Goal: Communication & Community: Answer question/provide support

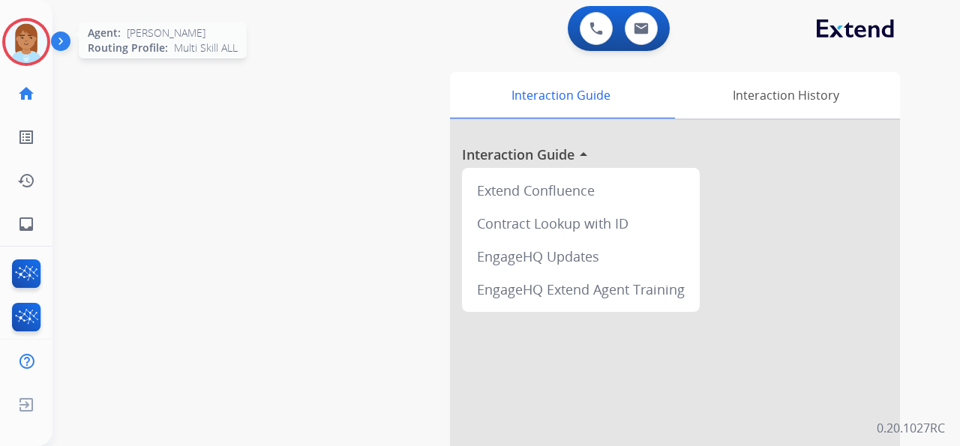
click at [33, 43] on img at bounding box center [26, 42] width 42 height 42
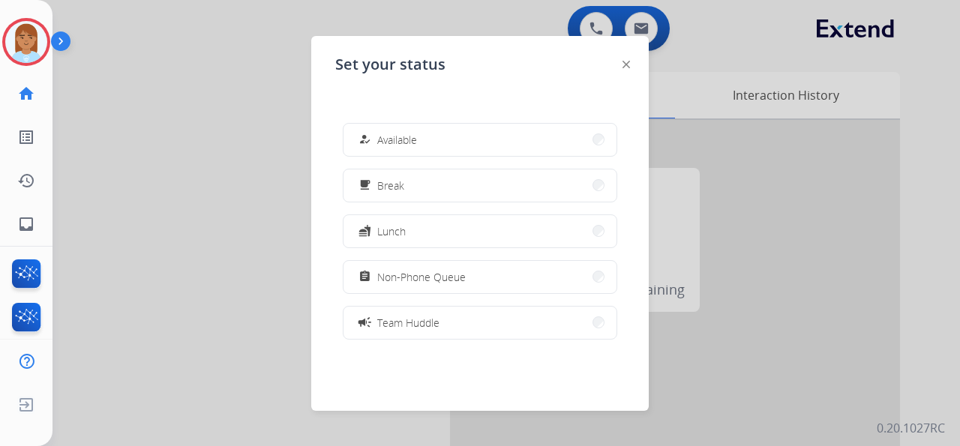
click at [493, 137] on button "how_to_reg Available" at bounding box center [479, 140] width 273 height 32
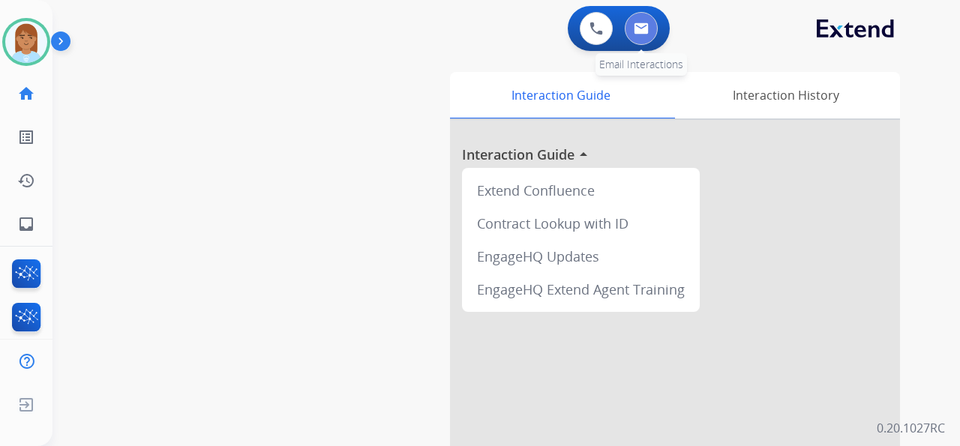
click at [644, 26] on img at bounding box center [641, 28] width 15 height 12
select select "**********"
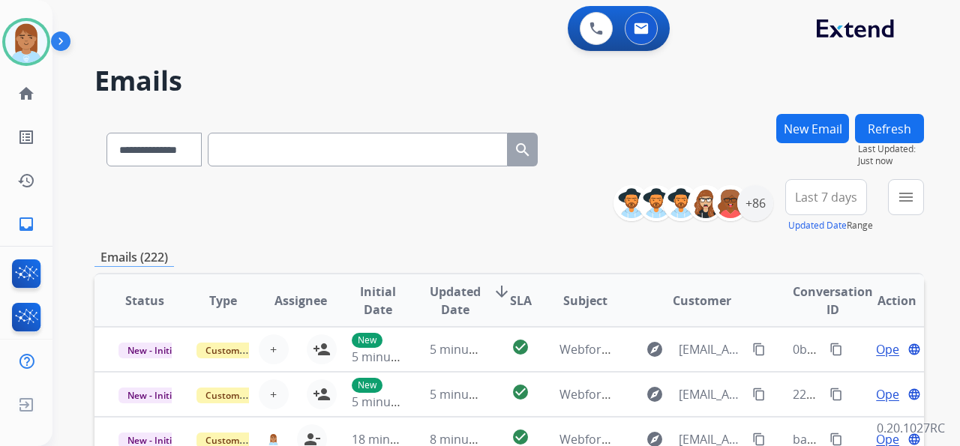
click at [819, 130] on button "New Email" at bounding box center [812, 128] width 73 height 29
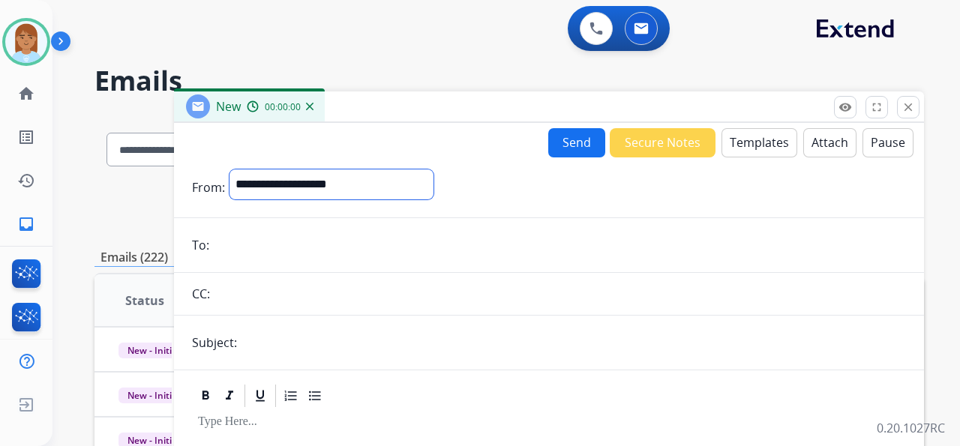
click at [382, 193] on select "**********" at bounding box center [331, 184] width 204 height 30
select select "**********"
click at [229, 169] on select "**********" at bounding box center [331, 184] width 204 height 30
click at [336, 241] on input "email" at bounding box center [560, 247] width 692 height 30
paste input "**********"
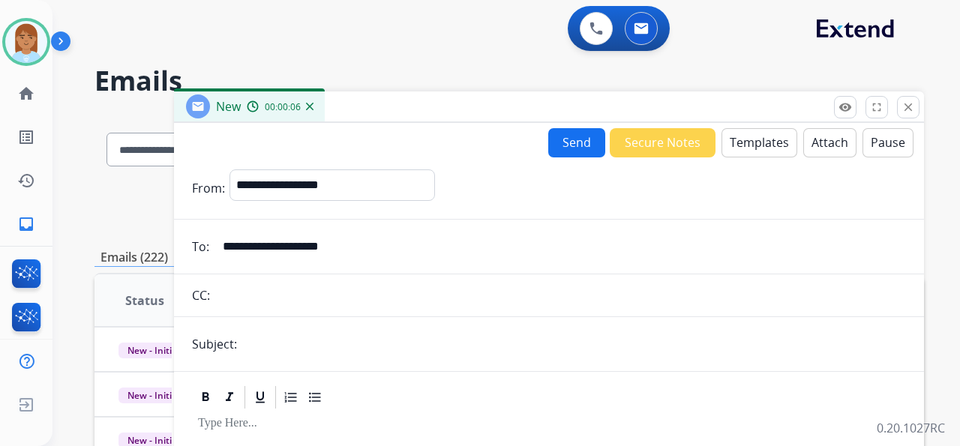
type input "**********"
click at [335, 343] on input "text" at bounding box center [573, 344] width 664 height 30
type input "**********"
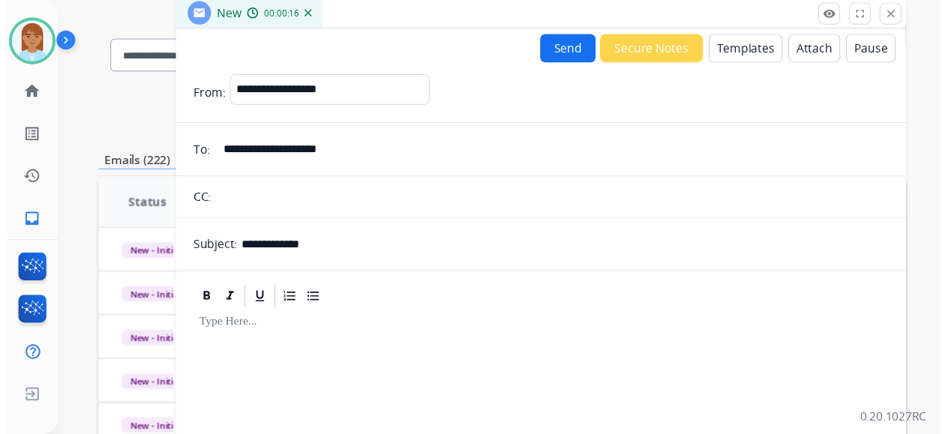
scroll to position [100, 0]
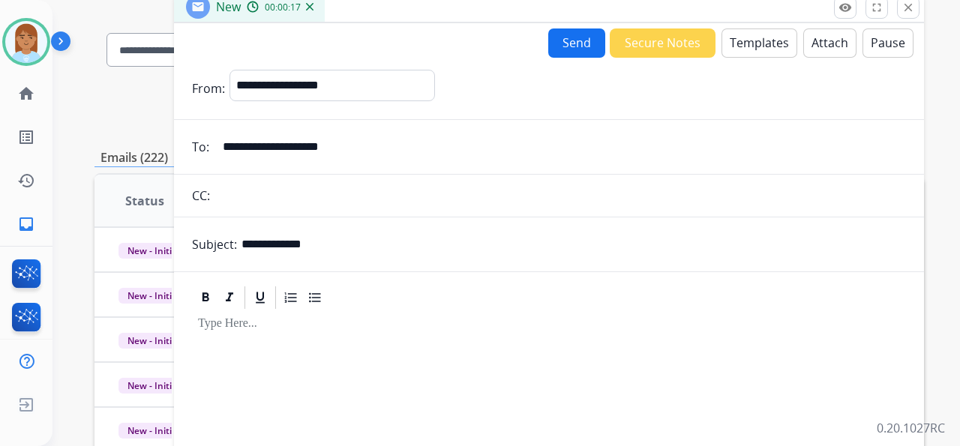
click at [837, 44] on button "Attach" at bounding box center [829, 42] width 53 height 29
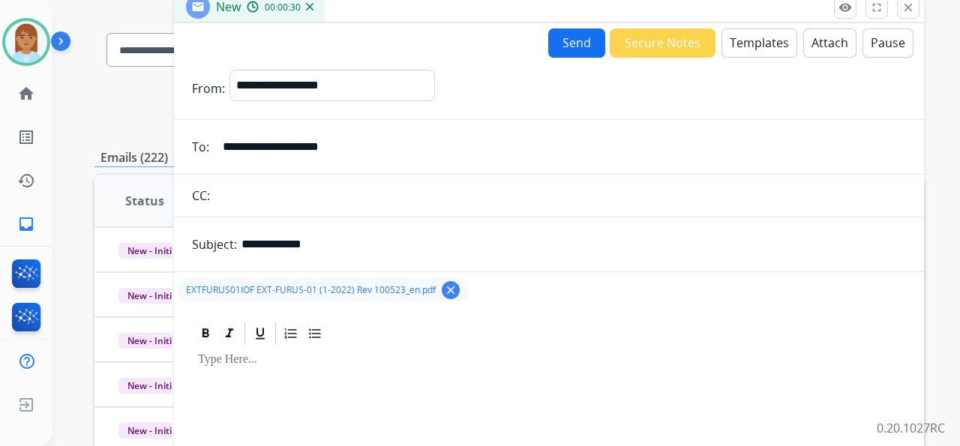
click at [749, 34] on button "Templates" at bounding box center [759, 42] width 76 height 29
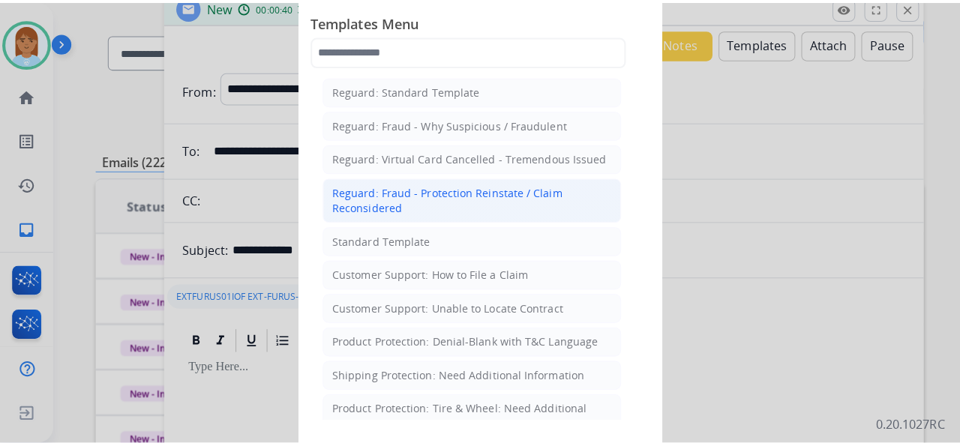
scroll to position [150, 0]
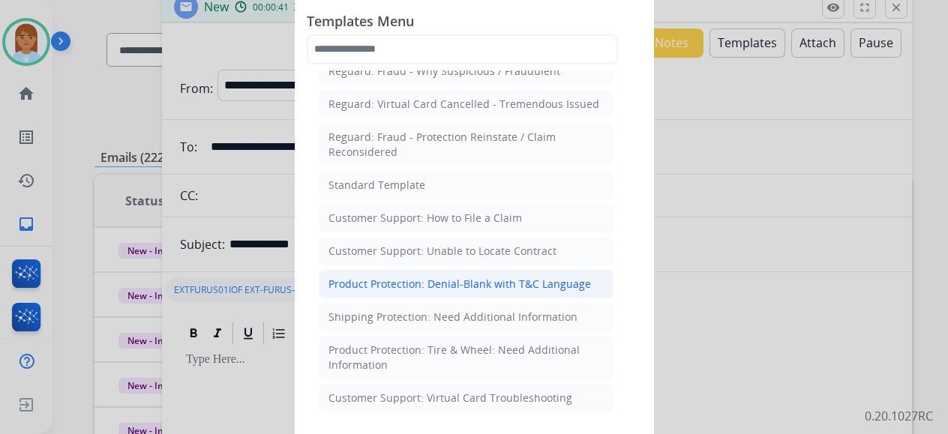
click at [454, 286] on li "Product Protection: Denial-Blank with T&C Language" at bounding box center [466, 284] width 295 height 28
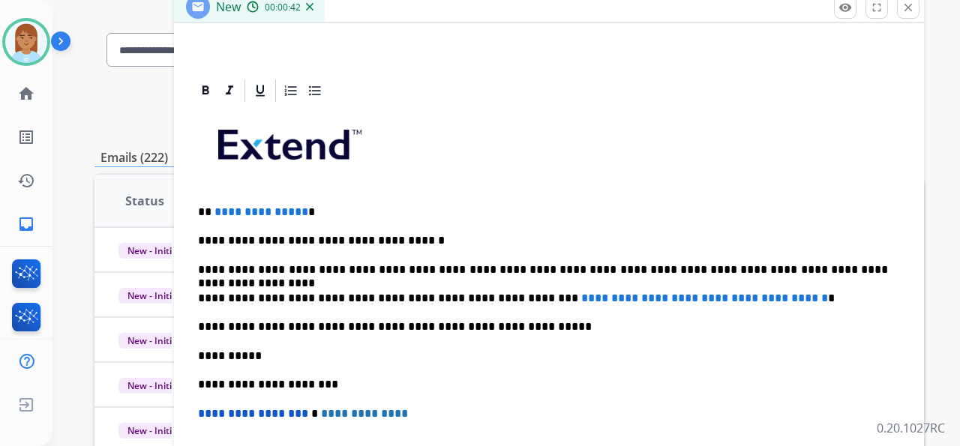
scroll to position [367, 0]
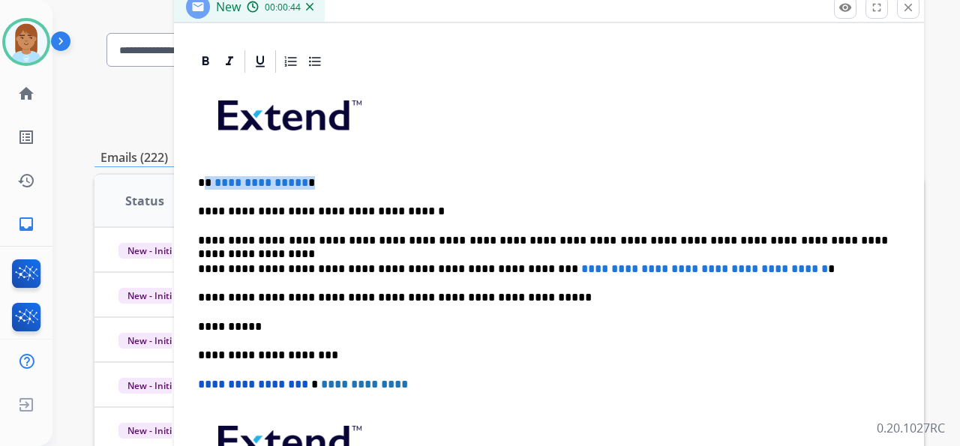
drag, startPoint x: 204, startPoint y: 178, endPoint x: 424, endPoint y: 199, distance: 221.5
click at [400, 166] on div "**********" at bounding box center [549, 326] width 714 height 502
click at [316, 155] on p at bounding box center [549, 121] width 702 height 80
click at [304, 171] on div "**********" at bounding box center [549, 326] width 714 height 502
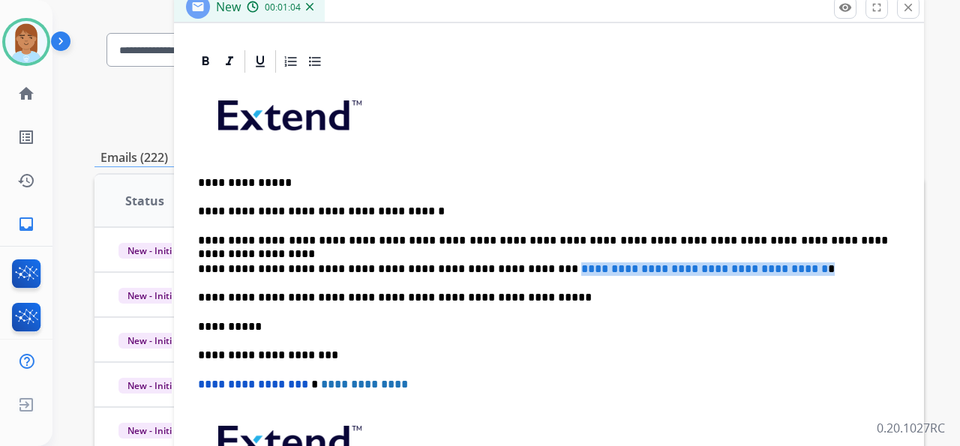
drag, startPoint x: 504, startPoint y: 264, endPoint x: 825, endPoint y: 263, distance: 321.6
click at [815, 262] on p "**********" at bounding box center [543, 268] width 690 height 13
click at [543, 262] on p "**********" at bounding box center [543, 268] width 690 height 13
click at [654, 264] on p "**********" at bounding box center [543, 268] width 690 height 13
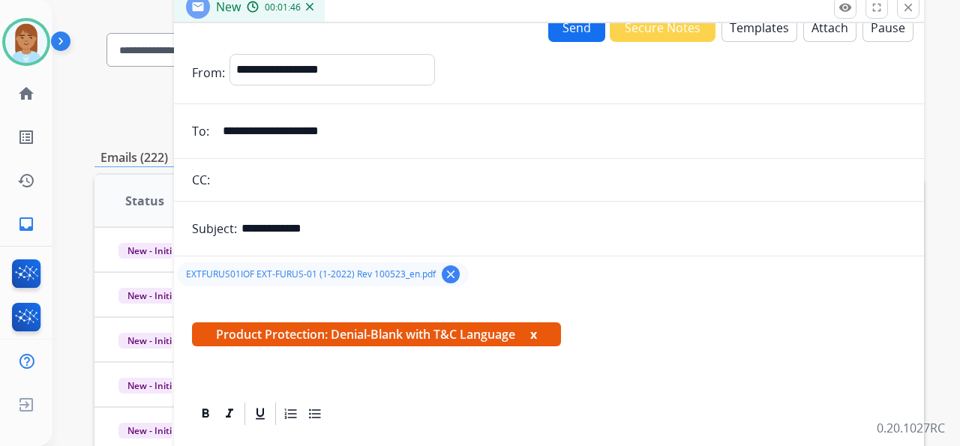
scroll to position [0, 0]
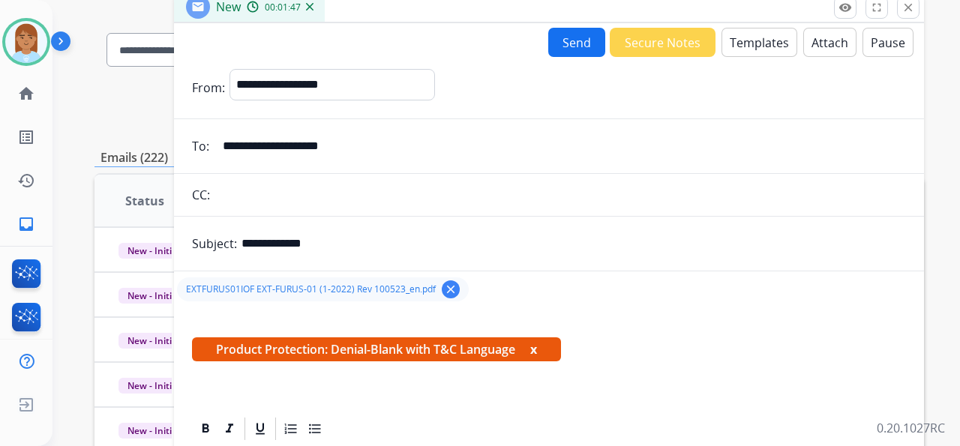
click at [568, 46] on button "Send" at bounding box center [576, 42] width 57 height 29
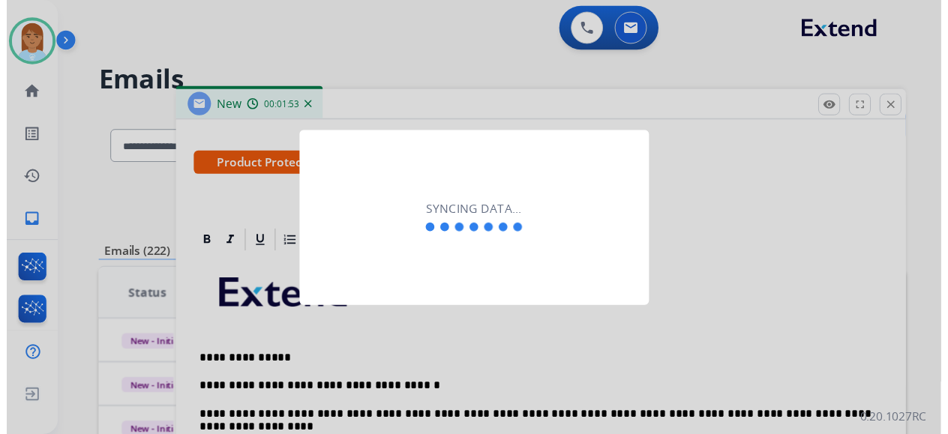
scroll to position [300, 0]
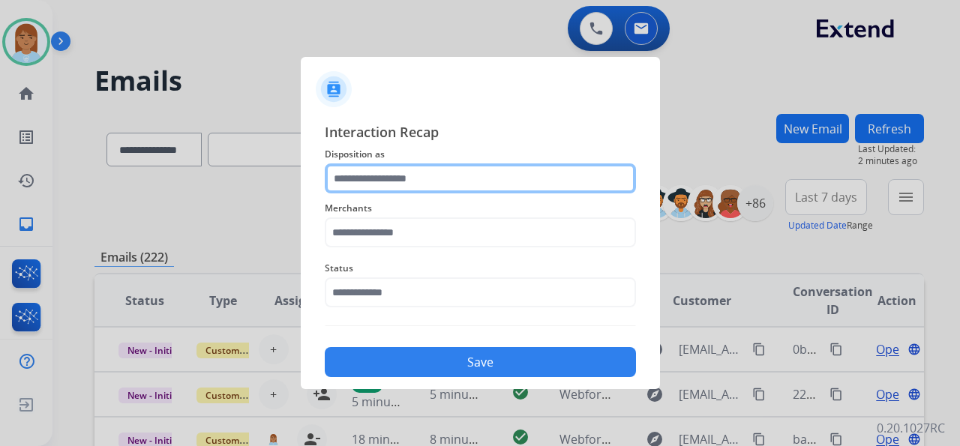
click at [481, 178] on input "text" at bounding box center [480, 178] width 311 height 30
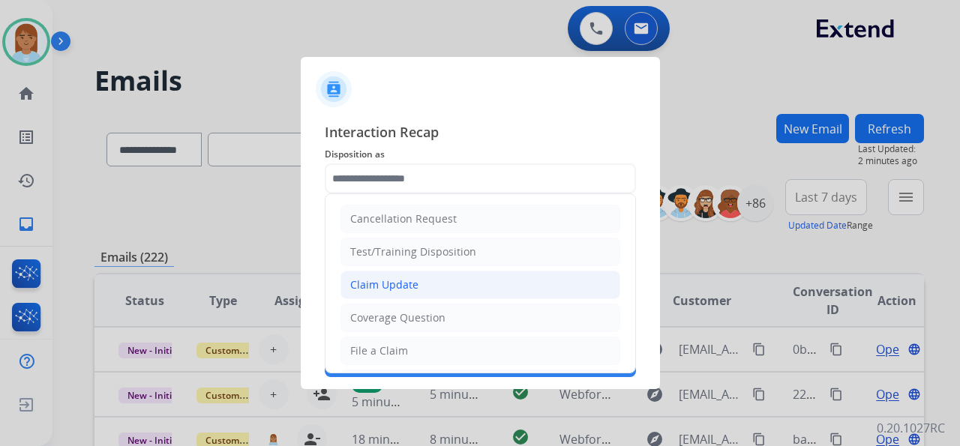
click at [462, 284] on li "Claim Update" at bounding box center [480, 285] width 280 height 28
type input "**********"
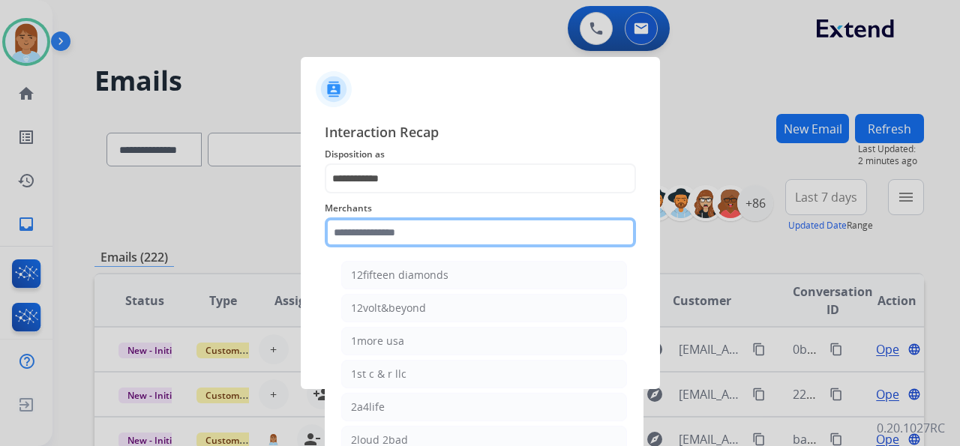
click at [456, 228] on input "text" at bounding box center [480, 232] width 311 height 30
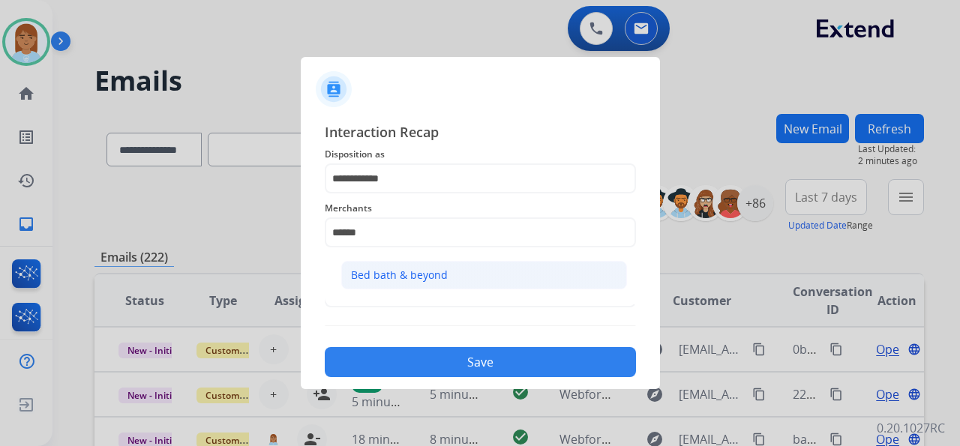
click at [428, 271] on div "Bed bath & beyond" at bounding box center [399, 275] width 97 height 15
type input "**********"
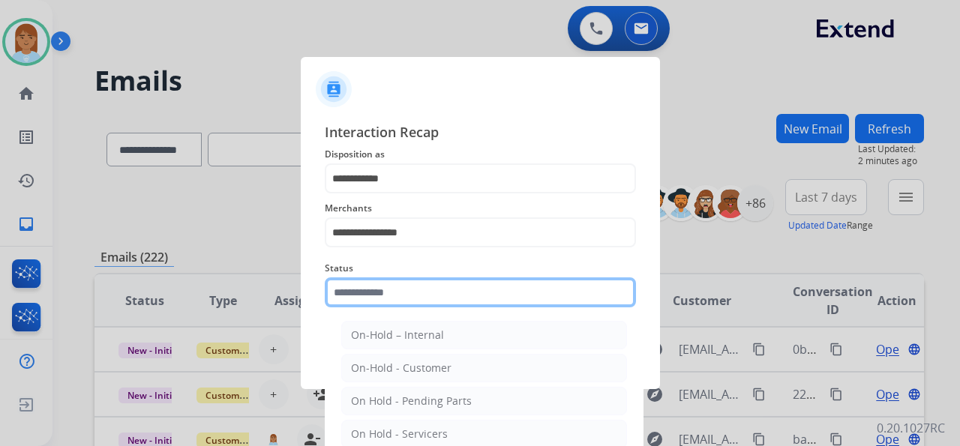
click at [411, 289] on input "text" at bounding box center [480, 292] width 311 height 30
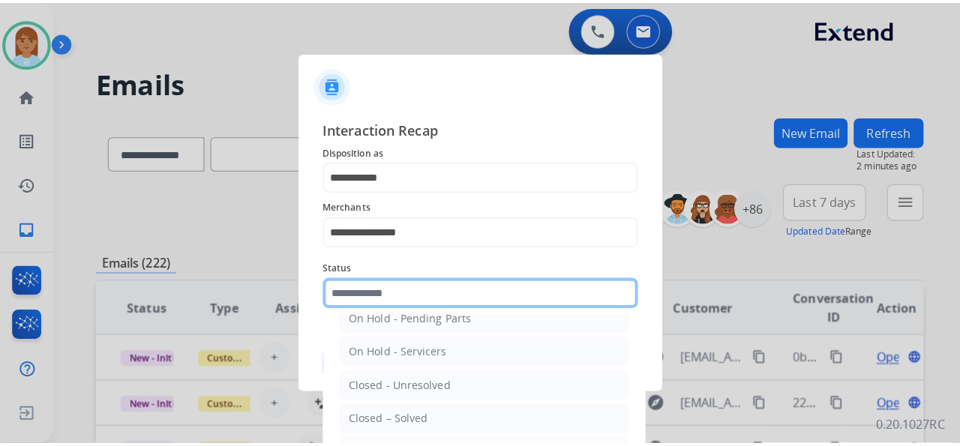
scroll to position [85, 0]
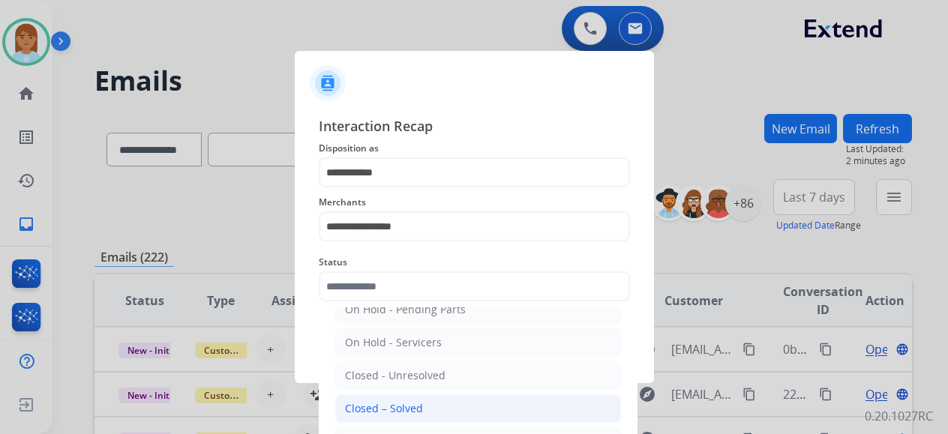
click at [385, 406] on div "Closed – Solved" at bounding box center [384, 408] width 78 height 15
type input "**********"
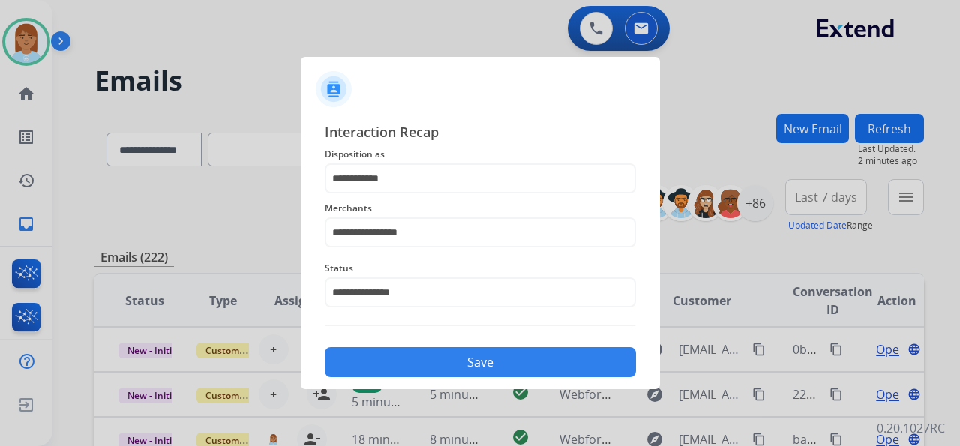
click at [403, 355] on button "Save" at bounding box center [480, 362] width 311 height 30
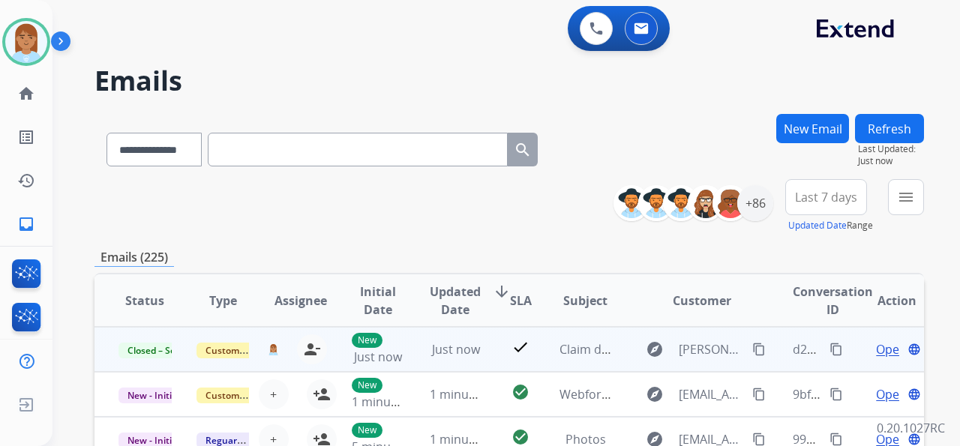
click at [829, 352] on mat-icon "content_copy" at bounding box center [835, 349] width 13 height 13
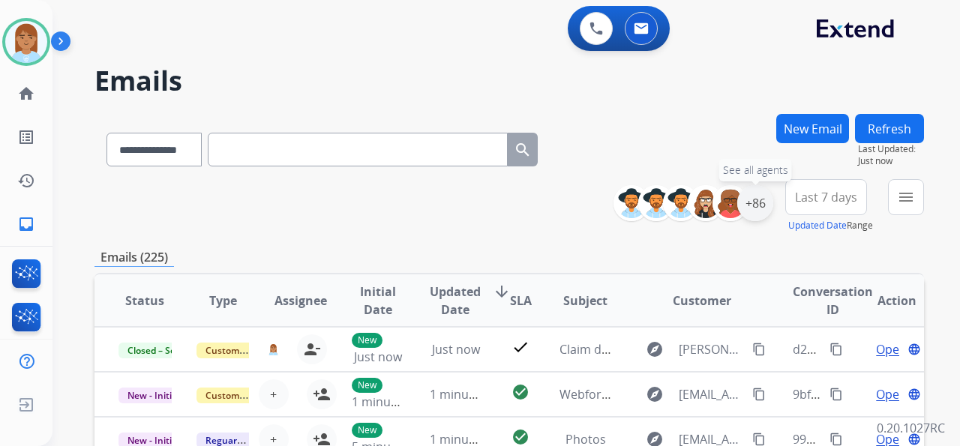
click at [759, 202] on div "+86" at bounding box center [755, 203] width 36 height 36
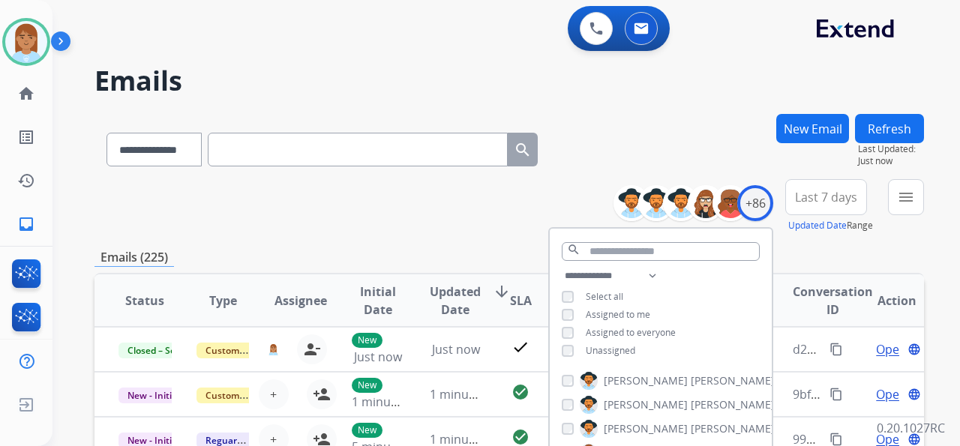
click at [612, 351] on span "Unassigned" at bounding box center [610, 350] width 49 height 13
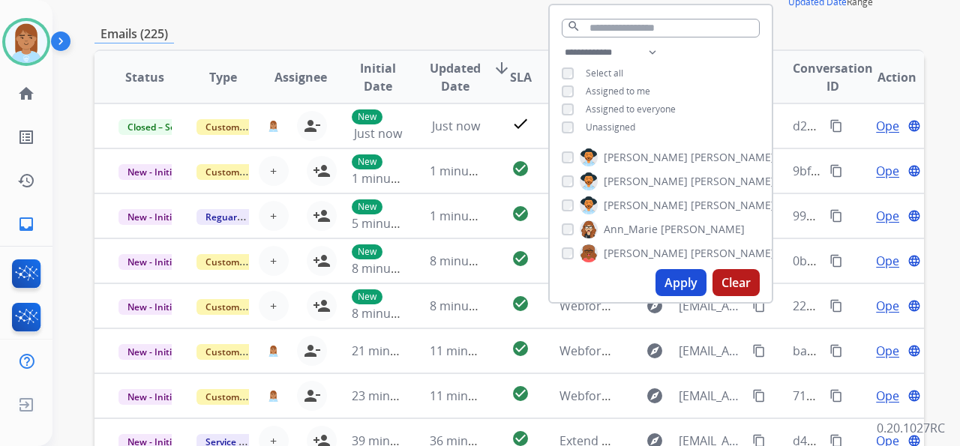
scroll to position [250, 0]
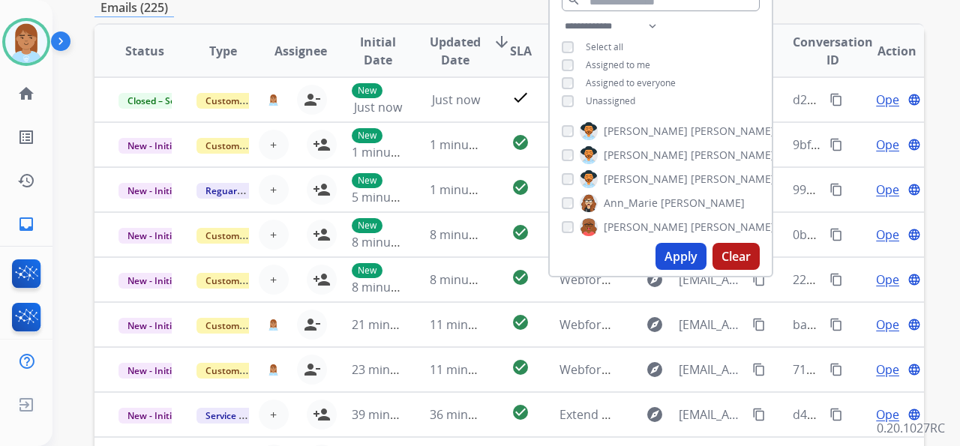
click at [676, 250] on button "Apply" at bounding box center [680, 256] width 51 height 27
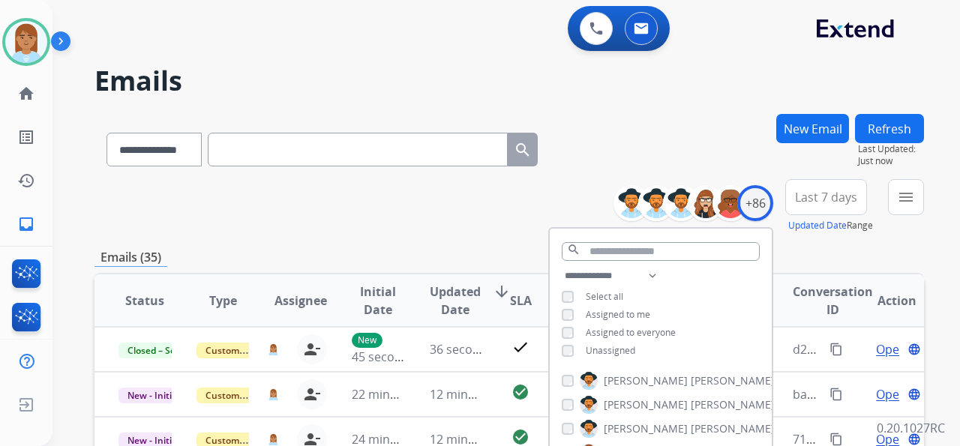
click at [838, 183] on button "Last 7 days" at bounding box center [826, 197] width 82 height 36
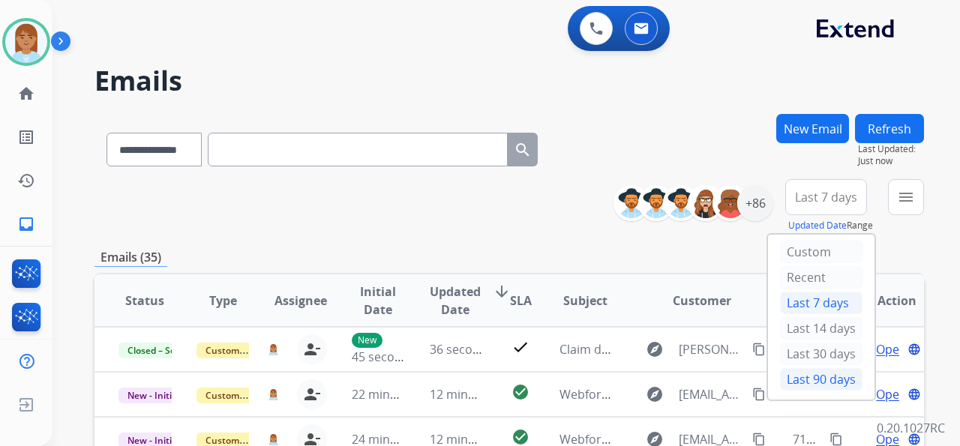
click at [807, 378] on div "Last 90 days" at bounding box center [821, 379] width 82 height 22
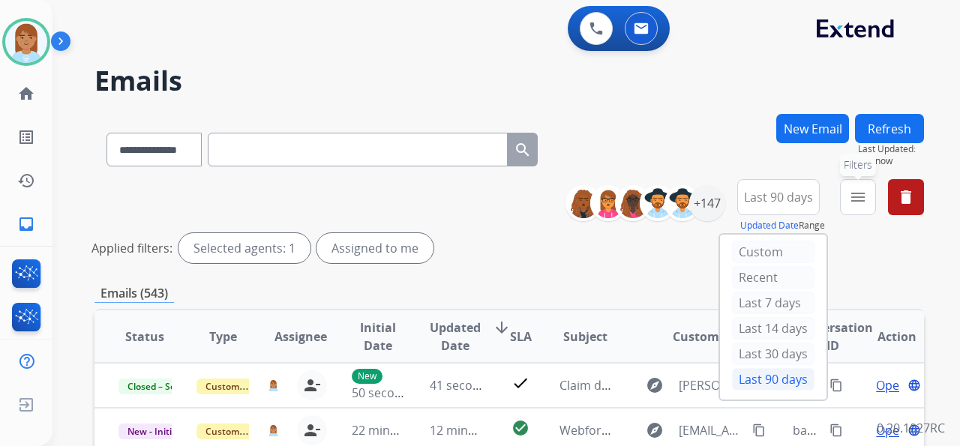
click at [873, 206] on button "menu Filters" at bounding box center [858, 197] width 36 height 36
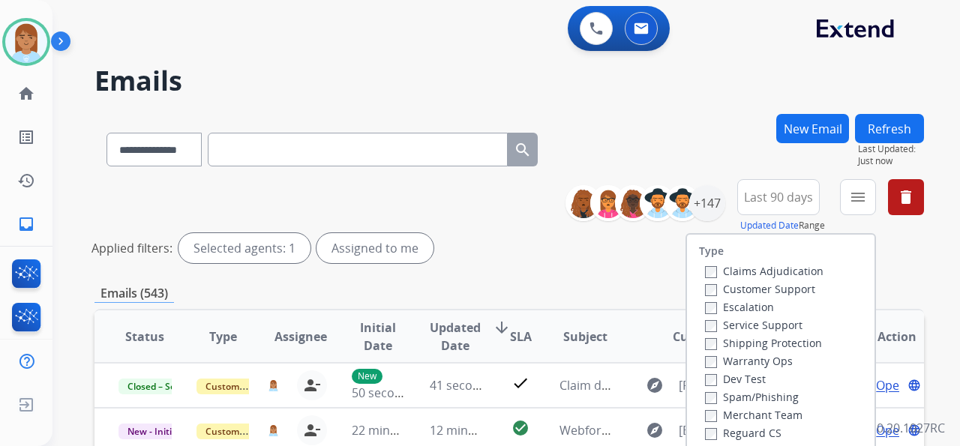
click at [784, 282] on label "Customer Support" at bounding box center [760, 289] width 110 height 14
click at [788, 351] on div "Shipping Protection" at bounding box center [764, 343] width 118 height 18
click at [795, 340] on label "Shipping Protection" at bounding box center [763, 343] width 117 height 14
click at [768, 430] on label "Reguard CS" at bounding box center [743, 433] width 76 height 14
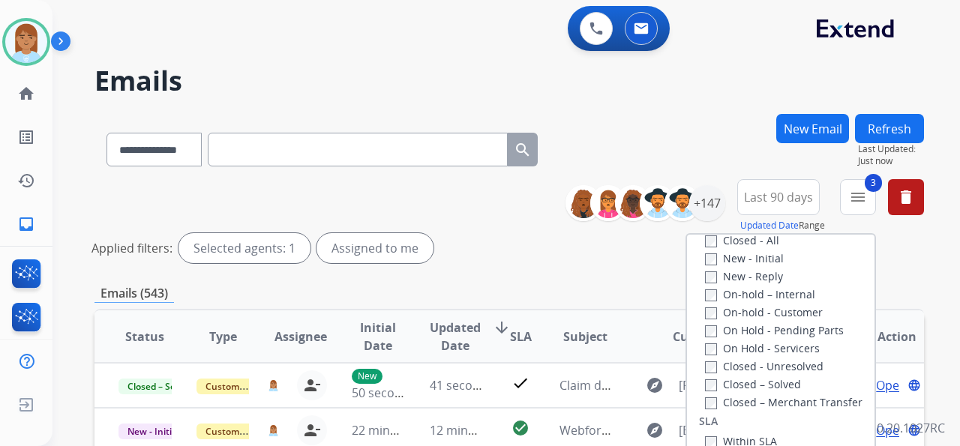
scroll to position [199, 0]
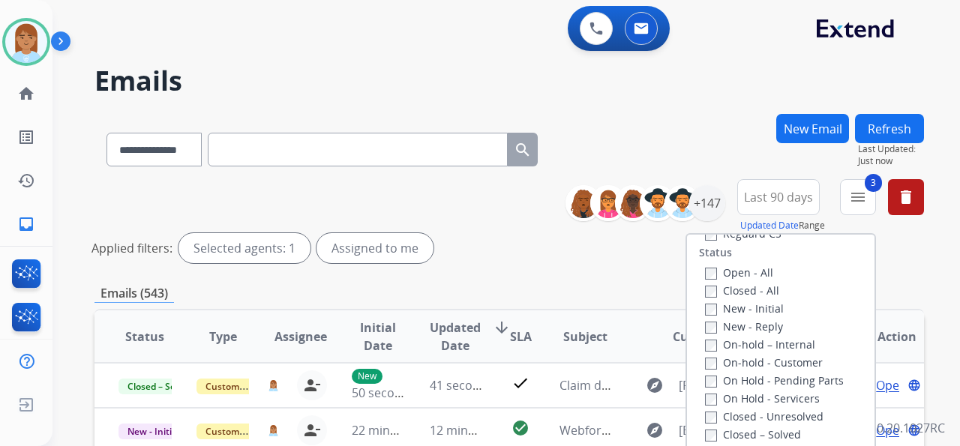
click at [719, 277] on label "Open - All" at bounding box center [739, 272] width 68 height 14
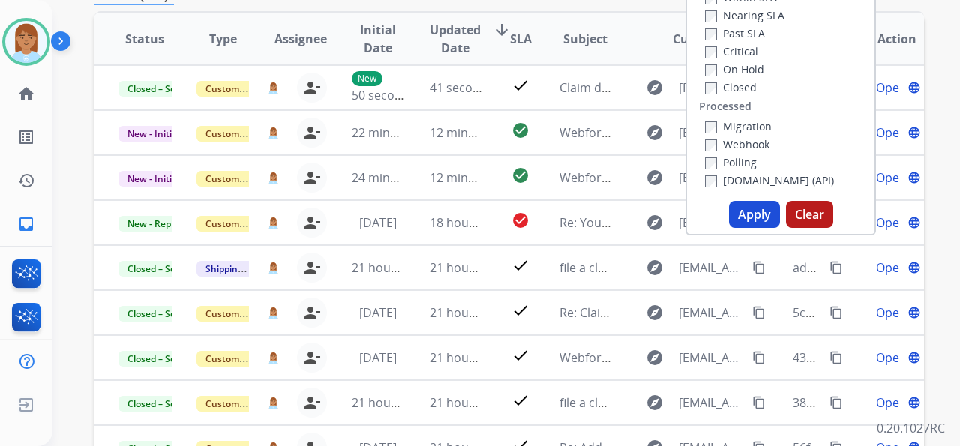
scroll to position [300, 0]
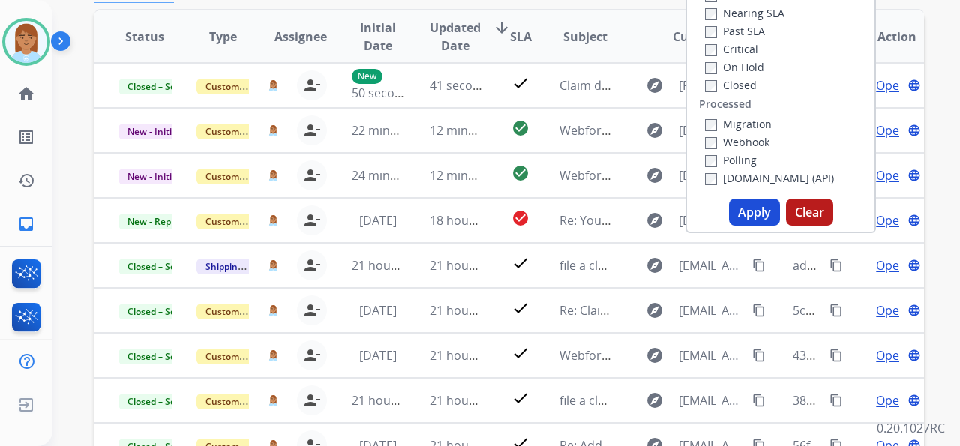
click at [763, 211] on button "Apply" at bounding box center [754, 212] width 51 height 27
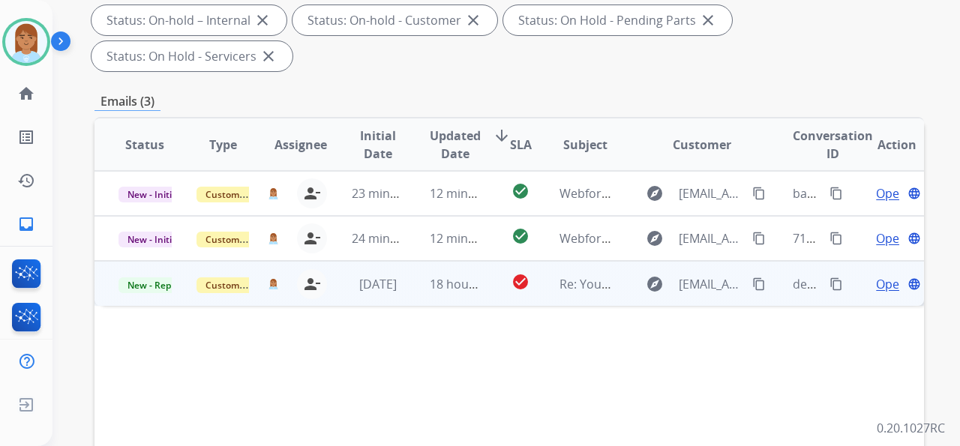
click at [876, 275] on span "Open" at bounding box center [891, 284] width 31 height 18
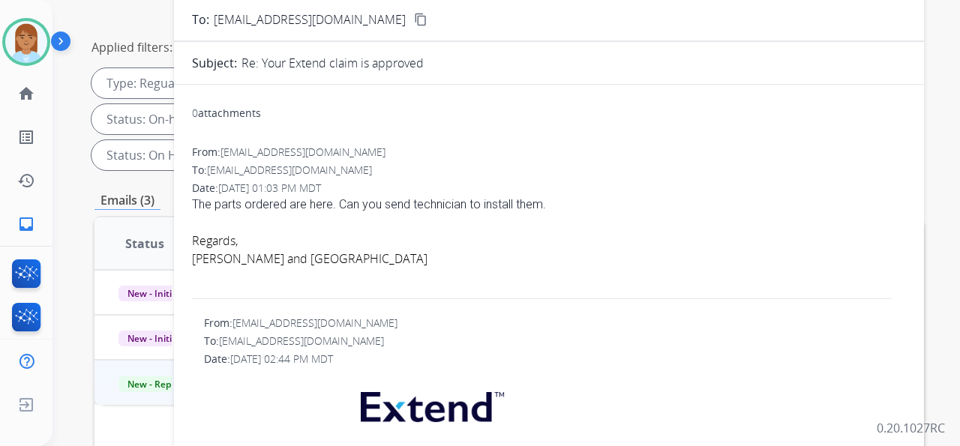
scroll to position [0, 0]
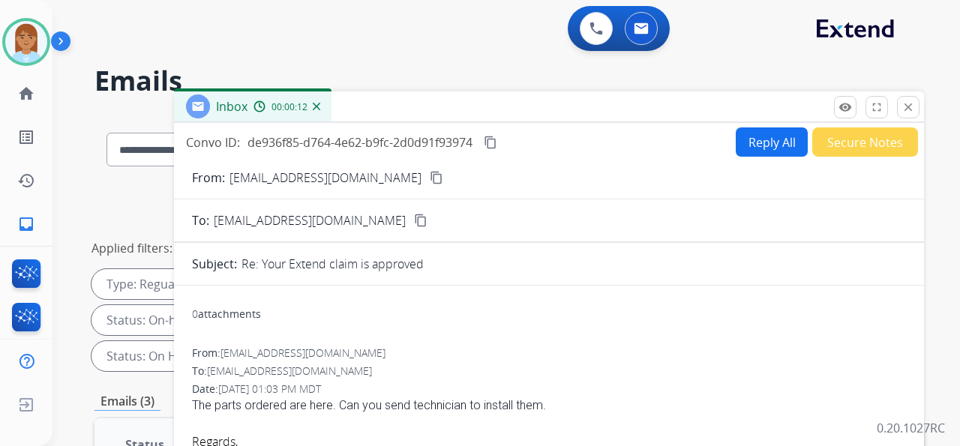
click at [742, 144] on button "Reply All" at bounding box center [771, 141] width 72 height 29
select select "**********"
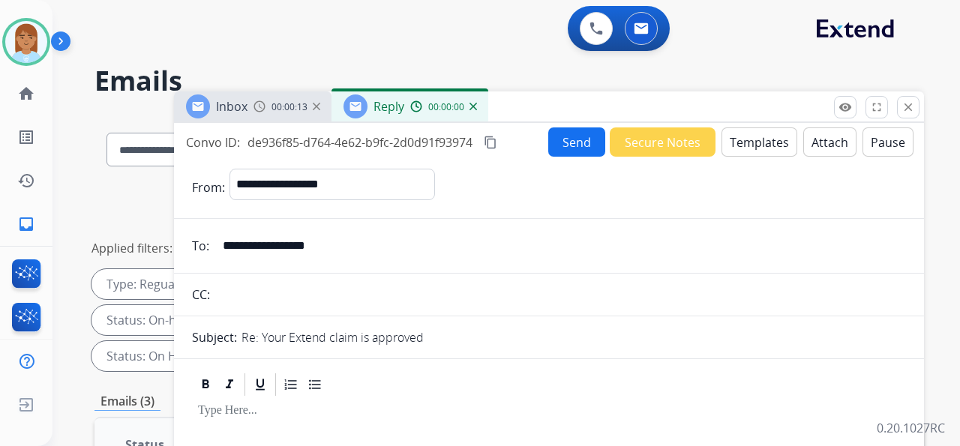
click at [747, 143] on button "Templates" at bounding box center [759, 141] width 76 height 29
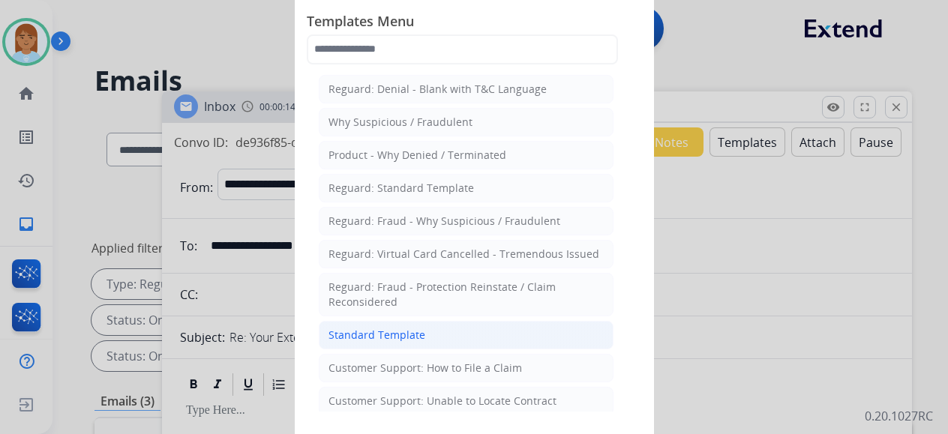
click at [455, 328] on li "Standard Template" at bounding box center [466, 335] width 295 height 28
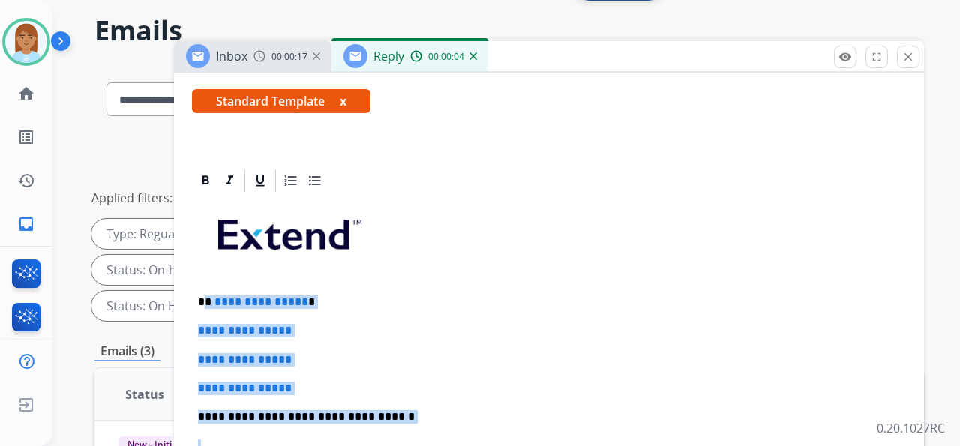
scroll to position [66, 0]
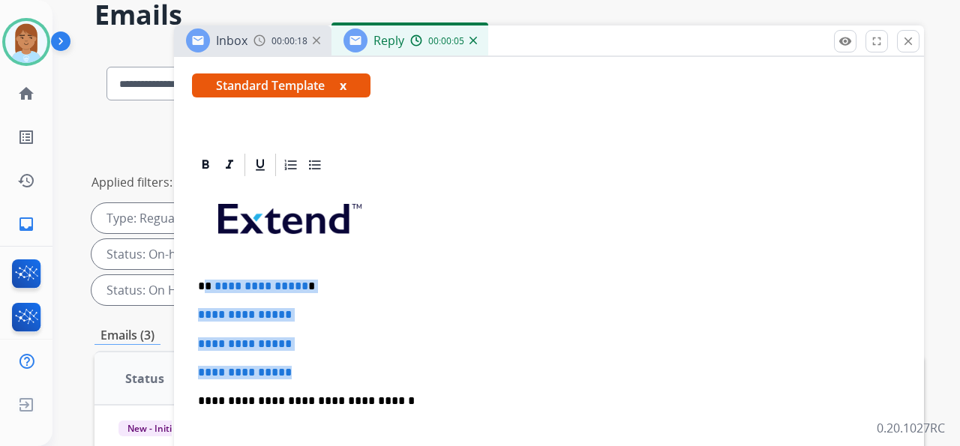
drag, startPoint x: 204, startPoint y: 344, endPoint x: 348, endPoint y: 372, distance: 146.6
click at [348, 372] on div "**********" at bounding box center [549, 436] width 714 height 516
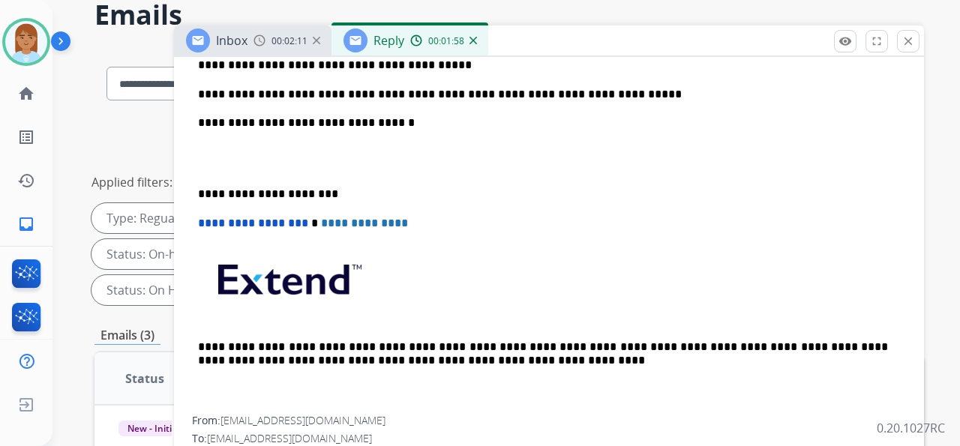
scroll to position [250, 0]
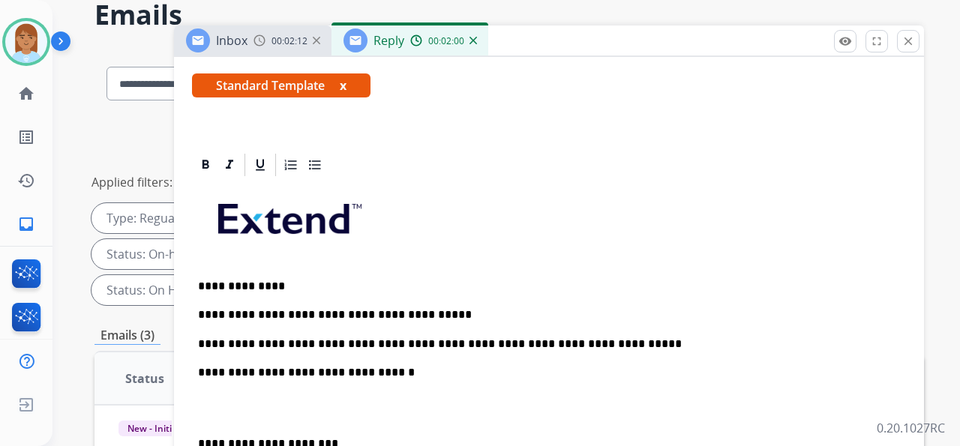
click at [617, 343] on p "**********" at bounding box center [543, 343] width 690 height 13
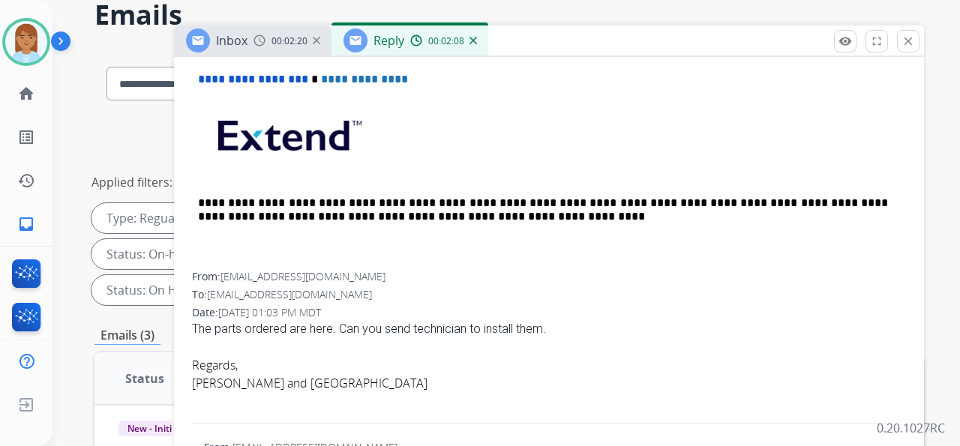
scroll to position [450, 0]
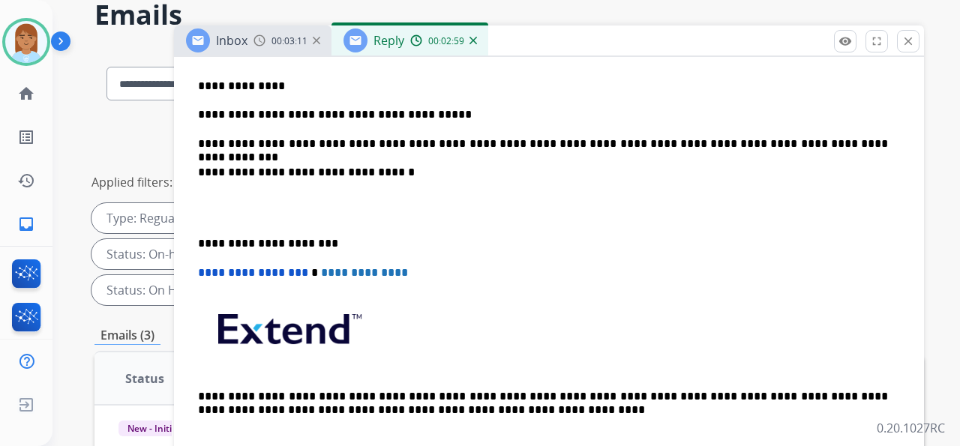
click at [195, 213] on div "**********" at bounding box center [549, 221] width 714 height 487
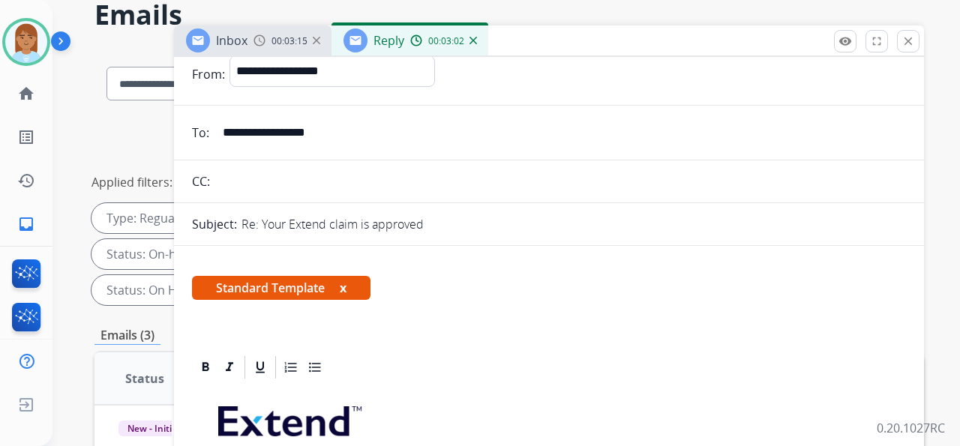
scroll to position [0, 0]
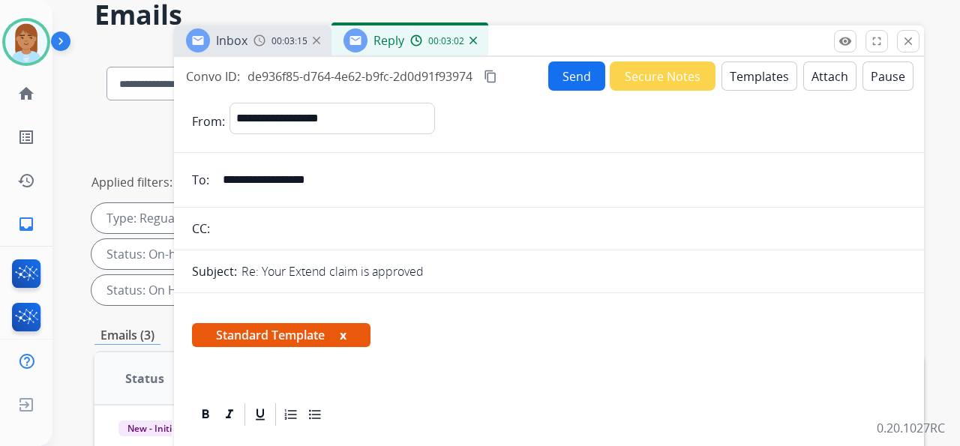
click at [548, 70] on button "Send" at bounding box center [576, 75] width 57 height 29
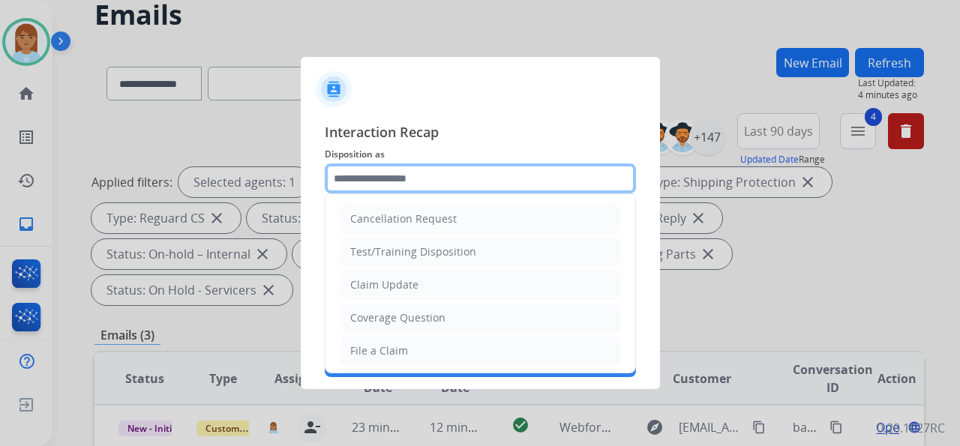
click at [484, 168] on input "text" at bounding box center [480, 178] width 311 height 30
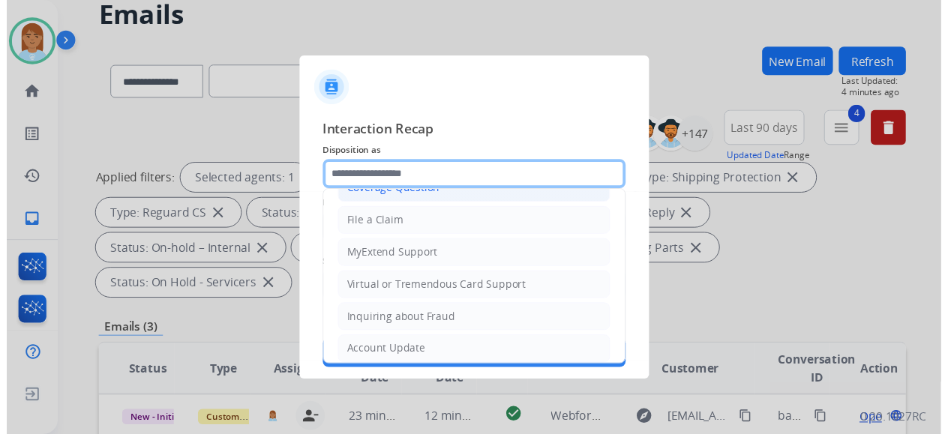
scroll to position [227, 0]
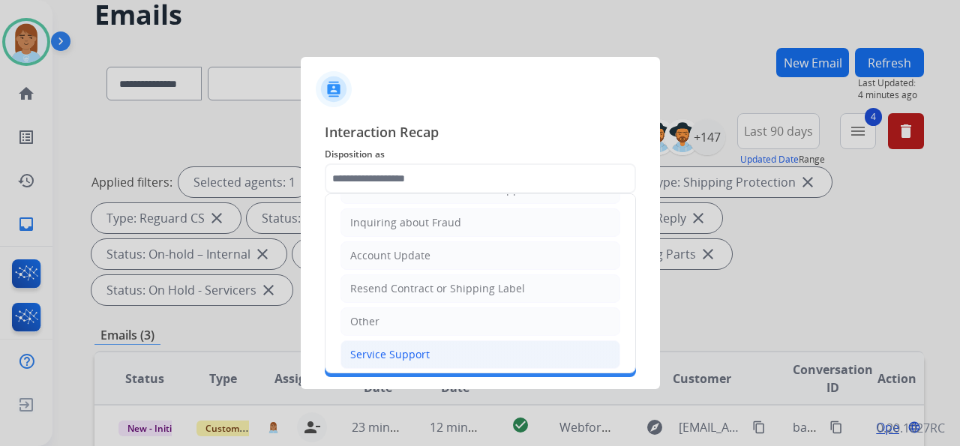
click at [435, 345] on li "Service Support" at bounding box center [480, 354] width 280 height 28
type input "**********"
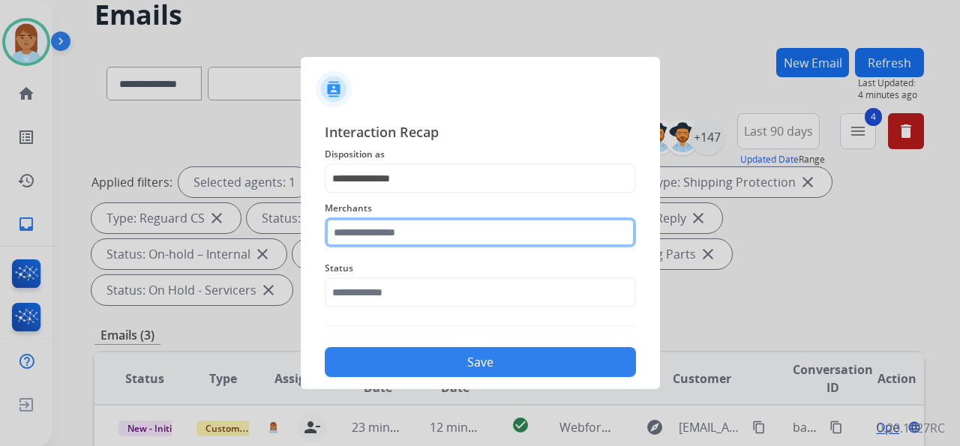
click at [465, 244] on div "Merchants" at bounding box center [480, 223] width 311 height 60
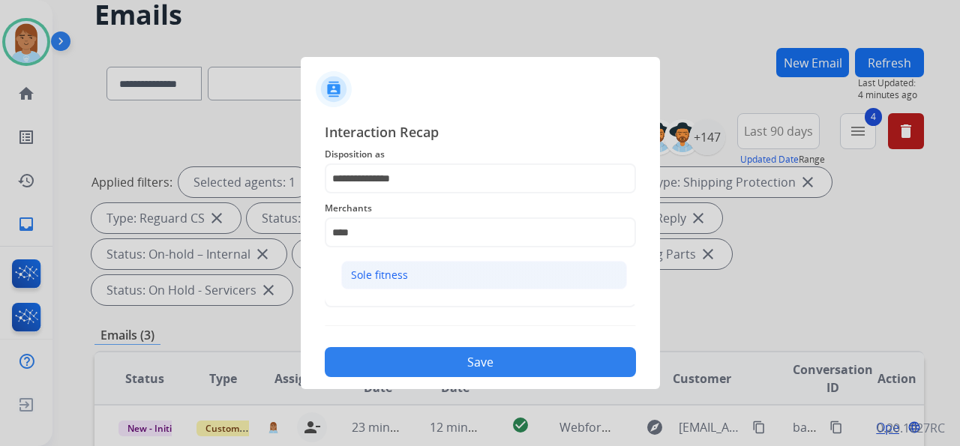
click at [447, 283] on li "Sole fitness" at bounding box center [484, 275] width 286 height 28
type input "**********"
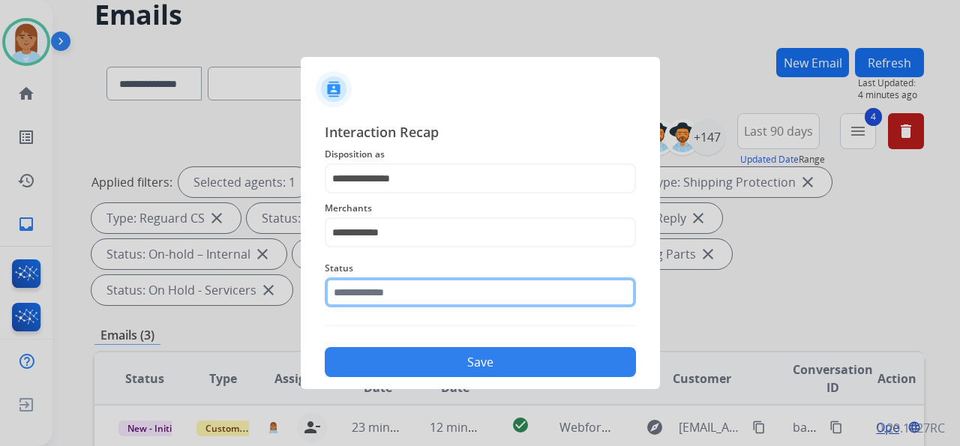
click at [439, 295] on input "text" at bounding box center [480, 292] width 311 height 30
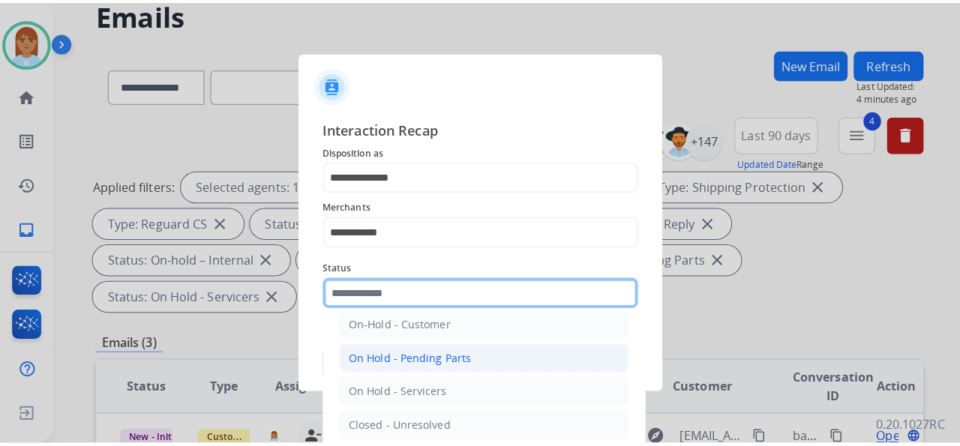
scroll to position [85, 0]
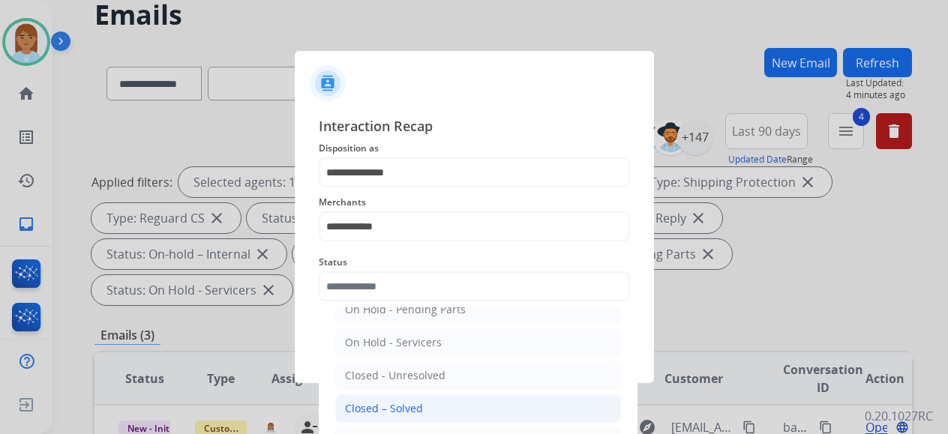
click at [451, 410] on li "Closed – Solved" at bounding box center [478, 408] width 286 height 28
type input "**********"
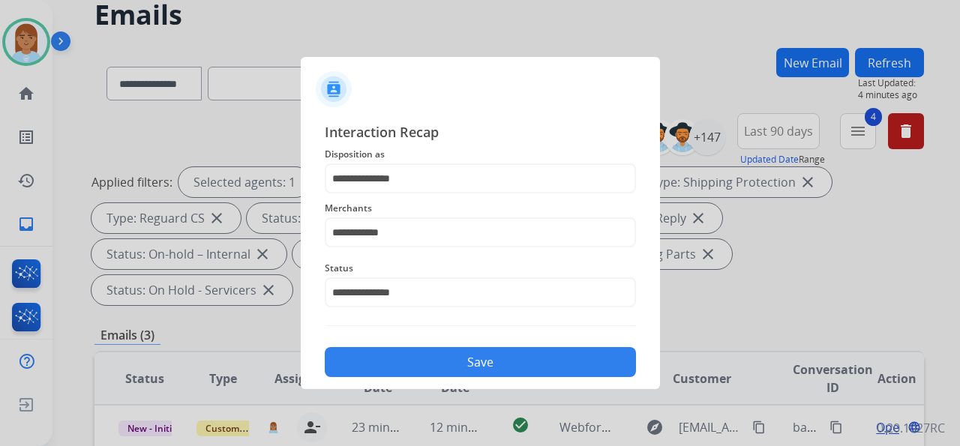
click at [477, 330] on div "**********" at bounding box center [480, 249] width 311 height 256
click at [464, 364] on button "Save" at bounding box center [480, 362] width 311 height 30
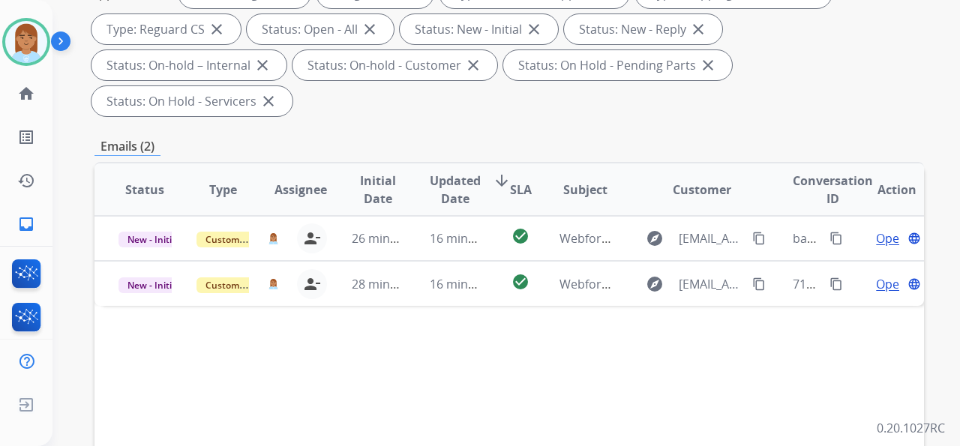
scroll to position [300, 0]
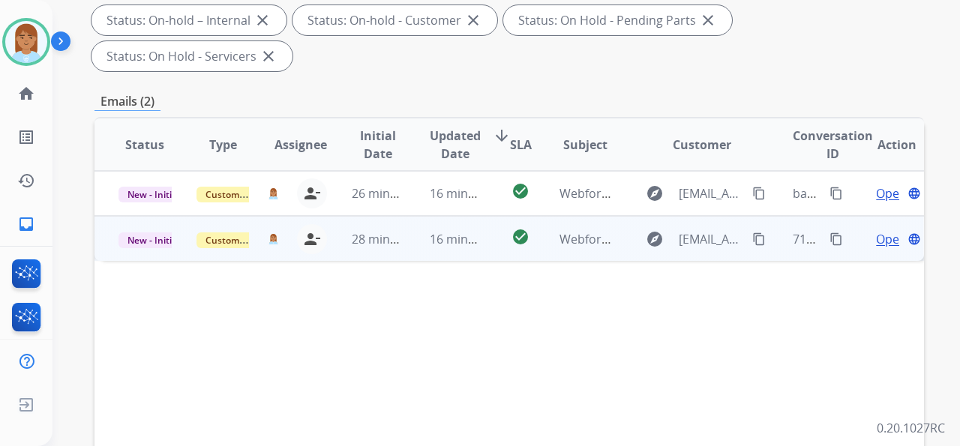
click at [876, 230] on span "Open" at bounding box center [891, 239] width 31 height 18
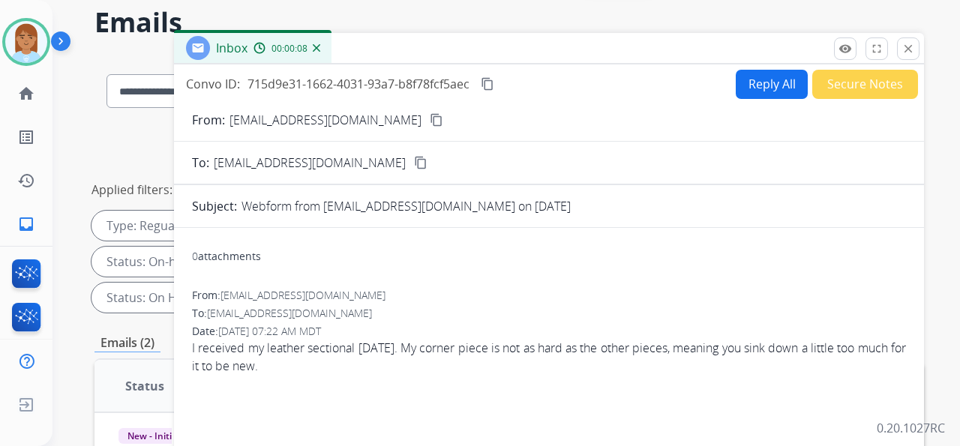
scroll to position [49, 0]
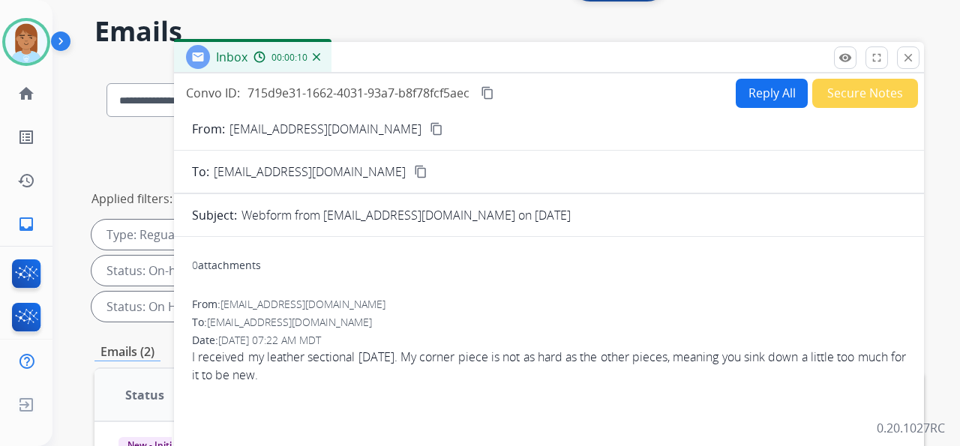
click at [771, 90] on button "Reply All" at bounding box center [771, 93] width 72 height 29
select select "**********"
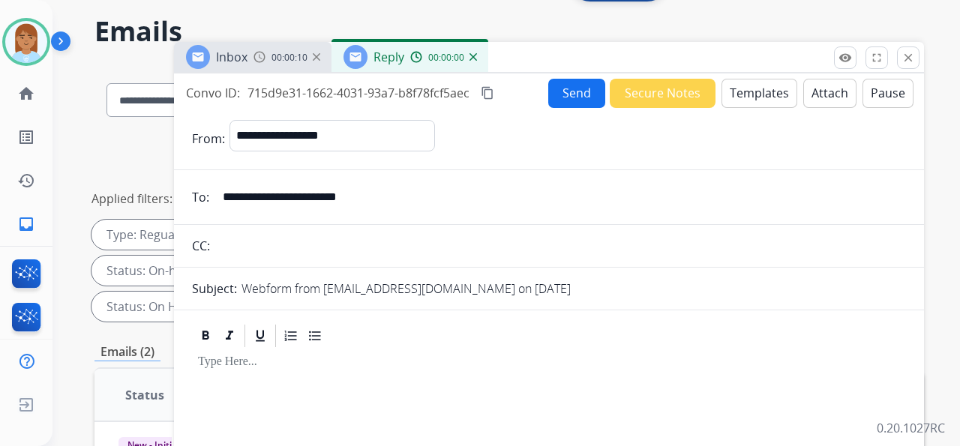
click at [765, 98] on button "Templates" at bounding box center [759, 93] width 76 height 29
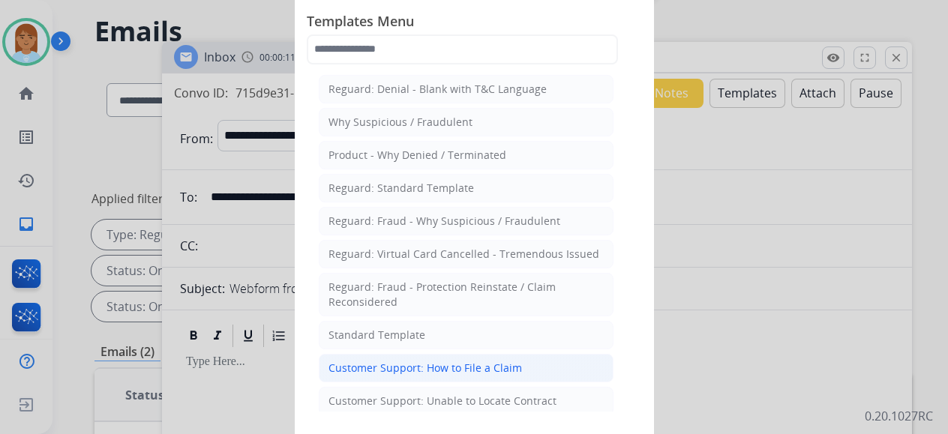
click at [483, 361] on div "Customer Support: How to File a Claim" at bounding box center [424, 368] width 193 height 15
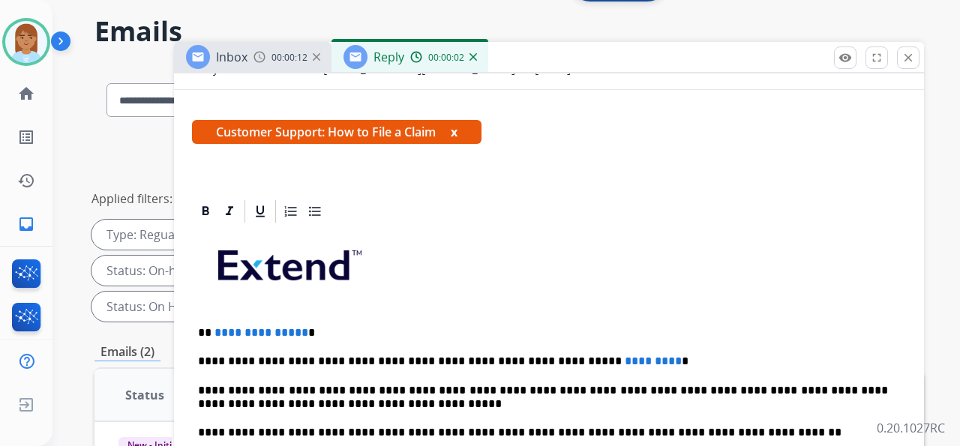
scroll to position [288, 0]
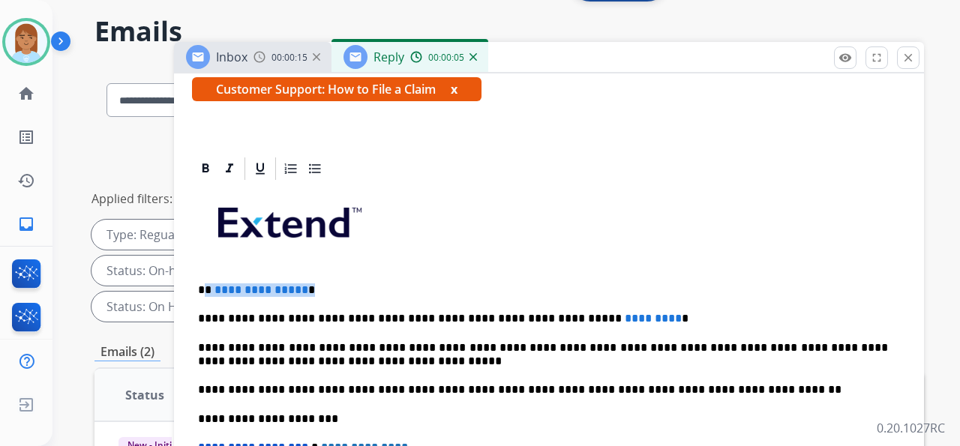
drag, startPoint x: 205, startPoint y: 260, endPoint x: 338, endPoint y: 253, distance: 132.9
click at [338, 253] on div "**********" at bounding box center [549, 411] width 714 height 458
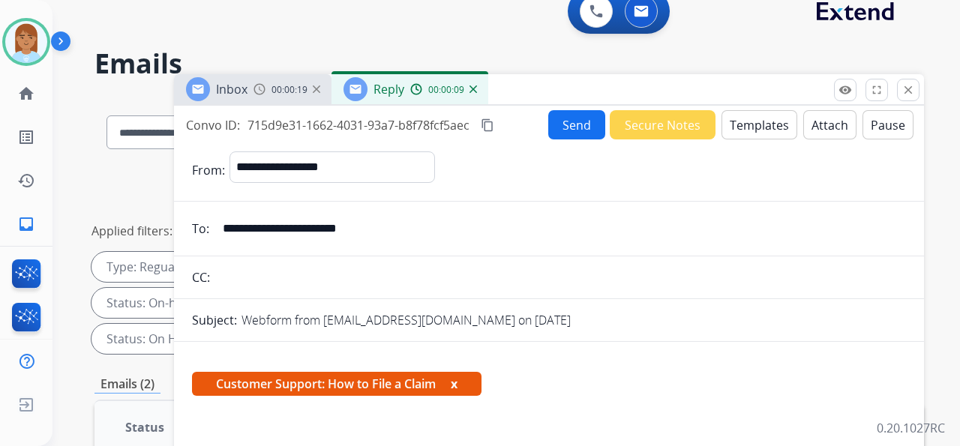
scroll to position [0, 0]
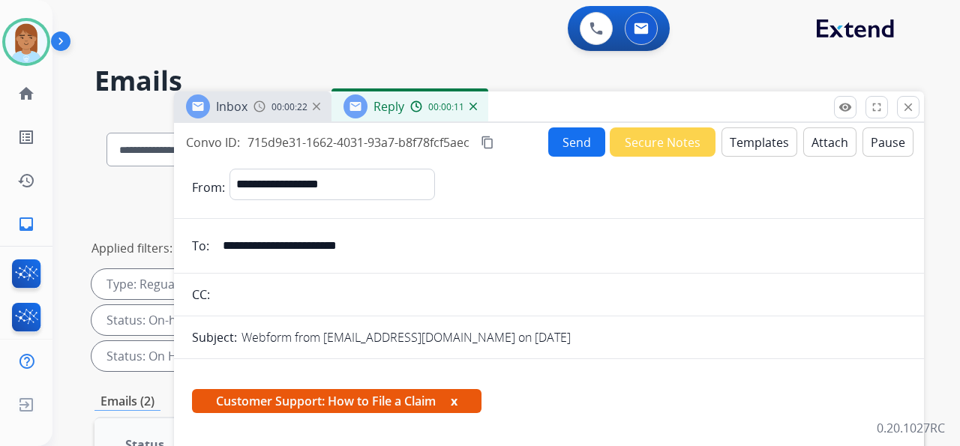
drag, startPoint x: 223, startPoint y: 245, endPoint x: 415, endPoint y: 248, distance: 192.0
click at [415, 248] on input "**********" at bounding box center [560, 246] width 692 height 30
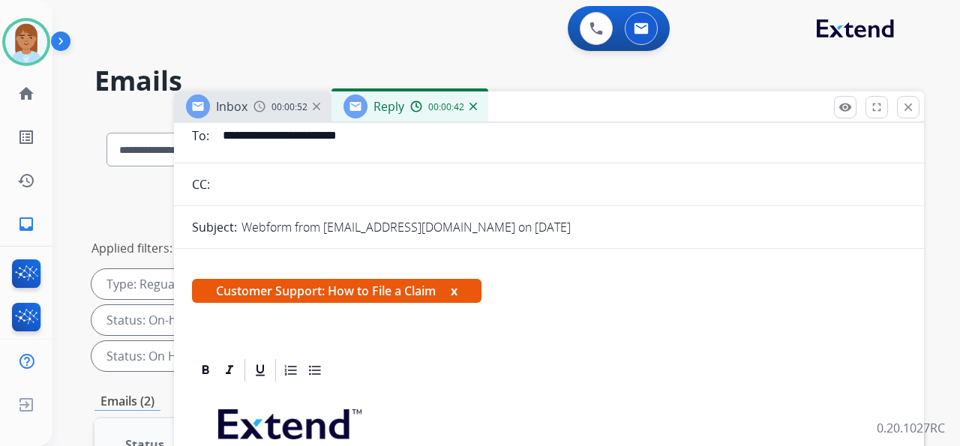
scroll to position [250, 0]
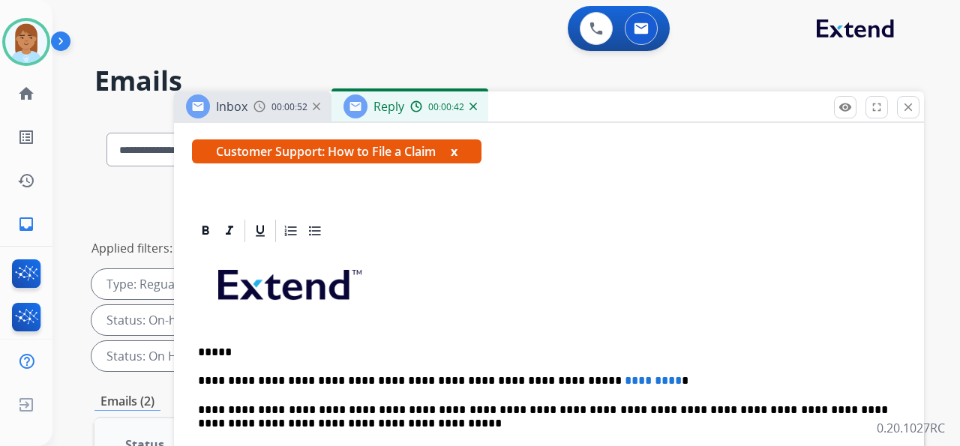
click at [274, 353] on p "*****" at bounding box center [543, 352] width 690 height 13
drag, startPoint x: 541, startPoint y: 376, endPoint x: 639, endPoint y: 379, distance: 97.5
click at [639, 379] on p "**********" at bounding box center [543, 380] width 690 height 13
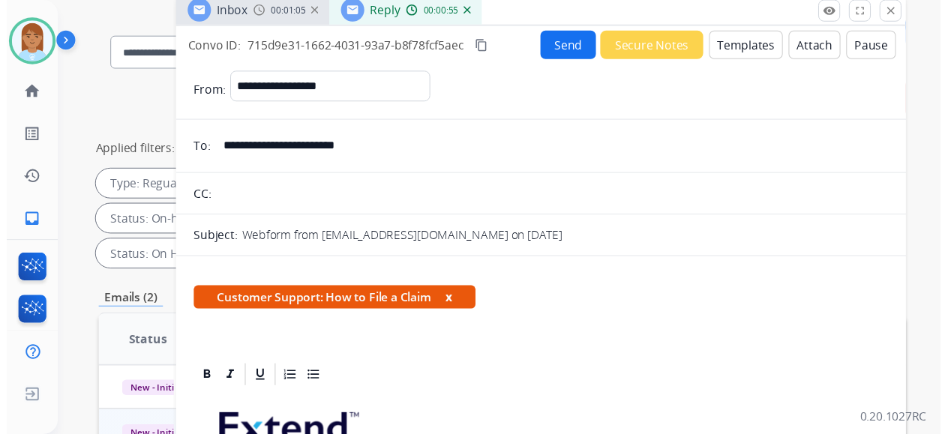
scroll to position [0, 0]
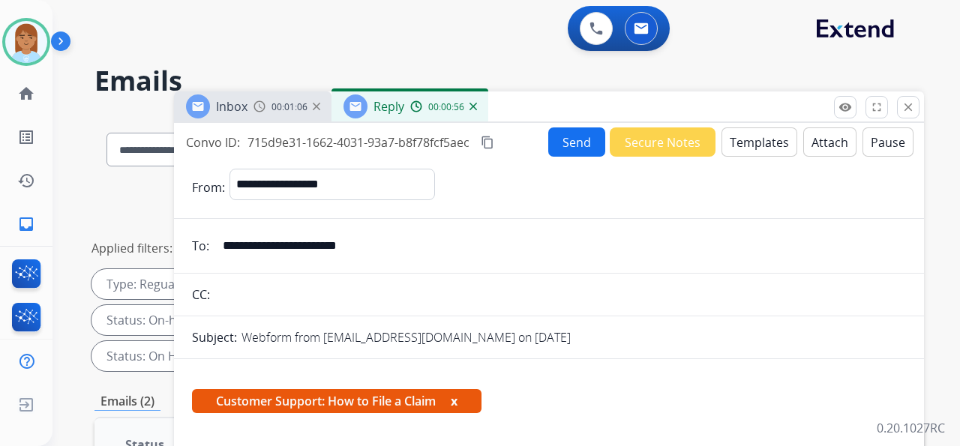
click at [587, 144] on button "Send" at bounding box center [576, 141] width 57 height 29
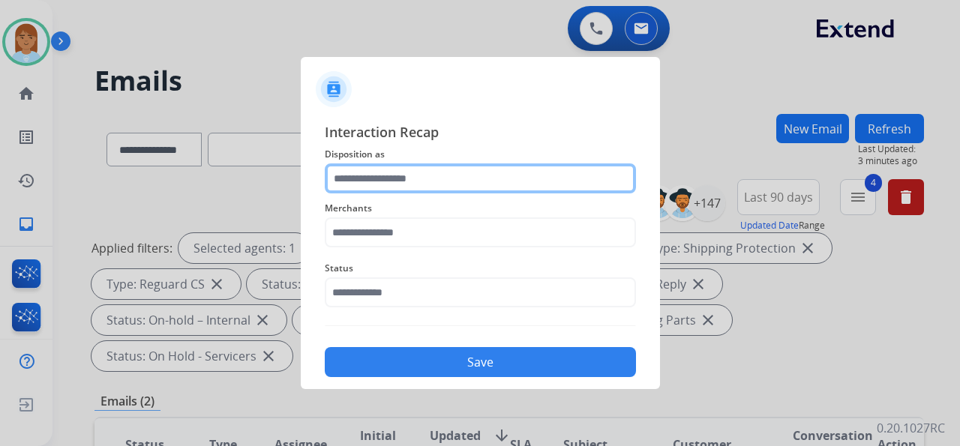
click at [384, 177] on input "text" at bounding box center [480, 178] width 311 height 30
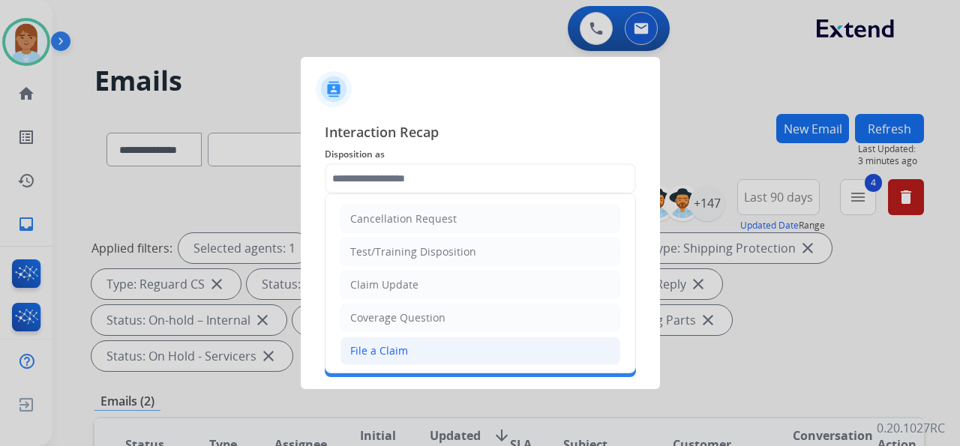
click at [382, 343] on div "File a Claim" at bounding box center [379, 350] width 58 height 15
type input "**********"
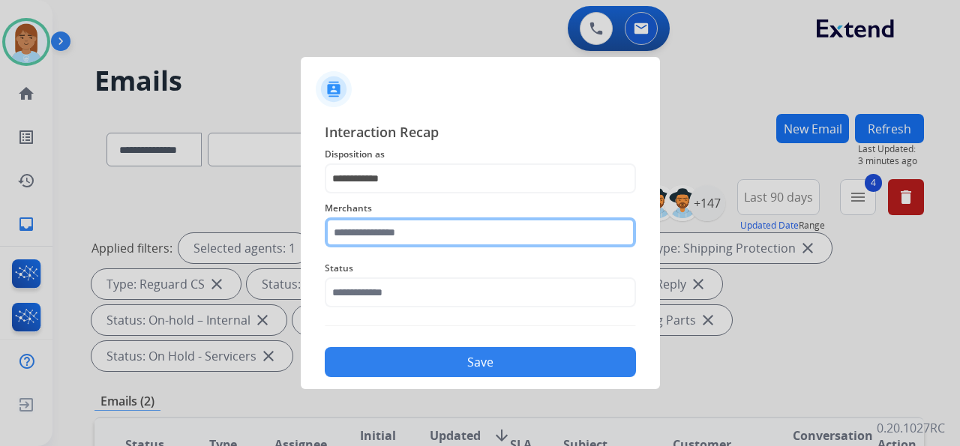
click at [412, 234] on input "text" at bounding box center [480, 232] width 311 height 30
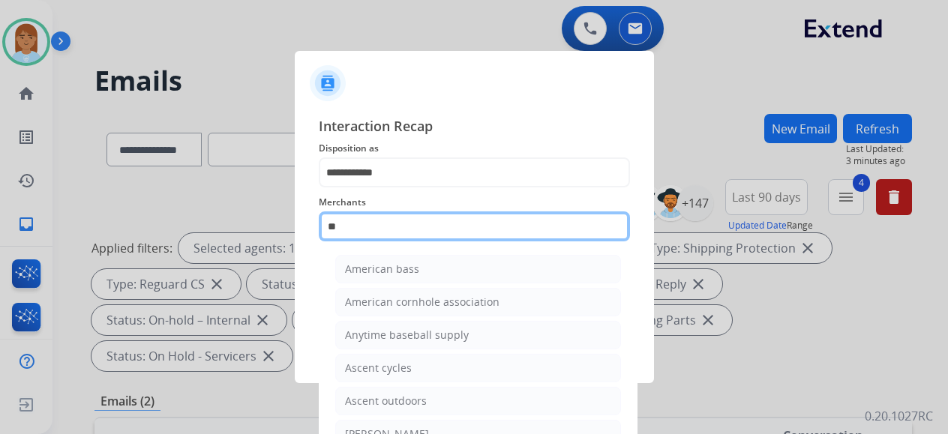
type input "*"
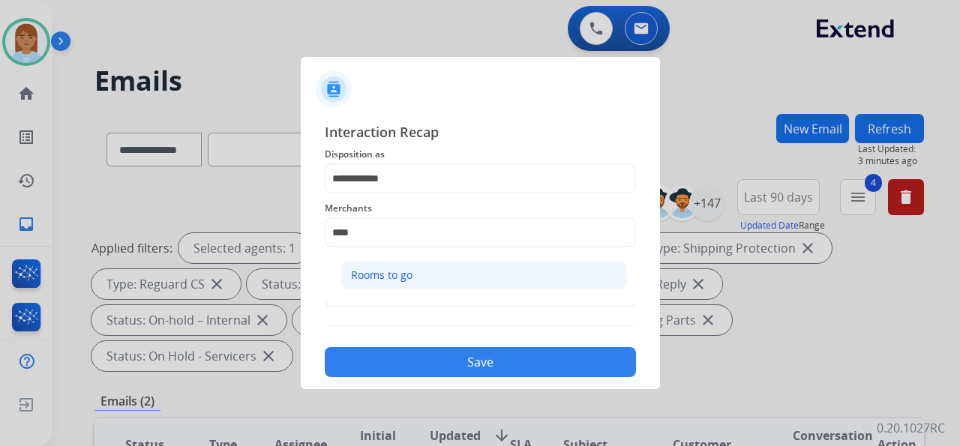
click at [372, 268] on li "Rooms to go" at bounding box center [484, 275] width 286 height 28
type input "**********"
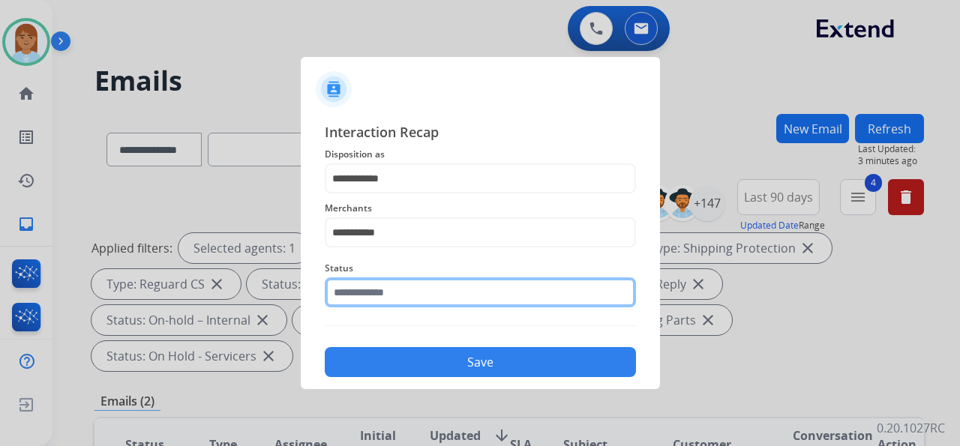
click at [375, 301] on div "Status" at bounding box center [480, 283] width 311 height 60
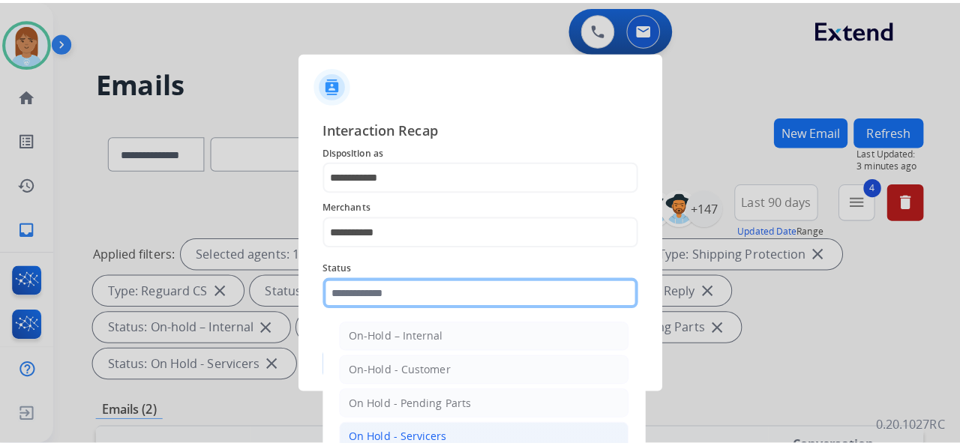
scroll to position [85, 0]
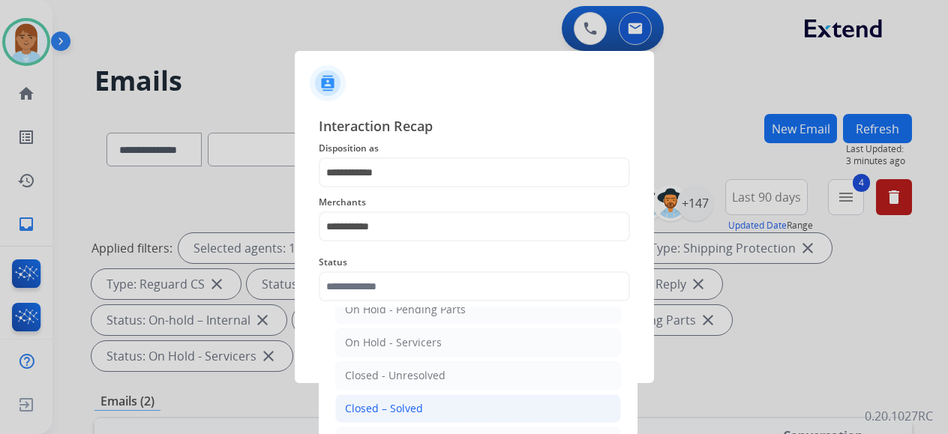
click at [450, 406] on li "Closed – Solved" at bounding box center [478, 408] width 286 height 28
type input "**********"
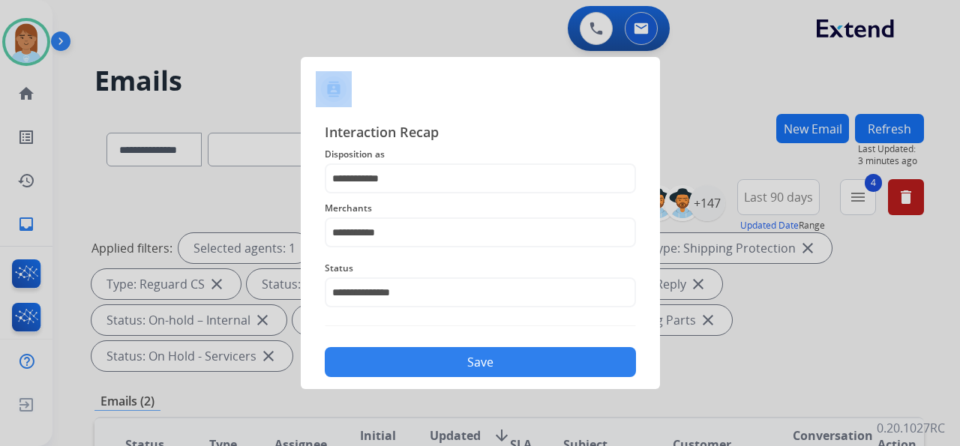
click at [450, 406] on div at bounding box center [480, 223] width 960 height 446
click at [469, 353] on button "Save" at bounding box center [480, 362] width 311 height 30
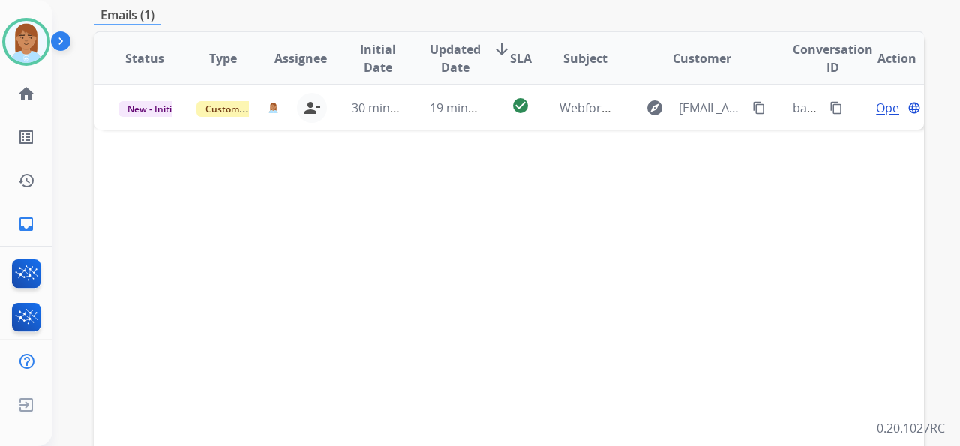
scroll to position [400, 0]
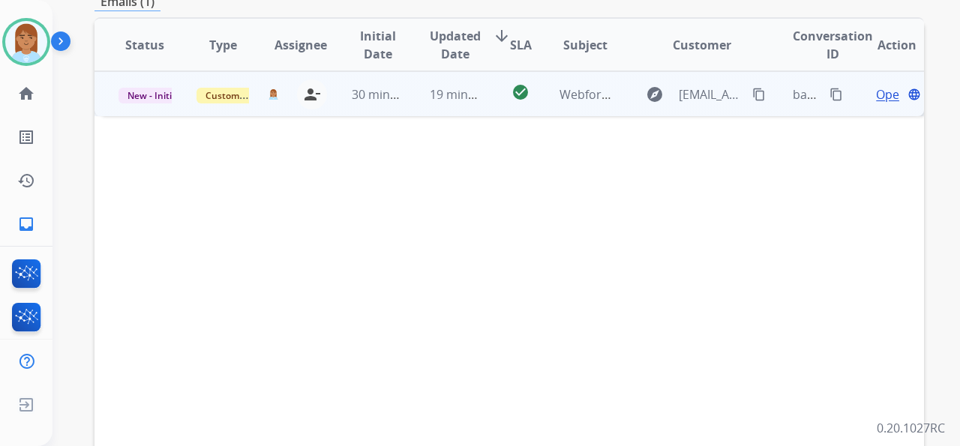
click at [876, 85] on span "Open" at bounding box center [891, 94] width 31 height 18
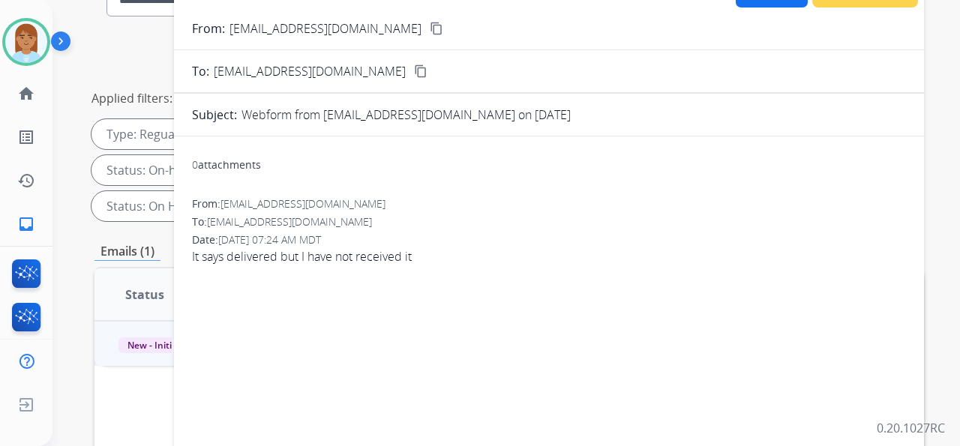
scroll to position [0, 0]
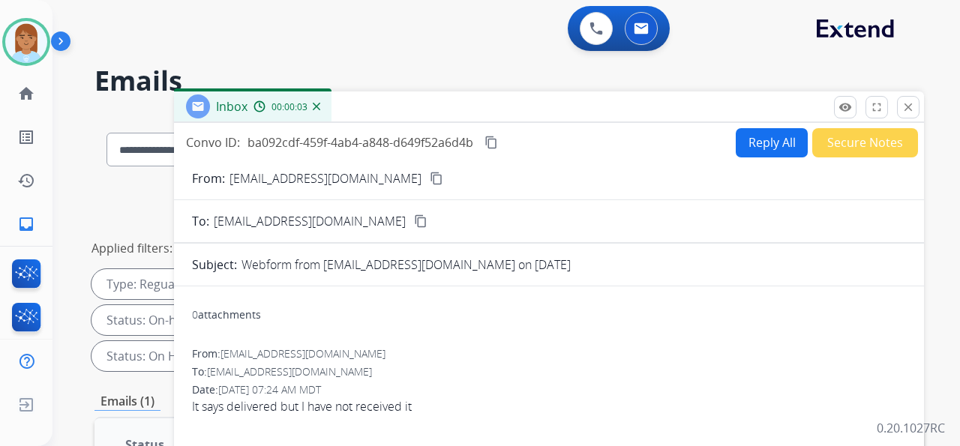
click at [739, 156] on button "Reply All" at bounding box center [771, 142] width 72 height 29
select select "**********"
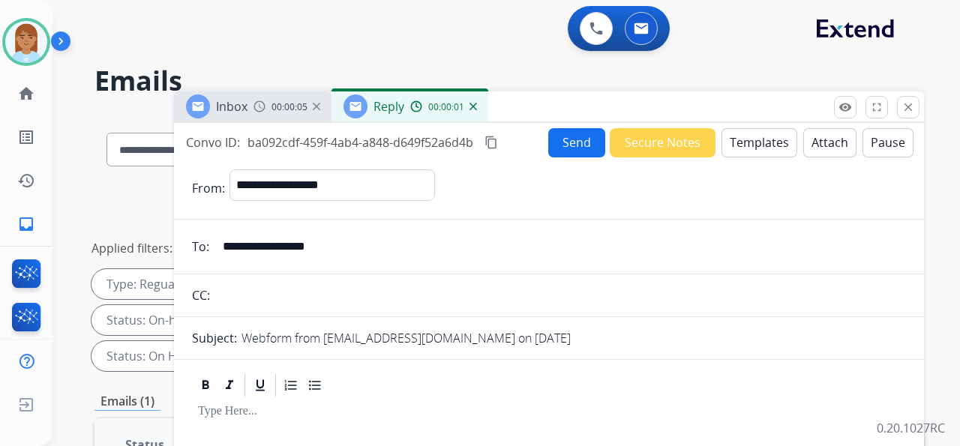
click at [766, 146] on button "Templates" at bounding box center [759, 142] width 76 height 29
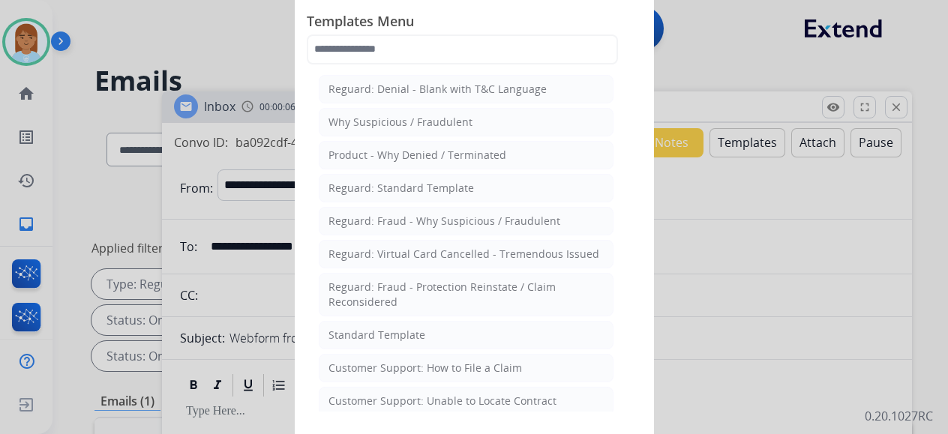
drag, startPoint x: 507, startPoint y: 364, endPoint x: 518, endPoint y: 345, distance: 22.5
click at [508, 364] on div "Customer Support: How to File a Claim" at bounding box center [424, 368] width 193 height 15
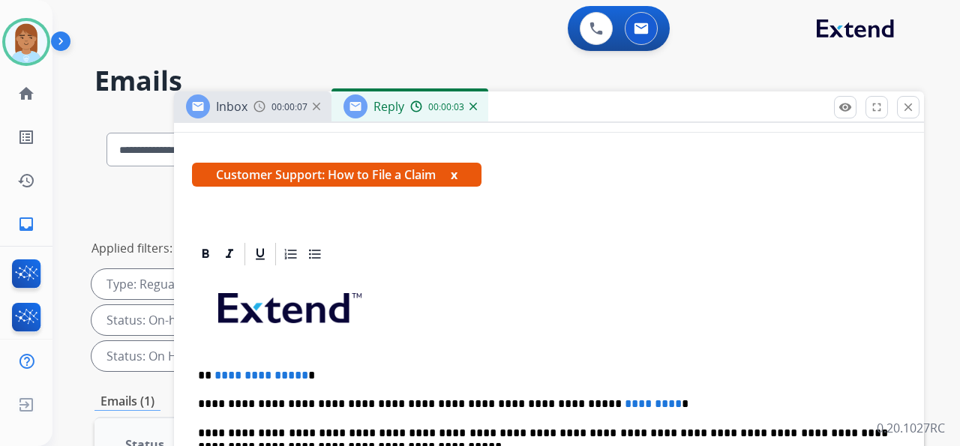
scroll to position [270, 0]
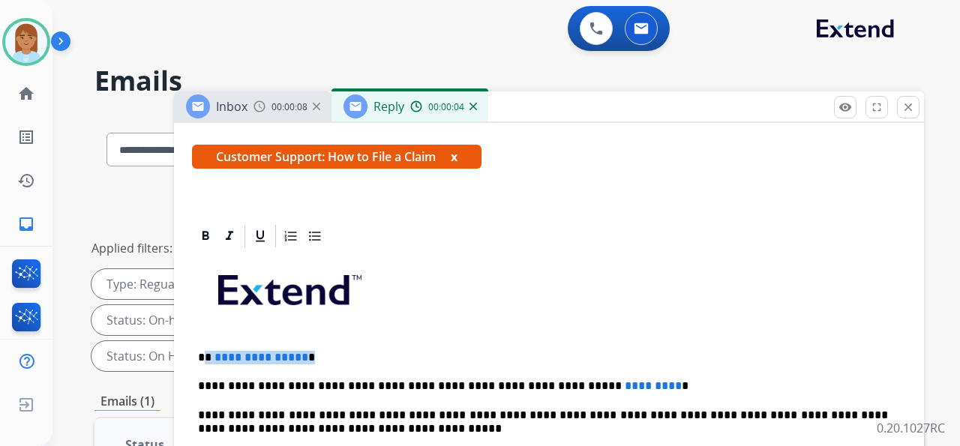
drag, startPoint x: 205, startPoint y: 329, endPoint x: 321, endPoint y: 324, distance: 116.3
click at [321, 351] on p "**********" at bounding box center [543, 357] width 690 height 13
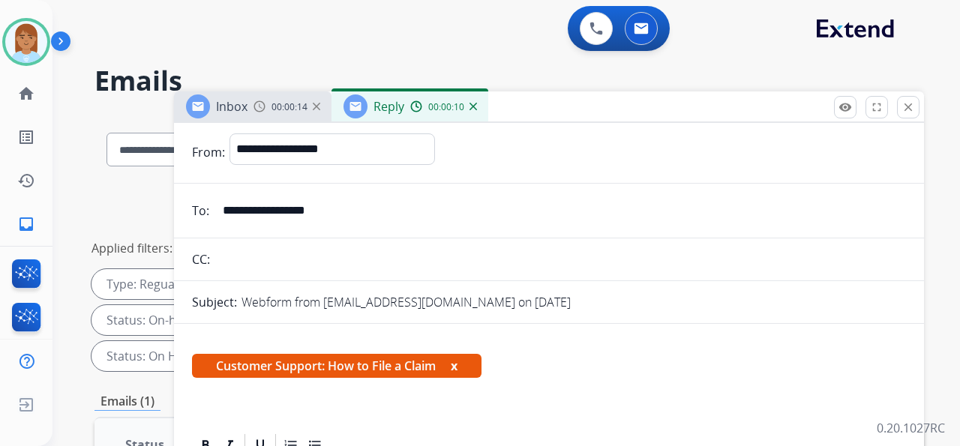
scroll to position [0, 0]
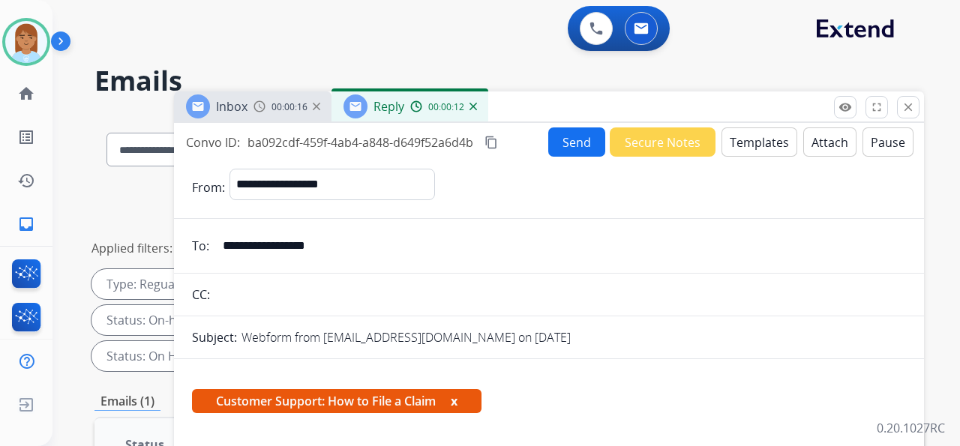
drag, startPoint x: 217, startPoint y: 241, endPoint x: 373, endPoint y: 244, distance: 156.0
click at [373, 244] on input "**********" at bounding box center [560, 246] width 692 height 30
paste input "email"
type input "*****"
drag, startPoint x: 282, startPoint y: 247, endPoint x: 181, endPoint y: 231, distance: 101.8
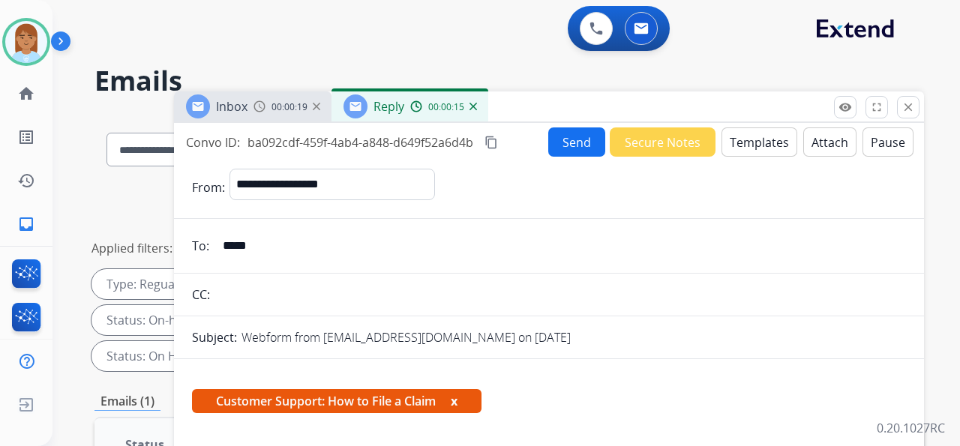
click at [181, 231] on div "To: *****" at bounding box center [549, 246] width 750 height 30
click at [904, 108] on mat-icon "close" at bounding box center [907, 106] width 13 height 13
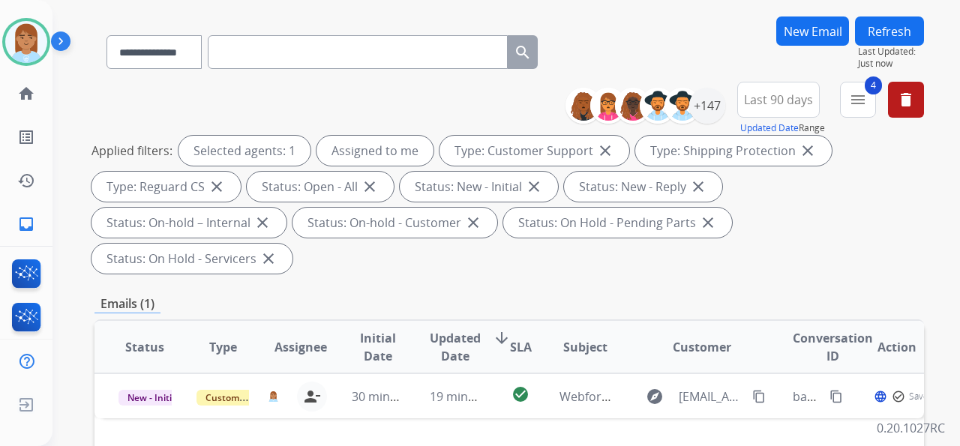
scroll to position [300, 0]
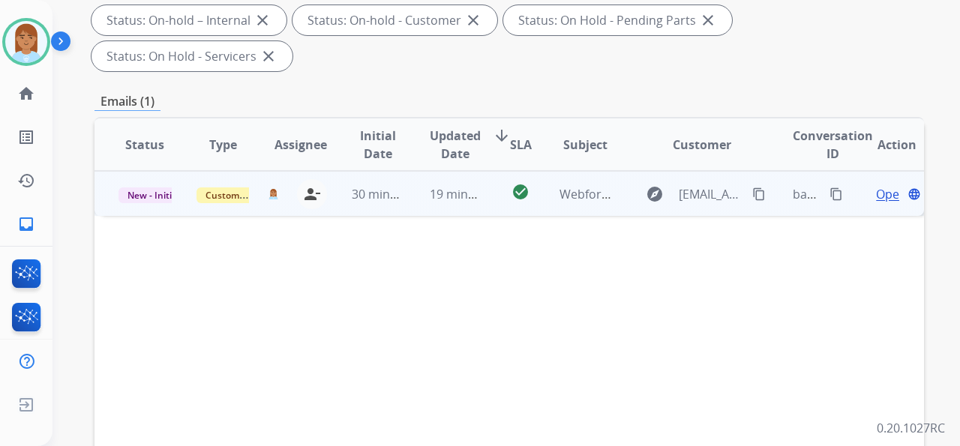
click at [876, 185] on span "Open" at bounding box center [891, 194] width 31 height 18
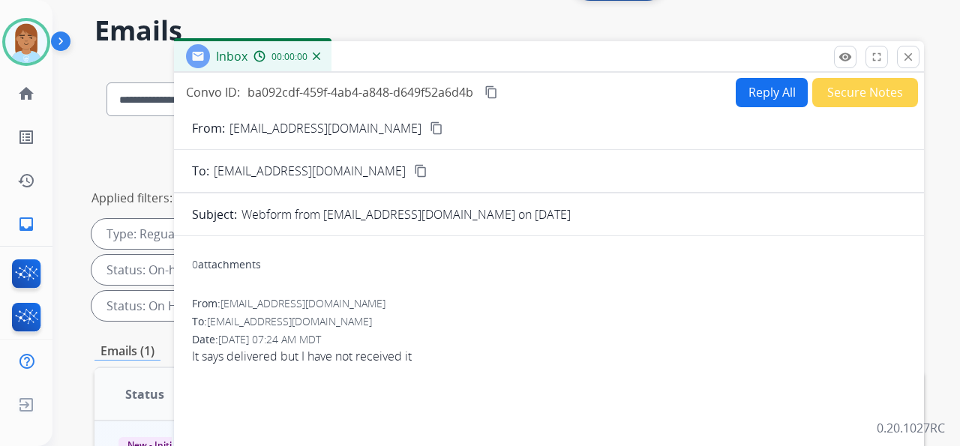
scroll to position [49, 0]
click at [754, 96] on button "Reply All" at bounding box center [771, 93] width 72 height 29
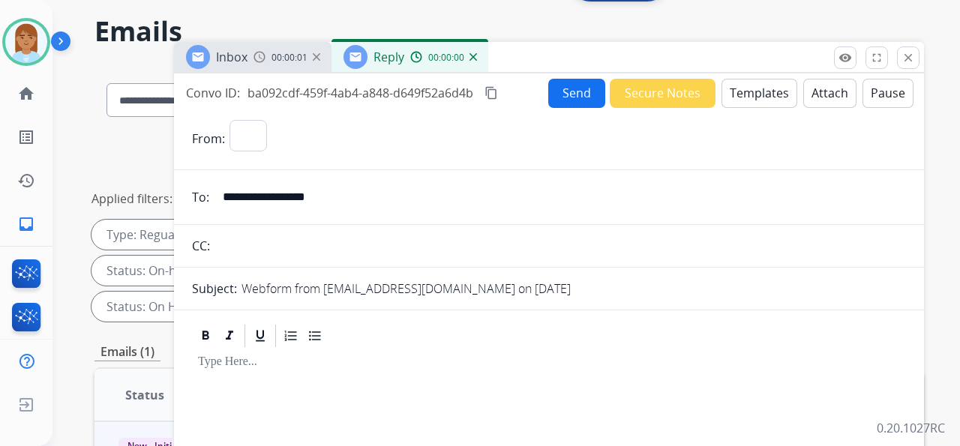
select select "**********"
drag, startPoint x: 223, startPoint y: 199, endPoint x: 382, endPoint y: 214, distance: 159.0
click at [382, 214] on form "**********" at bounding box center [549, 425] width 750 height 634
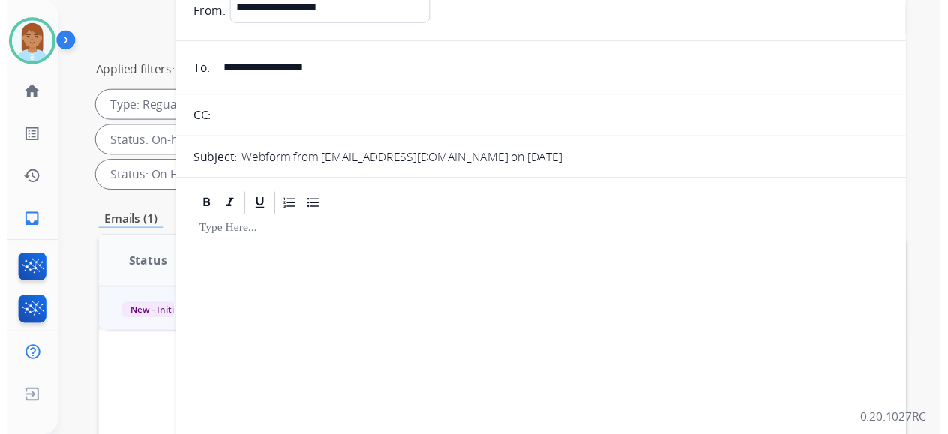
scroll to position [0, 0]
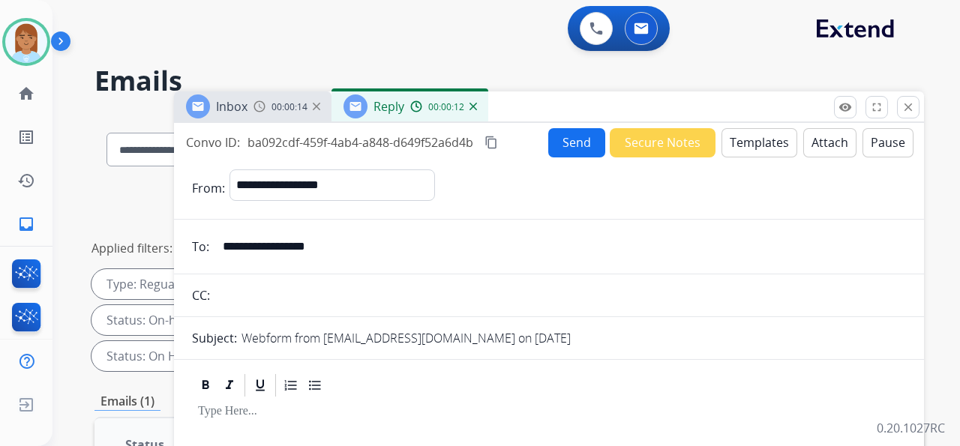
click at [757, 142] on button "Templates" at bounding box center [759, 142] width 76 height 29
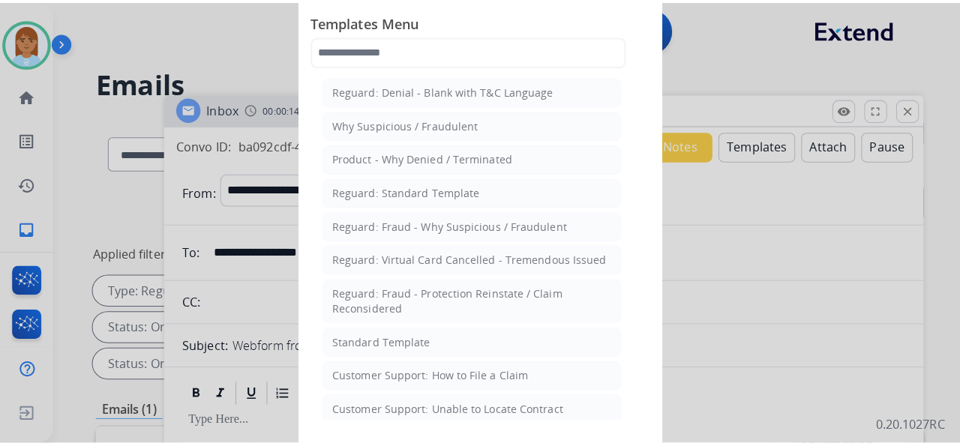
scroll to position [250, 0]
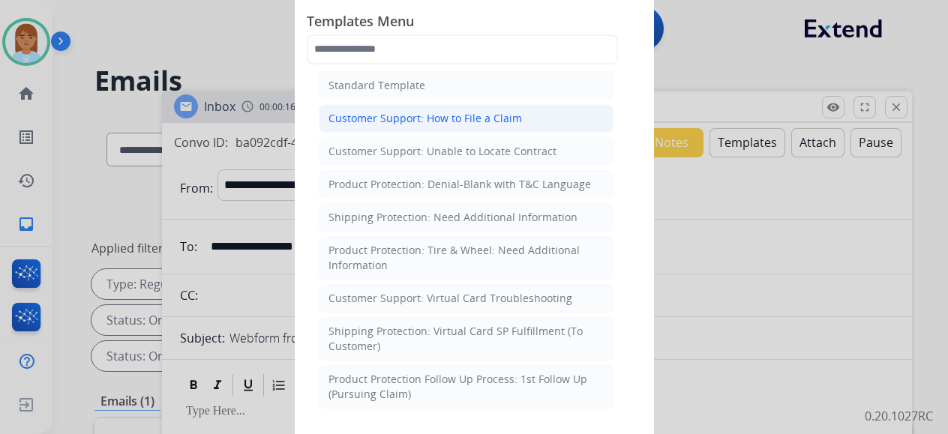
click at [477, 111] on div "Customer Support: How to File a Claim" at bounding box center [424, 118] width 193 height 15
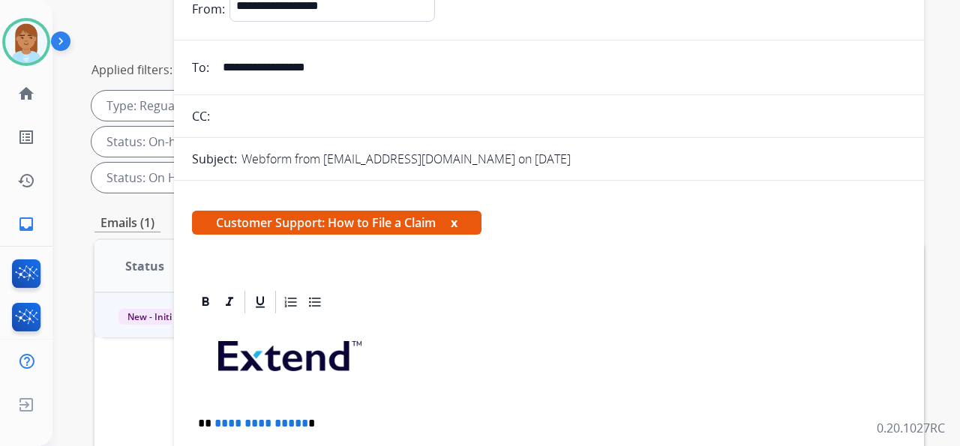
scroll to position [349, 0]
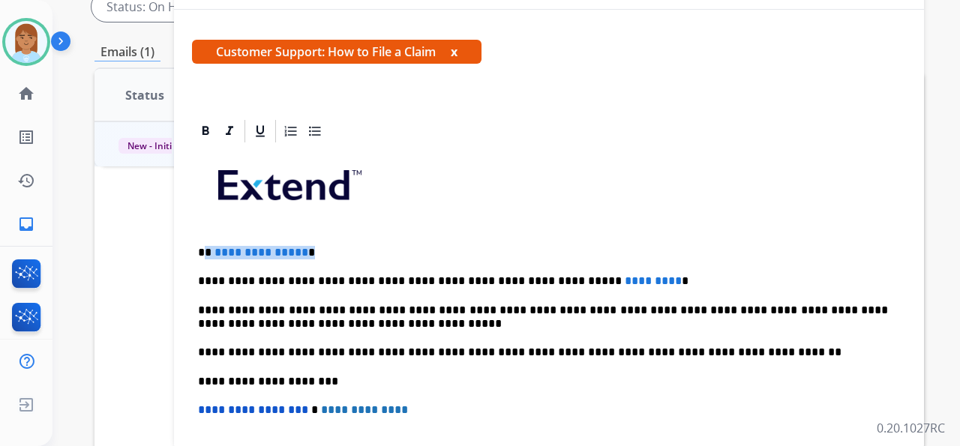
drag, startPoint x: 205, startPoint y: 246, endPoint x: 353, endPoint y: 235, distance: 148.1
click at [353, 235] on div "**********" at bounding box center [549, 374] width 714 height 458
drag, startPoint x: 541, startPoint y: 278, endPoint x: 643, endPoint y: 267, distance: 103.3
click at [643, 267] on div "**********" at bounding box center [549, 374] width 714 height 458
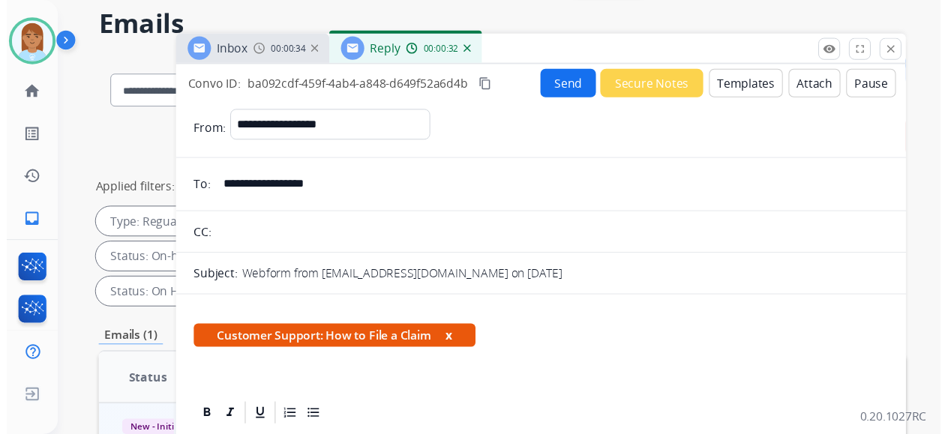
scroll to position [49, 0]
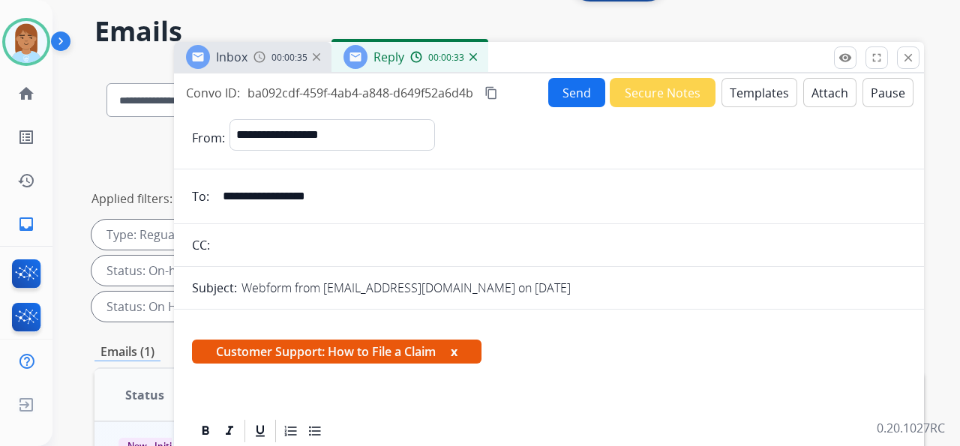
click at [583, 94] on button "Send" at bounding box center [576, 92] width 57 height 29
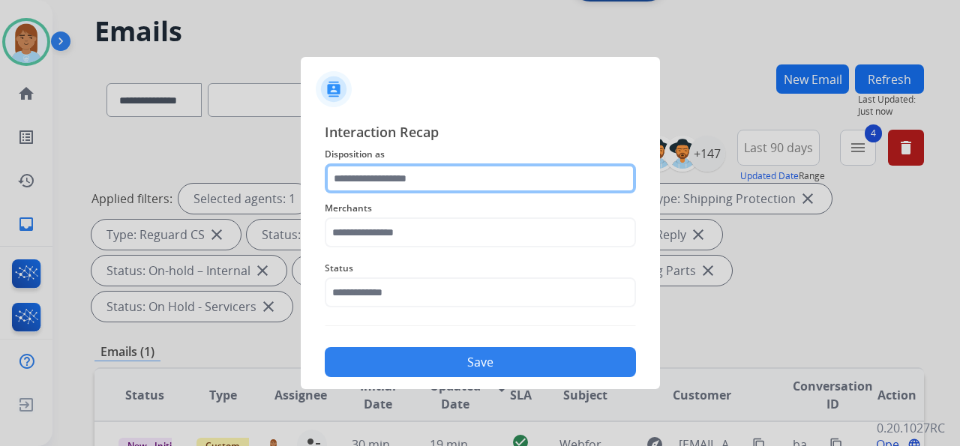
click at [501, 181] on input "text" at bounding box center [480, 178] width 311 height 30
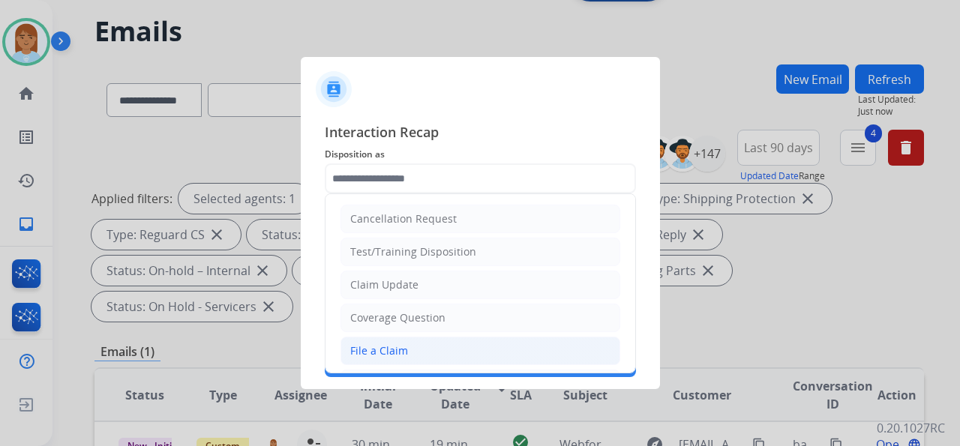
click at [445, 354] on li "File a Claim" at bounding box center [480, 351] width 280 height 28
type input "**********"
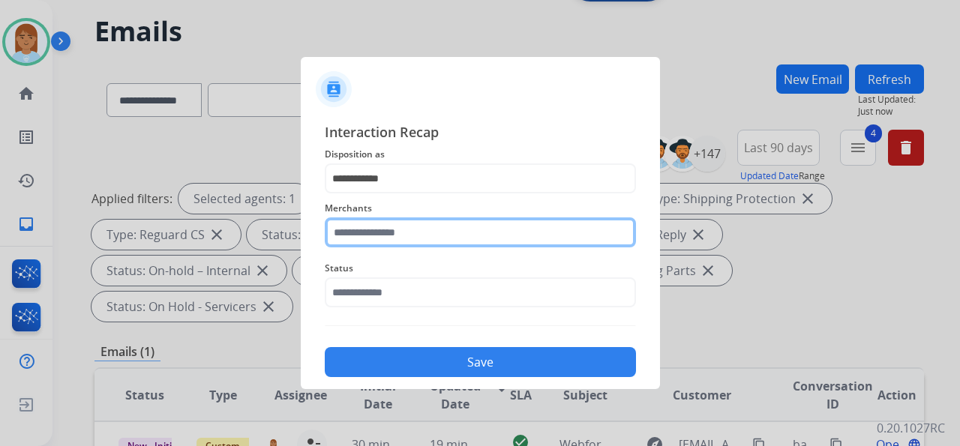
click at [448, 227] on input "text" at bounding box center [480, 232] width 311 height 30
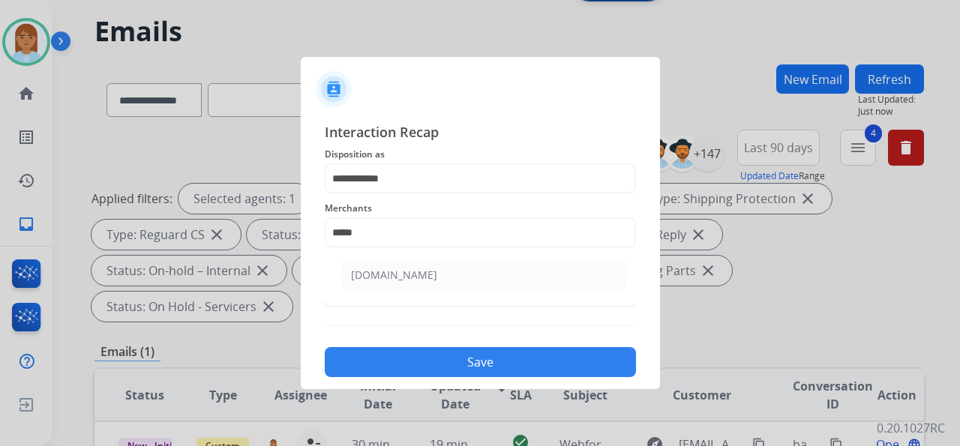
click at [463, 279] on li "[DOMAIN_NAME]" at bounding box center [484, 275] width 286 height 28
type input "**********"
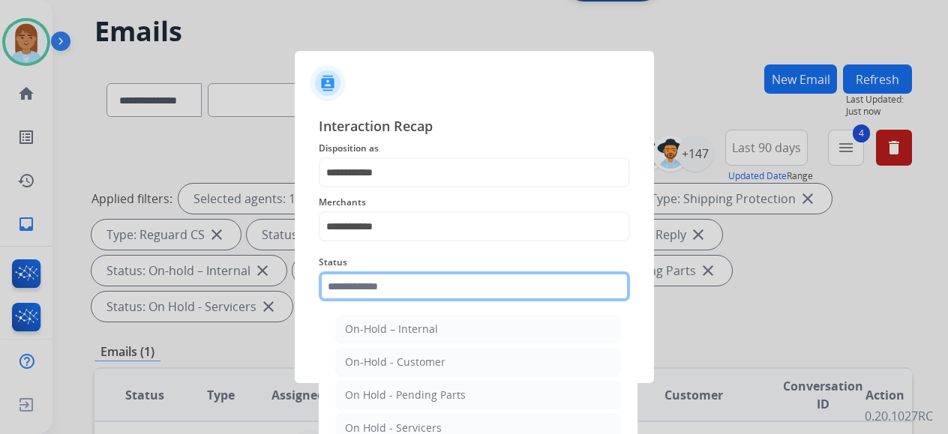
click at [451, 304] on div "Status On-Hold – Internal On-Hold - Customer On Hold - Pending Parts On Hold - …" at bounding box center [474, 277] width 311 height 60
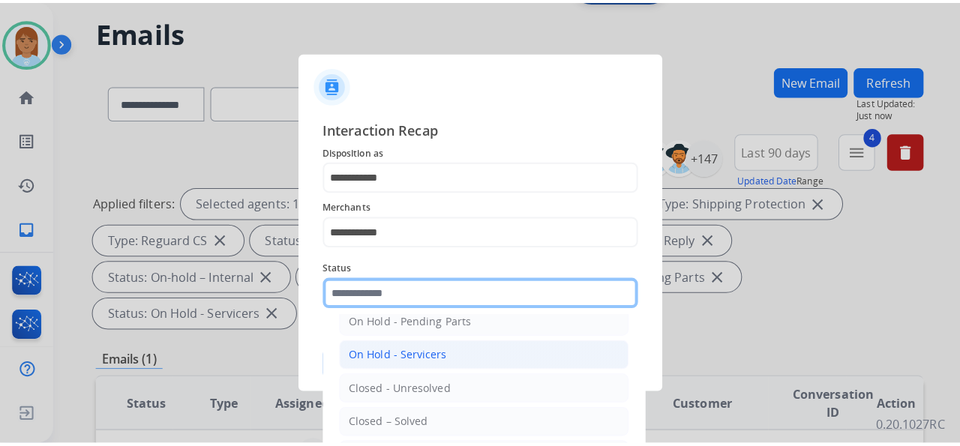
scroll to position [85, 0]
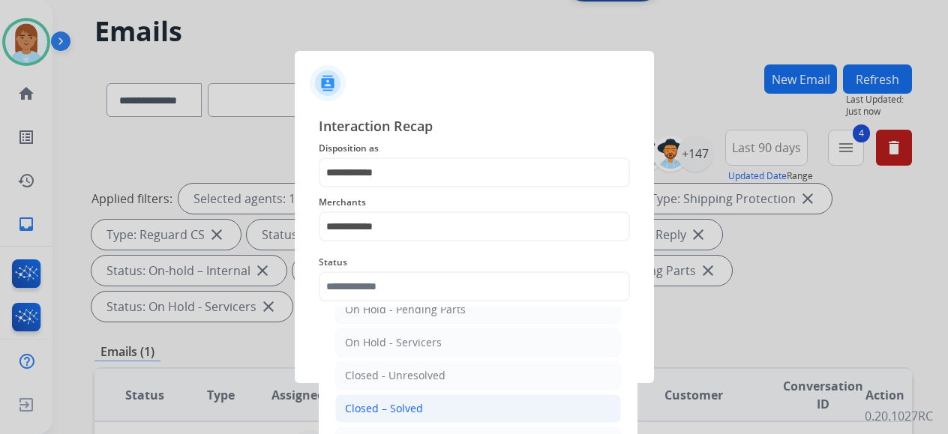
click at [445, 406] on li "Closed – Solved" at bounding box center [478, 408] width 286 height 28
type input "**********"
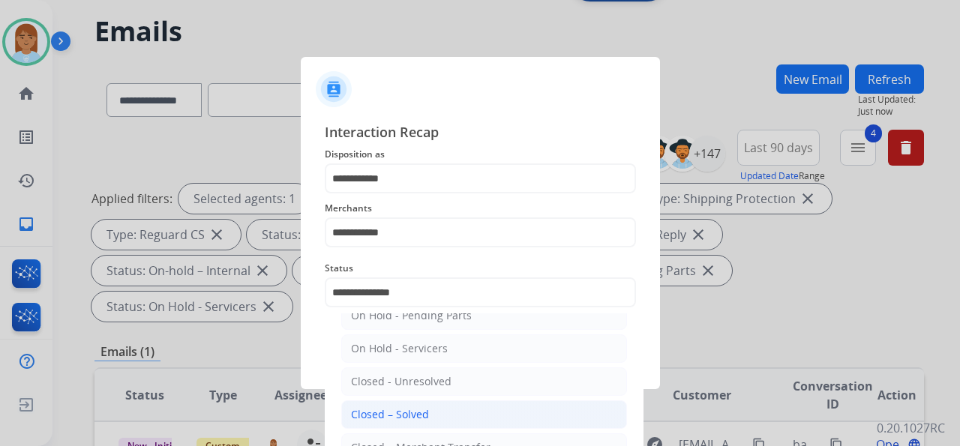
click at [445, 406] on div at bounding box center [480, 223] width 960 height 446
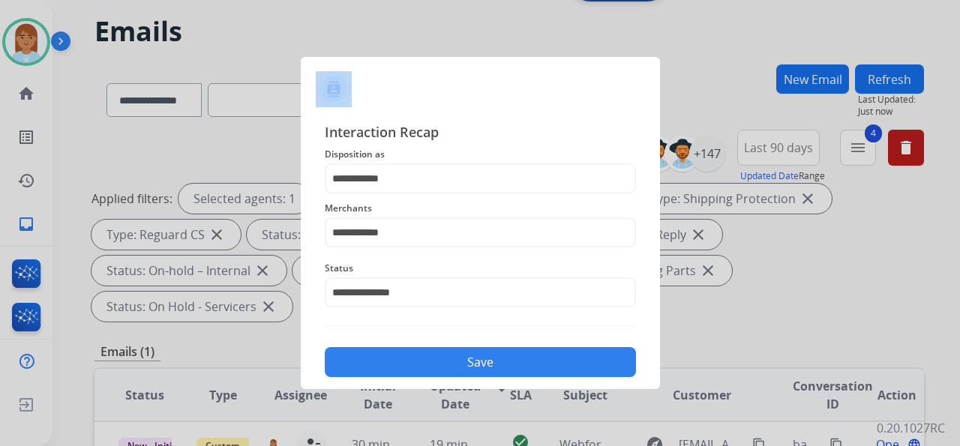
click at [490, 355] on button "Save" at bounding box center [480, 362] width 311 height 30
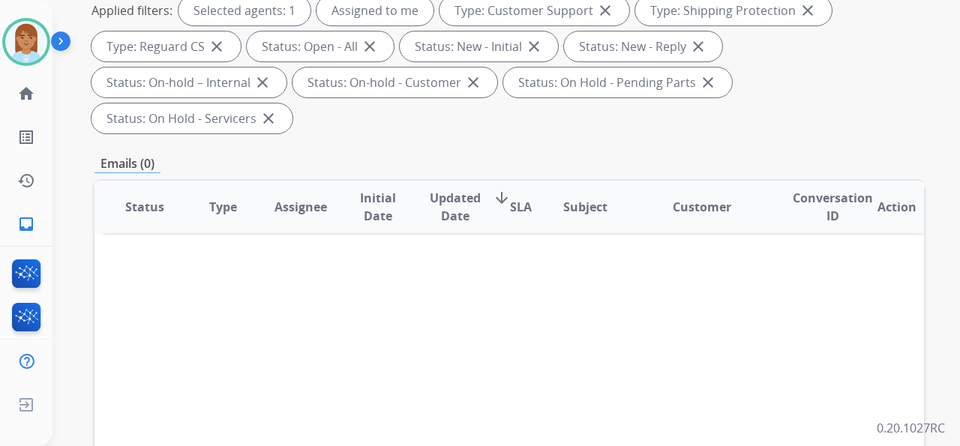
scroll to position [250, 0]
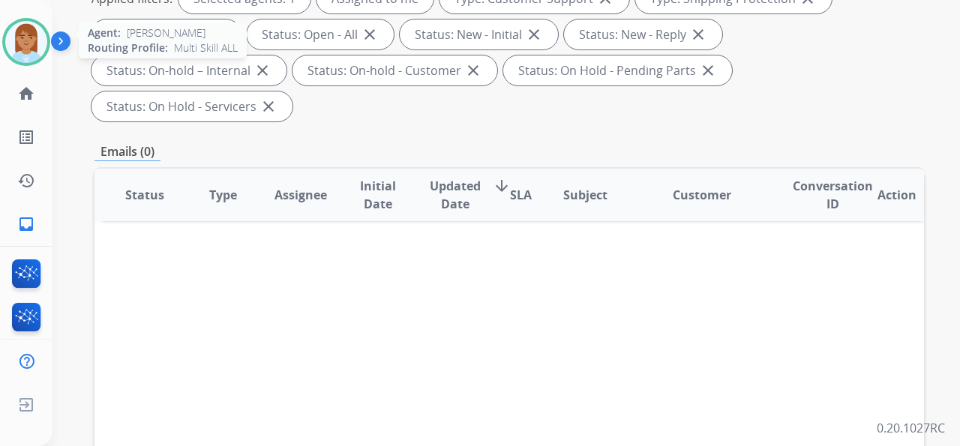
click at [27, 55] on img at bounding box center [26, 42] width 42 height 42
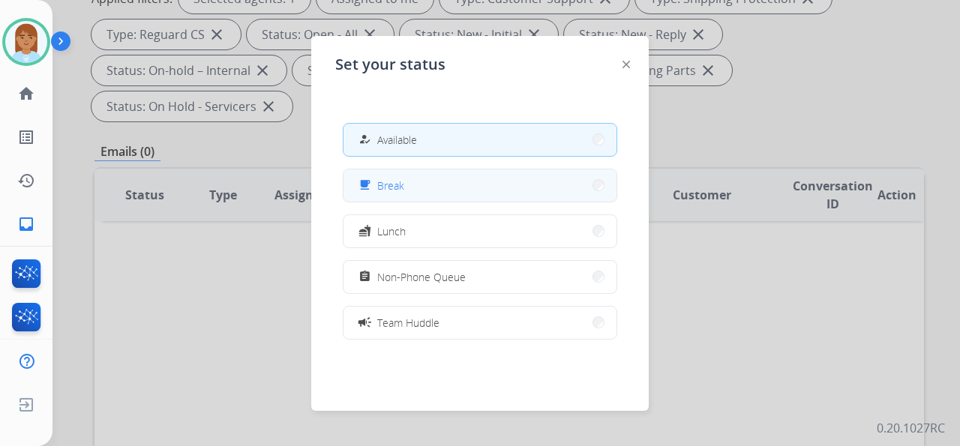
click at [511, 177] on button "free_breakfast Break" at bounding box center [479, 185] width 273 height 32
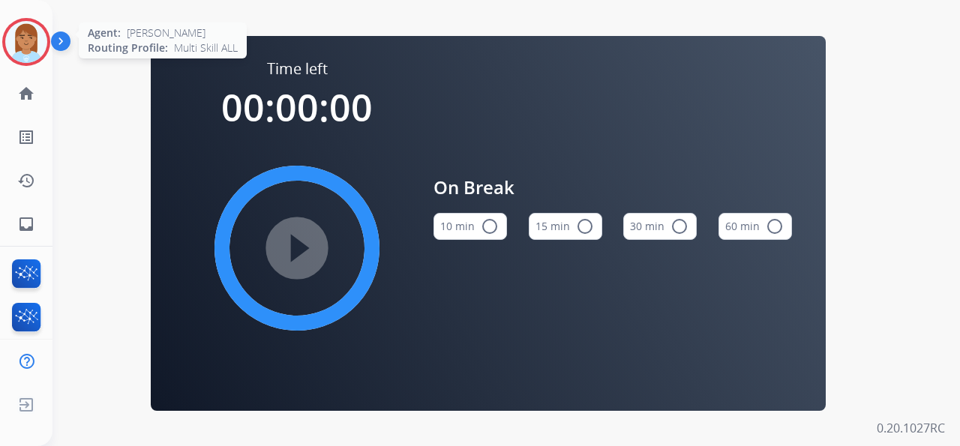
click at [31, 43] on img at bounding box center [26, 42] width 42 height 42
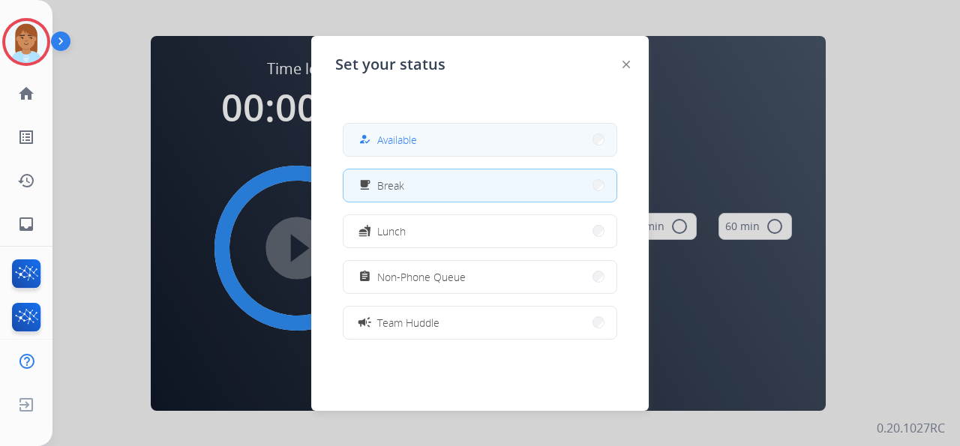
click at [425, 127] on button "how_to_reg Available" at bounding box center [479, 140] width 273 height 32
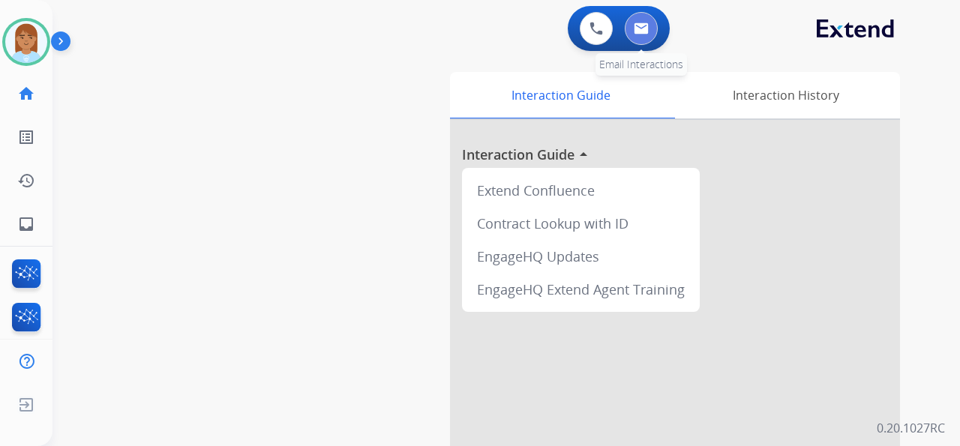
click at [643, 32] on img at bounding box center [641, 28] width 15 height 12
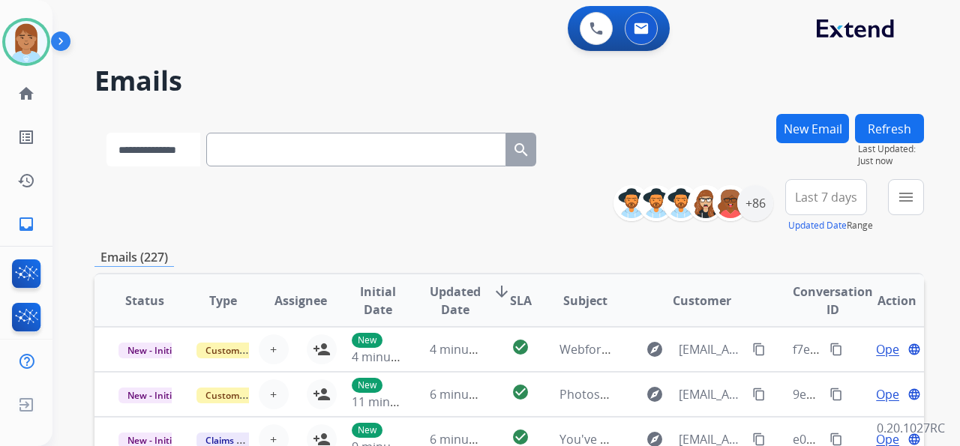
drag, startPoint x: 147, startPoint y: 141, endPoint x: 157, endPoint y: 139, distance: 9.9
click at [147, 141] on select "**********" at bounding box center [153, 150] width 94 height 34
select select "**********"
click at [106, 133] on select "**********" at bounding box center [153, 150] width 94 height 34
click at [765, 198] on div "+86" at bounding box center [755, 203] width 36 height 36
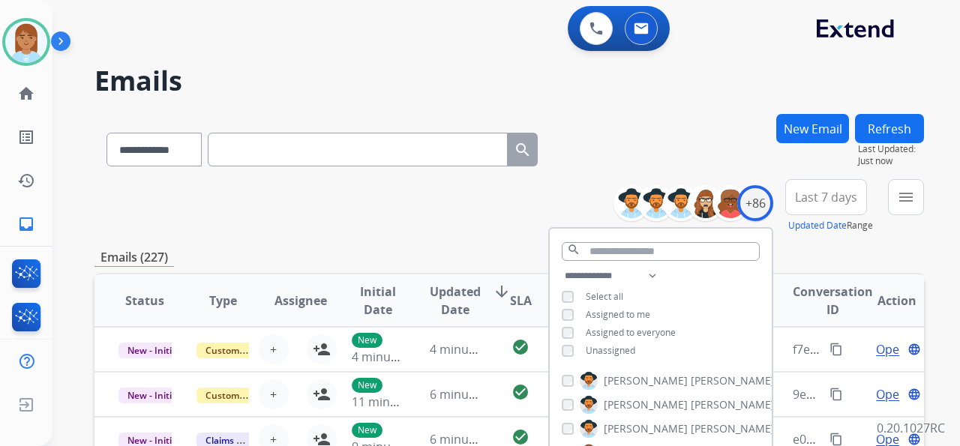
click at [617, 349] on span "Unassigned" at bounding box center [610, 350] width 49 height 13
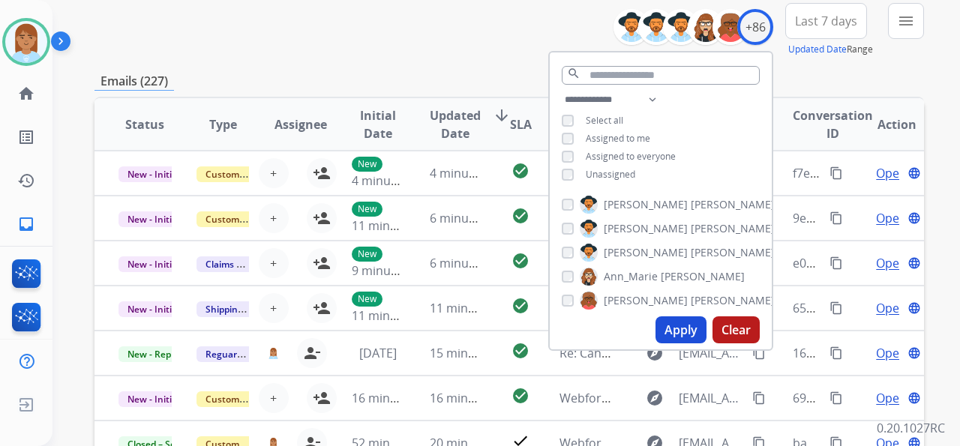
scroll to position [400, 0]
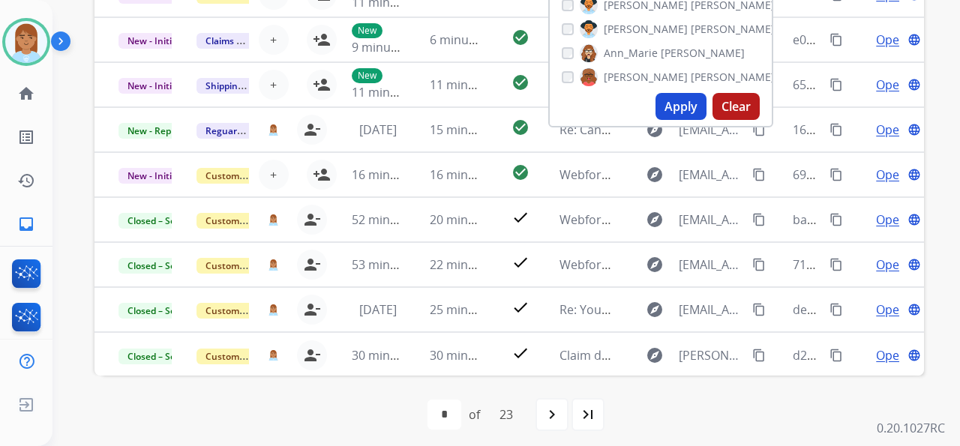
click at [672, 109] on button "Apply" at bounding box center [680, 106] width 51 height 27
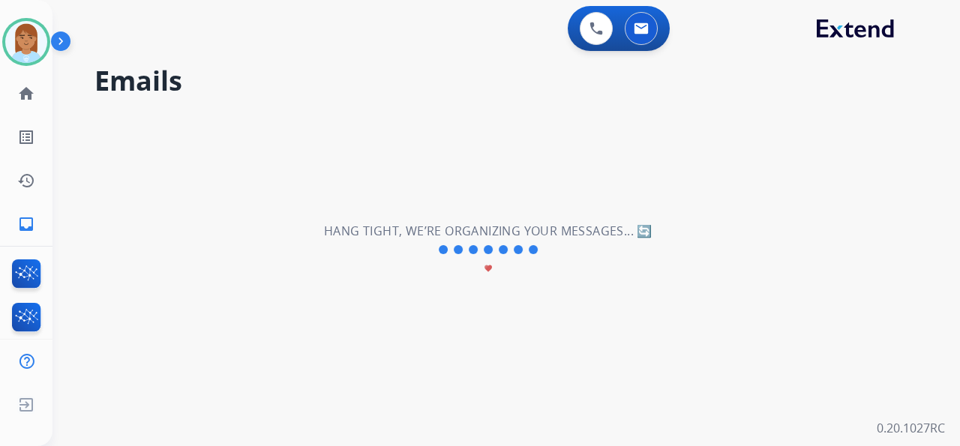
scroll to position [0, 0]
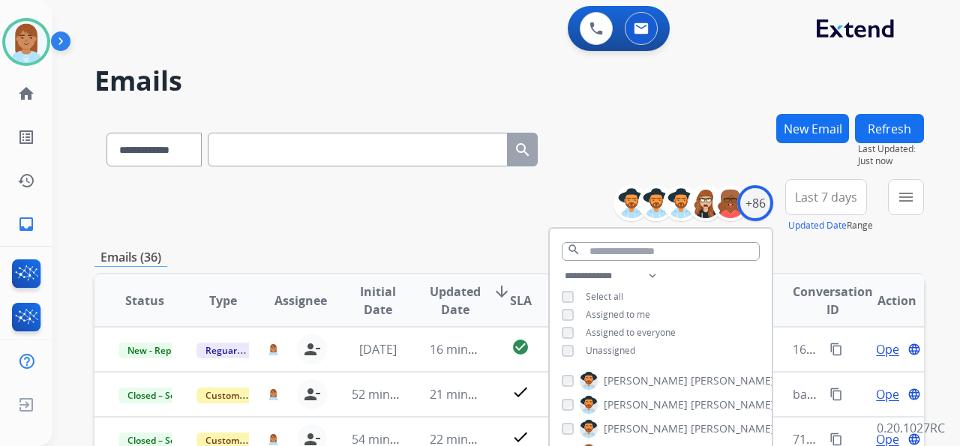
click at [798, 196] on span "Last 7 days" at bounding box center [826, 197] width 62 height 6
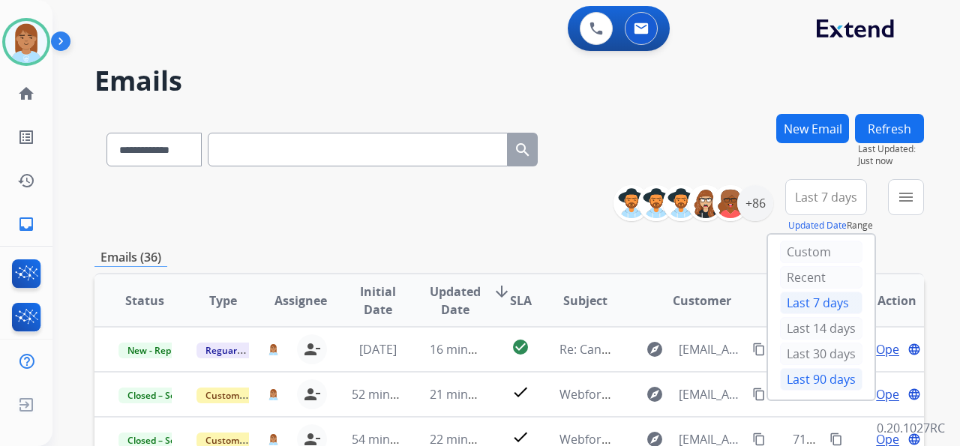
click at [801, 379] on div "Last 90 days" at bounding box center [821, 379] width 82 height 22
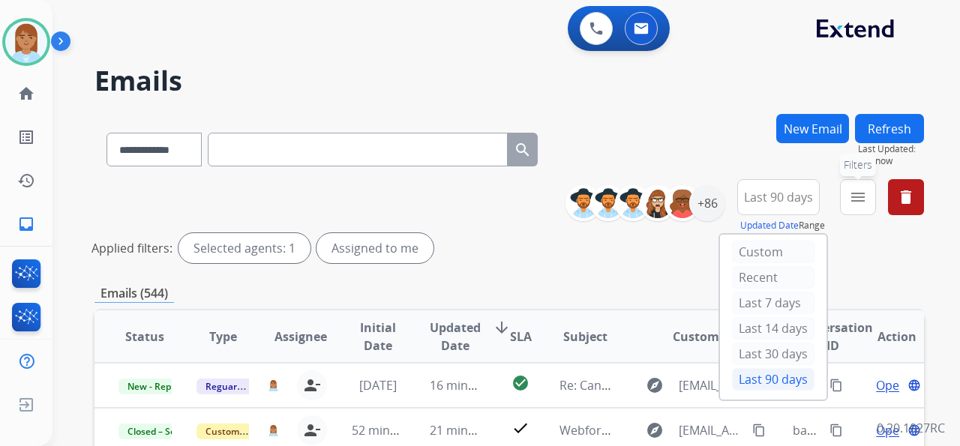
click at [841, 202] on button "menu Filters" at bounding box center [858, 197] width 36 height 36
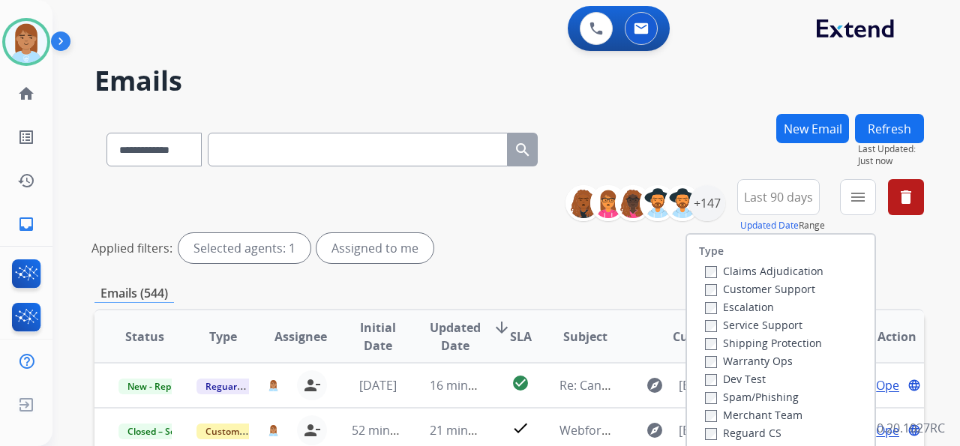
click at [773, 295] on label "Customer Support" at bounding box center [760, 289] width 110 height 14
click at [757, 343] on label "Shipping Protection" at bounding box center [763, 343] width 117 height 14
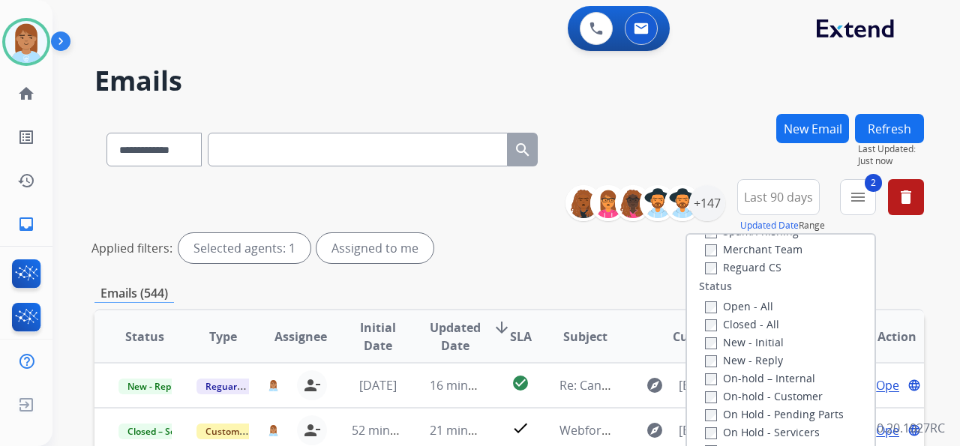
scroll to position [150, 0]
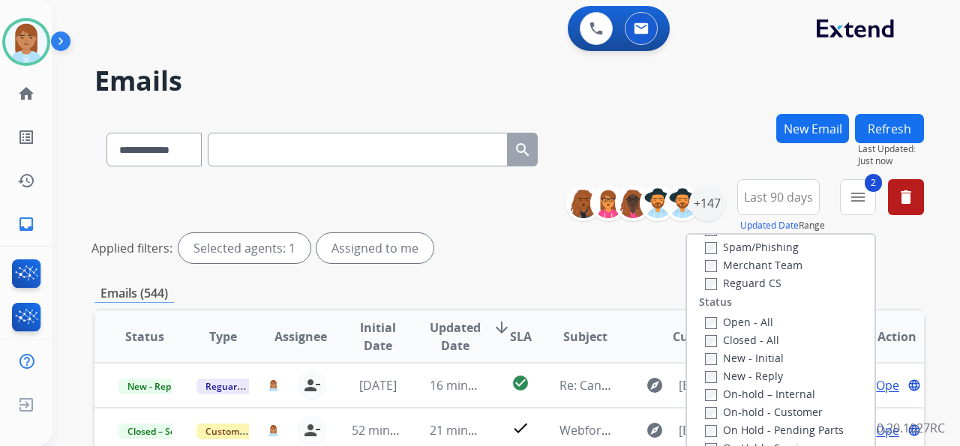
click at [738, 286] on label "Reguard CS" at bounding box center [743, 283] width 76 height 14
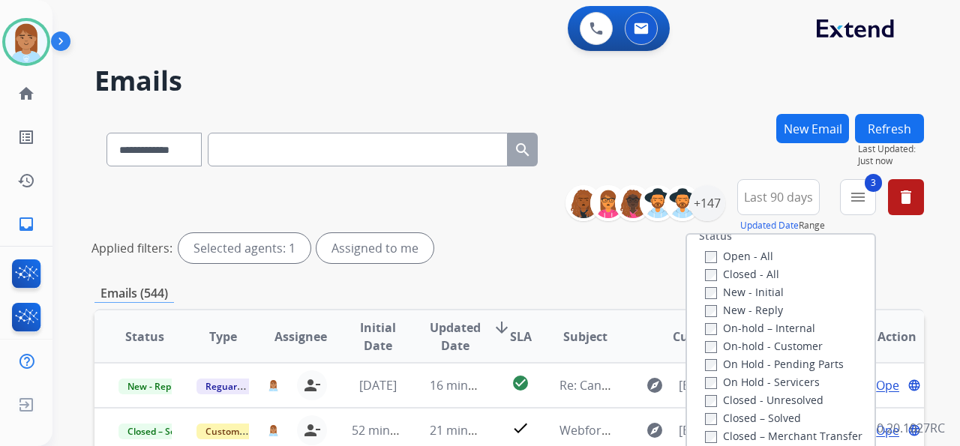
scroll to position [199, 0]
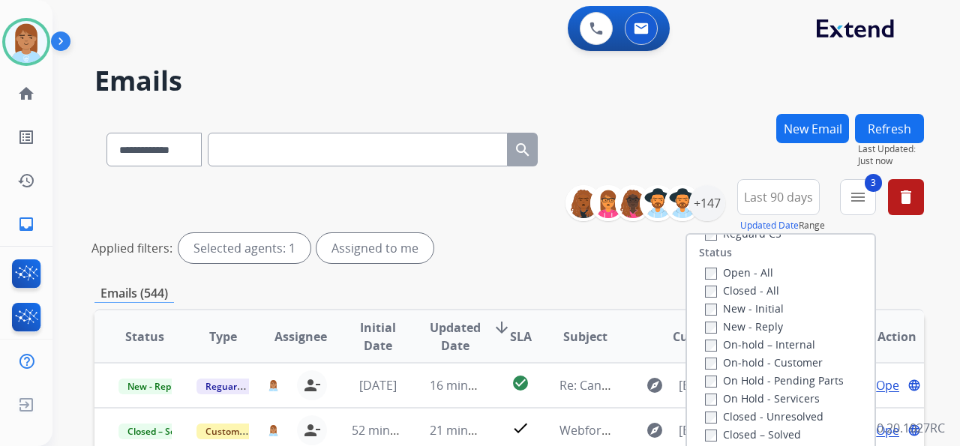
click at [742, 273] on label "Open - All" at bounding box center [739, 272] width 68 height 14
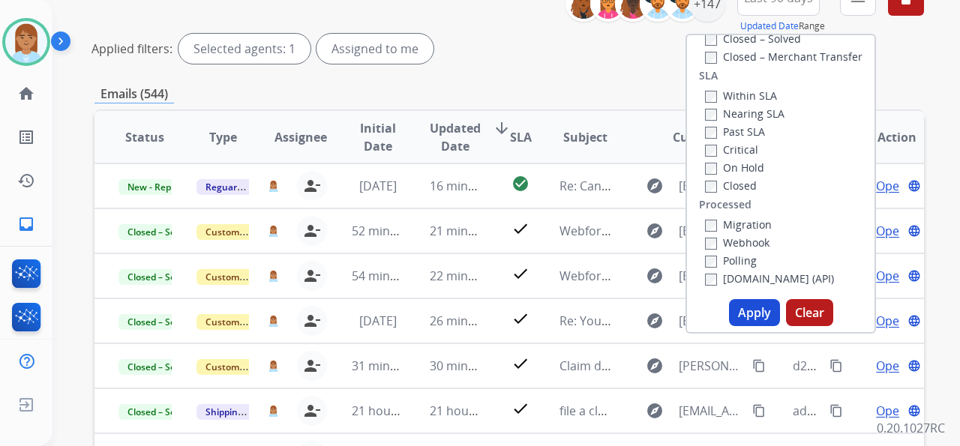
click at [747, 307] on button "Apply" at bounding box center [754, 312] width 51 height 27
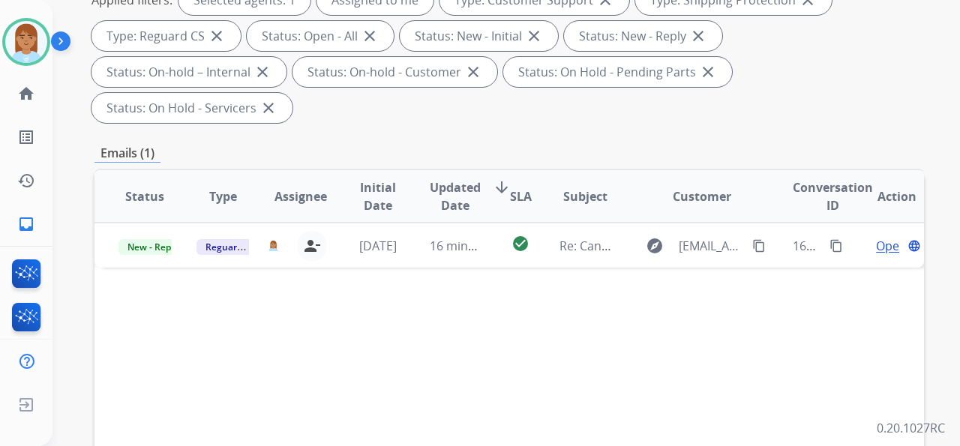
scroll to position [300, 0]
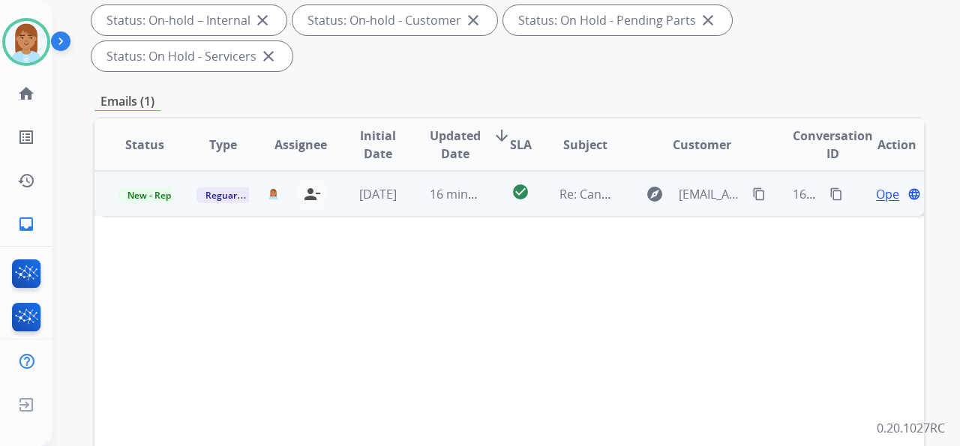
click at [876, 185] on span "Open" at bounding box center [891, 194] width 31 height 18
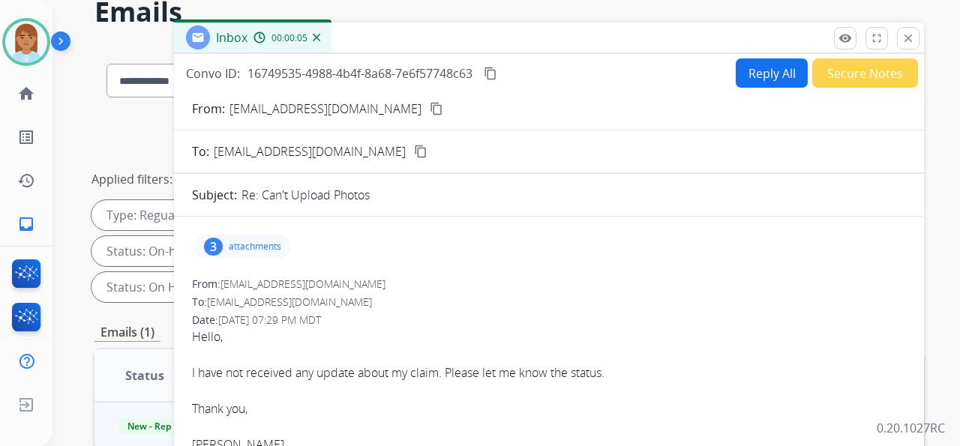
scroll to position [0, 0]
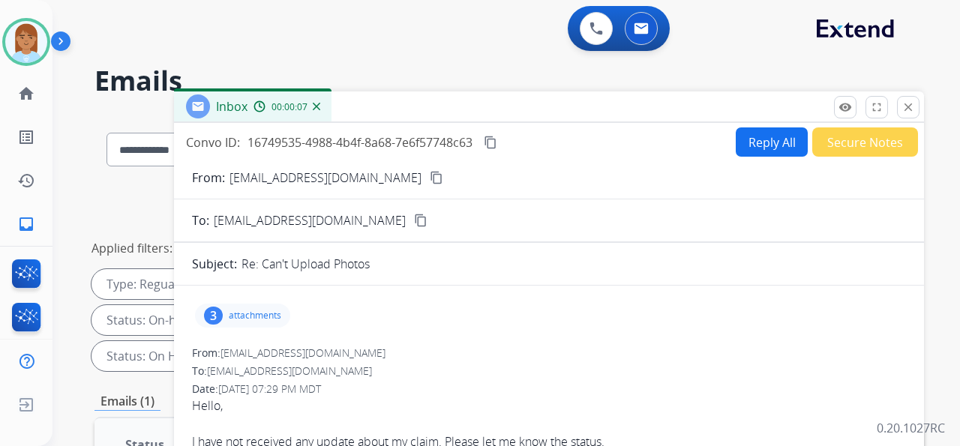
click at [430, 177] on mat-icon "content_copy" at bounding box center [436, 177] width 13 height 13
click at [789, 132] on button "Reply All" at bounding box center [771, 141] width 72 height 29
select select "**********"
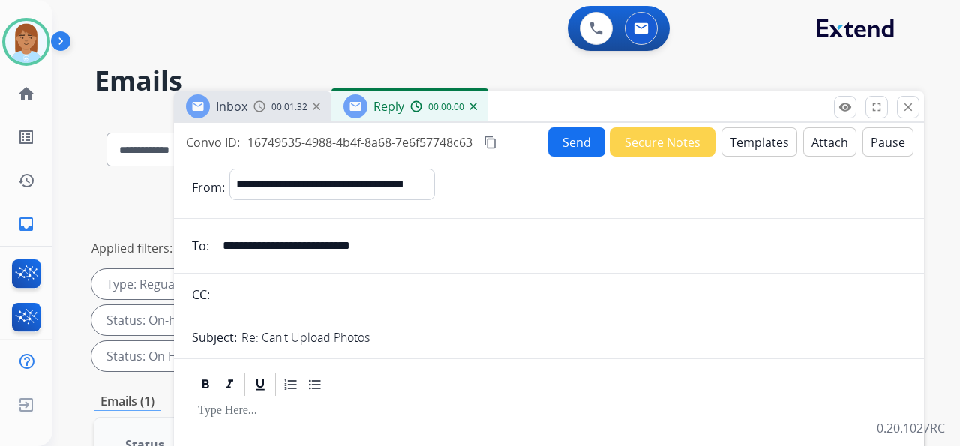
click at [724, 145] on button "Templates" at bounding box center [759, 141] width 76 height 29
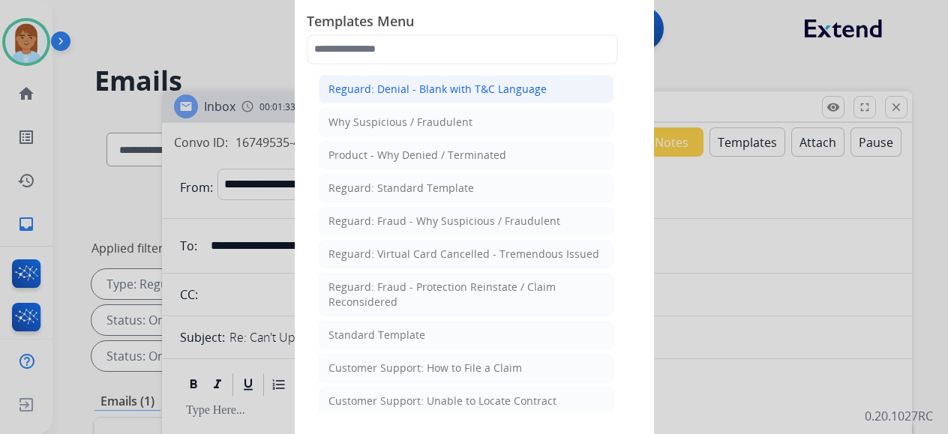
click at [453, 88] on div "Reguard: Denial - Blank with T&C Language" at bounding box center [437, 89] width 218 height 15
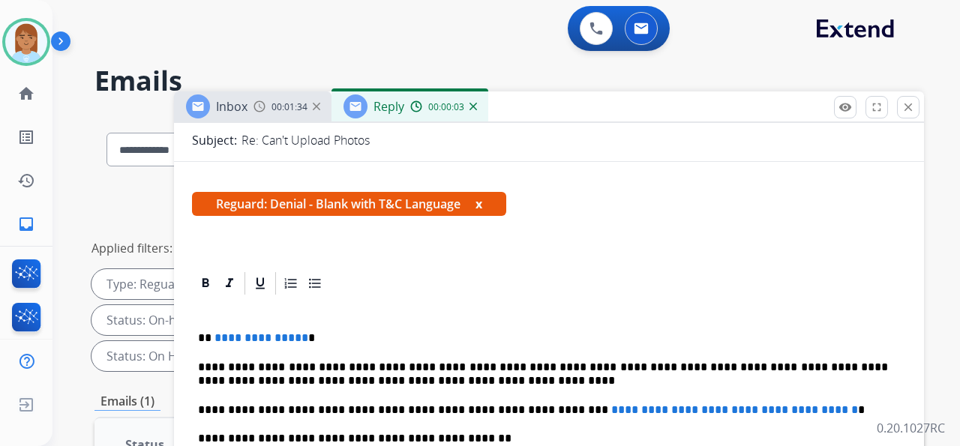
scroll to position [300, 0]
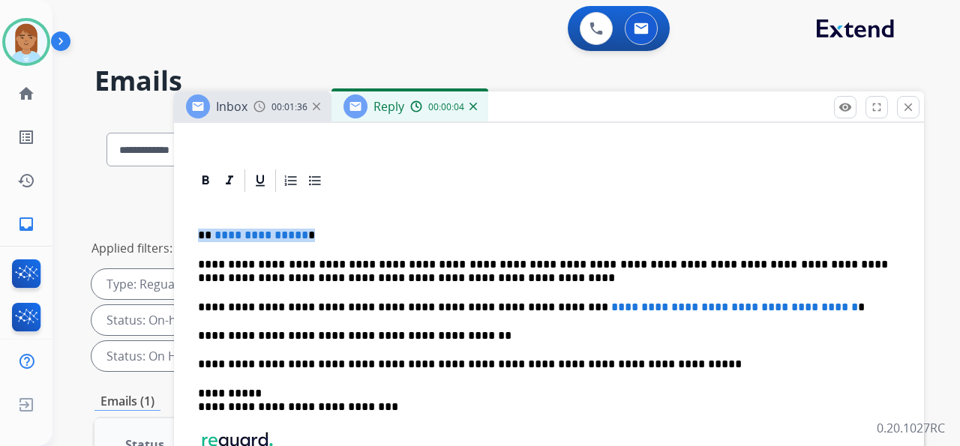
drag, startPoint x: 201, startPoint y: 230, endPoint x: 376, endPoint y: 232, distance: 175.5
click at [375, 232] on p "**********" at bounding box center [543, 235] width 690 height 13
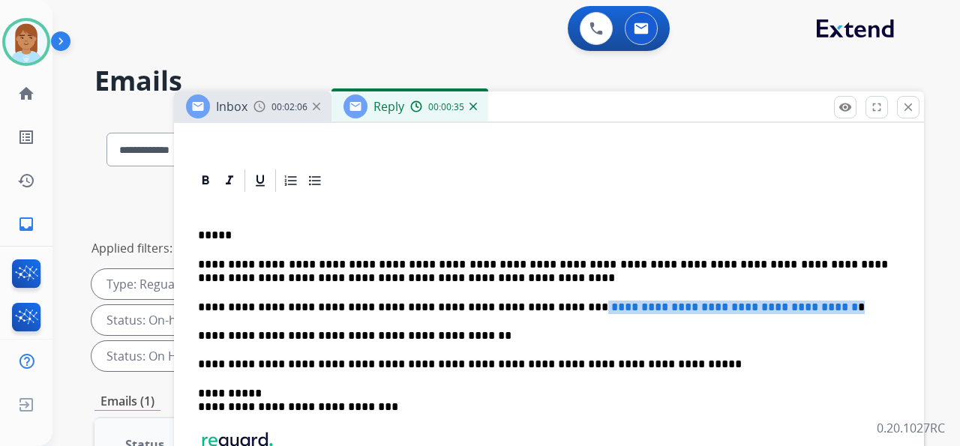
drag, startPoint x: 523, startPoint y: 303, endPoint x: 882, endPoint y: 309, distance: 359.9
click at [882, 309] on p "**********" at bounding box center [543, 307] width 690 height 13
click at [239, 235] on p "*****" at bounding box center [543, 235] width 690 height 13
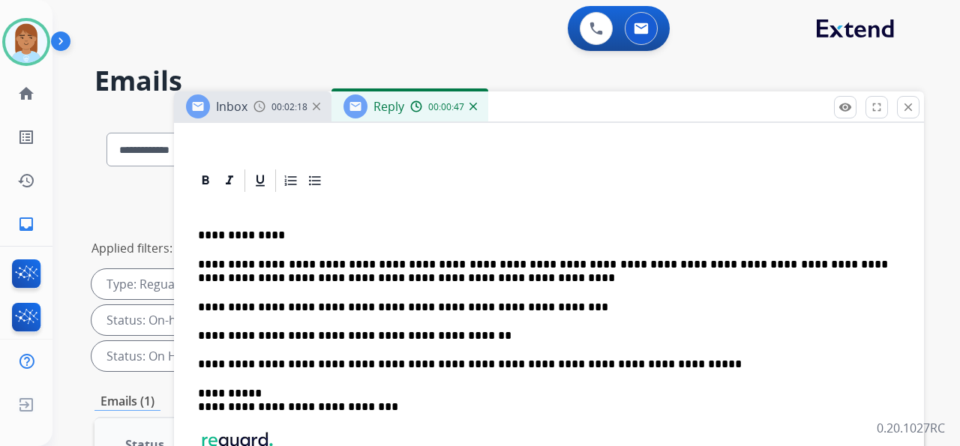
click at [532, 297] on div "**********" at bounding box center [549, 377] width 714 height 367
click at [559, 302] on p "**********" at bounding box center [543, 307] width 690 height 13
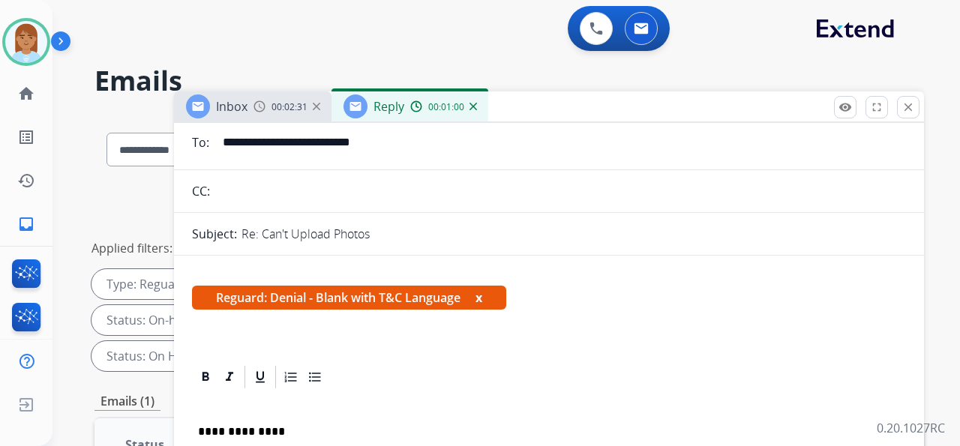
scroll to position [0, 0]
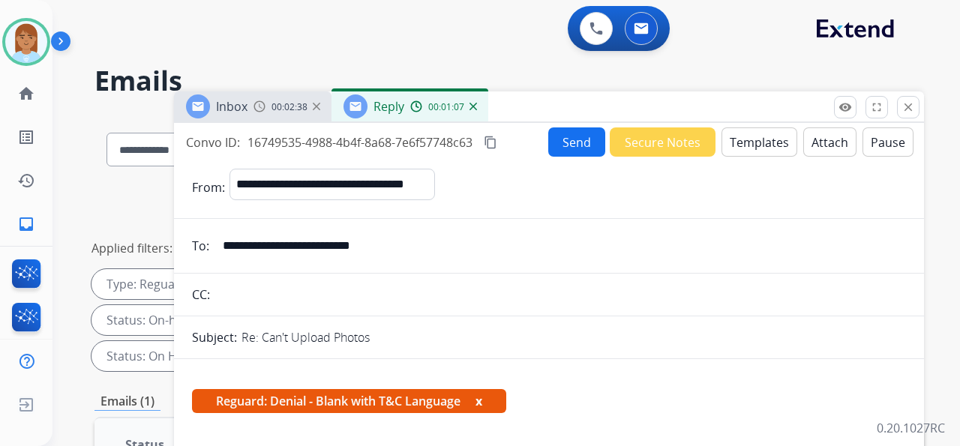
click at [810, 142] on button "Attach" at bounding box center [829, 141] width 53 height 29
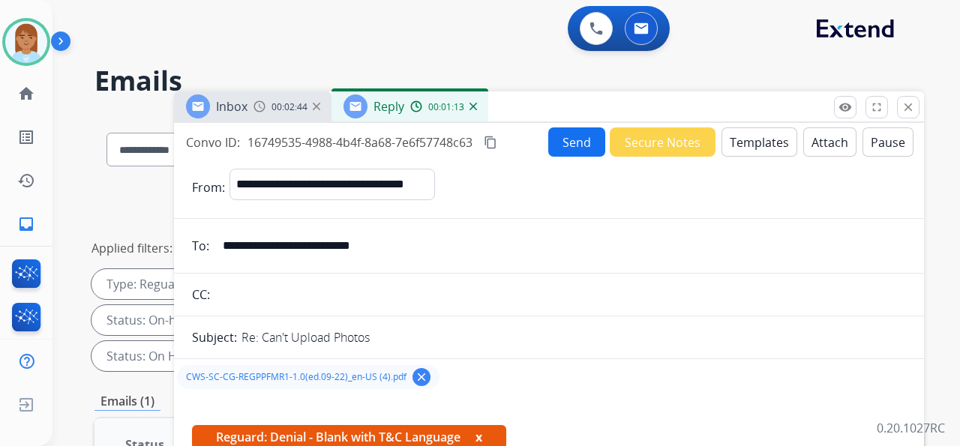
click at [570, 141] on button "Send" at bounding box center [576, 141] width 57 height 29
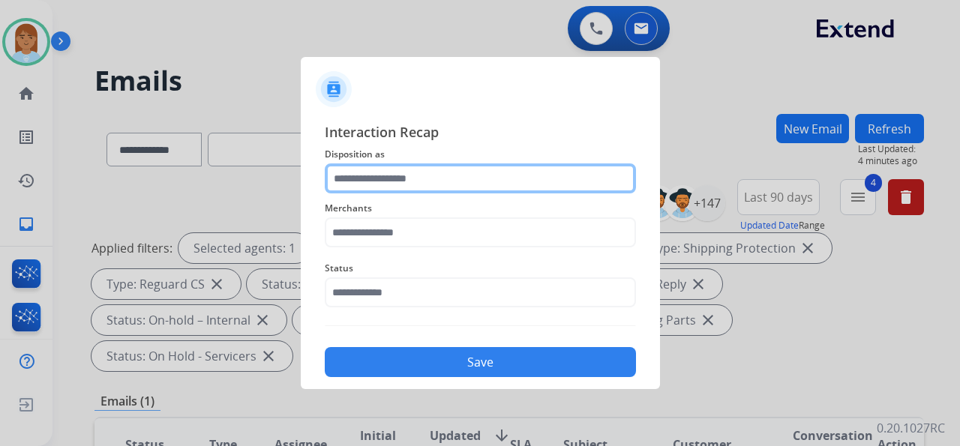
click at [472, 186] on input "text" at bounding box center [480, 178] width 311 height 30
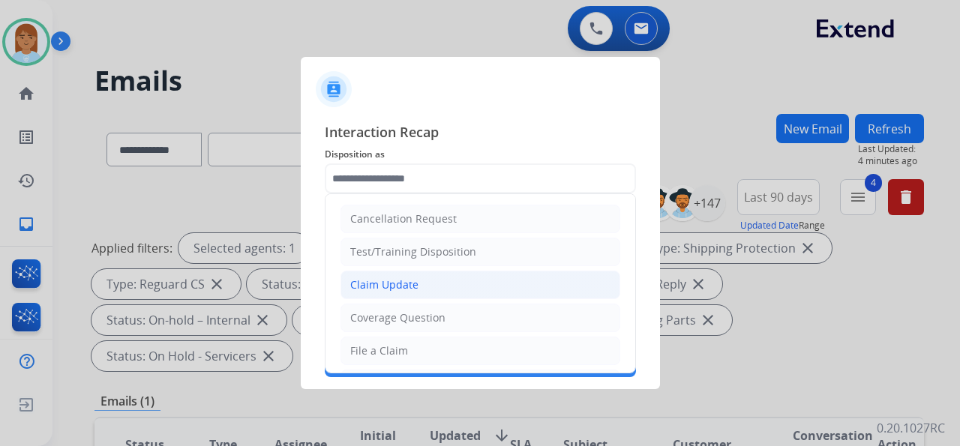
click at [434, 283] on li "Claim Update" at bounding box center [480, 285] width 280 height 28
type input "**********"
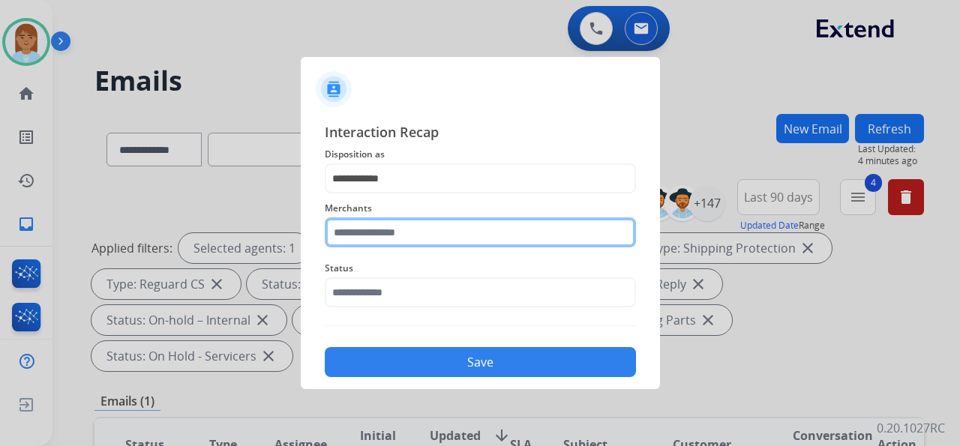
click at [408, 222] on input "text" at bounding box center [480, 232] width 311 height 30
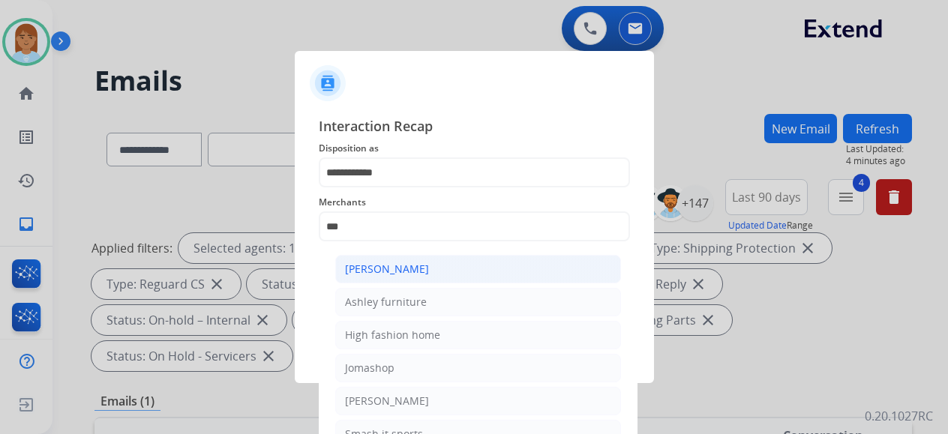
click at [416, 268] on div "[PERSON_NAME]" at bounding box center [387, 269] width 84 height 15
type input "**********"
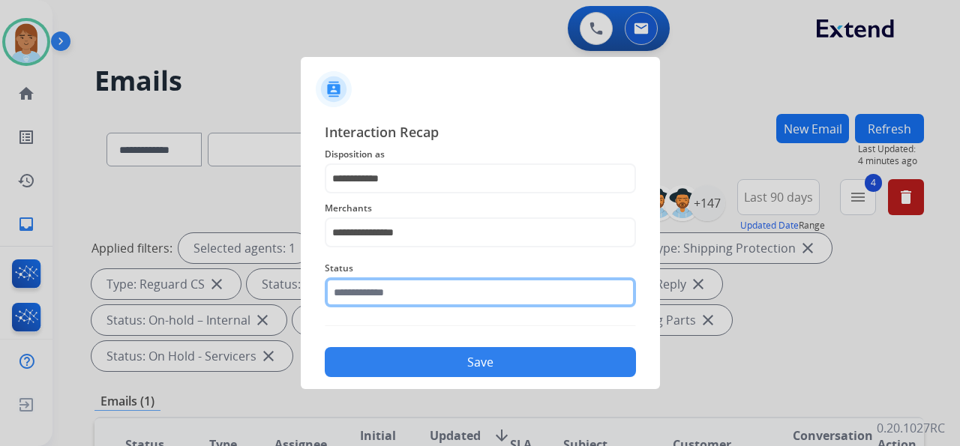
click at [415, 283] on input "text" at bounding box center [480, 292] width 311 height 30
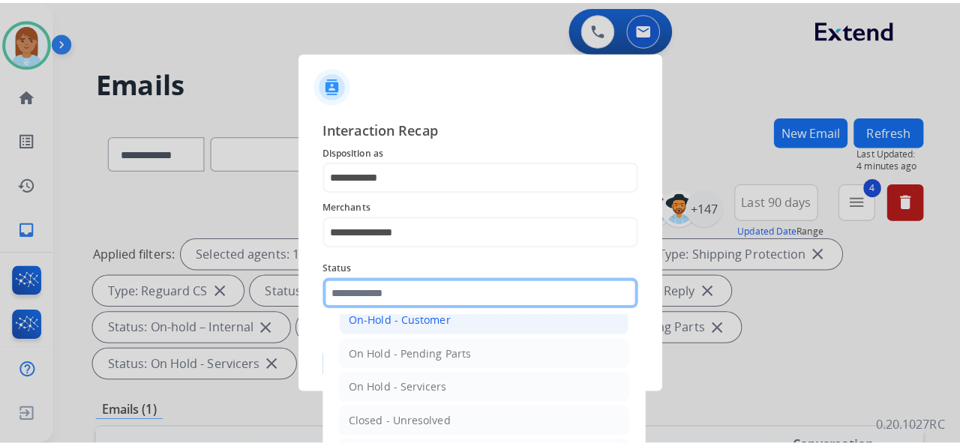
scroll to position [85, 0]
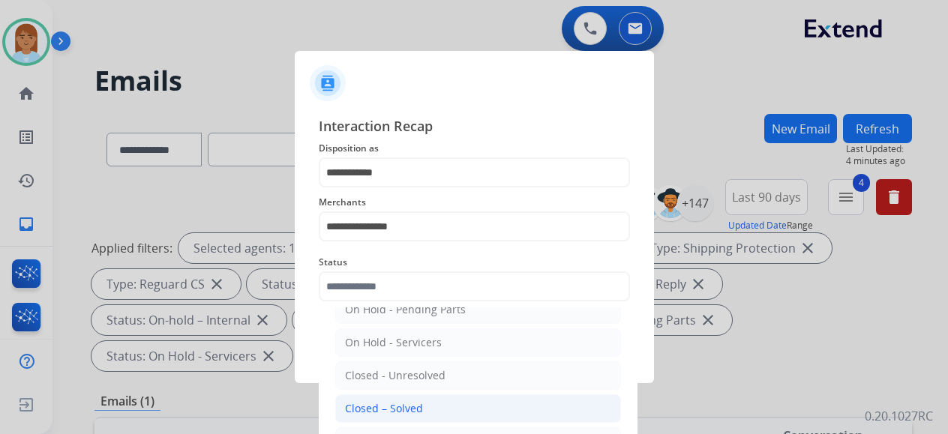
click at [410, 405] on div "Closed – Solved" at bounding box center [384, 408] width 78 height 15
type input "**********"
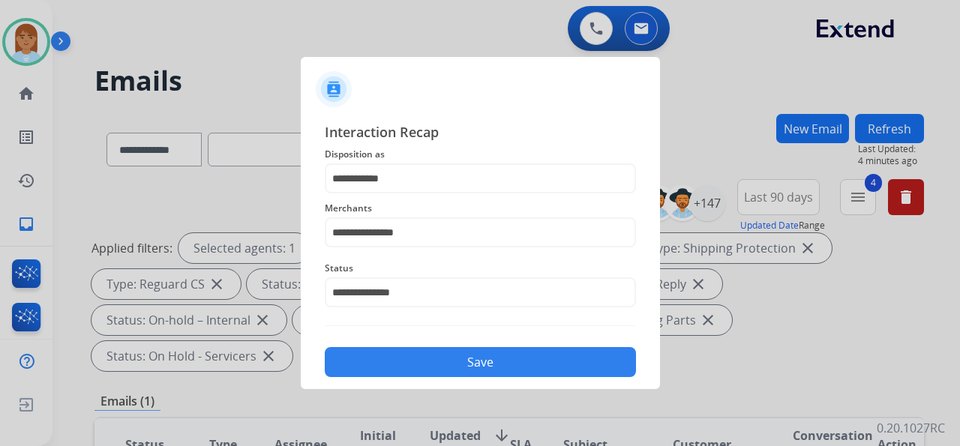
click at [414, 382] on div "**********" at bounding box center [480, 249] width 359 height 280
click at [418, 373] on button "Save" at bounding box center [480, 362] width 311 height 30
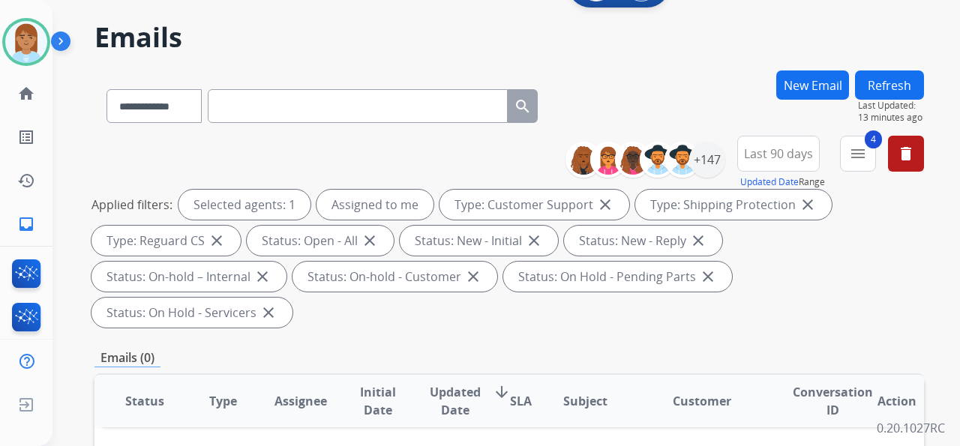
scroll to position [0, 0]
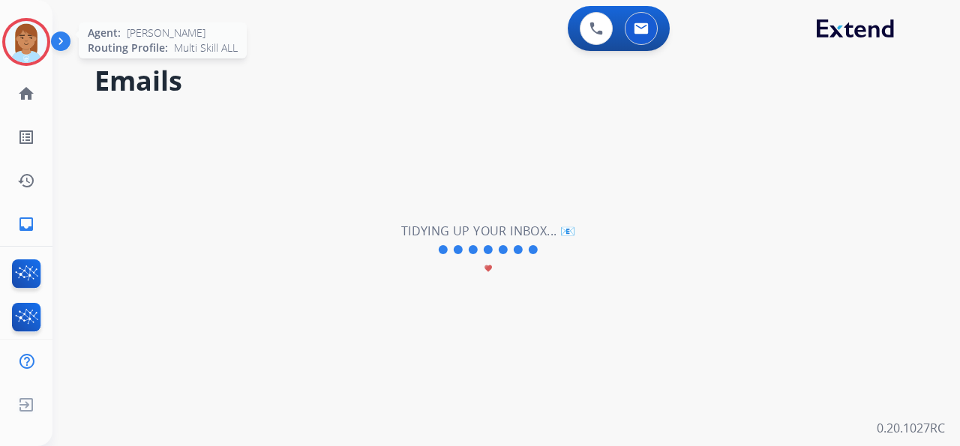
click at [27, 43] on img at bounding box center [26, 42] width 42 height 42
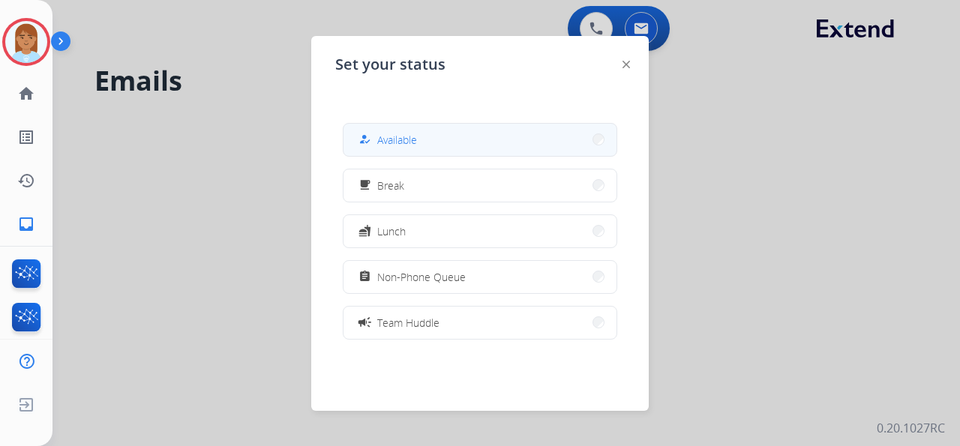
click at [379, 141] on div "how_to_reg Available" at bounding box center [385, 139] width 61 height 18
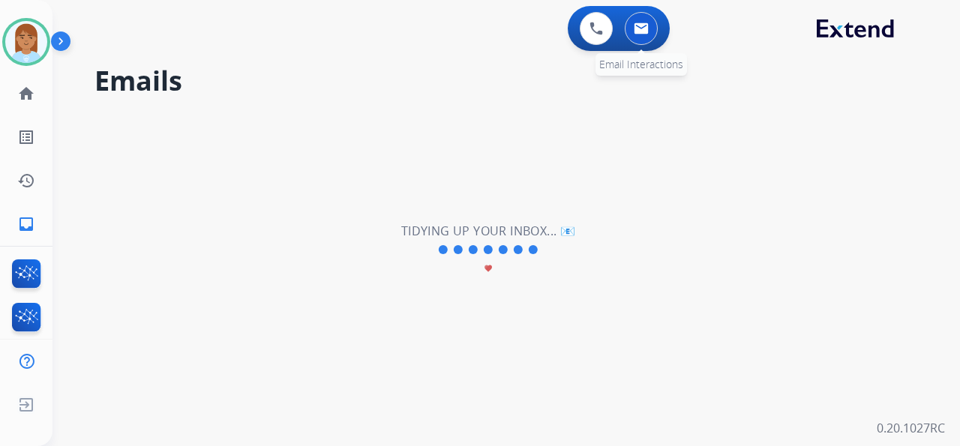
click at [632, 18] on button at bounding box center [641, 28] width 33 height 33
click at [642, 34] on button at bounding box center [641, 28] width 33 height 33
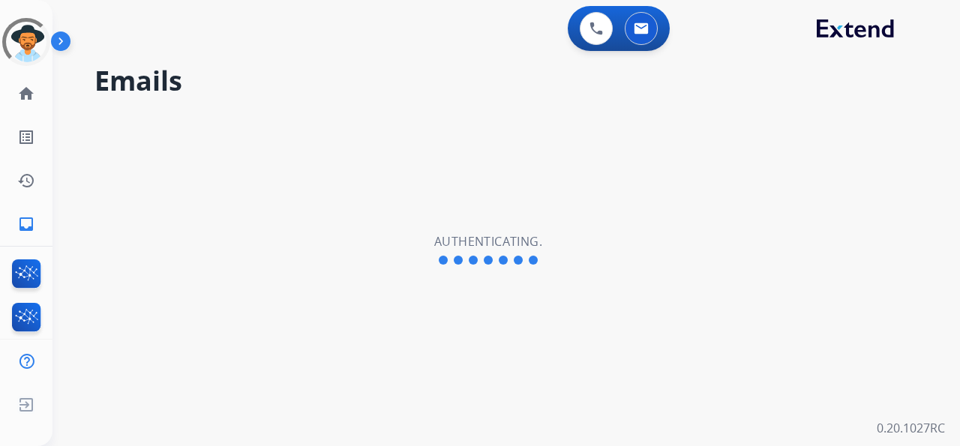
select select "**********"
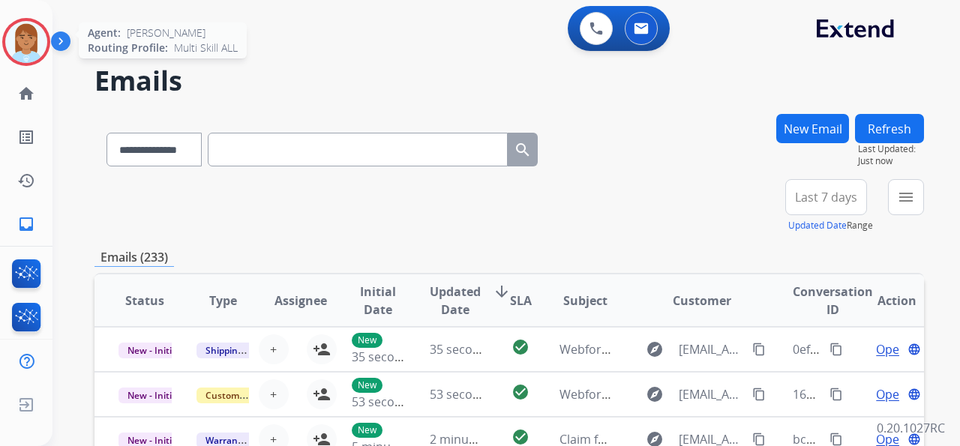
click at [18, 59] on img at bounding box center [26, 42] width 42 height 42
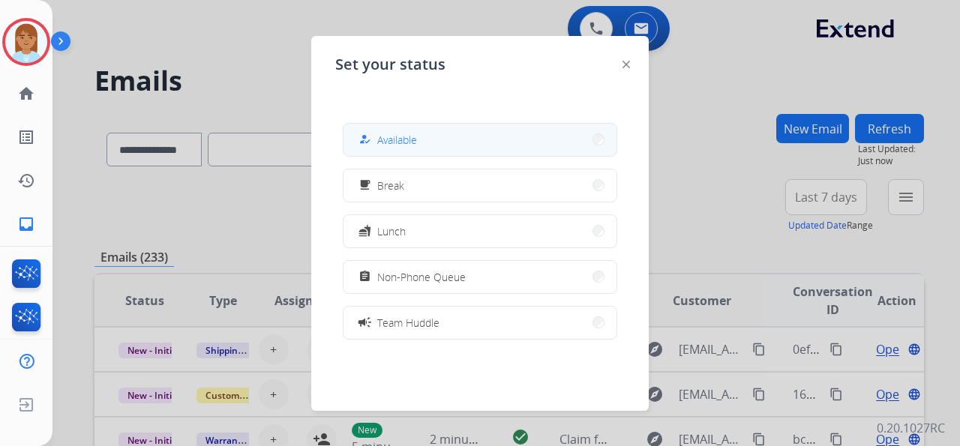
click at [461, 129] on button "how_to_reg Available" at bounding box center [479, 140] width 273 height 32
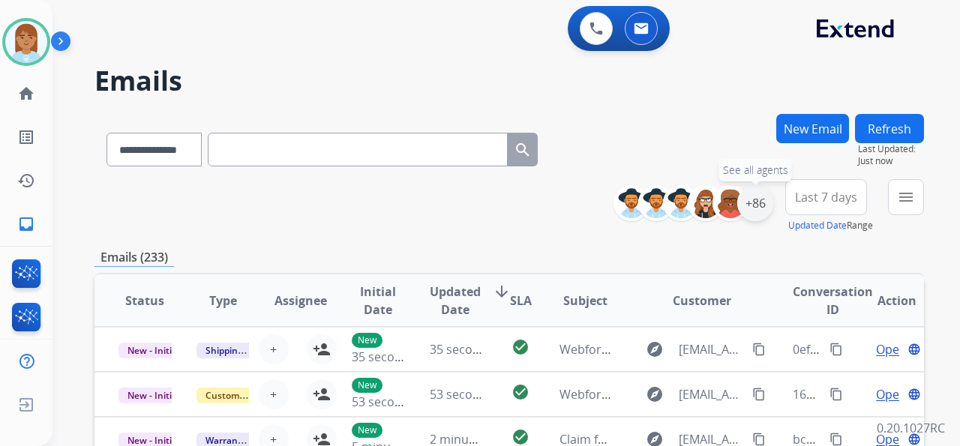
click at [757, 215] on div "+86" at bounding box center [755, 203] width 36 height 36
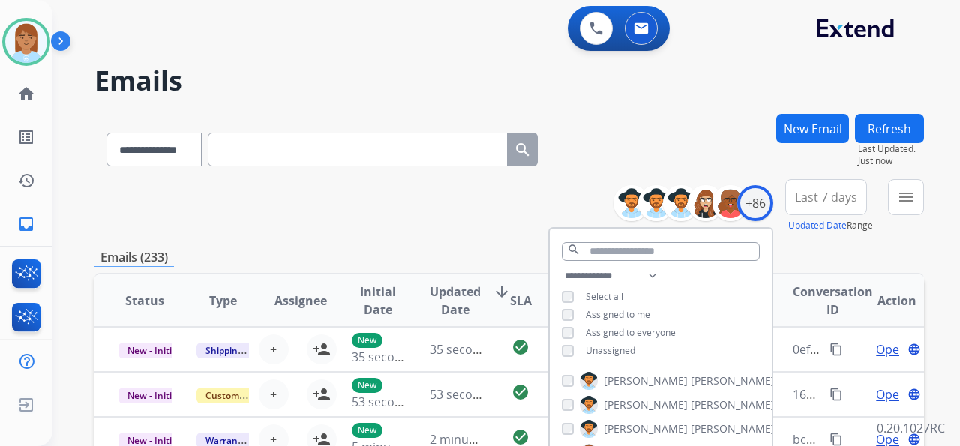
click at [594, 349] on span "Unassigned" at bounding box center [610, 350] width 49 height 13
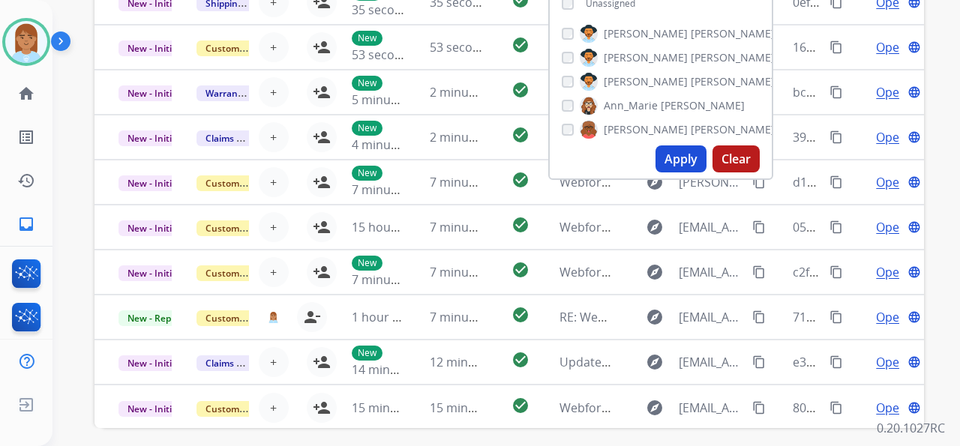
scroll to position [349, 0]
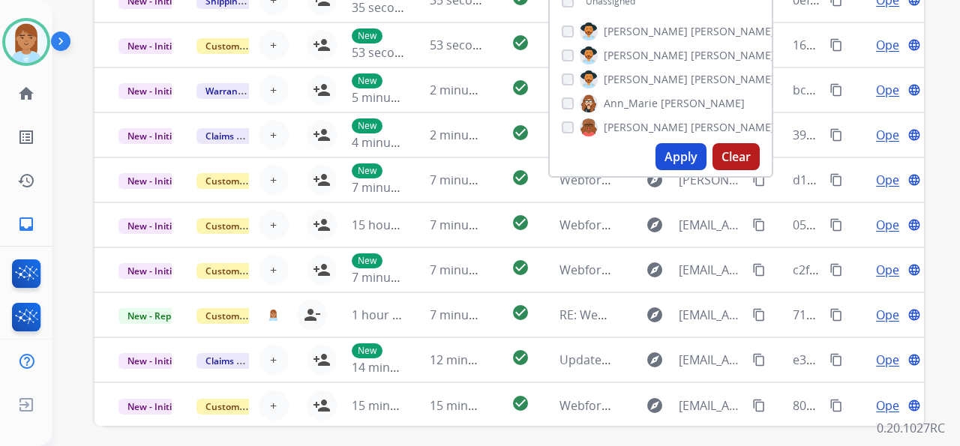
click at [655, 170] on div "Apply Clear" at bounding box center [661, 156] width 222 height 39
click at [667, 158] on button "Apply" at bounding box center [680, 156] width 51 height 27
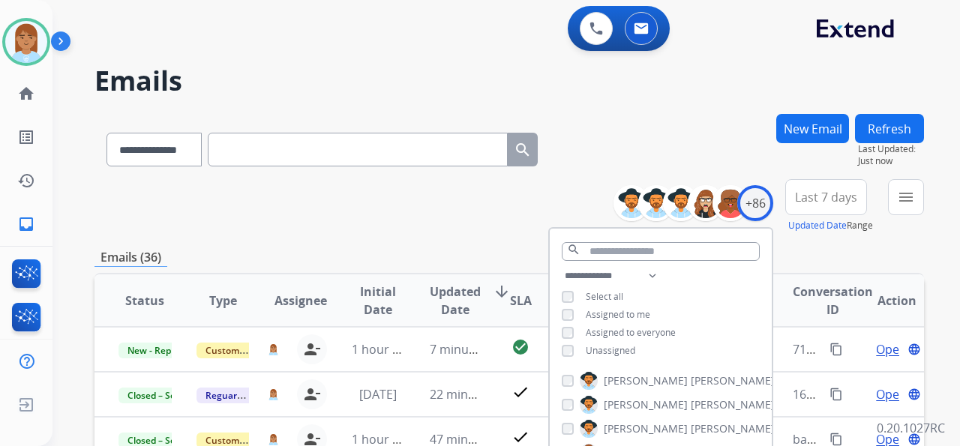
click at [814, 200] on span "Last 7 days" at bounding box center [826, 197] width 62 height 6
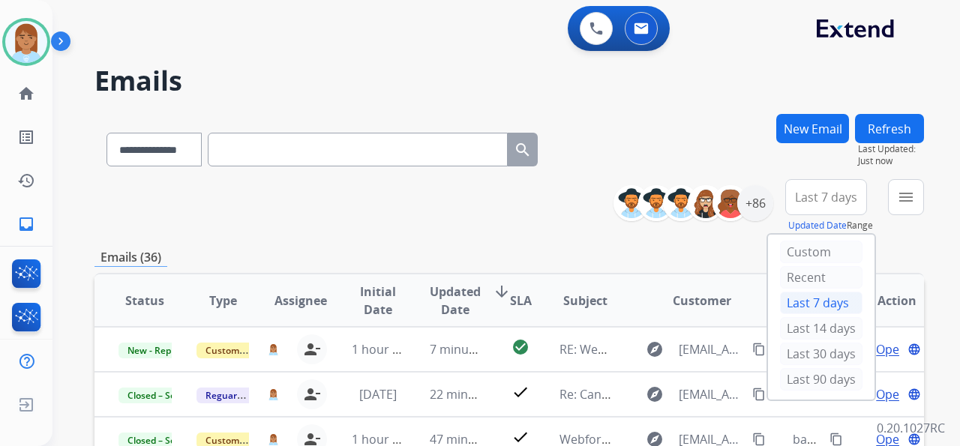
scroll to position [1, 0]
click at [821, 379] on div "Last 90 days" at bounding box center [821, 379] width 82 height 22
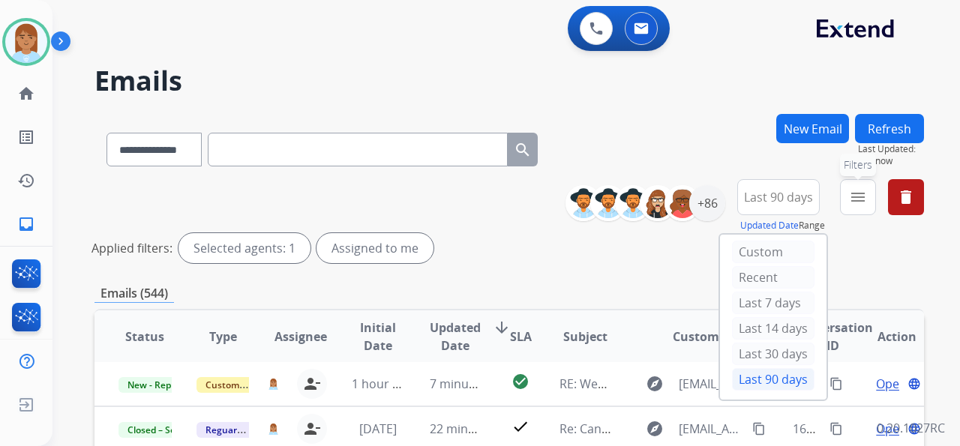
click at [867, 193] on button "menu Filters" at bounding box center [858, 197] width 36 height 36
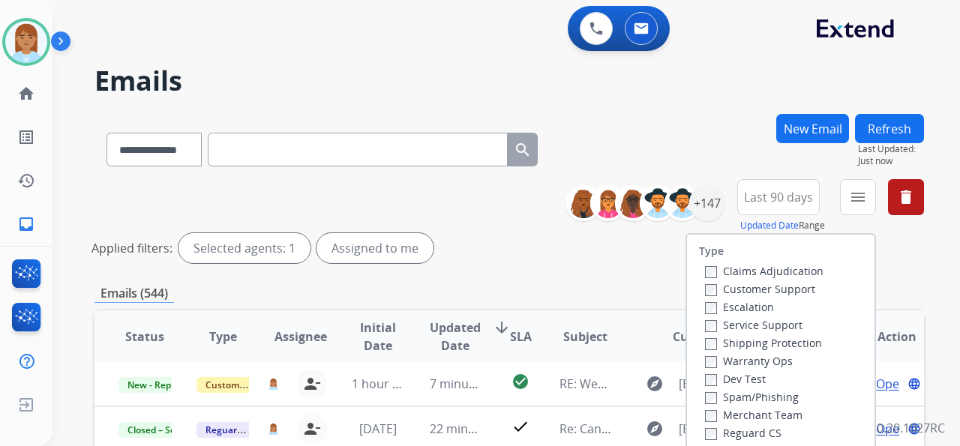
click at [778, 289] on label "Customer Support" at bounding box center [760, 289] width 110 height 14
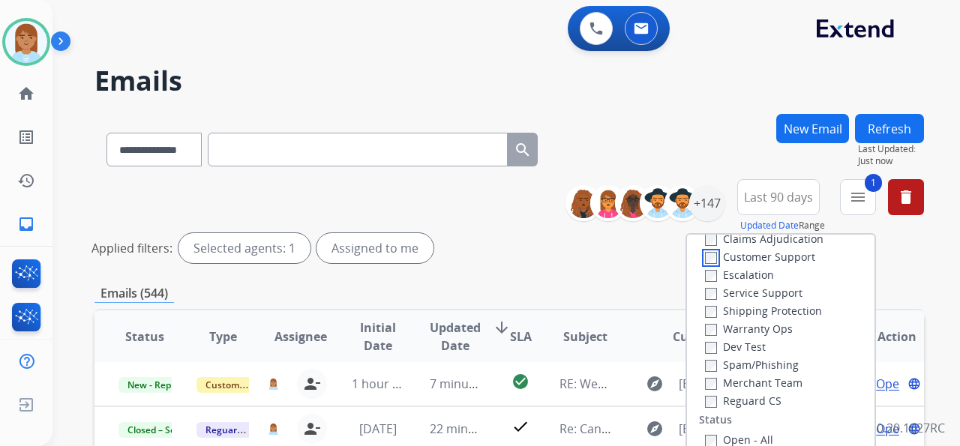
scroll to position [49, 0]
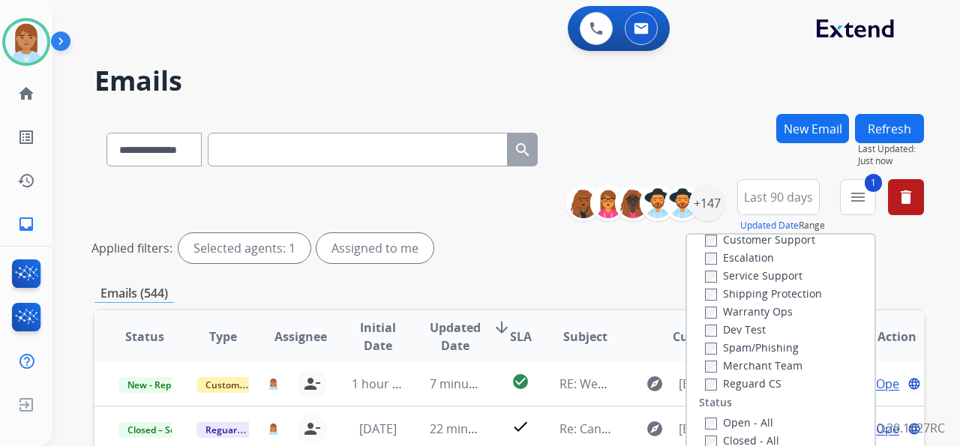
click at [751, 381] on label "Reguard CS" at bounding box center [743, 383] width 76 height 14
click at [729, 417] on label "Open - All" at bounding box center [739, 422] width 68 height 14
click at [754, 294] on label "Shipping Protection" at bounding box center [763, 293] width 117 height 14
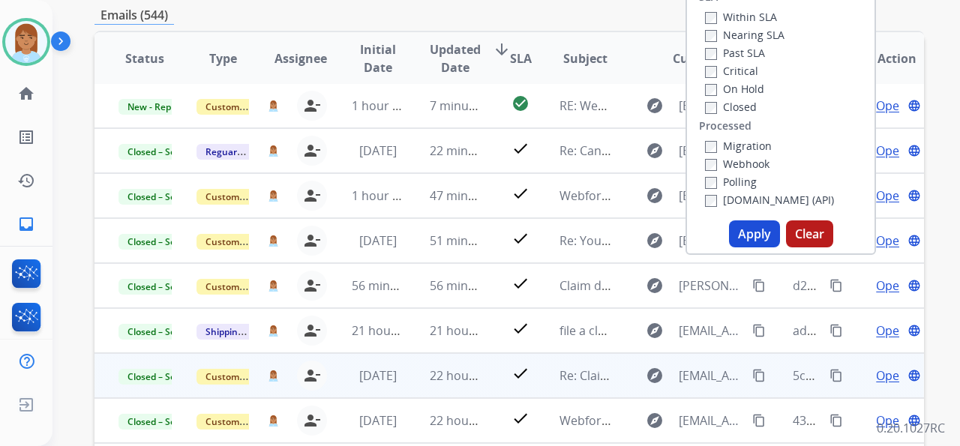
scroll to position [300, 0]
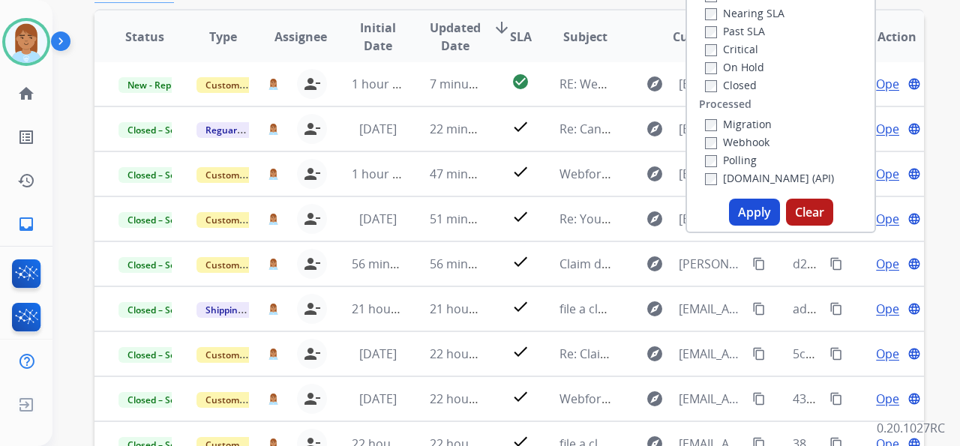
click at [750, 204] on button "Apply" at bounding box center [754, 212] width 51 height 27
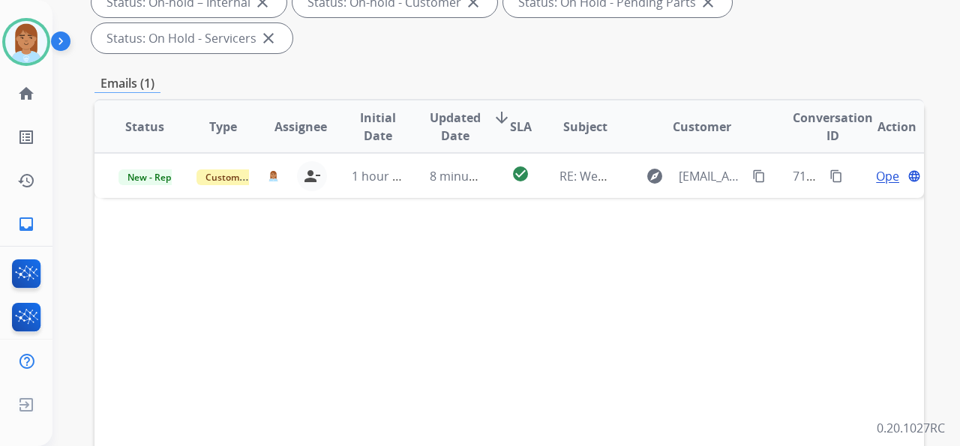
scroll to position [349, 0]
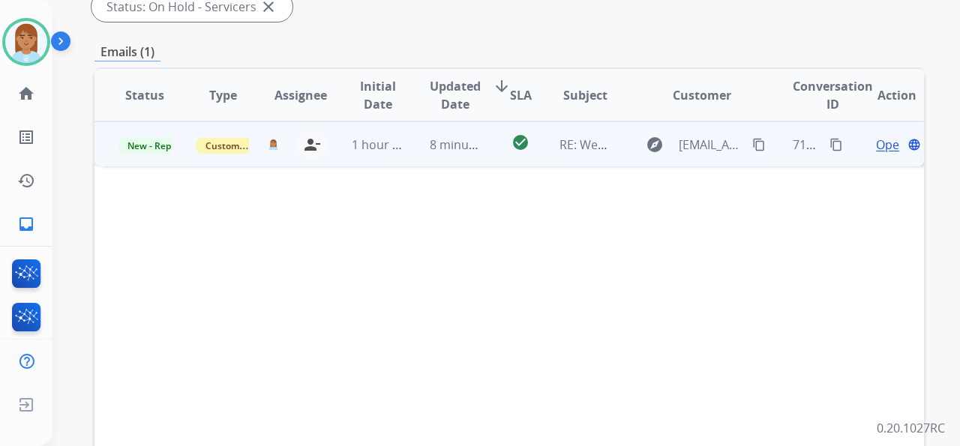
click at [880, 136] on span "Open" at bounding box center [891, 145] width 31 height 18
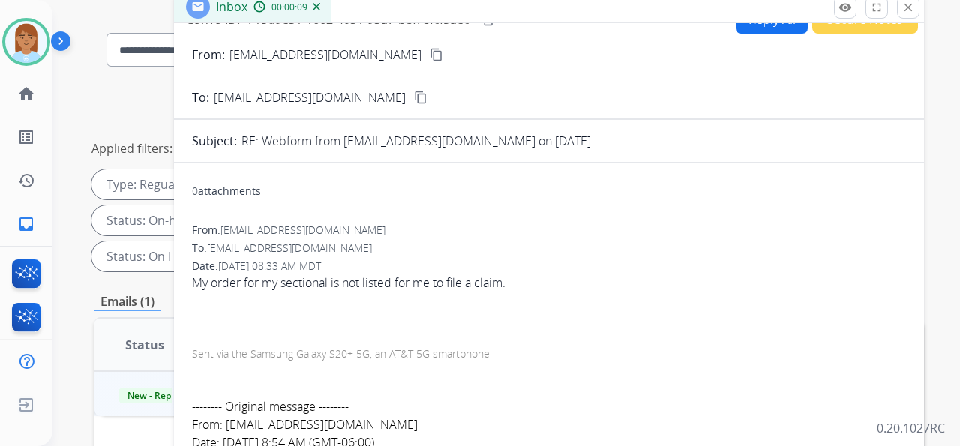
scroll to position [0, 0]
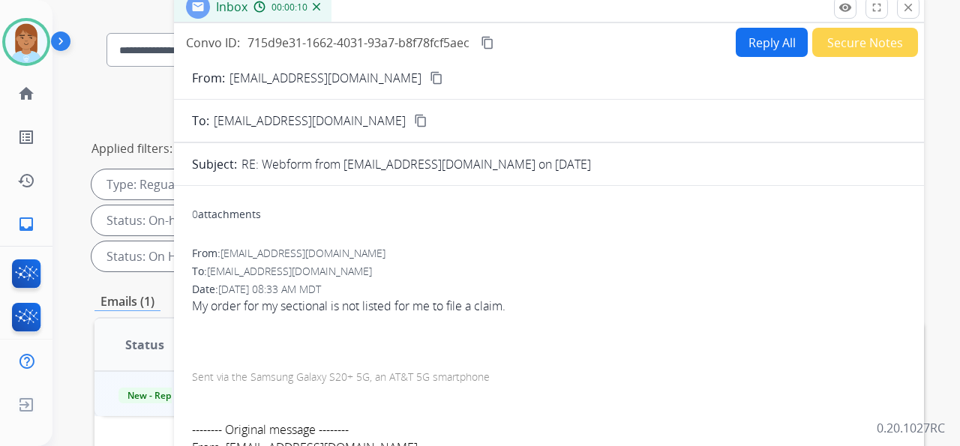
click at [784, 37] on button "Reply All" at bounding box center [771, 42] width 72 height 29
select select "**********"
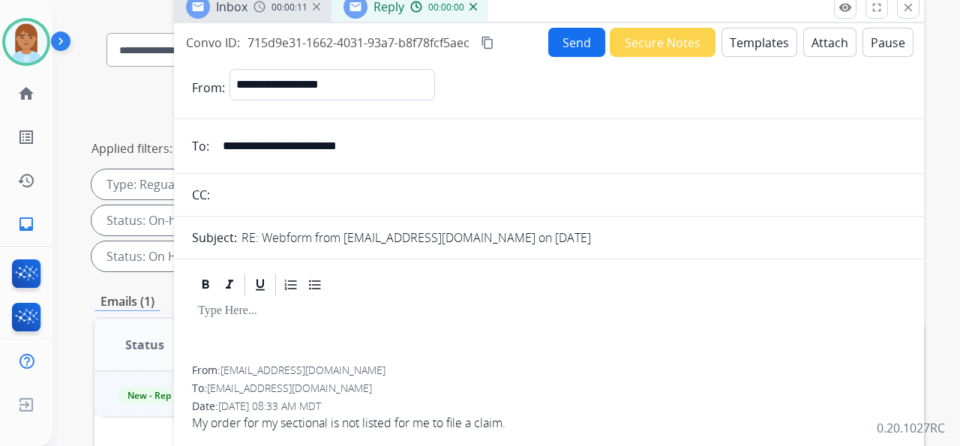
click at [756, 43] on button "Templates" at bounding box center [759, 42] width 76 height 29
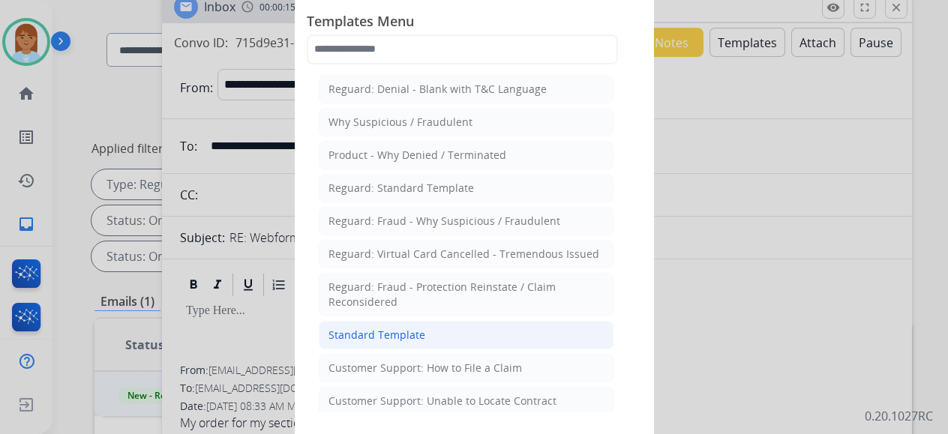
click at [419, 330] on div "Standard Template" at bounding box center [376, 335] width 97 height 15
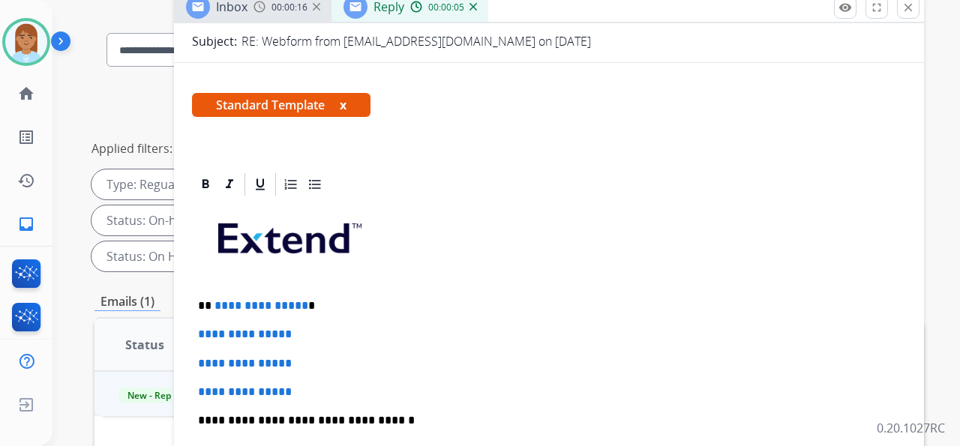
scroll to position [199, 0]
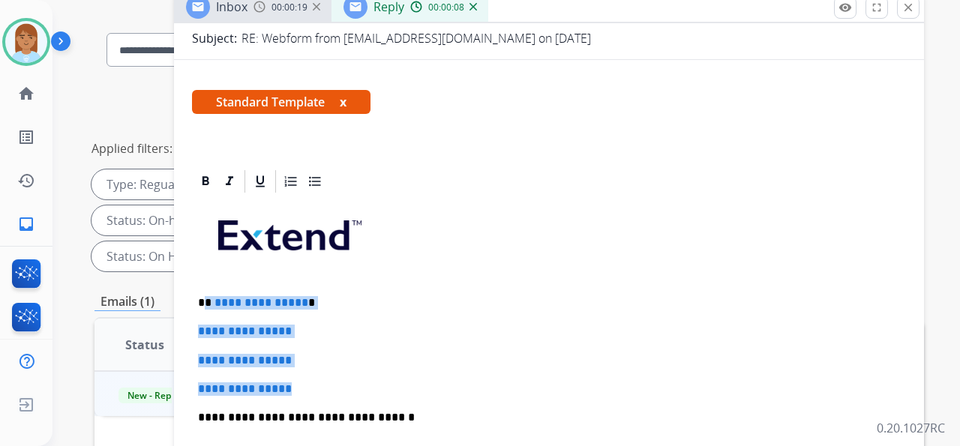
drag, startPoint x: 205, startPoint y: 297, endPoint x: 360, endPoint y: 379, distance: 175.1
click at [360, 379] on div "**********" at bounding box center [549, 453] width 714 height 516
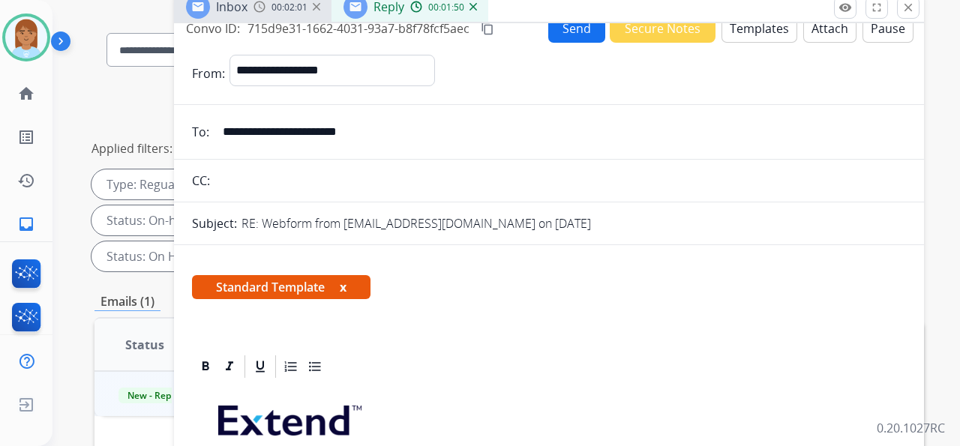
scroll to position [0, 0]
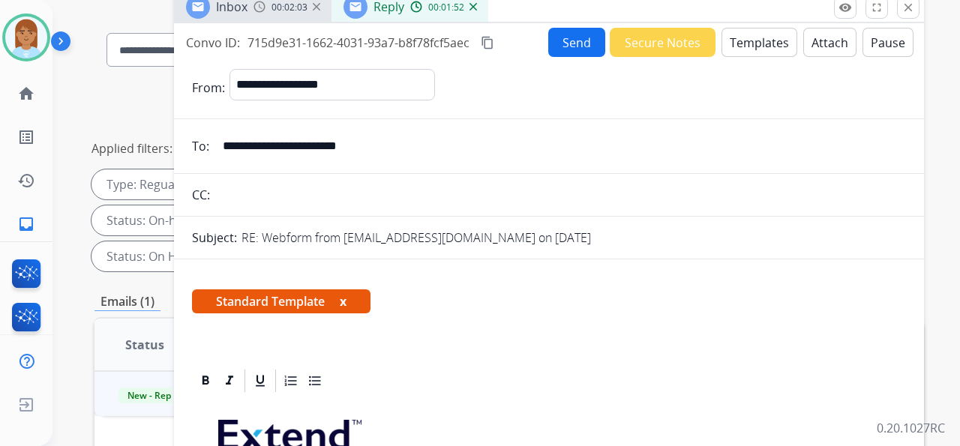
drag, startPoint x: 223, startPoint y: 145, endPoint x: 463, endPoint y: 160, distance: 241.2
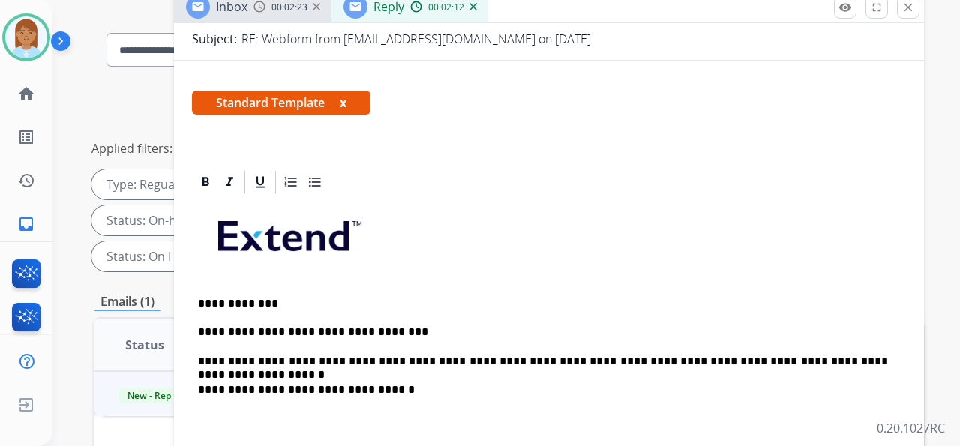
scroll to position [250, 0]
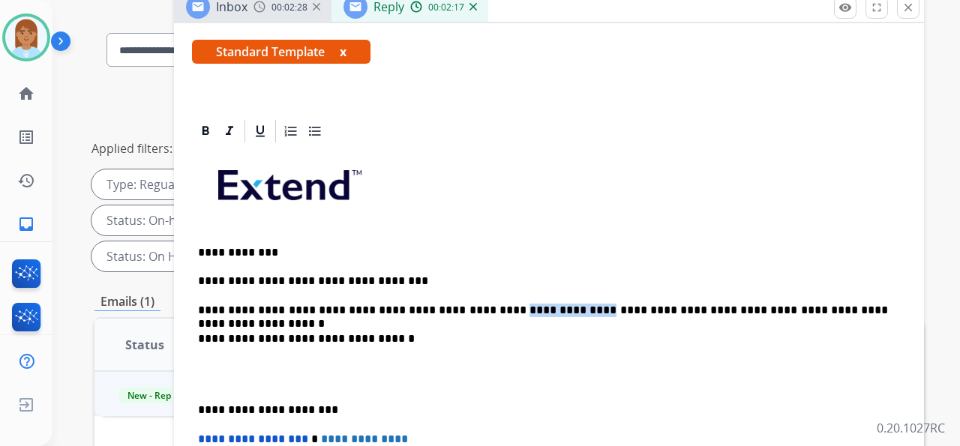
drag, startPoint x: 456, startPoint y: 307, endPoint x: 529, endPoint y: 303, distance: 73.6
click at [529, 304] on p "**********" at bounding box center [543, 310] width 690 height 13
click at [358, 372] on p at bounding box center [549, 375] width 702 height 28
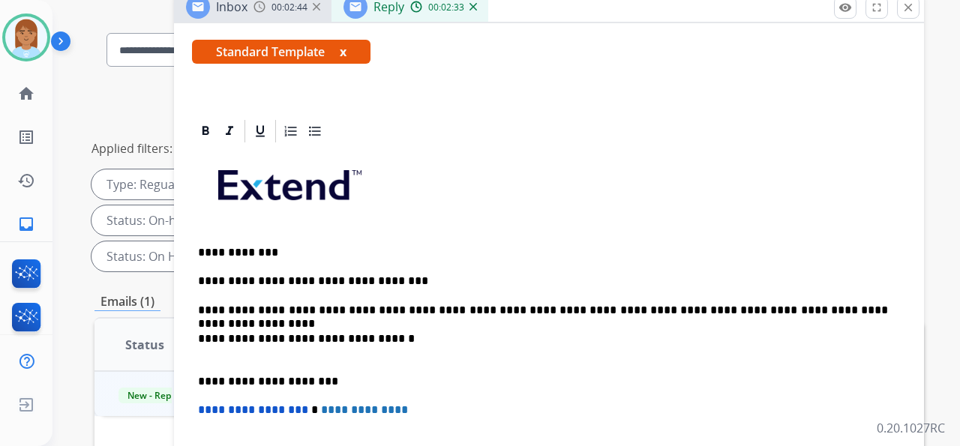
click at [331, 346] on p "**********" at bounding box center [543, 346] width 690 height 28
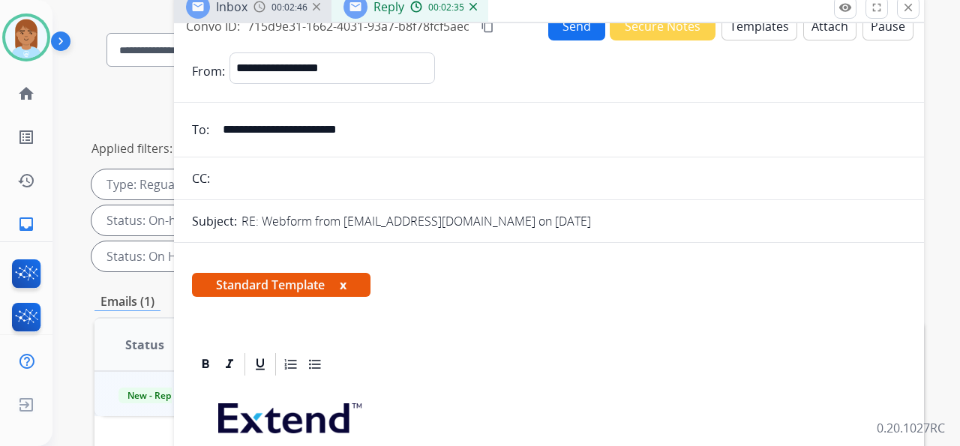
scroll to position [0, 0]
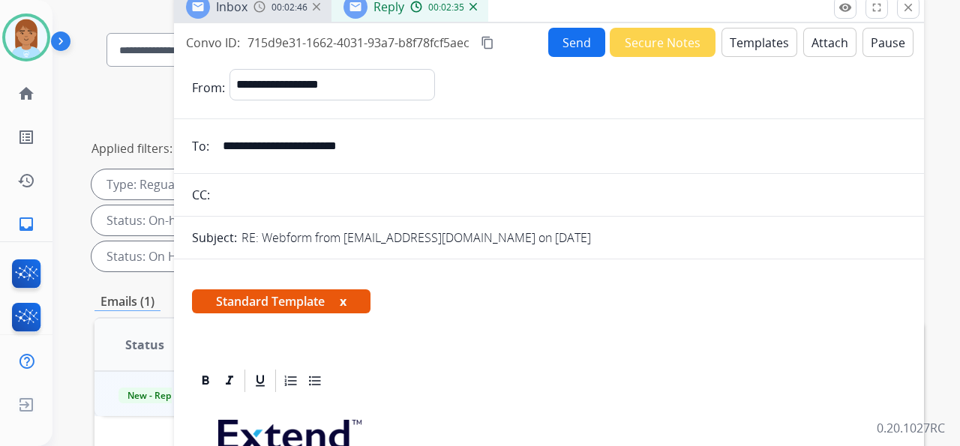
click at [556, 40] on button "Send" at bounding box center [576, 42] width 57 height 29
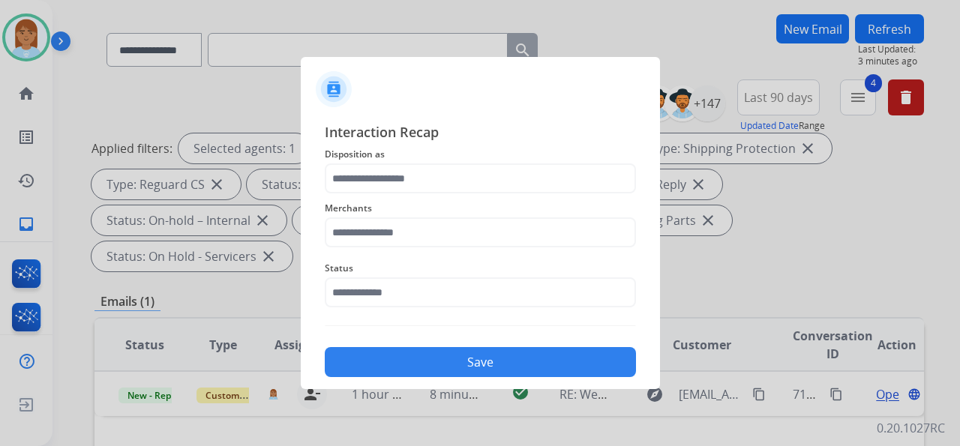
click at [328, 157] on span "Disposition as" at bounding box center [480, 154] width 311 height 18
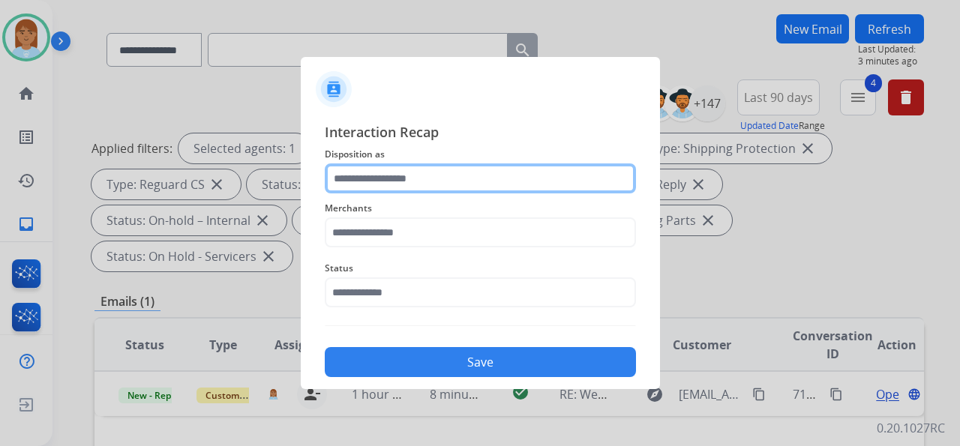
click at [363, 181] on input "text" at bounding box center [480, 178] width 311 height 30
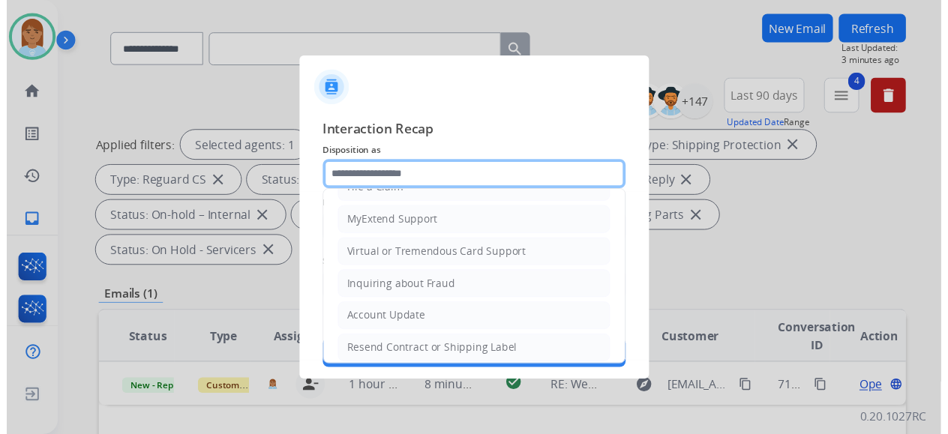
scroll to position [227, 0]
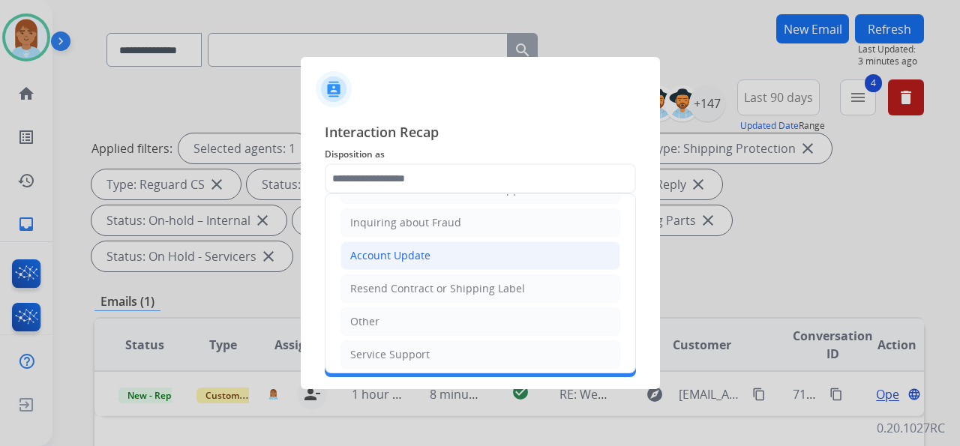
click at [439, 250] on li "Account Update" at bounding box center [480, 255] width 280 height 28
type input "**********"
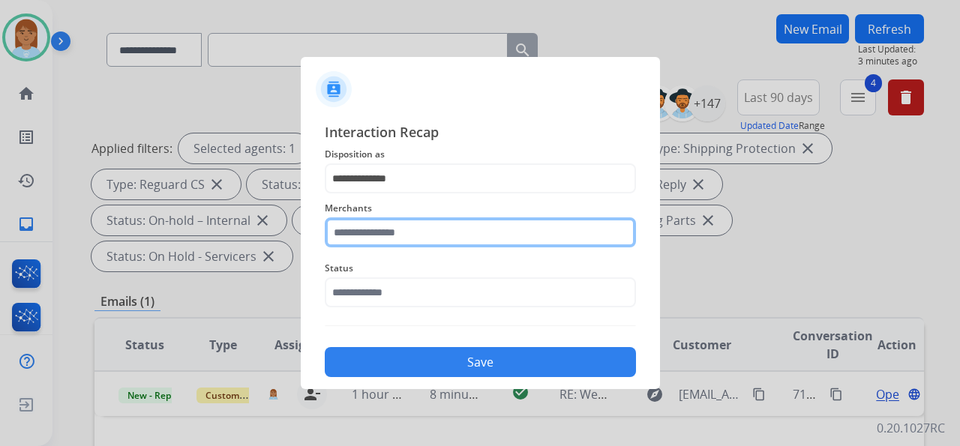
click at [445, 234] on input "text" at bounding box center [480, 232] width 311 height 30
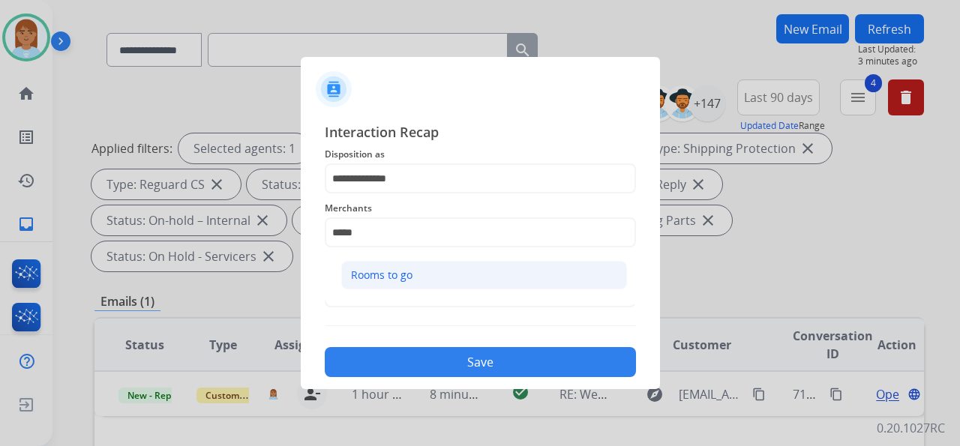
click at [406, 267] on li "Rooms to go" at bounding box center [484, 275] width 286 height 28
type input "**********"
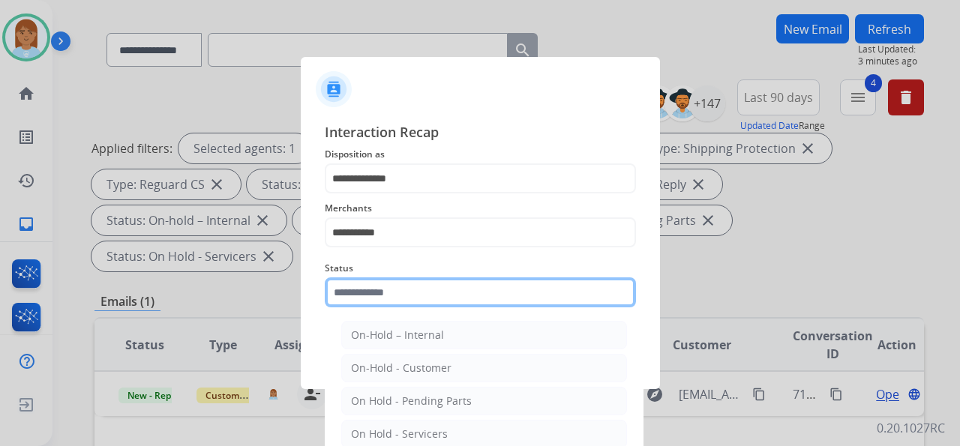
click at [424, 292] on input "text" at bounding box center [480, 292] width 311 height 30
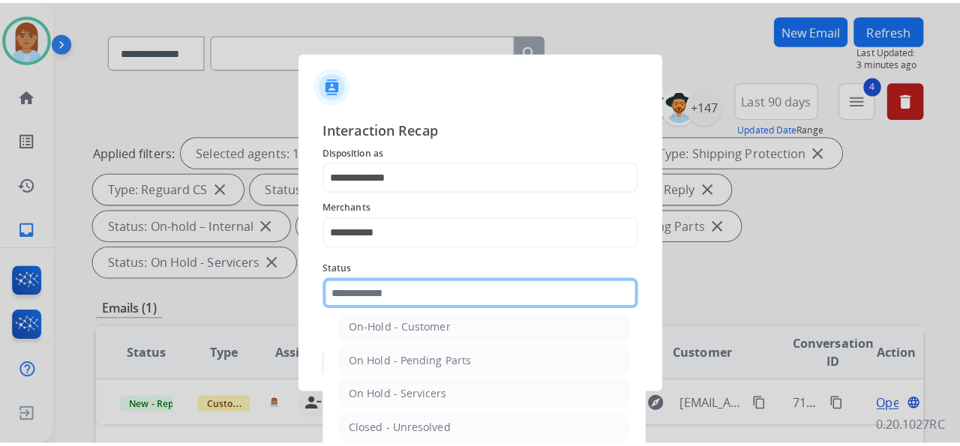
scroll to position [85, 0]
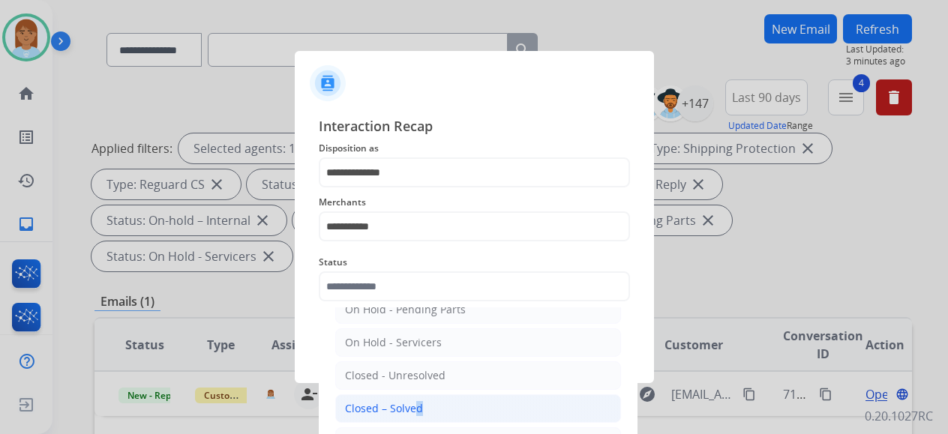
click at [412, 401] on div "Closed – Solved" at bounding box center [384, 408] width 78 height 15
type input "**********"
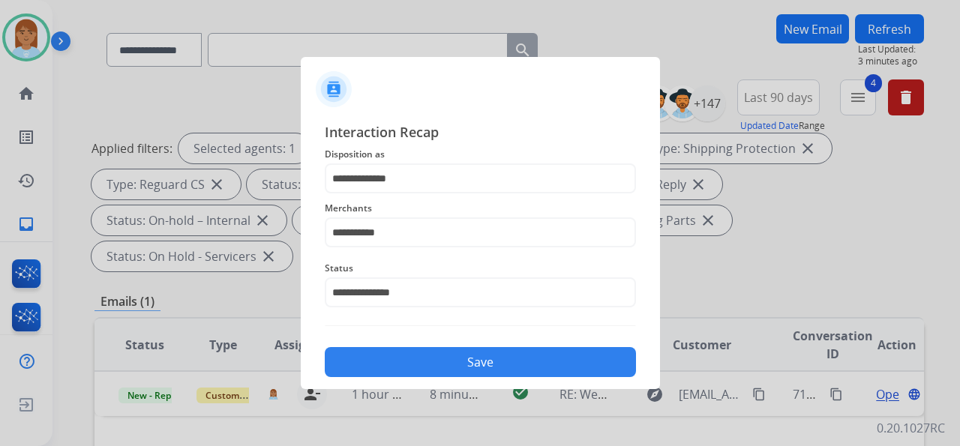
click at [439, 363] on button "Save" at bounding box center [480, 362] width 311 height 30
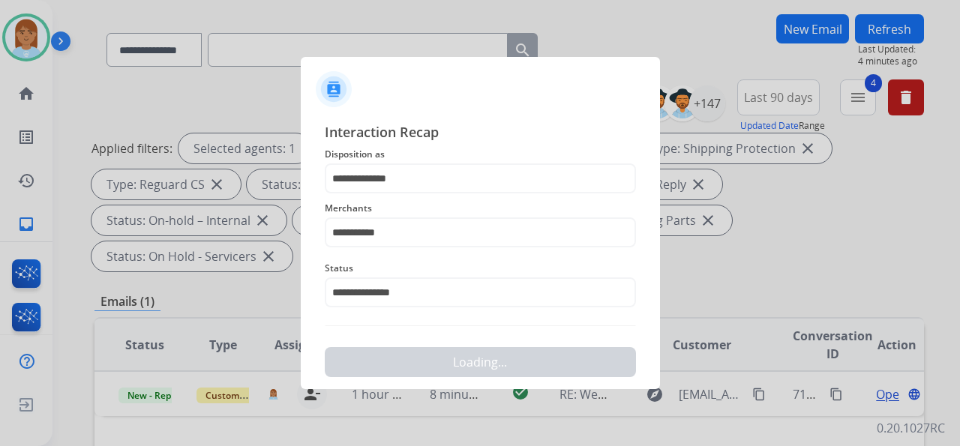
scroll to position [0, 0]
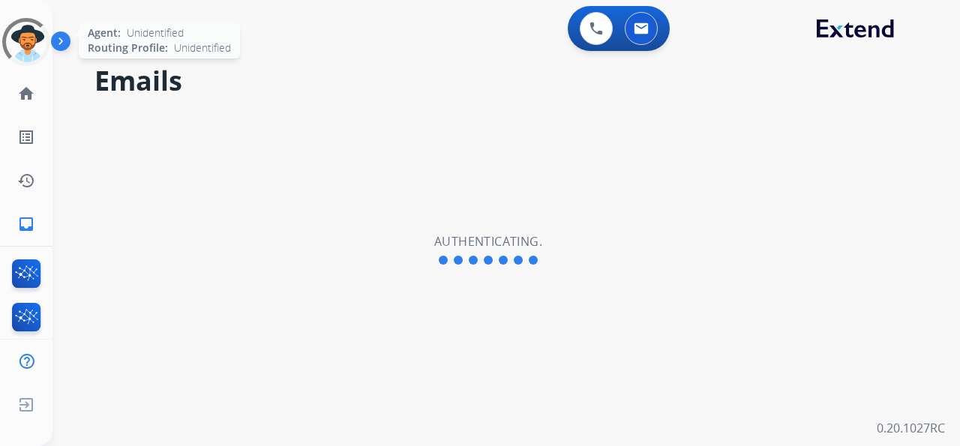
select select "**********"
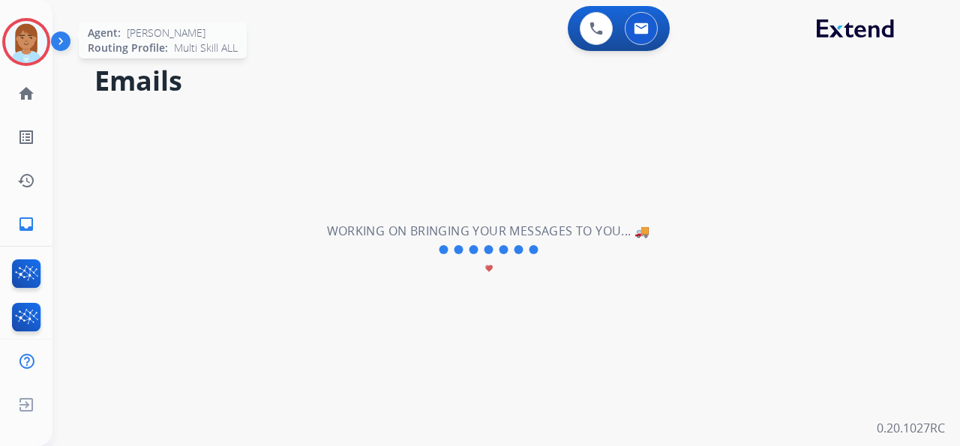
click at [37, 36] on img at bounding box center [26, 42] width 42 height 42
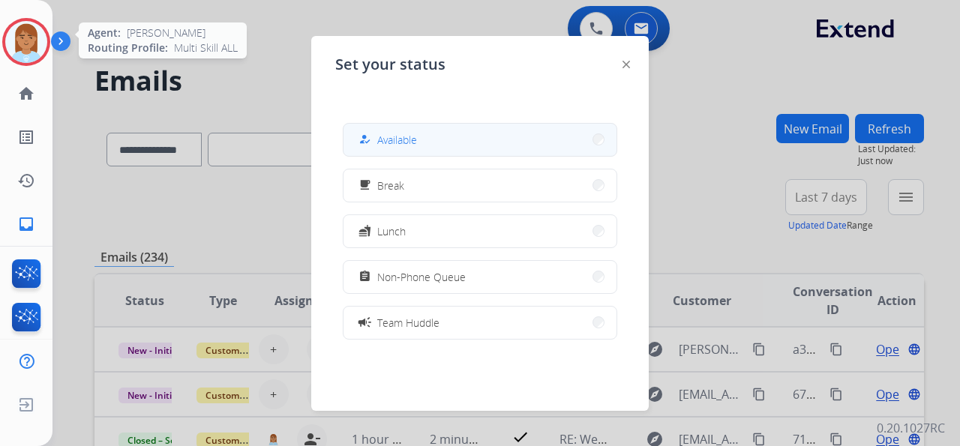
click at [388, 129] on button "how_to_reg Available" at bounding box center [479, 140] width 273 height 32
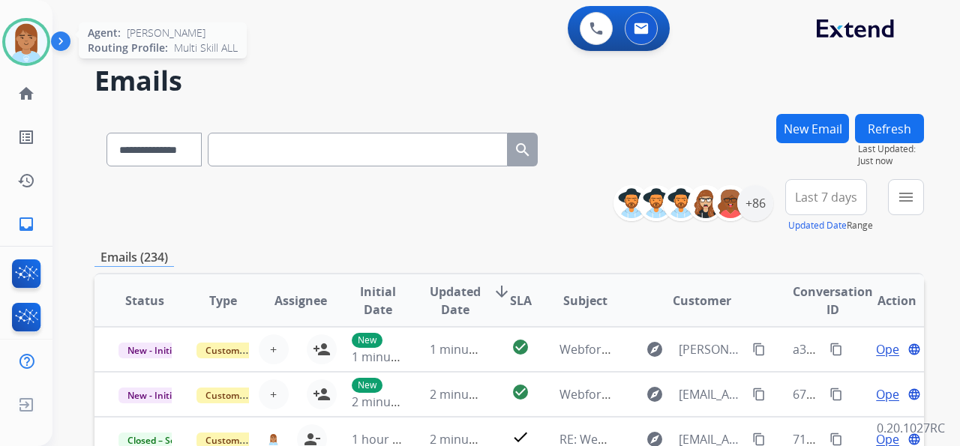
click at [830, 200] on span "Last 7 days" at bounding box center [826, 197] width 62 height 6
click at [807, 388] on div "Last 90 days" at bounding box center [821, 380] width 82 height 25
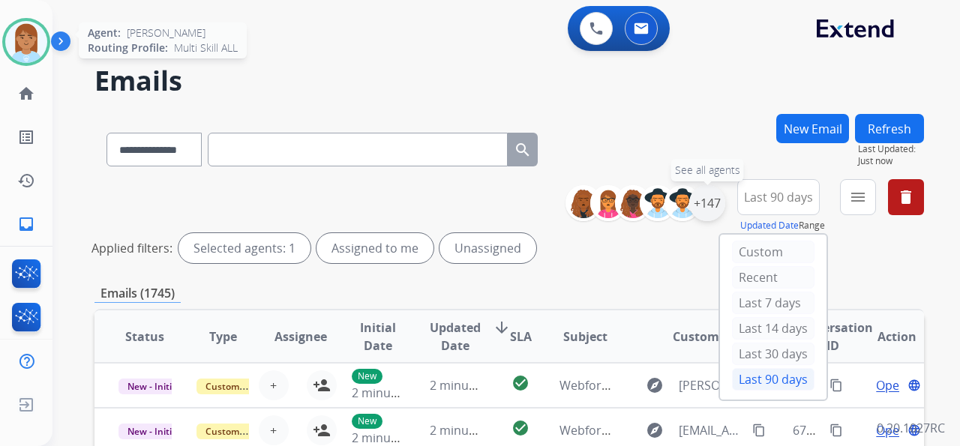
click at [710, 205] on div "+147" at bounding box center [707, 203] width 36 height 36
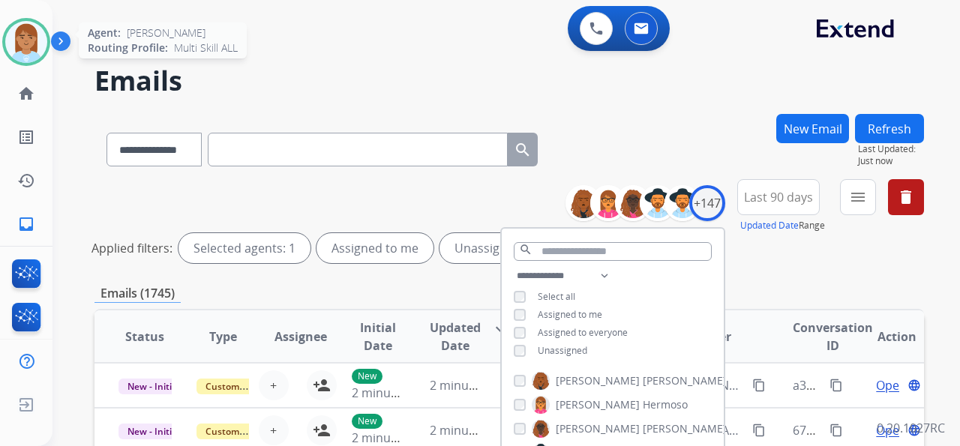
click at [548, 349] on span "Unassigned" at bounding box center [562, 350] width 49 height 13
click at [743, 108] on div "**********" at bounding box center [487, 277] width 871 height 446
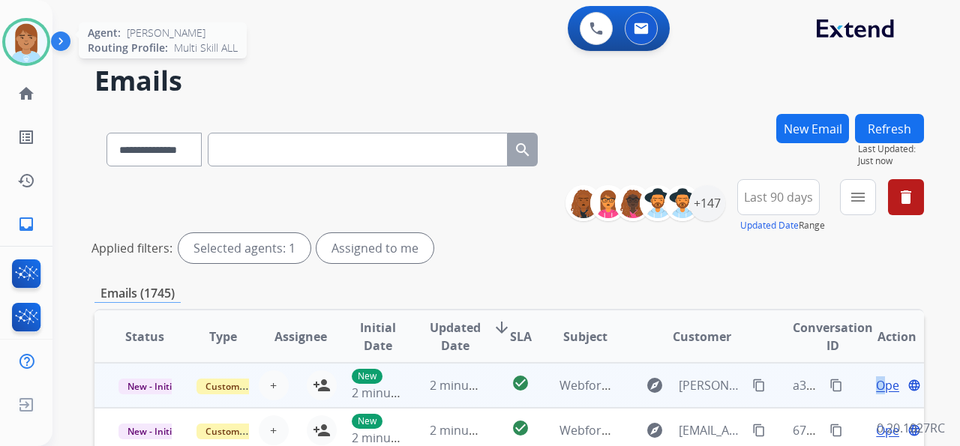
click at [876, 382] on span "Open" at bounding box center [891, 385] width 31 height 18
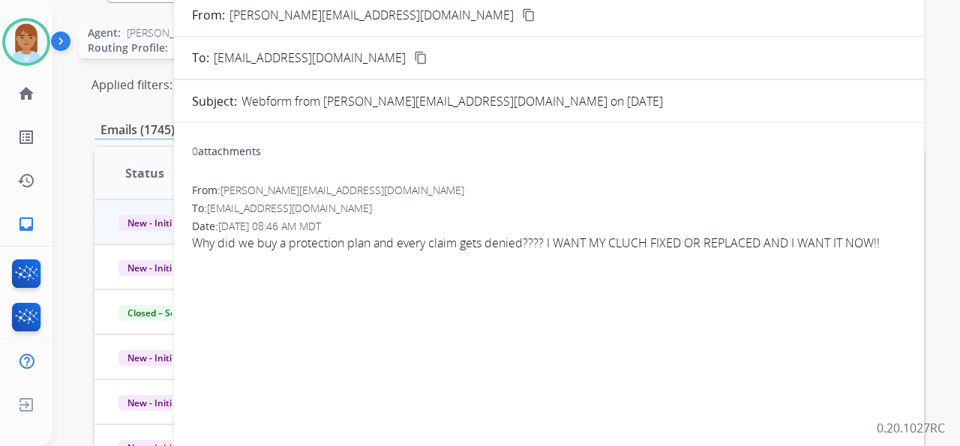
scroll to position [49, 0]
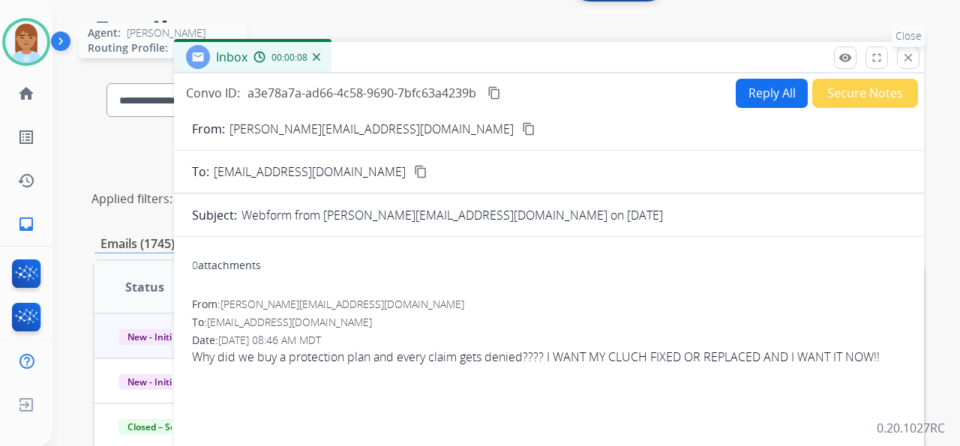
click at [909, 64] on button "close Close" at bounding box center [908, 57] width 22 height 22
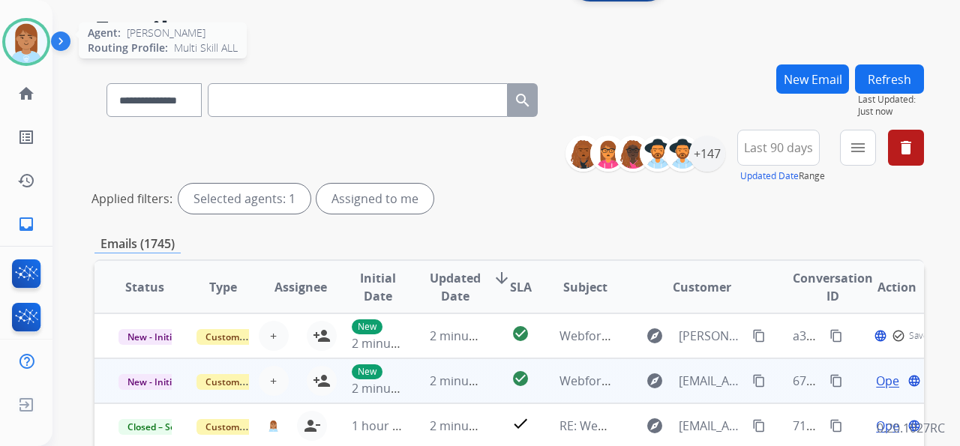
click at [876, 373] on span "Open" at bounding box center [891, 381] width 31 height 18
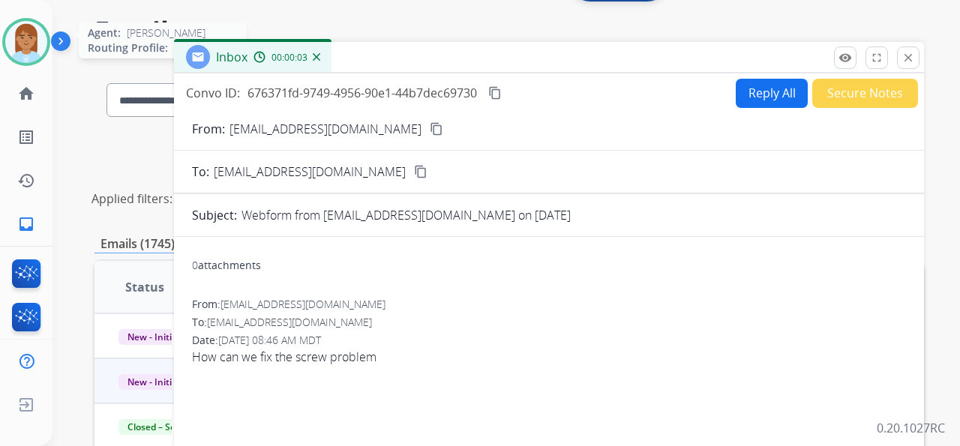
click at [911, 67] on div "remove_red_eye Logs fullscreen Expand close Close" at bounding box center [876, 57] width 85 height 22
click at [908, 51] on mat-icon "close" at bounding box center [907, 57] width 13 height 13
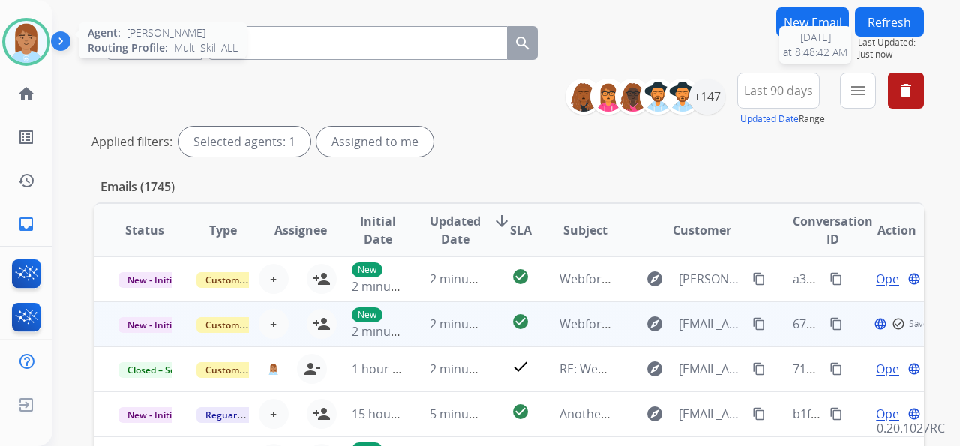
scroll to position [300, 0]
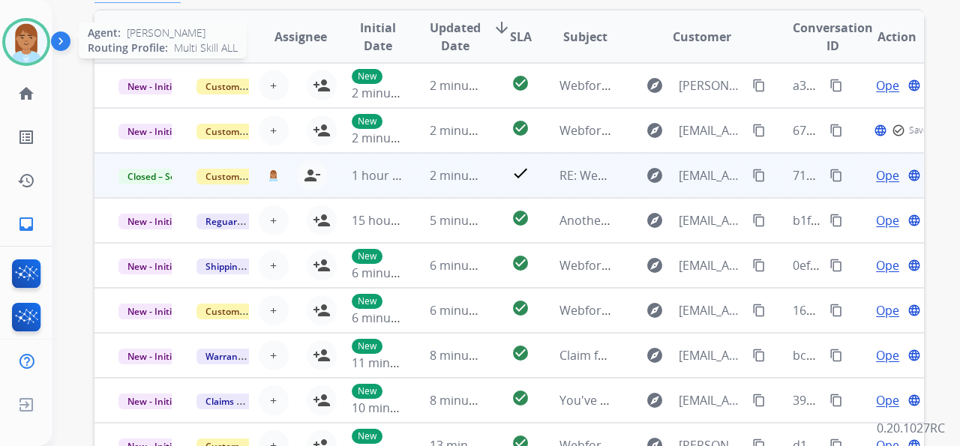
click at [876, 169] on span "Open" at bounding box center [891, 175] width 31 height 18
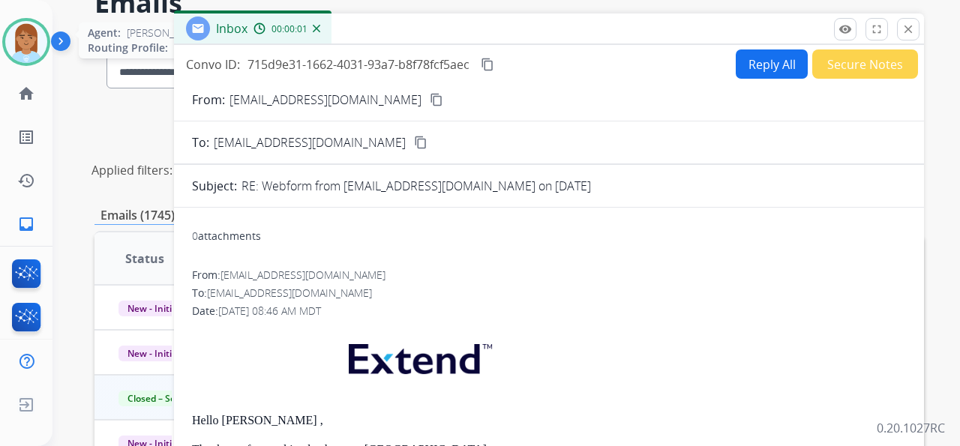
scroll to position [49, 0]
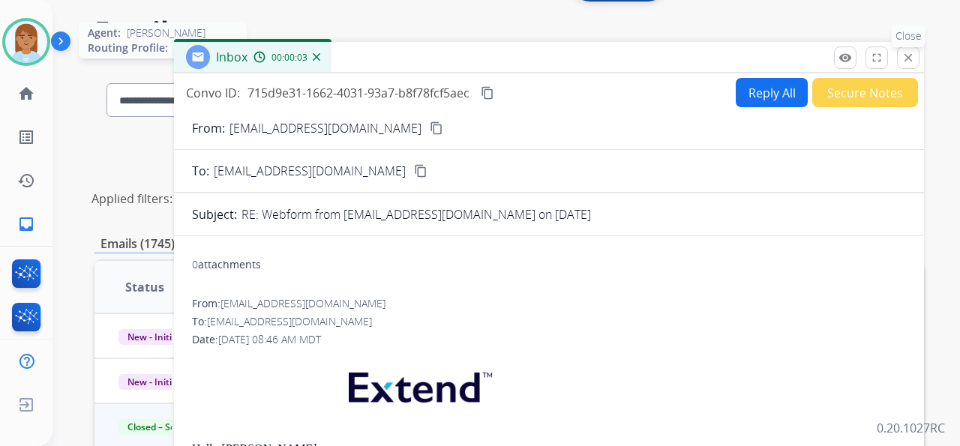
click at [903, 54] on mat-icon "close" at bounding box center [907, 57] width 13 height 13
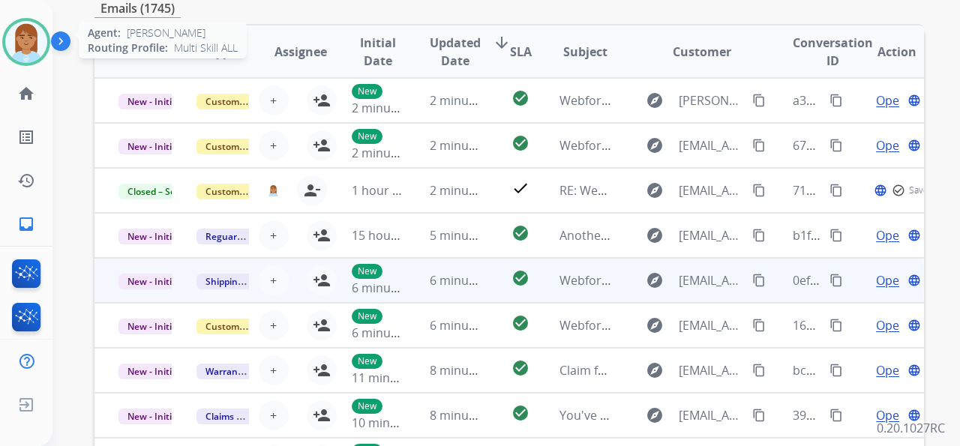
scroll to position [300, 0]
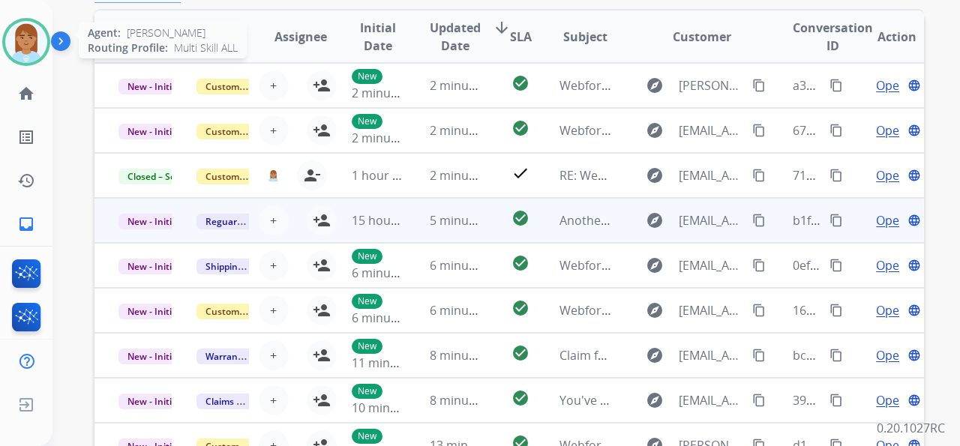
click at [883, 221] on span "Open" at bounding box center [891, 220] width 31 height 18
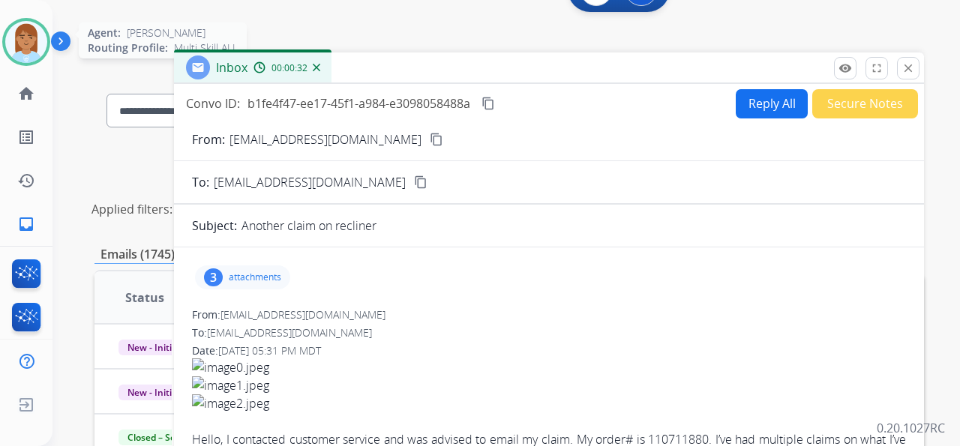
scroll to position [0, 0]
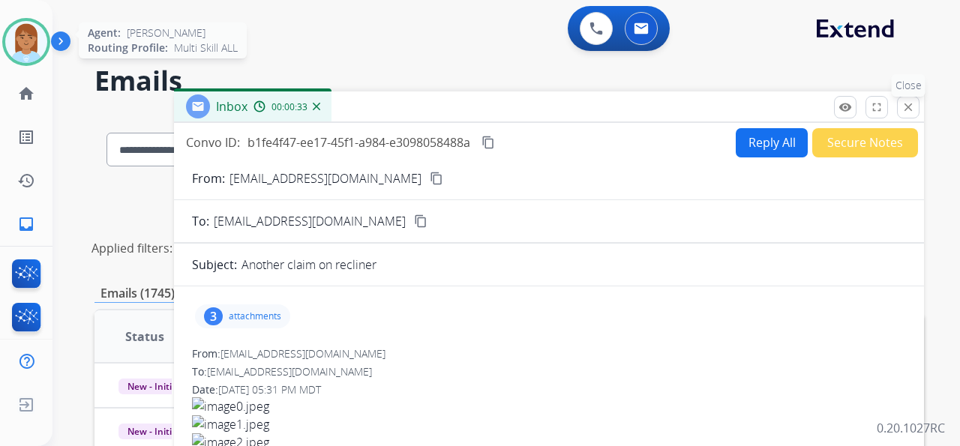
click at [917, 108] on button "close Close" at bounding box center [908, 107] width 22 height 22
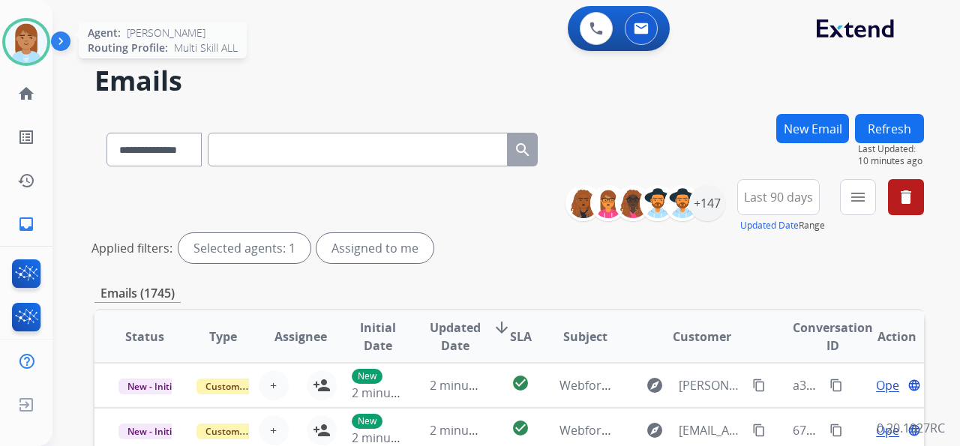
click at [50, 42] on div "Rasheena Available Edit Avatar Agent: Rasheena Routing Profile: Multi Skill ALL" at bounding box center [26, 42] width 52 height 48
click at [7, 54] on div at bounding box center [26, 42] width 48 height 48
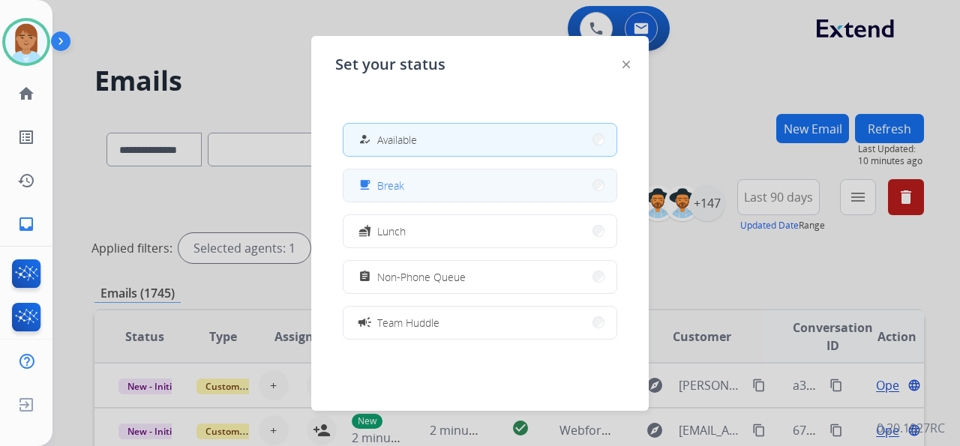
click at [376, 175] on button "free_breakfast Break" at bounding box center [479, 185] width 273 height 32
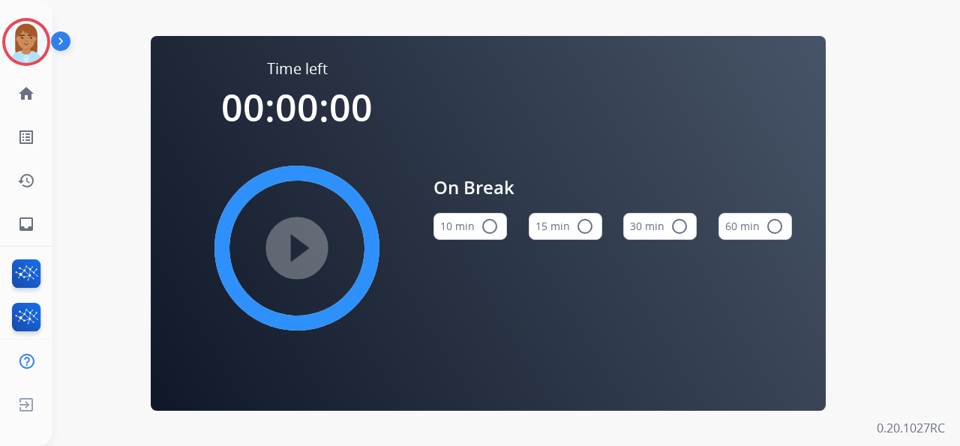
click at [568, 235] on button "15 min radio_button_unchecked" at bounding box center [565, 226] width 73 height 27
click at [292, 257] on mat-icon "play_circle_filled" at bounding box center [297, 248] width 18 height 18
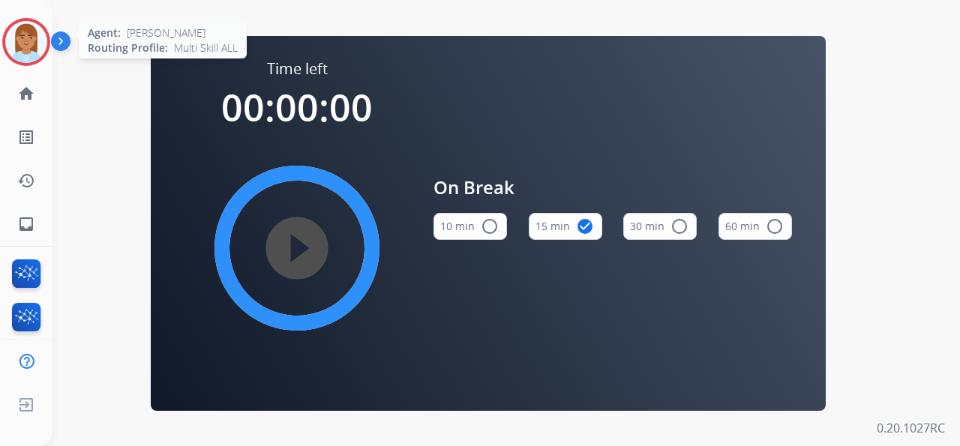
click at [17, 30] on img at bounding box center [26, 42] width 42 height 42
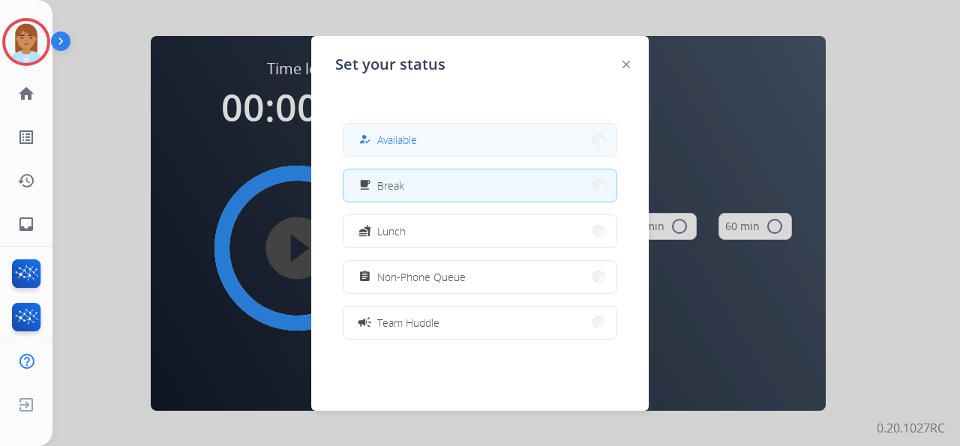
click at [400, 137] on span "Available" at bounding box center [397, 140] width 40 height 16
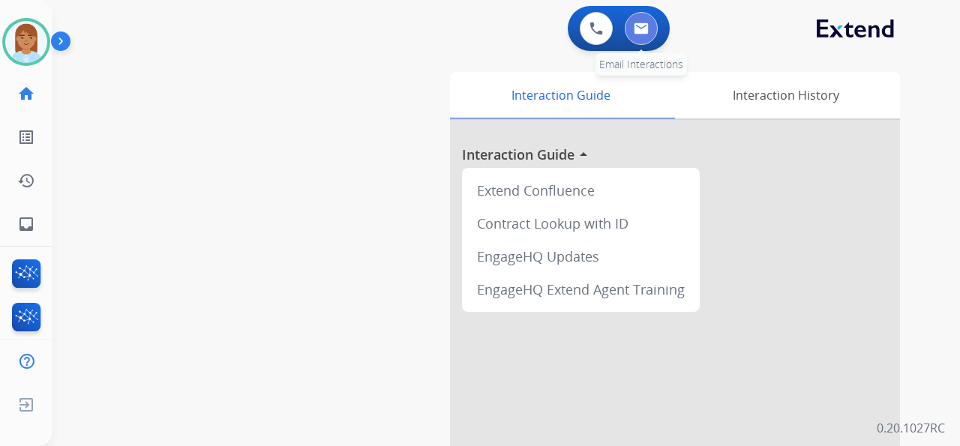
click at [642, 27] on img at bounding box center [641, 28] width 15 height 12
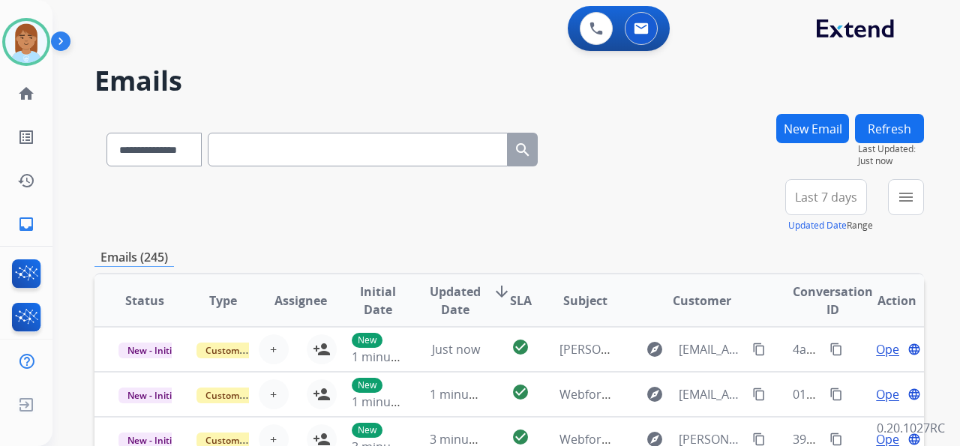
click at [826, 200] on span "Last 7 days" at bounding box center [826, 197] width 62 height 6
click at [791, 376] on div "Last 90 days" at bounding box center [821, 379] width 82 height 22
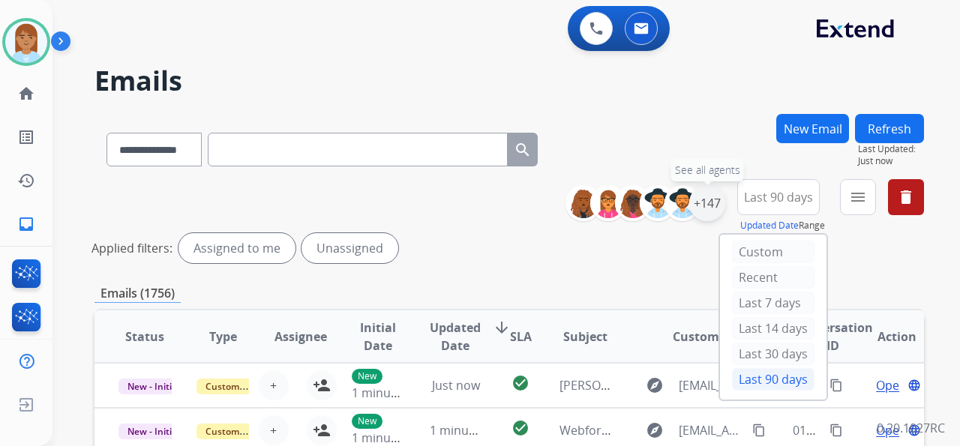
click at [705, 196] on div "+147" at bounding box center [707, 203] width 36 height 36
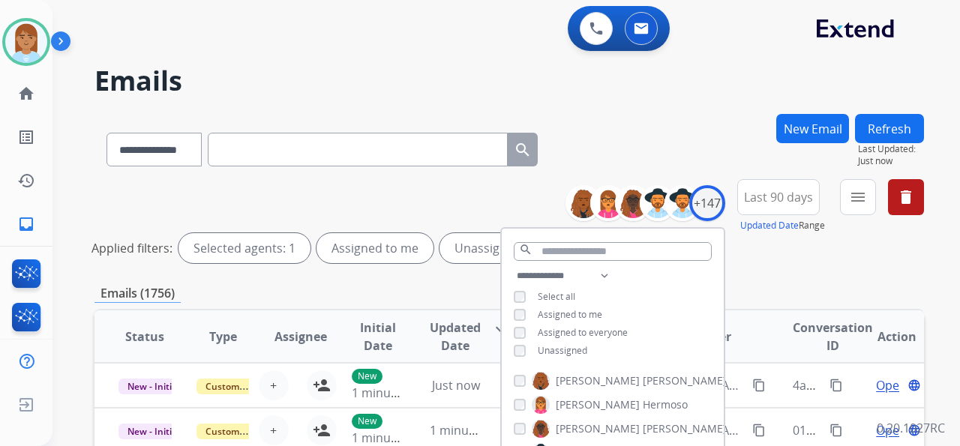
click at [530, 346] on div "Unassigned" at bounding box center [550, 351] width 73 height 12
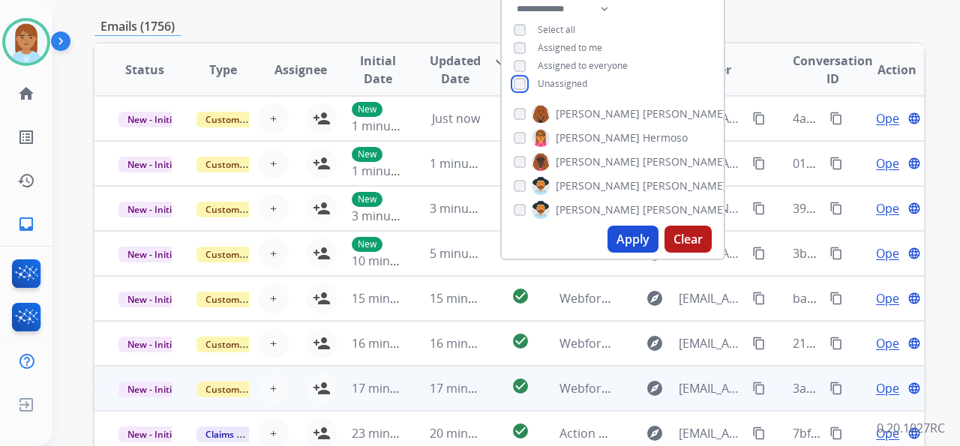
scroll to position [300, 0]
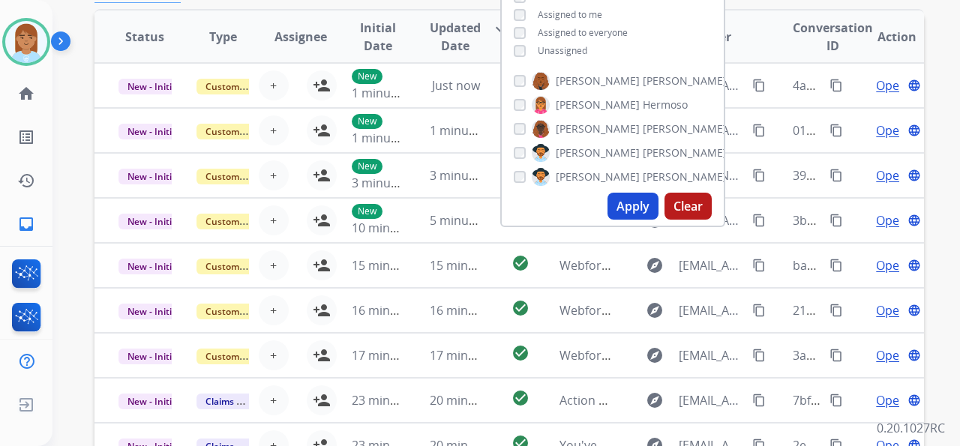
click at [635, 209] on button "Apply" at bounding box center [632, 206] width 51 height 27
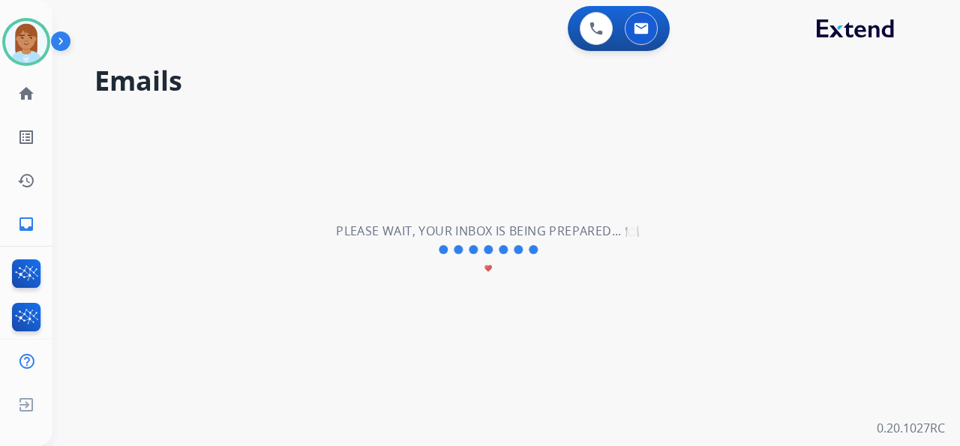
scroll to position [0, 0]
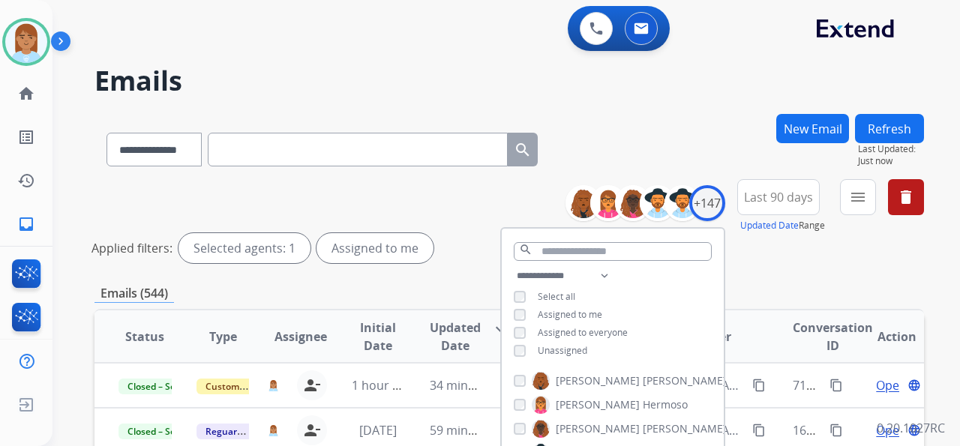
click at [787, 200] on span "Last 90 days" at bounding box center [778, 197] width 69 height 6
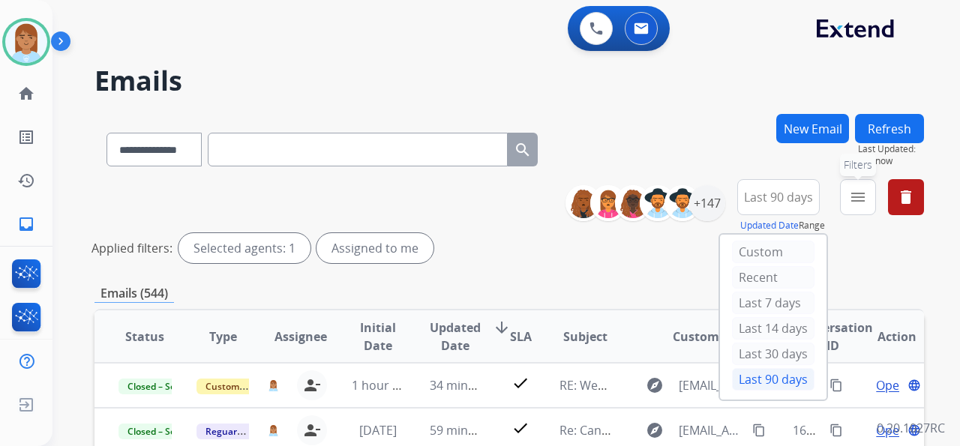
click at [849, 202] on mat-icon "menu" at bounding box center [858, 197] width 18 height 18
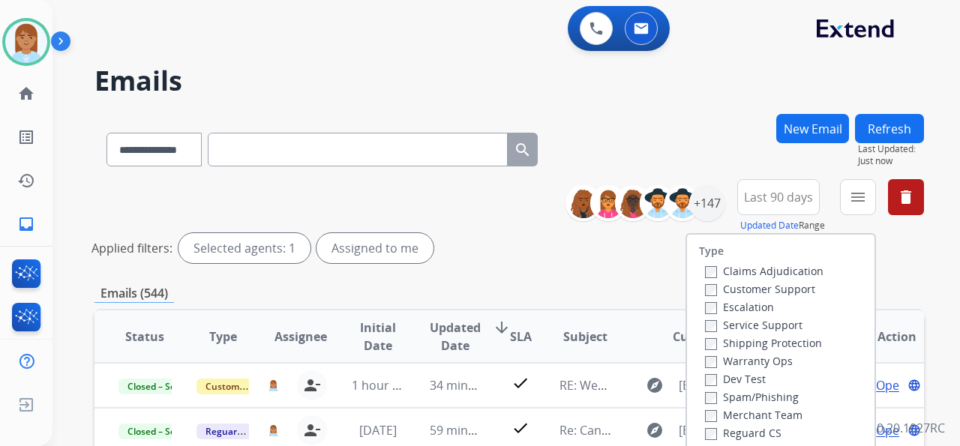
click at [786, 296] on div "Customer Support" at bounding box center [764, 289] width 118 height 18
click at [787, 295] on label "Customer Support" at bounding box center [760, 289] width 110 height 14
click at [772, 341] on label "Shipping Protection" at bounding box center [763, 343] width 117 height 14
click at [758, 433] on label "Reguard CS" at bounding box center [743, 433] width 76 height 14
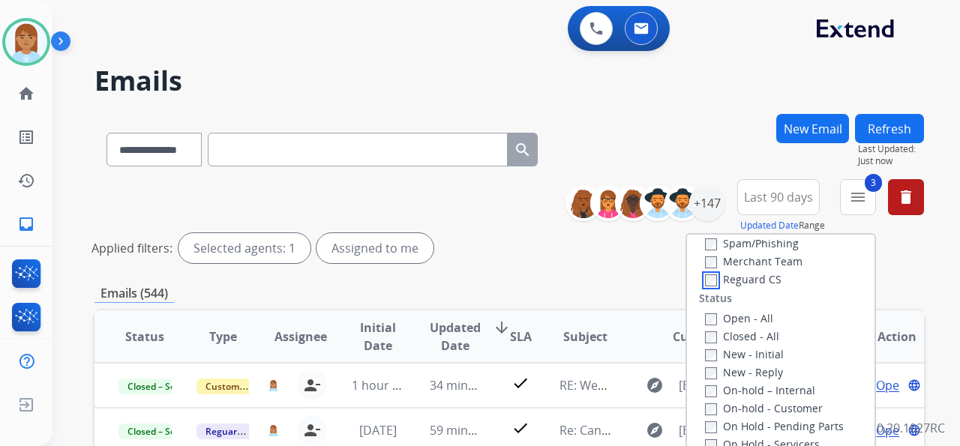
scroll to position [150, 0]
click at [741, 324] on label "Open - All" at bounding box center [739, 322] width 68 height 14
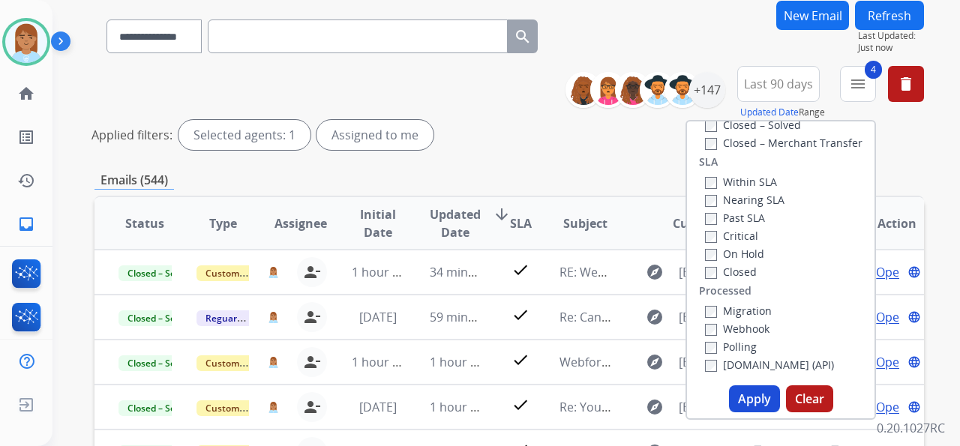
scroll to position [199, 0]
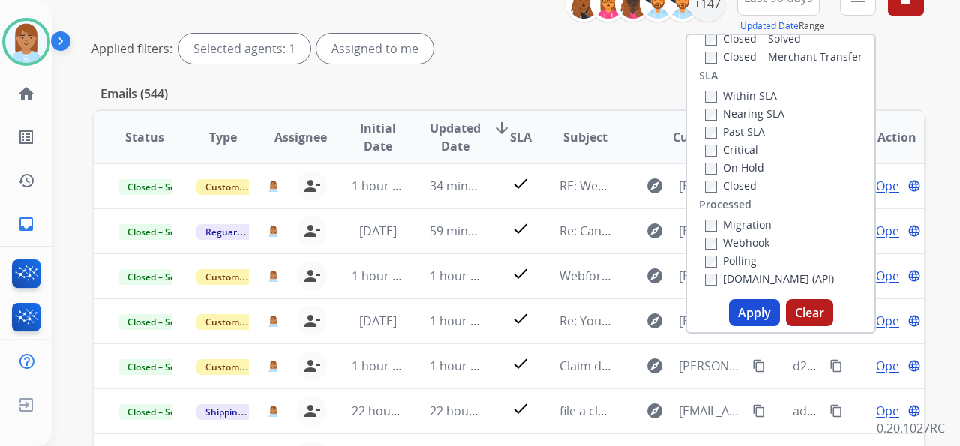
click at [743, 319] on button "Apply" at bounding box center [754, 312] width 51 height 27
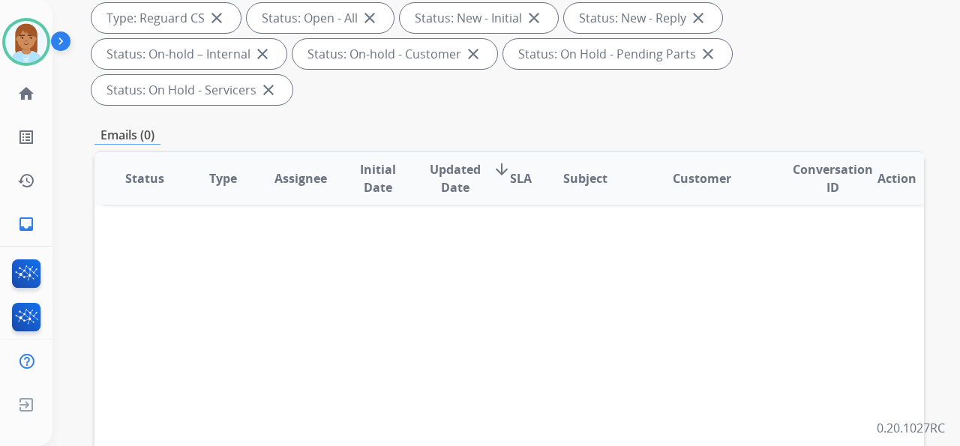
scroll to position [0, 0]
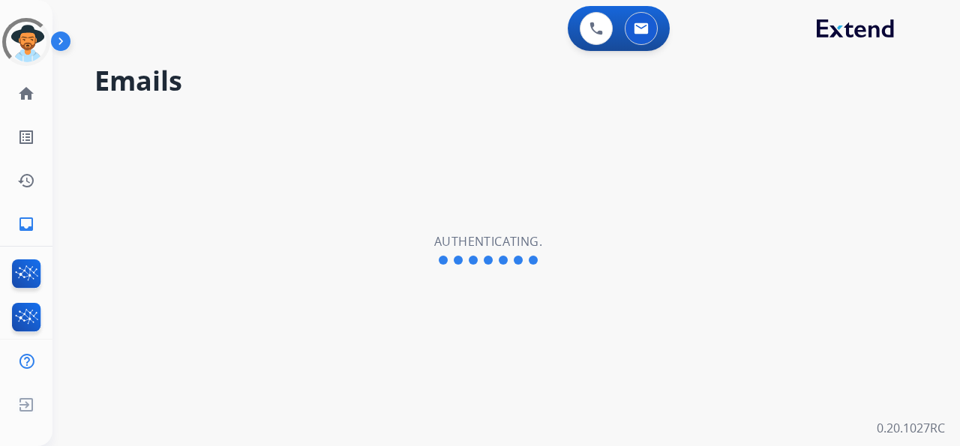
select select "**********"
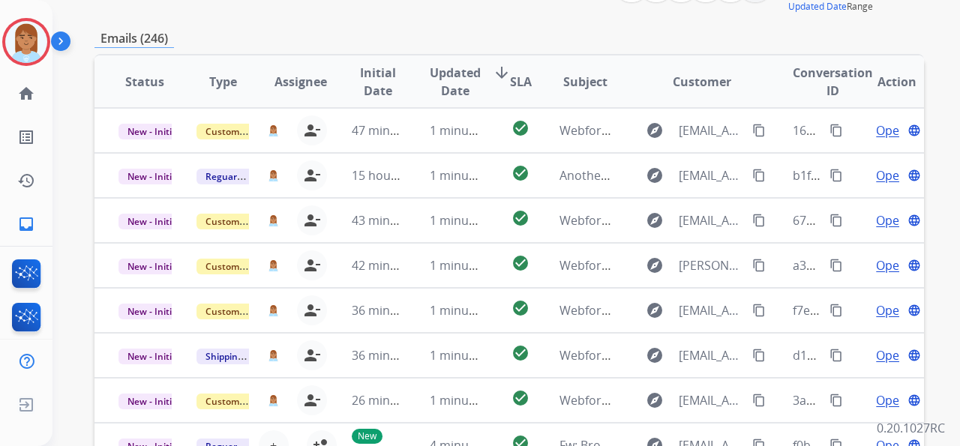
scroll to position [57, 0]
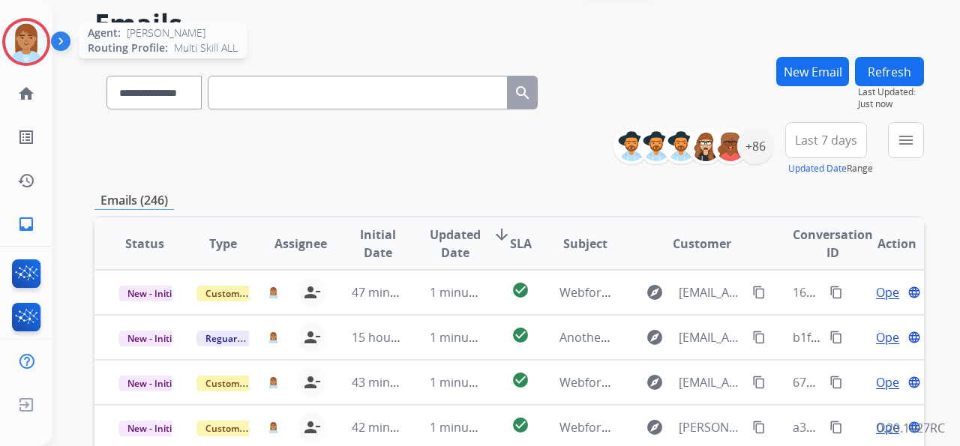
click at [42, 43] on img at bounding box center [26, 42] width 42 height 42
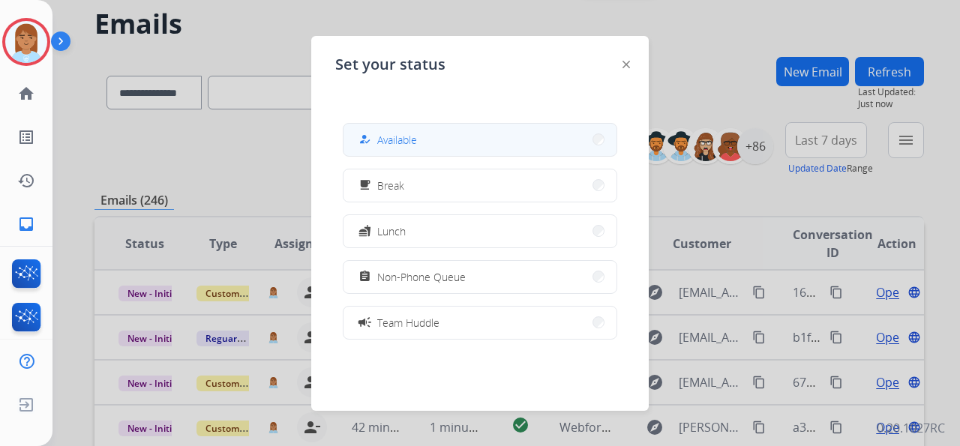
click at [443, 142] on button "how_to_reg Available" at bounding box center [479, 140] width 273 height 32
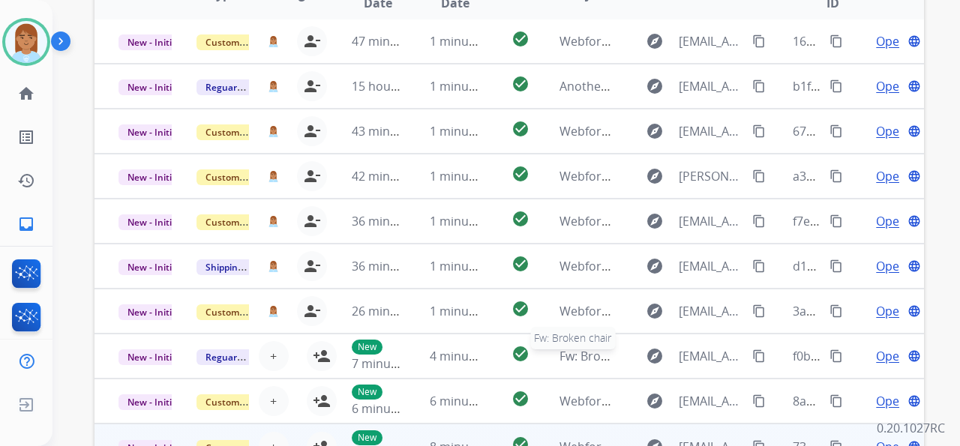
scroll to position [406, 0]
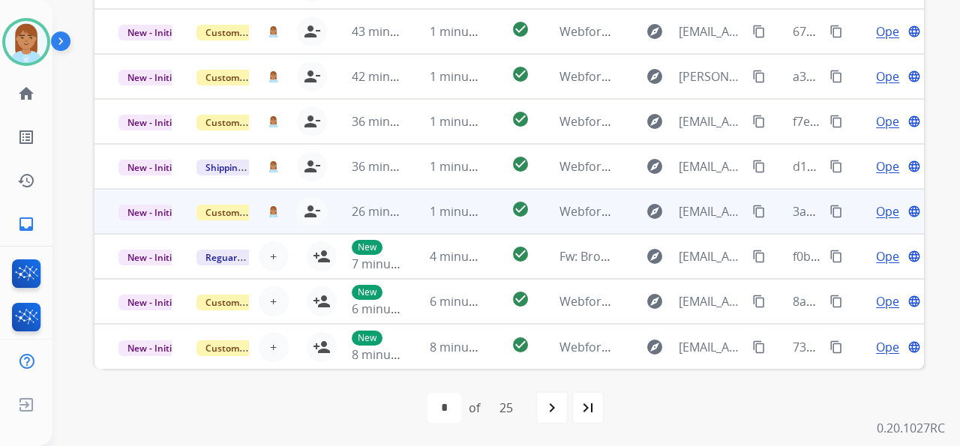
click at [876, 217] on span "Open" at bounding box center [891, 211] width 31 height 18
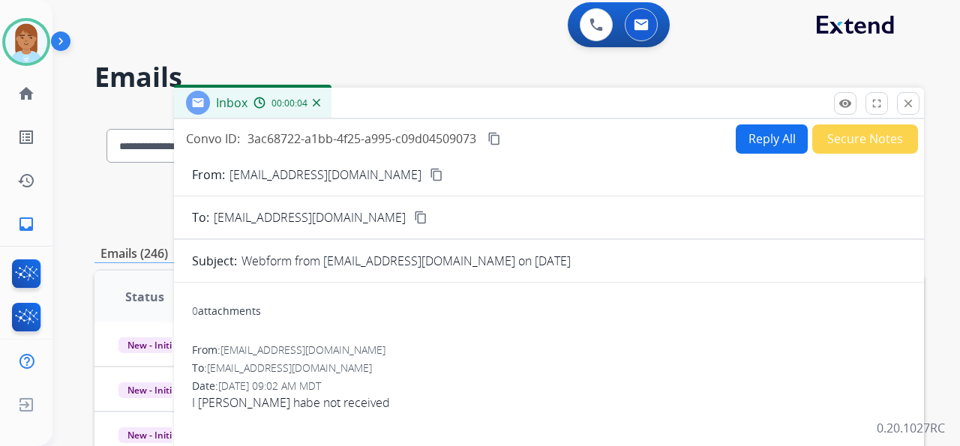
scroll to position [0, 0]
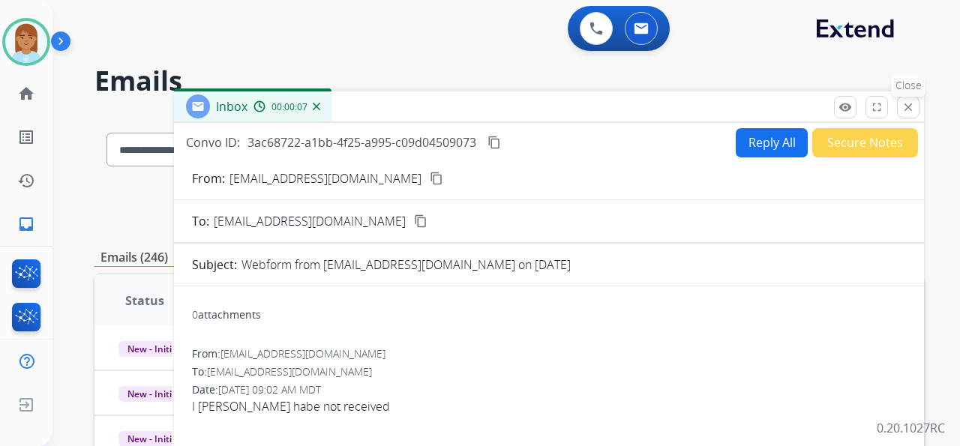
click at [913, 108] on mat-icon "close" at bounding box center [907, 106] width 13 height 13
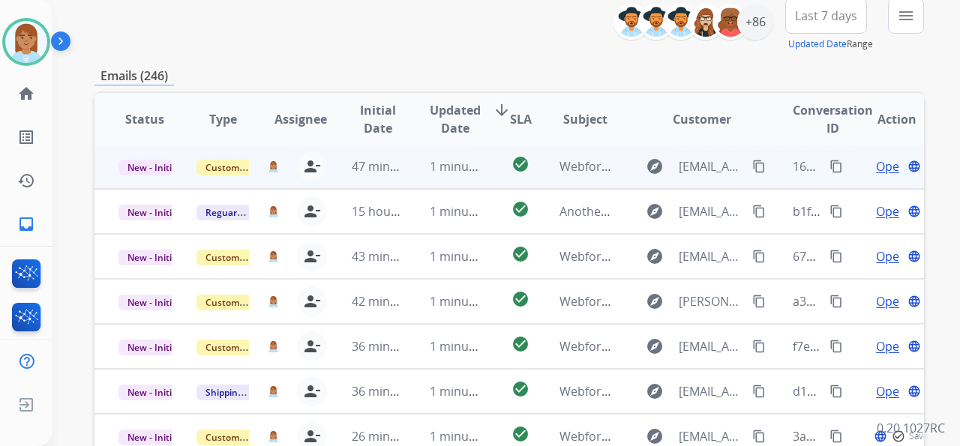
scroll to position [199, 0]
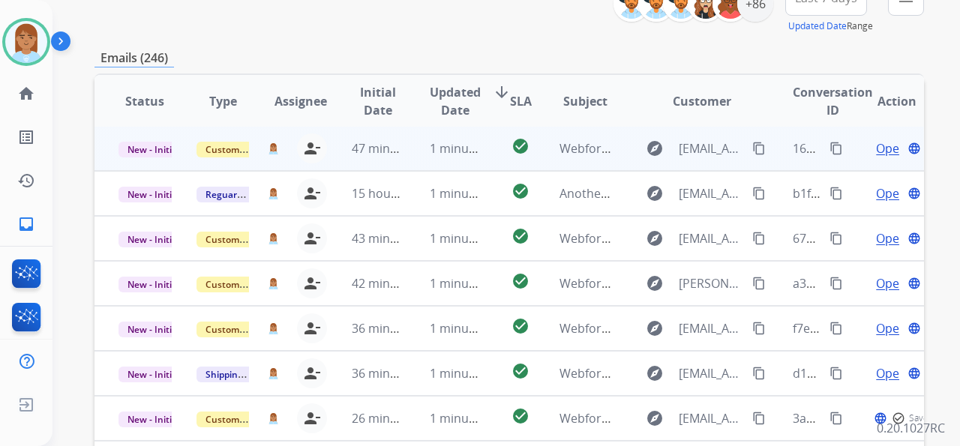
click at [877, 150] on span "Open" at bounding box center [891, 148] width 31 height 18
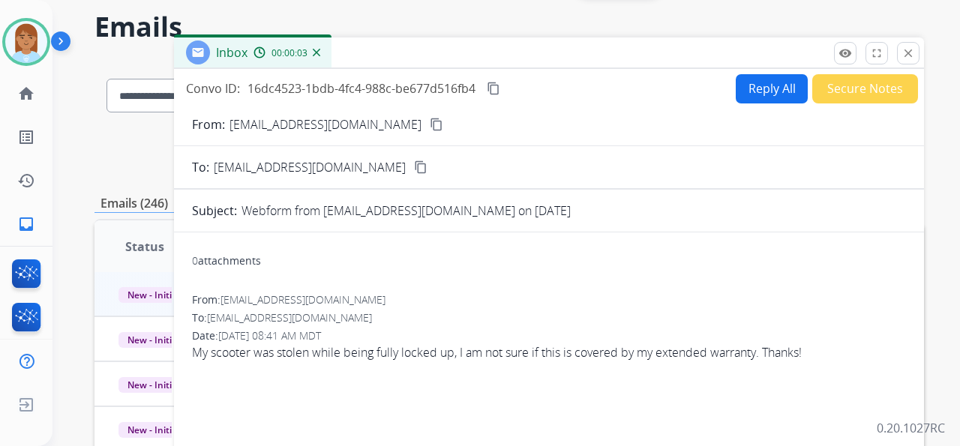
scroll to position [0, 0]
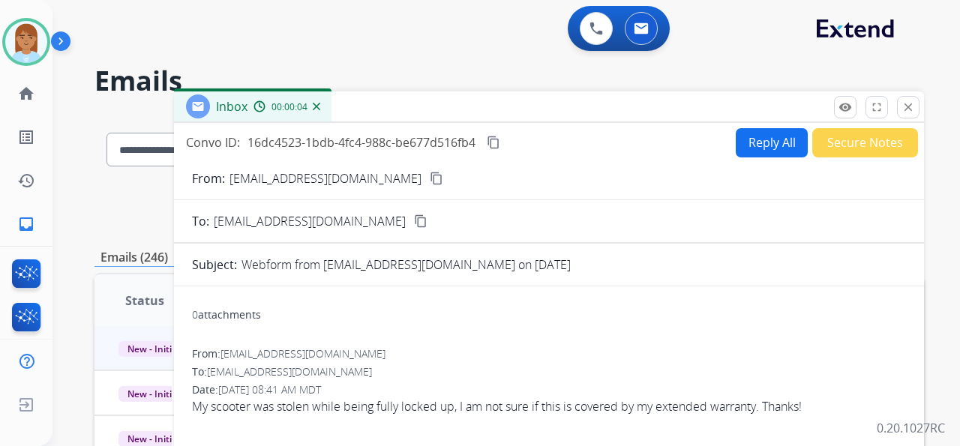
click at [775, 131] on button "Reply All" at bounding box center [771, 142] width 72 height 29
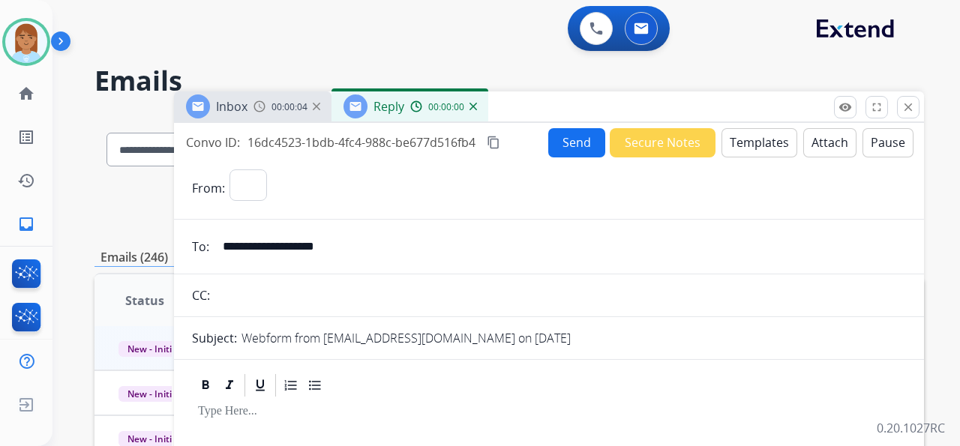
select select "**********"
click at [757, 154] on button "Templates" at bounding box center [759, 142] width 76 height 29
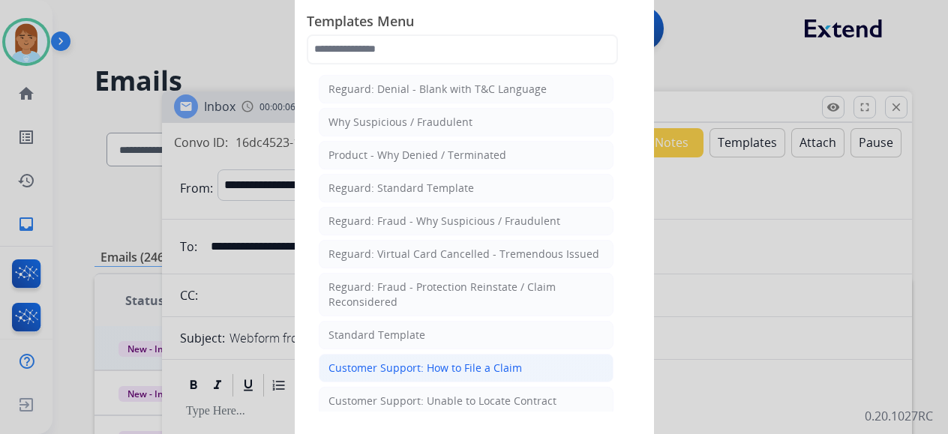
click at [562, 355] on li "Customer Support: How to File a Claim" at bounding box center [466, 368] width 295 height 28
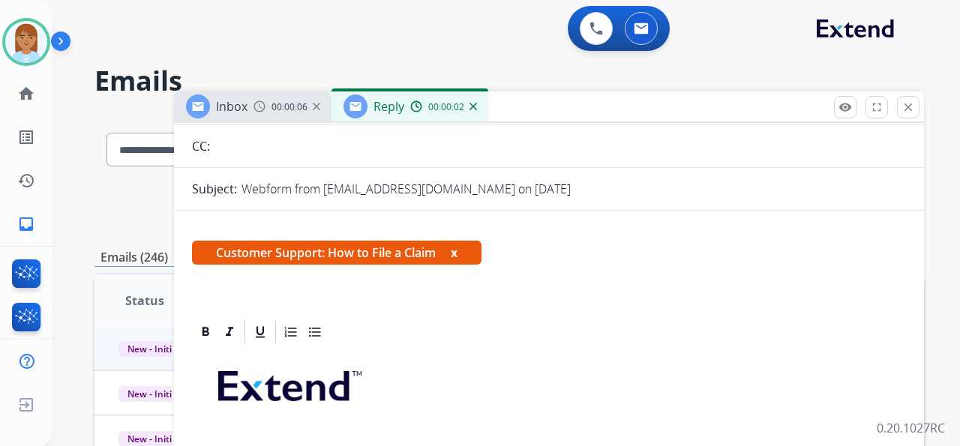
scroll to position [300, 0]
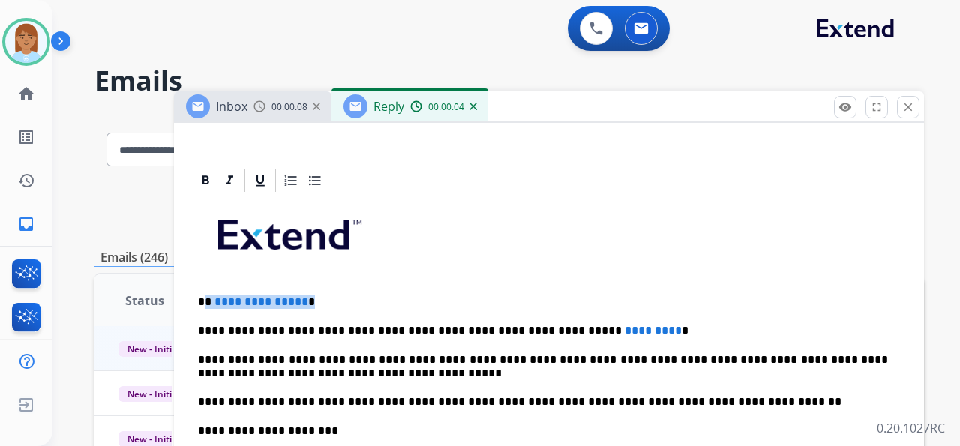
drag, startPoint x: 205, startPoint y: 296, endPoint x: 382, endPoint y: 295, distance: 176.9
click at [351, 295] on p "**********" at bounding box center [543, 301] width 690 height 13
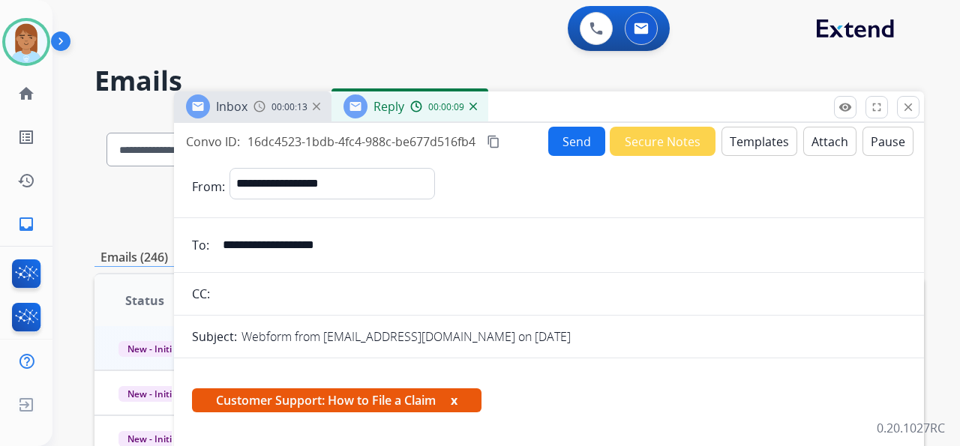
scroll to position [0, 0]
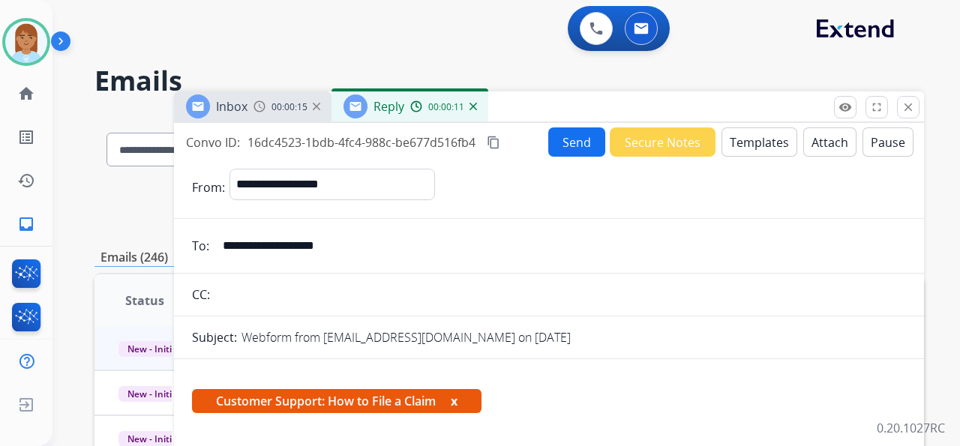
drag, startPoint x: 222, startPoint y: 246, endPoint x: 440, endPoint y: 303, distance: 225.5
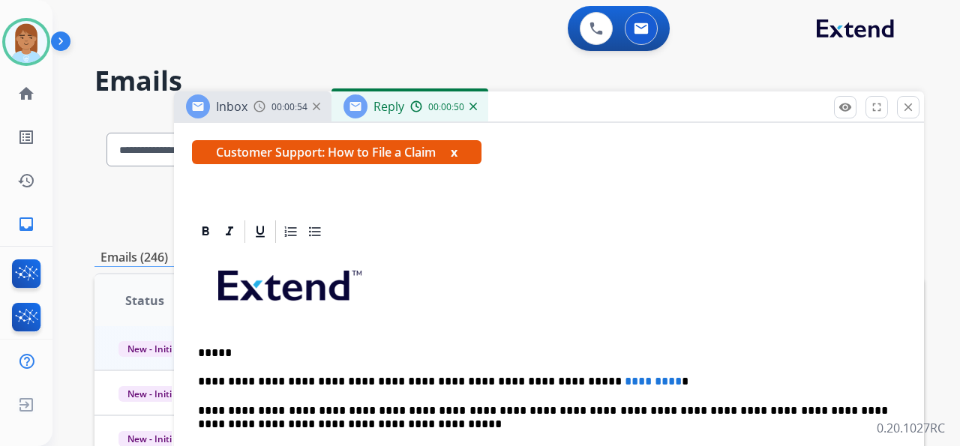
scroll to position [250, 0]
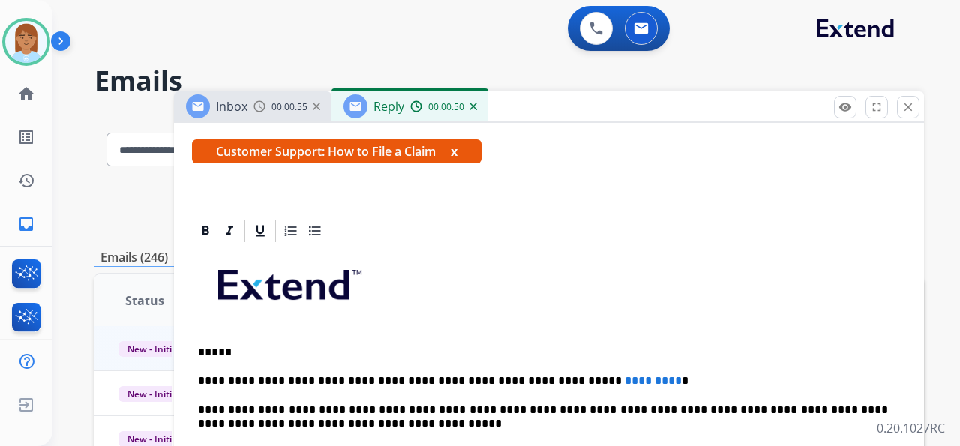
click at [292, 348] on p "*****" at bounding box center [543, 352] width 690 height 13
drag, startPoint x: 542, startPoint y: 382, endPoint x: 716, endPoint y: 364, distance: 174.9
click at [666, 381] on p "**********" at bounding box center [543, 380] width 690 height 13
drag, startPoint x: 595, startPoint y: 380, endPoint x: 605, endPoint y: 425, distance: 46.2
click at [595, 380] on p "**********" at bounding box center [543, 380] width 690 height 13
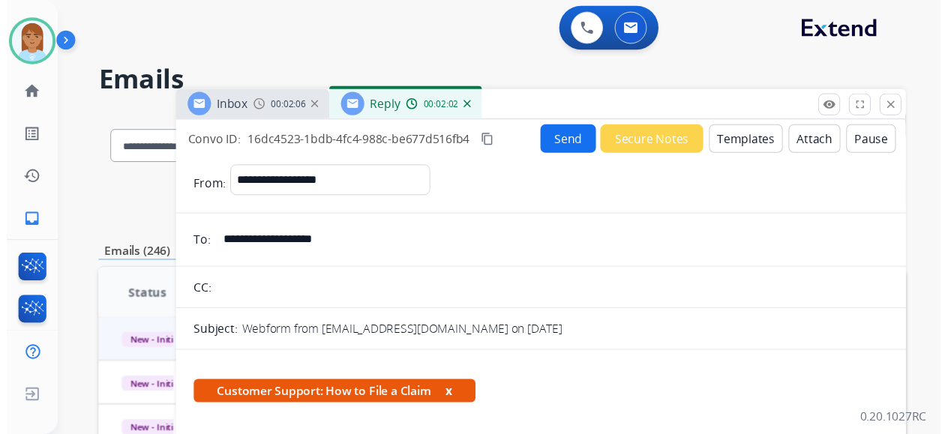
scroll to position [0, 0]
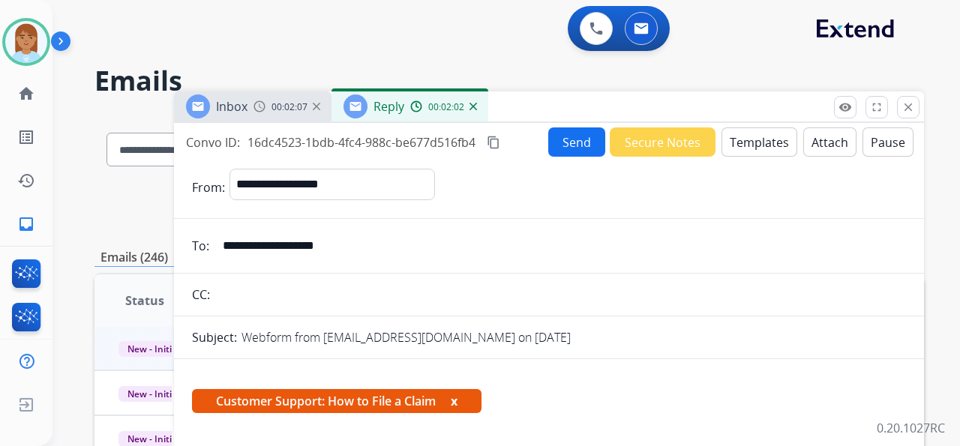
click at [553, 138] on button "Send" at bounding box center [576, 141] width 57 height 29
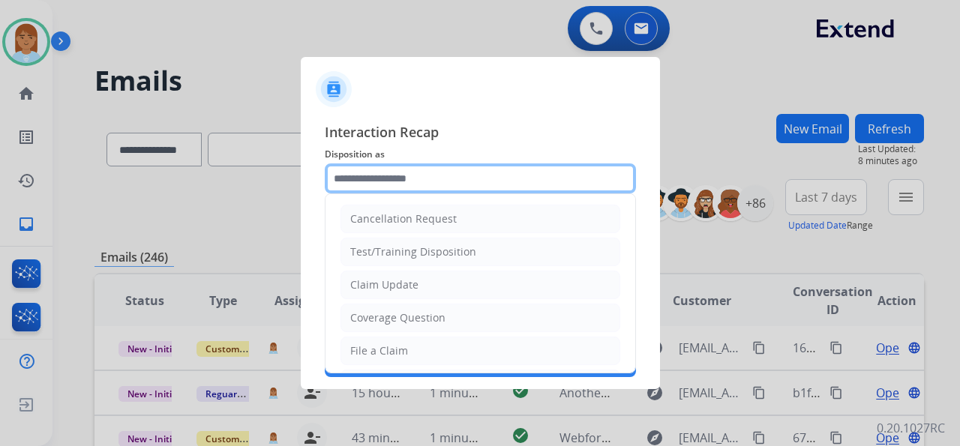
click at [568, 174] on input "text" at bounding box center [480, 178] width 311 height 30
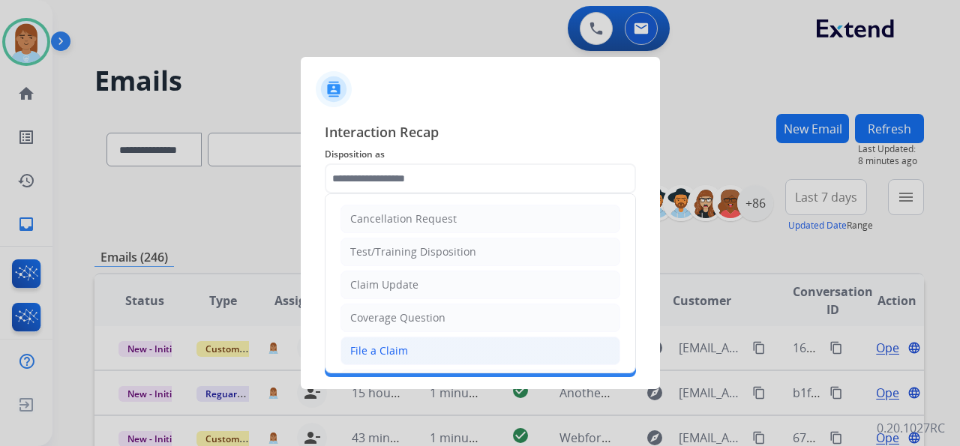
click at [477, 341] on li "File a Claim" at bounding box center [480, 351] width 280 height 28
type input "**********"
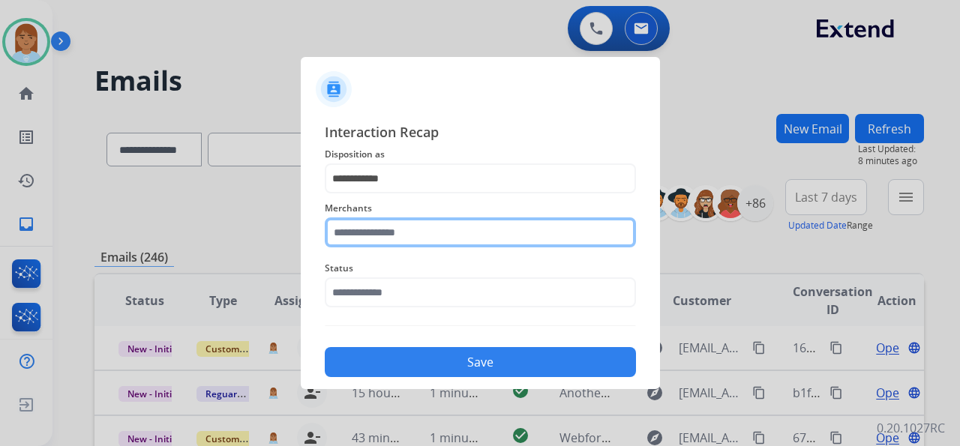
click at [490, 226] on input "text" at bounding box center [480, 232] width 311 height 30
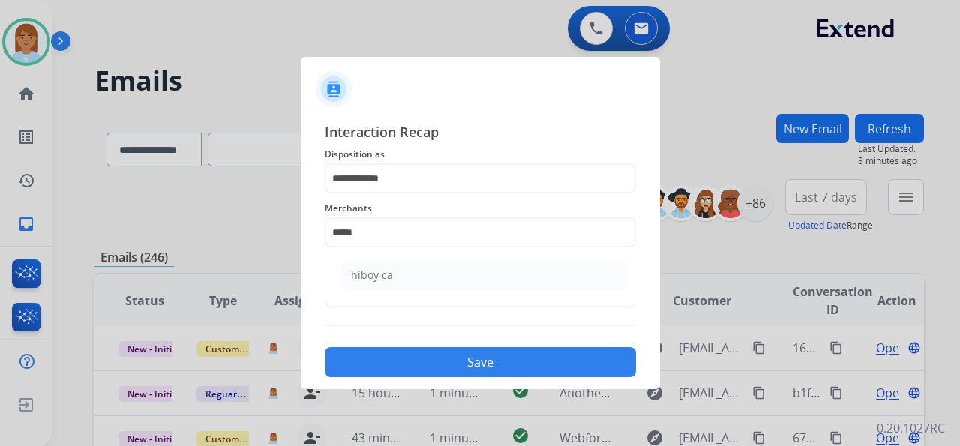
click at [550, 274] on li "hiboy ca" at bounding box center [484, 275] width 286 height 28
type input "********"
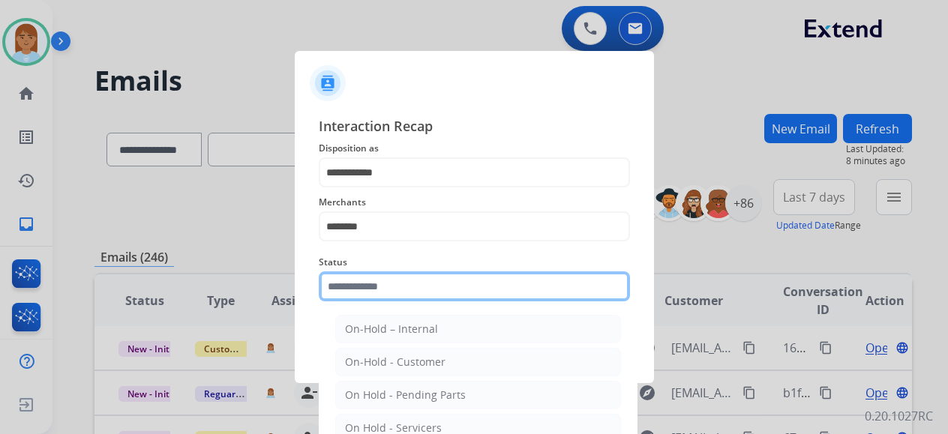
click at [571, 292] on input "text" at bounding box center [474, 286] width 311 height 30
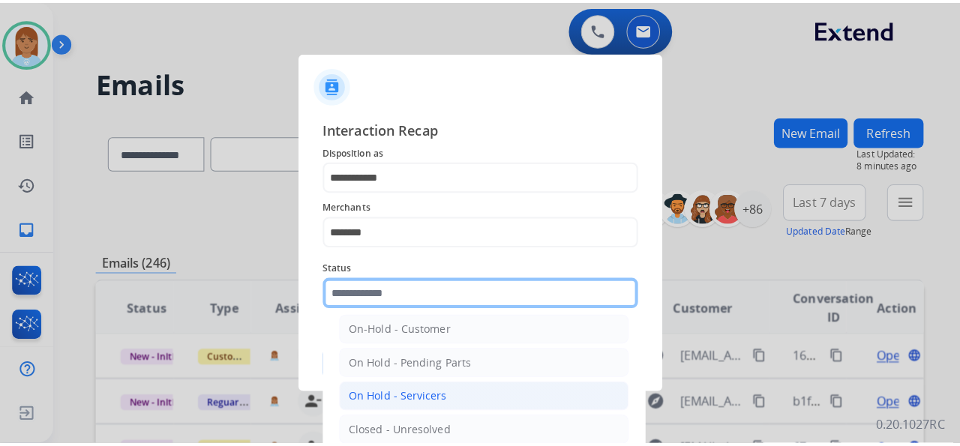
scroll to position [85, 0]
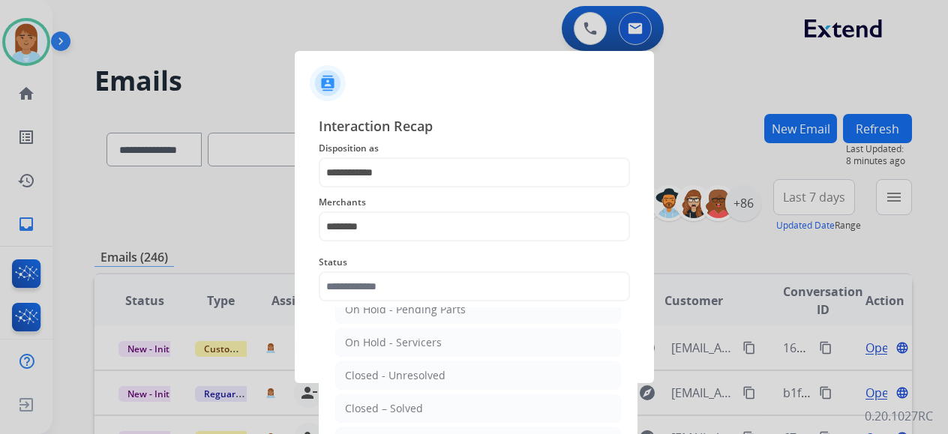
click at [607, 408] on li "Closed – Solved" at bounding box center [478, 408] width 286 height 28
type input "**********"
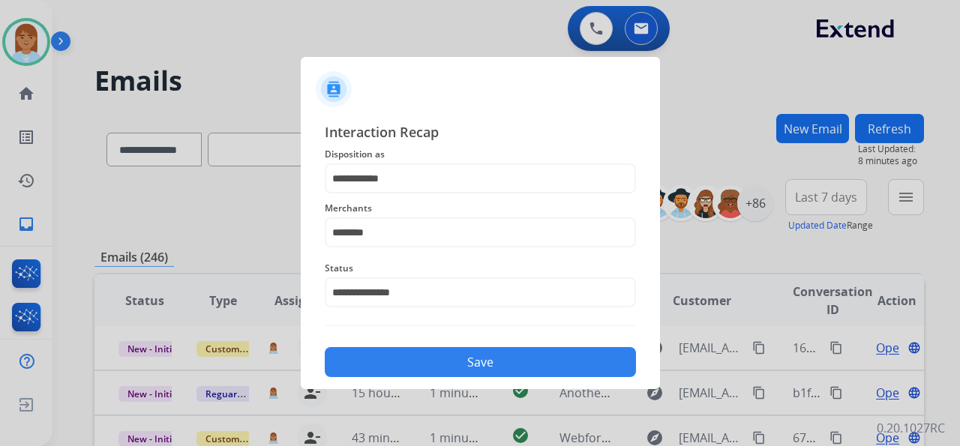
click at [595, 353] on button "Save" at bounding box center [480, 362] width 311 height 30
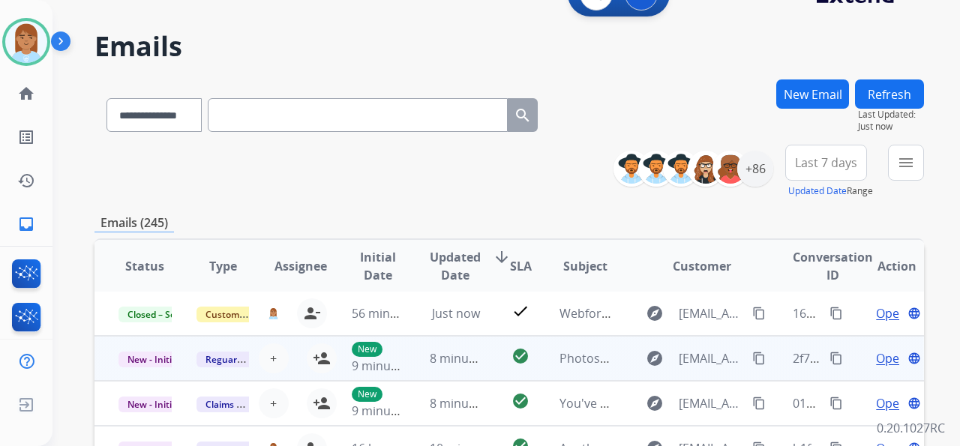
scroll to position [100, 0]
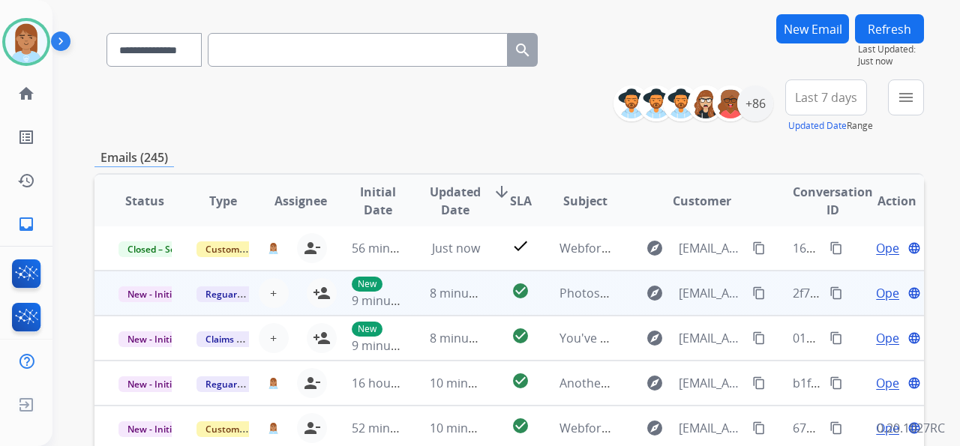
click at [876, 293] on span "Open" at bounding box center [891, 293] width 31 height 18
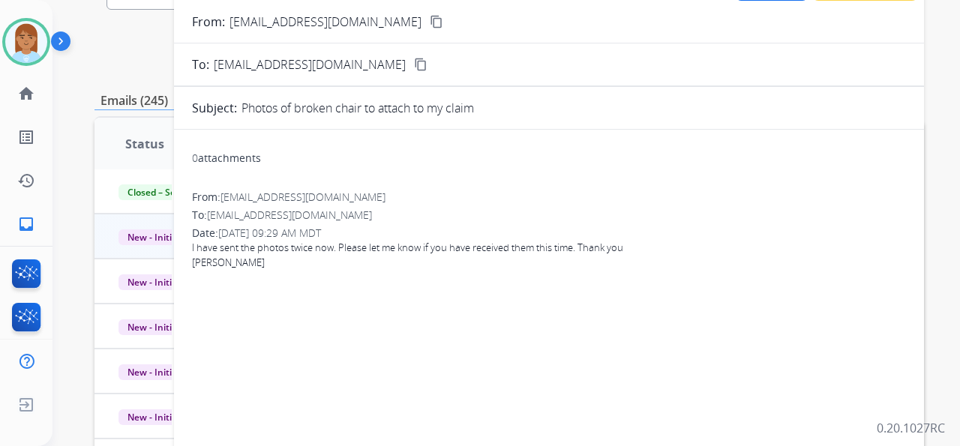
scroll to position [0, 0]
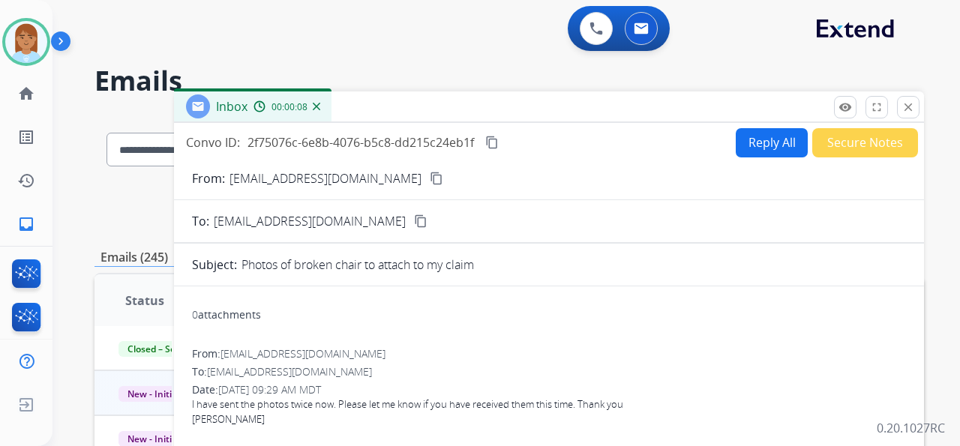
click at [427, 181] on button "content_copy" at bounding box center [436, 178] width 18 height 18
click at [917, 109] on button "close Close" at bounding box center [908, 107] width 22 height 22
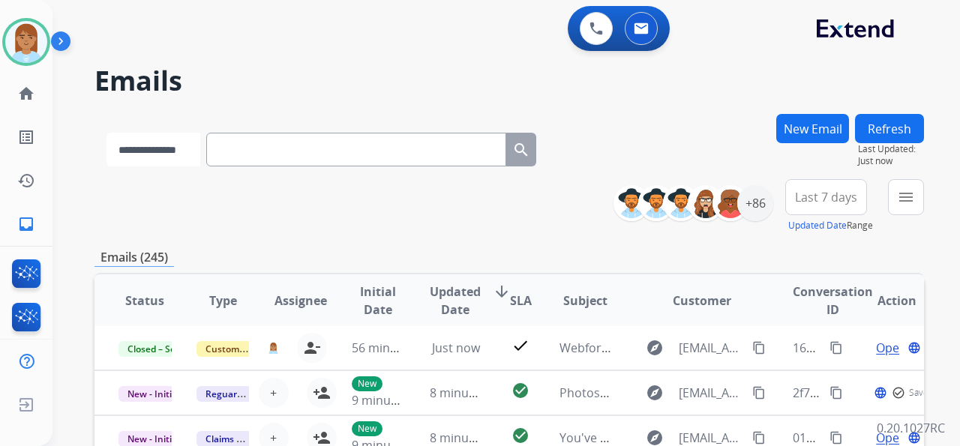
click at [177, 163] on select "**********" at bounding box center [153, 150] width 94 height 34
select select "**********"
click at [106, 133] on select "**********" at bounding box center [153, 150] width 94 height 34
click at [280, 156] on input "text" at bounding box center [358, 150] width 300 height 34
paste input "**********"
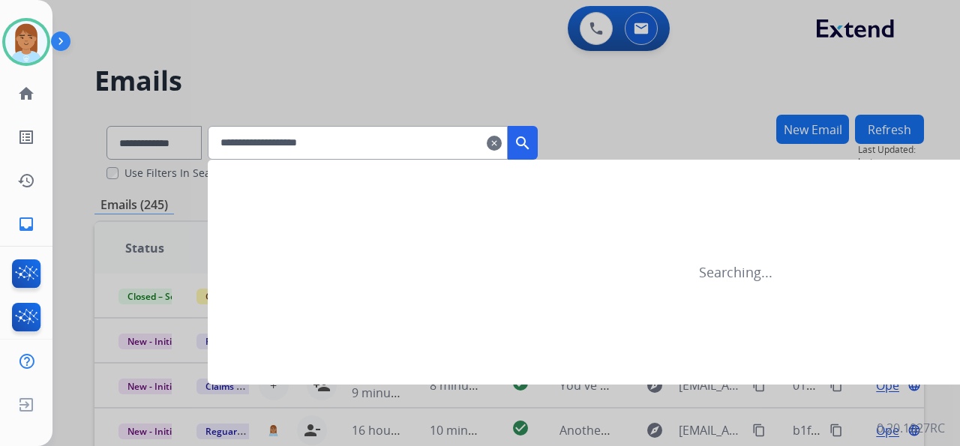
type input "**********"
click at [532, 139] on mat-icon "search" at bounding box center [523, 143] width 18 height 18
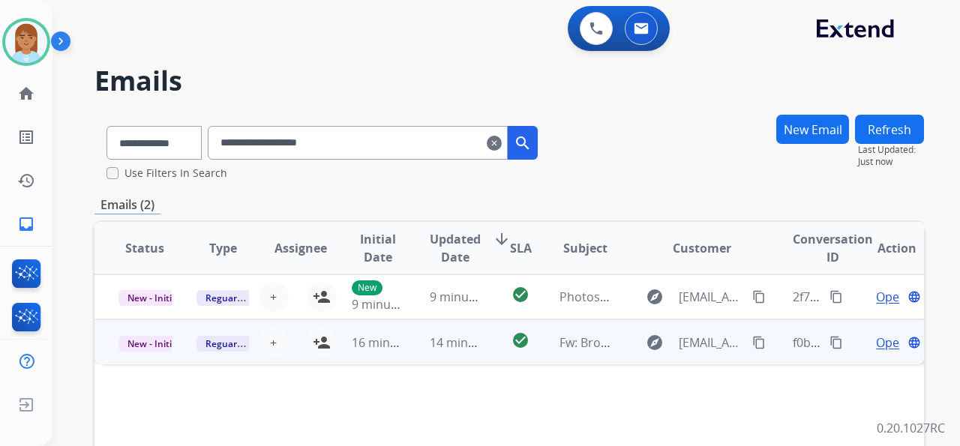
click at [876, 345] on span "Open" at bounding box center [891, 343] width 31 height 18
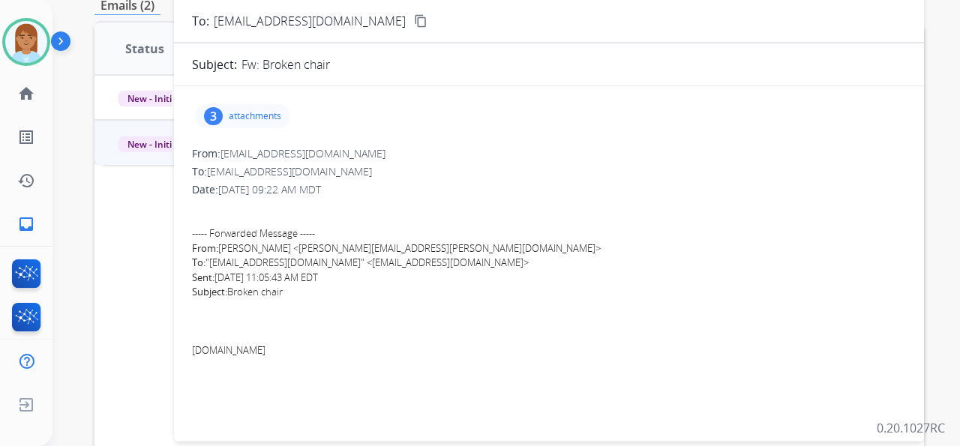
click at [226, 122] on div "3 attachments" at bounding box center [242, 116] width 95 height 24
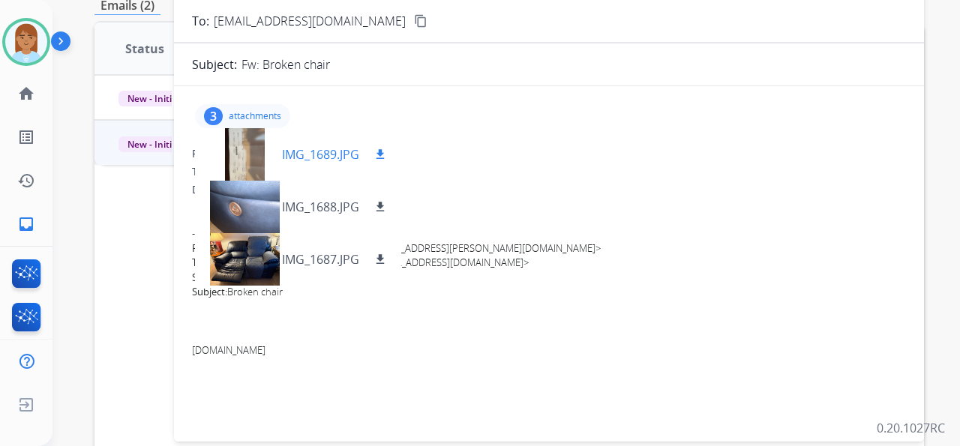
click at [245, 156] on div at bounding box center [244, 154] width 75 height 52
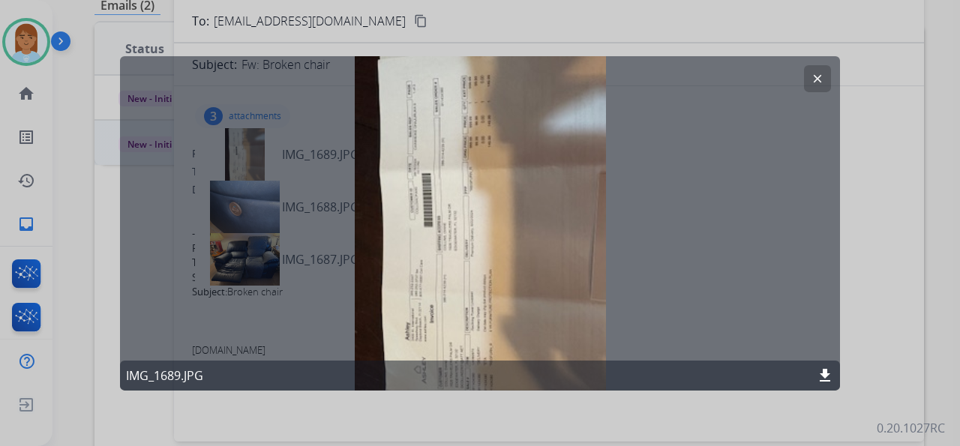
click at [826, 70] on button "clear" at bounding box center [817, 77] width 27 height 27
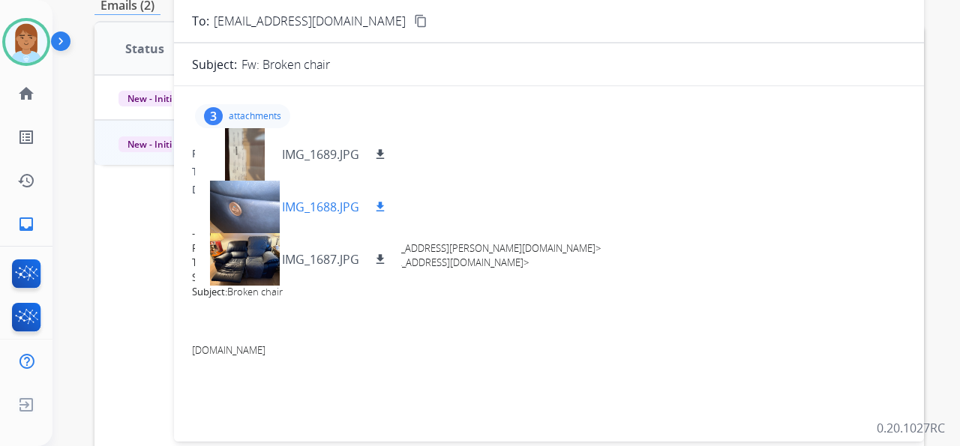
click at [270, 222] on div at bounding box center [244, 207] width 75 height 52
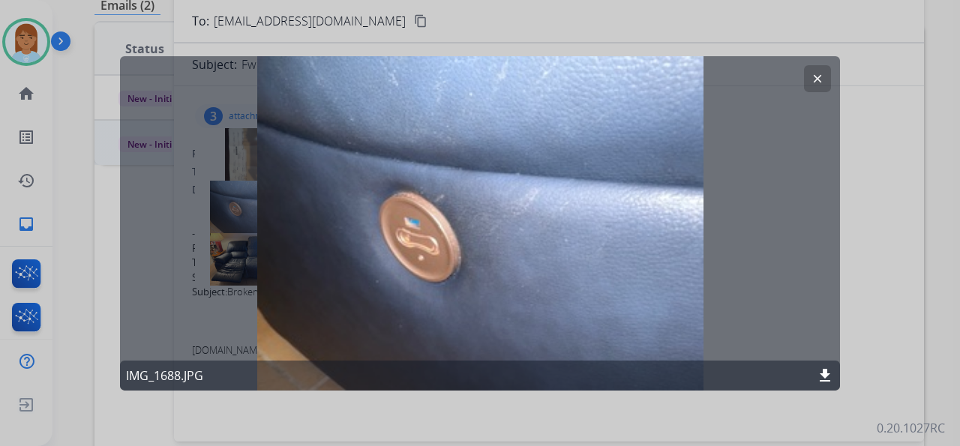
drag, startPoint x: 817, startPoint y: 78, endPoint x: 618, endPoint y: 136, distance: 207.6
click at [817, 79] on mat-icon "clear" at bounding box center [816, 77] width 13 height 13
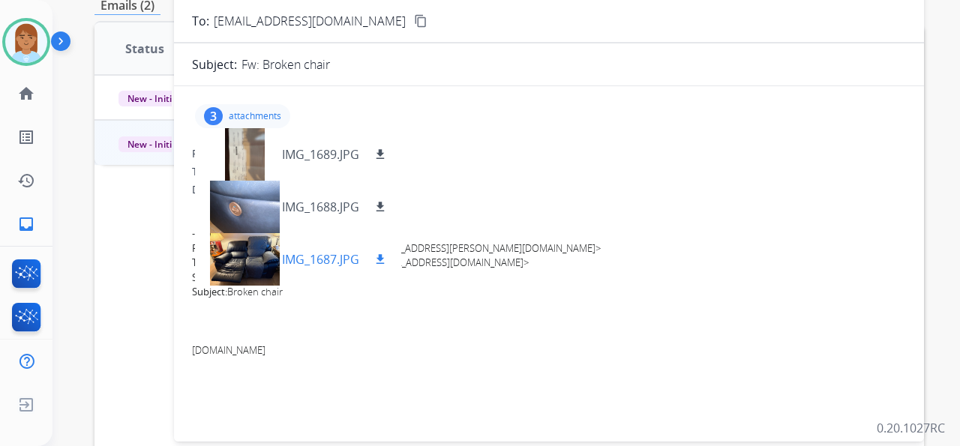
click at [223, 265] on div at bounding box center [244, 259] width 75 height 52
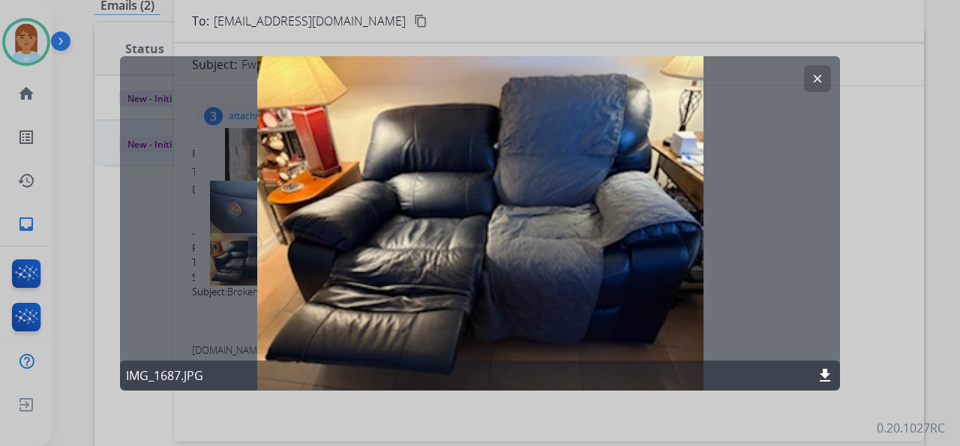
click at [818, 93] on div "clear IMG_1687.JPG download" at bounding box center [480, 222] width 720 height 334
click at [819, 81] on mat-icon "clear" at bounding box center [816, 77] width 13 height 13
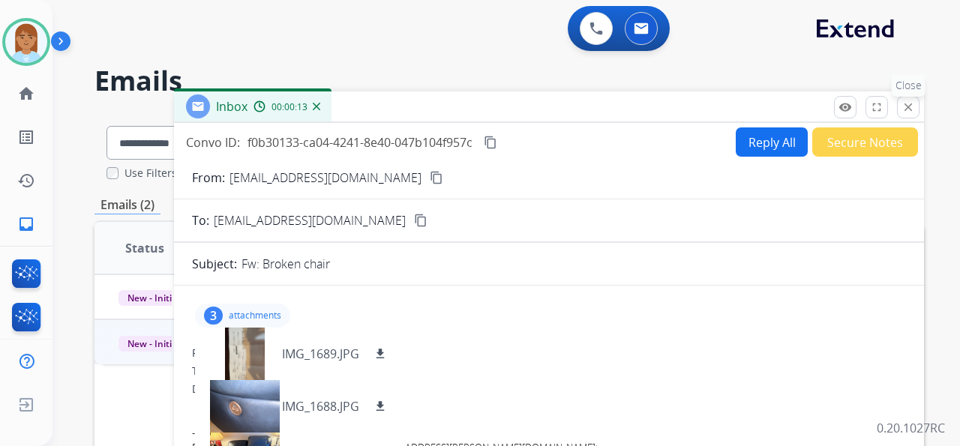
click at [904, 106] on mat-icon "close" at bounding box center [907, 106] width 13 height 13
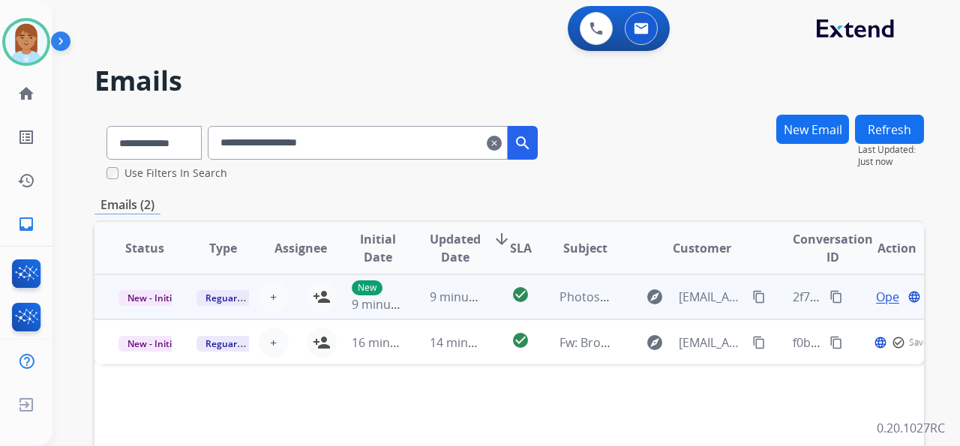
click at [876, 295] on span "Open" at bounding box center [891, 297] width 31 height 18
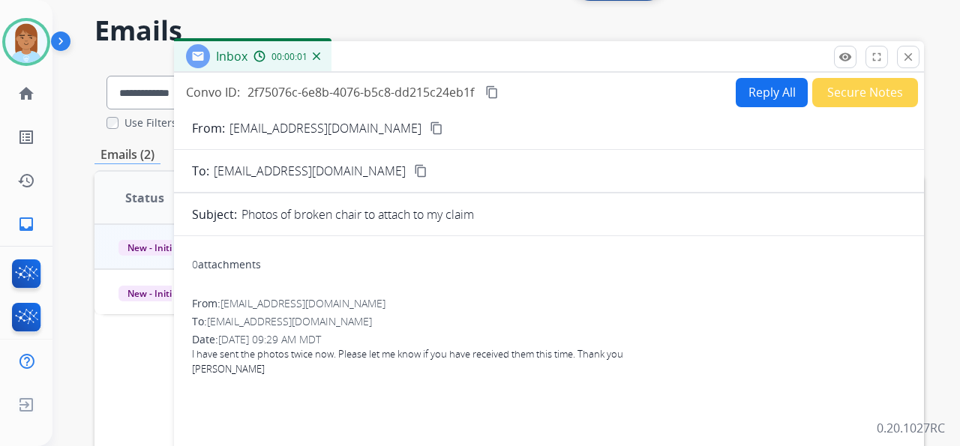
scroll to position [49, 0]
click at [912, 58] on mat-icon "close" at bounding box center [907, 57] width 13 height 13
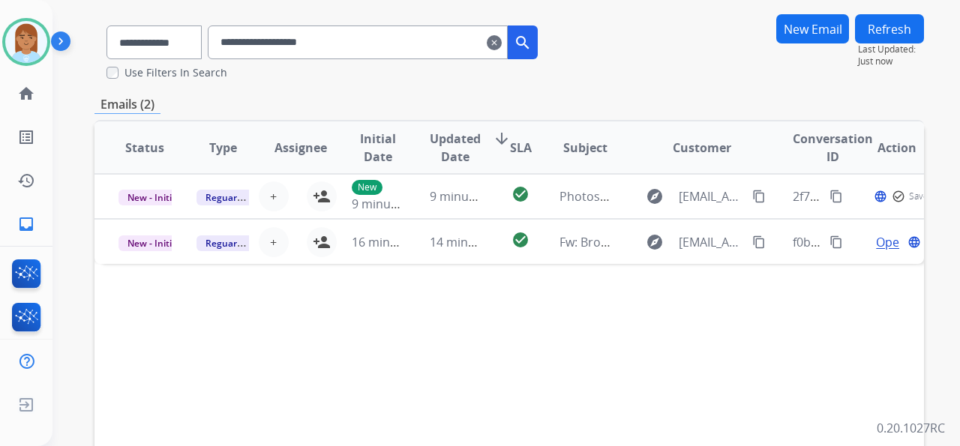
scroll to position [0, 0]
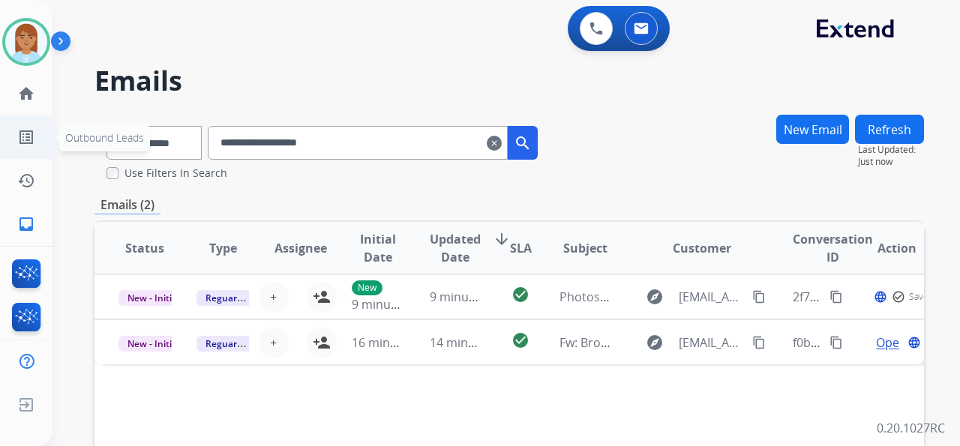
drag, startPoint x: 404, startPoint y: 144, endPoint x: 34, endPoint y: 136, distance: 369.7
click at [30, 136] on div "**********" at bounding box center [480, 223] width 960 height 446
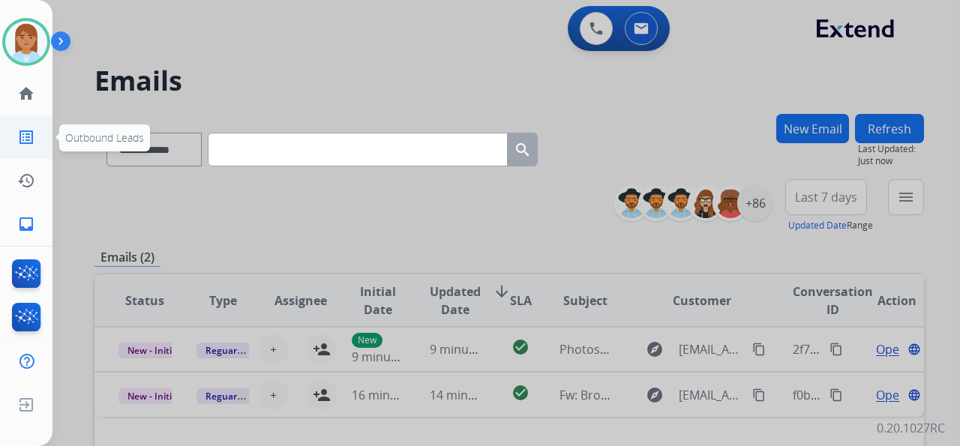
paste input "**********"
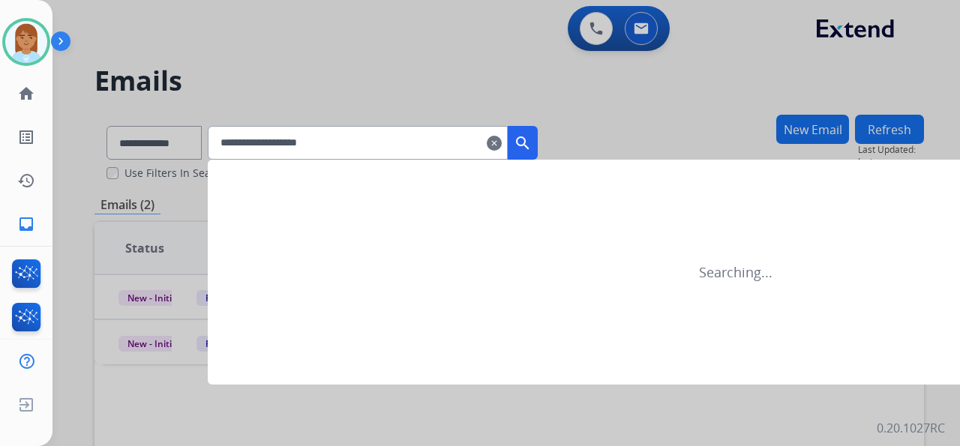
click at [538, 140] on button "search" at bounding box center [523, 143] width 30 height 34
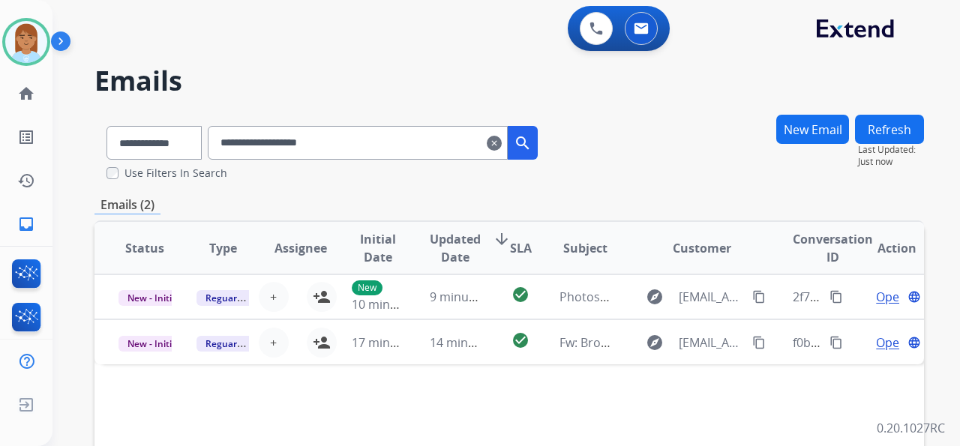
click at [356, 137] on input "**********" at bounding box center [358, 143] width 300 height 34
drag, startPoint x: 336, startPoint y: 142, endPoint x: 5, endPoint y: 153, distance: 330.8
click at [130, 153] on div "**********" at bounding box center [321, 140] width 455 height 52
type input "*"
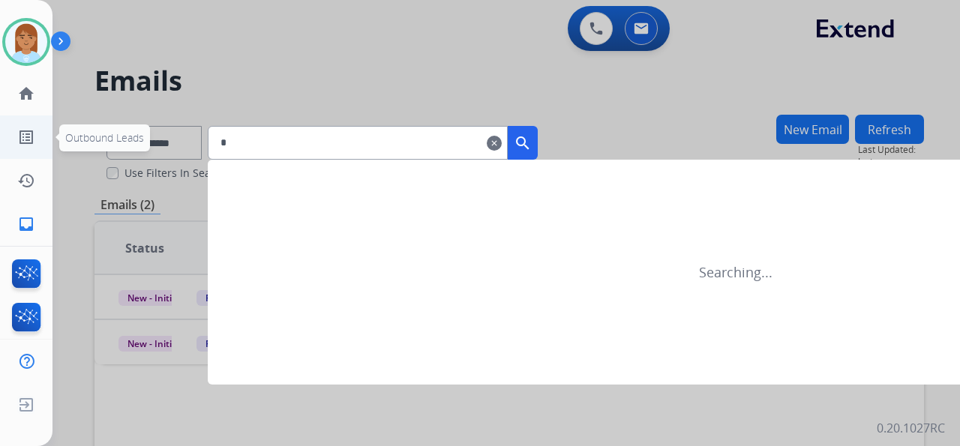
drag, startPoint x: 265, startPoint y: 137, endPoint x: 0, endPoint y: 137, distance: 265.4
click at [48, 137] on div "**********" at bounding box center [480, 223] width 960 height 446
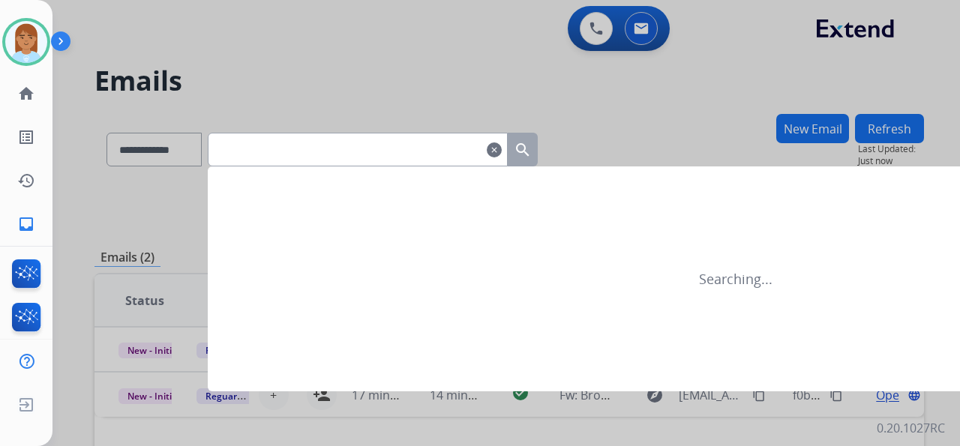
click at [601, 136] on div at bounding box center [480, 223] width 960 height 446
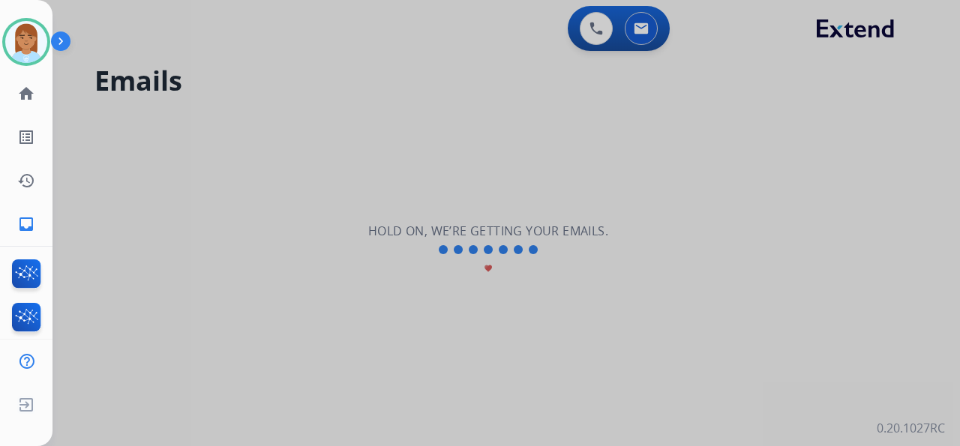
select select "**********"
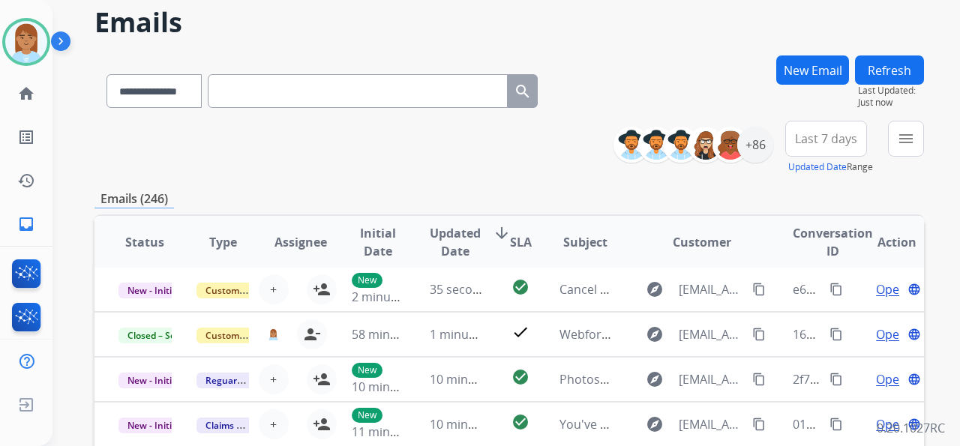
scroll to position [150, 0]
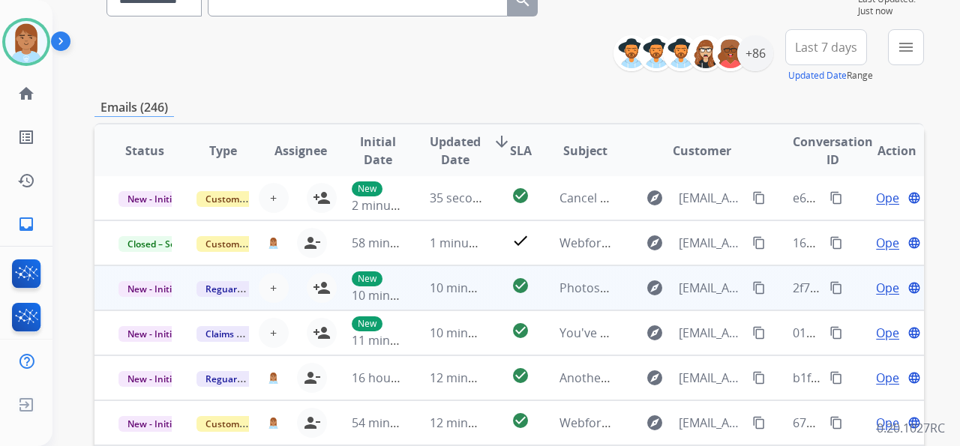
click at [880, 289] on span "Open" at bounding box center [891, 288] width 31 height 18
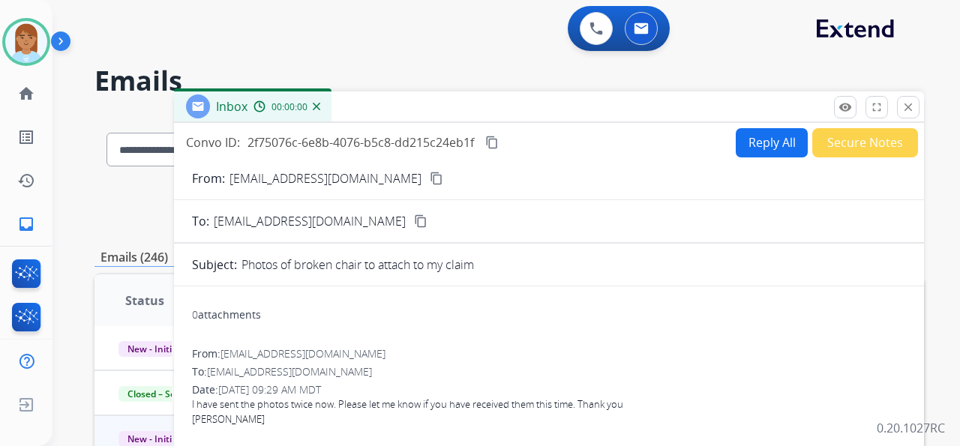
scroll to position [0, 0]
click at [742, 132] on button "Reply All" at bounding box center [771, 142] width 72 height 29
select select "**********"
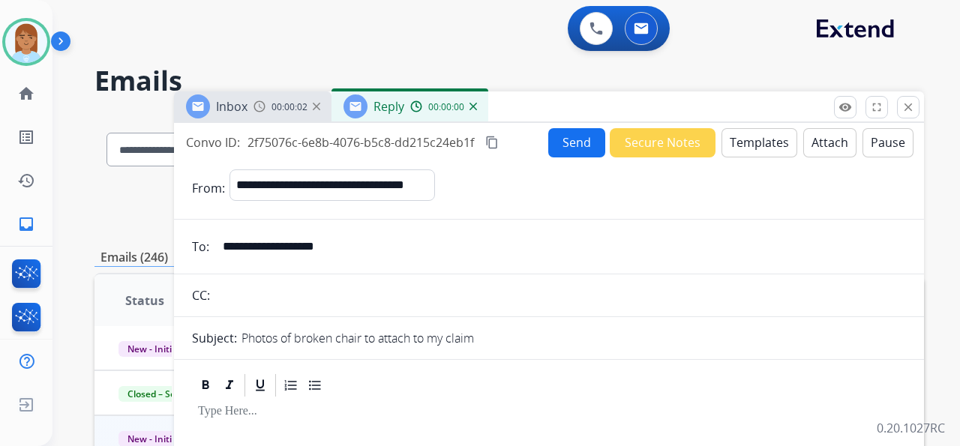
click at [763, 142] on button "Templates" at bounding box center [759, 142] width 76 height 29
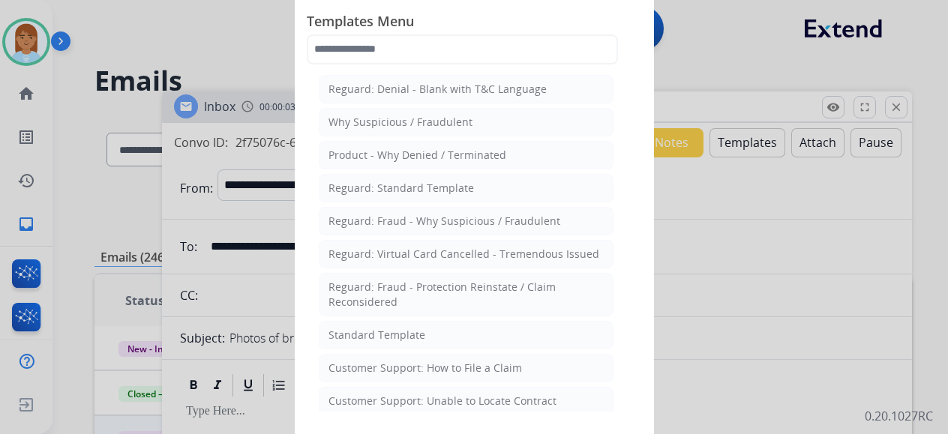
click at [476, 337] on li "Standard Template" at bounding box center [466, 335] width 295 height 28
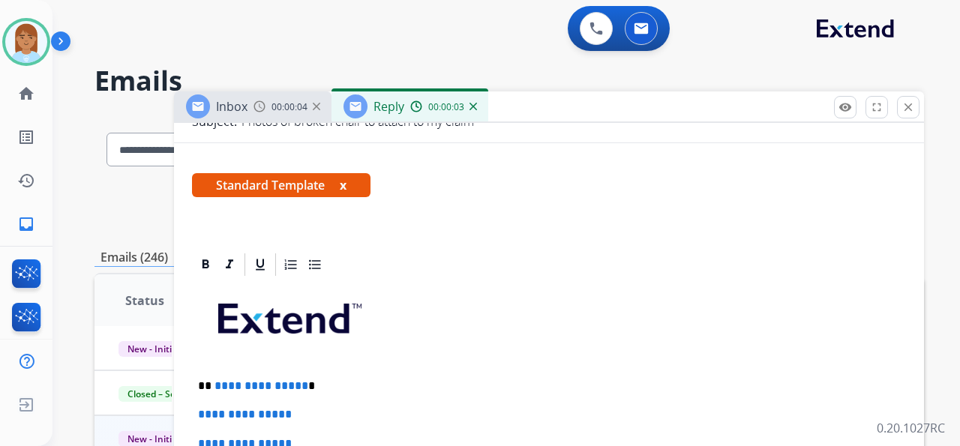
scroll to position [300, 0]
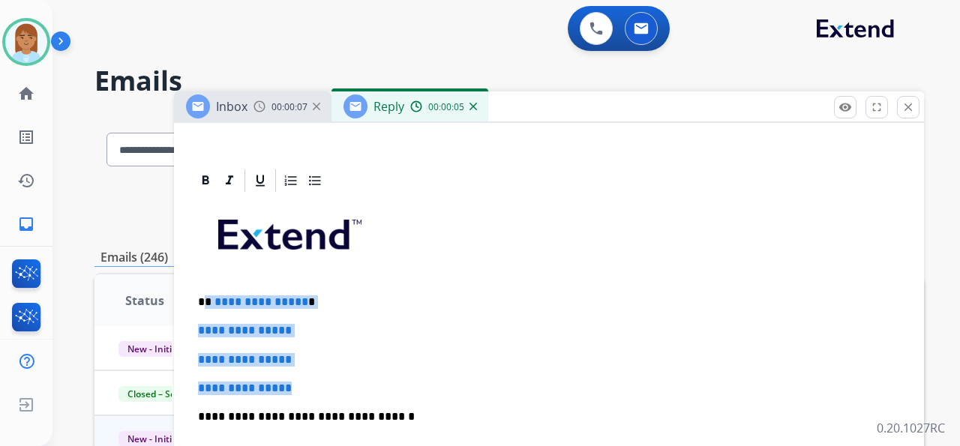
drag, startPoint x: 205, startPoint y: 297, endPoint x: 331, endPoint y: 349, distance: 137.1
click at [332, 370] on div "**********" at bounding box center [549, 452] width 714 height 516
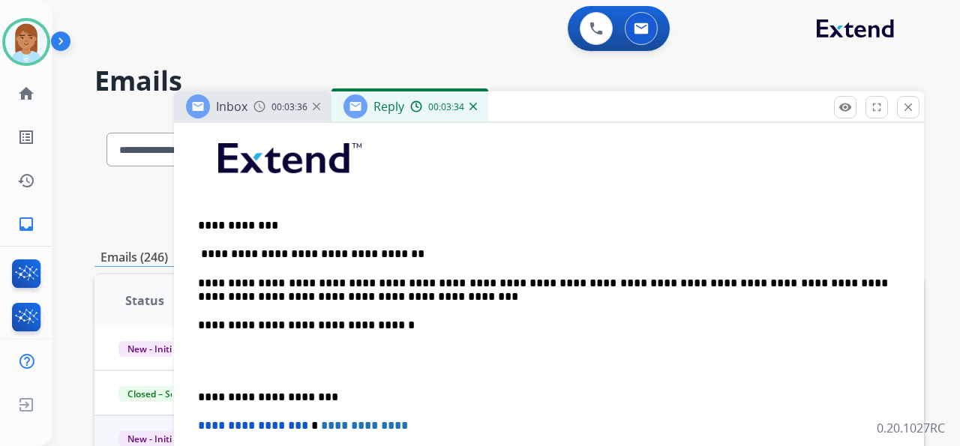
scroll to position [400, 0]
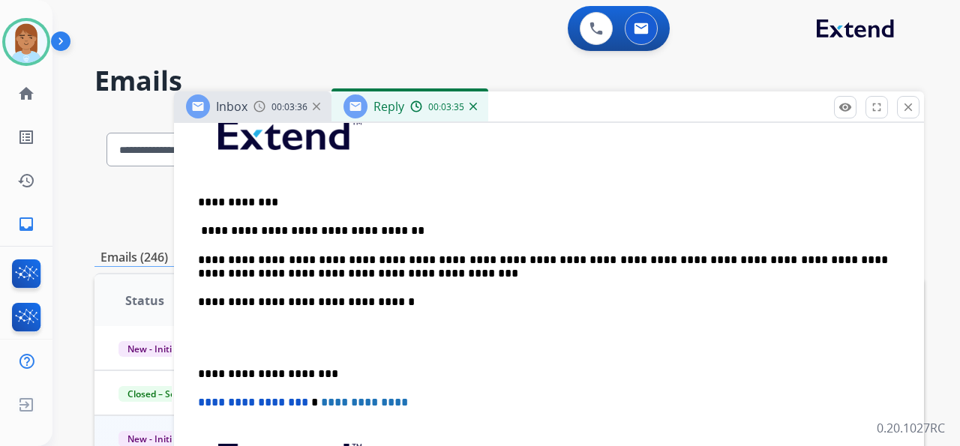
click at [333, 325] on p at bounding box center [549, 339] width 702 height 28
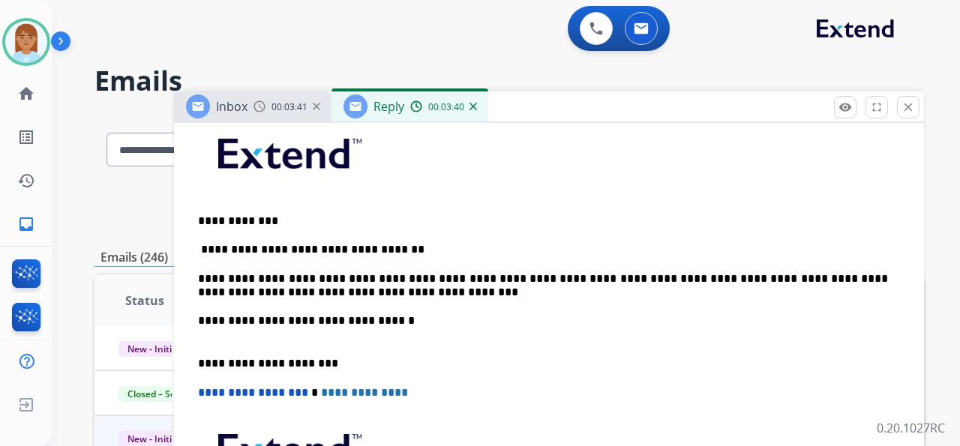
click at [217, 330] on p "**********" at bounding box center [543, 328] width 690 height 28
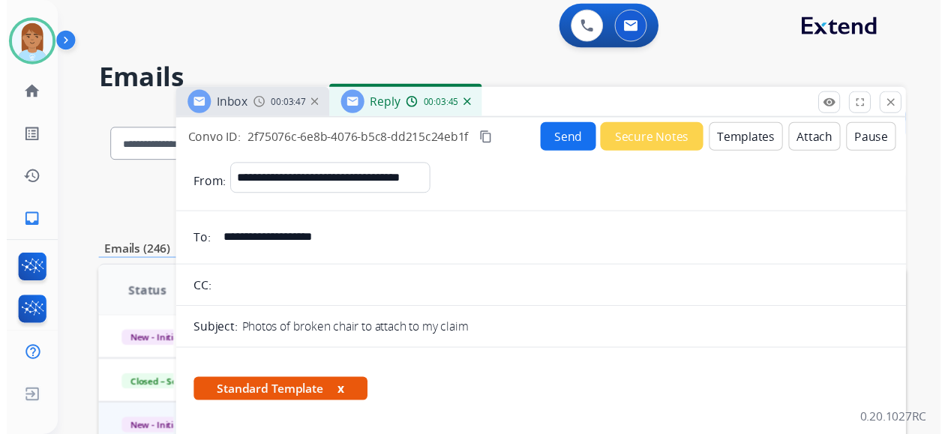
scroll to position [0, 0]
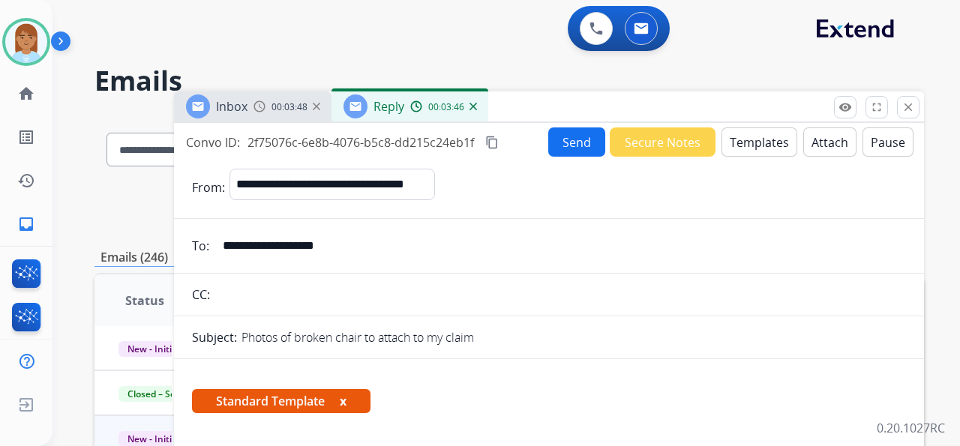
click at [571, 136] on button "Send" at bounding box center [576, 141] width 57 height 29
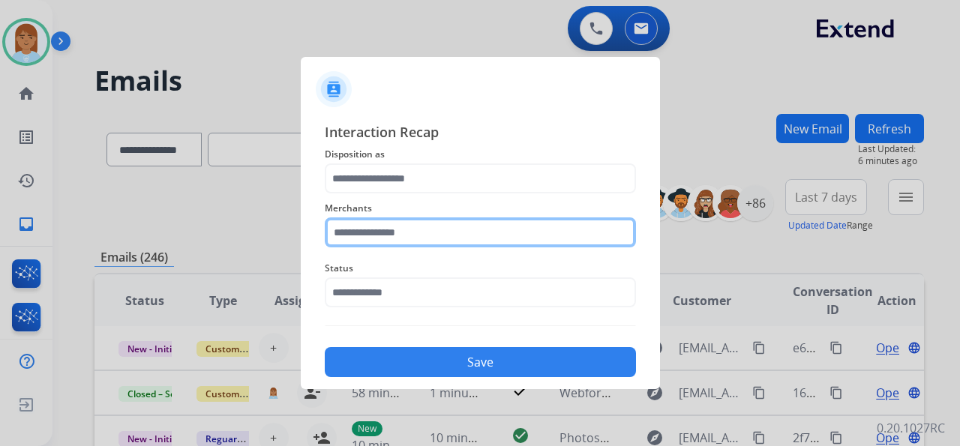
click at [547, 238] on input "text" at bounding box center [480, 232] width 311 height 30
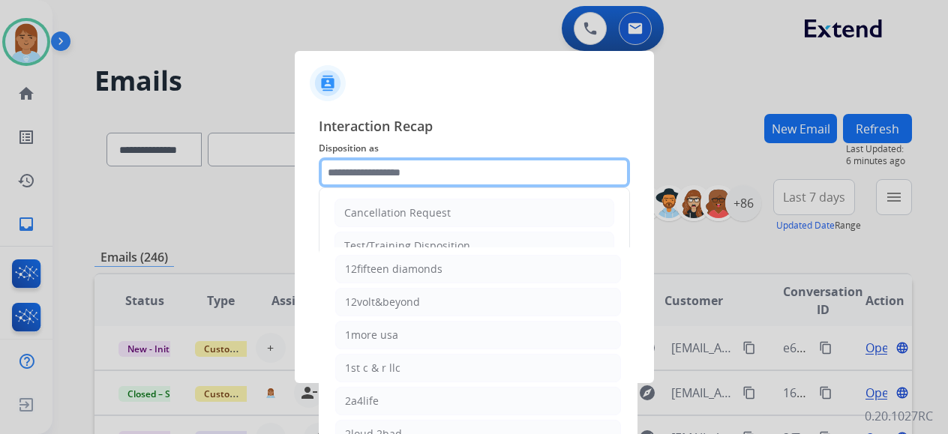
click at [513, 159] on input "text" at bounding box center [474, 172] width 311 height 30
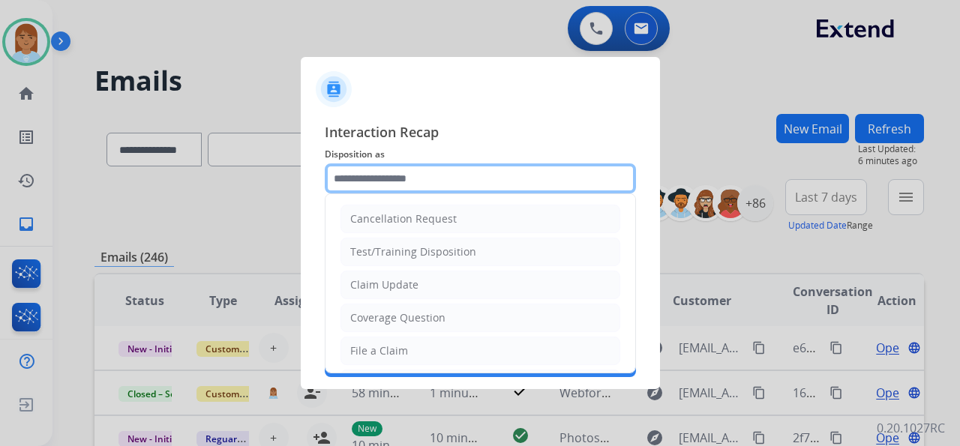
click at [457, 186] on input "text" at bounding box center [480, 178] width 311 height 30
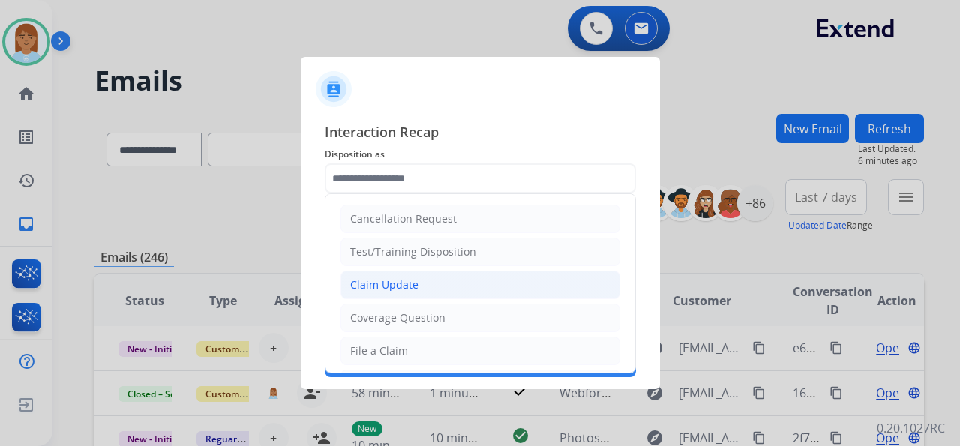
click at [495, 282] on li "Claim Update" at bounding box center [480, 285] width 280 height 28
type input "**********"
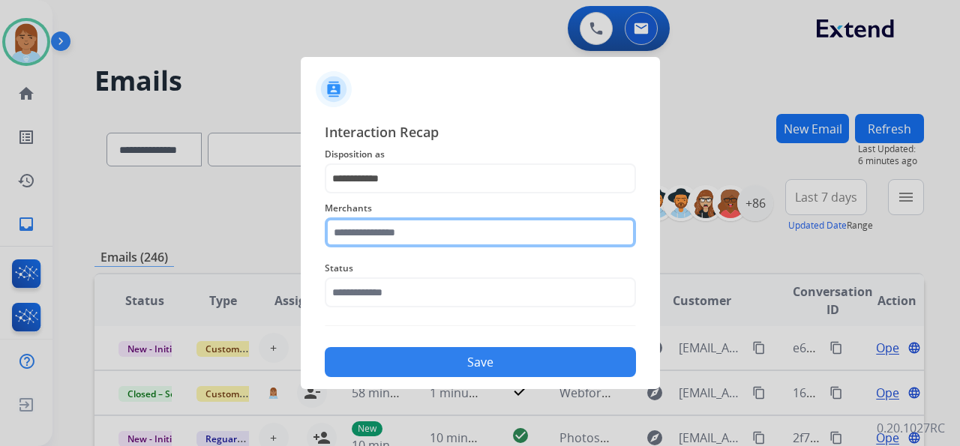
click at [511, 228] on input "text" at bounding box center [480, 232] width 311 height 30
click at [408, 234] on input "text" at bounding box center [480, 232] width 311 height 30
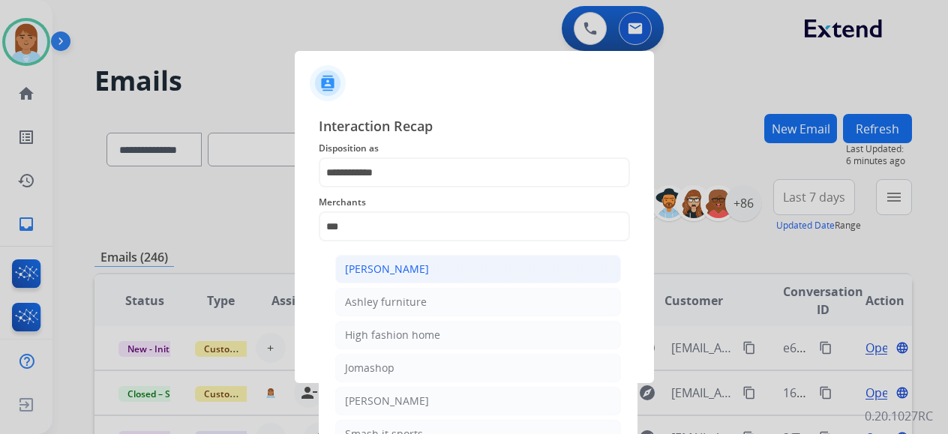
click at [397, 264] on div "[PERSON_NAME]" at bounding box center [387, 269] width 84 height 15
type input "**********"
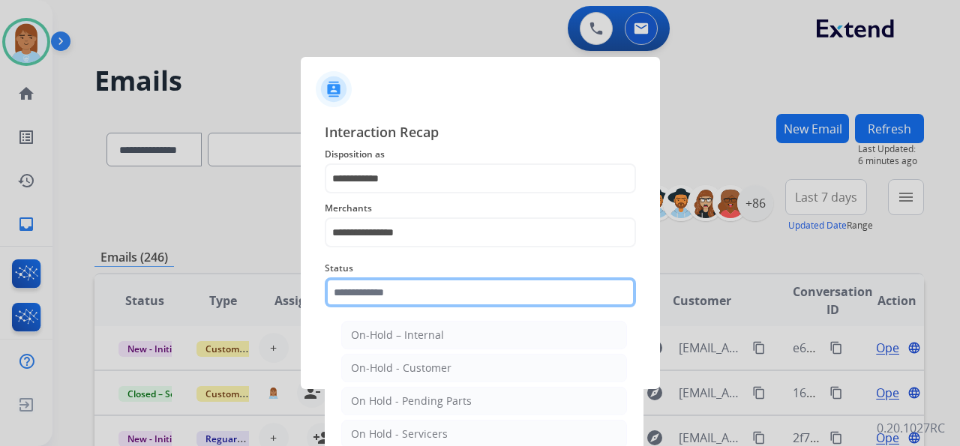
click at [437, 284] on input "text" at bounding box center [480, 292] width 311 height 30
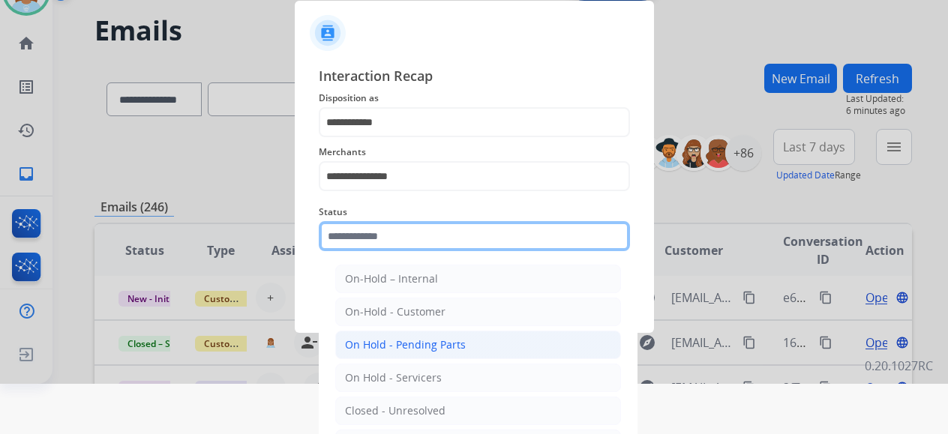
scroll to position [97, 0]
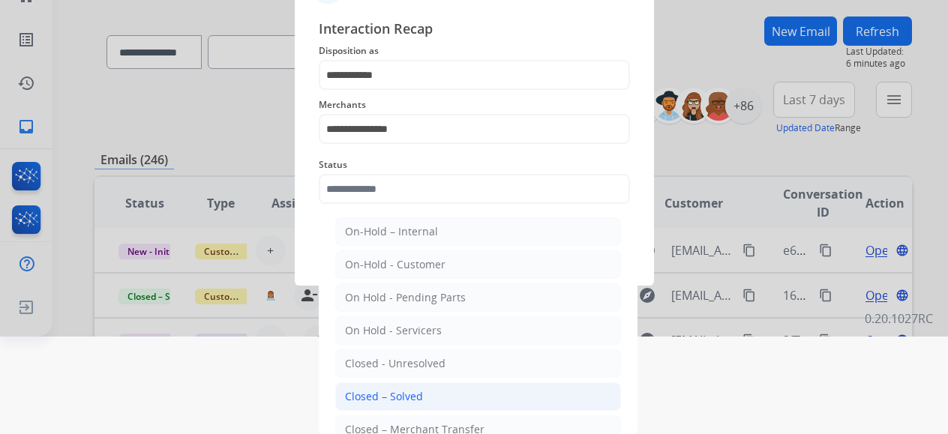
click at [445, 399] on li "Closed – Solved" at bounding box center [478, 396] width 286 height 28
type input "**********"
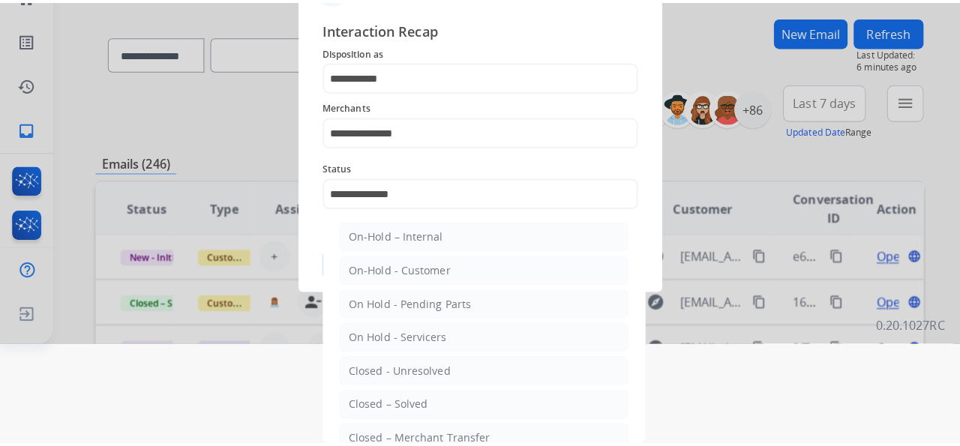
scroll to position [0, 0]
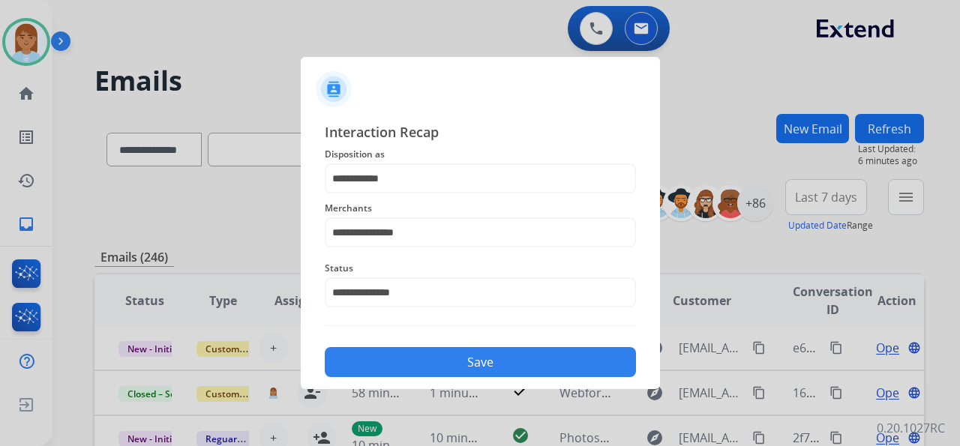
click at [456, 360] on button "Save" at bounding box center [480, 362] width 311 height 30
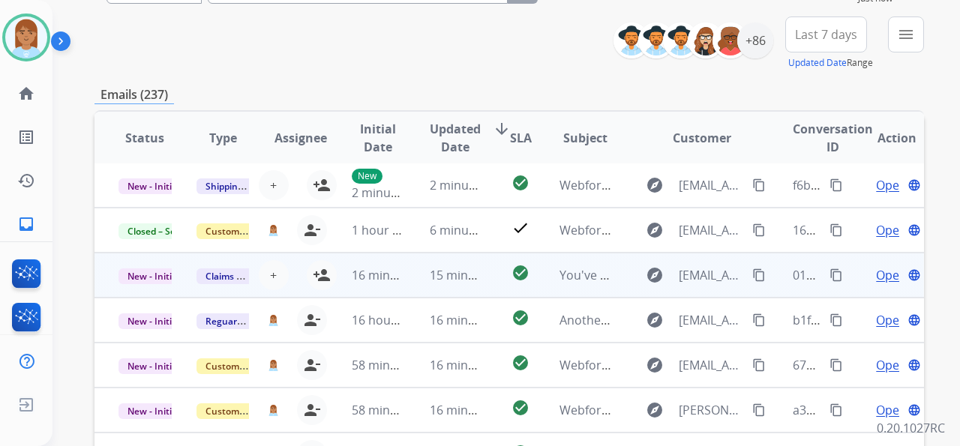
scroll to position [157, 0]
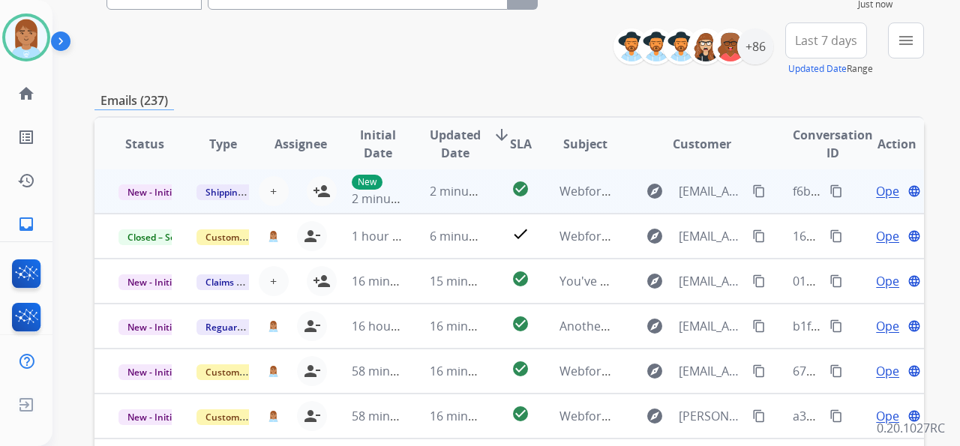
click at [876, 194] on span "Open" at bounding box center [891, 191] width 31 height 18
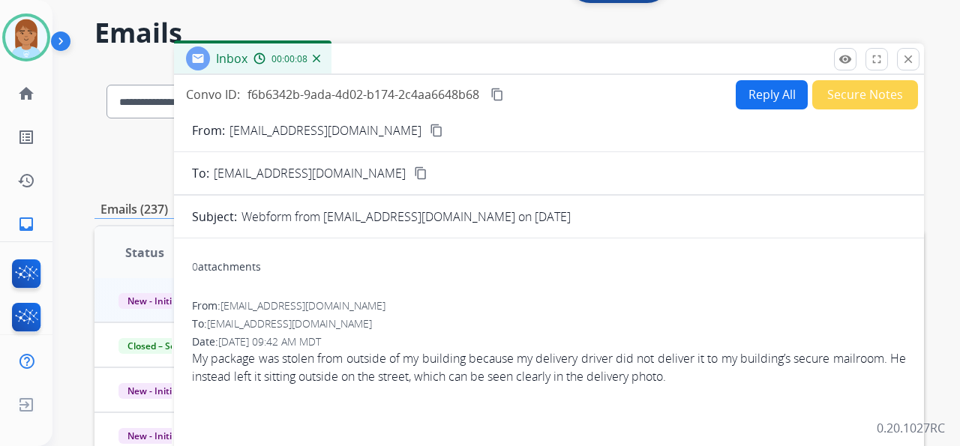
scroll to position [0, 0]
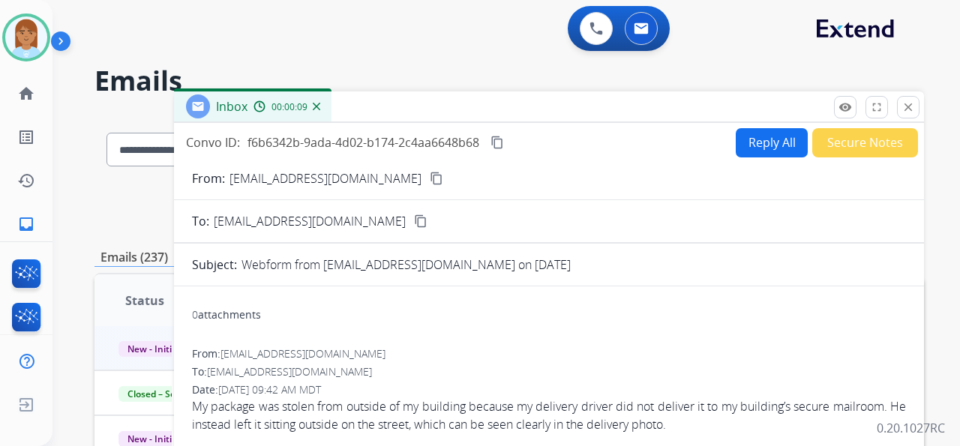
click at [430, 178] on mat-icon "content_copy" at bounding box center [436, 178] width 13 height 13
click at [771, 151] on button "Reply All" at bounding box center [771, 142] width 72 height 29
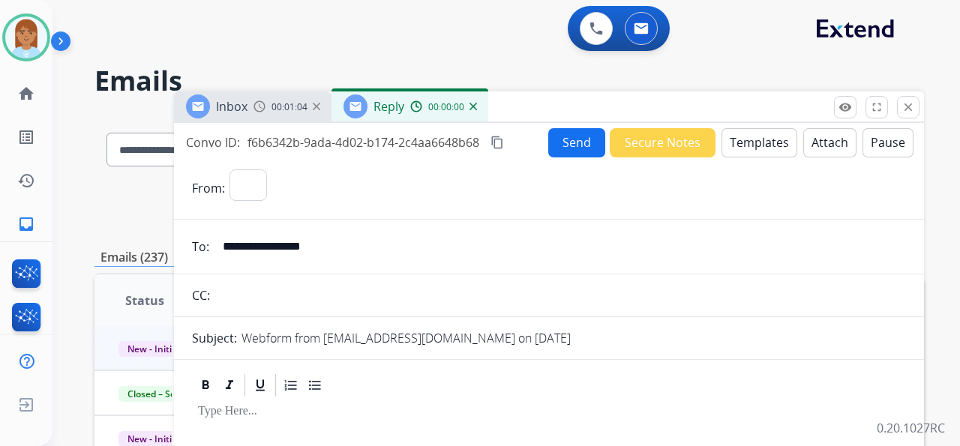
select select "**********"
click at [759, 149] on button "Templates" at bounding box center [759, 142] width 76 height 29
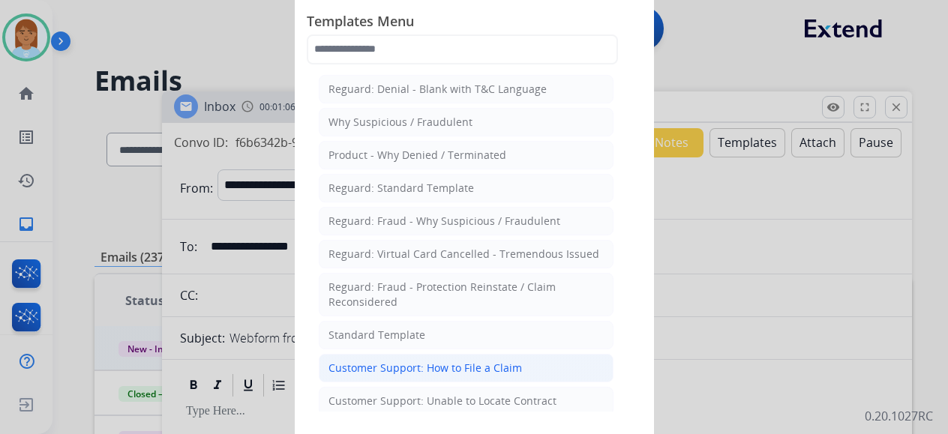
click at [508, 364] on div "Customer Support: How to File a Claim" at bounding box center [424, 368] width 193 height 15
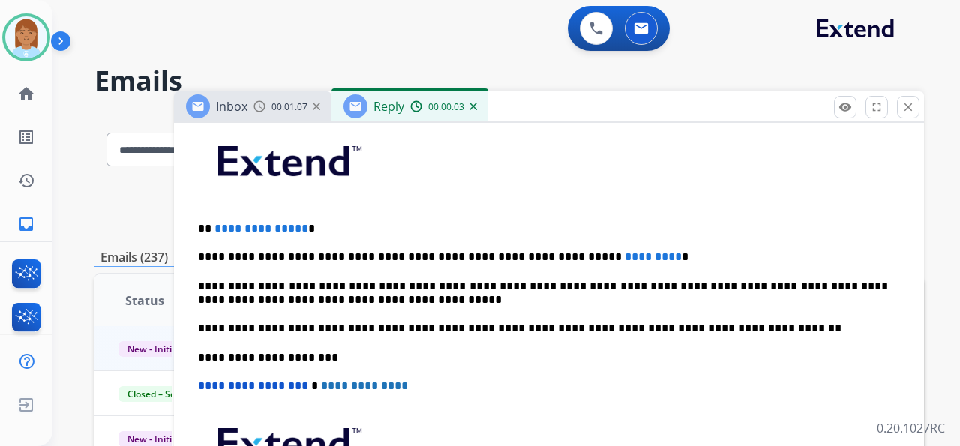
scroll to position [374, 0]
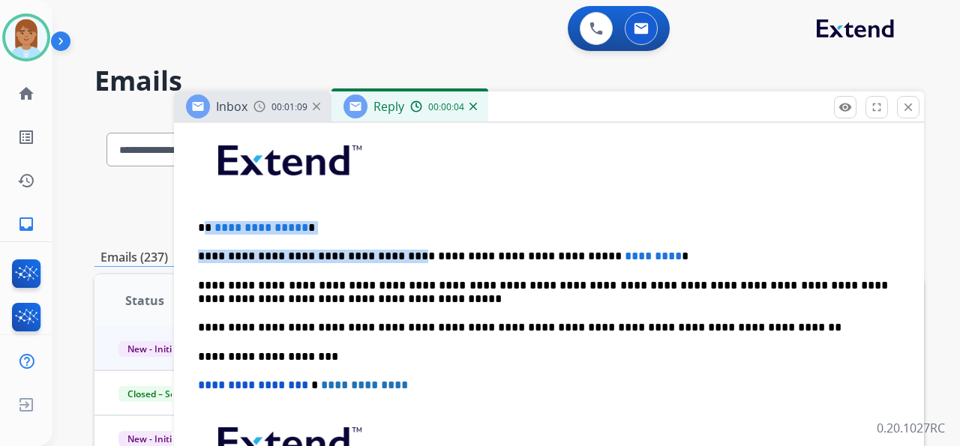
drag, startPoint x: 208, startPoint y: 223, endPoint x: 399, endPoint y: 223, distance: 190.4
click at [391, 226] on p "**********" at bounding box center [543, 227] width 690 height 13
click at [400, 223] on p "**********" at bounding box center [543, 227] width 690 height 13
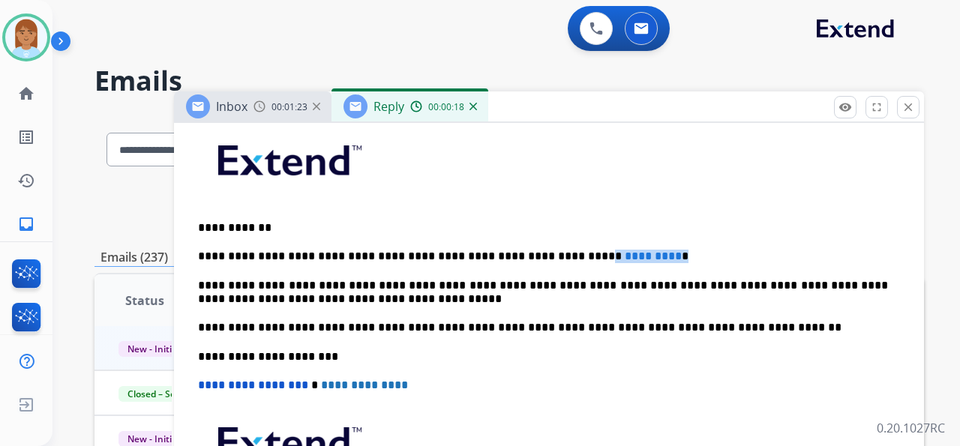
drag, startPoint x: 537, startPoint y: 253, endPoint x: 700, endPoint y: 257, distance: 163.5
click at [691, 256] on p "**********" at bounding box center [543, 256] width 690 height 13
click at [573, 250] on p "**********" at bounding box center [543, 256] width 690 height 13
drag, startPoint x: 563, startPoint y: 245, endPoint x: 571, endPoint y: 244, distance: 8.3
click at [565, 245] on div "**********" at bounding box center [549, 349] width 714 height 458
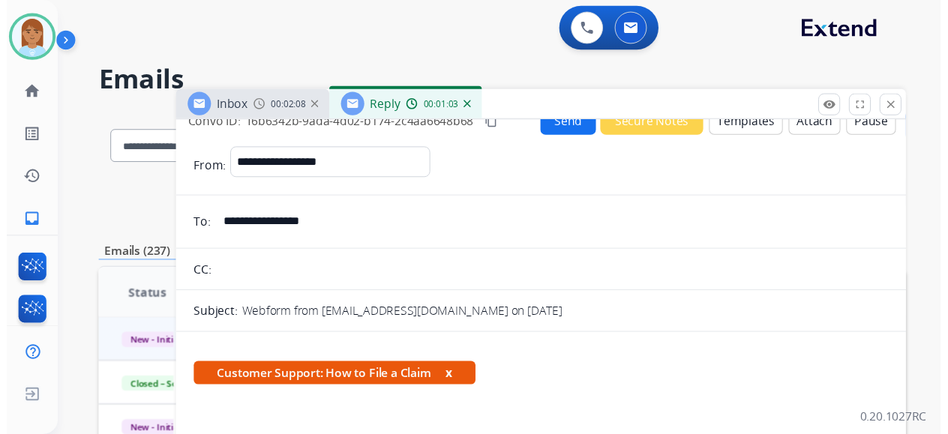
scroll to position [0, 0]
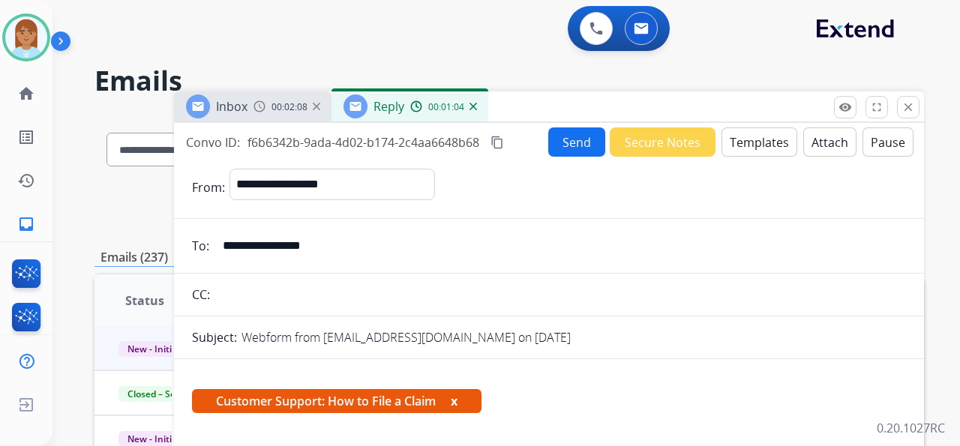
click at [561, 135] on button "Send" at bounding box center [576, 141] width 57 height 29
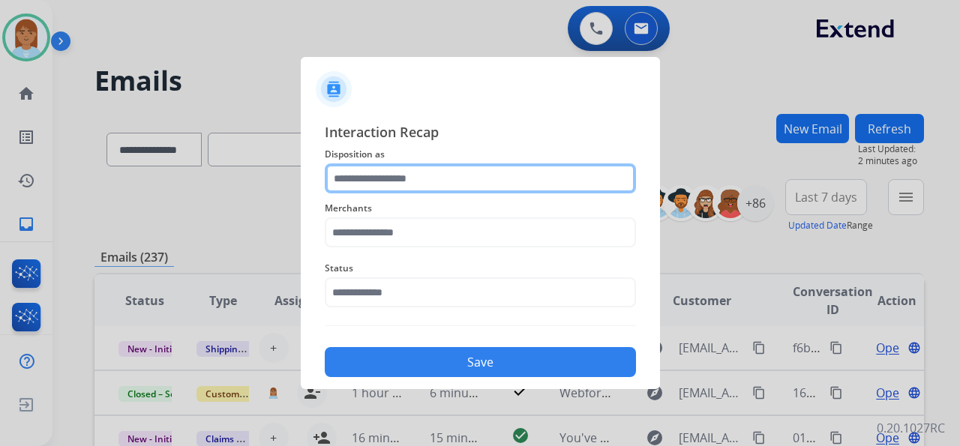
click at [419, 174] on input "text" at bounding box center [480, 178] width 311 height 30
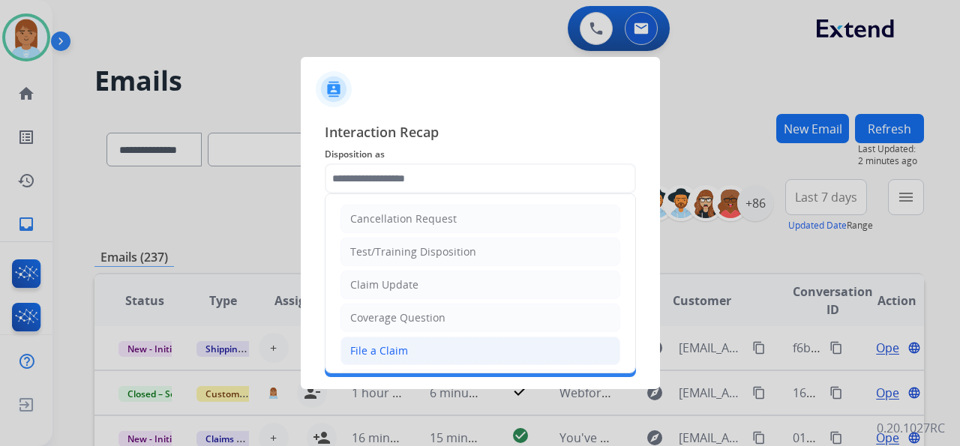
click at [453, 342] on li "File a Claim" at bounding box center [480, 351] width 280 height 28
type input "**********"
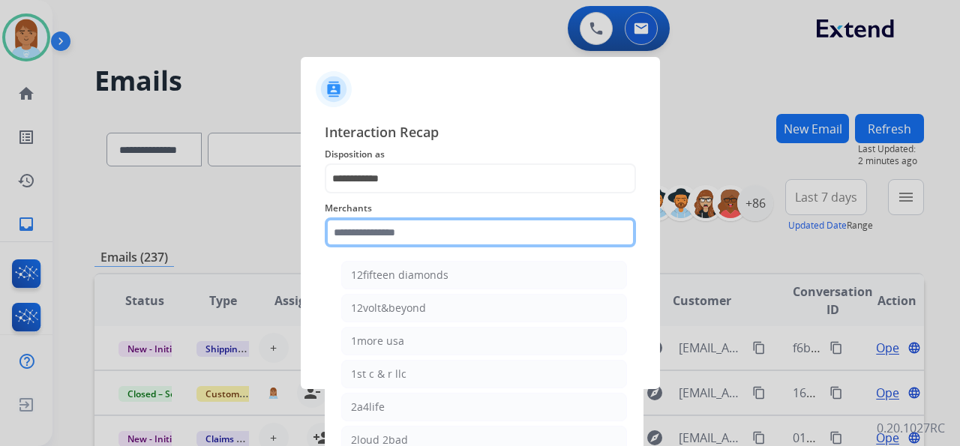
click at [456, 232] on input "text" at bounding box center [480, 232] width 311 height 30
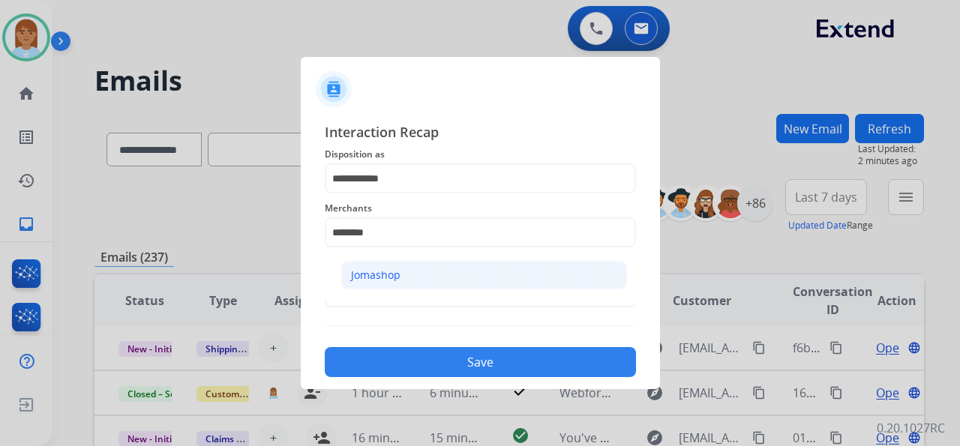
click at [493, 283] on li "Jomashop" at bounding box center [484, 275] width 286 height 28
type input "********"
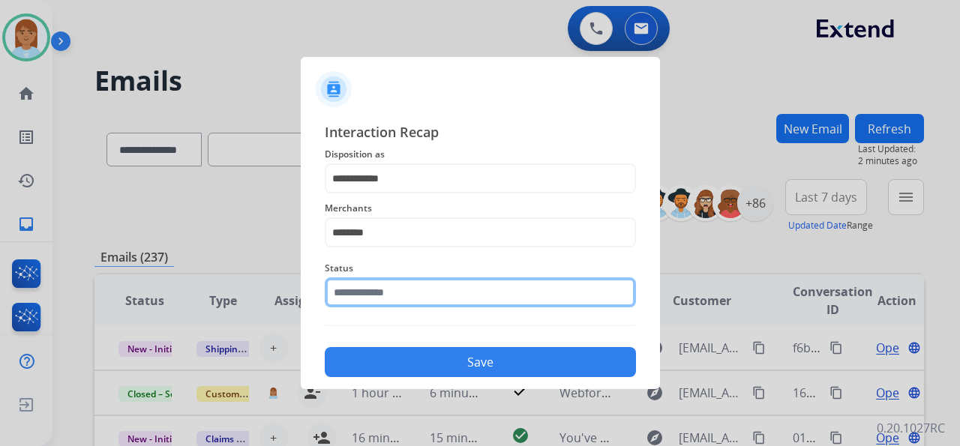
click at [489, 294] on input "text" at bounding box center [480, 292] width 311 height 30
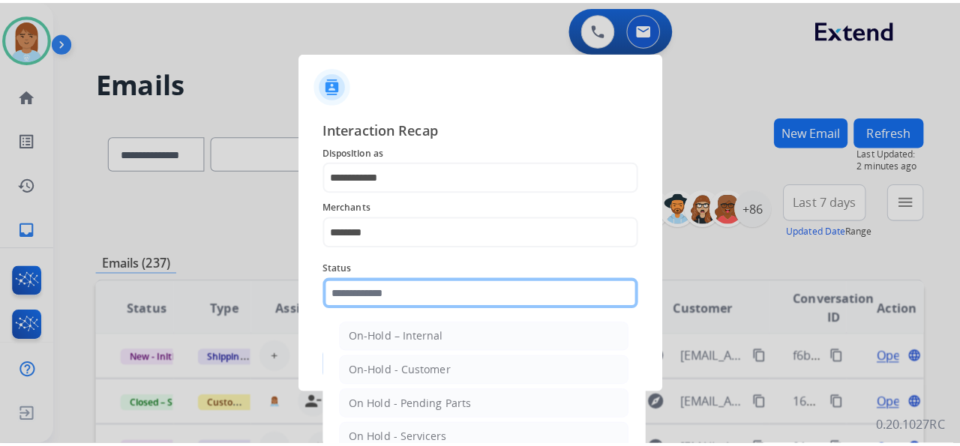
scroll to position [85, 0]
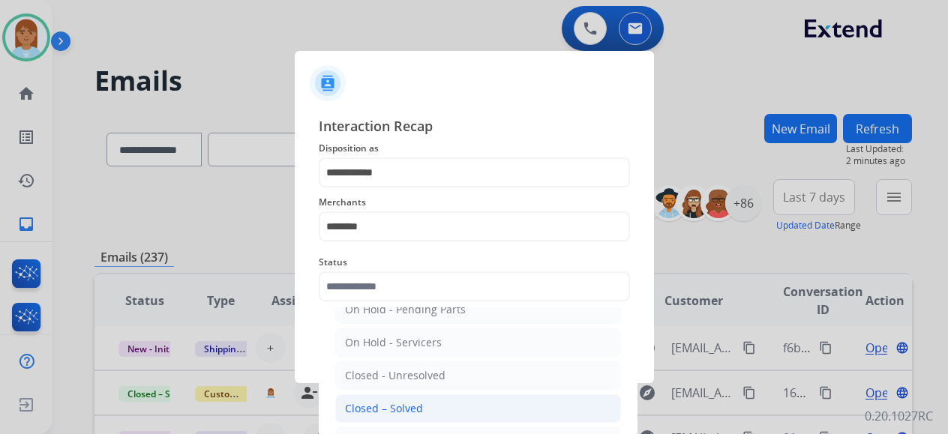
click at [488, 402] on li "Closed – Solved" at bounding box center [478, 408] width 286 height 28
type input "**********"
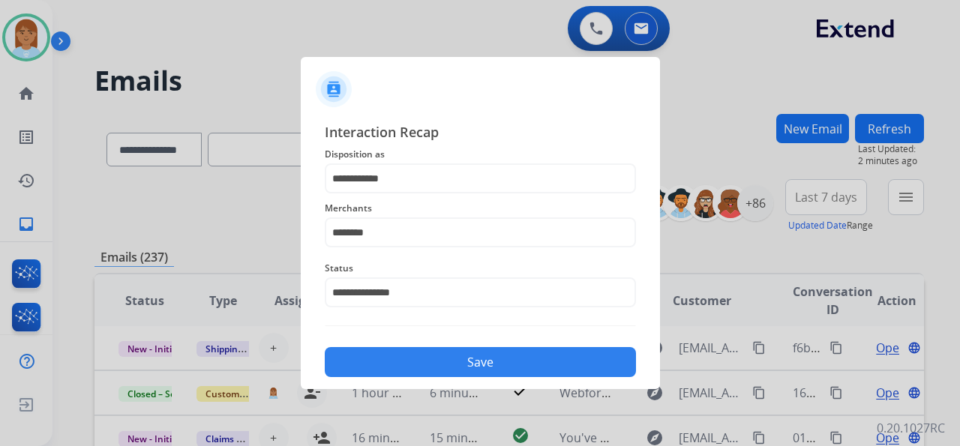
click at [488, 363] on button "Save" at bounding box center [480, 362] width 311 height 30
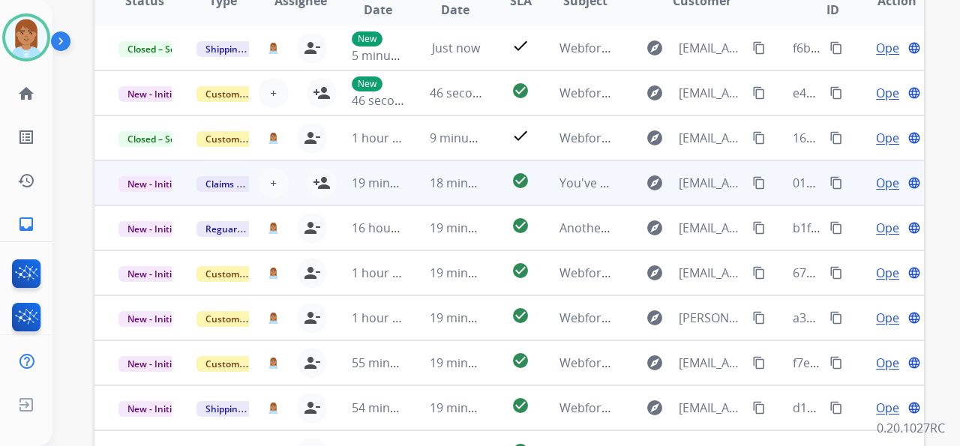
scroll to position [0, 0]
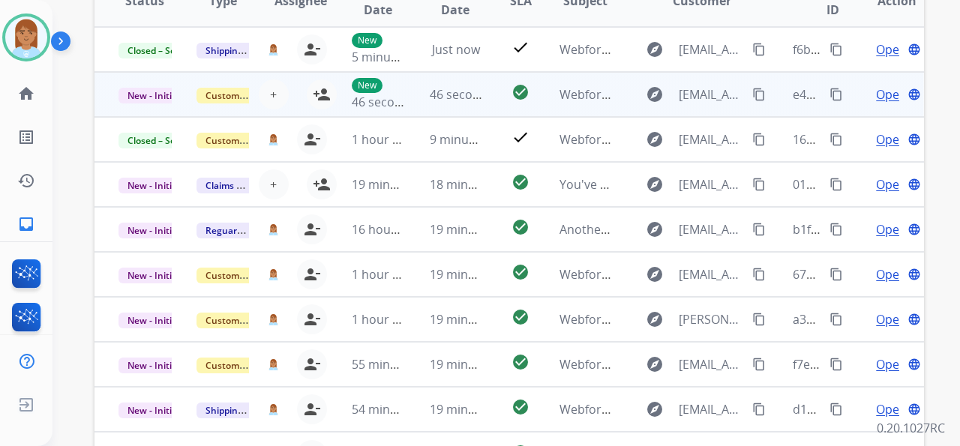
click at [879, 98] on span "Open" at bounding box center [891, 94] width 31 height 18
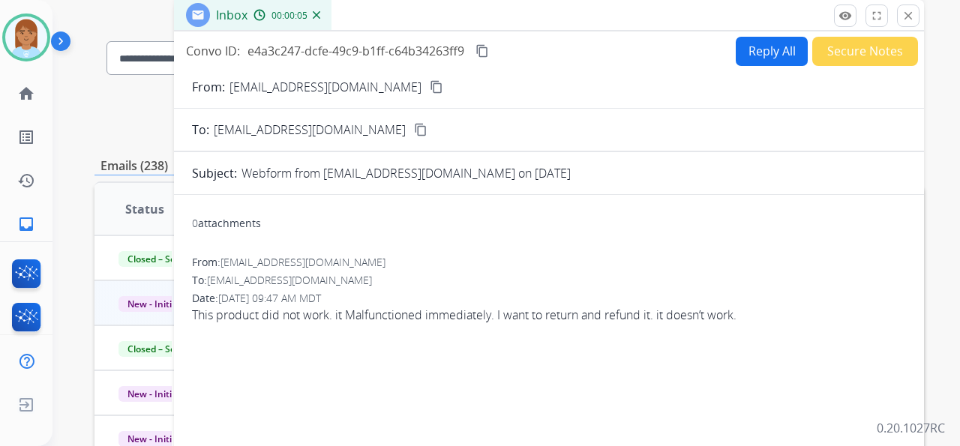
scroll to position [49, 0]
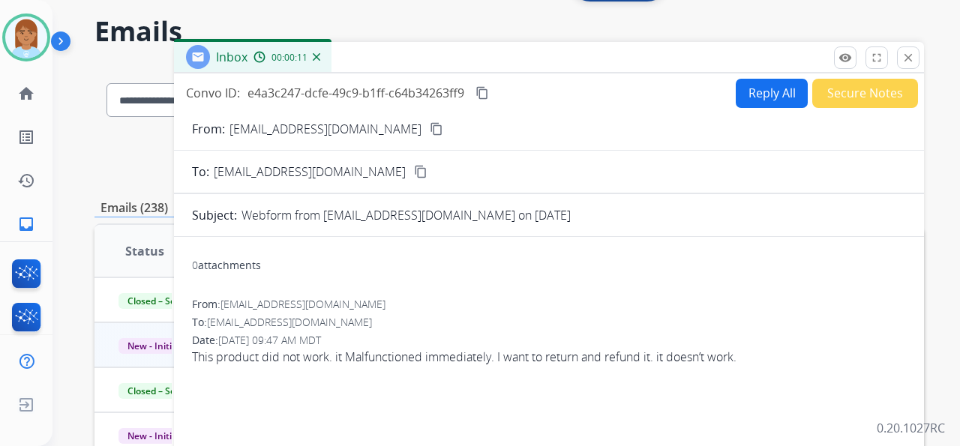
click at [430, 129] on mat-icon "content_copy" at bounding box center [436, 128] width 13 height 13
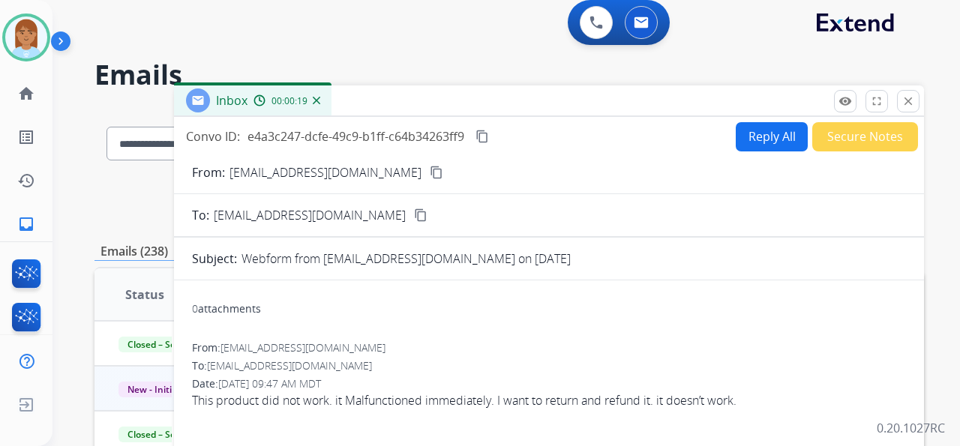
scroll to position [0, 0]
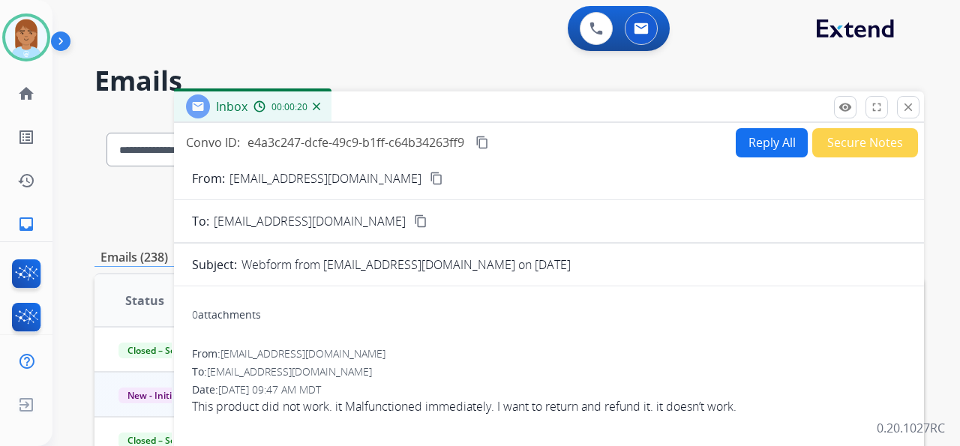
click at [738, 139] on button "Reply All" at bounding box center [771, 142] width 72 height 29
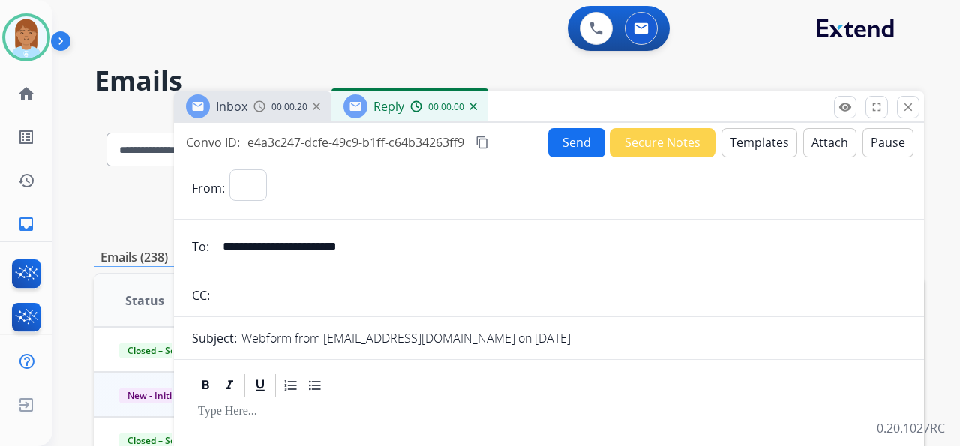
select select "**********"
click at [739, 136] on button "Templates" at bounding box center [759, 142] width 76 height 29
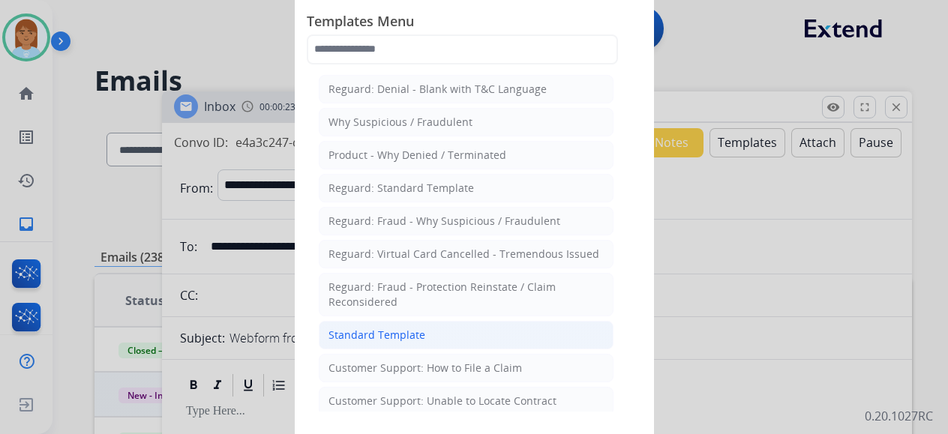
click at [472, 332] on li "Standard Template" at bounding box center [466, 335] width 295 height 28
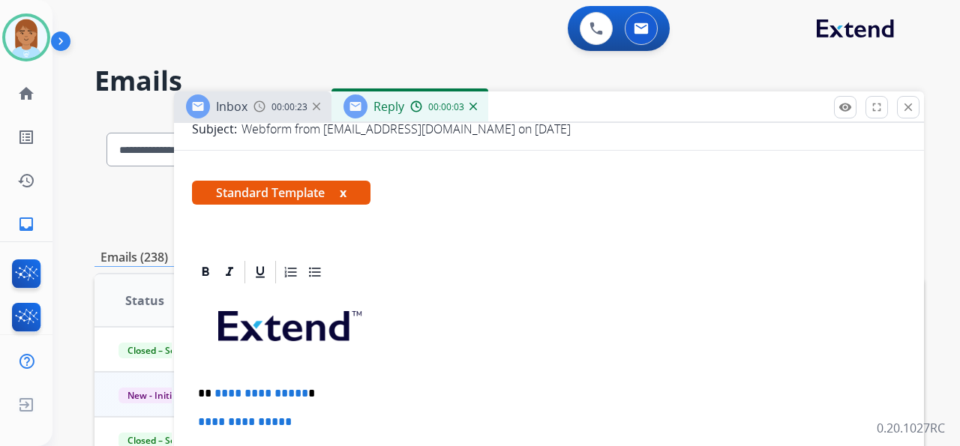
scroll to position [349, 0]
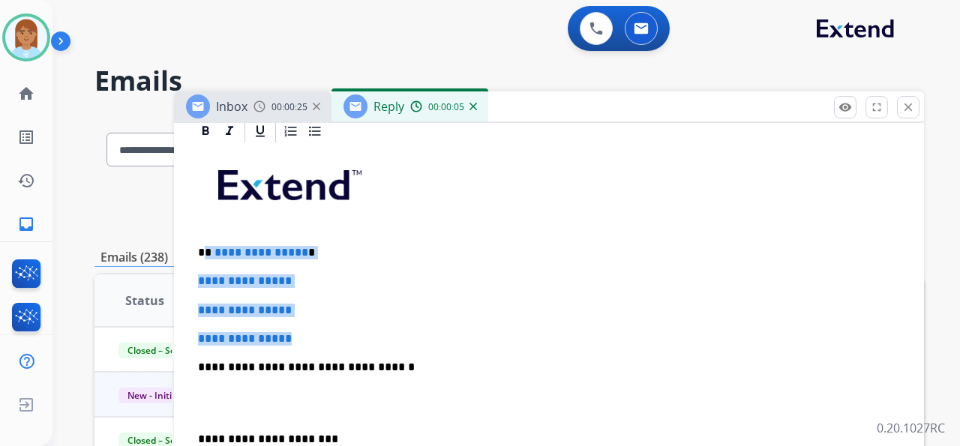
drag, startPoint x: 205, startPoint y: 248, endPoint x: 358, endPoint y: 362, distance: 190.1
click at [358, 322] on div "**********" at bounding box center [549, 403] width 714 height 516
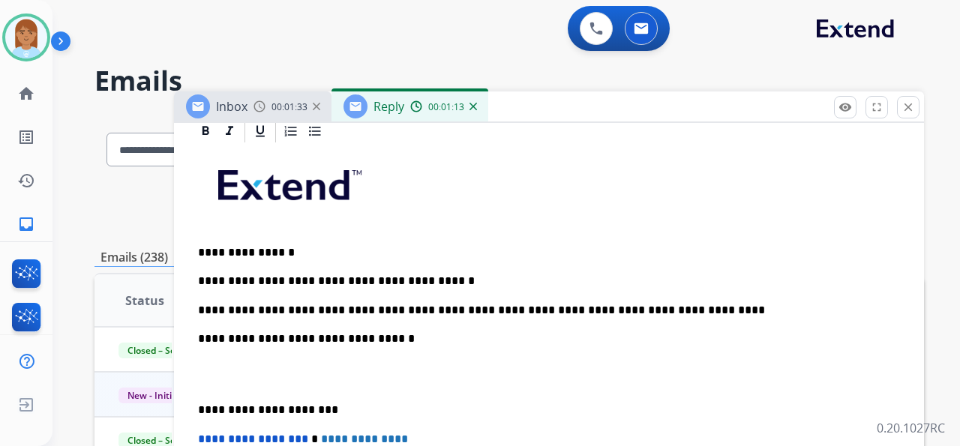
click at [329, 361] on p at bounding box center [549, 375] width 702 height 28
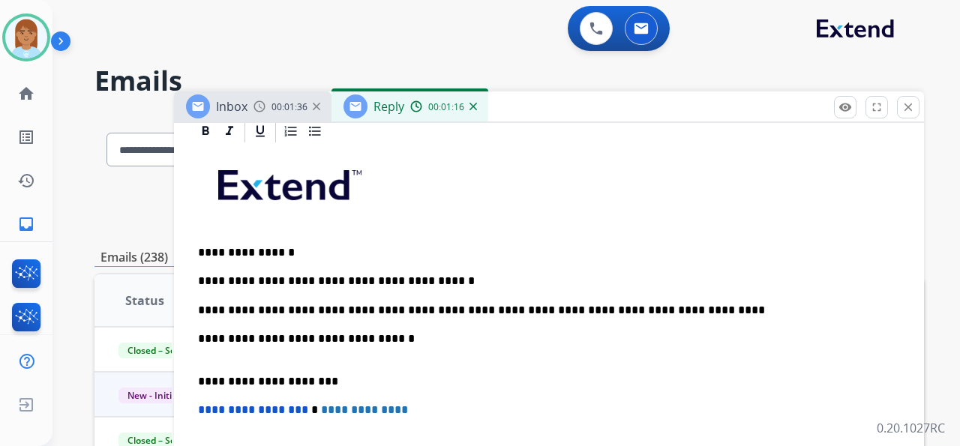
click at [310, 352] on p "**********" at bounding box center [543, 346] width 690 height 28
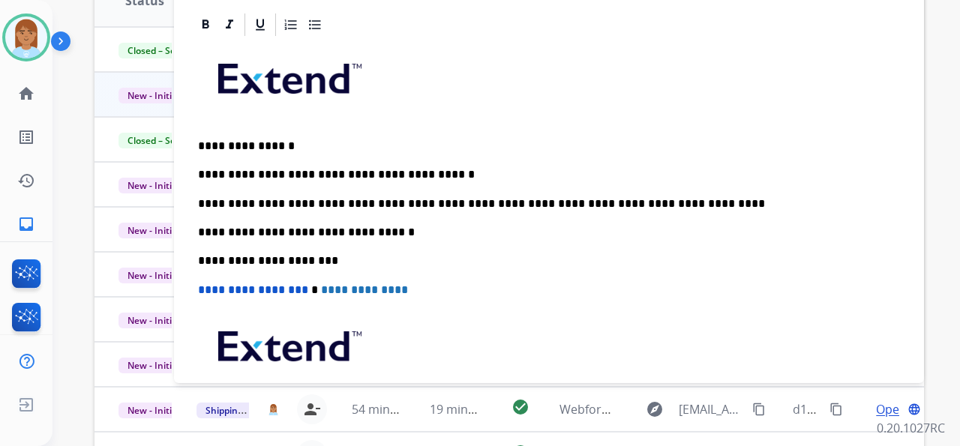
scroll to position [142, 0]
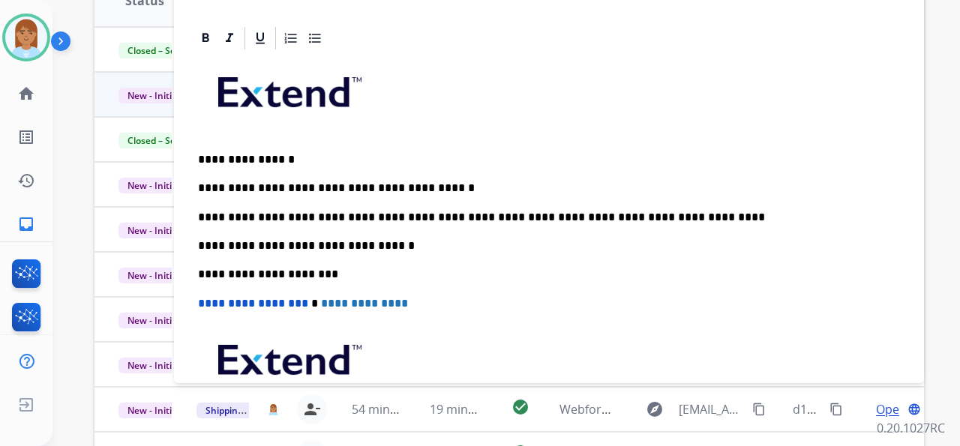
click at [649, 211] on p "**********" at bounding box center [543, 217] width 690 height 13
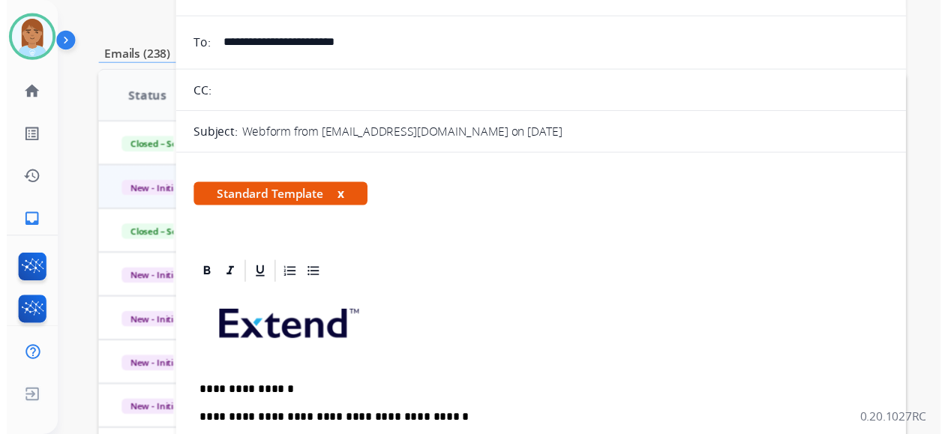
scroll to position [49, 0]
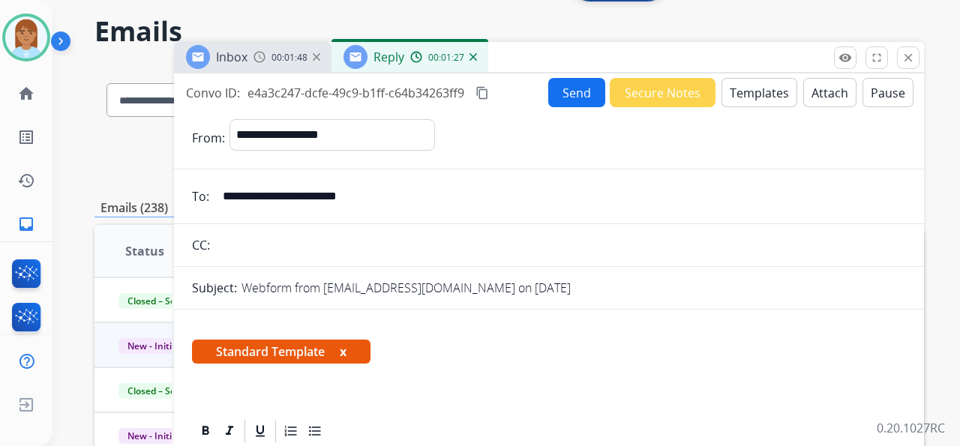
click at [576, 99] on button "Send" at bounding box center [576, 92] width 57 height 29
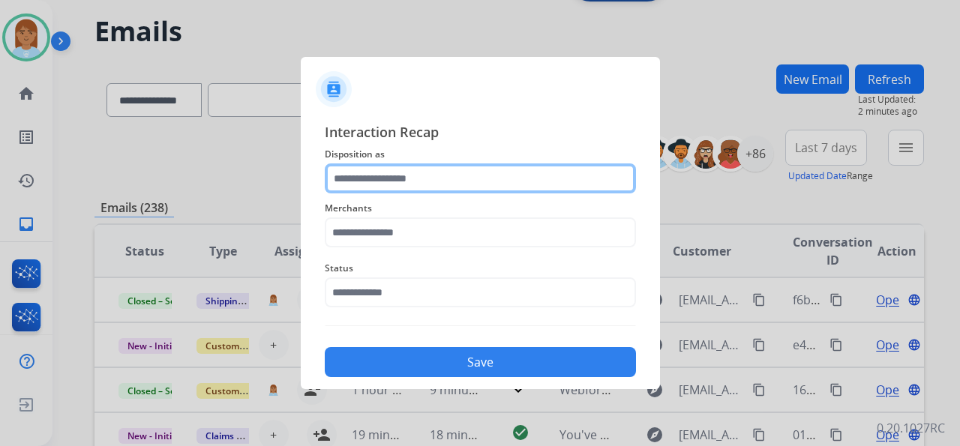
click at [488, 182] on input "text" at bounding box center [480, 178] width 311 height 30
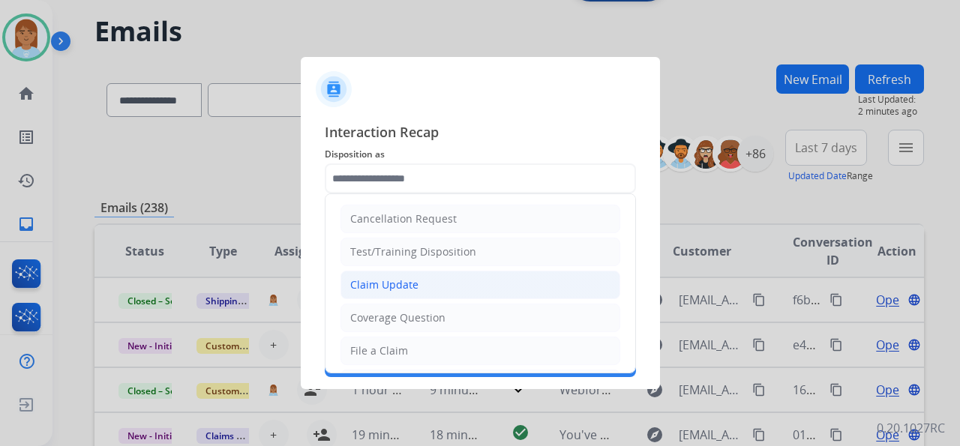
click at [448, 289] on li "Claim Update" at bounding box center [480, 285] width 280 height 28
type input "**********"
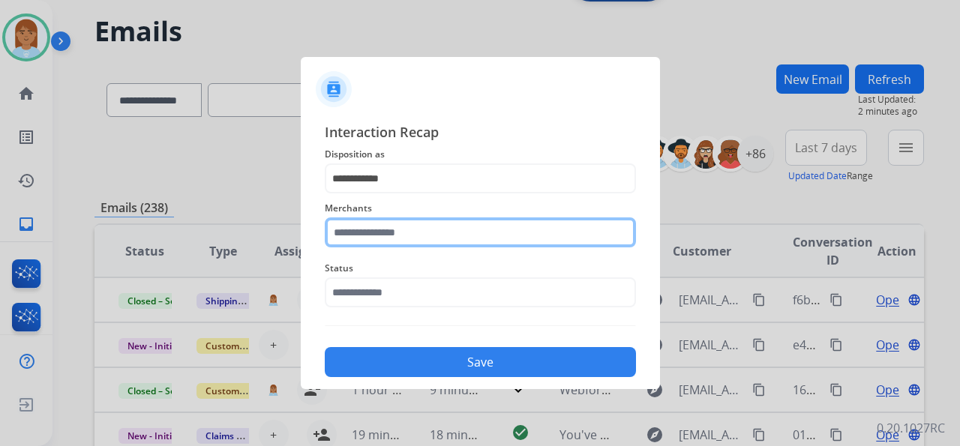
click at [469, 227] on input "text" at bounding box center [480, 232] width 311 height 30
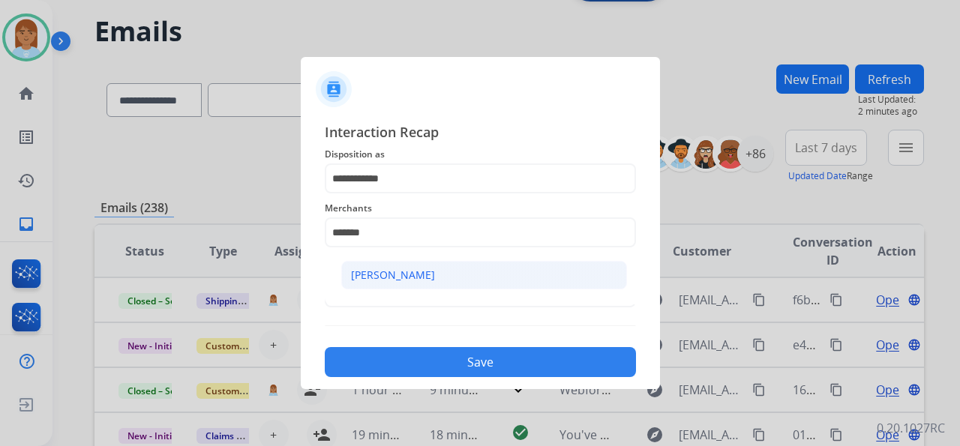
click at [496, 283] on li "[PERSON_NAME]" at bounding box center [484, 275] width 286 height 28
type input "********"
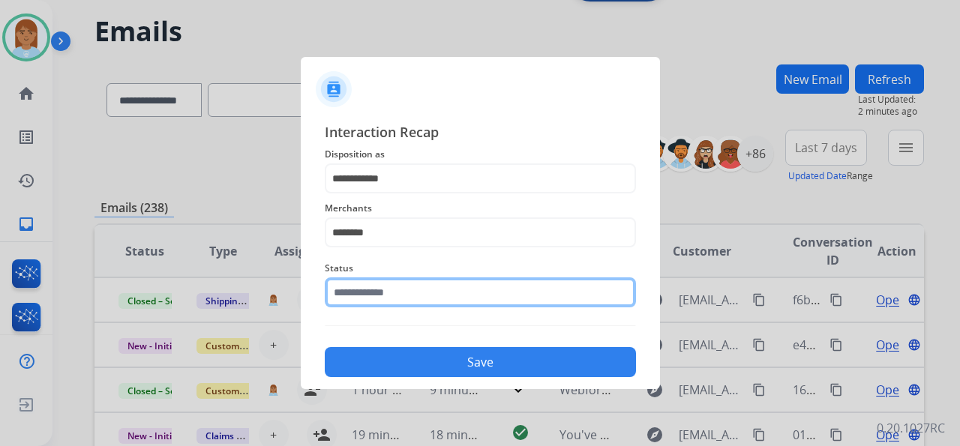
click at [501, 297] on input "text" at bounding box center [480, 292] width 311 height 30
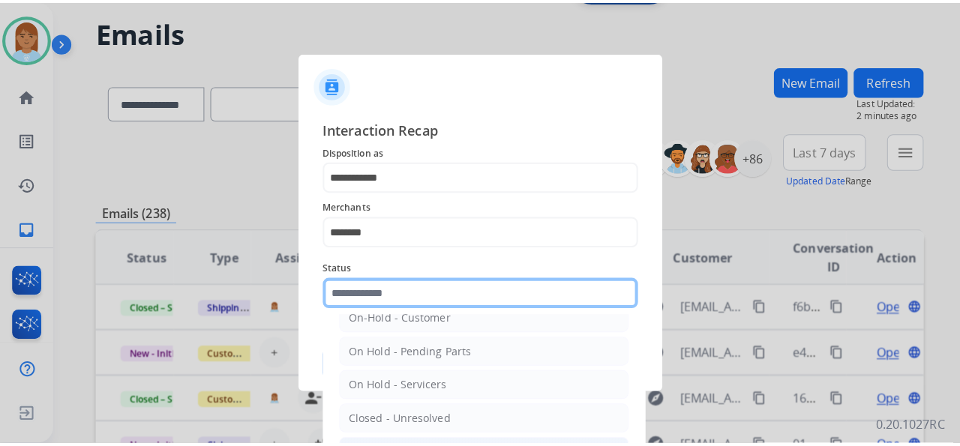
scroll to position [85, 0]
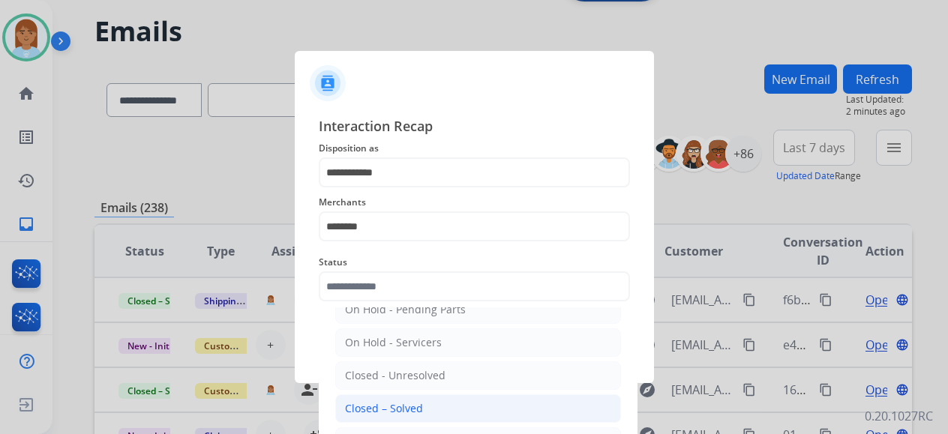
click at [499, 402] on li "Closed – Solved" at bounding box center [478, 408] width 286 height 28
type input "**********"
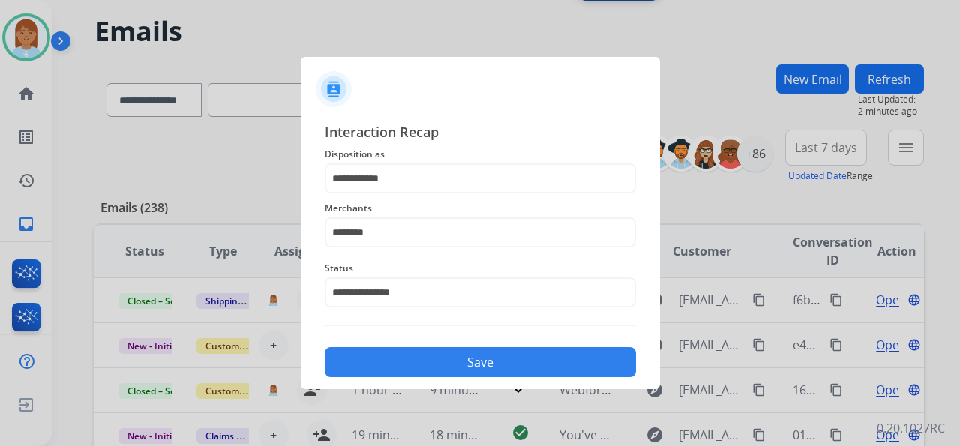
click at [498, 370] on button "Save" at bounding box center [480, 362] width 311 height 30
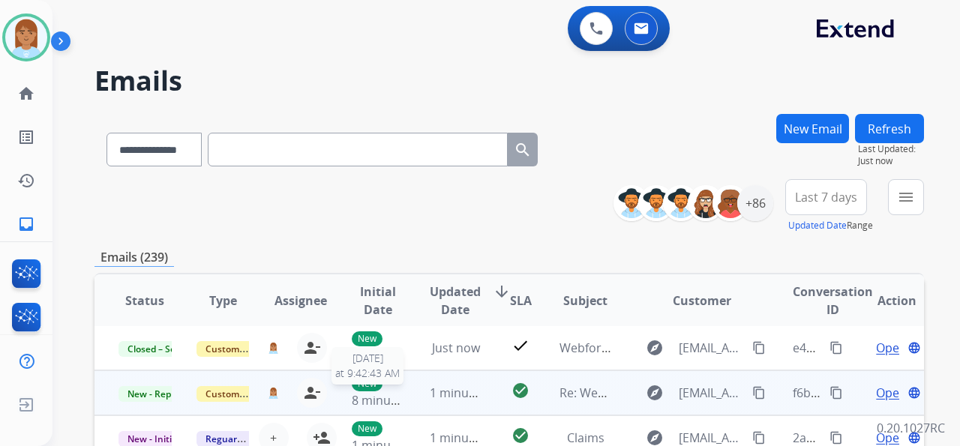
scroll to position [250, 0]
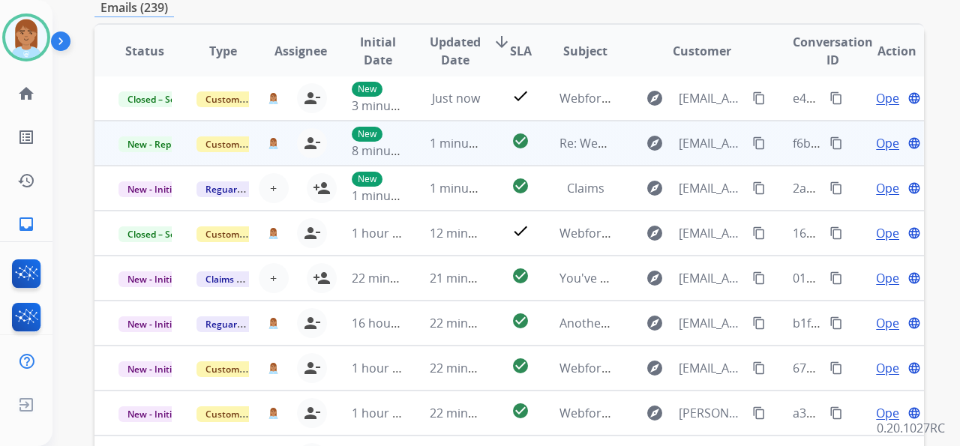
click at [876, 144] on span "Open" at bounding box center [891, 143] width 31 height 18
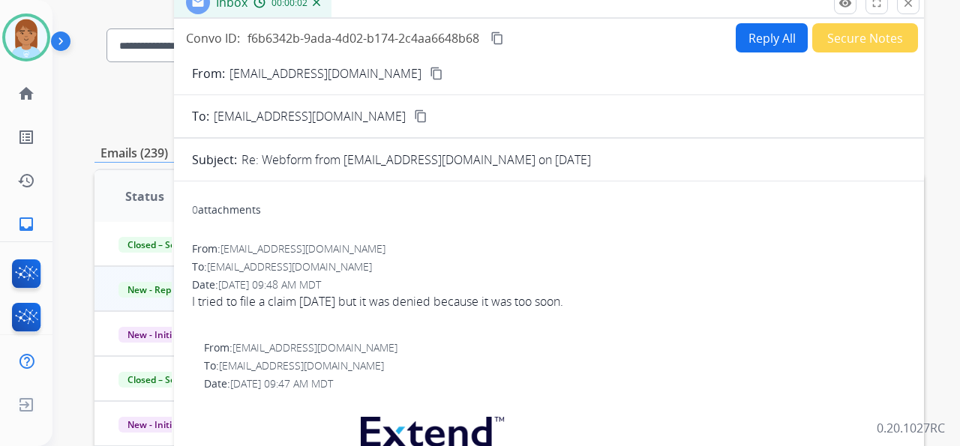
scroll to position [100, 0]
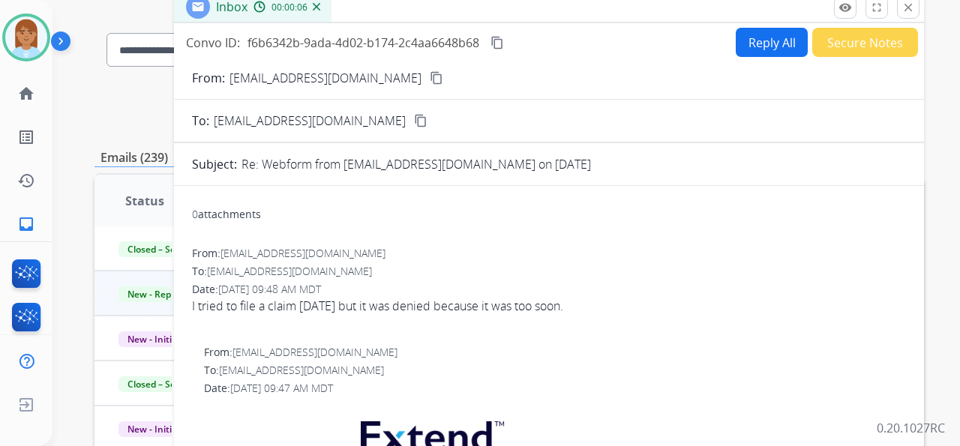
drag, startPoint x: 906, startPoint y: 11, endPoint x: 897, endPoint y: 16, distance: 9.8
click at [906, 11] on mat-icon "close" at bounding box center [907, 7] width 13 height 13
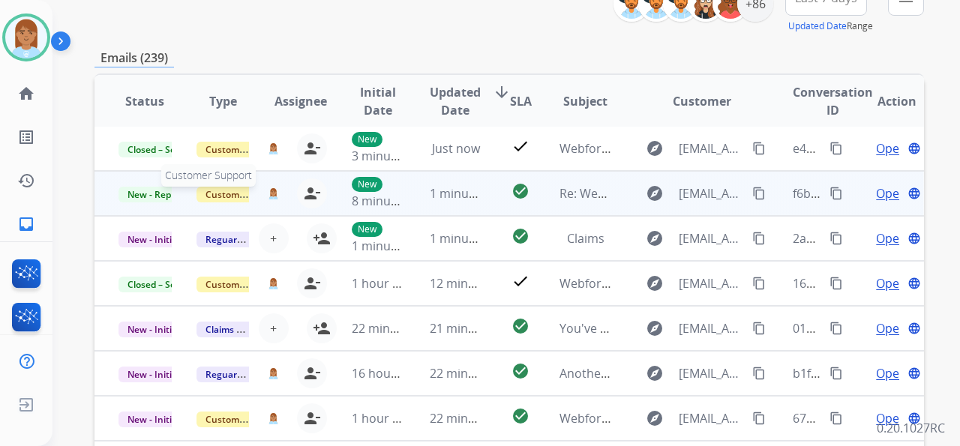
scroll to position [406, 0]
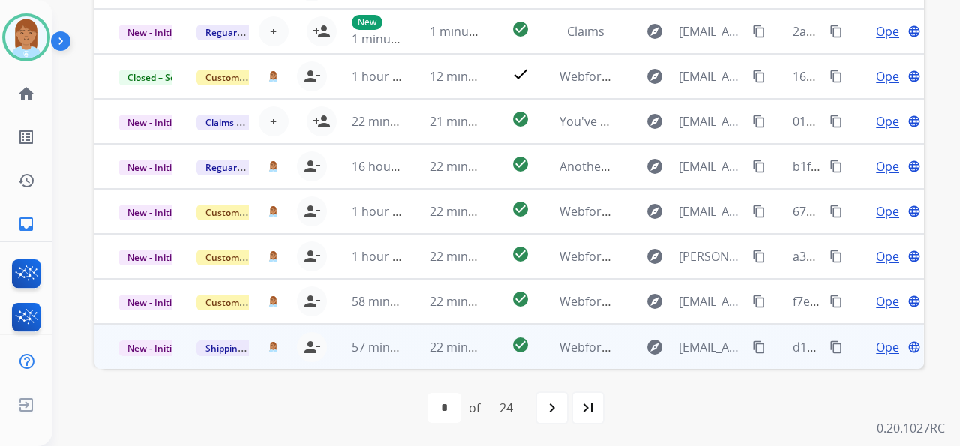
click at [877, 348] on span "Open" at bounding box center [891, 347] width 31 height 18
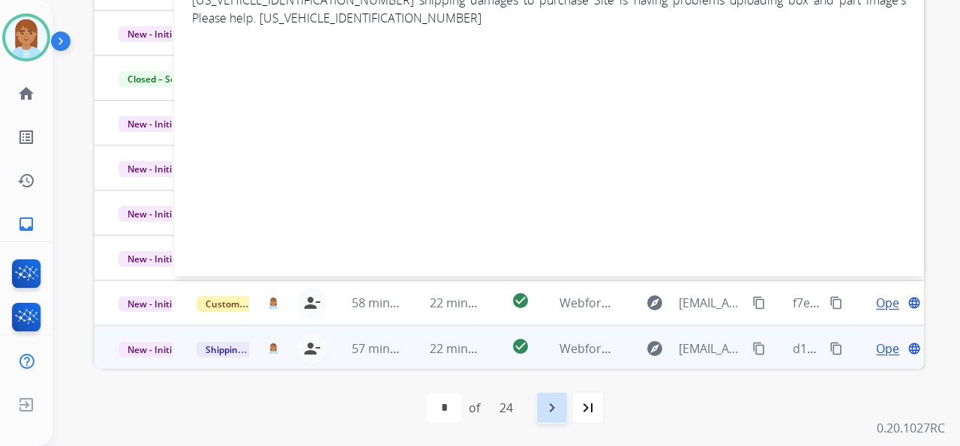
click at [551, 403] on mat-icon "navigate_next" at bounding box center [552, 408] width 18 height 18
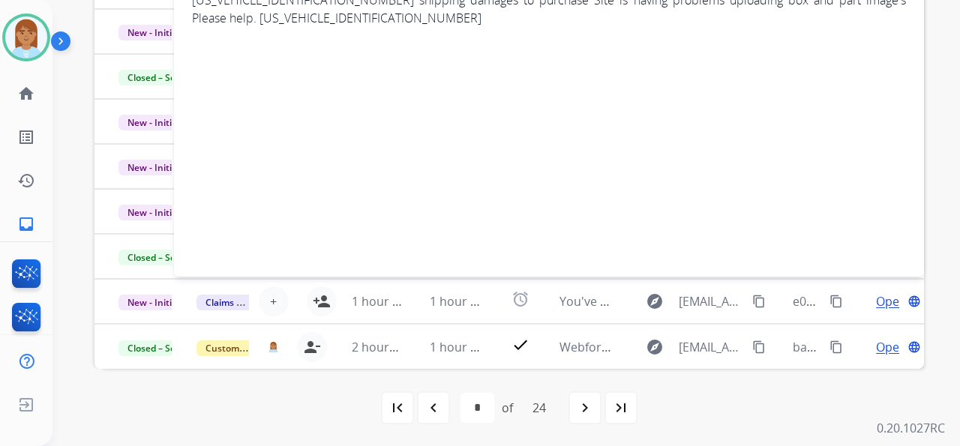
click at [424, 403] on mat-icon "navigate_before" at bounding box center [433, 408] width 18 height 18
select select "*"
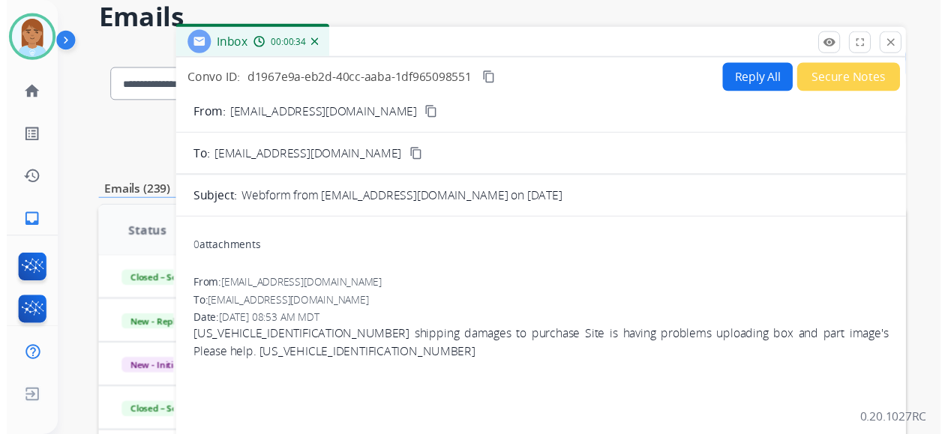
scroll to position [49, 0]
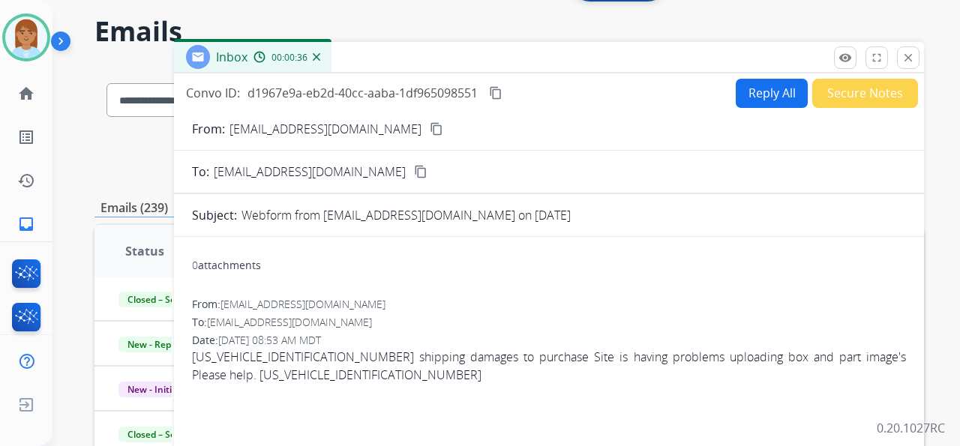
click at [759, 93] on button "Reply All" at bounding box center [771, 93] width 72 height 29
select select "**********"
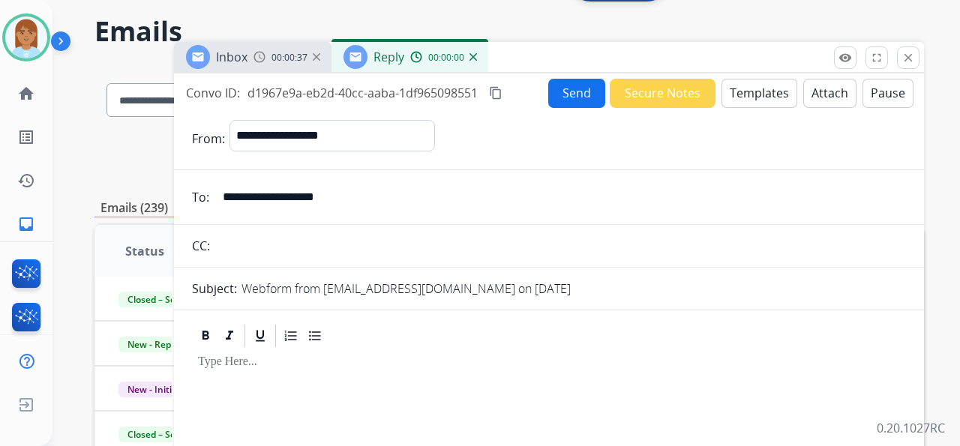
click at [737, 88] on button "Templates" at bounding box center [759, 93] width 76 height 29
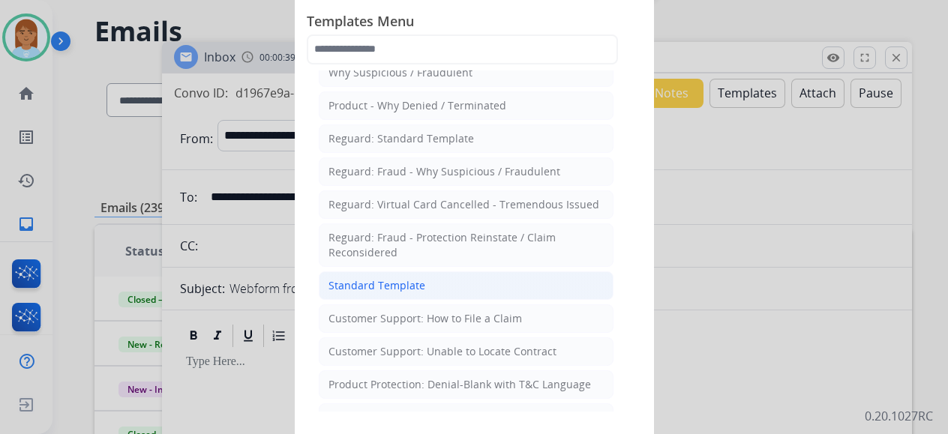
click at [398, 283] on div "Standard Template" at bounding box center [376, 285] width 97 height 15
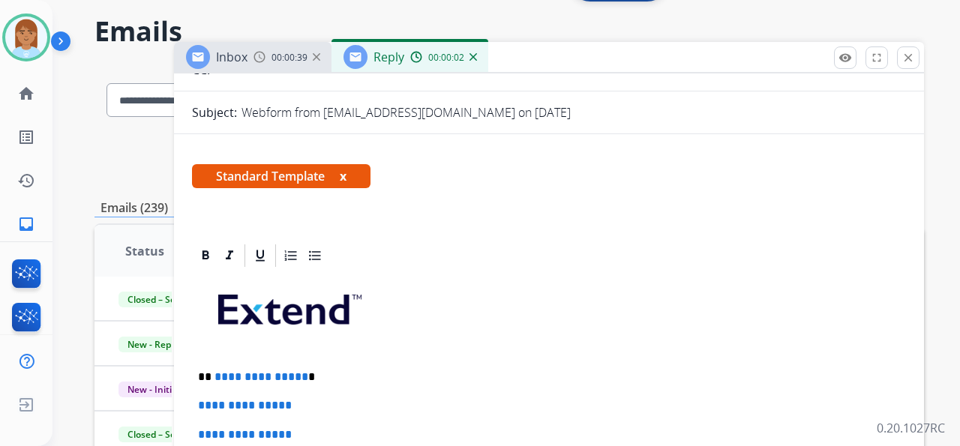
scroll to position [250, 0]
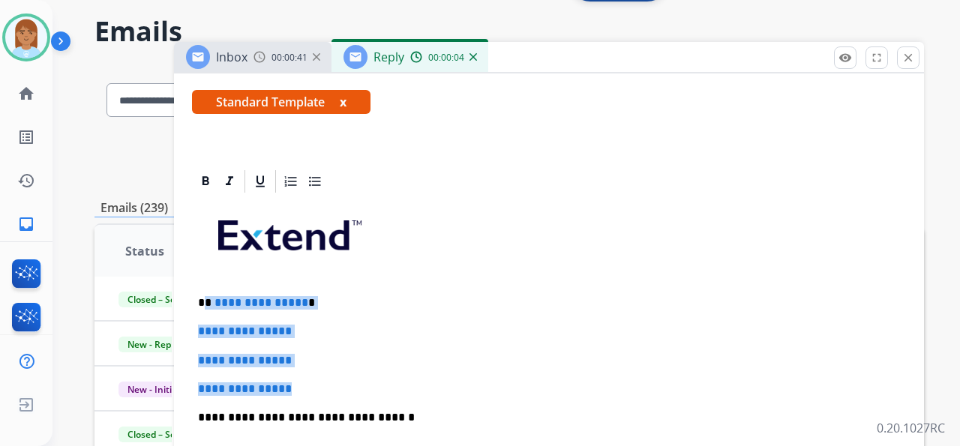
drag, startPoint x: 207, startPoint y: 297, endPoint x: 343, endPoint y: 380, distance: 159.2
click at [343, 380] on div "**********" at bounding box center [549, 453] width 714 height 516
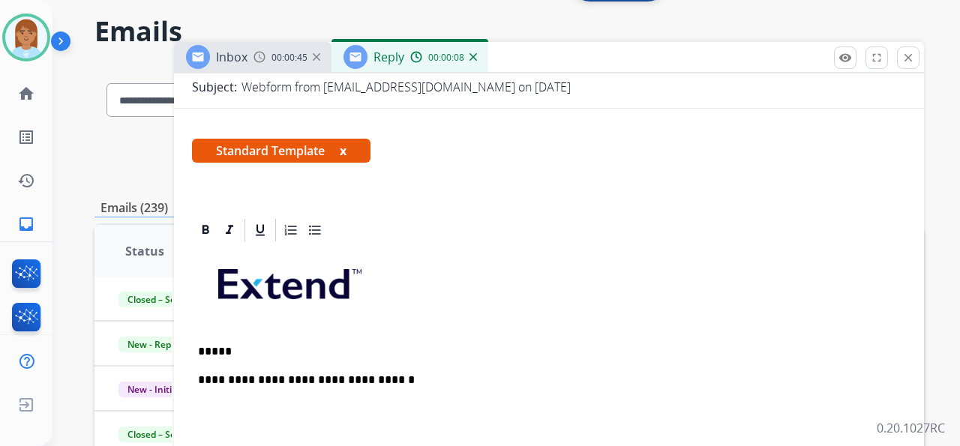
scroll to position [0, 0]
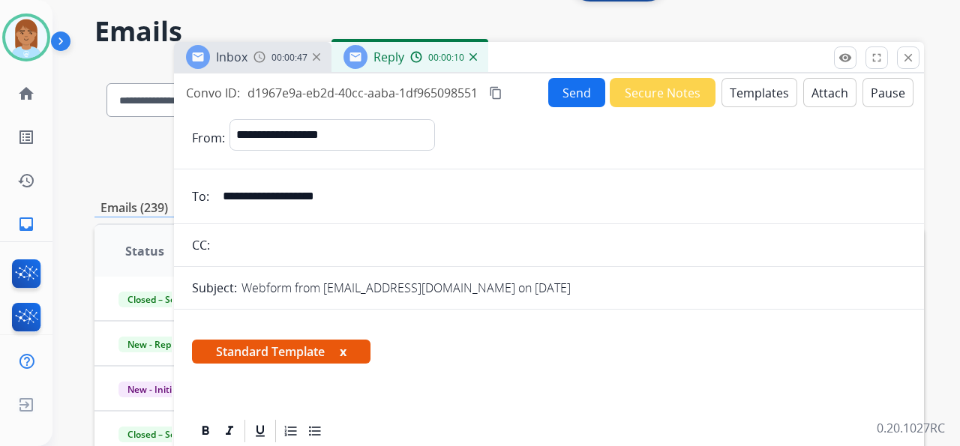
drag, startPoint x: 225, startPoint y: 192, endPoint x: 400, endPoint y: 202, distance: 175.0
click at [400, 202] on input "**********" at bounding box center [560, 196] width 692 height 30
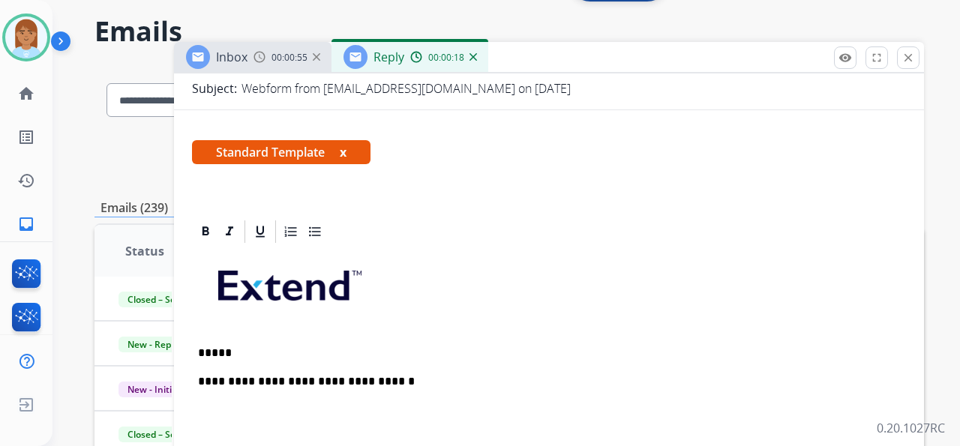
scroll to position [300, 0]
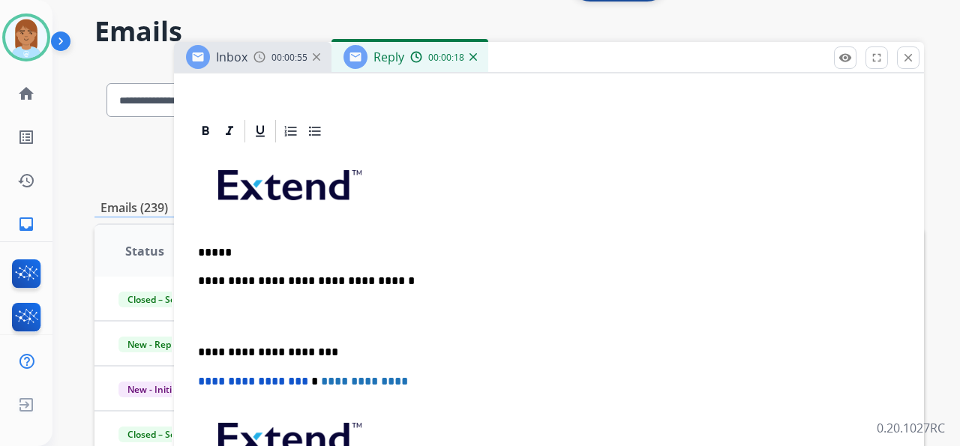
click at [271, 232] on div "**********" at bounding box center [549, 360] width 714 height 430
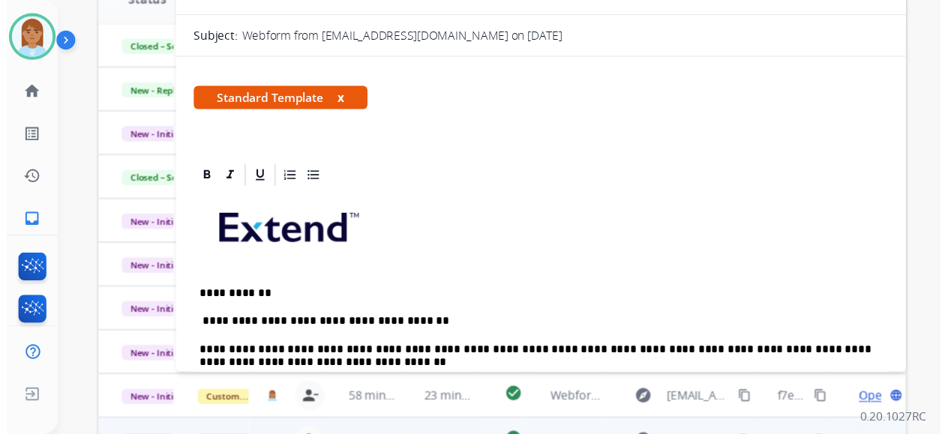
scroll to position [49, 0]
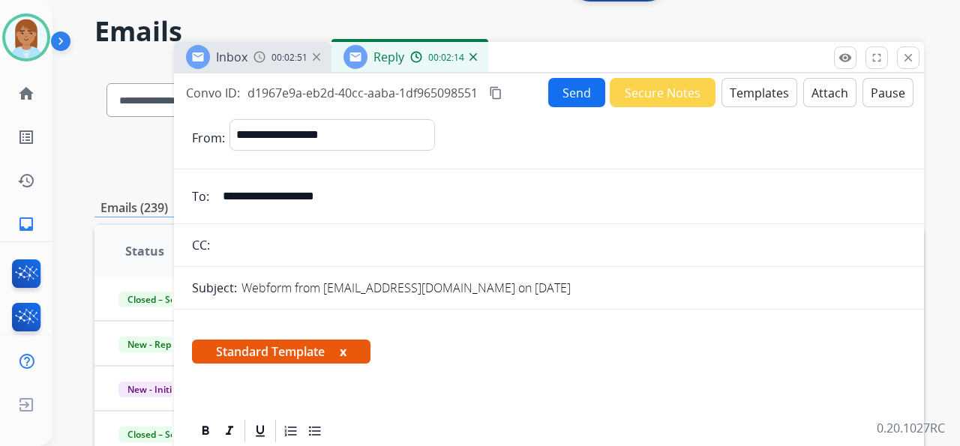
click at [569, 87] on button "Send" at bounding box center [576, 92] width 57 height 29
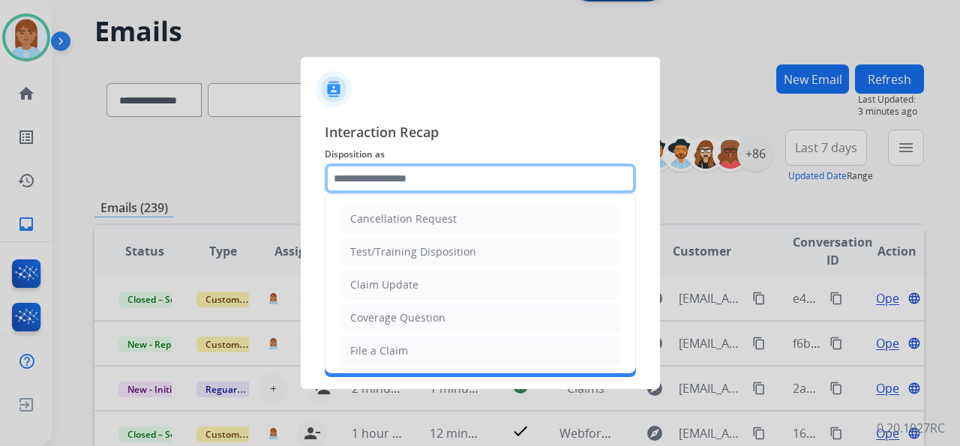
click at [423, 168] on input "text" at bounding box center [480, 178] width 311 height 30
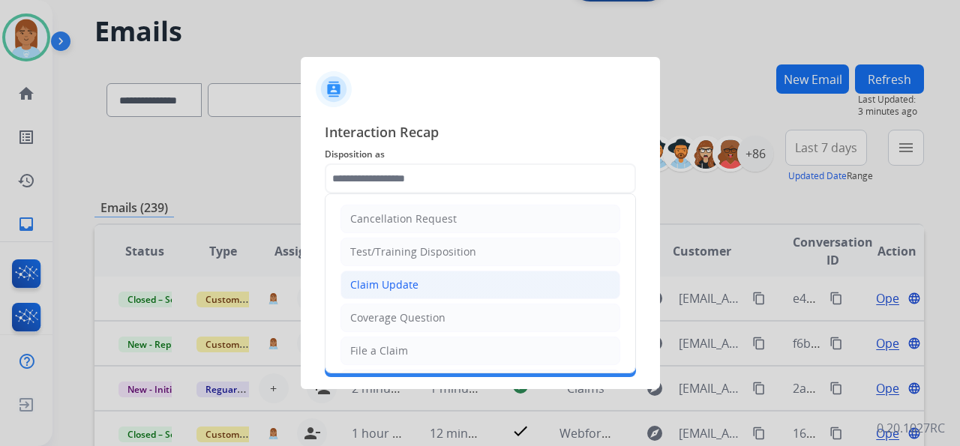
click at [409, 289] on div "Claim Update" at bounding box center [384, 284] width 68 height 15
type input "**********"
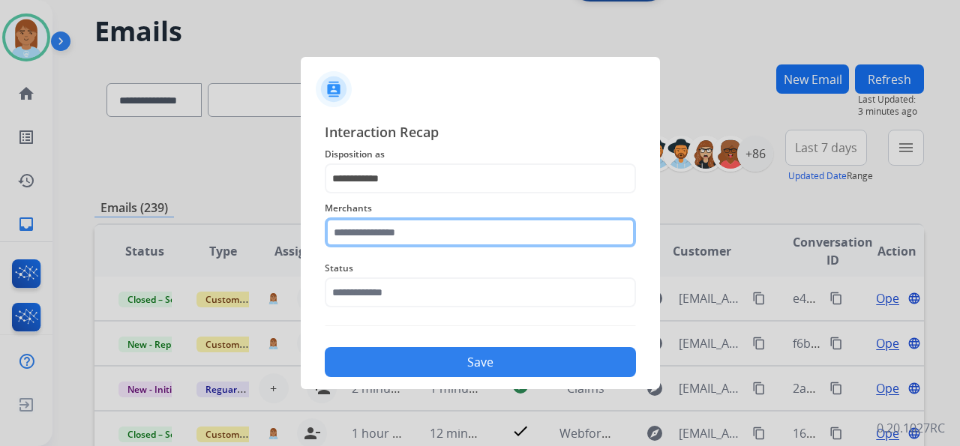
click at [418, 232] on input "text" at bounding box center [480, 232] width 311 height 30
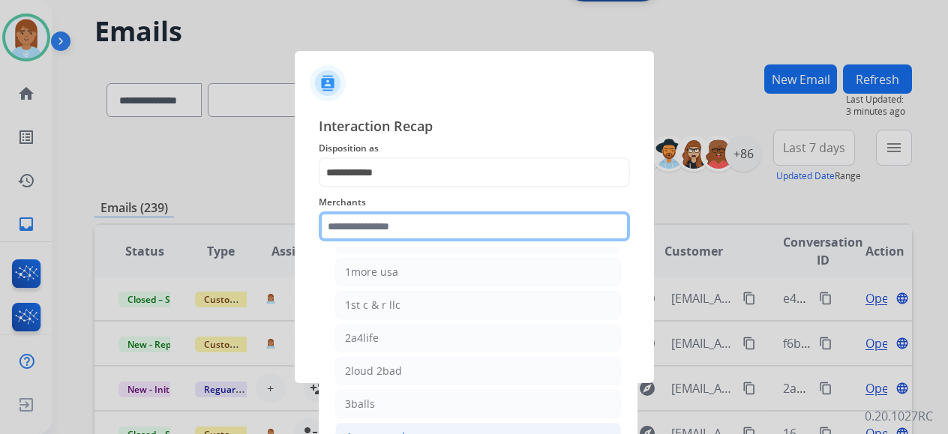
scroll to position [0, 0]
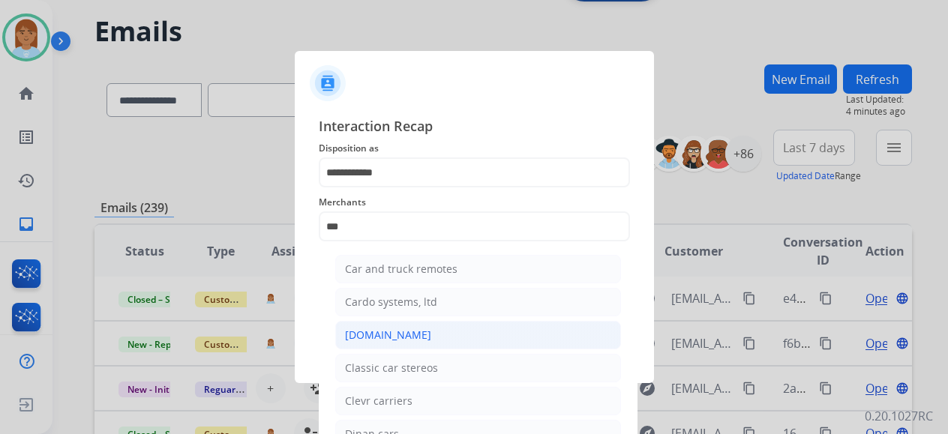
click at [424, 336] on li "[DOMAIN_NAME]" at bounding box center [478, 335] width 286 height 28
type input "**********"
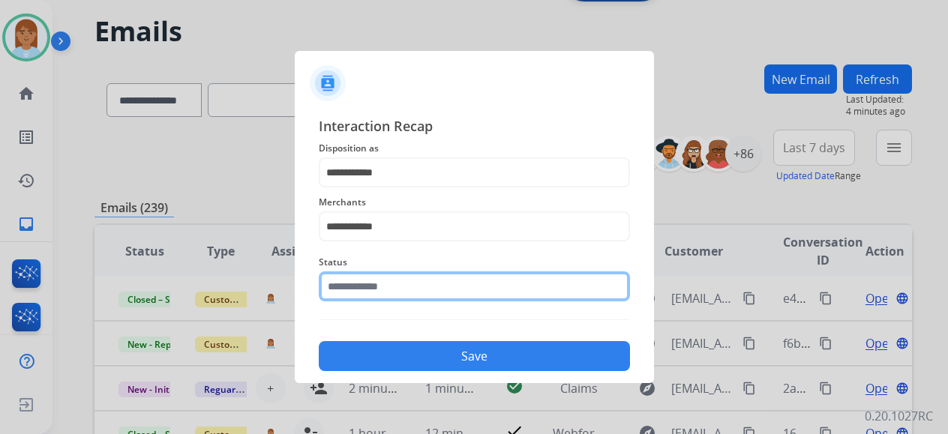
click at [426, 295] on input "text" at bounding box center [474, 286] width 311 height 30
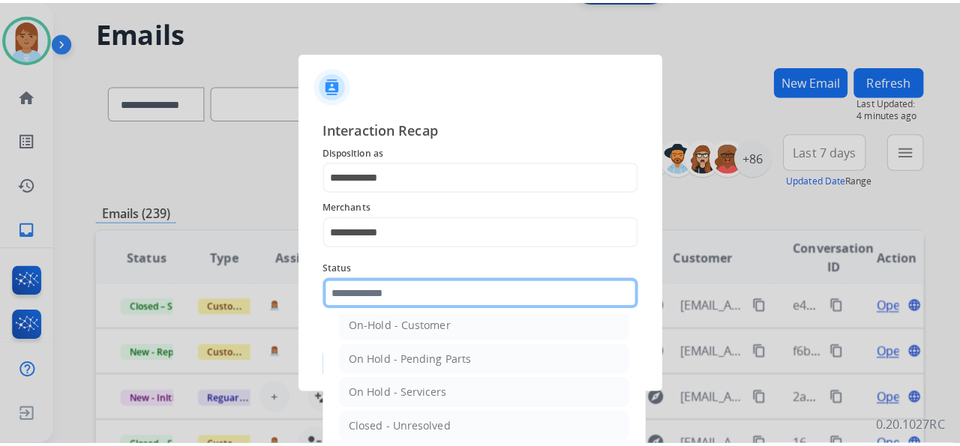
scroll to position [85, 0]
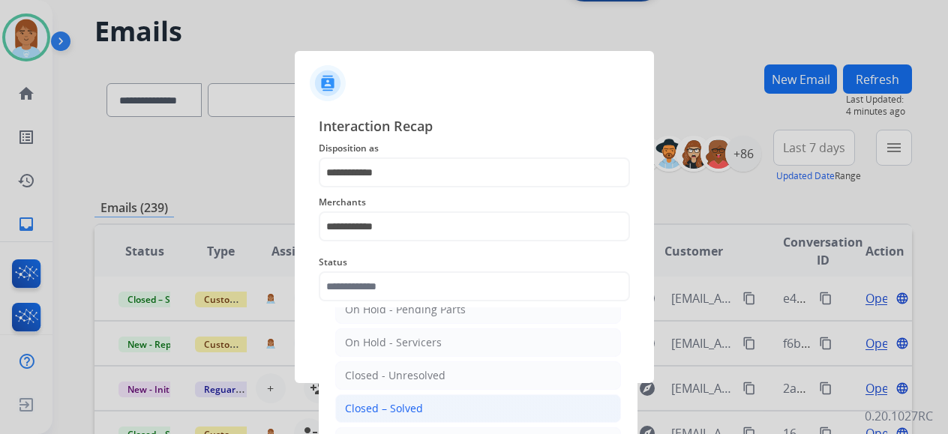
click at [448, 397] on li "Closed – Solved" at bounding box center [478, 408] width 286 height 28
type input "**********"
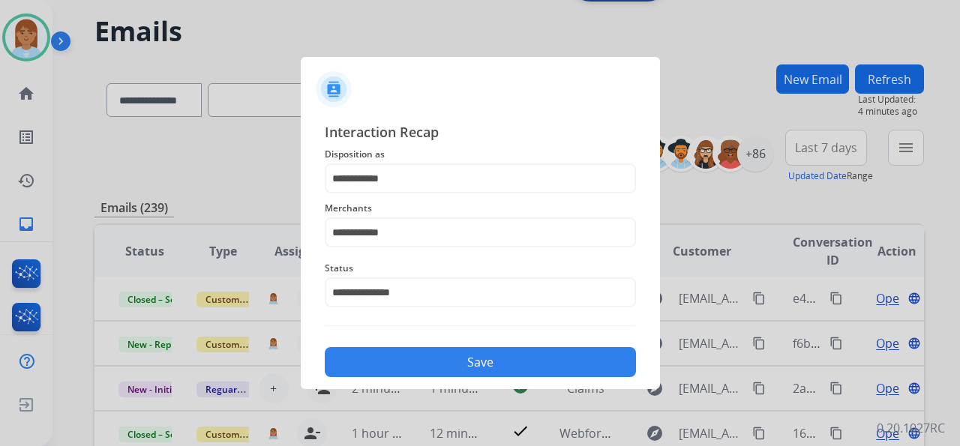
click at [461, 348] on button "Save" at bounding box center [480, 362] width 311 height 30
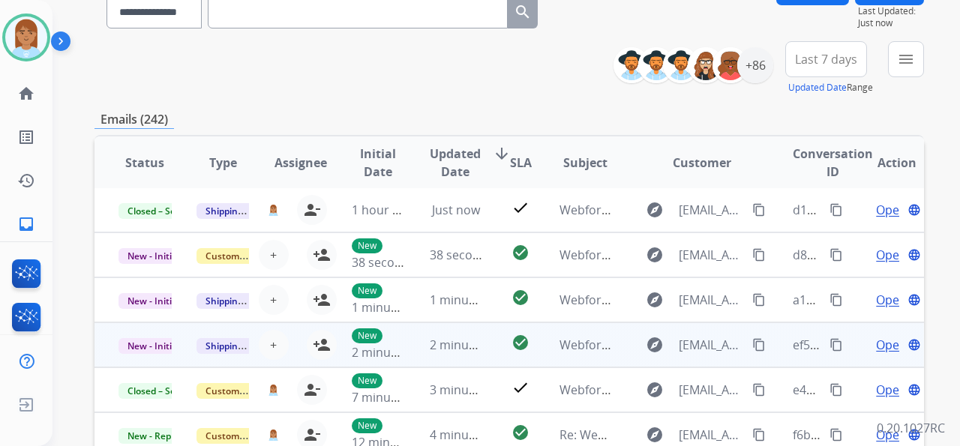
scroll to position [150, 0]
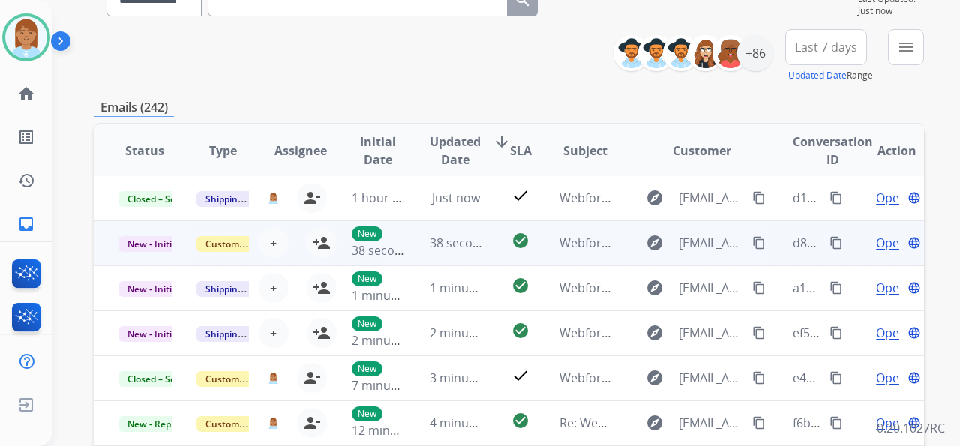
click at [879, 246] on span "Open" at bounding box center [891, 243] width 31 height 18
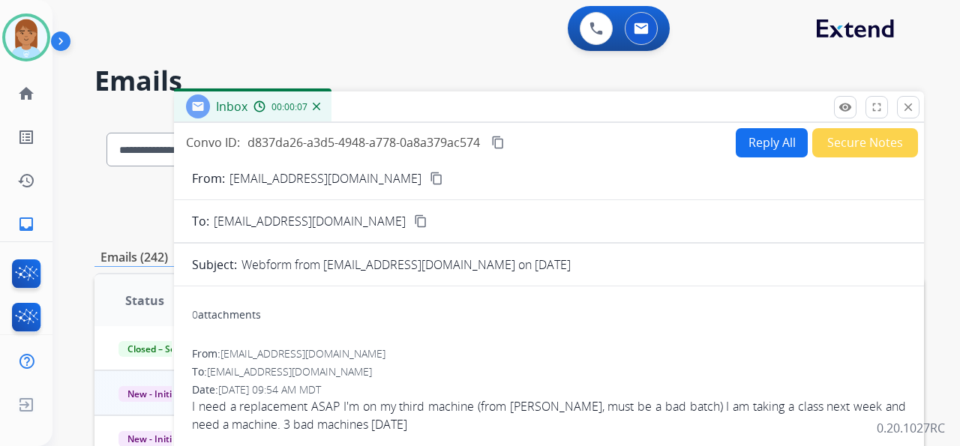
scroll to position [0, 0]
click at [770, 142] on button "Reply All" at bounding box center [771, 142] width 72 height 29
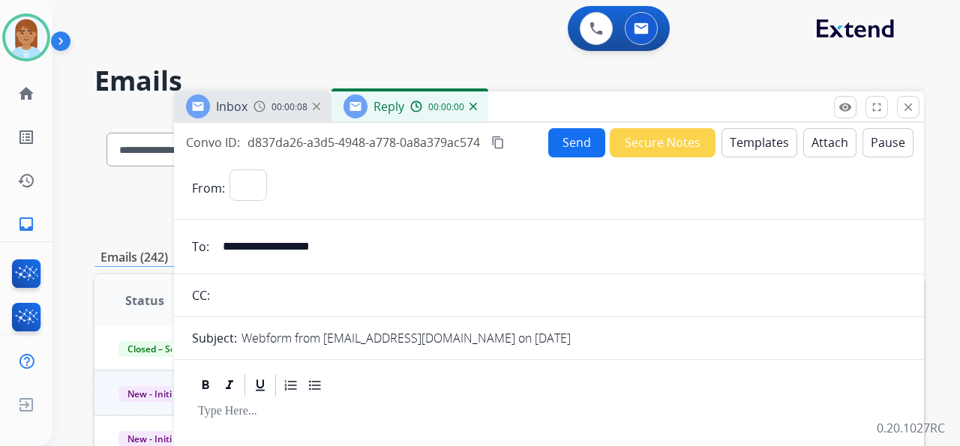
select select "**********"
click at [745, 154] on button "Templates" at bounding box center [759, 142] width 76 height 29
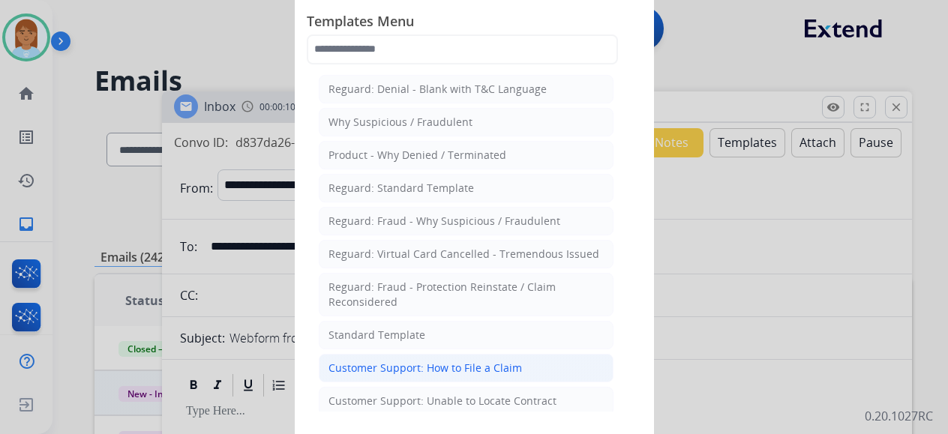
click at [451, 366] on div "Customer Support: How to File a Claim" at bounding box center [424, 368] width 193 height 15
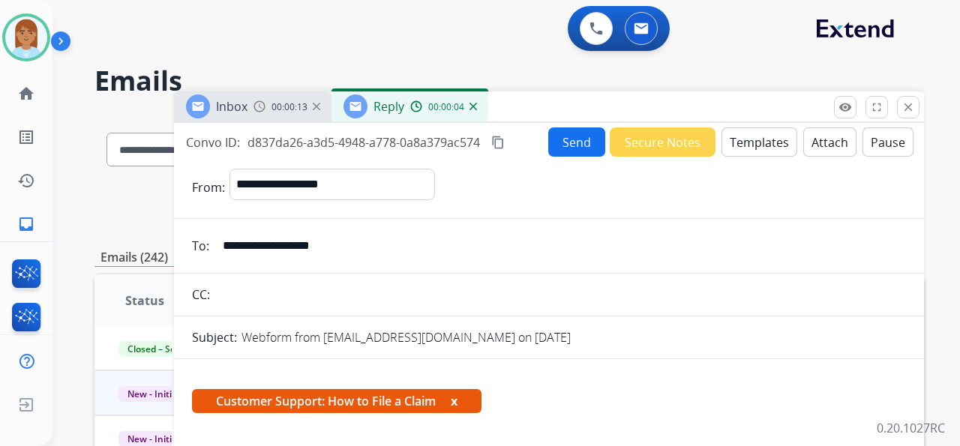
drag, startPoint x: 220, startPoint y: 249, endPoint x: 483, endPoint y: 265, distance: 263.6
click at [454, 258] on input "**********" at bounding box center [560, 246] width 692 height 30
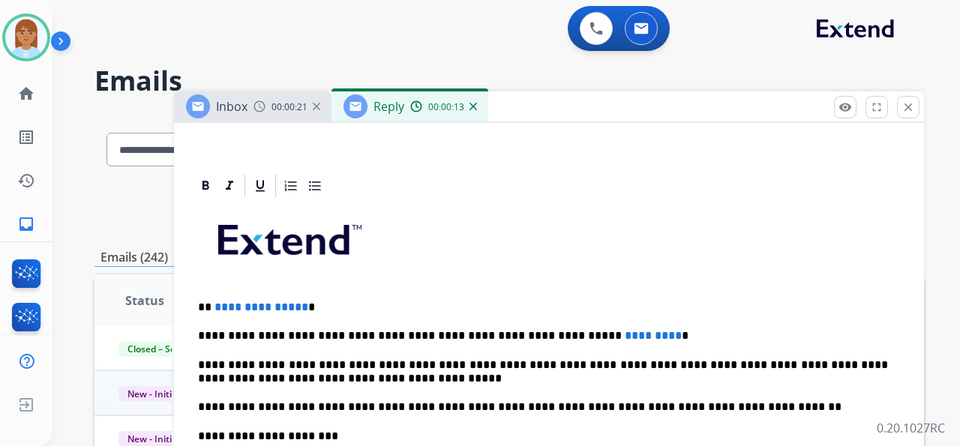
scroll to position [374, 0]
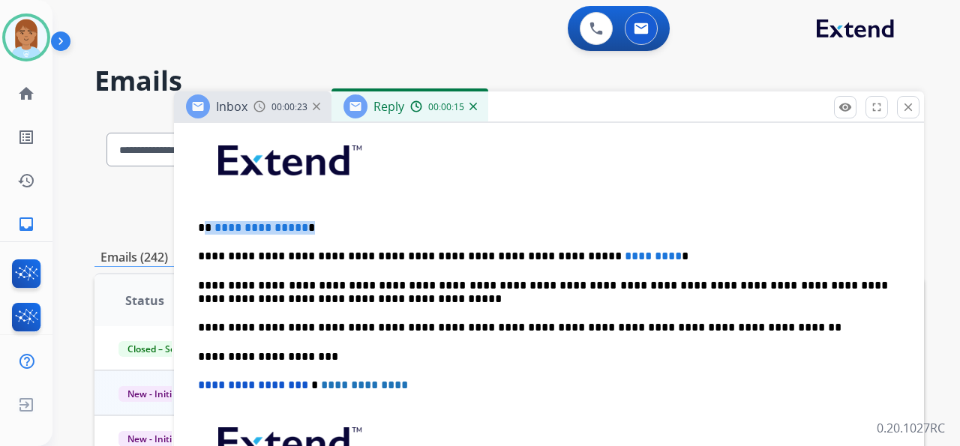
drag, startPoint x: 207, startPoint y: 222, endPoint x: 384, endPoint y: 223, distance: 176.9
click at [369, 217] on div "**********" at bounding box center [549, 349] width 714 height 458
drag, startPoint x: 541, startPoint y: 254, endPoint x: 717, endPoint y: 260, distance: 175.5
click at [673, 257] on p "**********" at bounding box center [543, 256] width 690 height 13
click at [601, 258] on p "**********" at bounding box center [543, 256] width 690 height 13
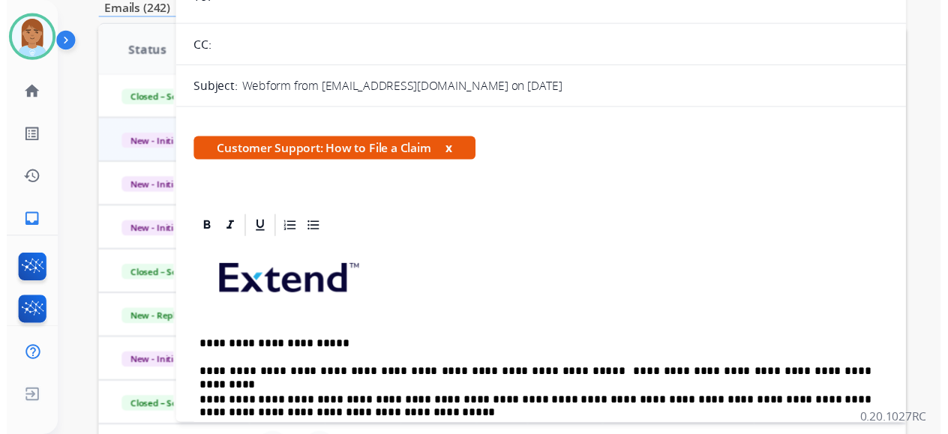
scroll to position [0, 0]
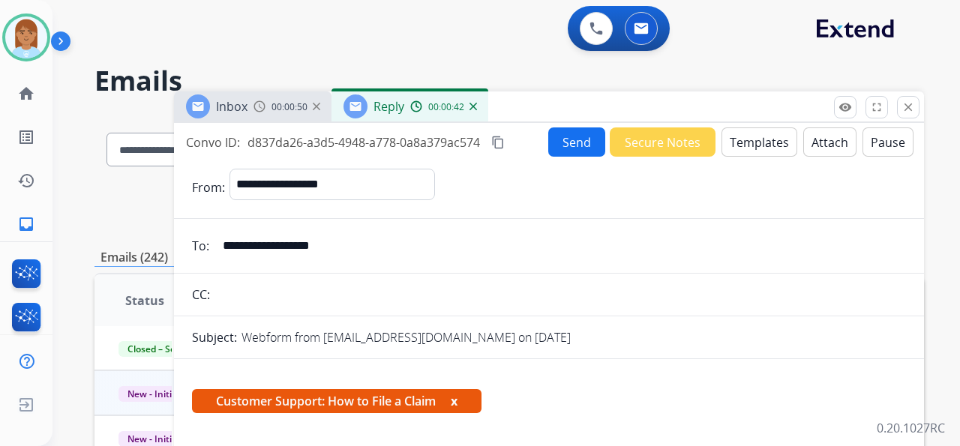
click at [571, 145] on button "Send" at bounding box center [576, 141] width 57 height 29
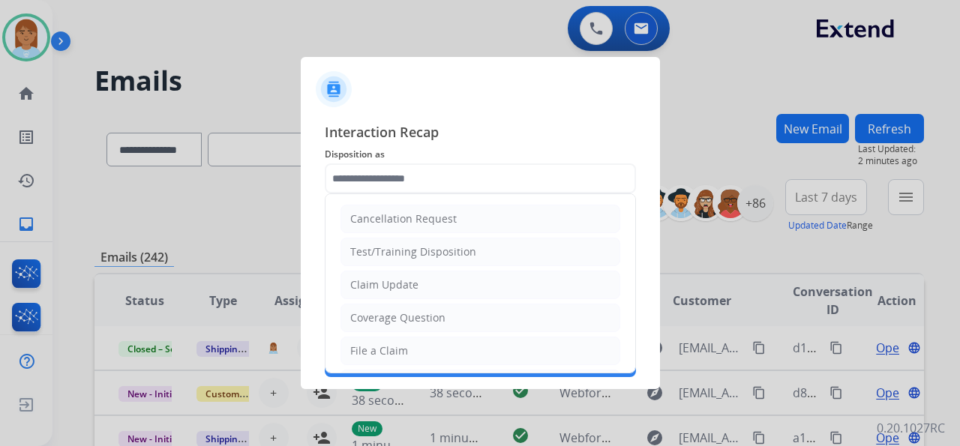
click at [439, 178] on input "text" at bounding box center [480, 178] width 311 height 30
click at [432, 346] on li "File a Claim" at bounding box center [480, 351] width 280 height 28
type input "**********"
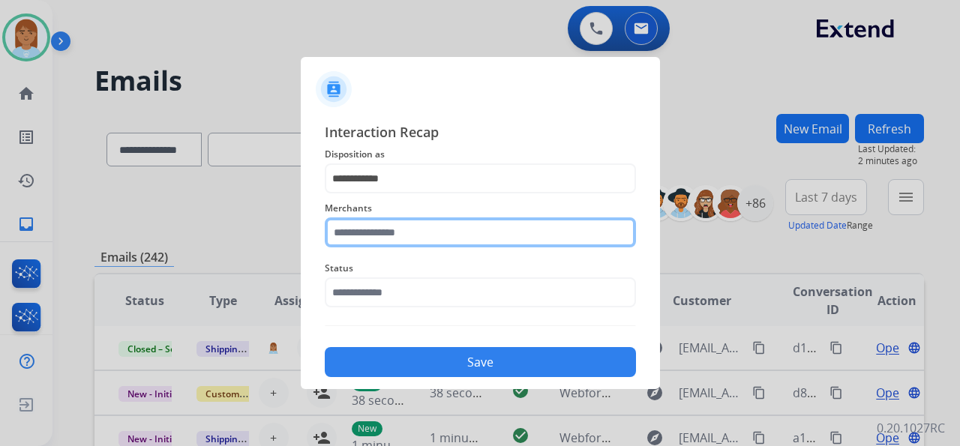
click at [451, 226] on input "text" at bounding box center [480, 232] width 311 height 30
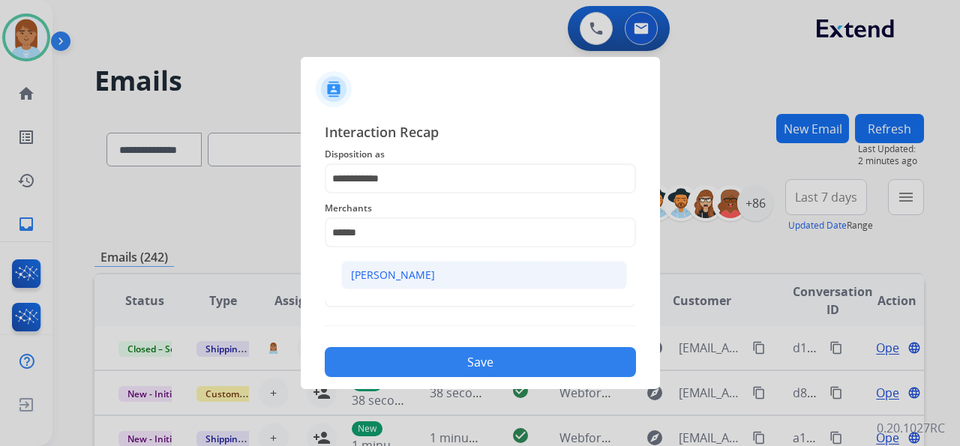
click at [460, 269] on li "[PERSON_NAME]" at bounding box center [484, 275] width 286 height 28
type input "********"
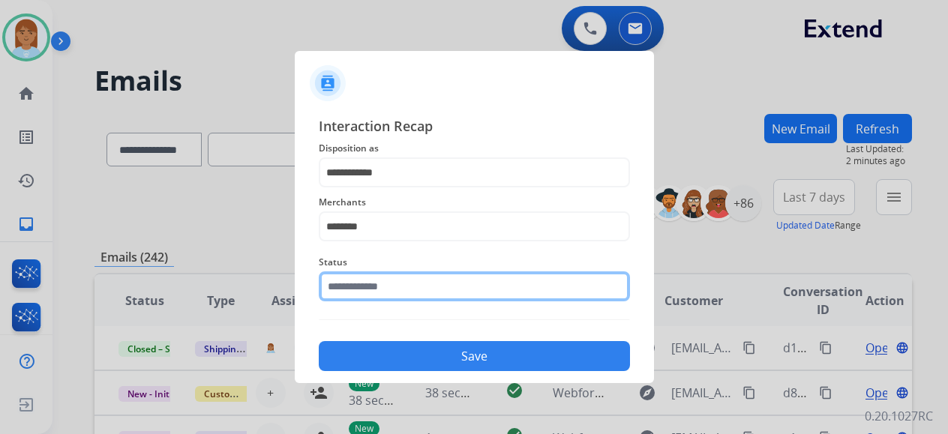
click at [464, 298] on input "text" at bounding box center [474, 286] width 311 height 30
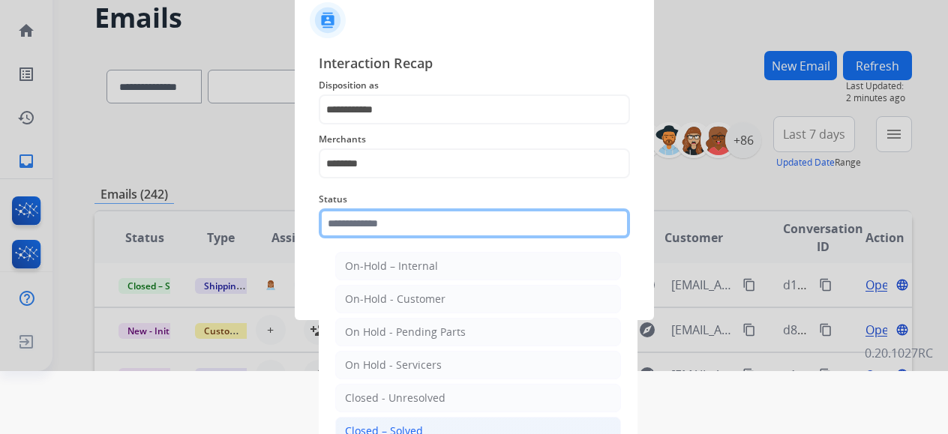
scroll to position [97, 0]
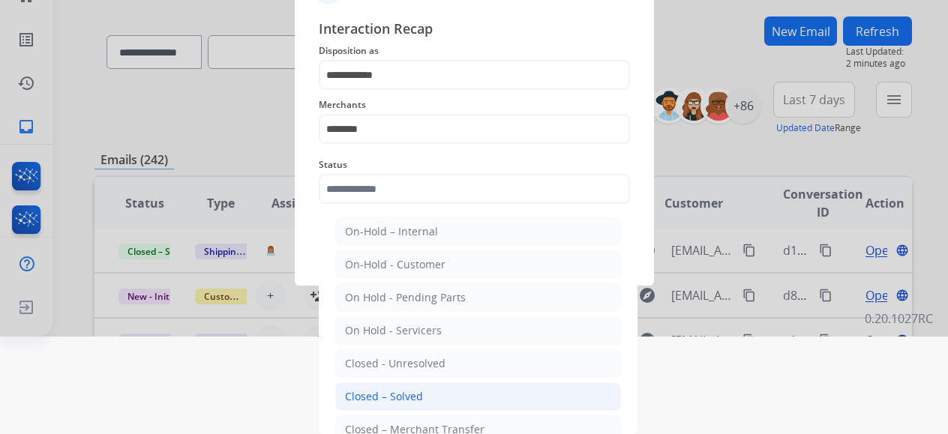
click at [421, 391] on li "Closed – Solved" at bounding box center [478, 396] width 286 height 28
type input "**********"
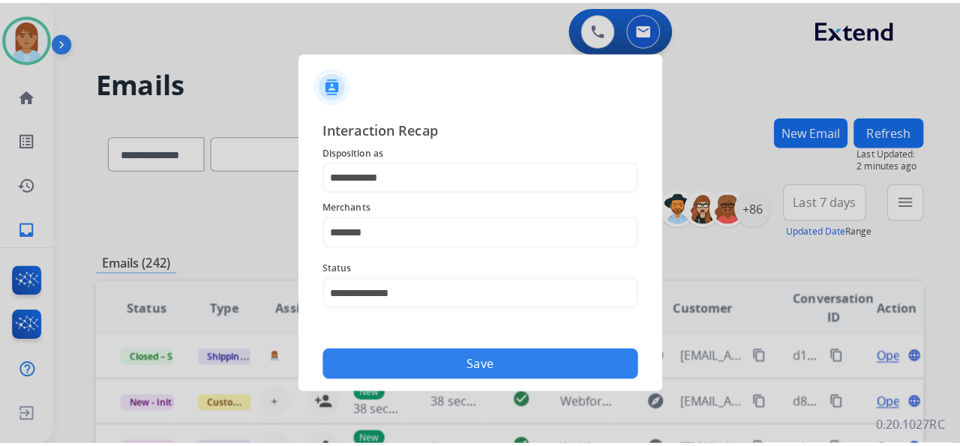
scroll to position [0, 0]
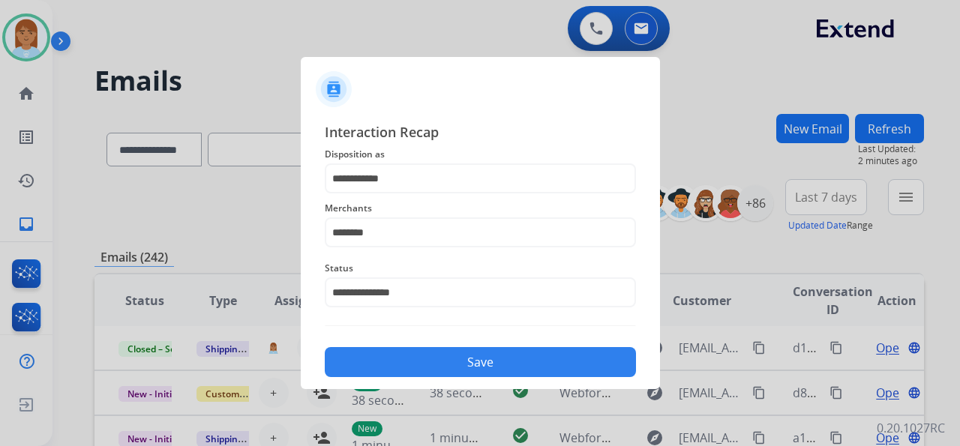
click at [477, 362] on button "Save" at bounding box center [480, 362] width 311 height 30
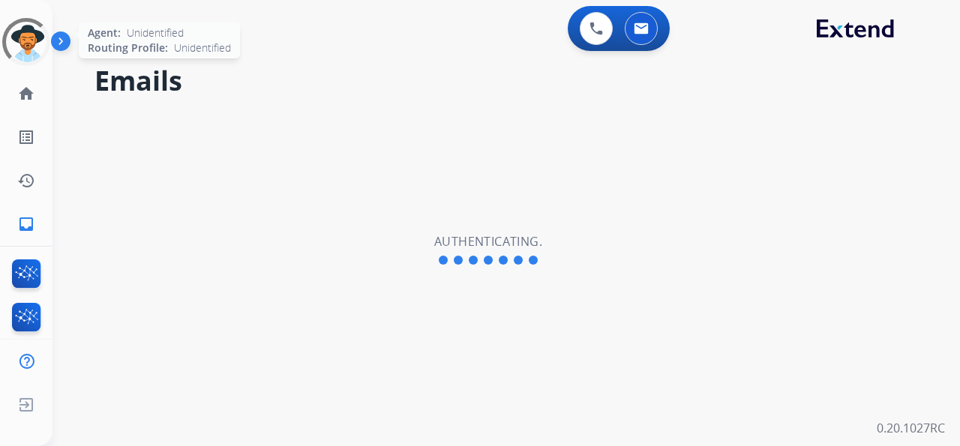
click at [32, 40] on div at bounding box center [26, 42] width 64 height 64
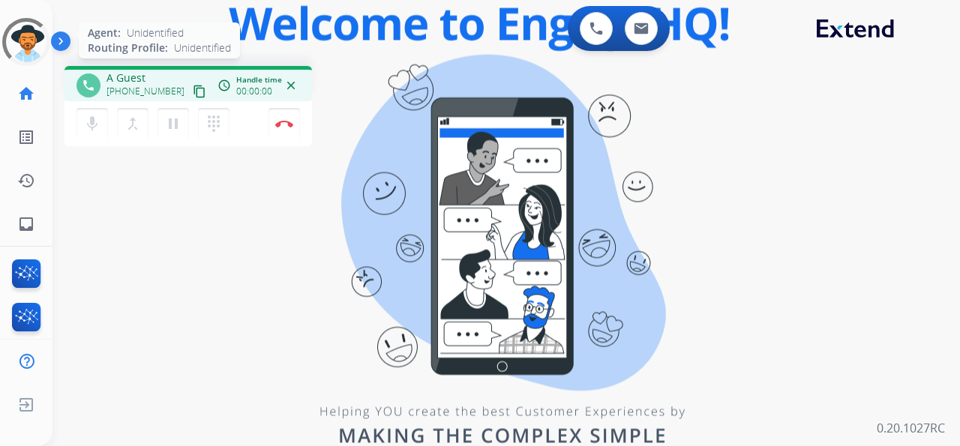
click at [18, 45] on div at bounding box center [25, 41] width 59 height 59
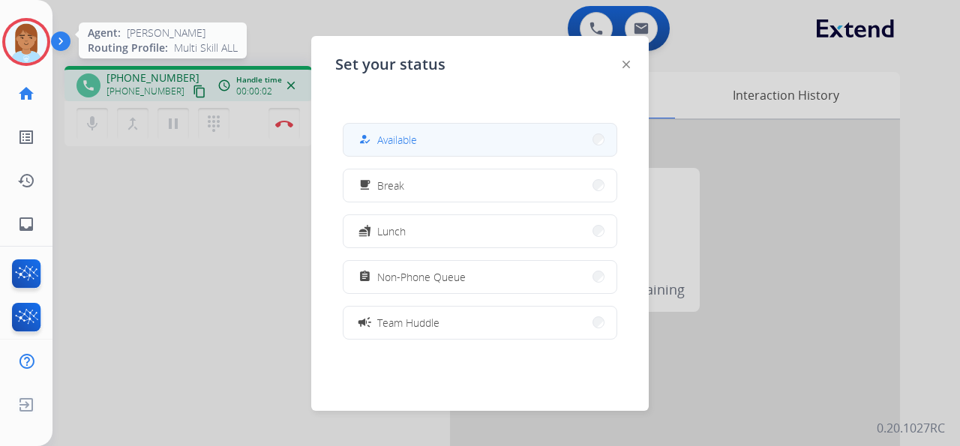
click at [423, 140] on button "how_to_reg Available" at bounding box center [479, 140] width 273 height 32
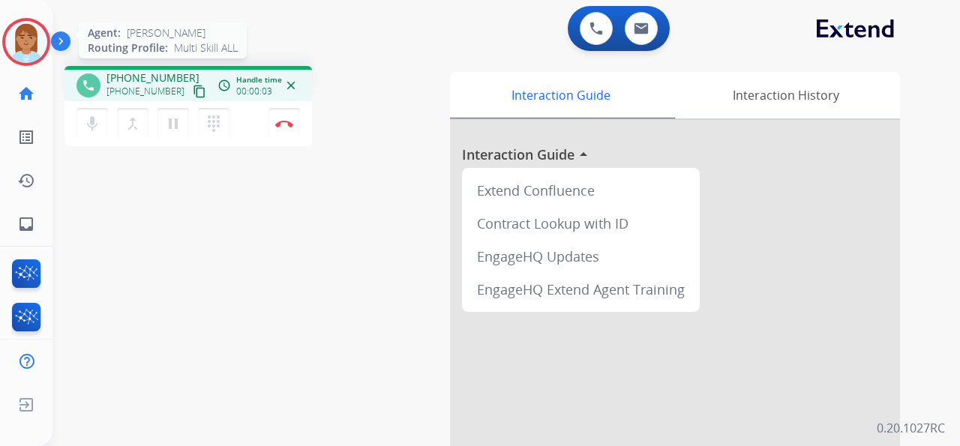
click at [26, 33] on img at bounding box center [26, 42] width 42 height 42
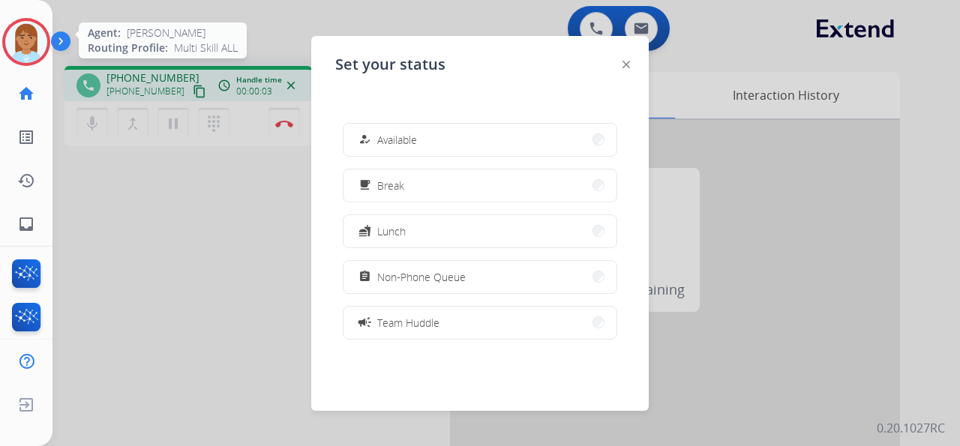
click at [27, 33] on img at bounding box center [26, 42] width 42 height 42
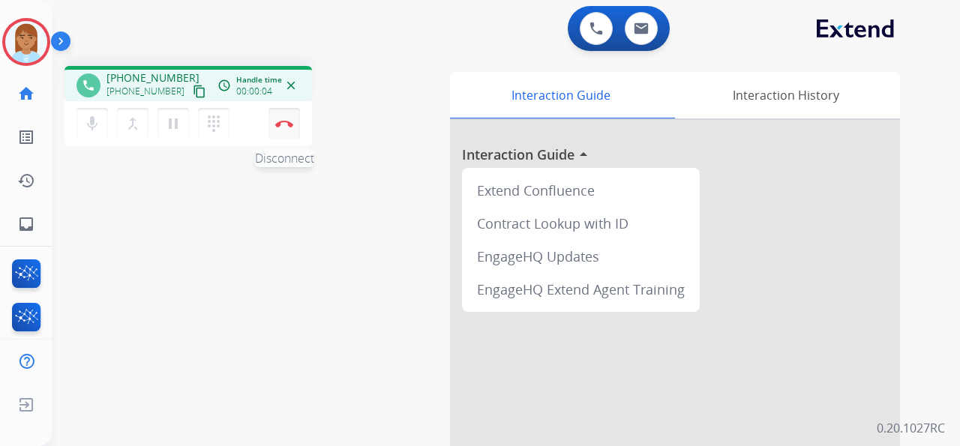
click at [291, 118] on button "Disconnect" at bounding box center [283, 123] width 31 height 31
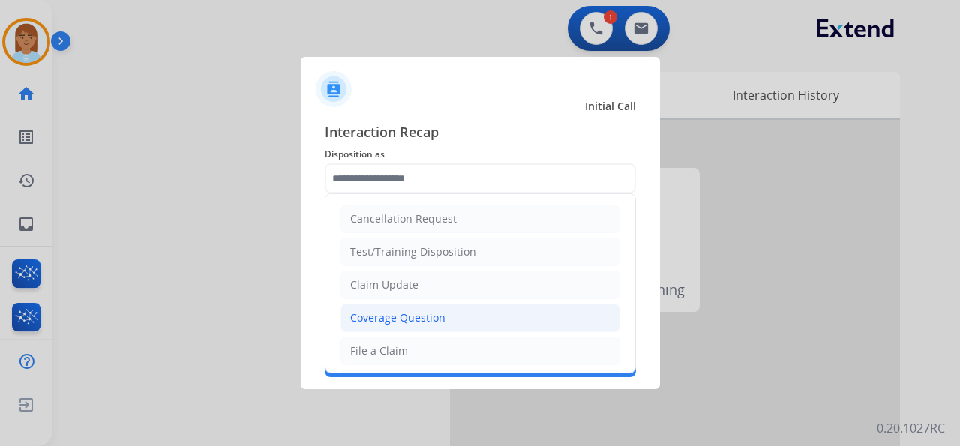
scroll to position [227, 0]
click at [406, 321] on li "Other" at bounding box center [480, 321] width 280 height 28
type input "*****"
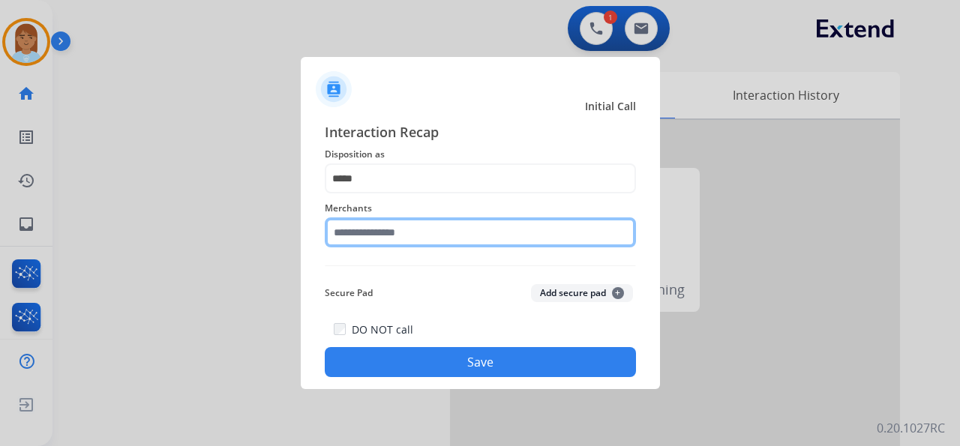
click at [403, 238] on input "text" at bounding box center [480, 232] width 311 height 30
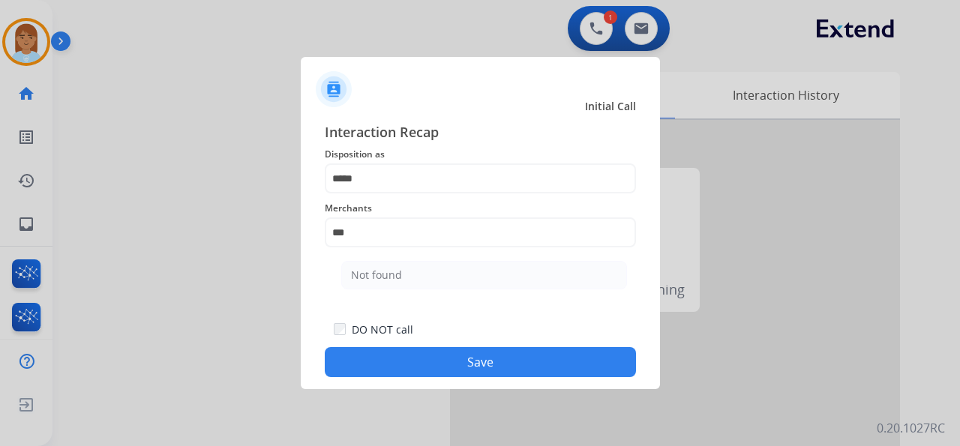
click at [451, 279] on li "Not found" at bounding box center [484, 275] width 286 height 28
type input "*********"
click at [448, 363] on button "Save" at bounding box center [480, 362] width 311 height 30
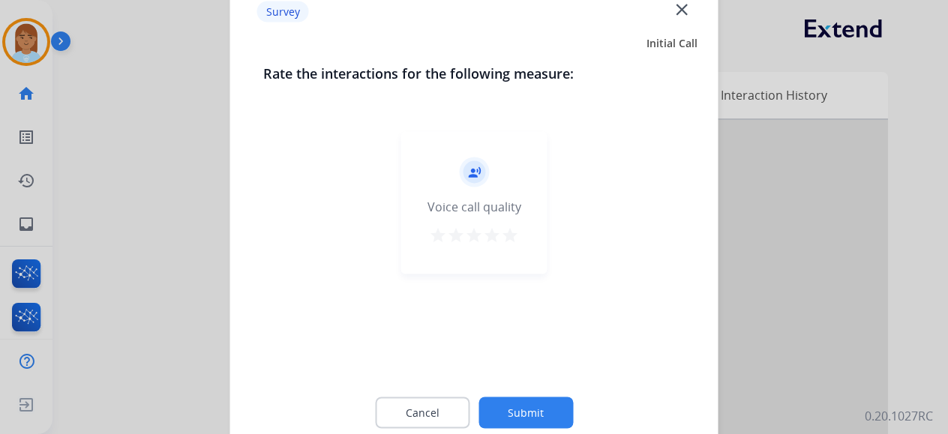
click at [507, 232] on mat-icon "star" at bounding box center [510, 235] width 18 height 18
click at [526, 418] on button "Submit" at bounding box center [525, 412] width 94 height 31
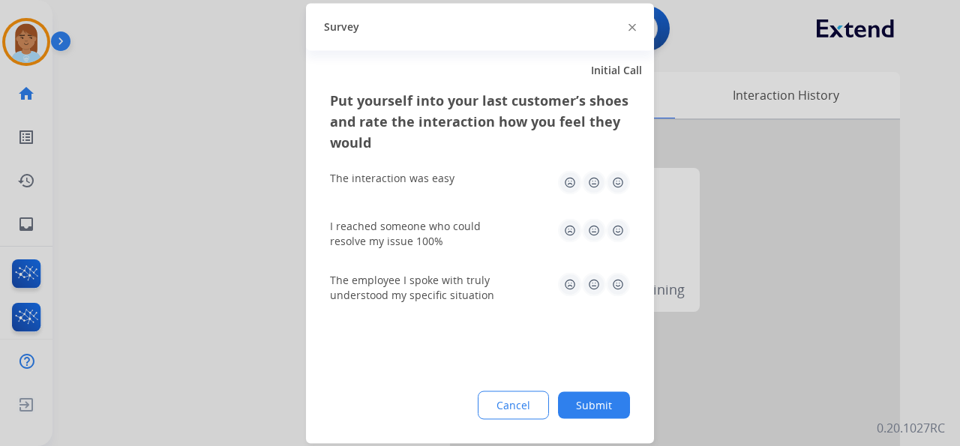
drag, startPoint x: 601, startPoint y: 391, endPoint x: 600, endPoint y: 400, distance: 9.0
click at [601, 393] on div "Cancel Submit" at bounding box center [480, 405] width 300 height 28
click at [588, 403] on button "Submit" at bounding box center [594, 404] width 72 height 27
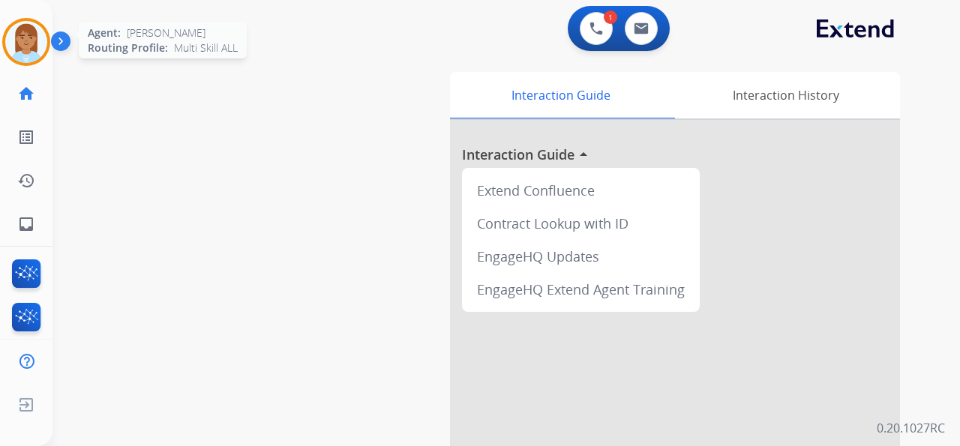
click at [3, 43] on div at bounding box center [26, 42] width 48 height 48
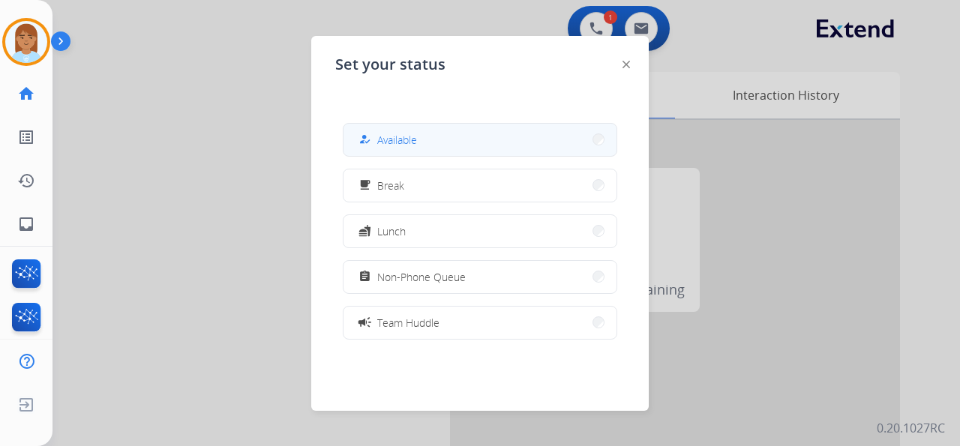
click at [360, 137] on button "how_to_reg Available" at bounding box center [479, 140] width 273 height 32
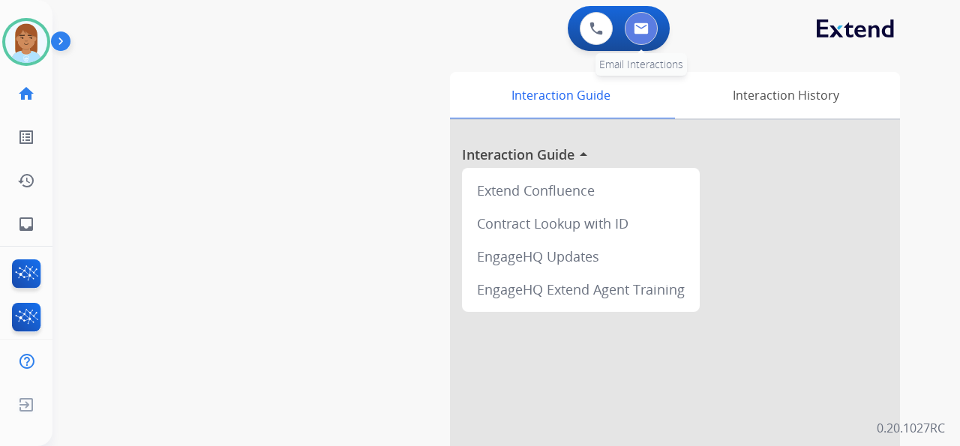
click at [646, 26] on img at bounding box center [641, 28] width 15 height 12
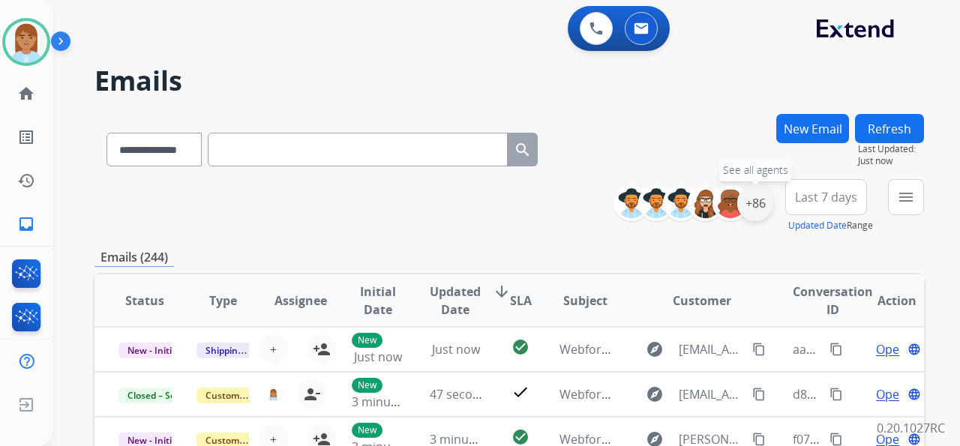
click at [755, 204] on div "+86" at bounding box center [755, 203] width 36 height 36
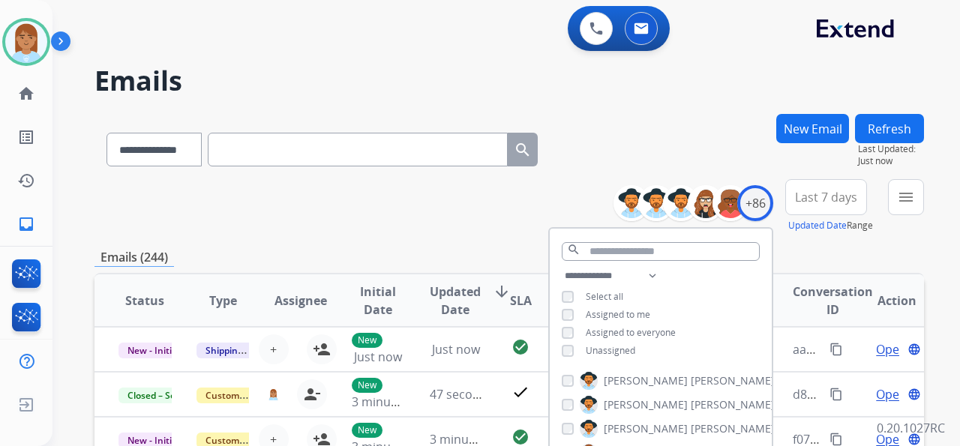
click at [601, 347] on span "Unassigned" at bounding box center [610, 350] width 49 height 13
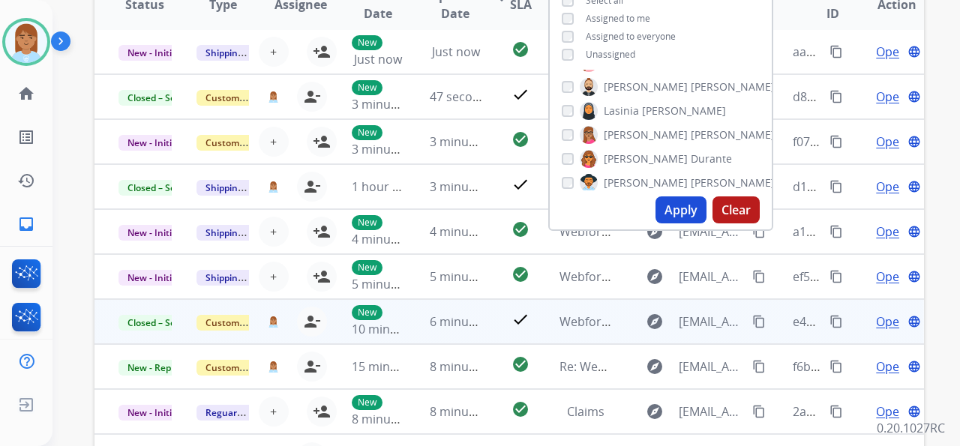
scroll to position [300, 0]
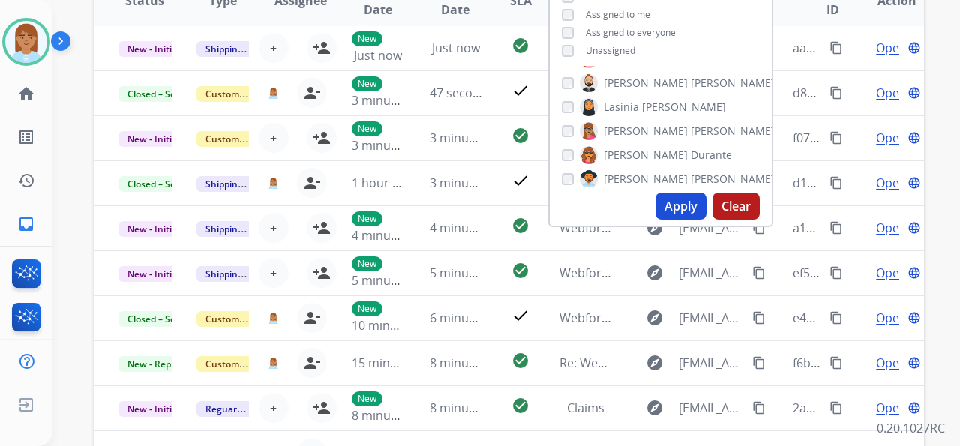
click at [683, 216] on button "Apply" at bounding box center [680, 206] width 51 height 27
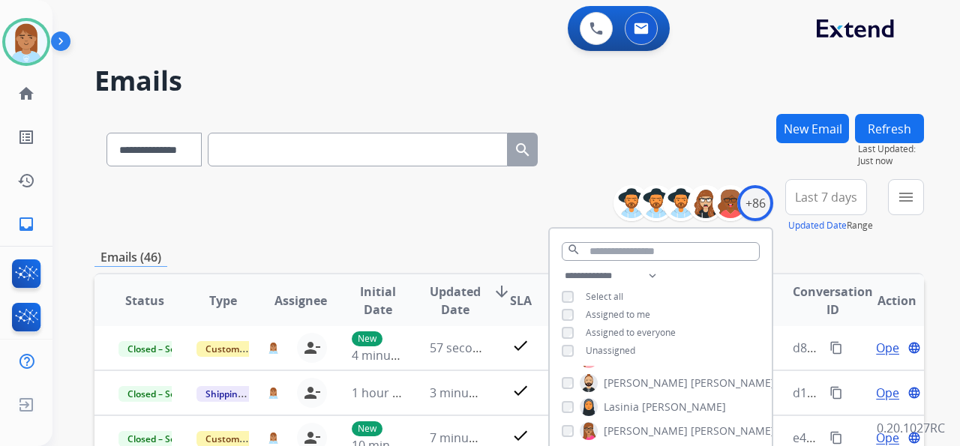
drag, startPoint x: 803, startPoint y: 190, endPoint x: 802, endPoint y: 207, distance: 17.3
click at [804, 194] on span "Last 7 days" at bounding box center [826, 197] width 62 height 6
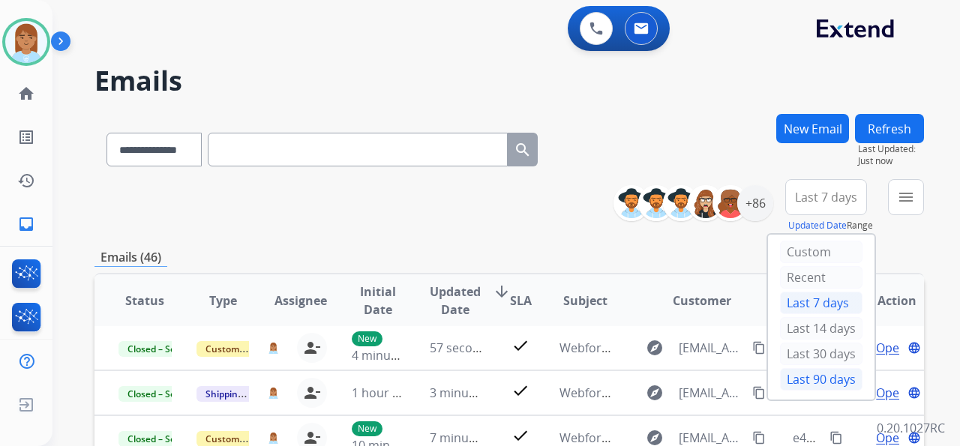
click at [793, 375] on div "Last 90 days" at bounding box center [821, 379] width 82 height 22
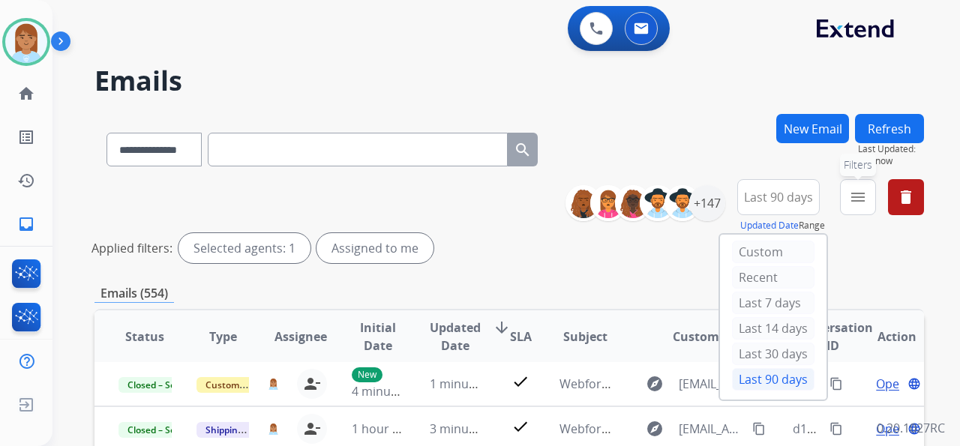
click at [858, 190] on mat-icon "menu" at bounding box center [858, 197] width 18 height 18
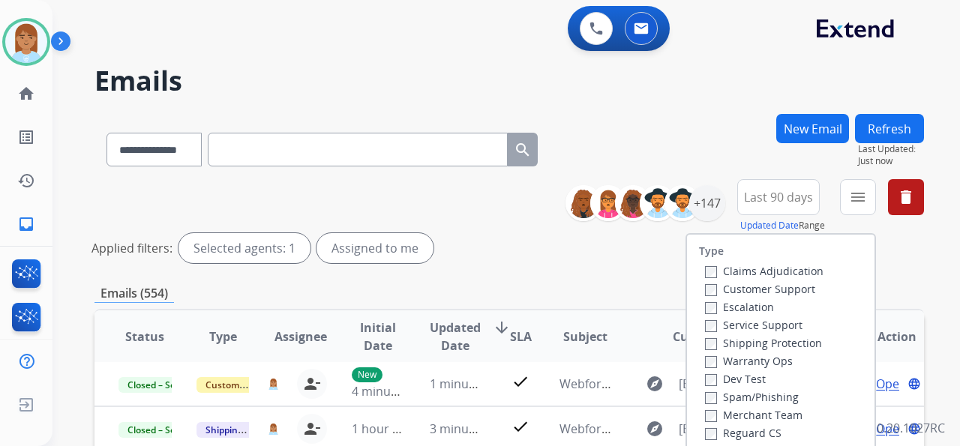
click at [784, 292] on label "Customer Support" at bounding box center [760, 289] width 110 height 14
click at [769, 346] on label "Shipping Protection" at bounding box center [763, 343] width 117 height 14
click at [745, 433] on label "Reguard CS" at bounding box center [743, 433] width 76 height 14
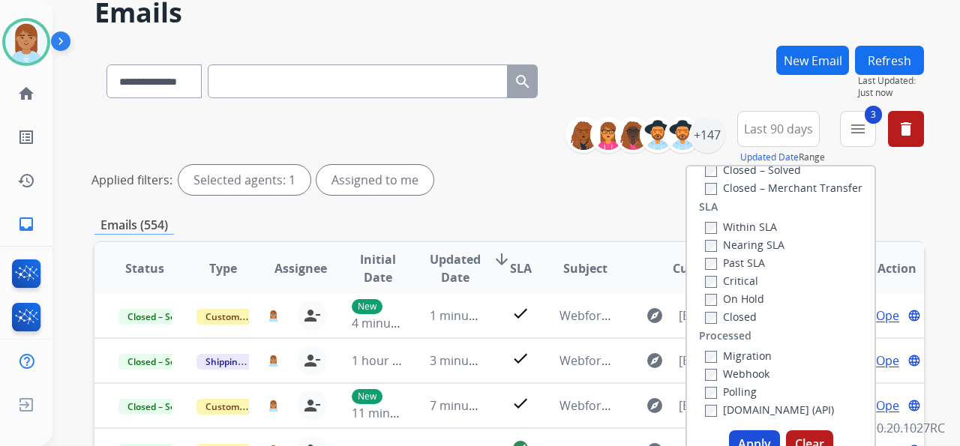
scroll to position [250, 0]
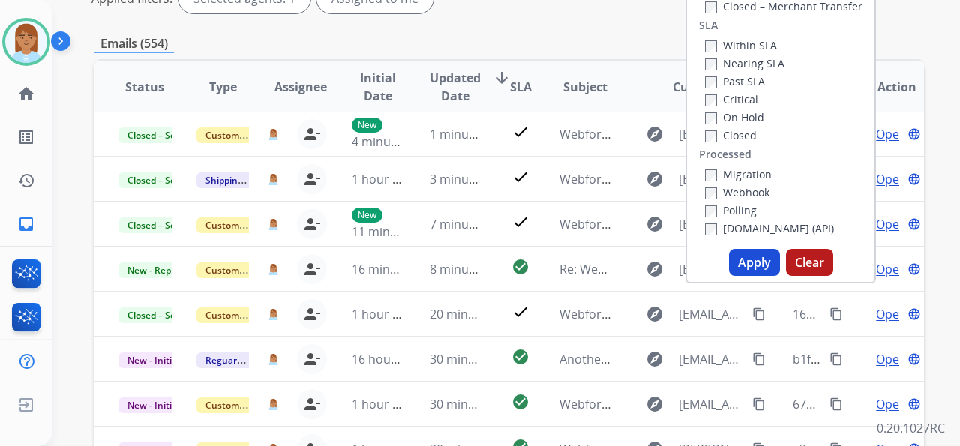
click at [754, 264] on button "Apply" at bounding box center [754, 262] width 51 height 27
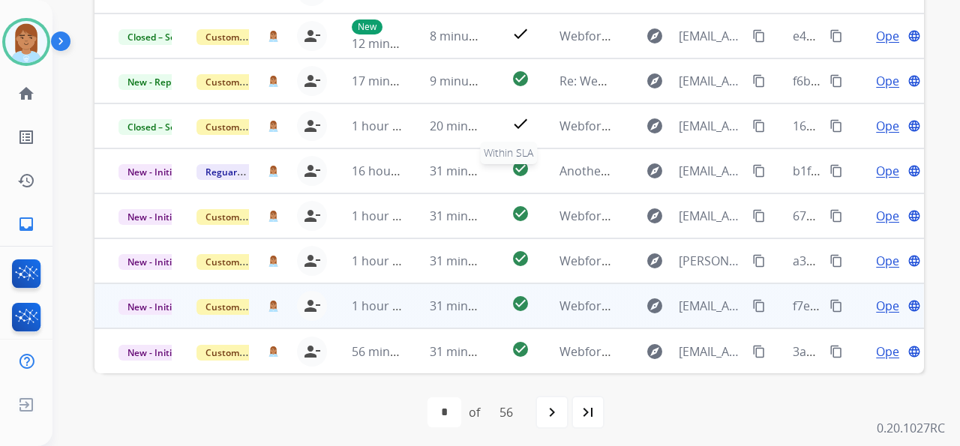
scroll to position [478, 0]
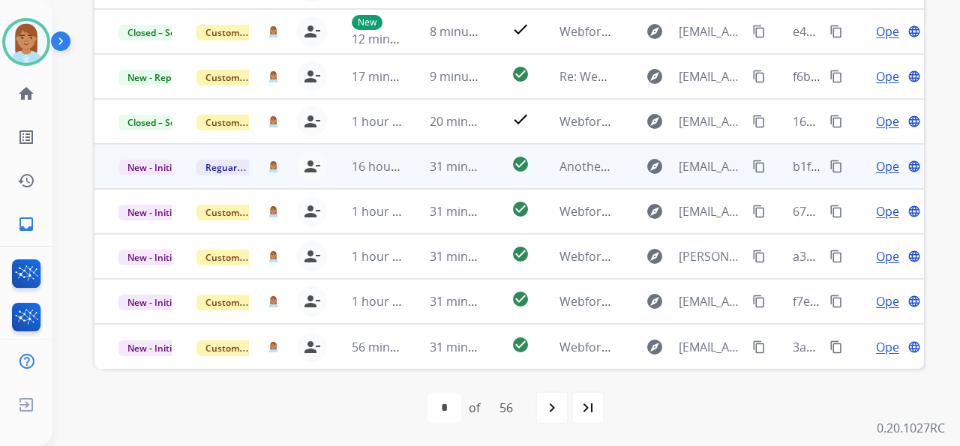
click at [876, 165] on span "Open" at bounding box center [891, 166] width 31 height 18
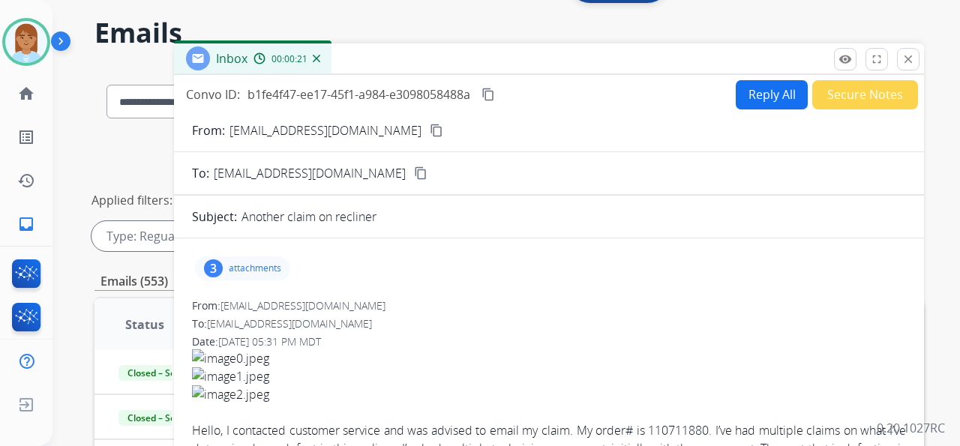
scroll to position [28, 0]
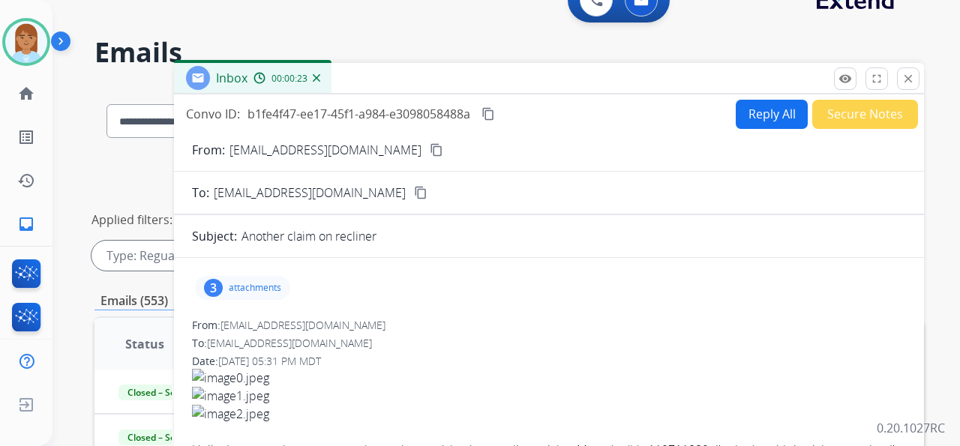
drag, startPoint x: 385, startPoint y: 154, endPoint x: 397, endPoint y: 159, distance: 12.8
click at [430, 154] on mat-icon "content_copy" at bounding box center [436, 149] width 13 height 13
click at [768, 118] on button "Reply All" at bounding box center [771, 114] width 72 height 29
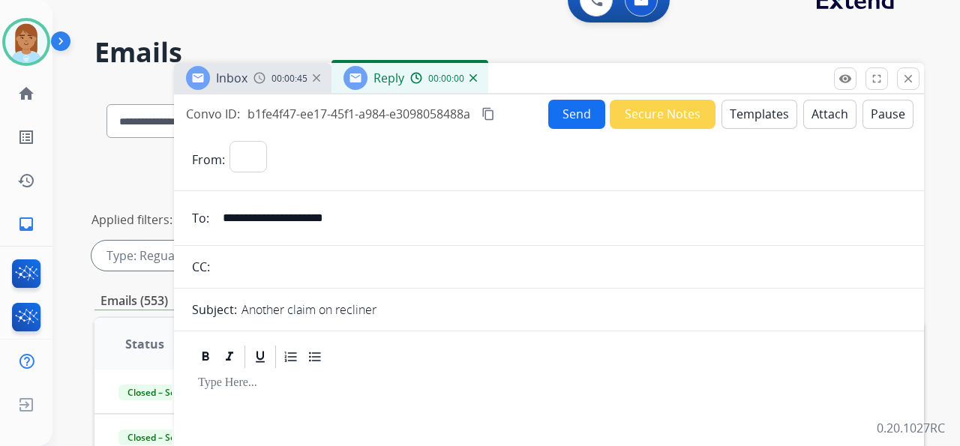
select select "**********"
click at [773, 108] on button "Templates" at bounding box center [759, 114] width 76 height 29
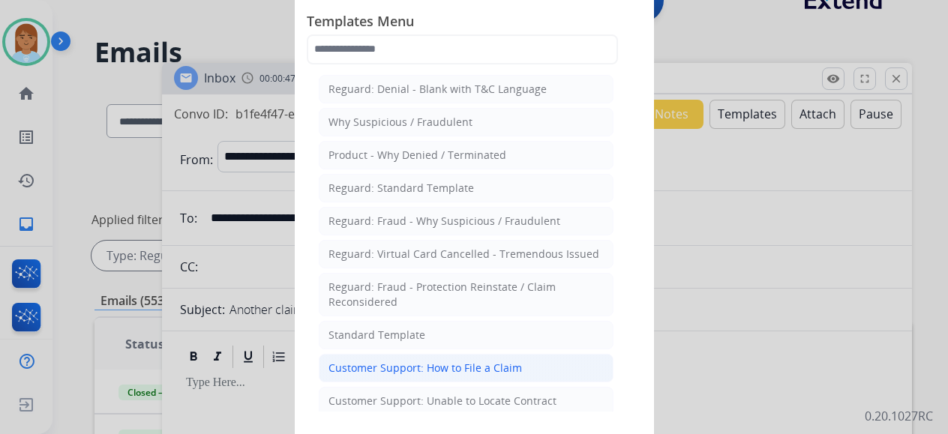
click at [477, 364] on div "Customer Support: How to File a Claim" at bounding box center [424, 368] width 193 height 15
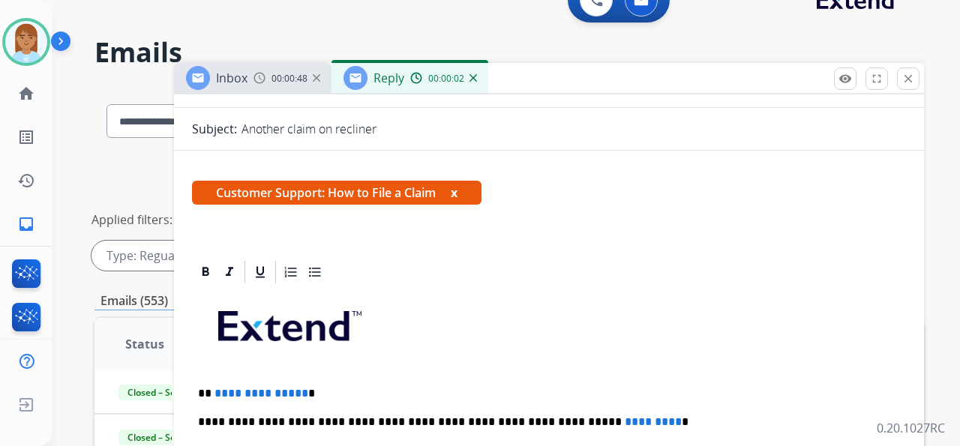
scroll to position [349, 0]
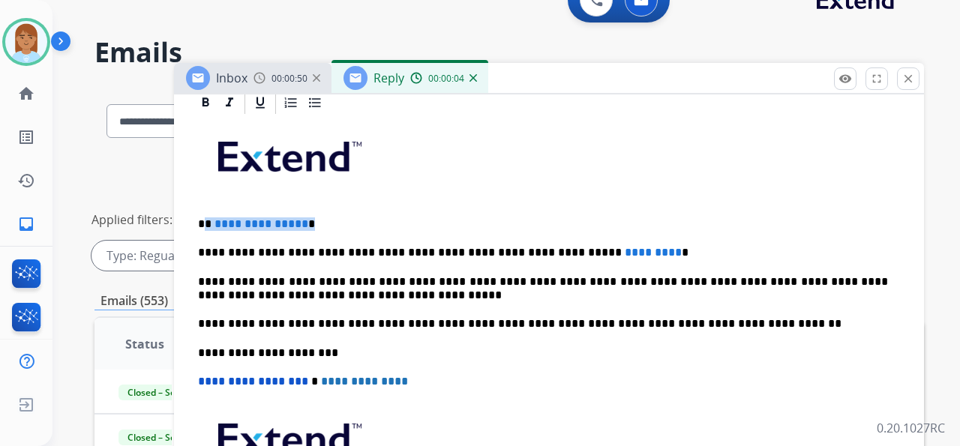
drag, startPoint x: 204, startPoint y: 220, endPoint x: 394, endPoint y: 210, distance: 190.7
click at [394, 210] on div "**********" at bounding box center [549, 345] width 714 height 458
drag, startPoint x: 540, startPoint y: 251, endPoint x: 727, endPoint y: 234, distance: 188.2
click at [685, 240] on div "**********" at bounding box center [549, 345] width 714 height 458
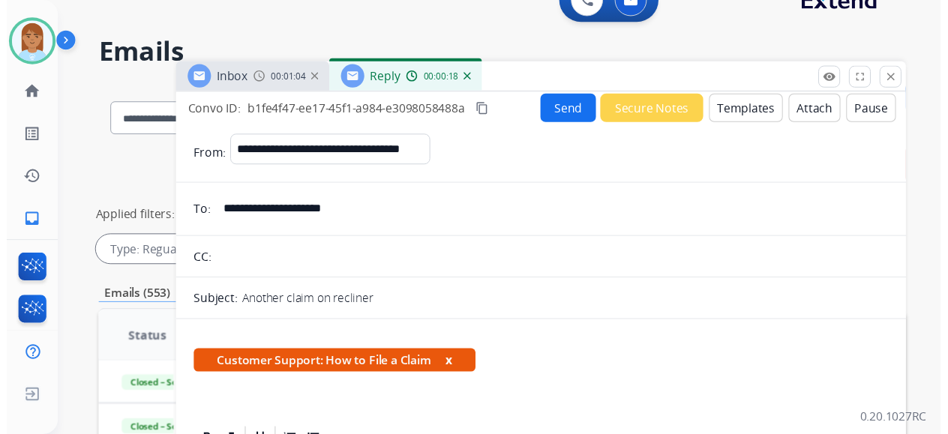
scroll to position [0, 0]
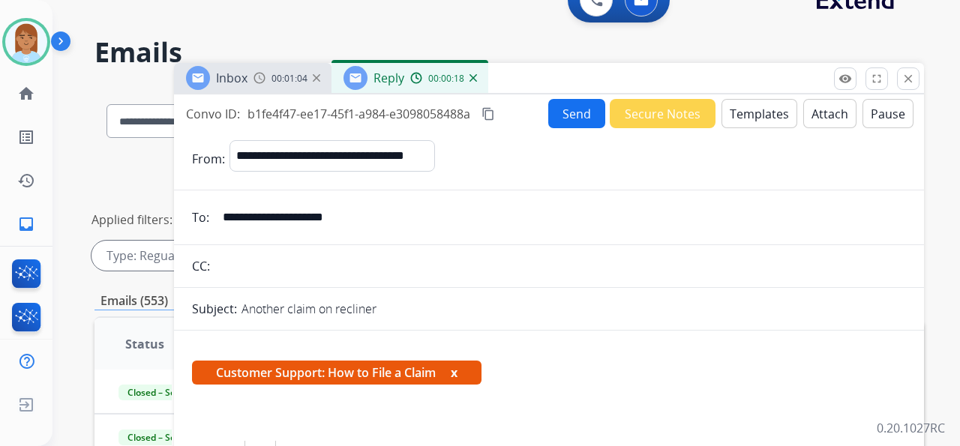
click at [548, 112] on button "Send" at bounding box center [576, 113] width 57 height 29
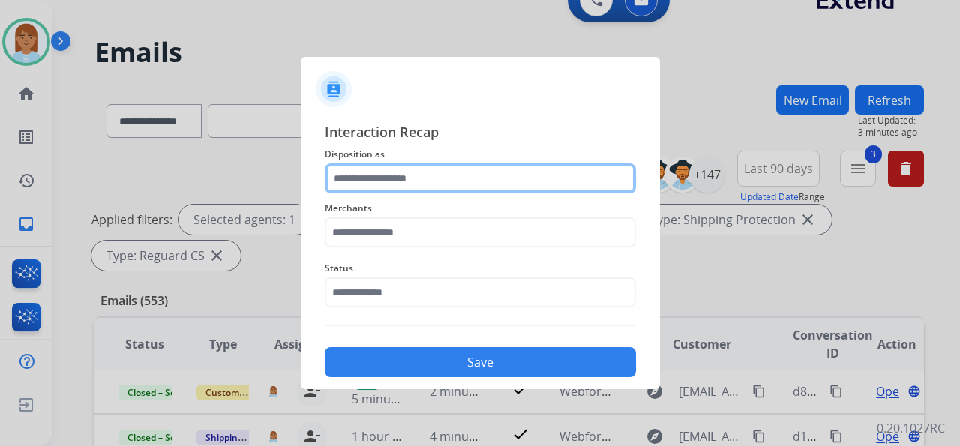
click at [346, 186] on input "text" at bounding box center [480, 178] width 311 height 30
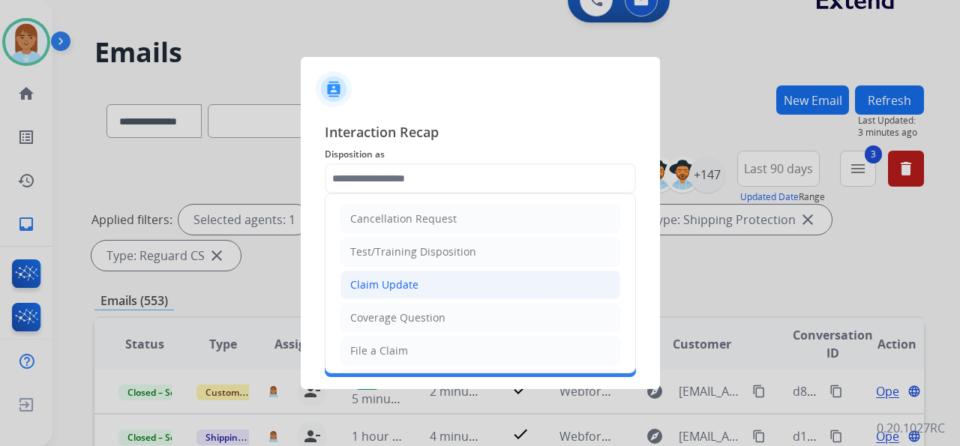
click at [420, 288] on li "Claim Update" at bounding box center [480, 285] width 280 height 28
type input "**********"
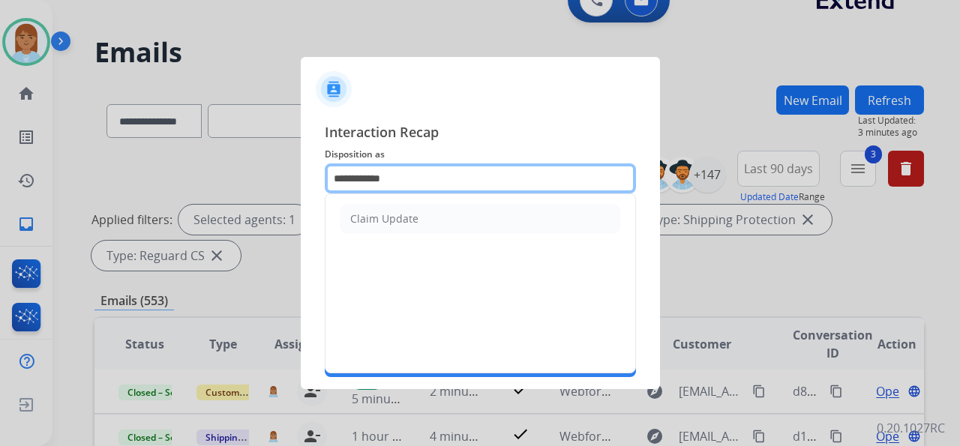
drag, startPoint x: 415, startPoint y: 180, endPoint x: 21, endPoint y: 205, distance: 394.4
click at [0, 208] on app-contact-recap-modal "**********" at bounding box center [0, 223] width 0 height 446
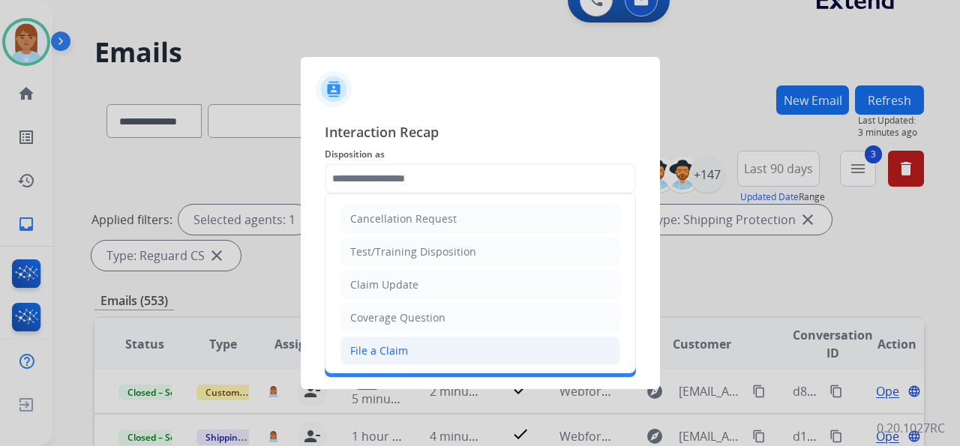
click at [379, 355] on div "File a Claim" at bounding box center [379, 350] width 58 height 15
type input "**********"
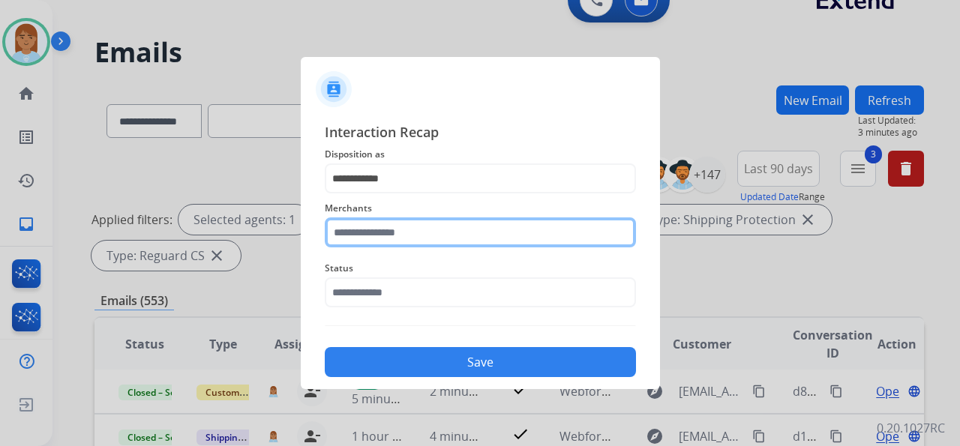
click at [413, 239] on input "text" at bounding box center [480, 232] width 311 height 30
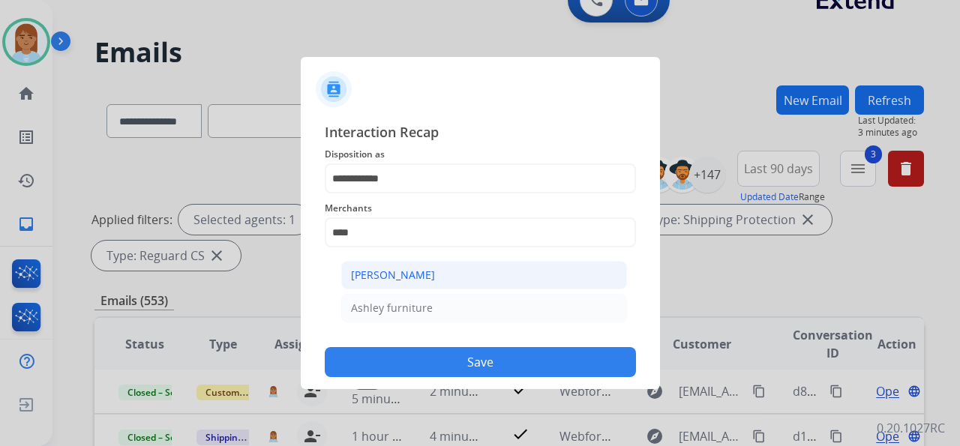
click at [427, 282] on div "[PERSON_NAME]" at bounding box center [393, 275] width 84 height 15
type input "**********"
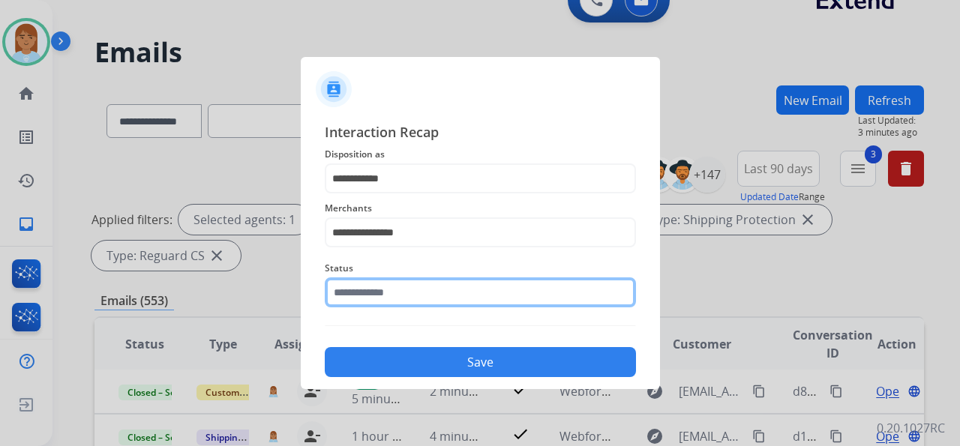
click at [422, 289] on input "text" at bounding box center [480, 292] width 311 height 30
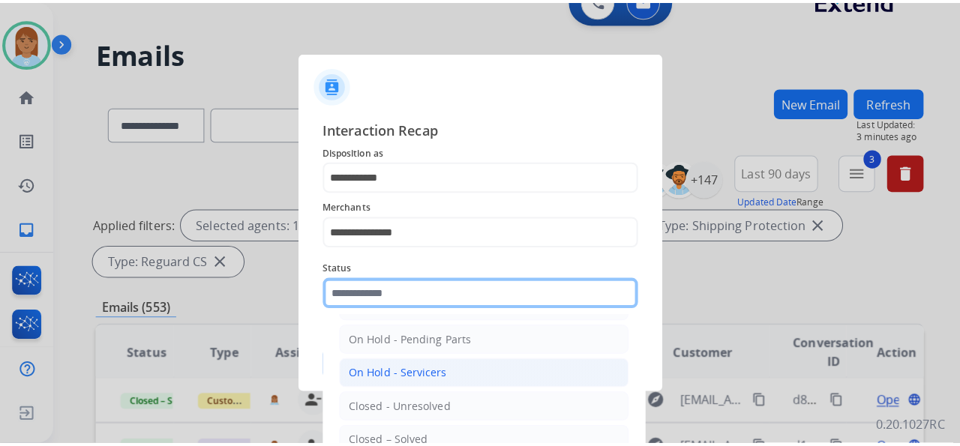
scroll to position [85, 0]
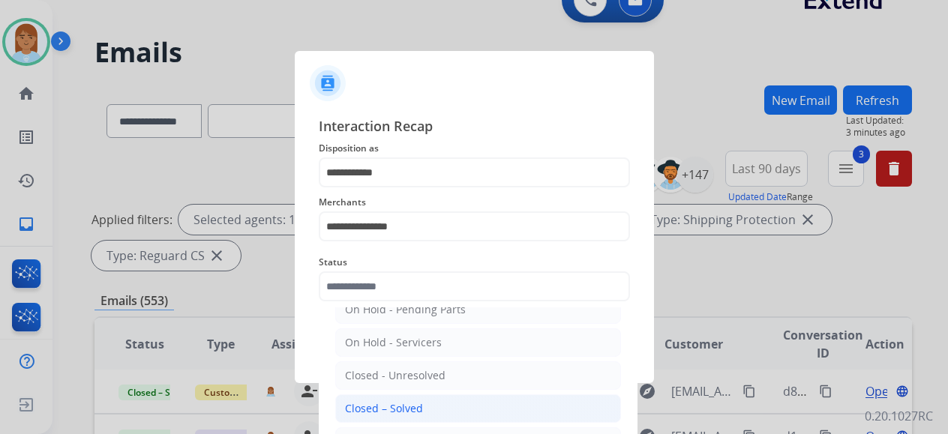
click at [373, 407] on div "Closed – Solved" at bounding box center [384, 408] width 78 height 15
type input "**********"
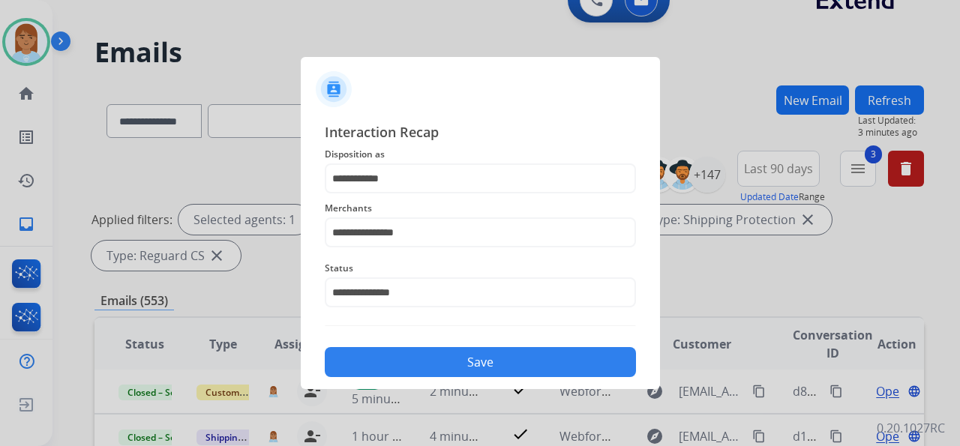
click at [394, 362] on button "Save" at bounding box center [480, 362] width 311 height 30
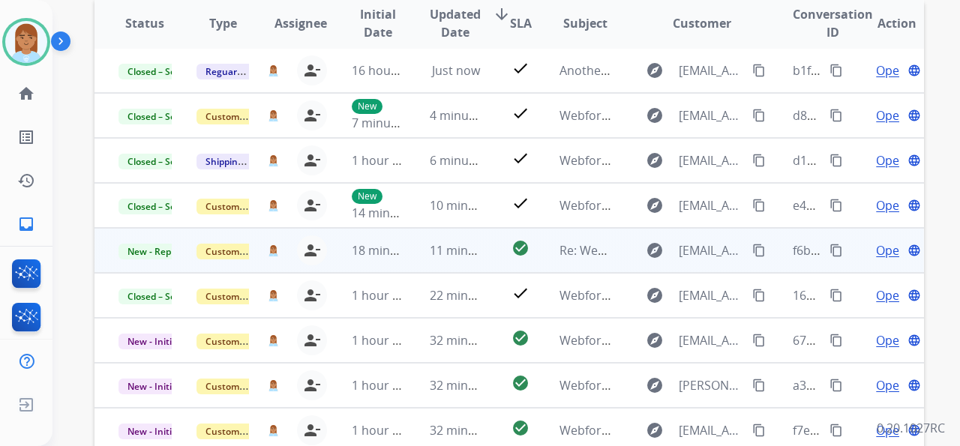
scroll to position [450, 0]
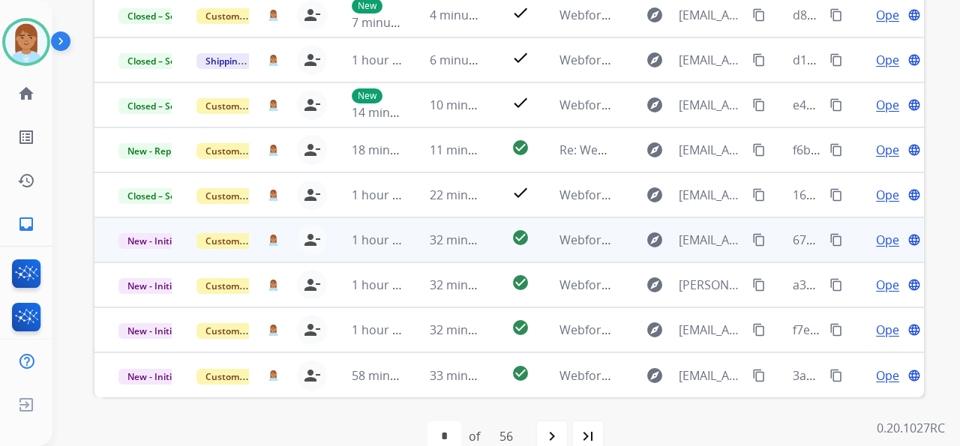
click at [870, 247] on div "Open language" at bounding box center [896, 240] width 53 height 18
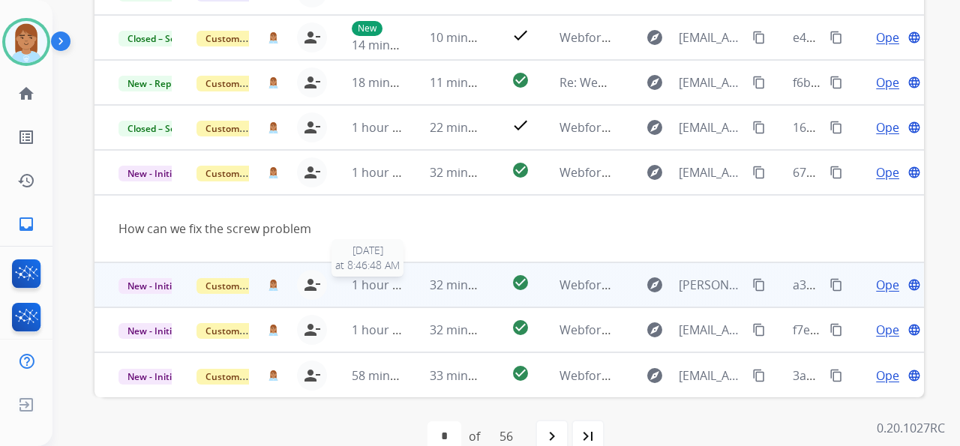
scroll to position [478, 0]
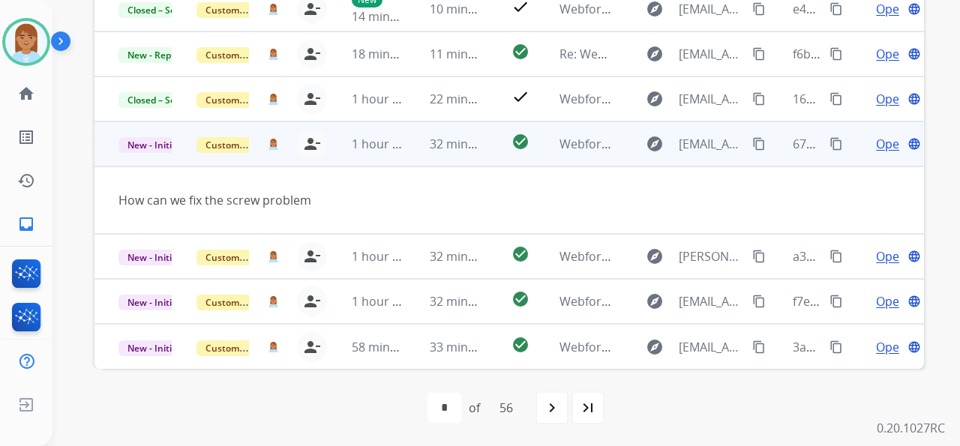
click at [876, 138] on span "Open" at bounding box center [891, 144] width 31 height 18
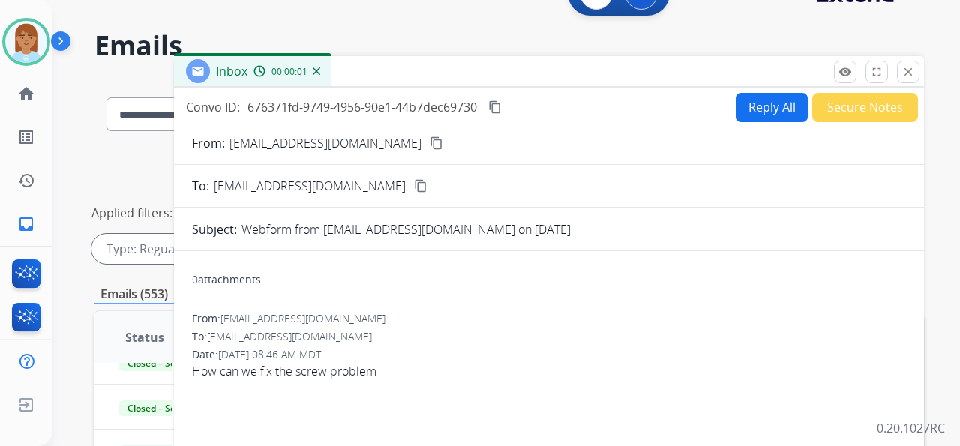
scroll to position [0, 0]
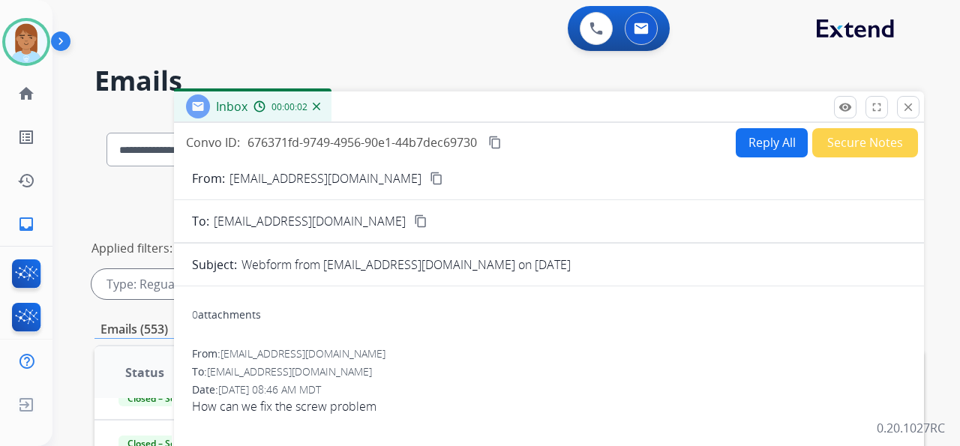
drag, startPoint x: 360, startPoint y: 178, endPoint x: 396, endPoint y: 190, distance: 37.7
click at [430, 178] on mat-icon "content_copy" at bounding box center [436, 178] width 13 height 13
click at [735, 154] on button "Reply All" at bounding box center [771, 142] width 72 height 29
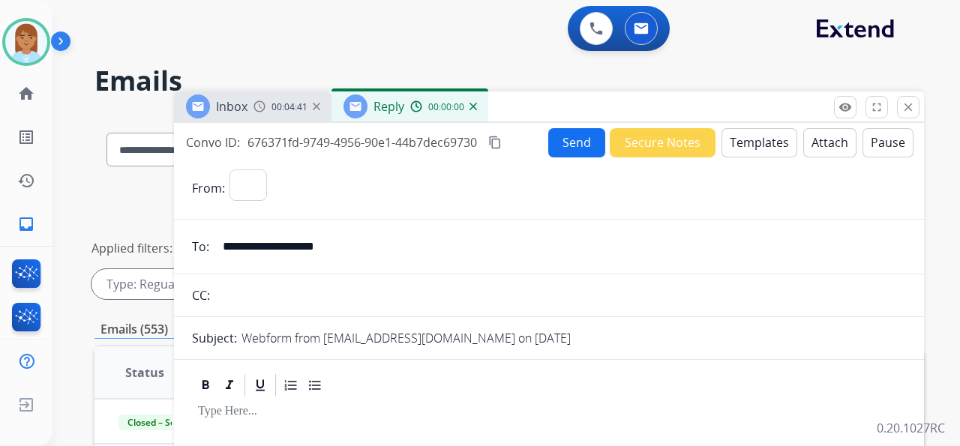
select select "**********"
click at [766, 141] on button "Templates" at bounding box center [759, 142] width 76 height 29
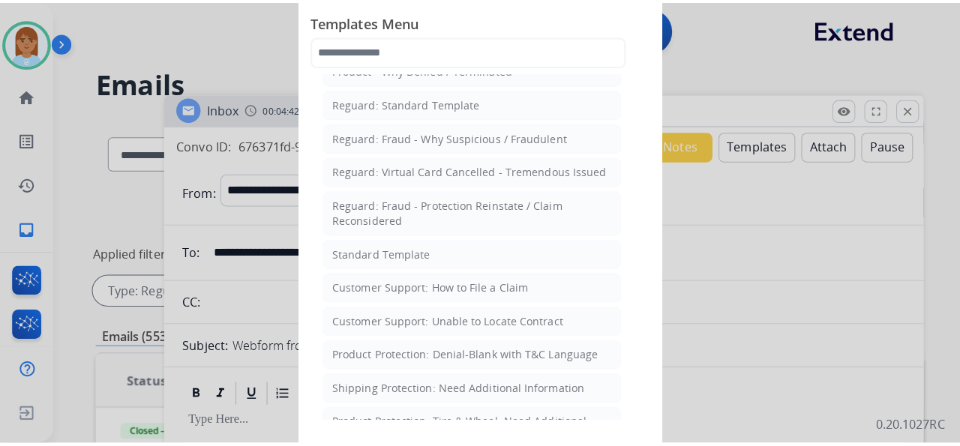
scroll to position [199, 0]
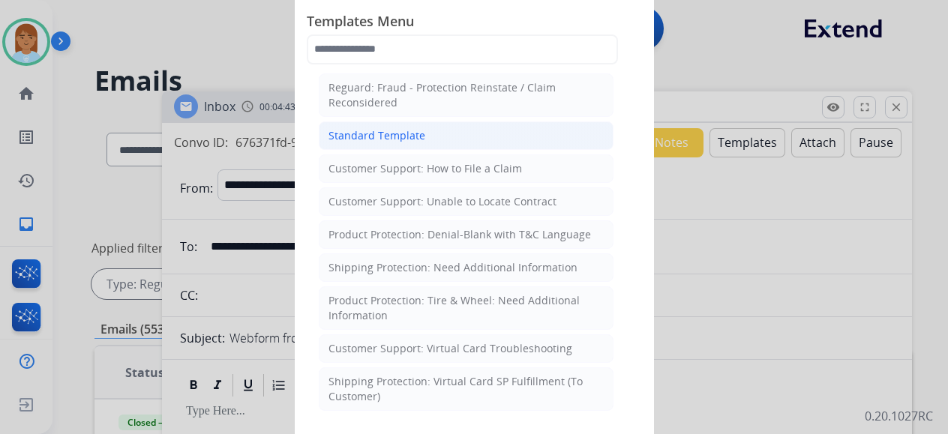
click at [427, 136] on li "Standard Template" at bounding box center [466, 135] width 295 height 28
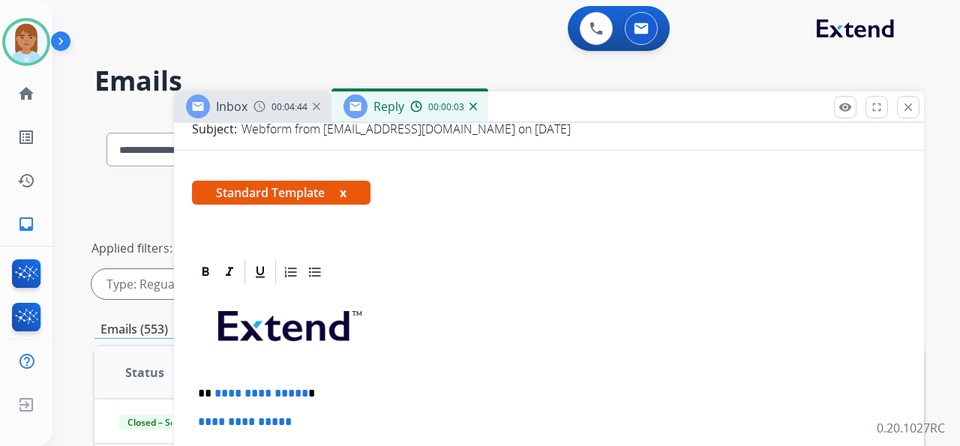
scroll to position [300, 0]
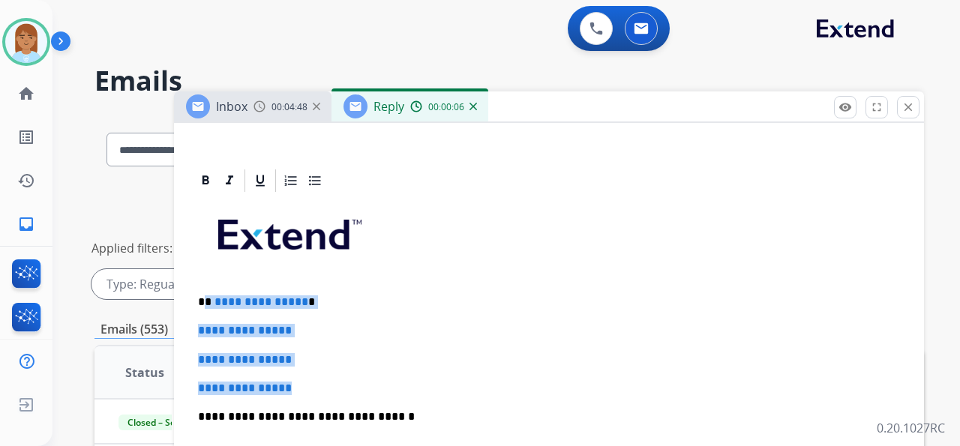
drag, startPoint x: 203, startPoint y: 298, endPoint x: 299, endPoint y: 385, distance: 129.0
click at [298, 385] on div "**********" at bounding box center [549, 452] width 714 height 516
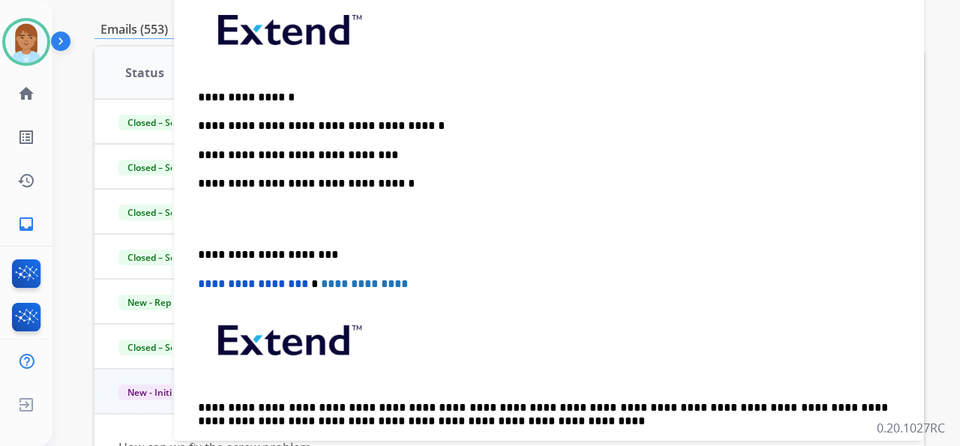
scroll to position [178, 0]
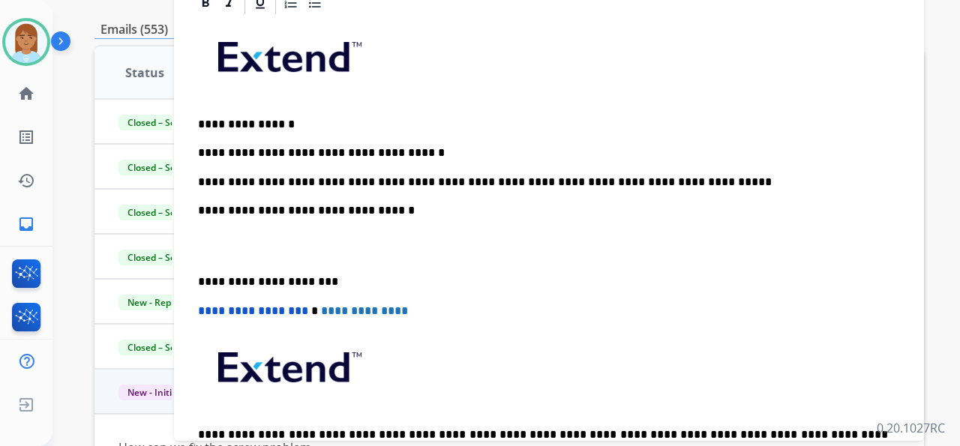
click at [233, 247] on p at bounding box center [549, 246] width 702 height 28
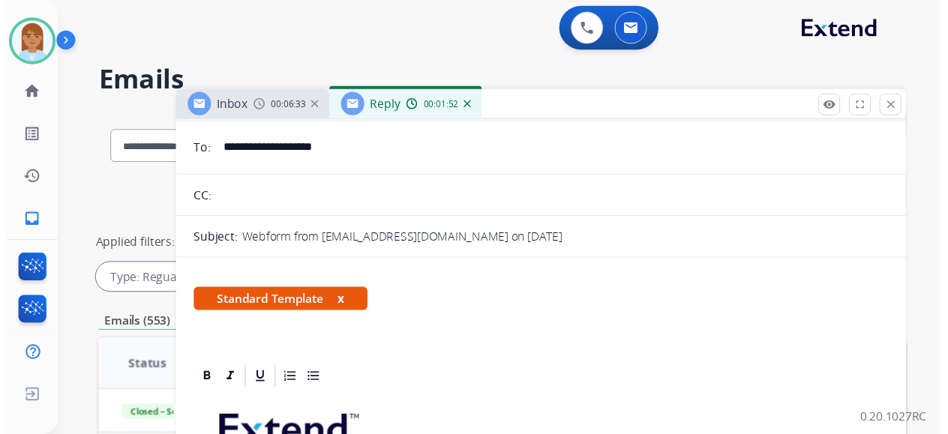
scroll to position [0, 0]
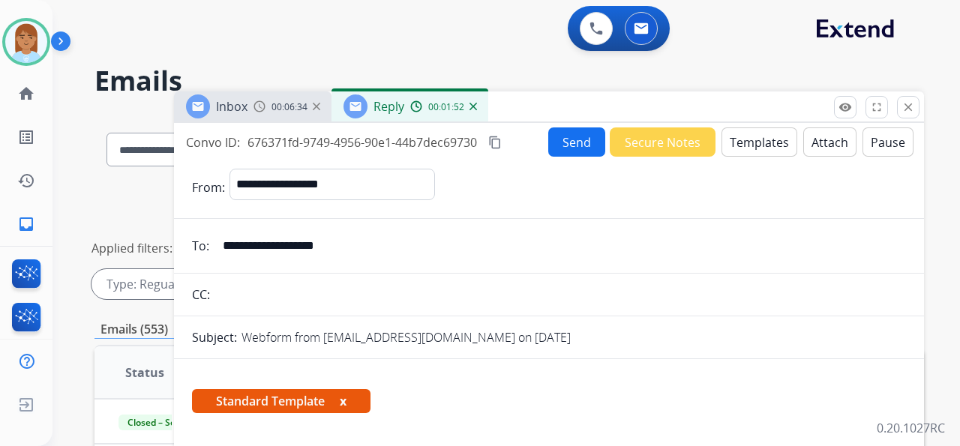
click at [559, 144] on button "Send" at bounding box center [576, 141] width 57 height 29
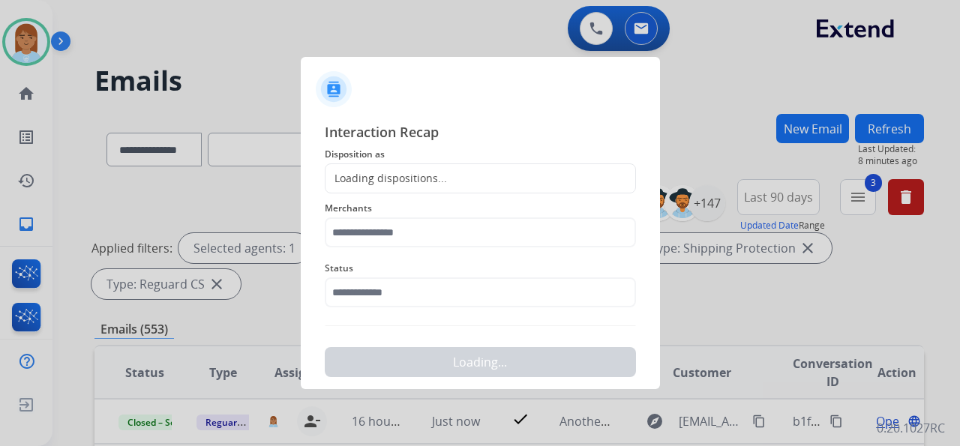
click at [467, 178] on div "Loading dispositions..." at bounding box center [480, 178] width 311 height 30
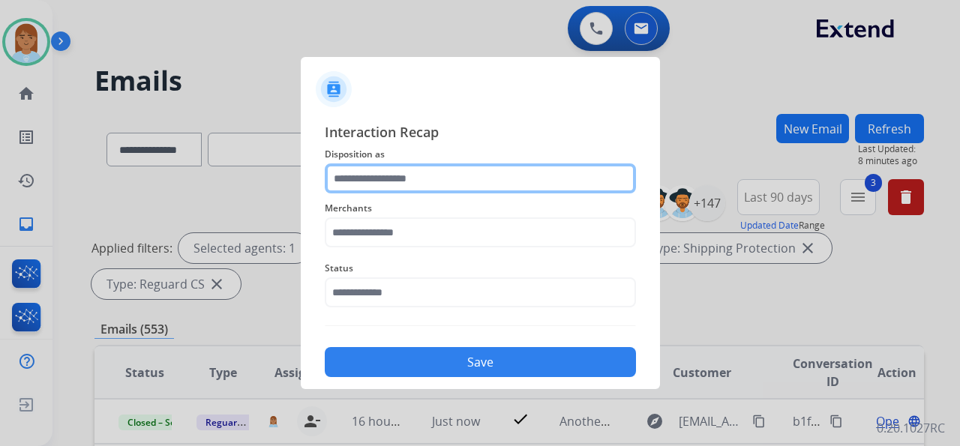
click at [478, 175] on input "text" at bounding box center [480, 178] width 311 height 30
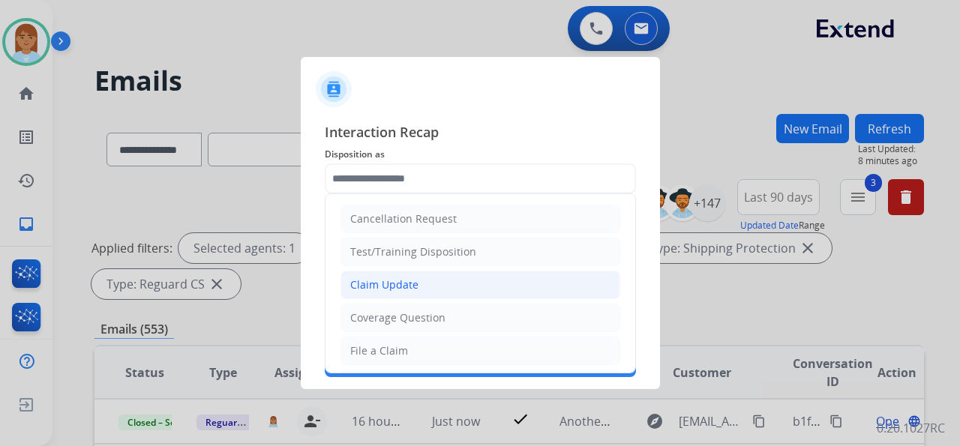
click at [433, 288] on li "Claim Update" at bounding box center [480, 285] width 280 height 28
type input "**********"
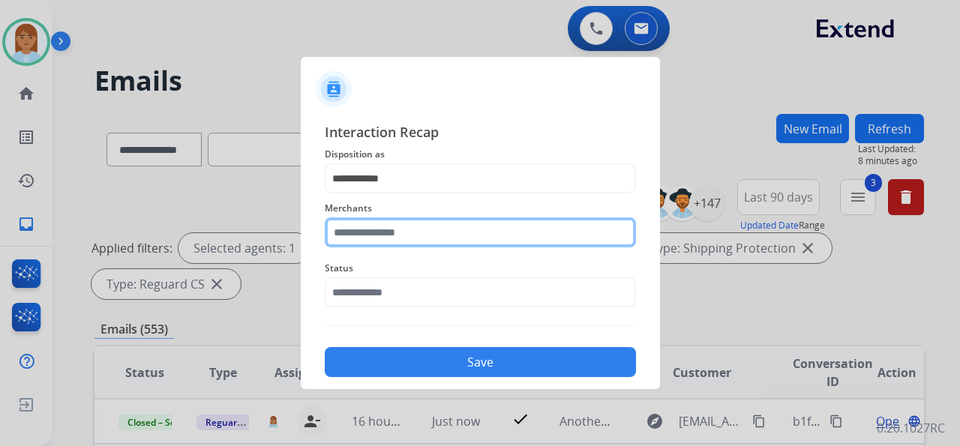
click at [469, 229] on input "text" at bounding box center [480, 232] width 311 height 30
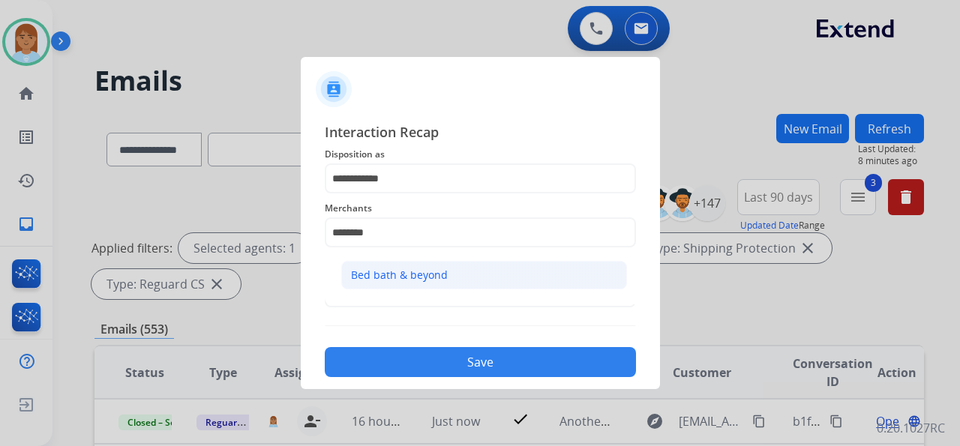
click at [472, 276] on li "Bed bath & beyond" at bounding box center [484, 275] width 286 height 28
type input "**********"
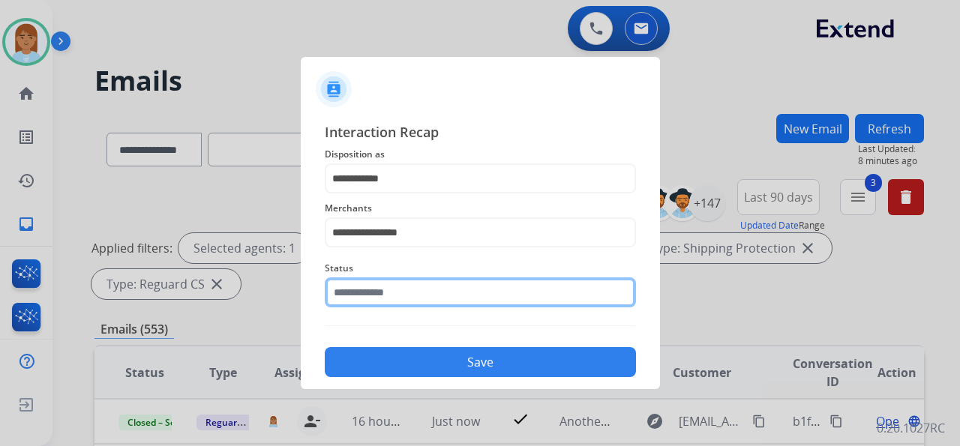
click at [490, 288] on input "text" at bounding box center [480, 292] width 311 height 30
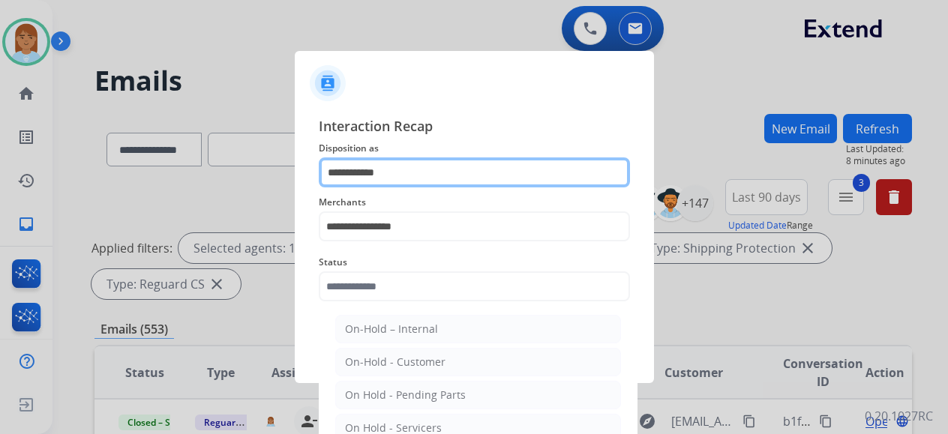
click at [412, 172] on input "**********" at bounding box center [474, 172] width 311 height 30
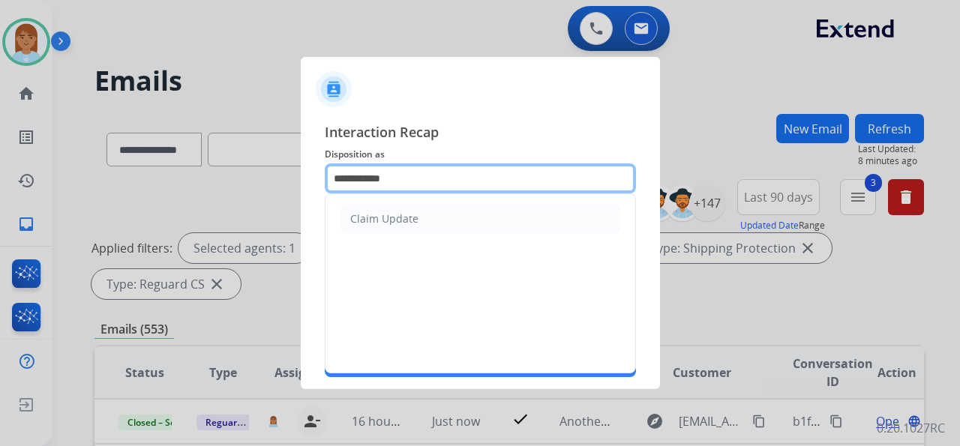
drag, startPoint x: 446, startPoint y: 183, endPoint x: 125, endPoint y: 121, distance: 326.9
click at [0, 121] on app-contact-recap-modal "**********" at bounding box center [0, 223] width 0 height 446
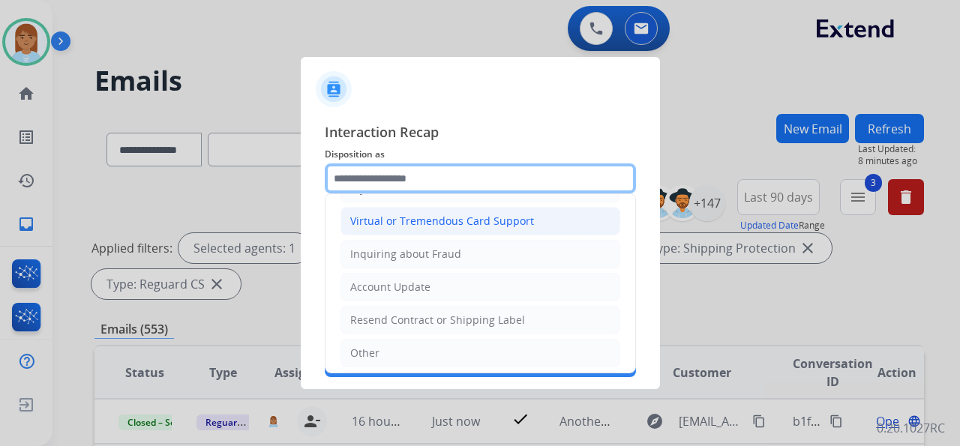
scroll to position [227, 0]
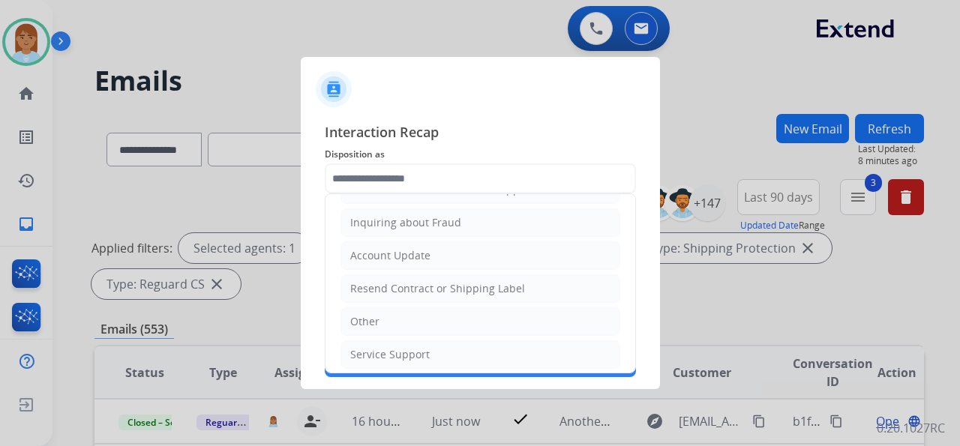
click at [410, 315] on li "Other" at bounding box center [480, 321] width 280 height 28
type input "*****"
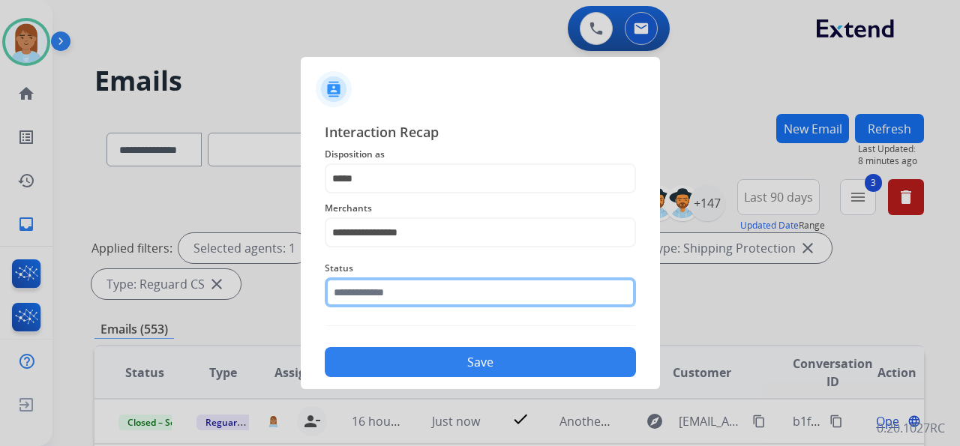
click at [415, 292] on input "text" at bounding box center [480, 292] width 311 height 30
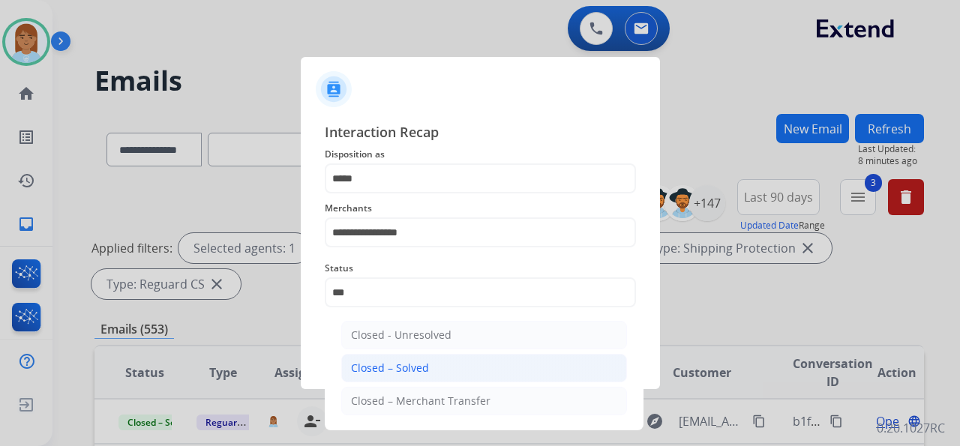
click at [397, 373] on div "Closed – Solved" at bounding box center [390, 368] width 78 height 15
type input "**********"
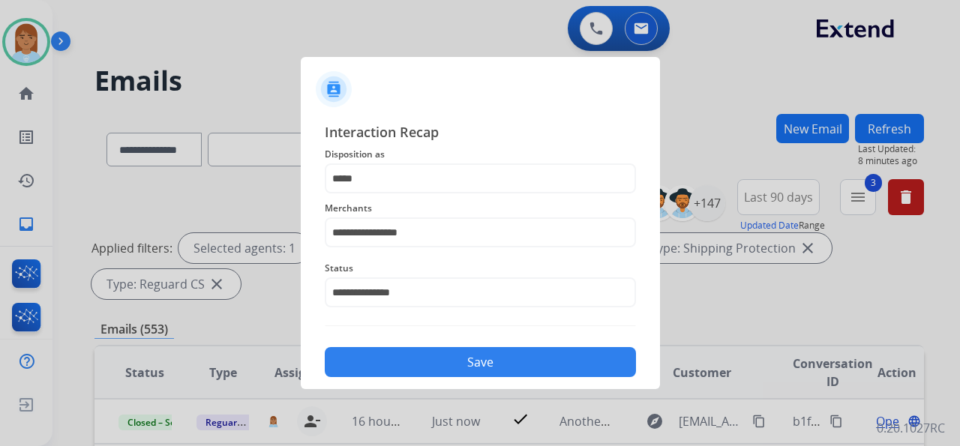
click at [431, 373] on button "Save" at bounding box center [480, 362] width 311 height 30
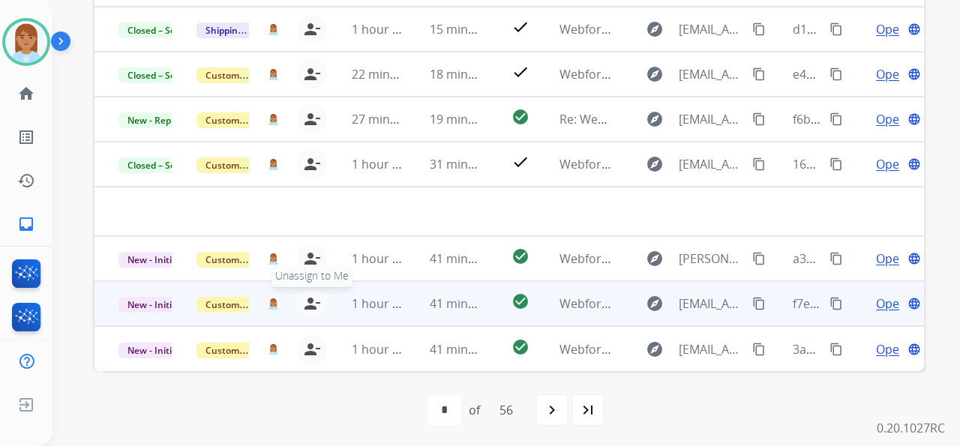
scroll to position [478, 0]
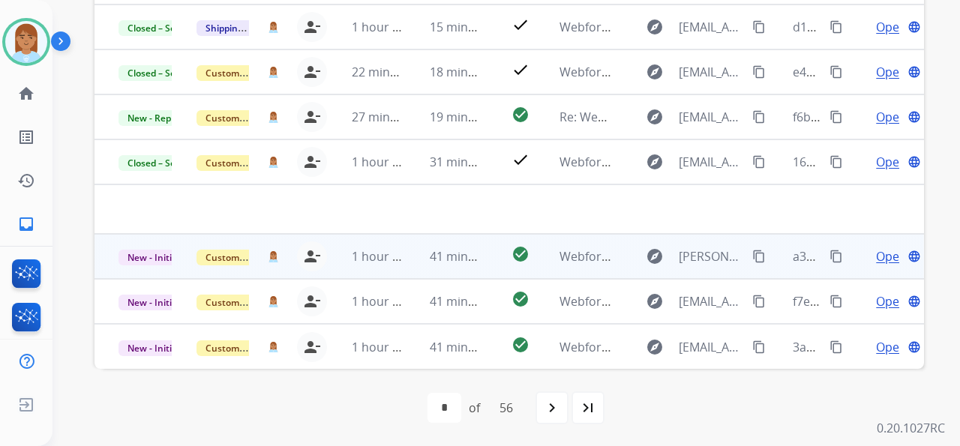
click at [885, 267] on td "Open language" at bounding box center [885, 256] width 78 height 45
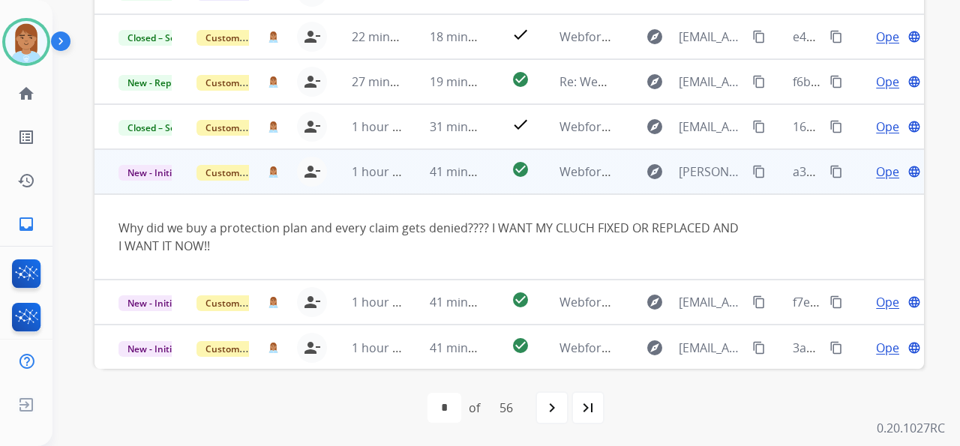
scroll to position [87, 0]
click at [886, 174] on span "Open" at bounding box center [891, 171] width 31 height 18
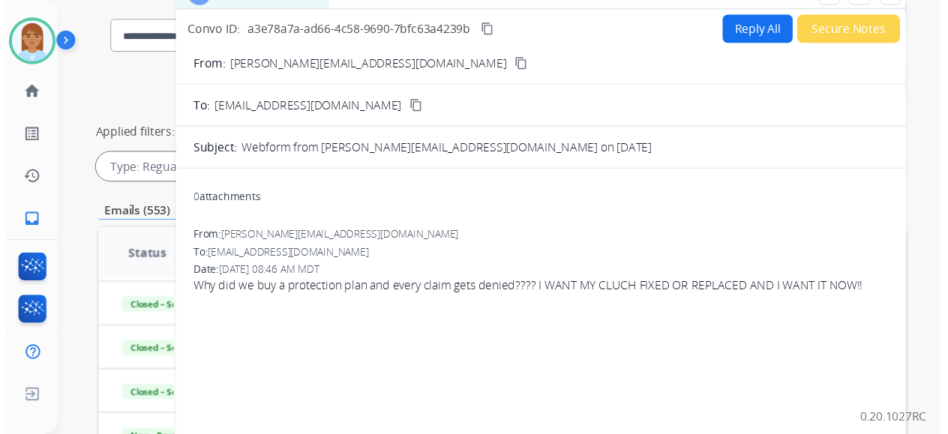
scroll to position [0, 0]
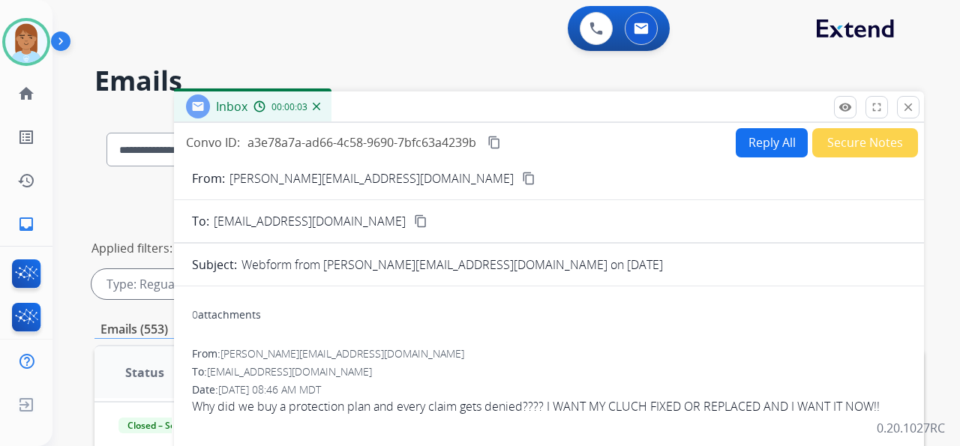
click at [520, 186] on button "content_copy" at bounding box center [529, 178] width 18 height 18
click at [769, 146] on button "Reply All" at bounding box center [771, 142] width 72 height 29
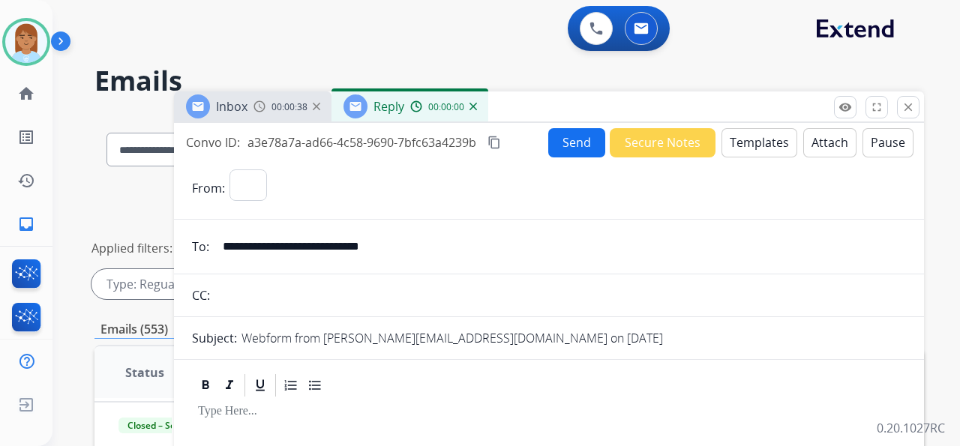
select select "**********"
click at [765, 149] on button "Templates" at bounding box center [759, 142] width 76 height 29
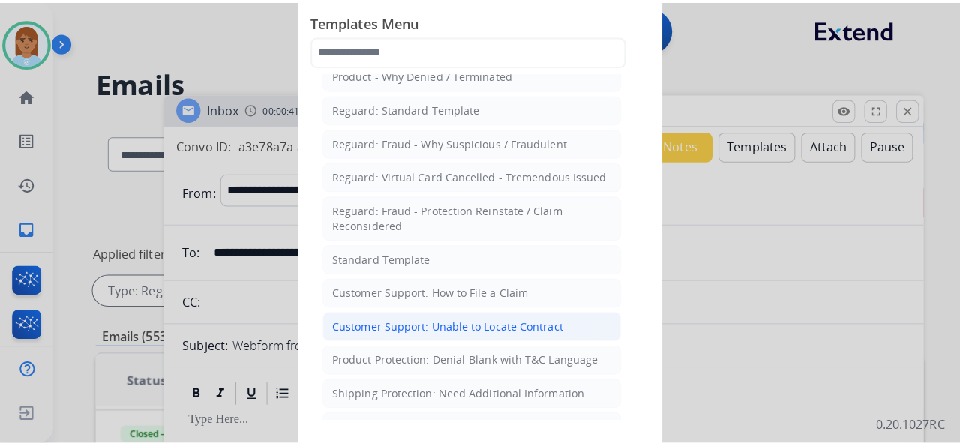
scroll to position [100, 0]
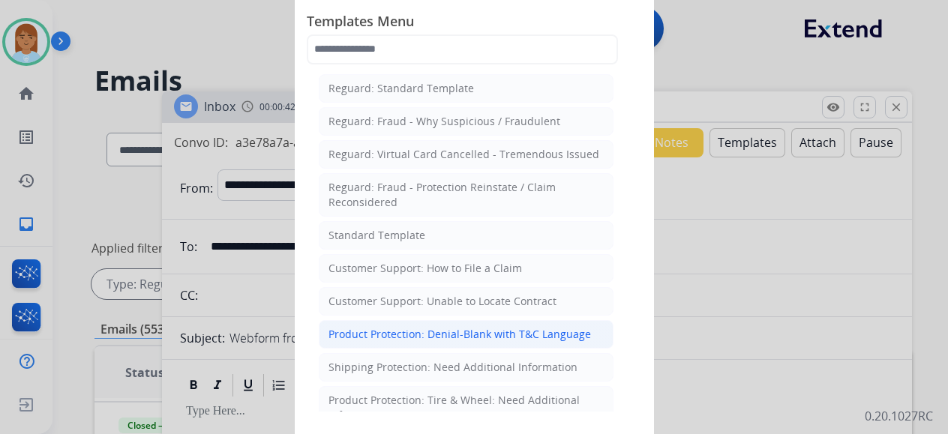
click at [472, 328] on div "Product Protection: Denial-Blank with T&C Language" at bounding box center [459, 334] width 262 height 15
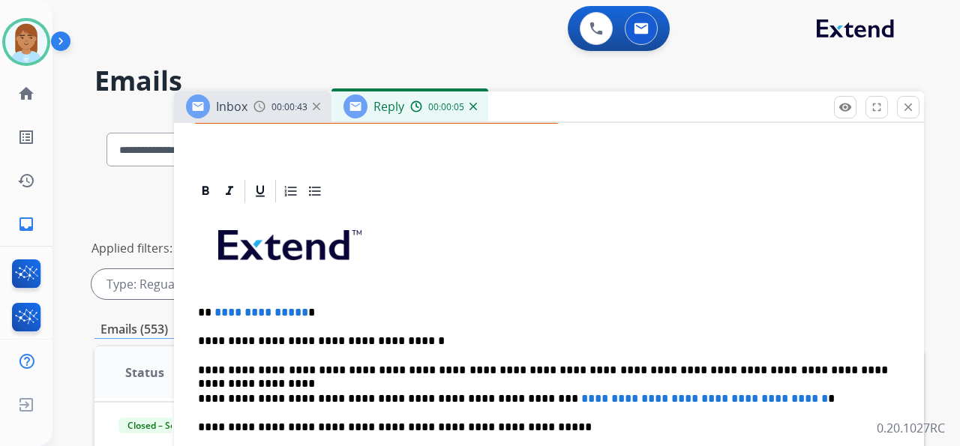
scroll to position [343, 0]
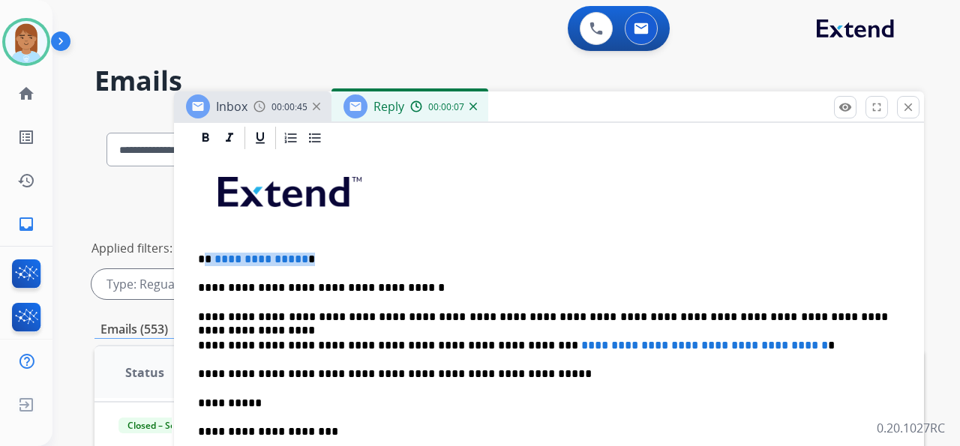
drag, startPoint x: 204, startPoint y: 255, endPoint x: 456, endPoint y: 266, distance: 252.2
click at [373, 258] on p "**********" at bounding box center [543, 259] width 690 height 13
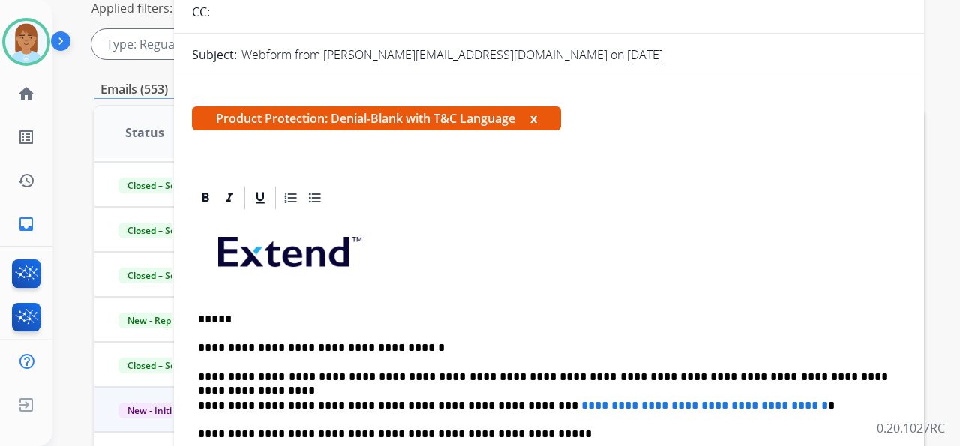
scroll to position [250, 0]
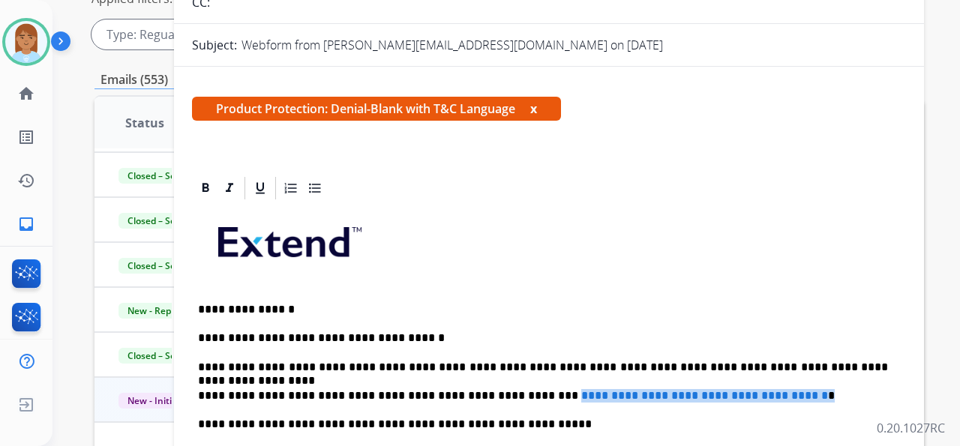
drag, startPoint x: 505, startPoint y: 392, endPoint x: 810, endPoint y: 398, distance: 306.0
click at [810, 398] on p "**********" at bounding box center [543, 395] width 690 height 13
click at [529, 389] on p "**********" at bounding box center [543, 395] width 690 height 13
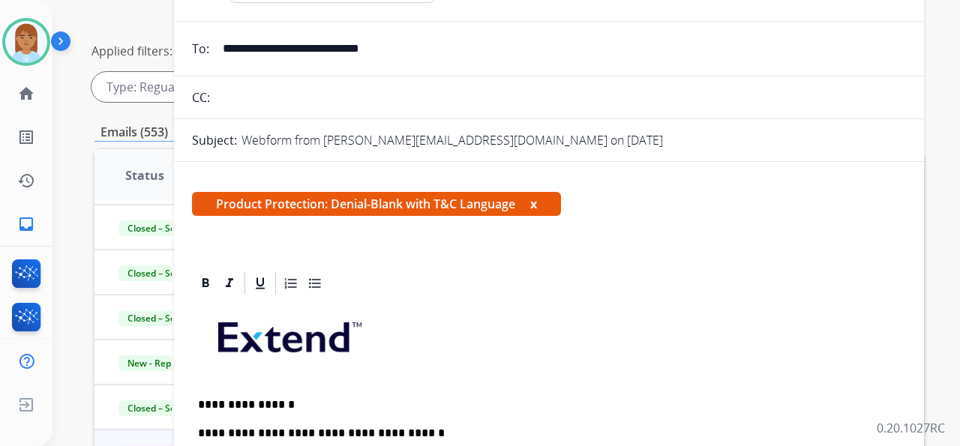
scroll to position [0, 0]
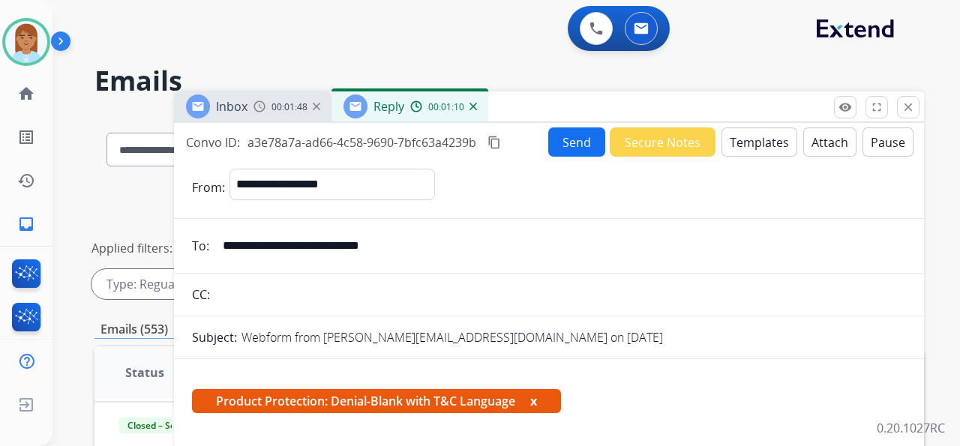
click at [838, 150] on button "Attach" at bounding box center [829, 141] width 53 height 29
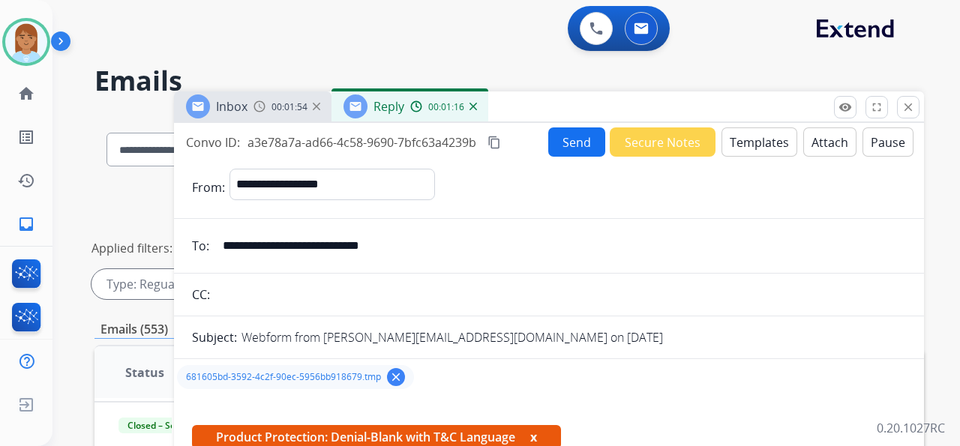
click at [587, 154] on button "Send" at bounding box center [576, 141] width 57 height 29
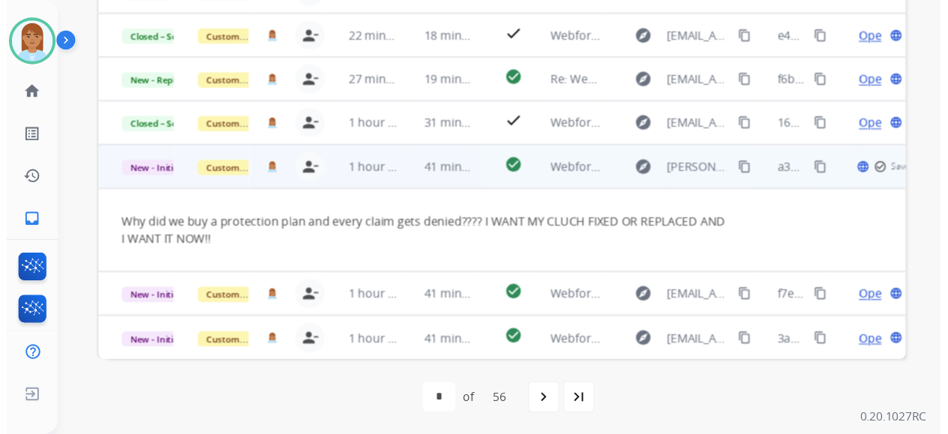
scroll to position [87, 0]
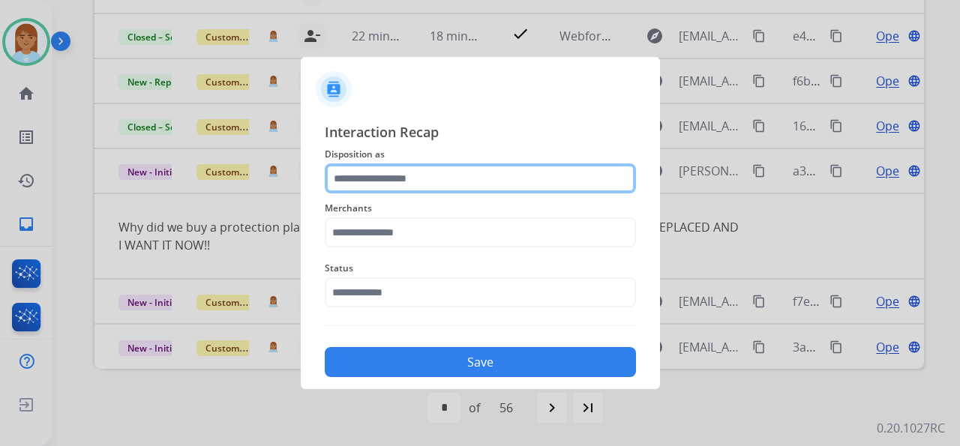
click at [436, 168] on input "text" at bounding box center [480, 178] width 311 height 30
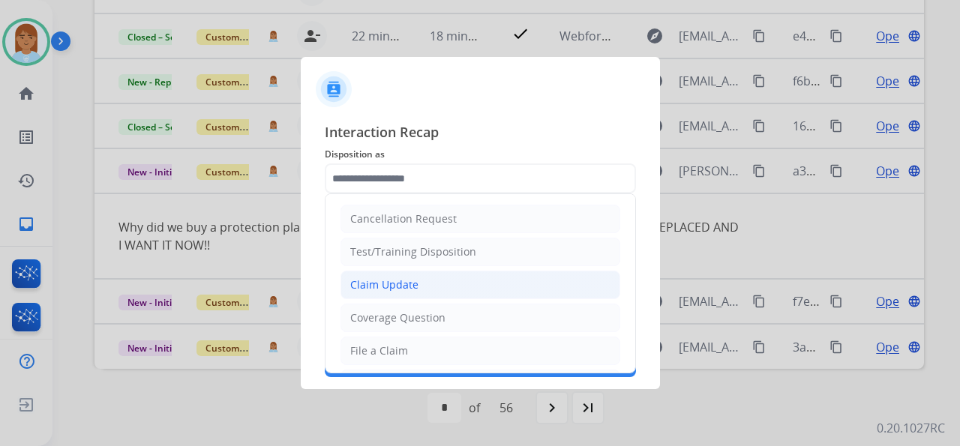
click at [460, 277] on li "Claim Update" at bounding box center [480, 285] width 280 height 28
type input "**********"
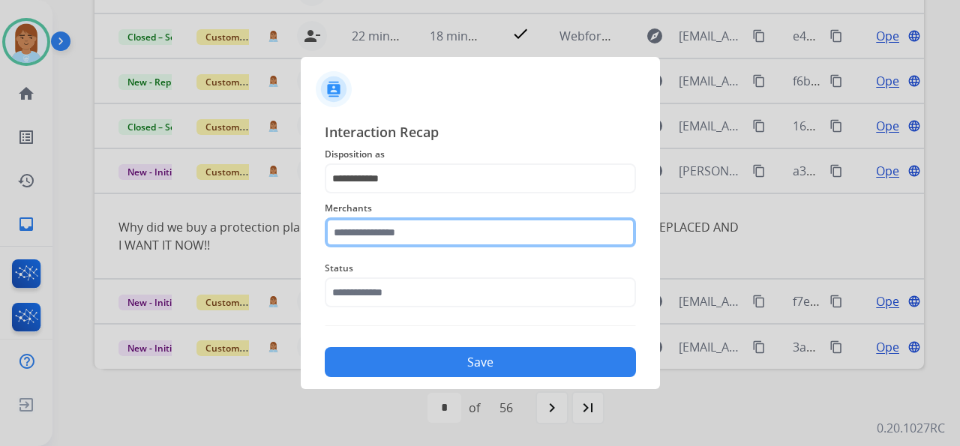
click at [456, 232] on input "text" at bounding box center [480, 232] width 311 height 30
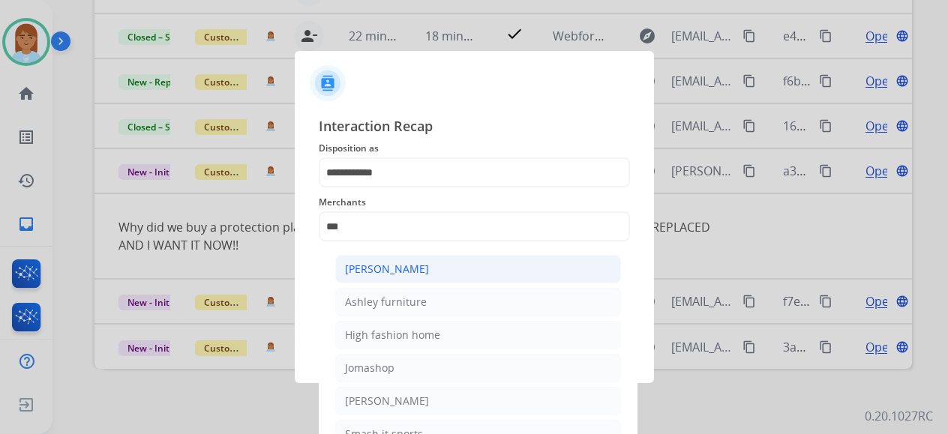
click at [455, 262] on li "[PERSON_NAME]" at bounding box center [478, 269] width 286 height 28
type input "**********"
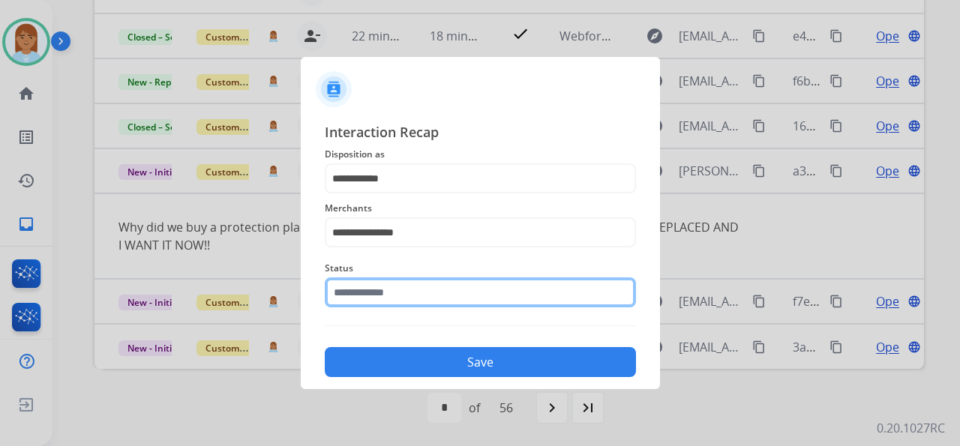
click at [443, 279] on input "text" at bounding box center [480, 292] width 311 height 30
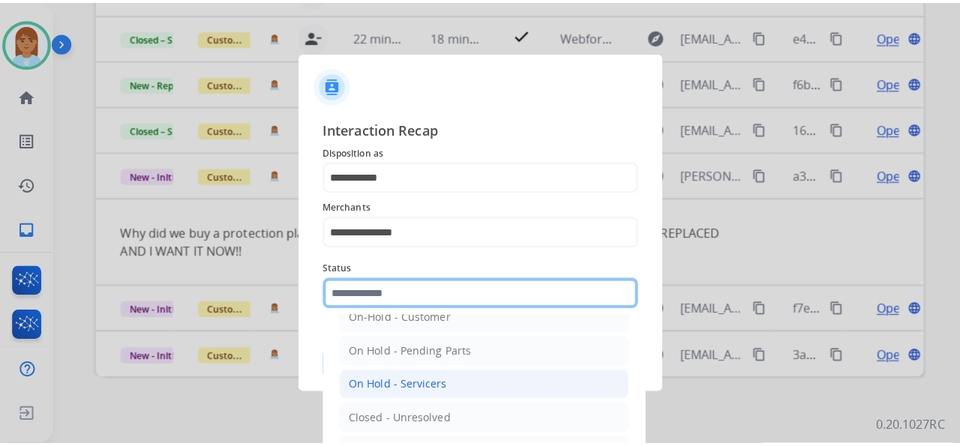
scroll to position [85, 0]
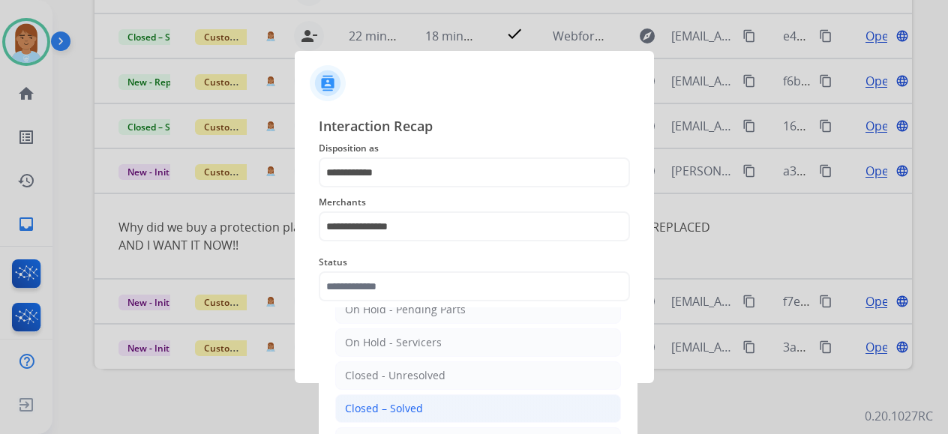
click at [391, 410] on div "Closed – Solved" at bounding box center [384, 408] width 78 height 15
type input "**********"
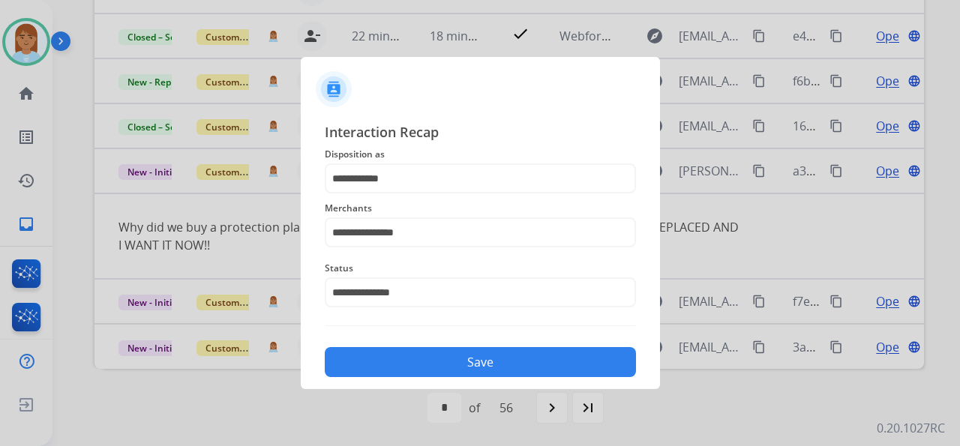
click at [402, 366] on button "Save" at bounding box center [480, 362] width 311 height 30
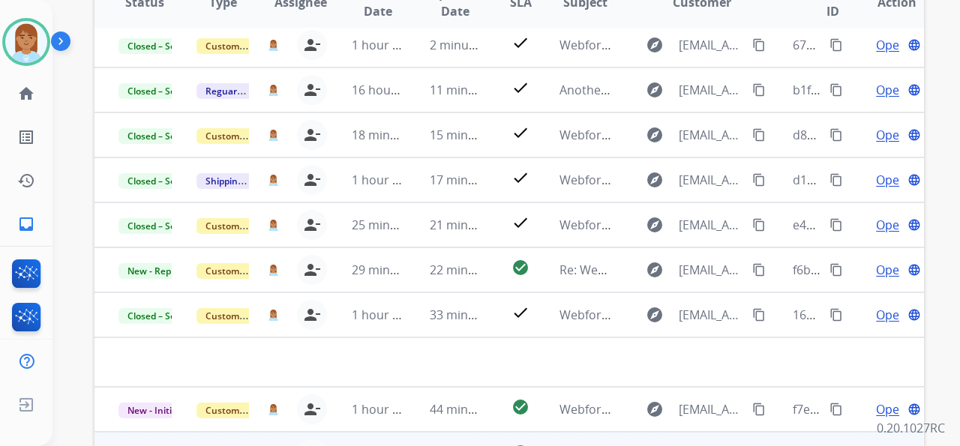
scroll to position [478, 0]
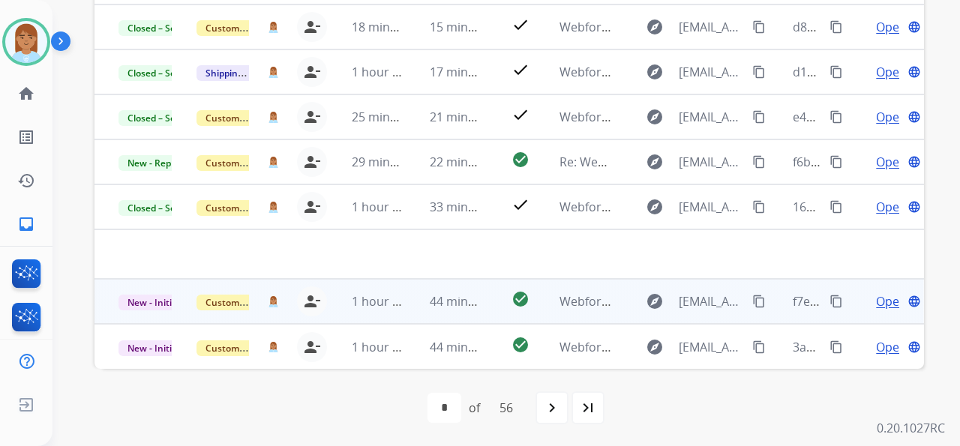
click at [876, 306] on span "Open" at bounding box center [891, 301] width 31 height 18
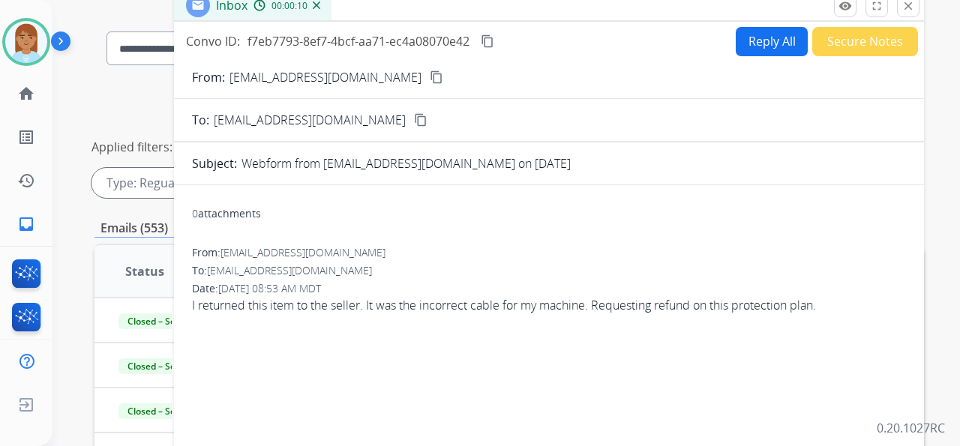
scroll to position [0, 0]
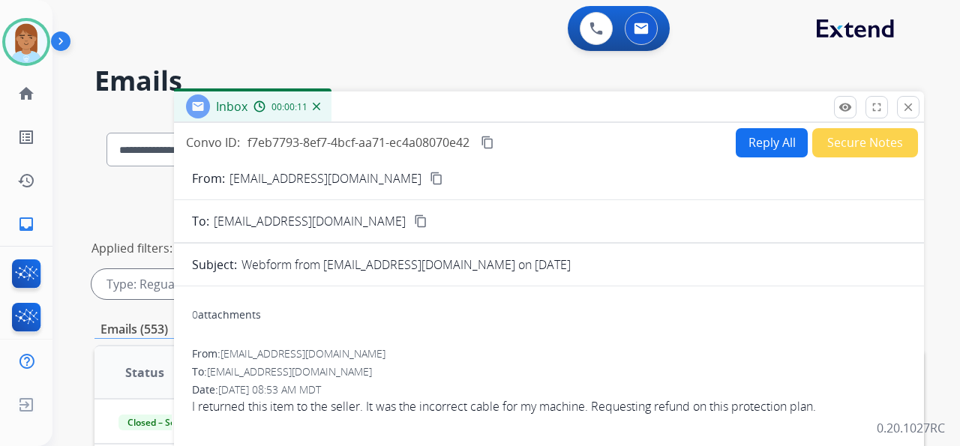
click at [763, 138] on button "Reply All" at bounding box center [771, 142] width 72 height 29
select select "**********"
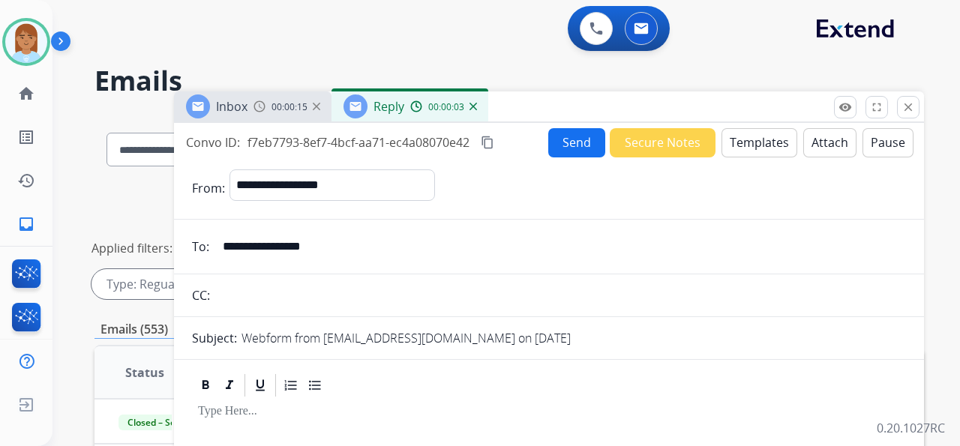
drag, startPoint x: 217, startPoint y: 248, endPoint x: 477, endPoint y: 262, distance: 259.8
click at [477, 262] on form "**********" at bounding box center [549, 445] width 750 height 577
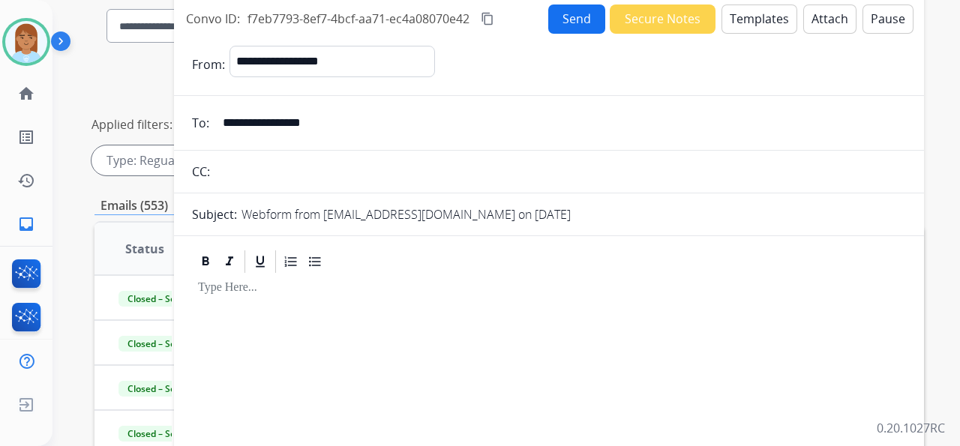
scroll to position [79, 0]
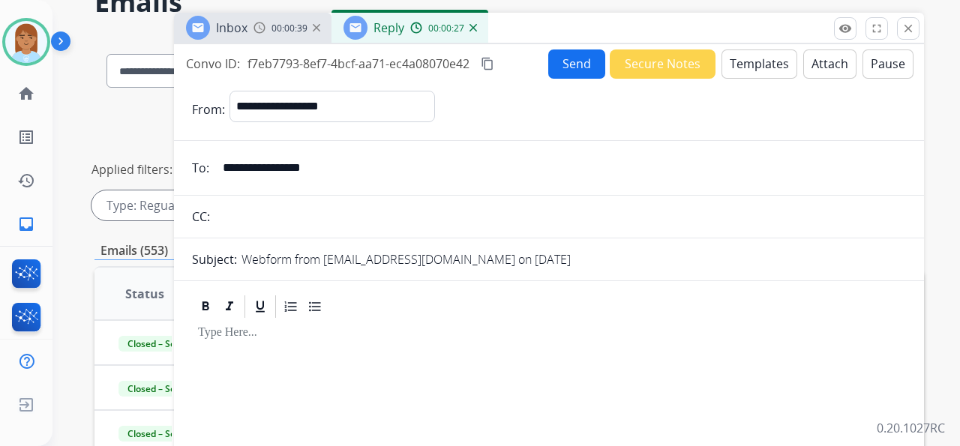
click at [778, 62] on button "Templates" at bounding box center [759, 63] width 76 height 29
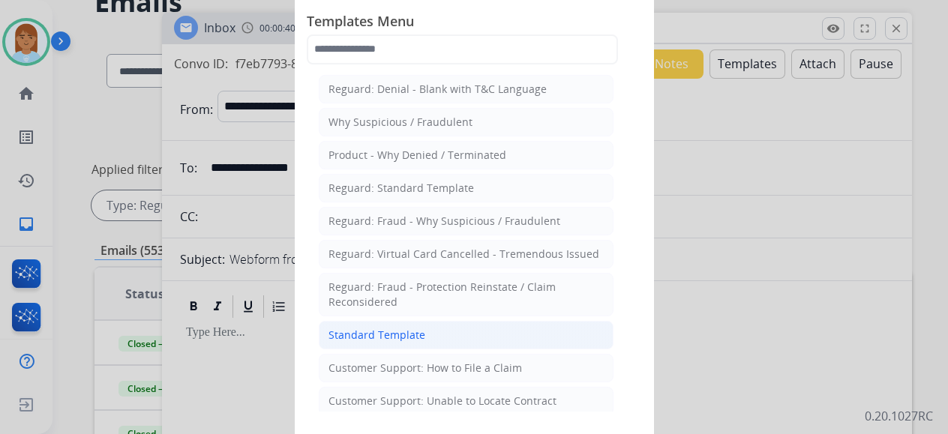
click at [433, 345] on li "Standard Template" at bounding box center [466, 335] width 295 height 28
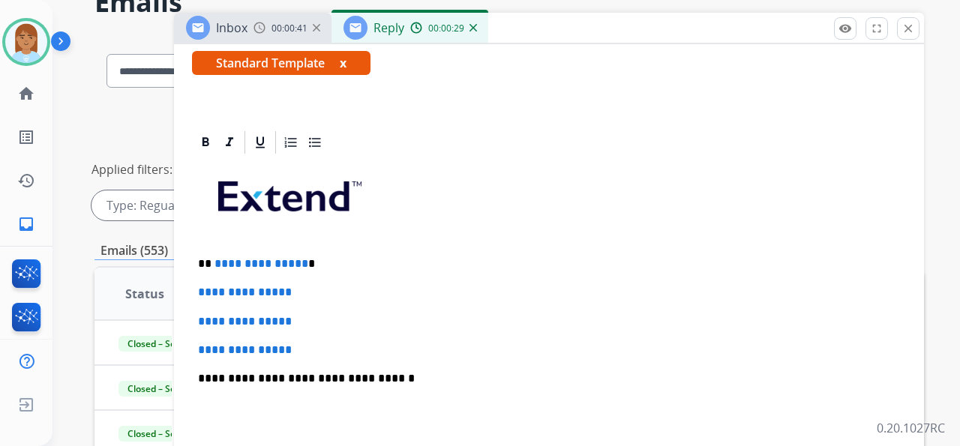
scroll to position [349, 0]
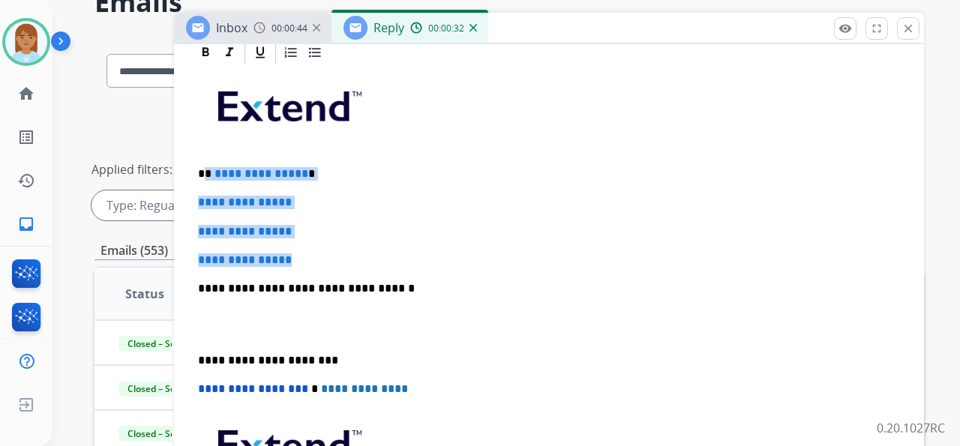
drag, startPoint x: 204, startPoint y: 169, endPoint x: 352, endPoint y: 262, distance: 174.8
click at [352, 262] on div "**********" at bounding box center [549, 324] width 714 height 516
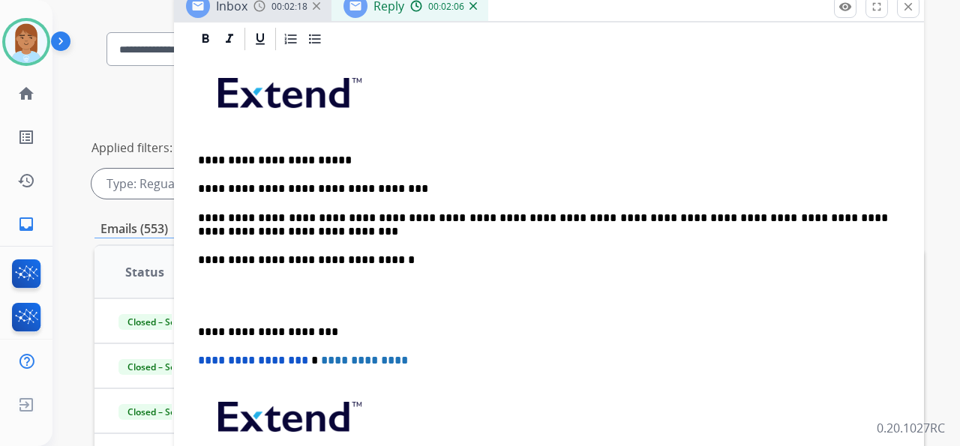
scroll to position [87, 0]
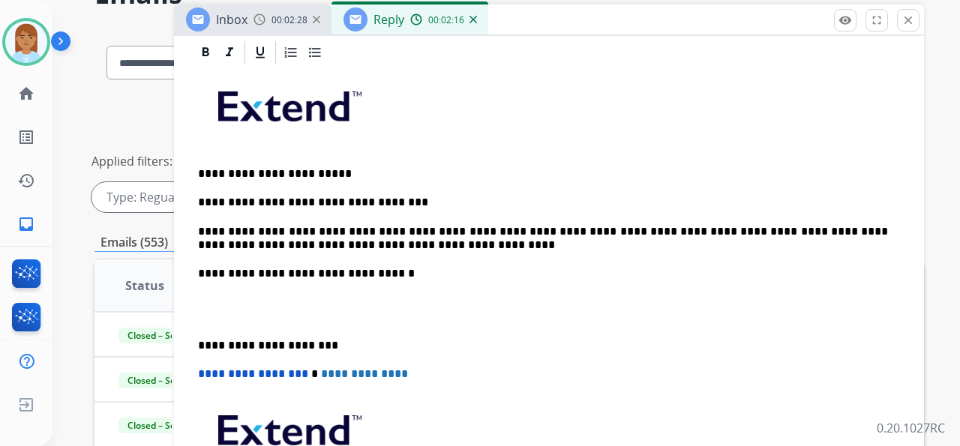
click at [254, 307] on p at bounding box center [549, 310] width 702 height 28
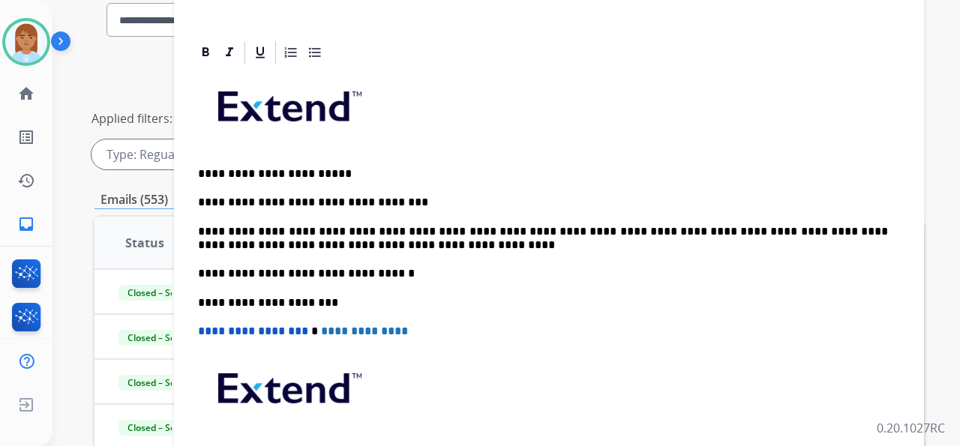
scroll to position [0, 0]
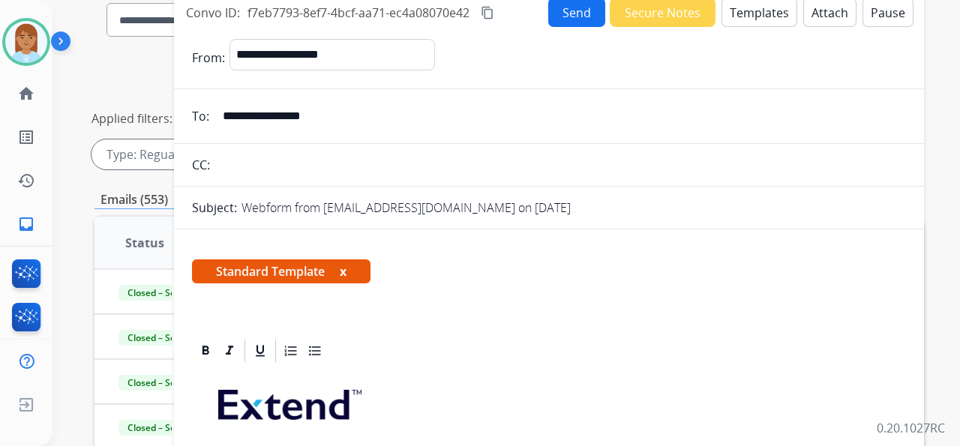
click at [583, 16] on button "Send" at bounding box center [576, 12] width 57 height 29
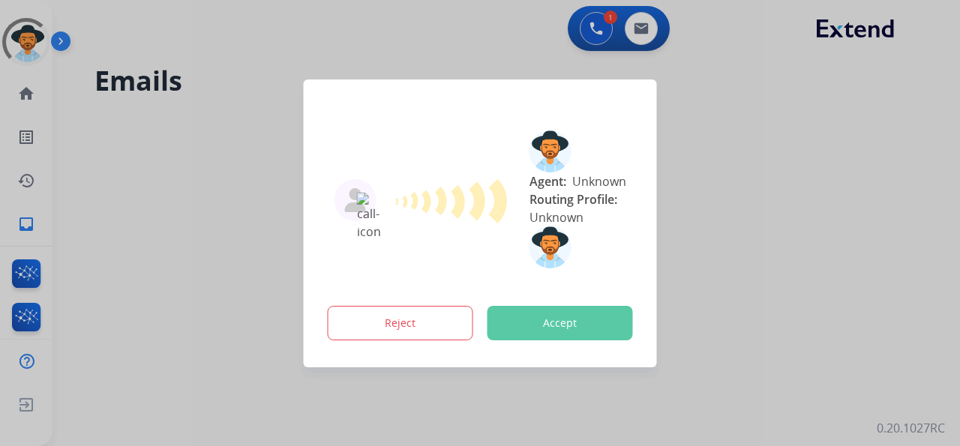
select select "**********"
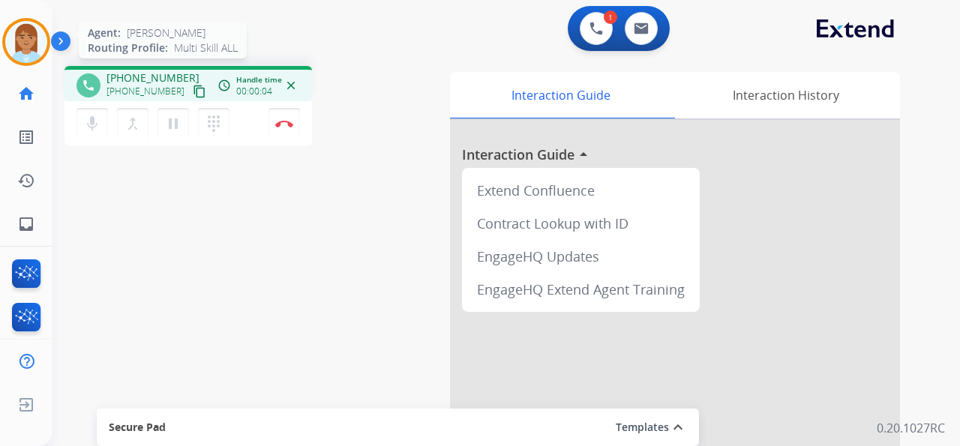
click at [37, 44] on img at bounding box center [26, 42] width 42 height 42
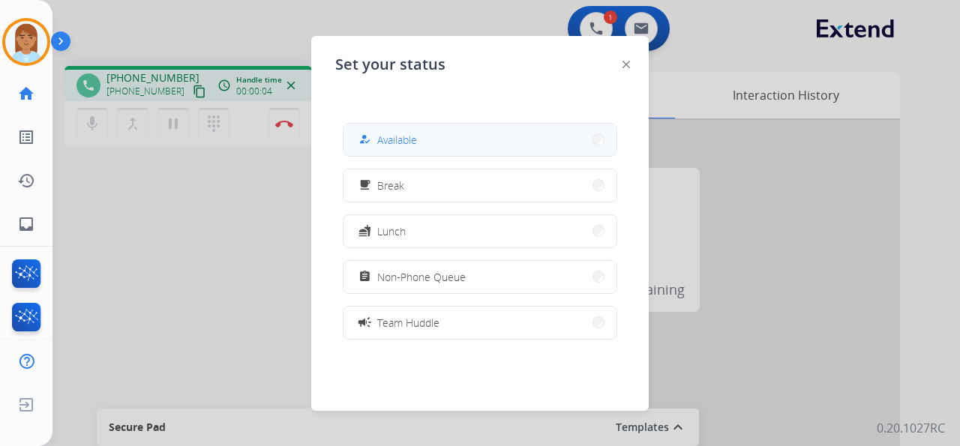
click at [425, 135] on button "how_to_reg Available" at bounding box center [479, 140] width 273 height 32
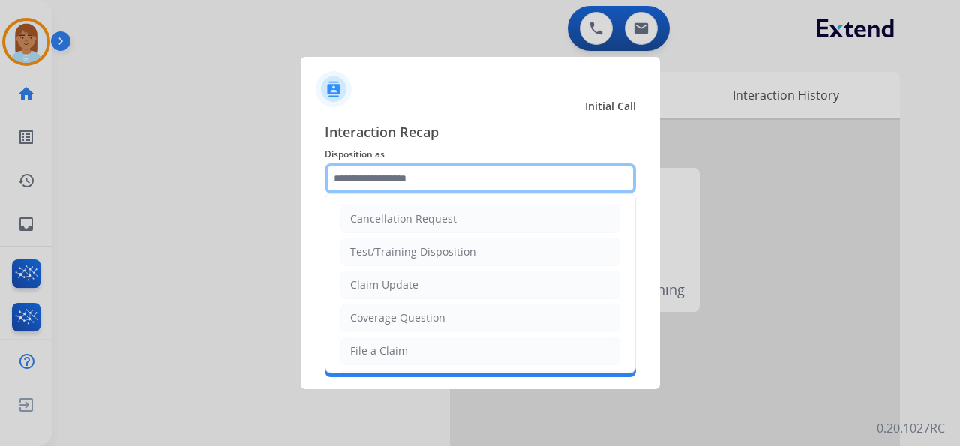
click at [373, 174] on input "text" at bounding box center [480, 178] width 311 height 30
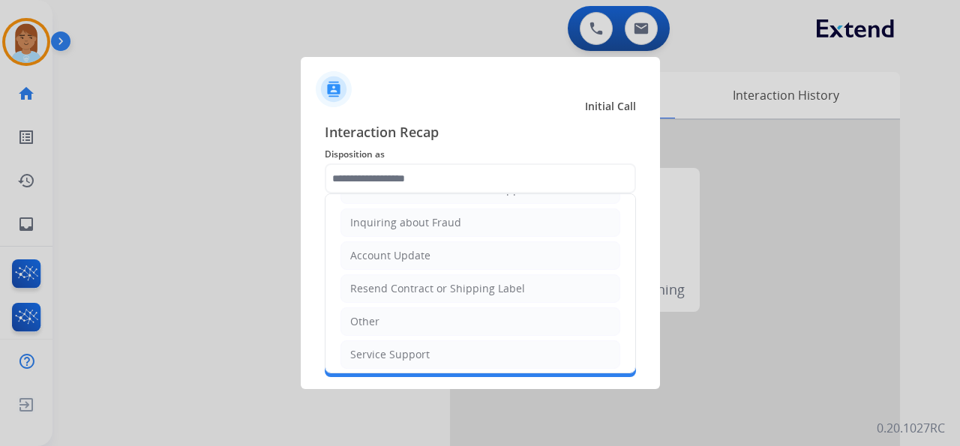
click at [394, 313] on li "Other" at bounding box center [480, 321] width 280 height 28
type input "*****"
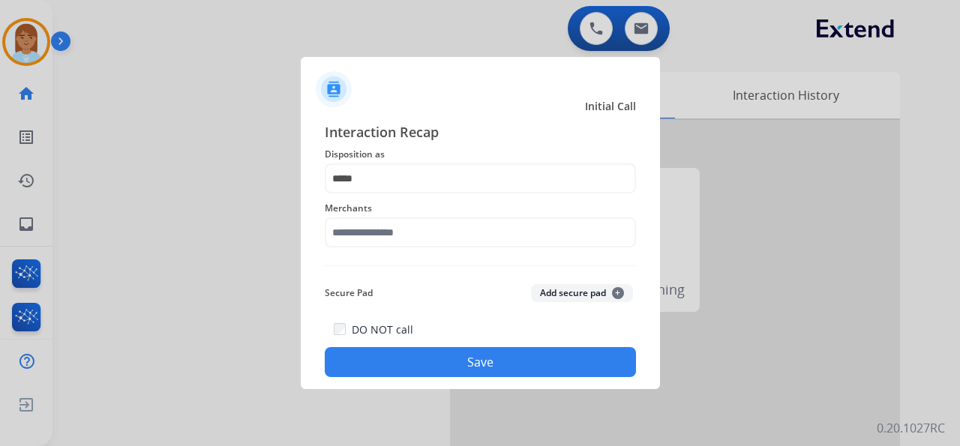
click at [426, 216] on span "Merchants" at bounding box center [480, 208] width 311 height 18
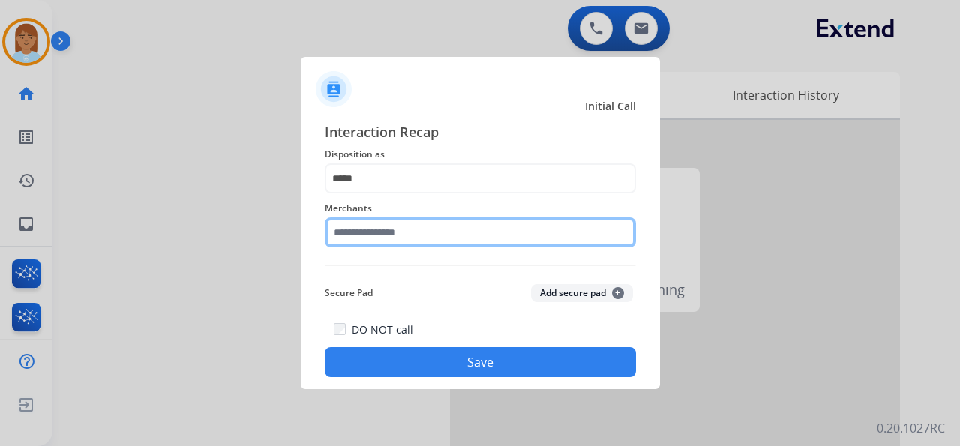
click at [419, 223] on input "text" at bounding box center [480, 232] width 311 height 30
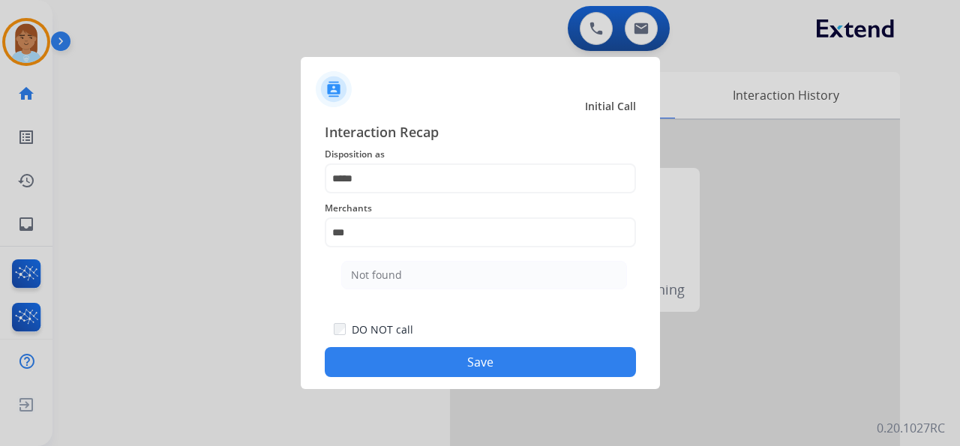
click at [400, 257] on ul "Not found" at bounding box center [484, 278] width 295 height 51
click at [396, 283] on li "Not found" at bounding box center [484, 275] width 286 height 28
type input "*********"
click at [412, 370] on button "Save" at bounding box center [480, 362] width 311 height 30
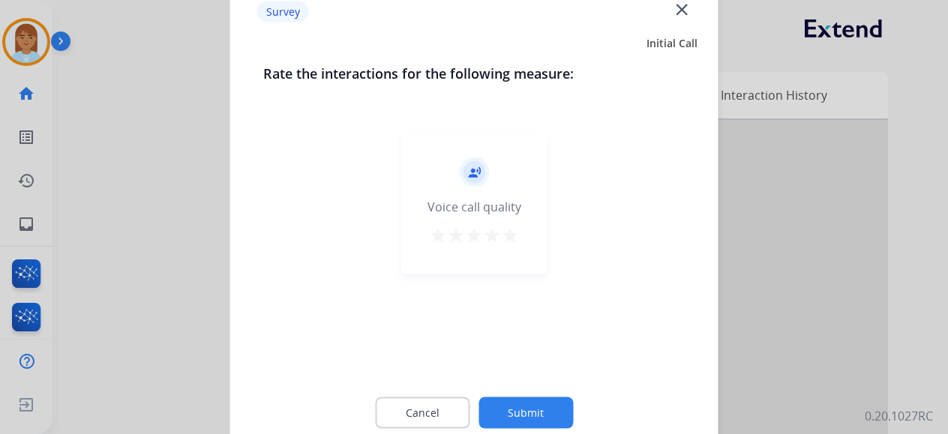
click at [507, 232] on mat-icon "star" at bounding box center [510, 235] width 18 height 18
click at [511, 416] on button "Submit" at bounding box center [525, 412] width 94 height 31
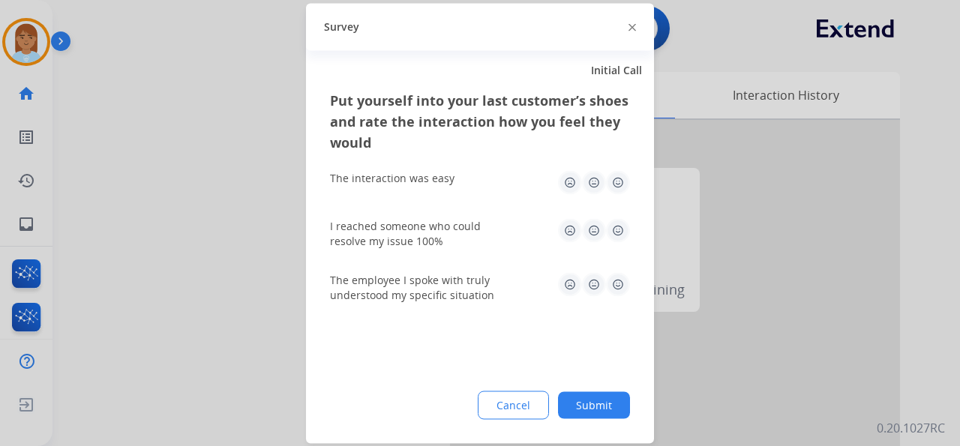
click at [621, 183] on img at bounding box center [618, 182] width 24 height 24
click at [609, 397] on button "Submit" at bounding box center [594, 404] width 72 height 27
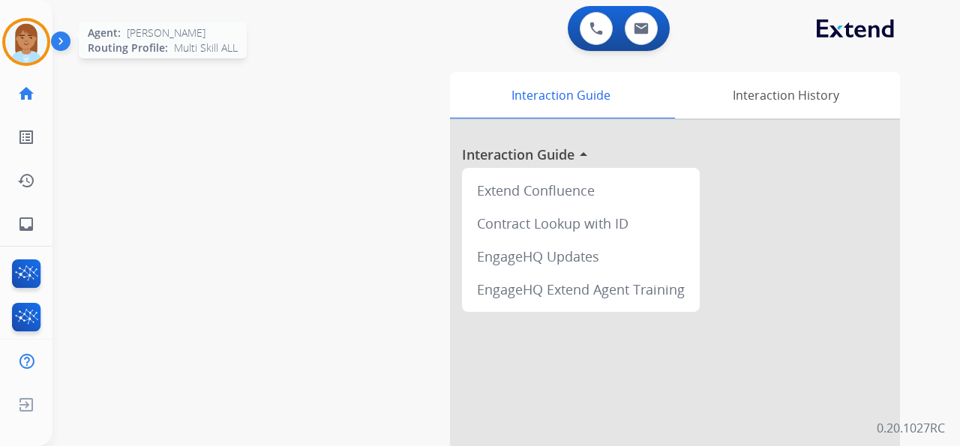
click at [34, 45] on img at bounding box center [26, 42] width 42 height 42
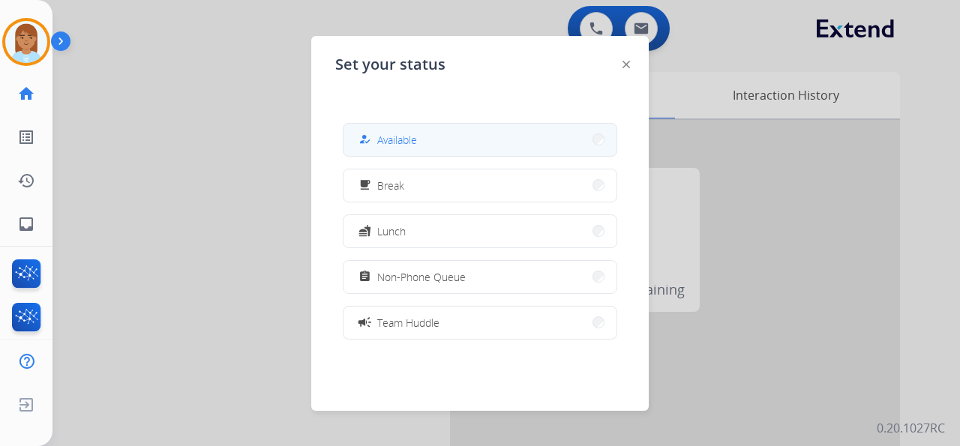
click at [400, 139] on span "Available" at bounding box center [397, 140] width 40 height 16
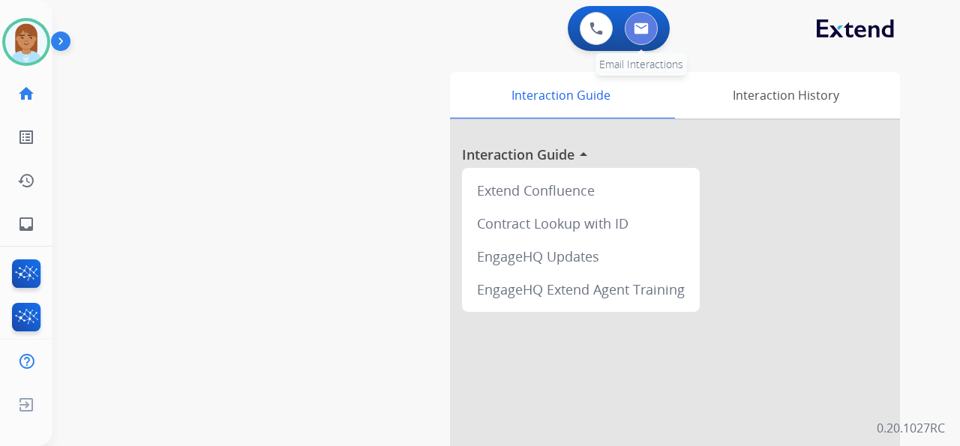
click at [649, 36] on button at bounding box center [641, 28] width 33 height 33
select select "**********"
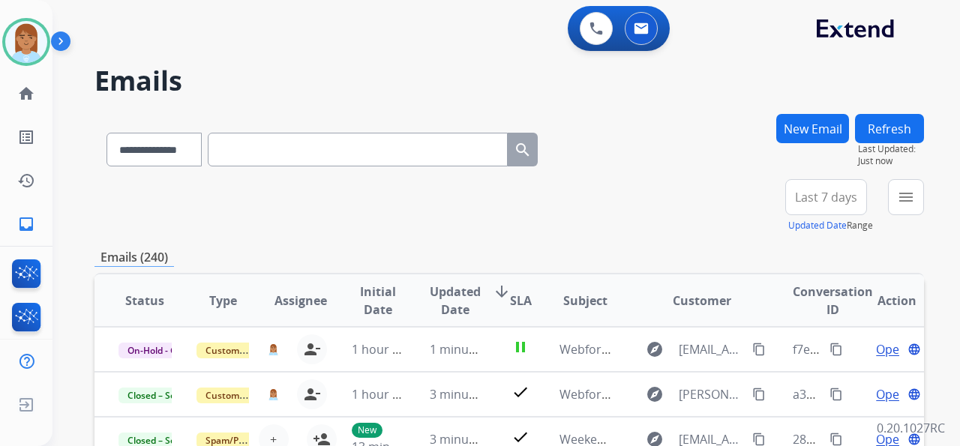
click at [801, 198] on span "Last 7 days" at bounding box center [826, 197] width 62 height 6
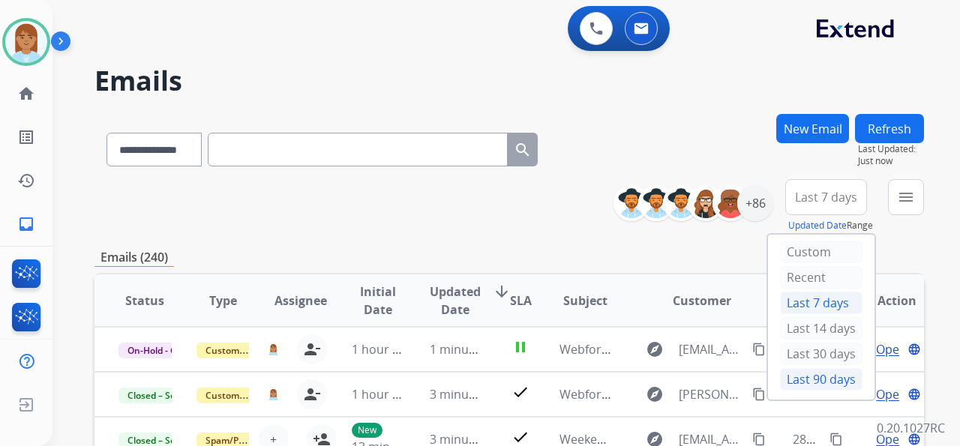
click at [798, 373] on div "Last 90 days" at bounding box center [821, 379] width 82 height 22
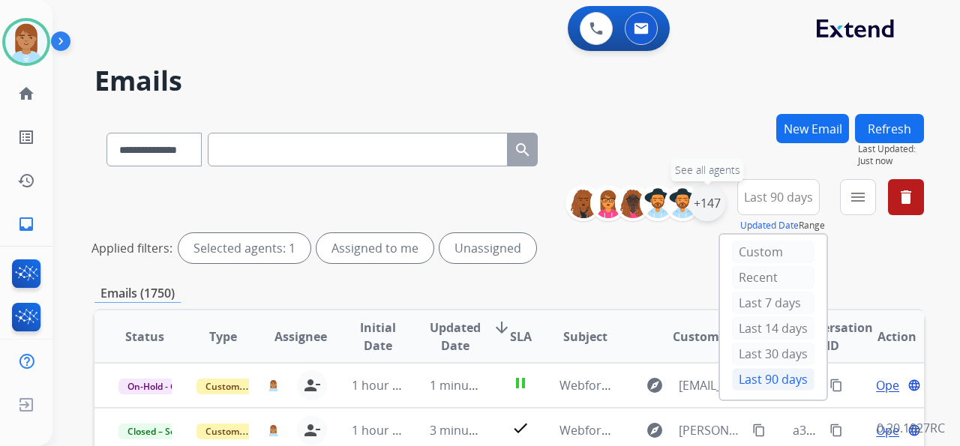
click at [696, 199] on div "+147" at bounding box center [707, 203] width 36 height 36
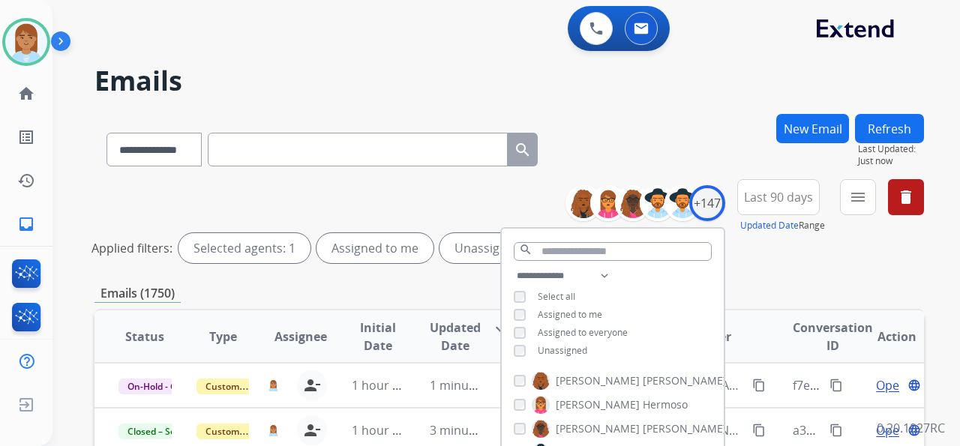
click at [570, 345] on span "Unassigned" at bounding box center [562, 350] width 49 height 13
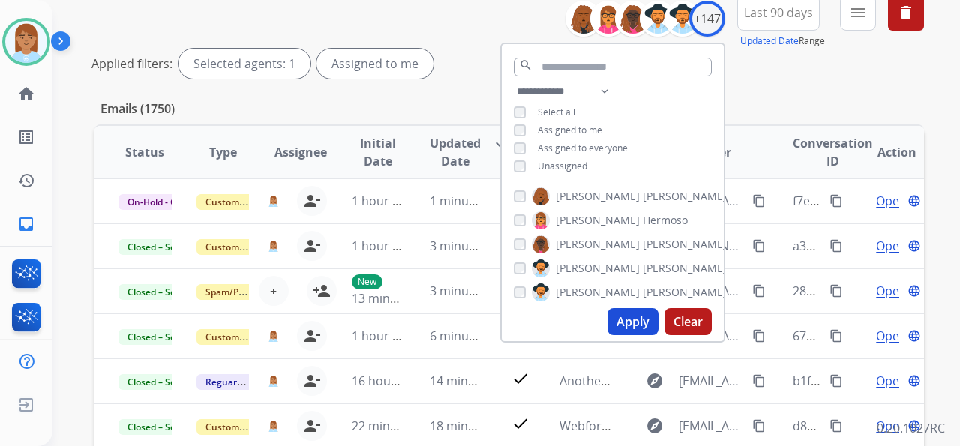
scroll to position [349, 0]
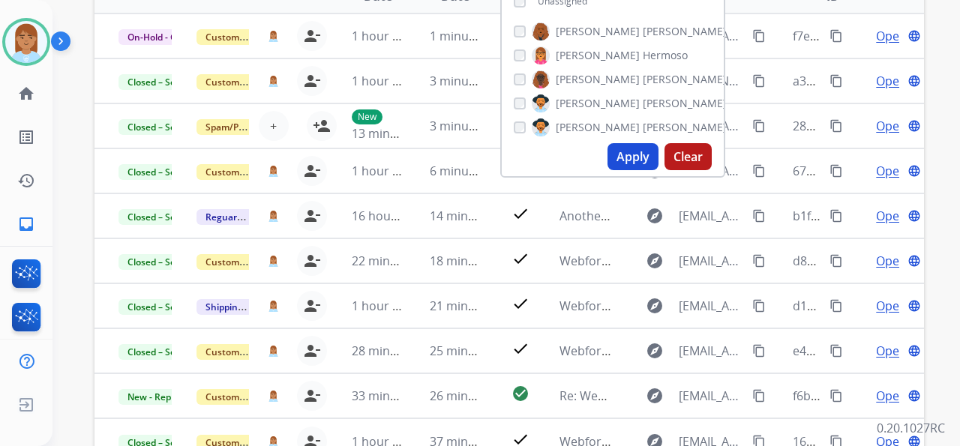
click at [628, 154] on button "Apply" at bounding box center [632, 156] width 51 height 27
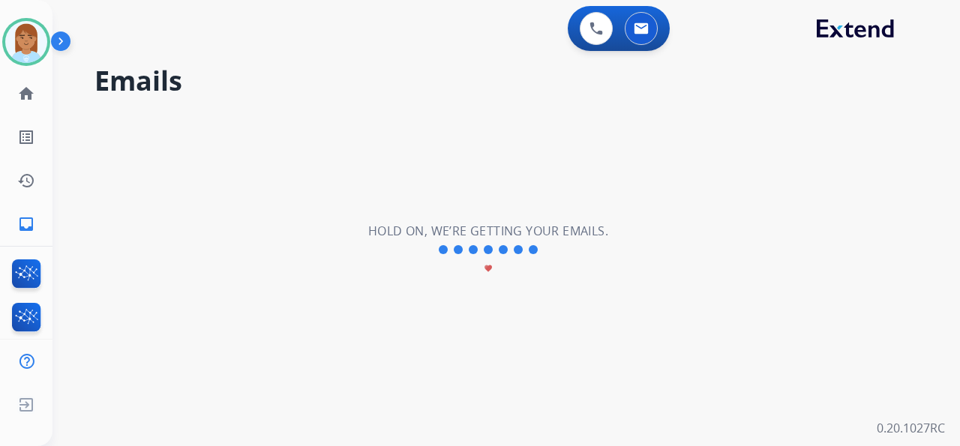
scroll to position [0, 0]
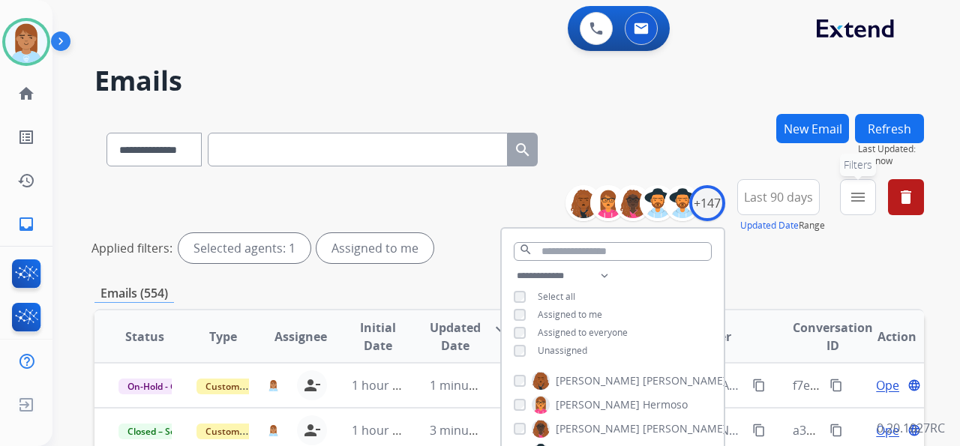
click at [852, 202] on mat-icon "menu" at bounding box center [858, 197] width 18 height 18
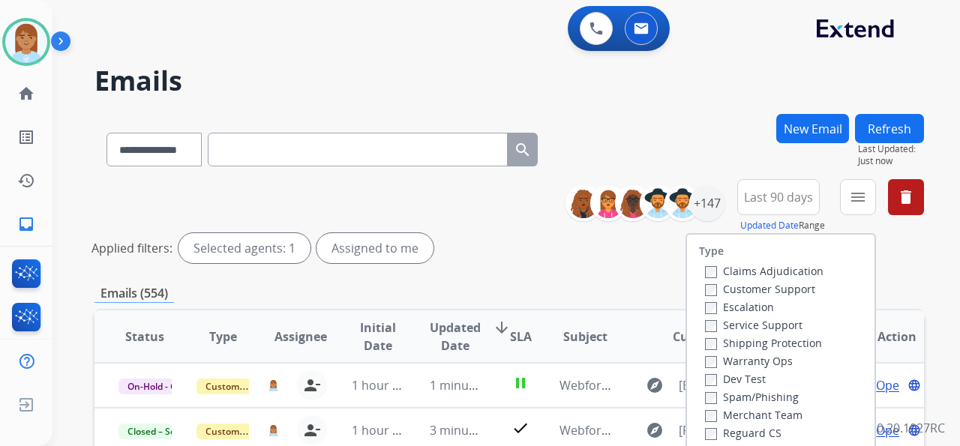
click at [772, 288] on label "Customer Support" at bounding box center [760, 289] width 110 height 14
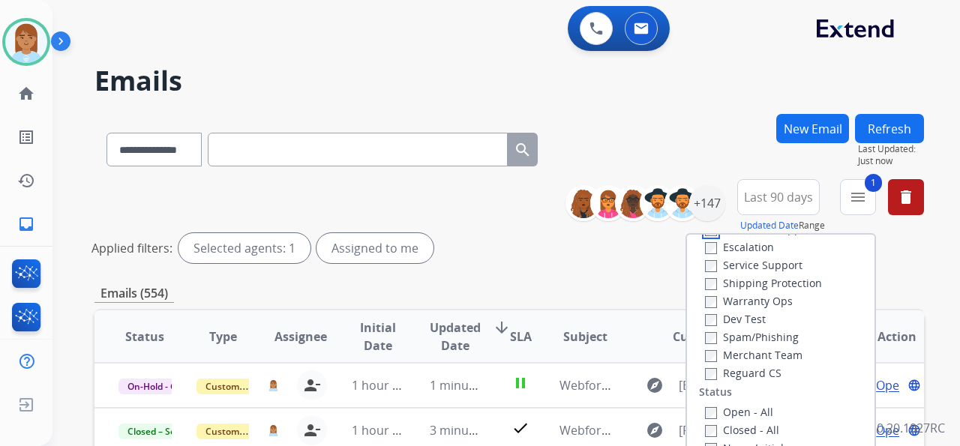
scroll to position [49, 0]
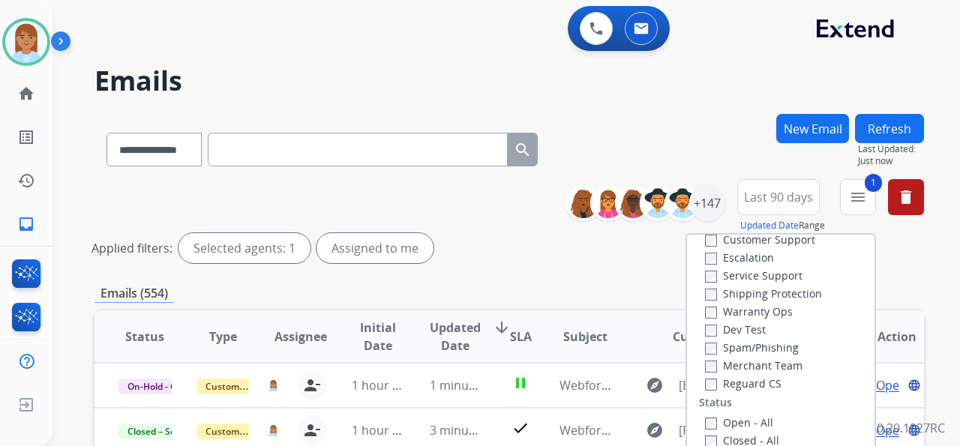
click at [753, 292] on label "Shipping Protection" at bounding box center [763, 293] width 117 height 14
click at [744, 387] on label "Reguard CS" at bounding box center [743, 383] width 76 height 14
click at [724, 414] on div "Open - All" at bounding box center [783, 422] width 157 height 18
click at [724, 422] on label "Open - All" at bounding box center [739, 422] width 68 height 14
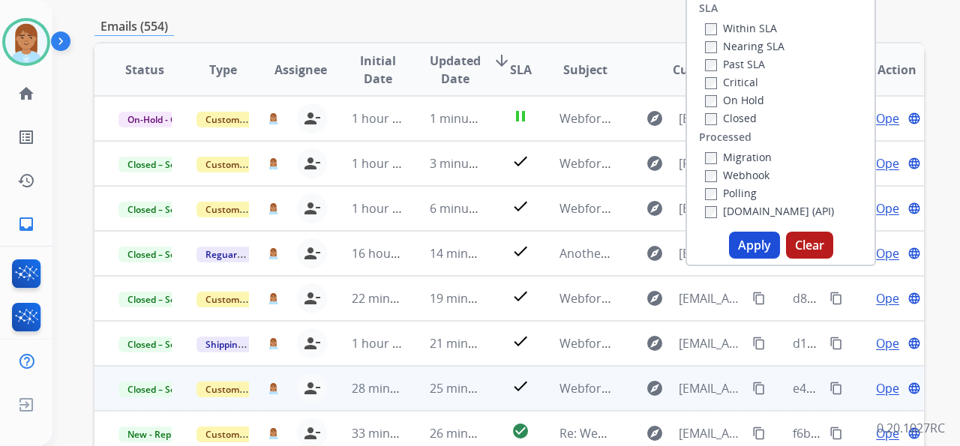
scroll to position [300, 0]
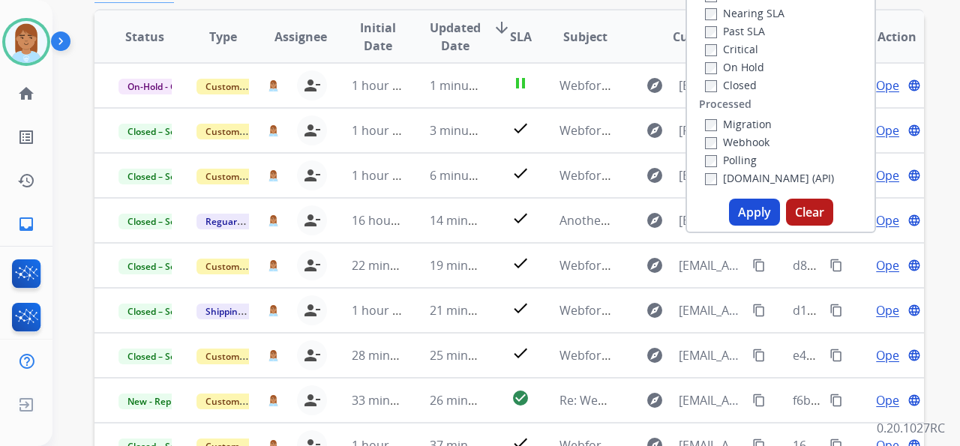
click at [745, 217] on button "Apply" at bounding box center [754, 212] width 51 height 27
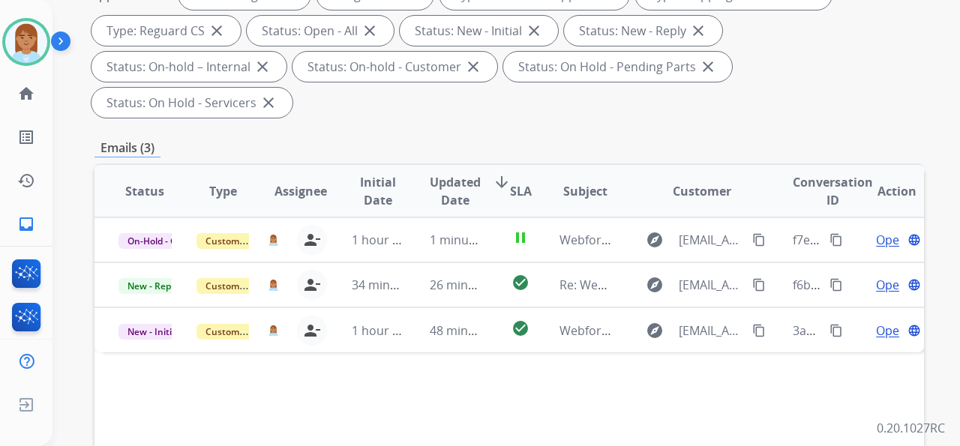
scroll to position [250, 0]
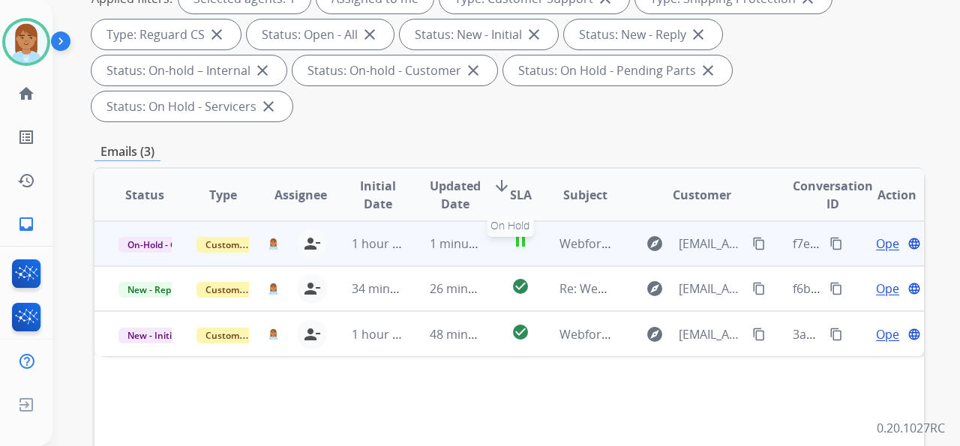
click at [516, 232] on mat-icon "pause" at bounding box center [520, 241] width 18 height 18
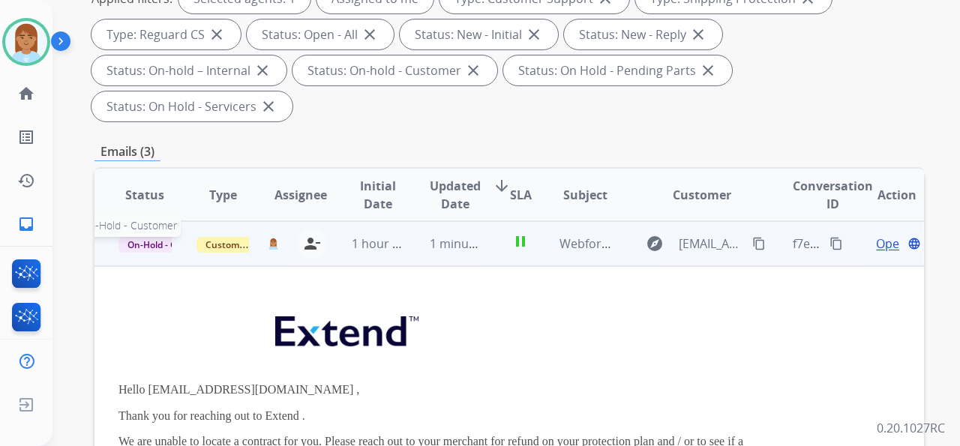
click at [163, 237] on span "On-Hold - Customer" at bounding box center [169, 245] width 103 height 16
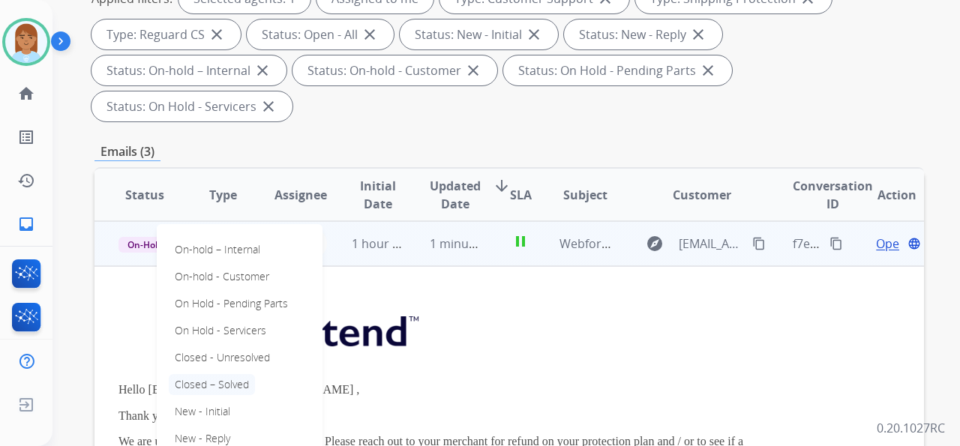
click at [232, 374] on p "Closed – Solved" at bounding box center [212, 384] width 86 height 21
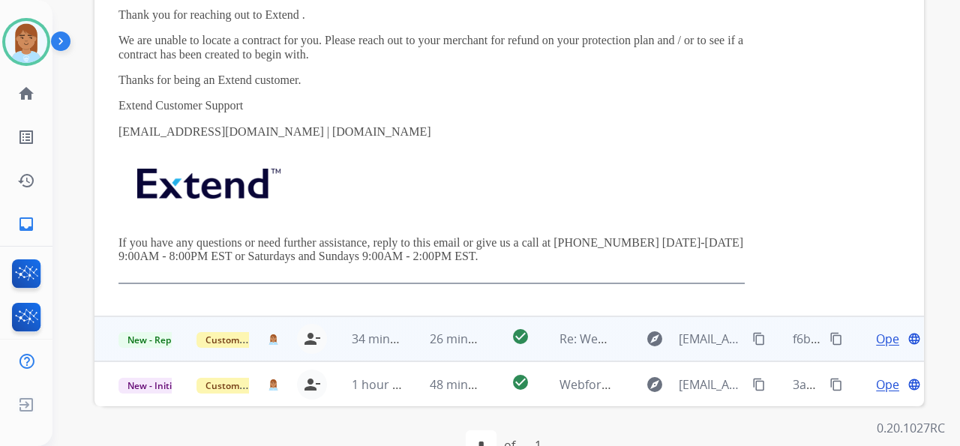
scroll to position [514, 0]
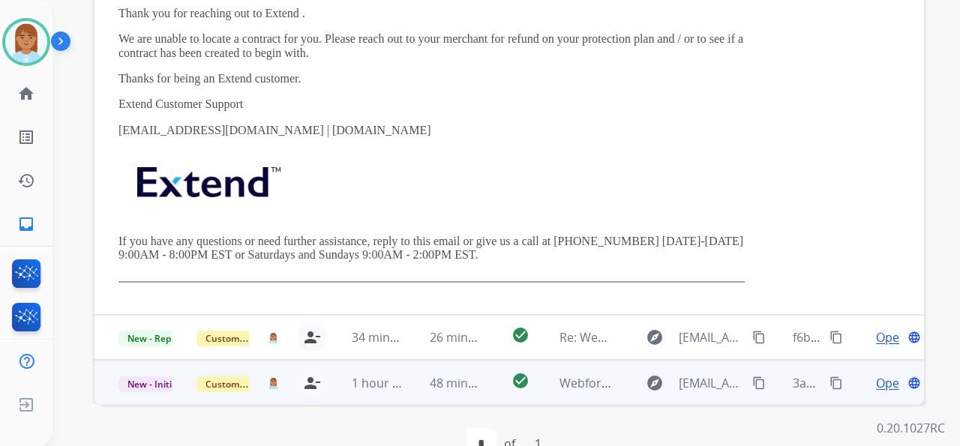
click at [876, 374] on span "Open" at bounding box center [891, 383] width 31 height 18
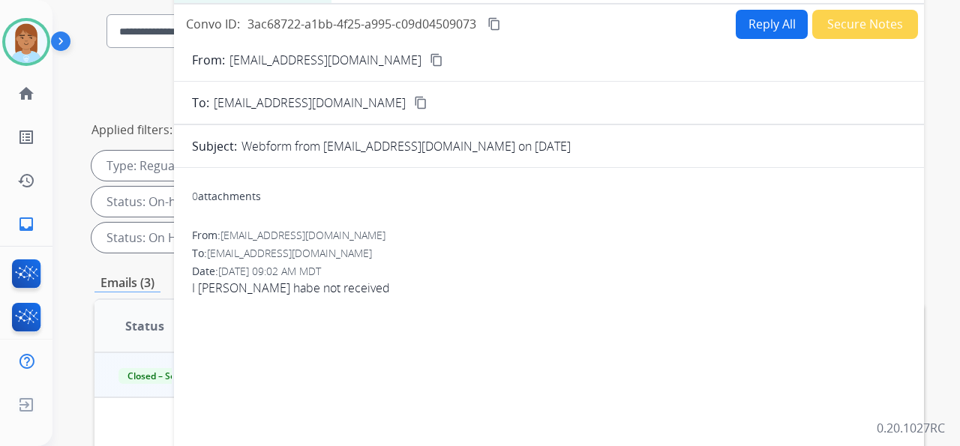
scroll to position [115, 0]
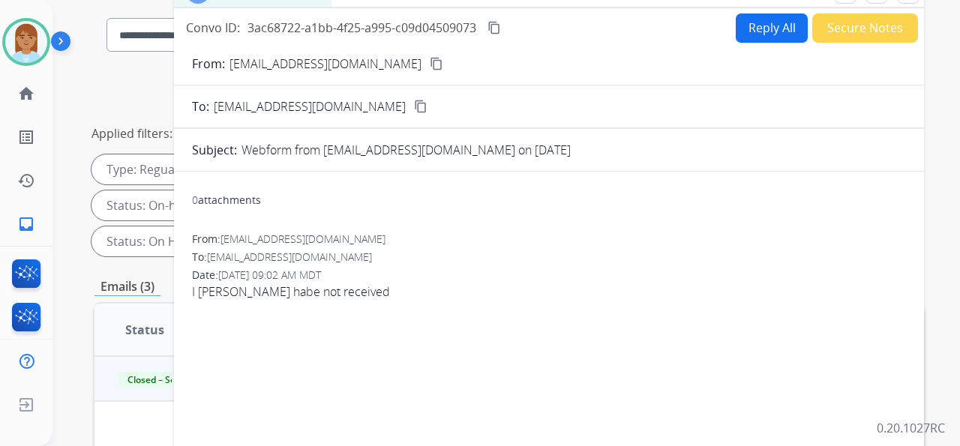
click at [430, 63] on mat-icon "content_copy" at bounding box center [436, 63] width 13 height 13
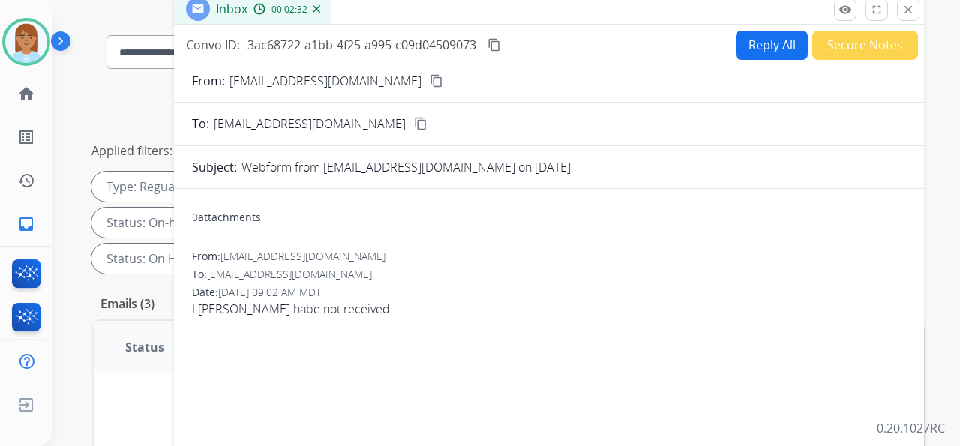
scroll to position [0, 0]
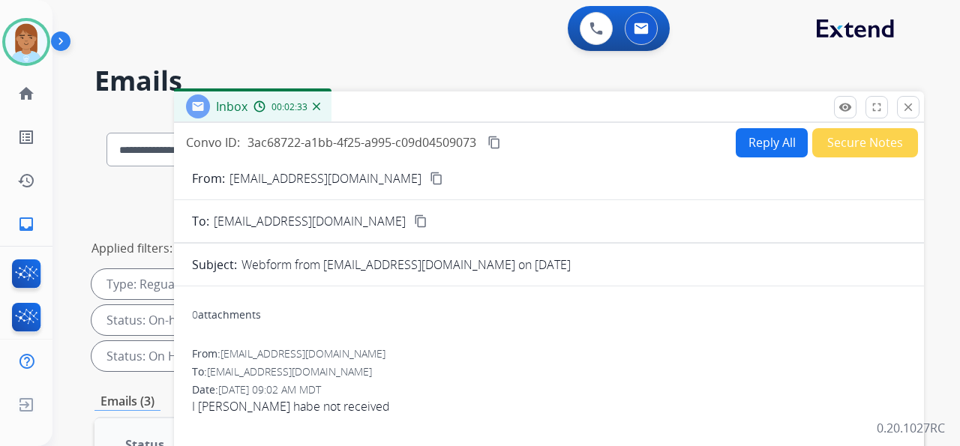
click at [765, 147] on button "Reply All" at bounding box center [771, 142] width 72 height 29
select select "**********"
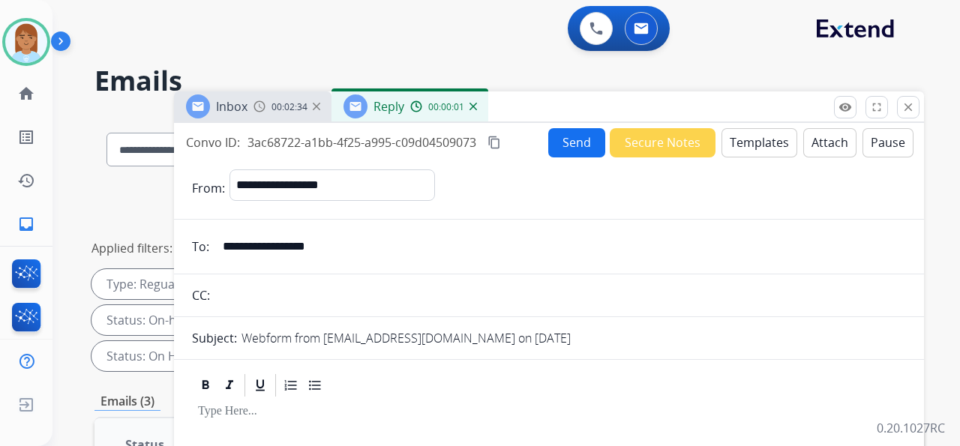
click at [769, 142] on button "Templates" at bounding box center [759, 142] width 76 height 29
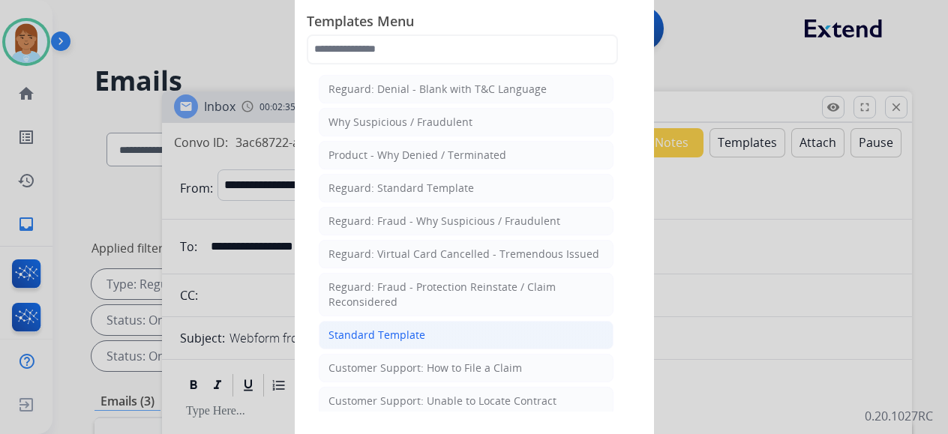
click at [415, 330] on div "Standard Template" at bounding box center [376, 335] width 97 height 15
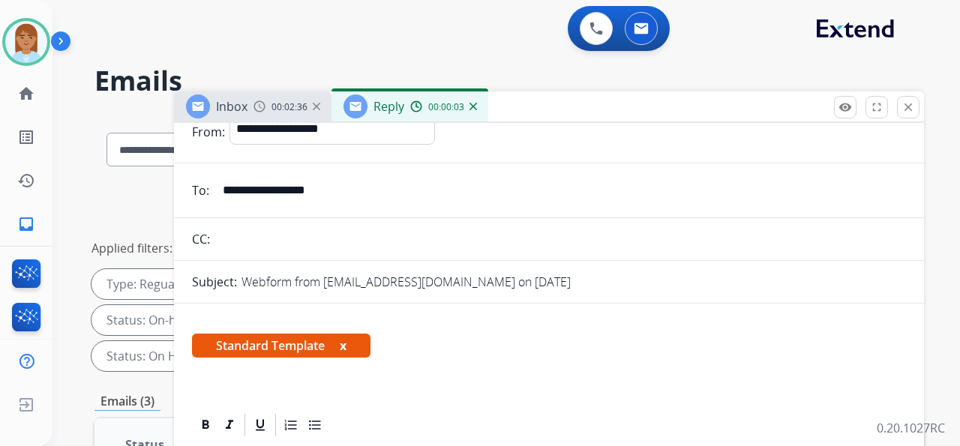
scroll to position [300, 0]
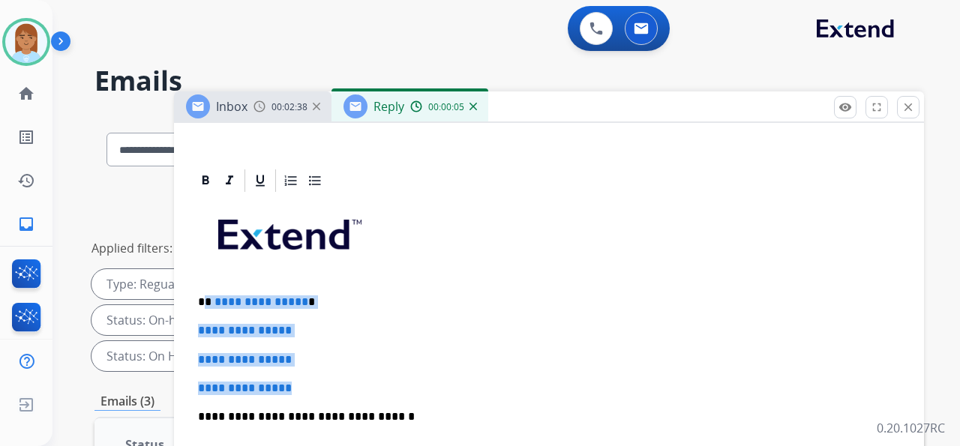
drag, startPoint x: 204, startPoint y: 298, endPoint x: 315, endPoint y: 388, distance: 142.9
click at [315, 388] on div "**********" at bounding box center [549, 452] width 714 height 516
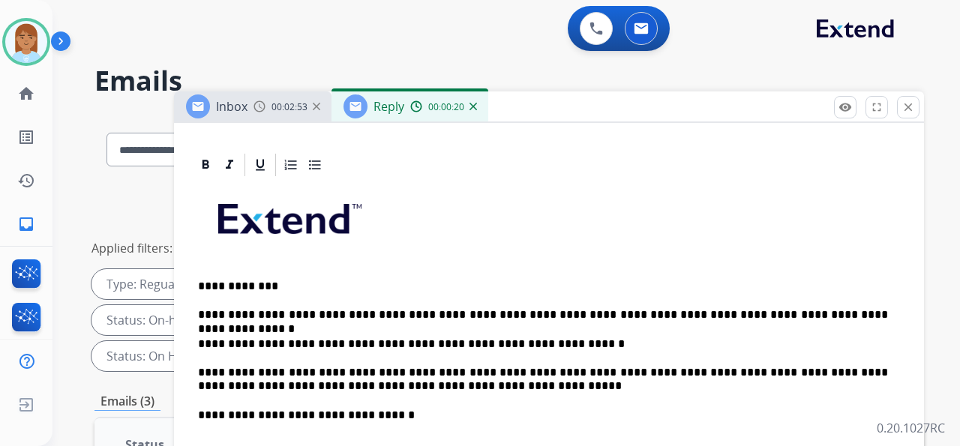
scroll to position [341, 0]
click at [603, 307] on div "**********" at bounding box center [549, 442] width 714 height 529
click at [434, 366] on p "**********" at bounding box center [543, 380] width 690 height 28
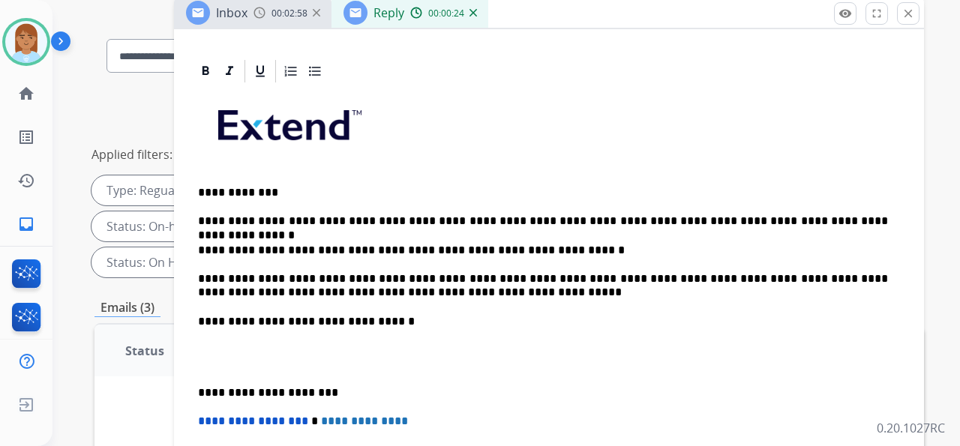
scroll to position [300, 0]
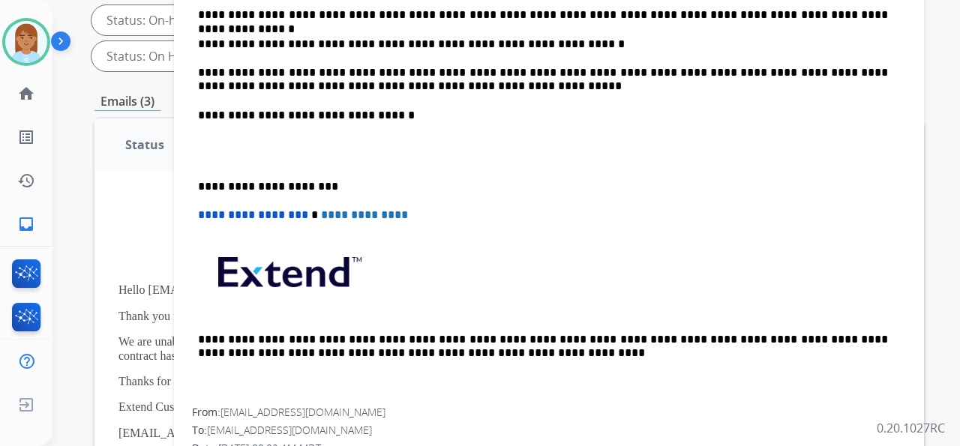
click at [291, 137] on p at bounding box center [549, 151] width 702 height 28
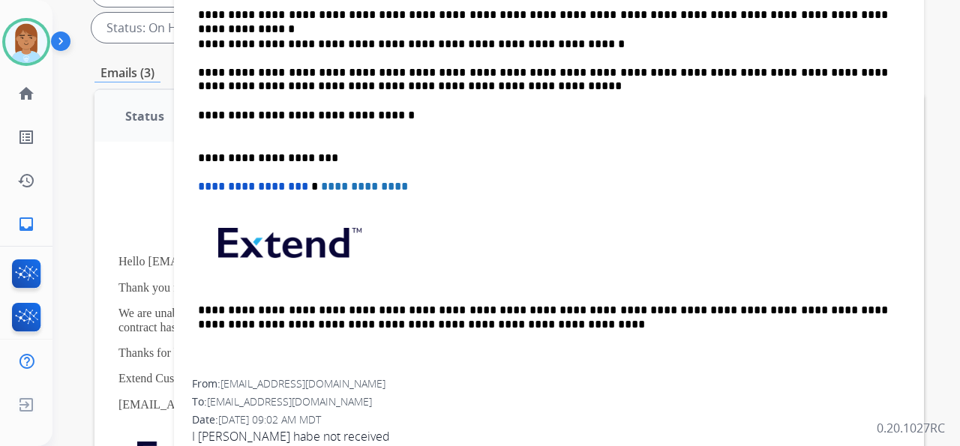
click at [282, 109] on div "**********" at bounding box center [549, 129] width 714 height 501
click at [279, 109] on div "**********" at bounding box center [549, 129] width 714 height 501
click at [279, 109] on p "**********" at bounding box center [543, 123] width 690 height 28
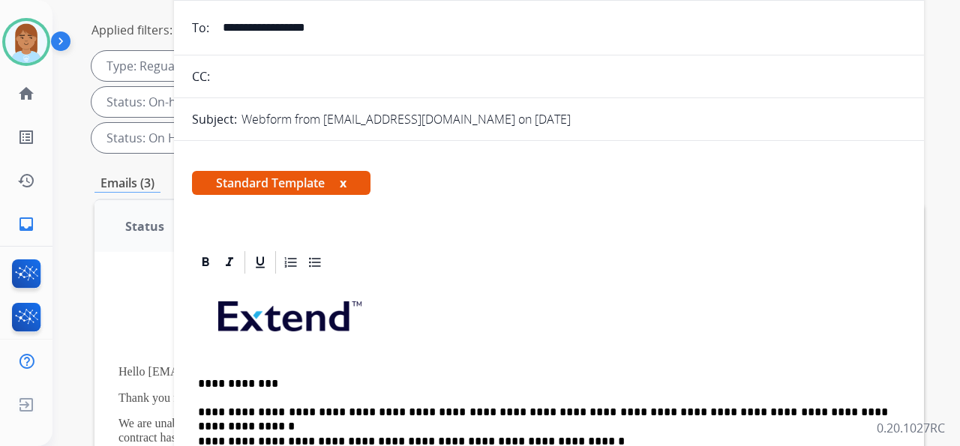
scroll to position [0, 0]
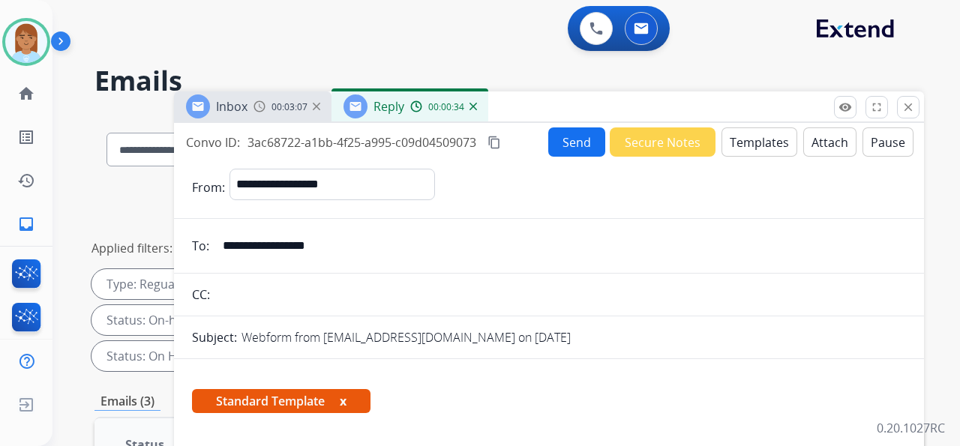
click at [574, 145] on button "Send" at bounding box center [576, 141] width 57 height 29
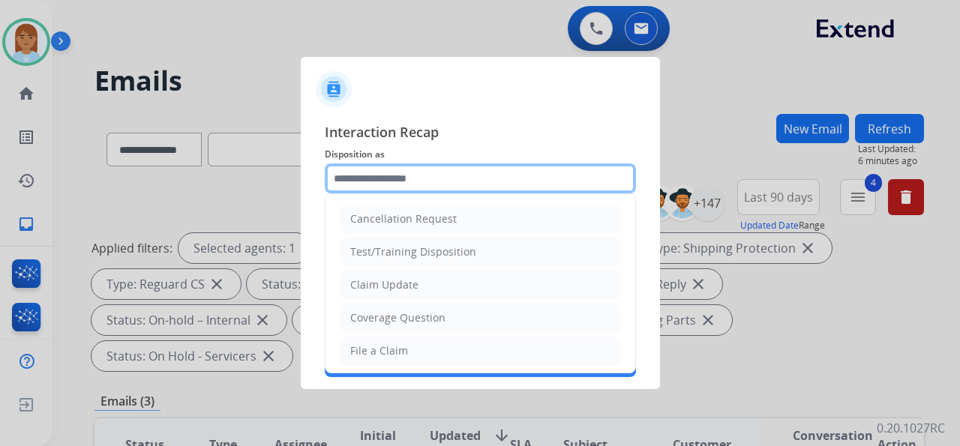
click at [478, 168] on input "text" at bounding box center [480, 178] width 311 height 30
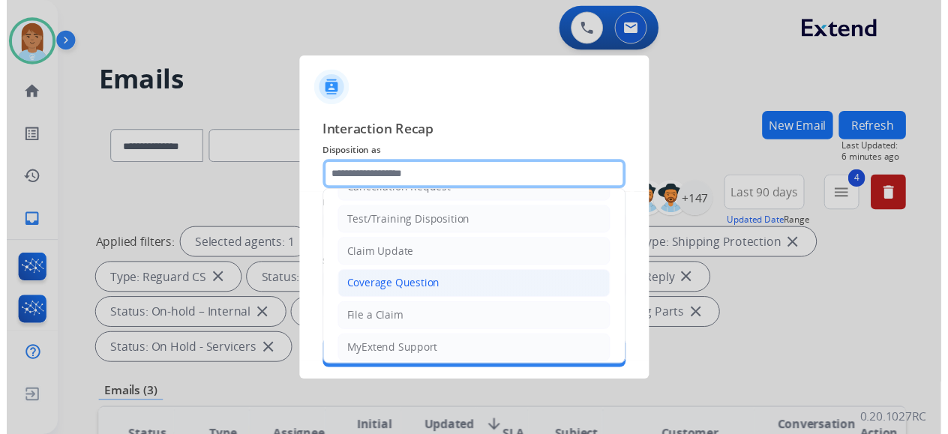
scroll to position [49, 0]
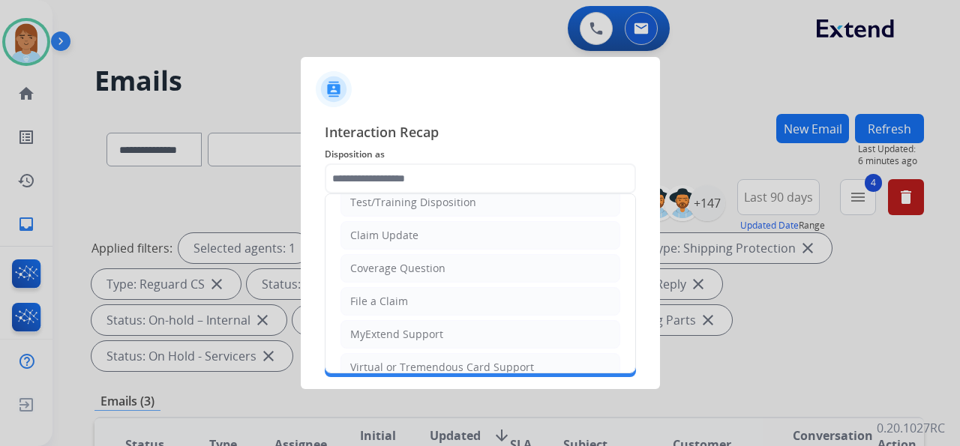
click at [451, 231] on li "Claim Update" at bounding box center [480, 235] width 280 height 28
type input "**********"
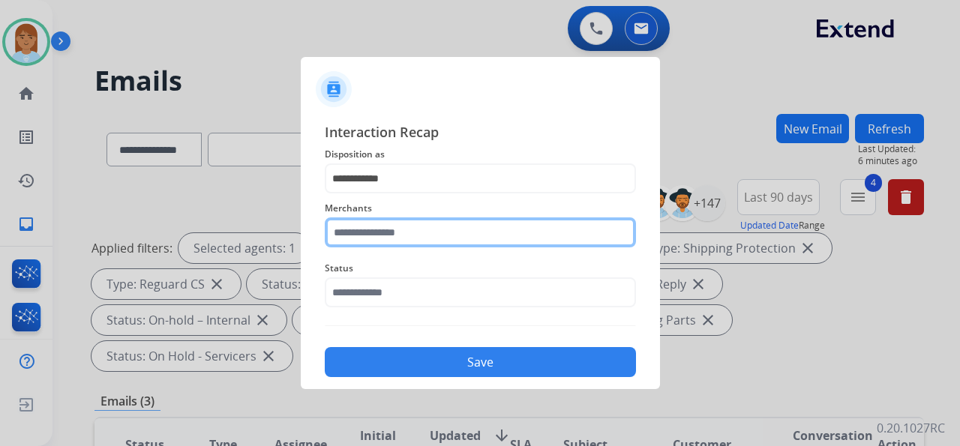
click at [451, 232] on input "text" at bounding box center [480, 232] width 311 height 30
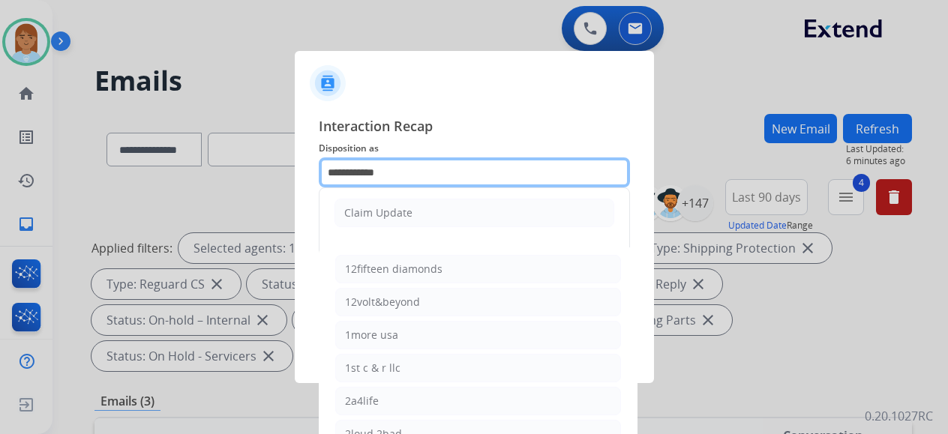
click at [457, 172] on input "**********" at bounding box center [474, 172] width 311 height 30
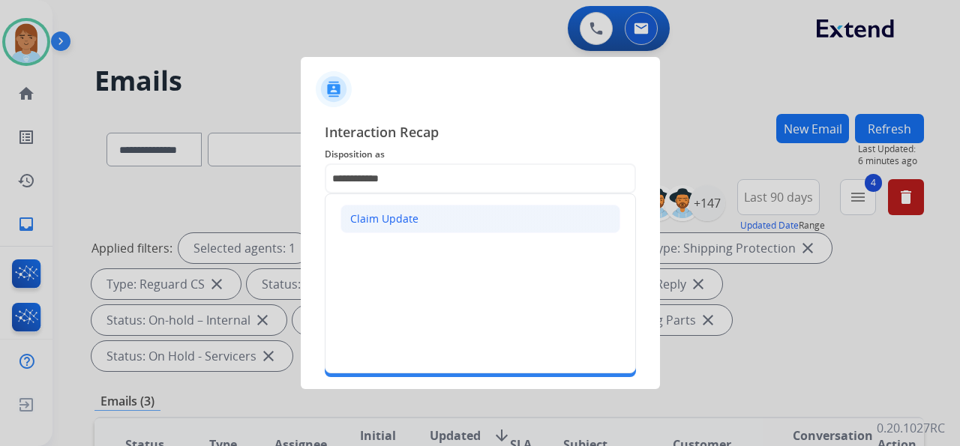
click at [441, 220] on li "Claim Update" at bounding box center [480, 219] width 280 height 28
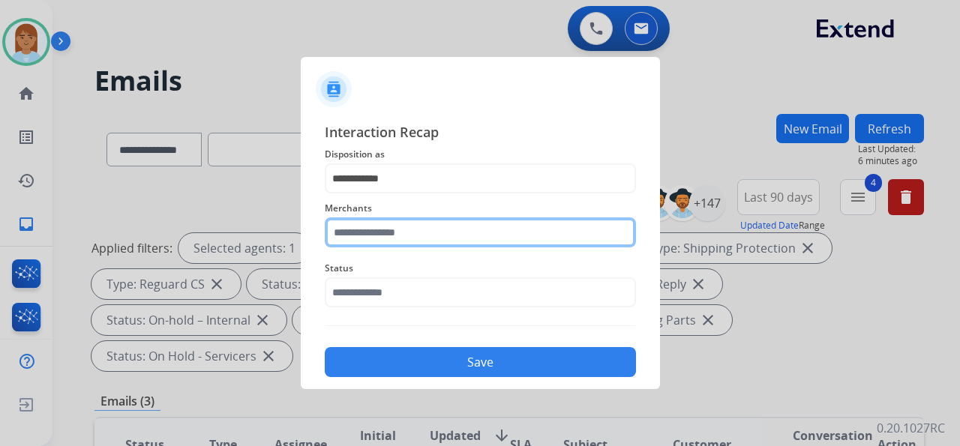
click at [440, 231] on input "text" at bounding box center [480, 232] width 311 height 30
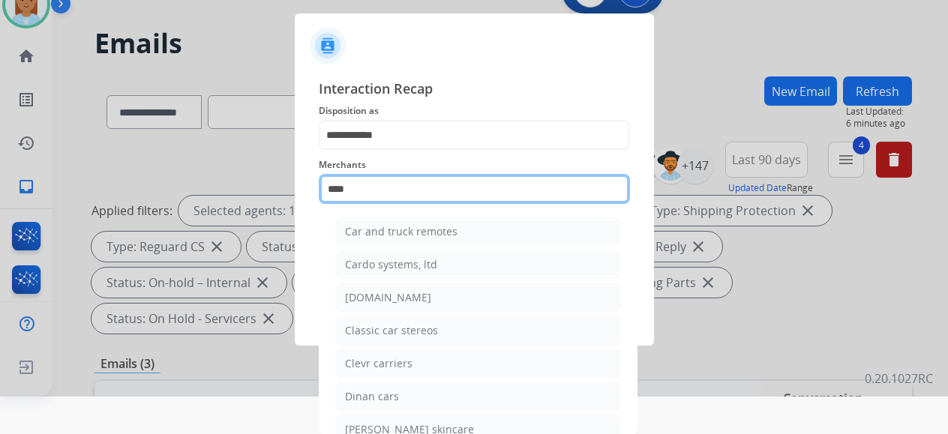
scroll to position [0, 0]
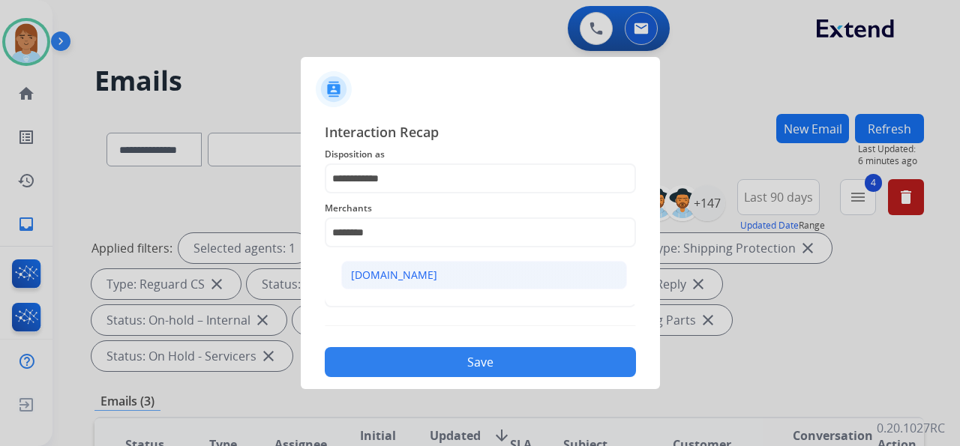
click at [517, 261] on li "[DOMAIN_NAME]" at bounding box center [484, 275] width 286 height 28
type input "**********"
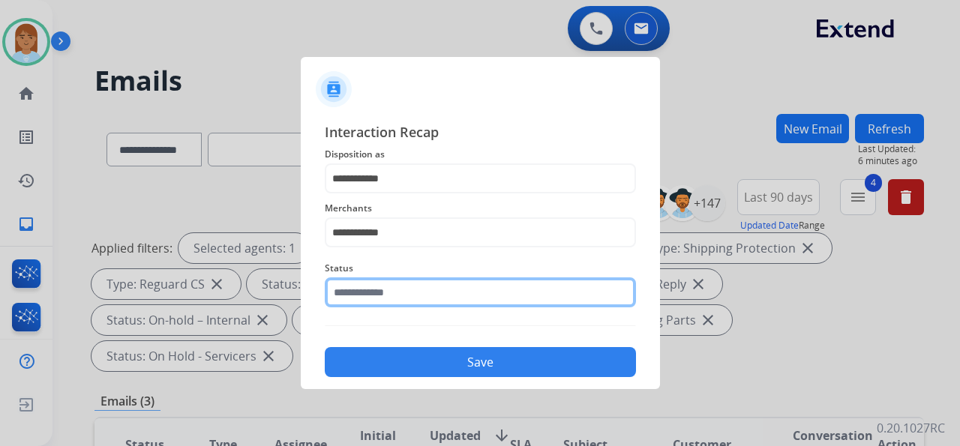
click at [506, 301] on input "text" at bounding box center [480, 292] width 311 height 30
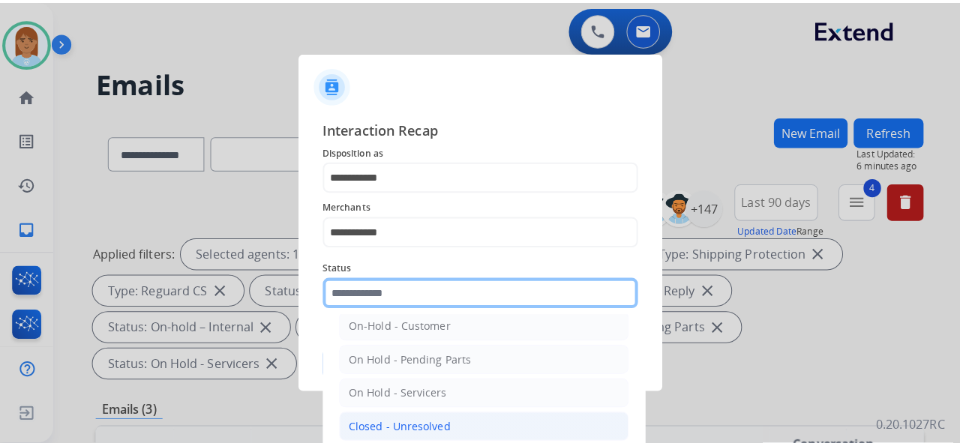
scroll to position [85, 0]
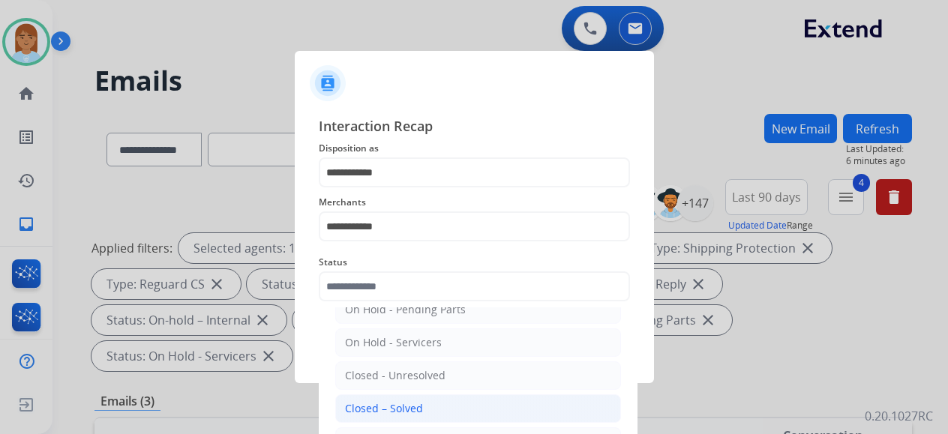
click at [430, 415] on li "Closed – Solved" at bounding box center [478, 408] width 286 height 28
type input "**********"
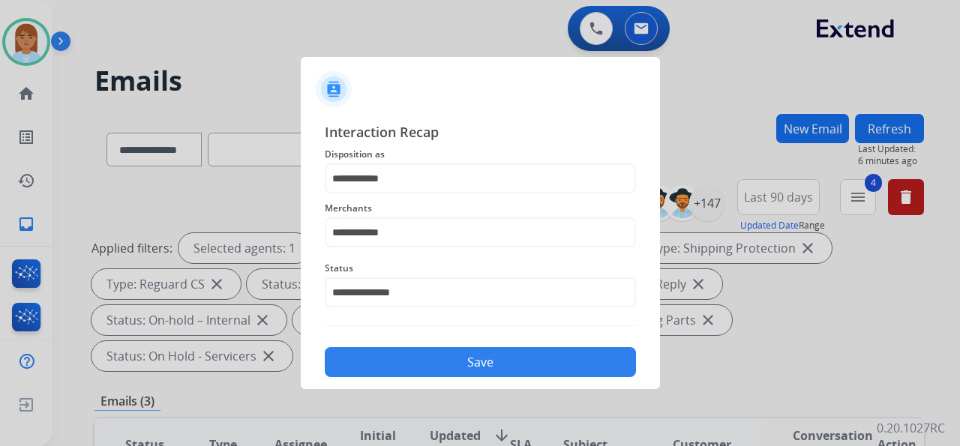
click at [468, 358] on button "Save" at bounding box center [480, 362] width 311 height 30
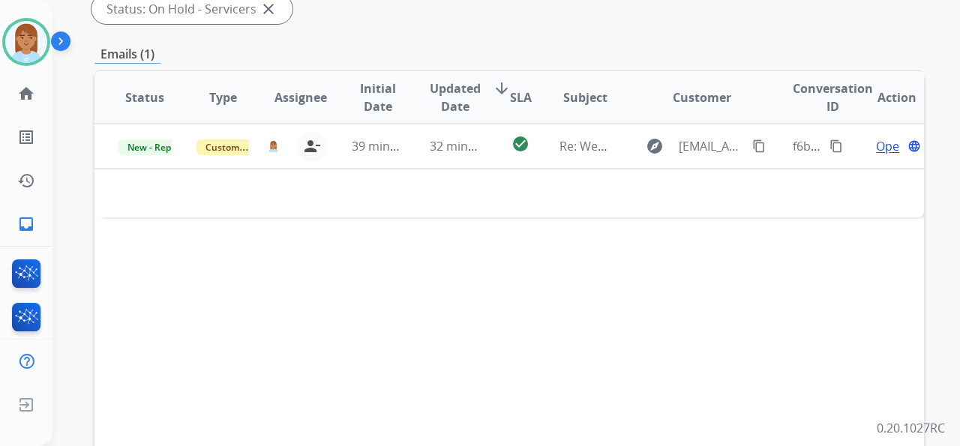
scroll to position [349, 0]
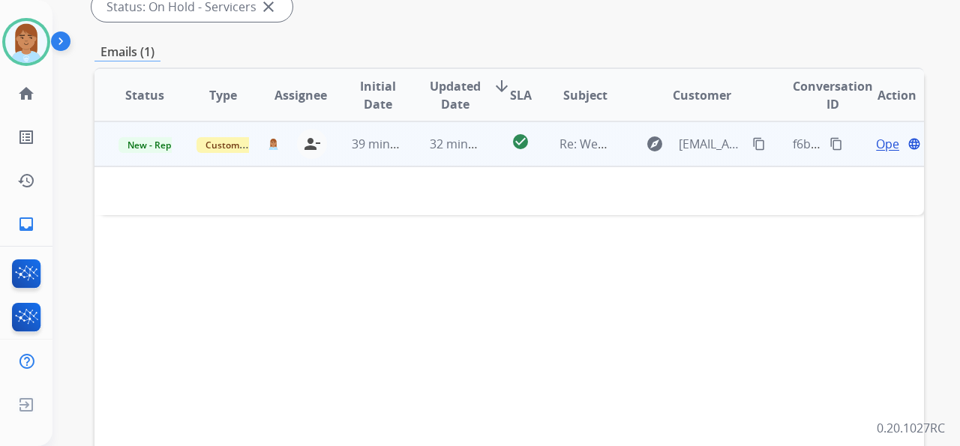
click at [876, 135] on span "Open" at bounding box center [891, 144] width 31 height 18
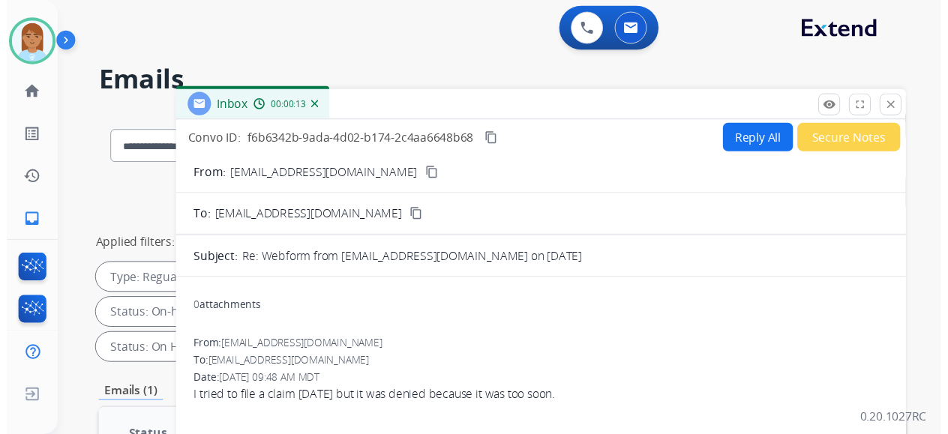
scroll to position [0, 0]
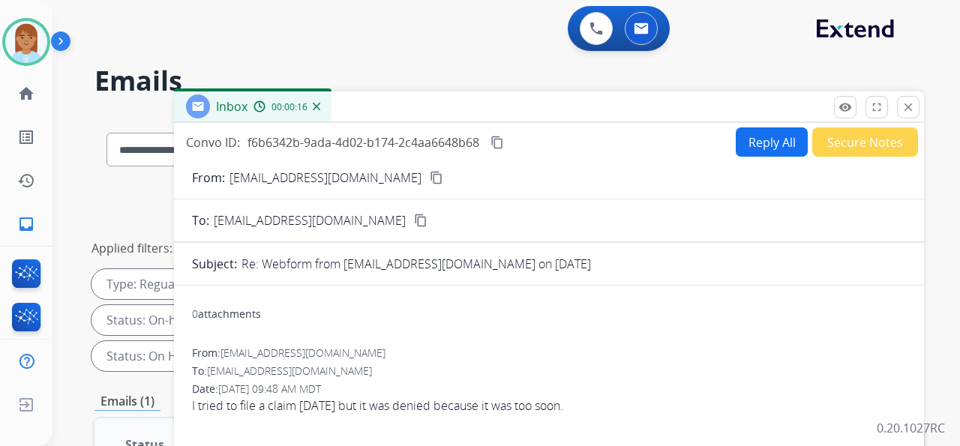
click at [430, 180] on mat-icon "content_copy" at bounding box center [436, 177] width 13 height 13
click at [769, 141] on button "Reply All" at bounding box center [771, 141] width 72 height 29
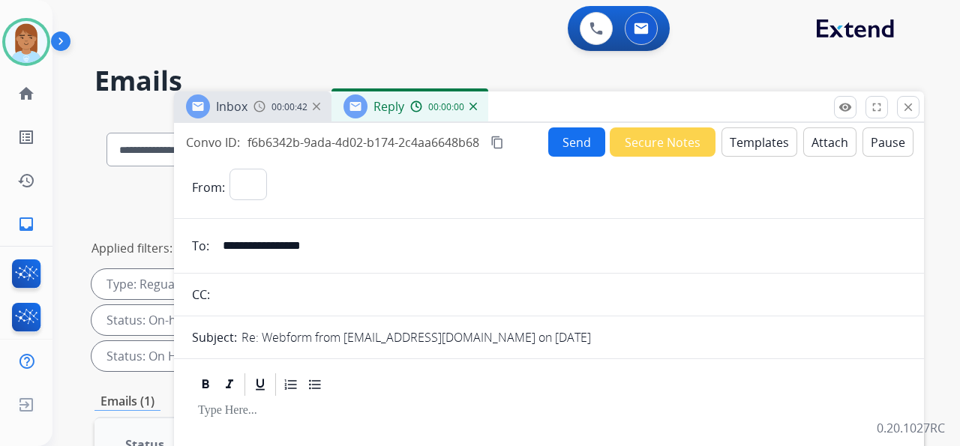
select select "**********"
click at [749, 146] on button "Templates" at bounding box center [759, 141] width 76 height 29
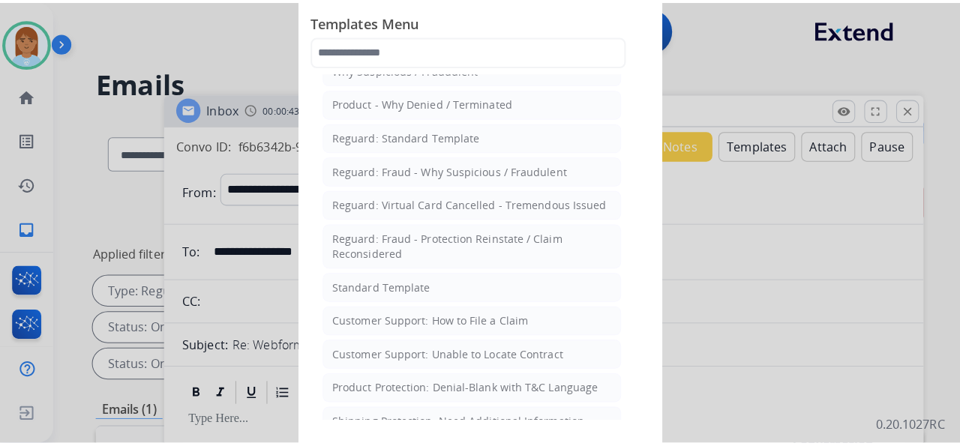
scroll to position [199, 0]
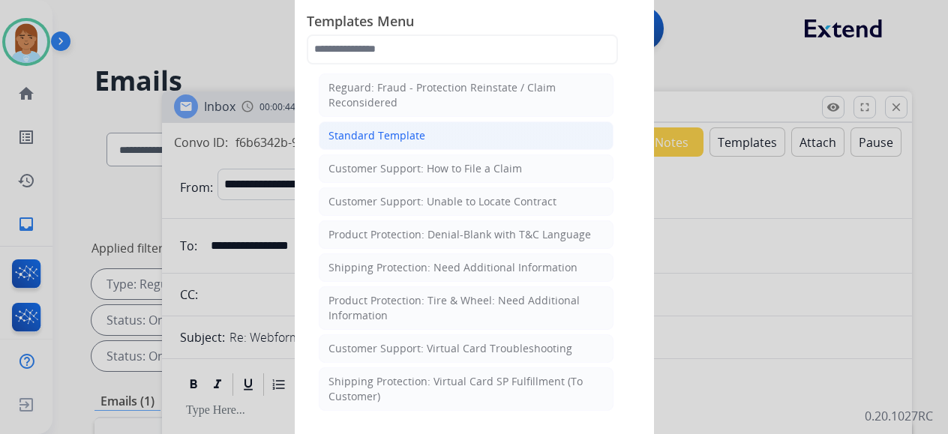
click at [475, 130] on li "Standard Template" at bounding box center [466, 135] width 295 height 28
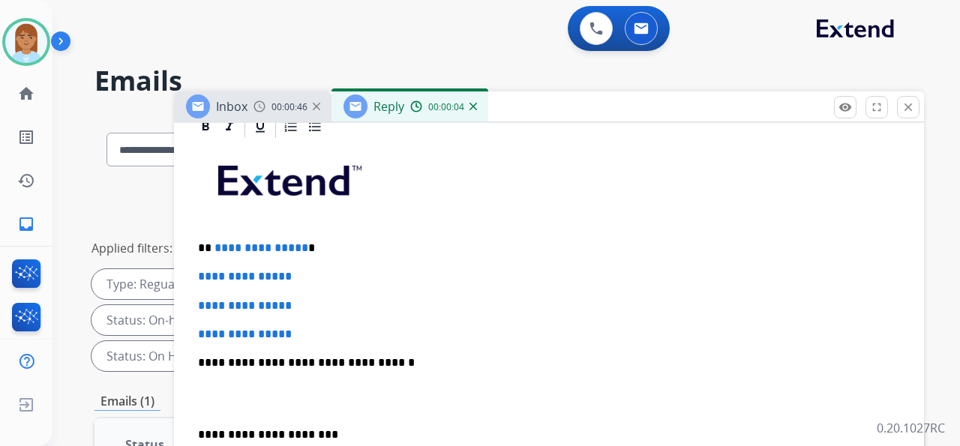
scroll to position [349, 0]
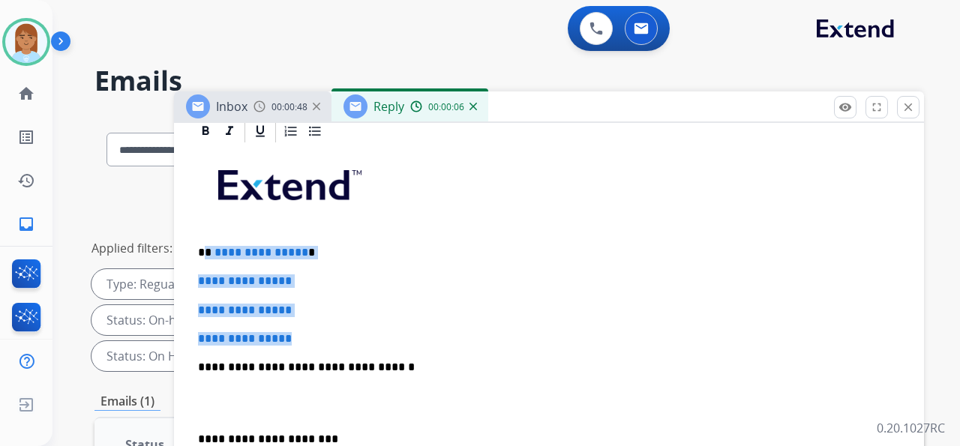
drag, startPoint x: 207, startPoint y: 247, endPoint x: 318, endPoint y: 336, distance: 141.9
click at [317, 336] on div "**********" at bounding box center [549, 403] width 714 height 516
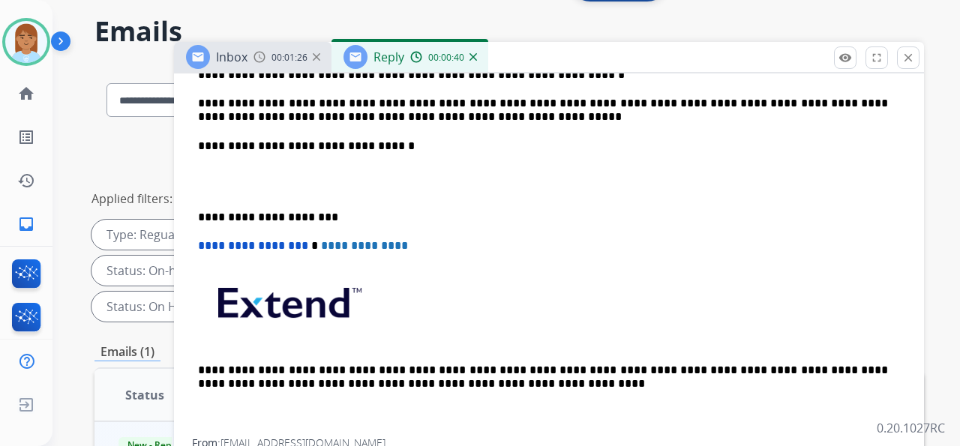
scroll to position [550, 0]
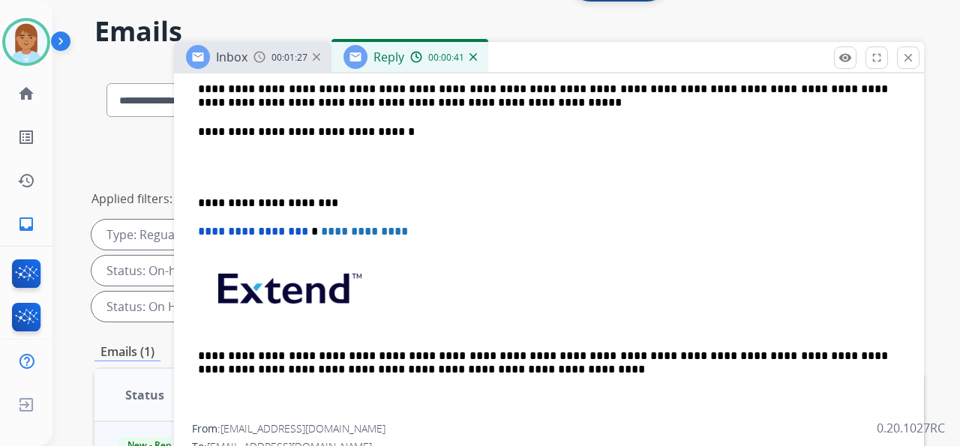
click at [259, 164] on p at bounding box center [549, 168] width 702 height 28
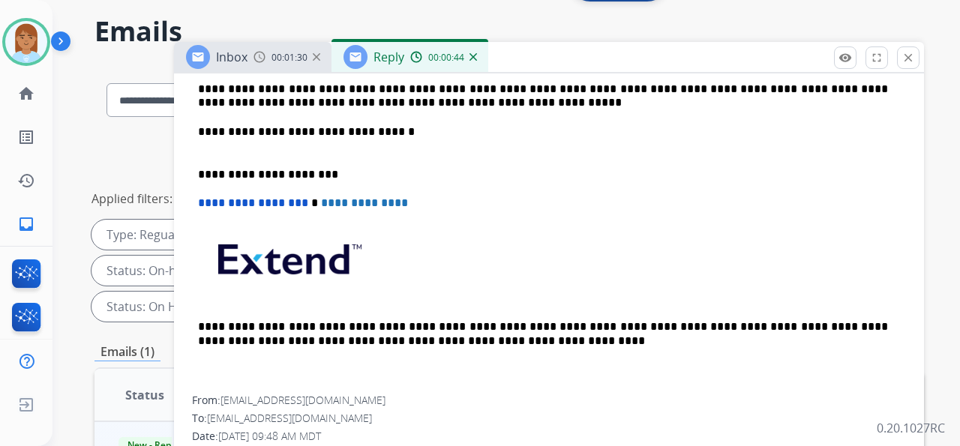
click at [283, 151] on div "**********" at bounding box center [549, 145] width 714 height 501
click at [289, 145] on p "**********" at bounding box center [543, 139] width 690 height 28
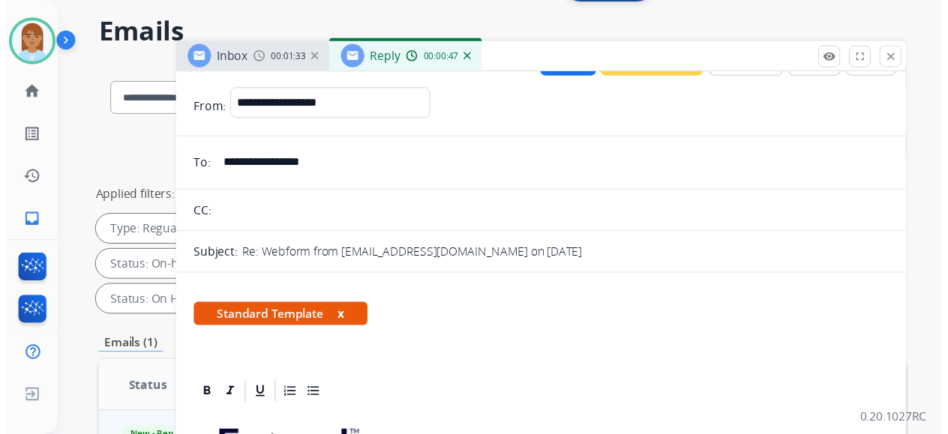
scroll to position [0, 0]
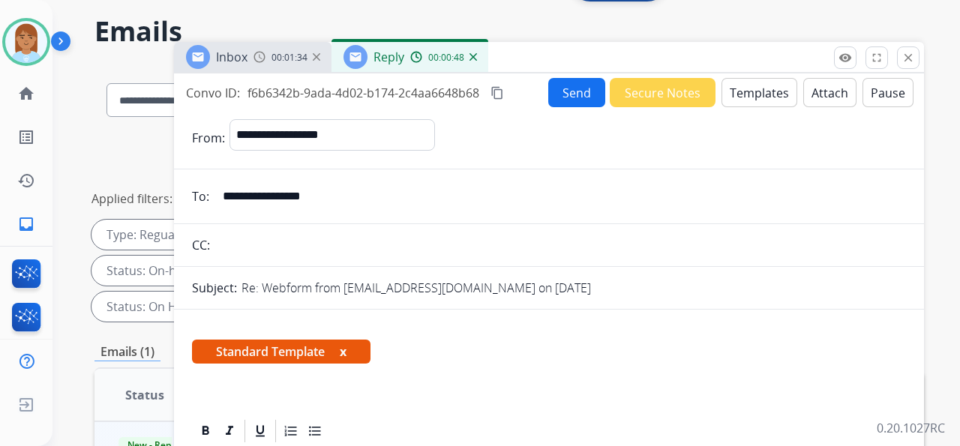
click at [571, 84] on button "Send" at bounding box center [576, 92] width 57 height 29
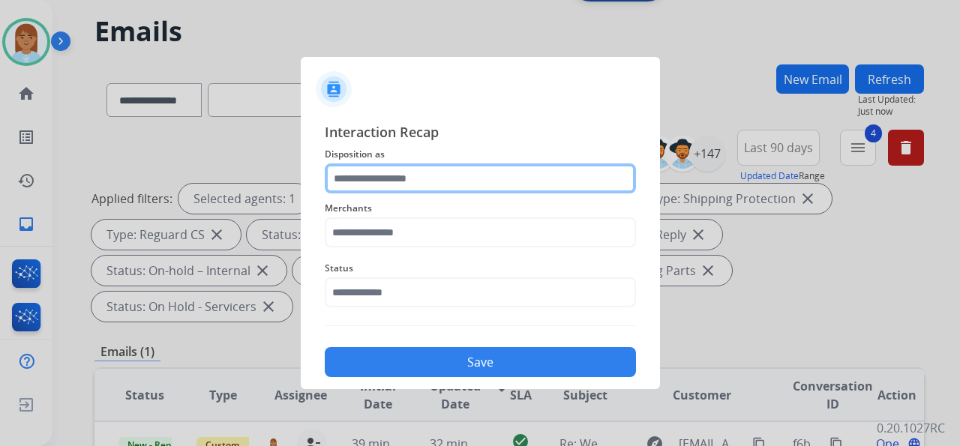
click at [460, 169] on input "text" at bounding box center [480, 178] width 311 height 30
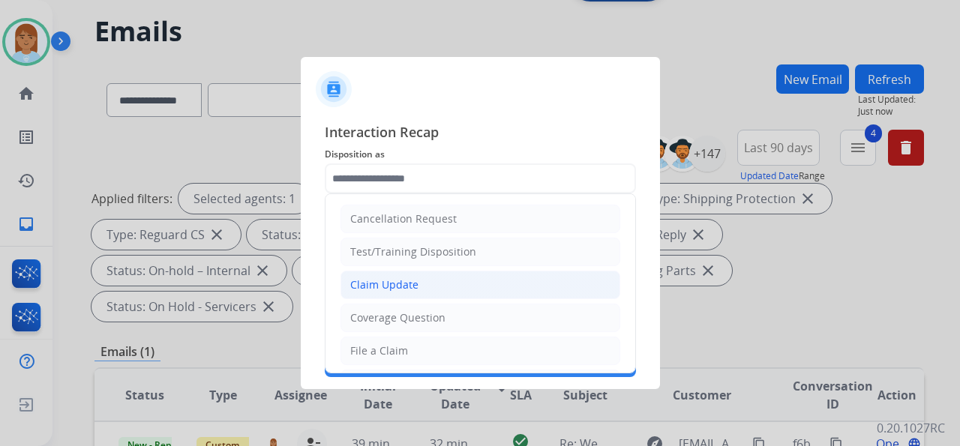
click at [461, 283] on li "Claim Update" at bounding box center [480, 285] width 280 height 28
type input "**********"
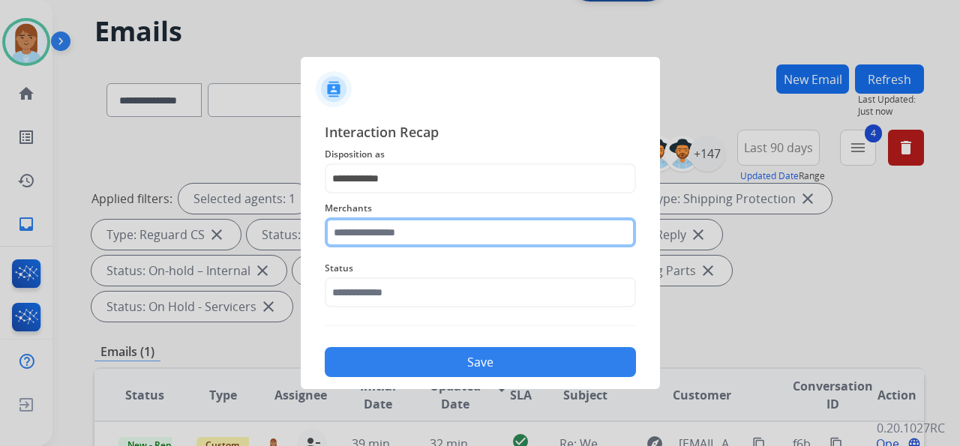
click at [467, 225] on input "text" at bounding box center [480, 232] width 311 height 30
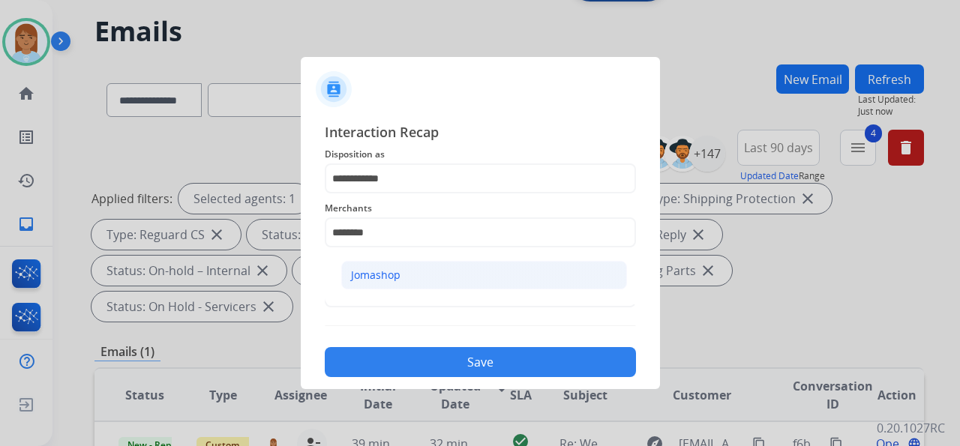
click at [512, 278] on li "Jomashop" at bounding box center [484, 275] width 286 height 28
type input "********"
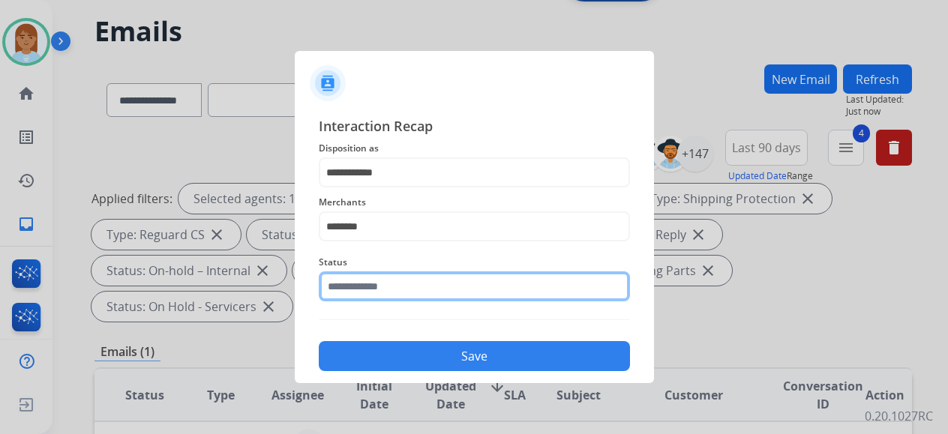
click at [502, 294] on input "text" at bounding box center [474, 286] width 311 height 30
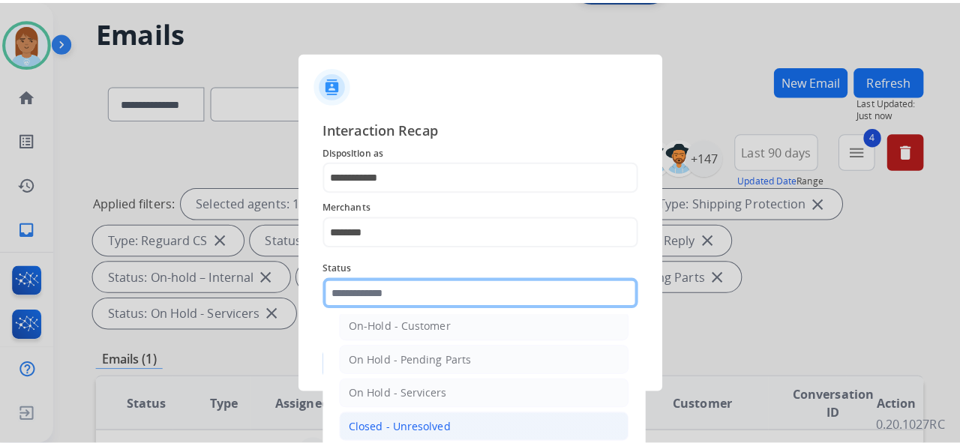
scroll to position [85, 0]
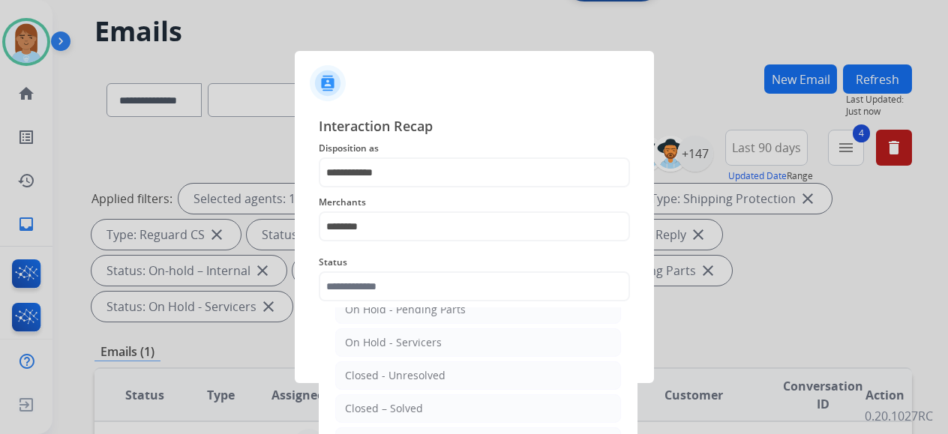
click at [472, 395] on li "Closed – Solved" at bounding box center [478, 408] width 286 height 28
type input "**********"
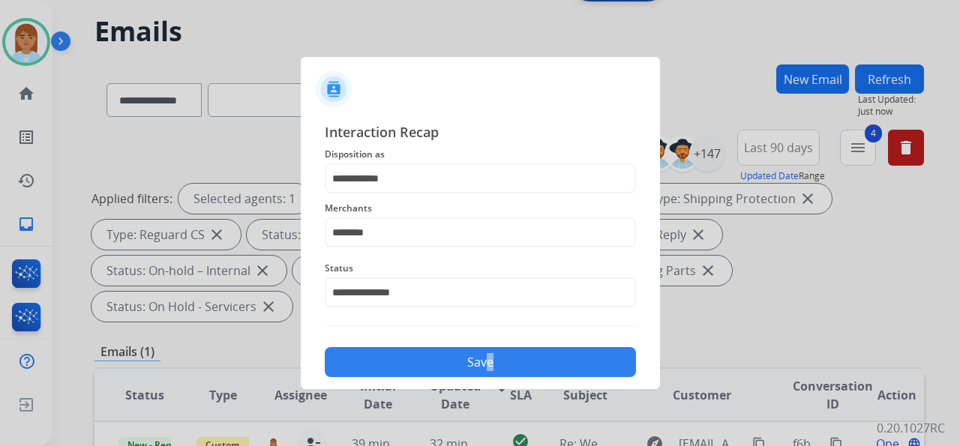
click at [484, 344] on div "Save" at bounding box center [480, 357] width 311 height 39
click at [490, 358] on button "Save" at bounding box center [480, 362] width 311 height 30
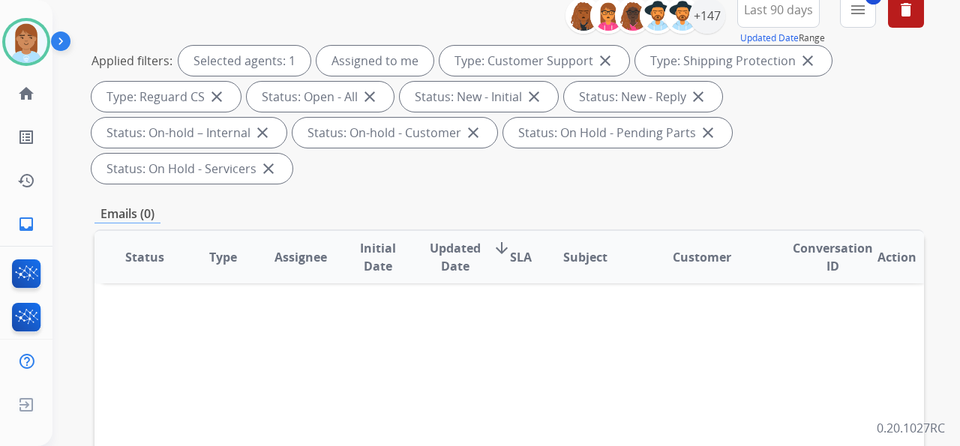
scroll to position [300, 0]
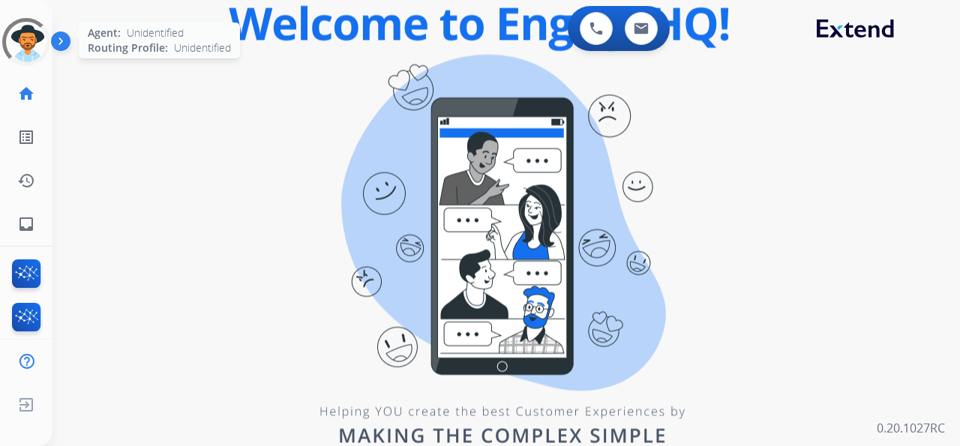
click at [35, 36] on div at bounding box center [25, 41] width 59 height 59
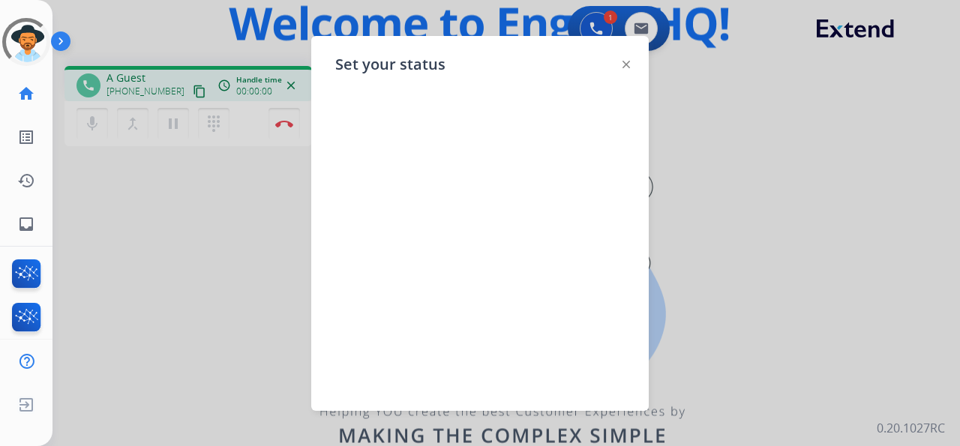
click at [58, 41] on img at bounding box center [63, 44] width 25 height 28
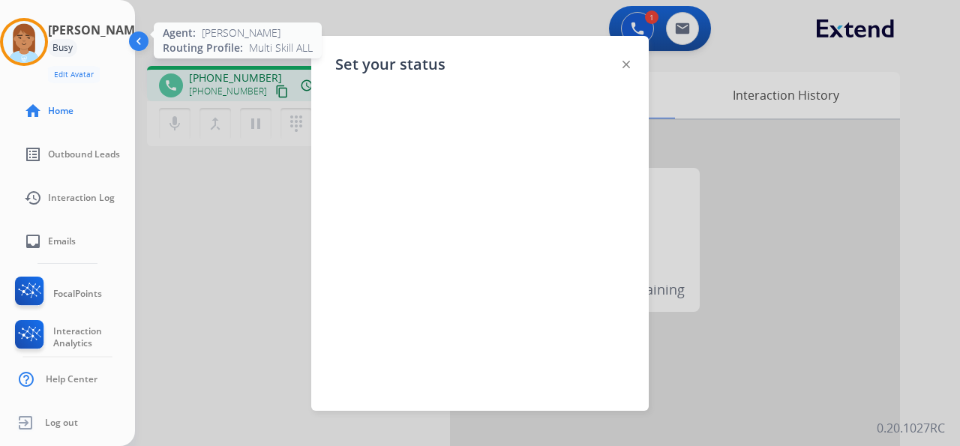
click at [45, 43] on img at bounding box center [24, 42] width 42 height 42
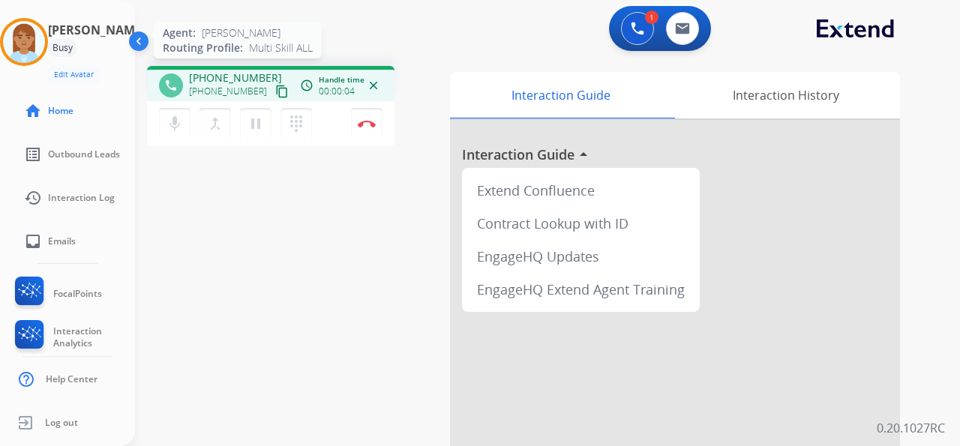
click at [45, 31] on img at bounding box center [24, 42] width 42 height 42
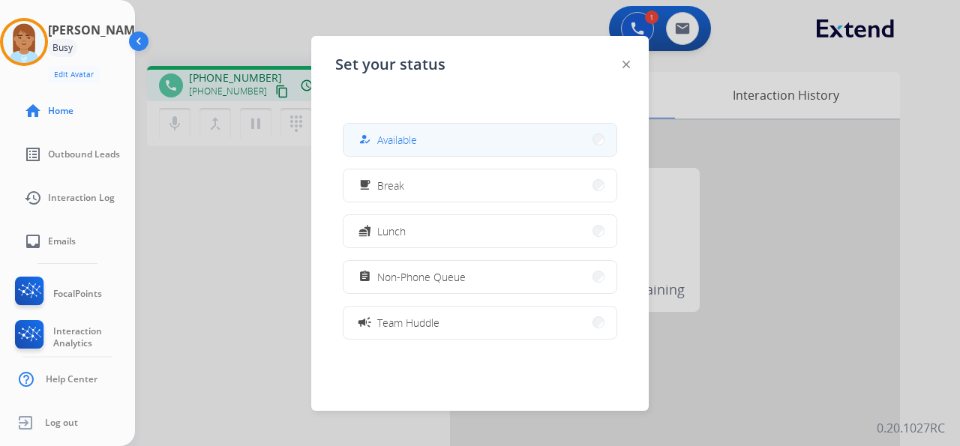
click at [439, 143] on button "how_to_reg Available" at bounding box center [479, 140] width 273 height 32
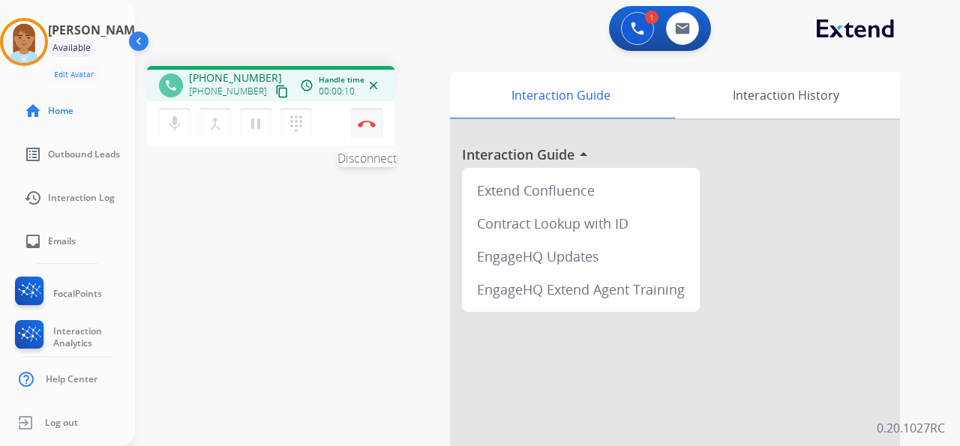
click at [367, 119] on button "Disconnect" at bounding box center [366, 123] width 31 height 31
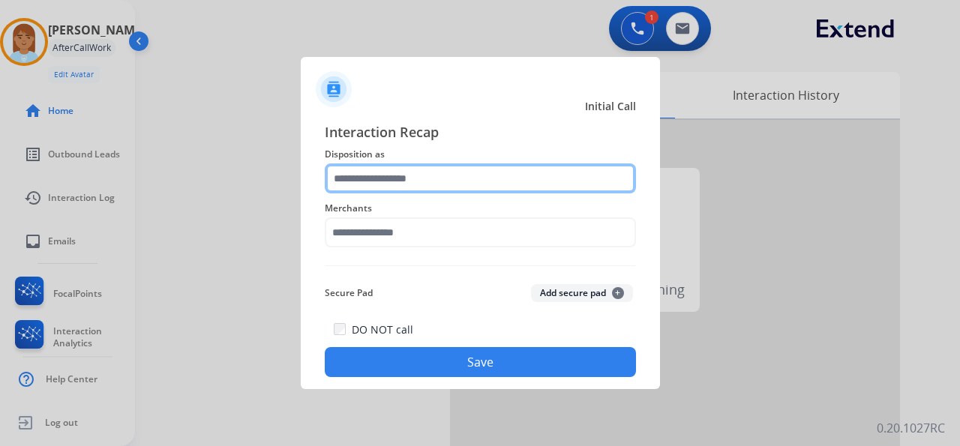
click at [381, 174] on input "text" at bounding box center [480, 178] width 311 height 30
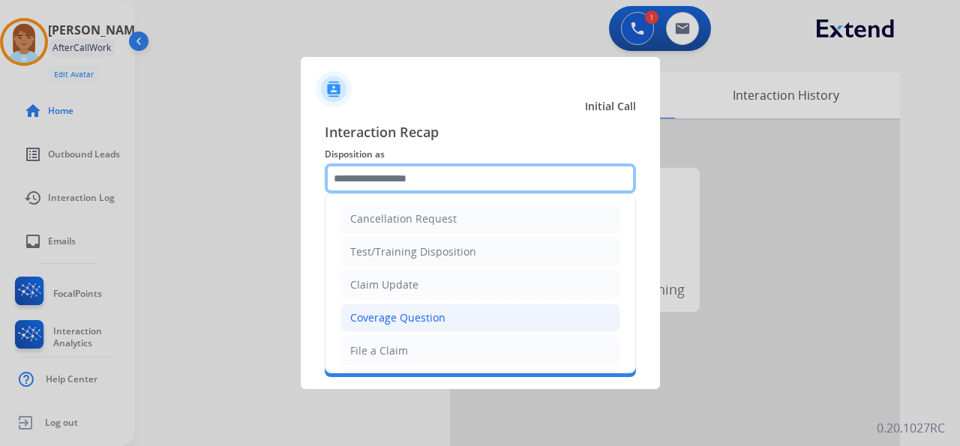
scroll to position [227, 0]
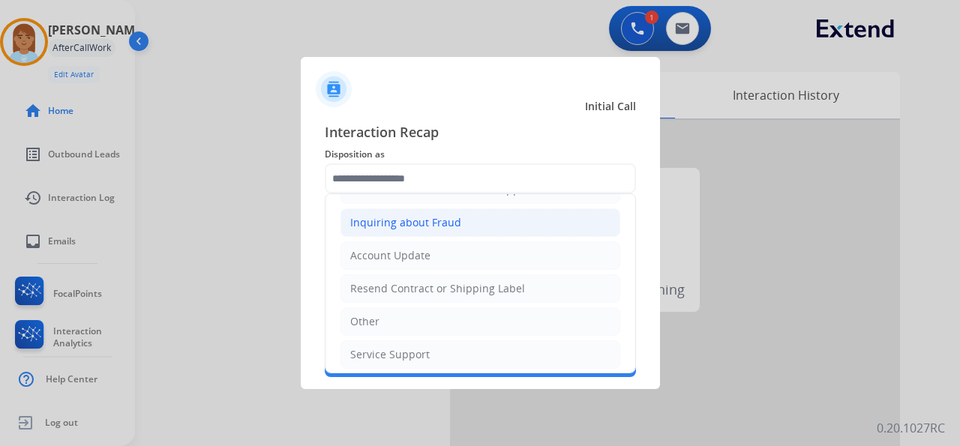
click at [429, 314] on li "Other" at bounding box center [480, 321] width 280 height 28
type input "*****"
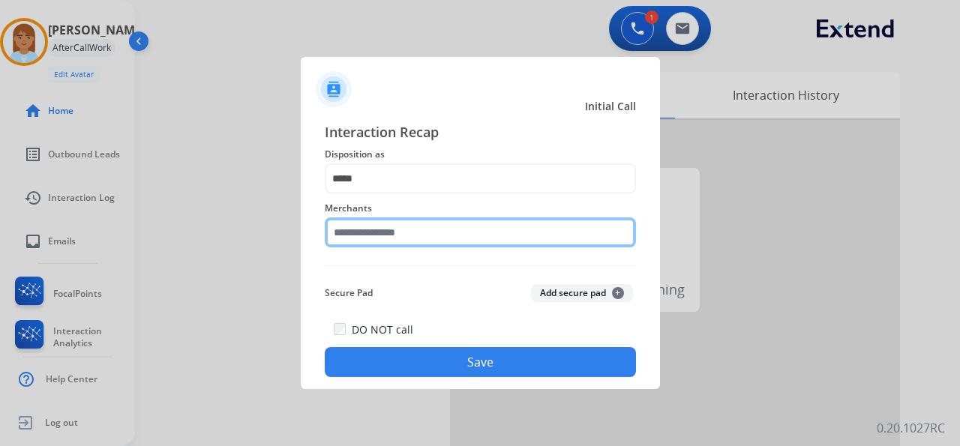
click at [445, 229] on input "text" at bounding box center [480, 232] width 311 height 30
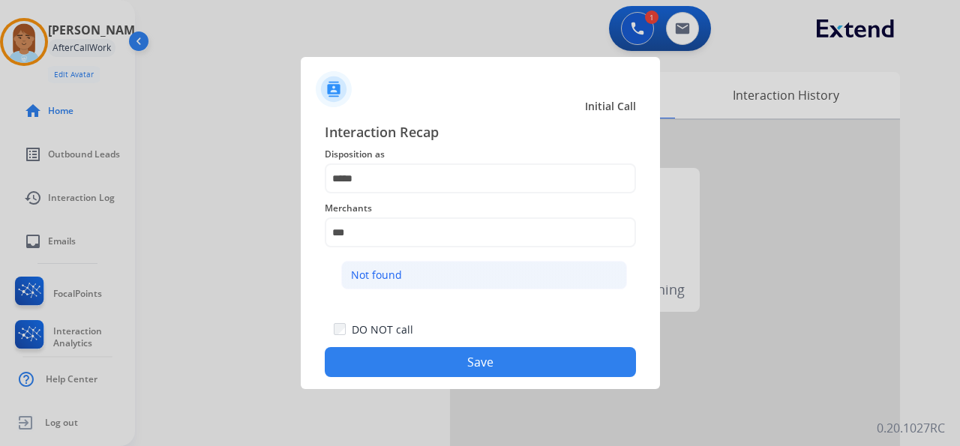
click at [413, 276] on li "Not found" at bounding box center [484, 275] width 286 height 28
type input "*********"
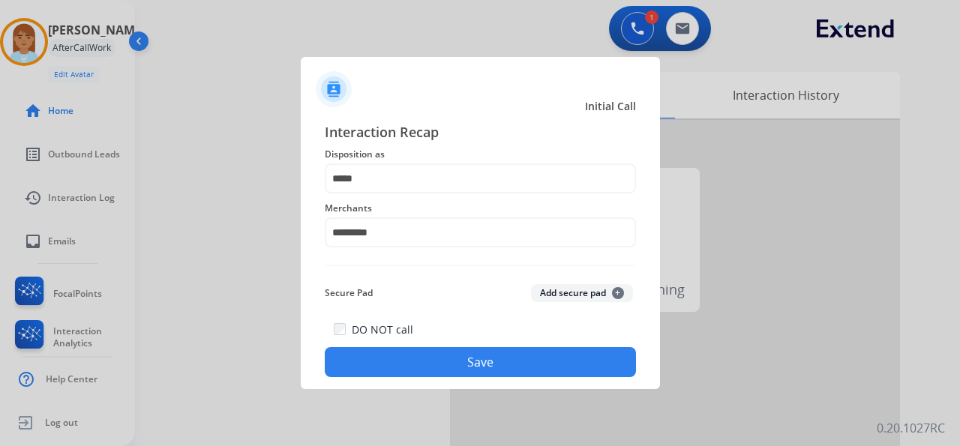
click at [441, 372] on button "Save" at bounding box center [480, 362] width 311 height 30
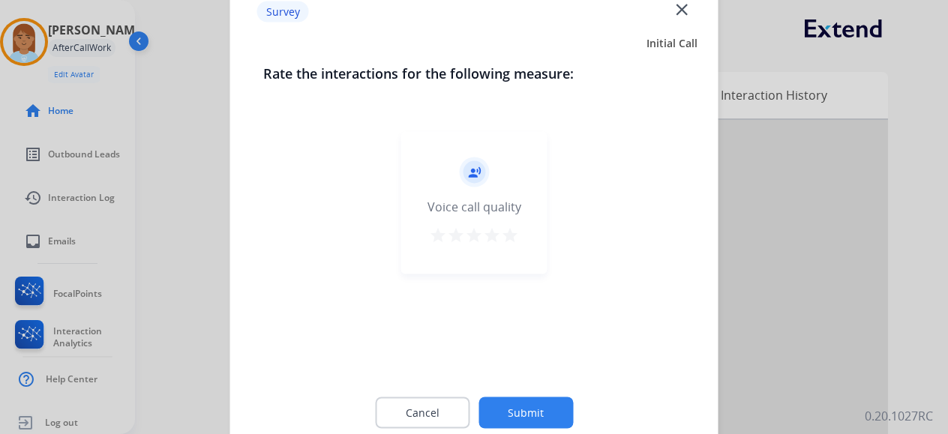
click at [511, 222] on div "record_voice_over Voice call quality star star star star star" at bounding box center [474, 202] width 146 height 142
click at [511, 226] on mat-icon "star" at bounding box center [510, 235] width 18 height 18
click at [544, 403] on button "Submit" at bounding box center [525, 412] width 94 height 31
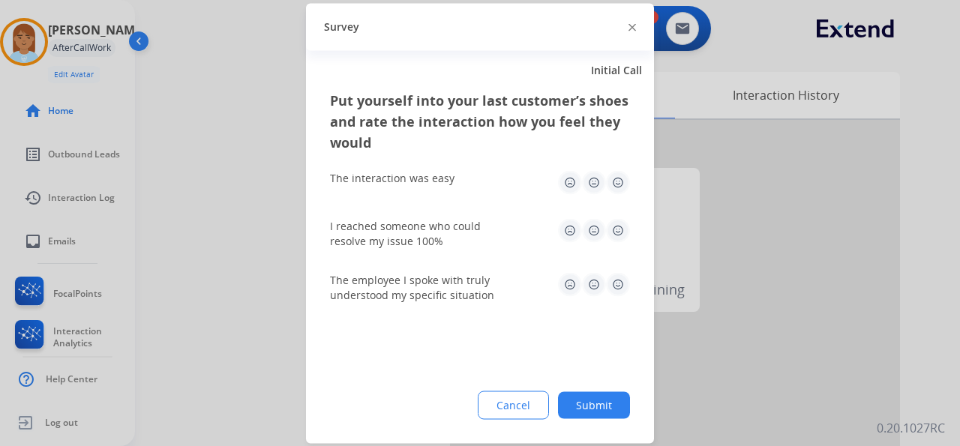
click at [597, 402] on button "Submit" at bounding box center [594, 404] width 72 height 27
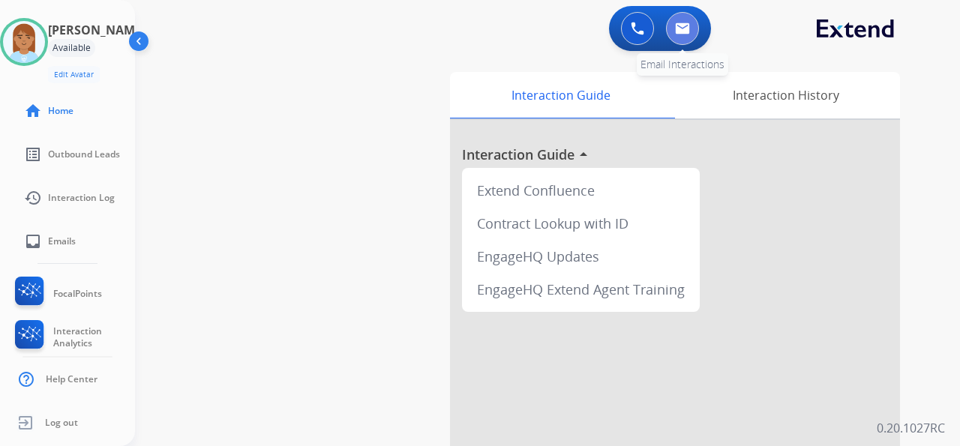
click at [685, 29] on img at bounding box center [682, 28] width 15 height 12
select select "**********"
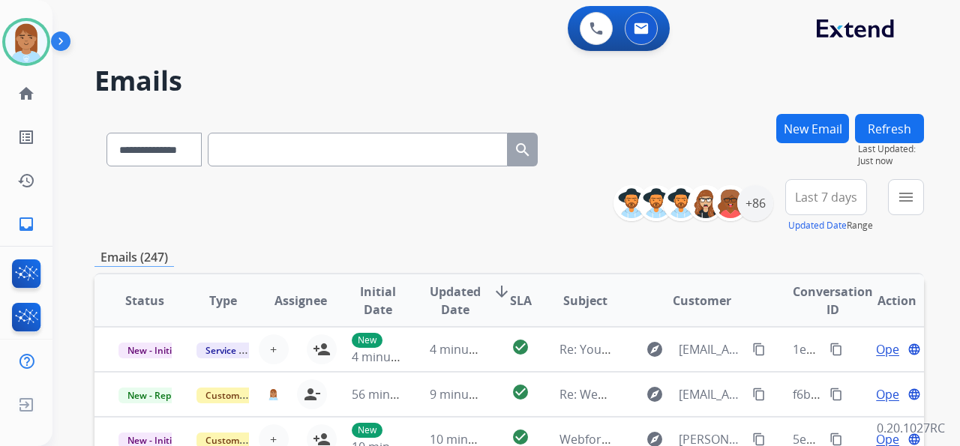
click at [813, 127] on button "New Email" at bounding box center [812, 128] width 73 height 29
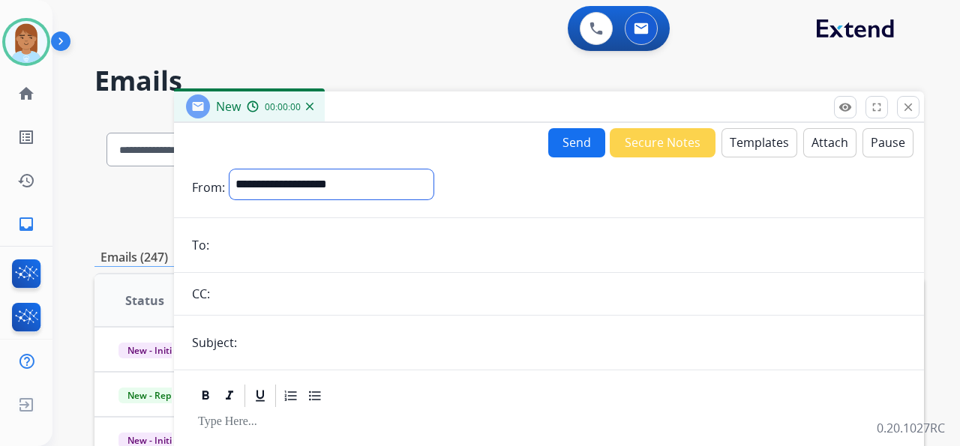
click at [396, 198] on select "**********" at bounding box center [331, 184] width 204 height 30
select select "**********"
click at [229, 169] on select "**********" at bounding box center [331, 184] width 204 height 30
click at [474, 247] on input "email" at bounding box center [560, 247] width 692 height 30
paste input "**********"
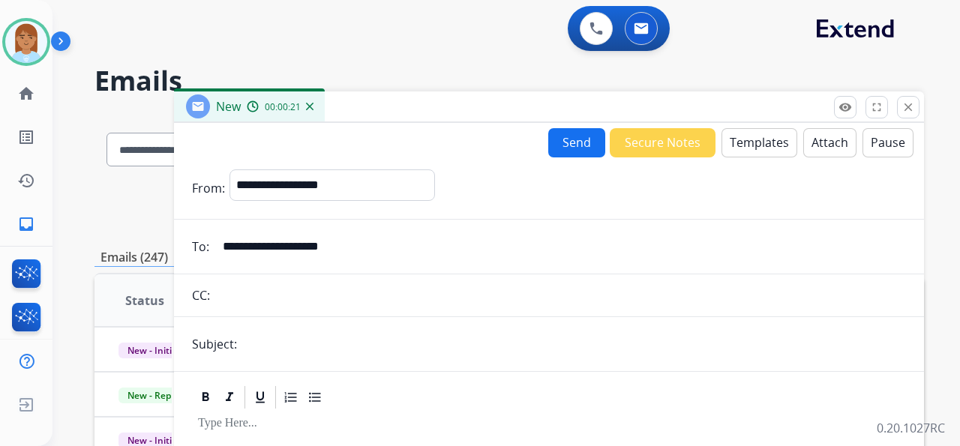
type input "**********"
click at [379, 342] on input "text" at bounding box center [573, 344] width 664 height 30
type input "**********"
click at [759, 137] on button "Templates" at bounding box center [759, 142] width 76 height 29
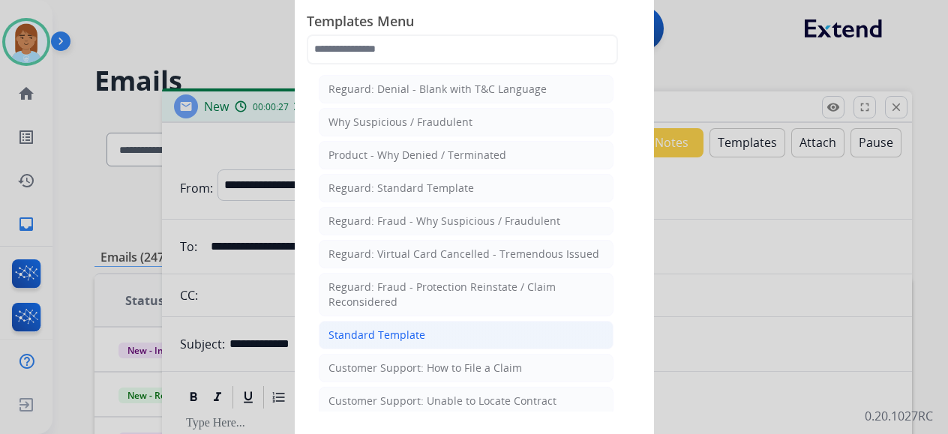
click at [445, 340] on li "Standard Template" at bounding box center [466, 335] width 295 height 28
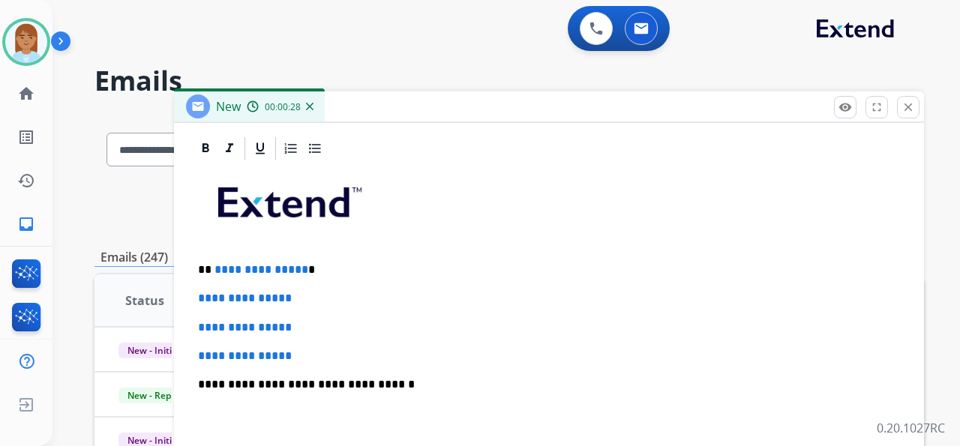
scroll to position [345, 0]
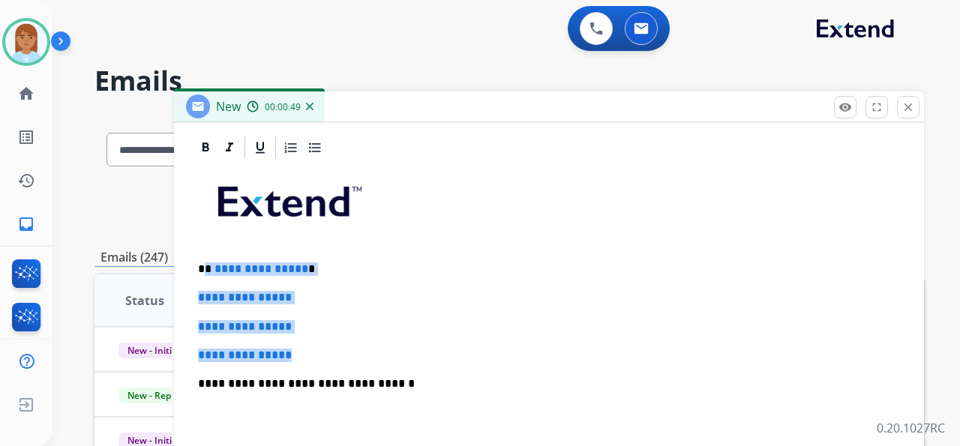
drag, startPoint x: 206, startPoint y: 264, endPoint x: 350, endPoint y: 346, distance: 165.5
click at [350, 346] on div "**********" at bounding box center [549, 419] width 714 height 516
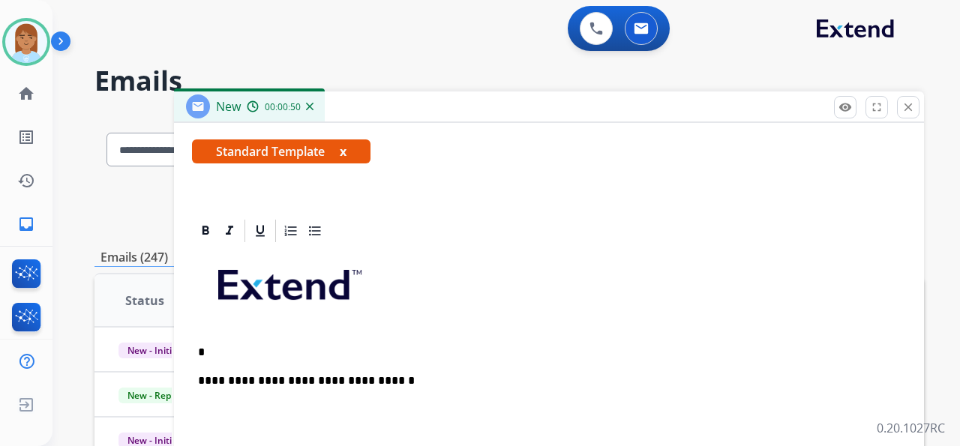
scroll to position [259, 0]
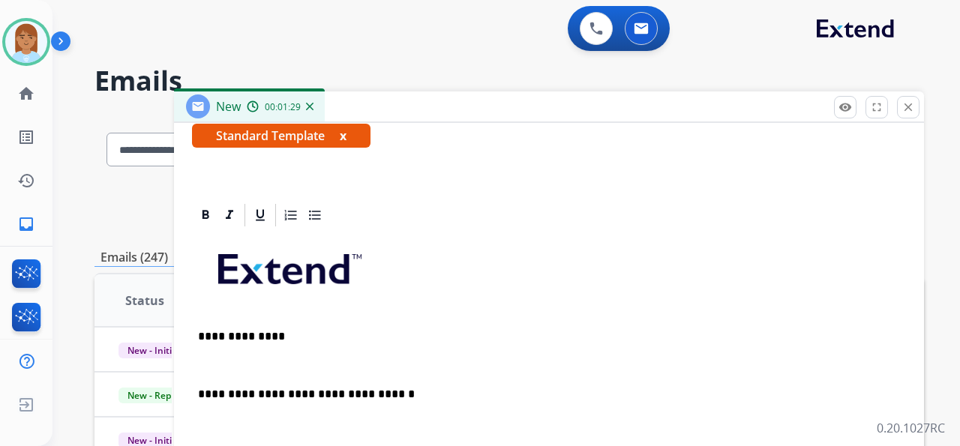
scroll to position [287, 0]
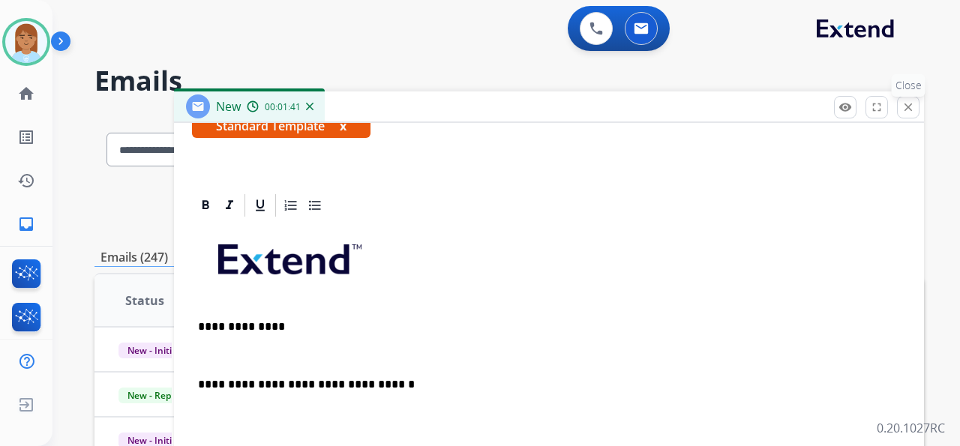
click at [913, 110] on mat-icon "close" at bounding box center [907, 106] width 13 height 13
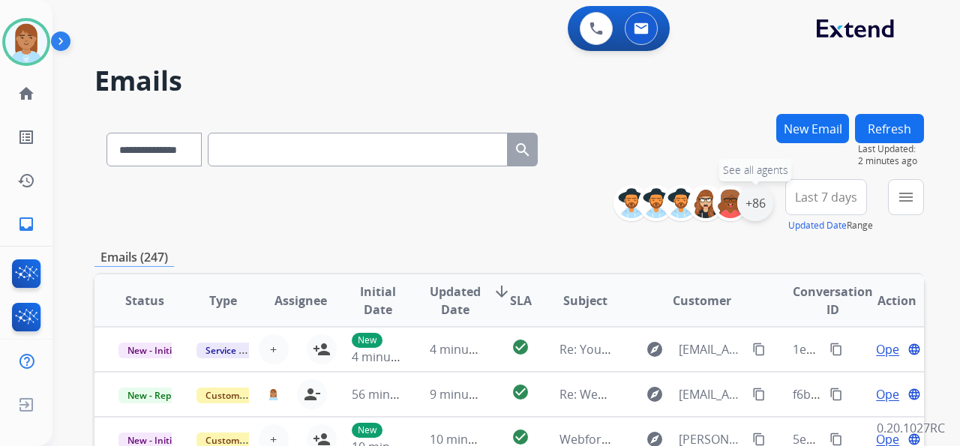
click at [760, 201] on div "+86" at bounding box center [755, 203] width 36 height 36
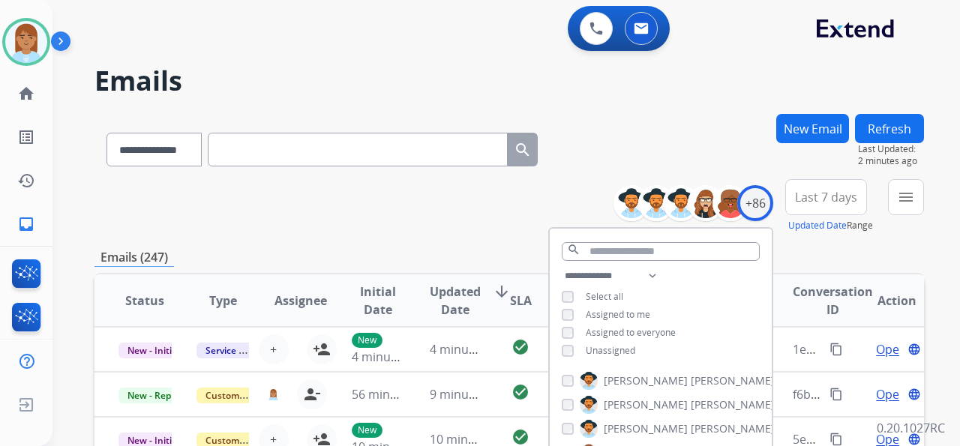
click at [603, 347] on span "Unassigned" at bounding box center [610, 350] width 49 height 13
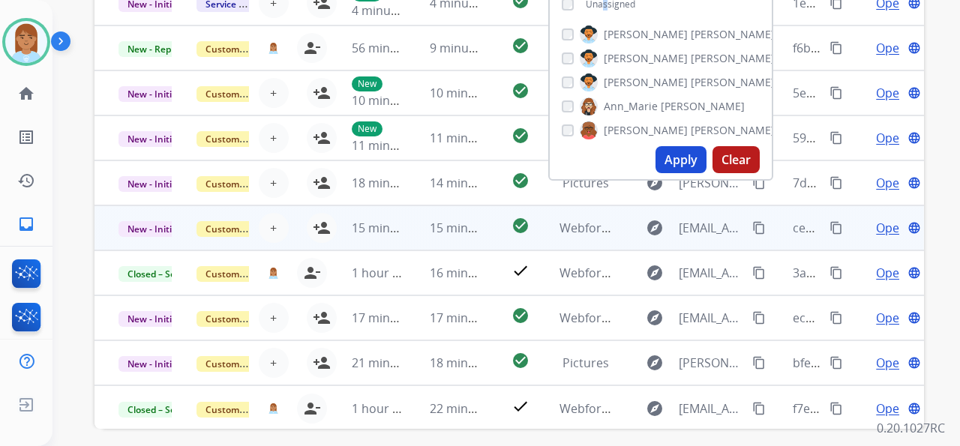
scroll to position [349, 0]
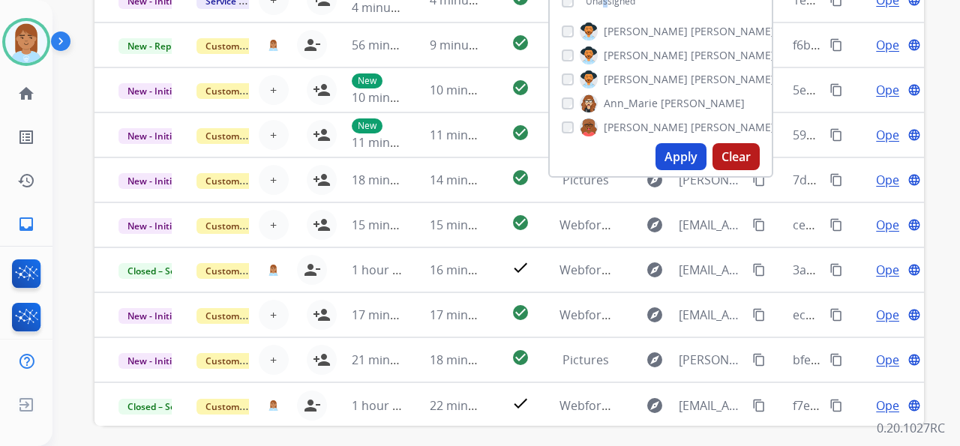
click at [682, 156] on button "Apply" at bounding box center [680, 156] width 51 height 27
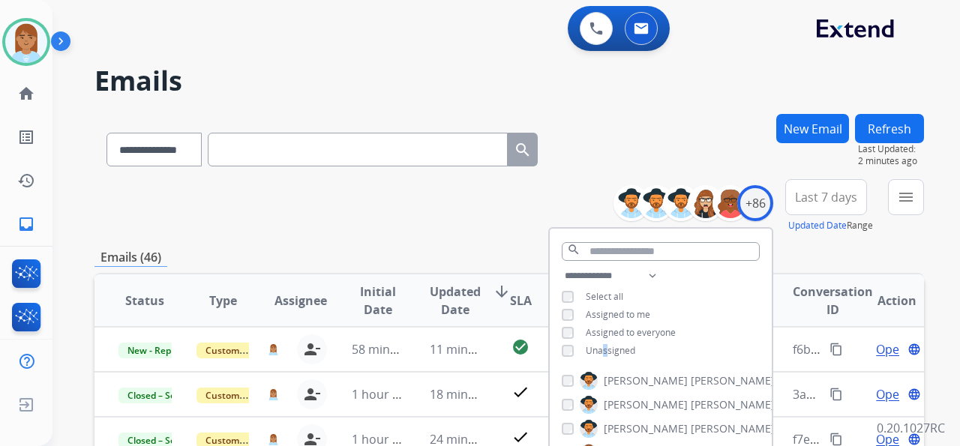
click at [817, 200] on span "Last 7 days" at bounding box center [826, 197] width 62 height 6
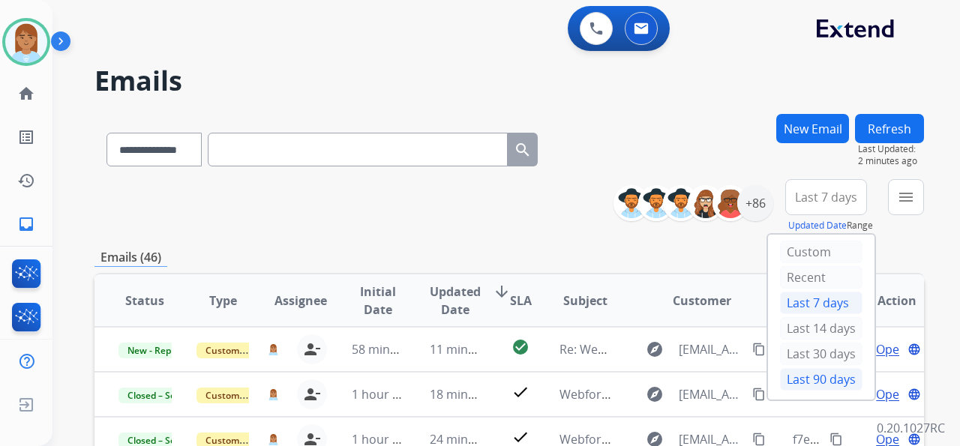
click at [828, 375] on div "Last 90 days" at bounding box center [821, 379] width 82 height 22
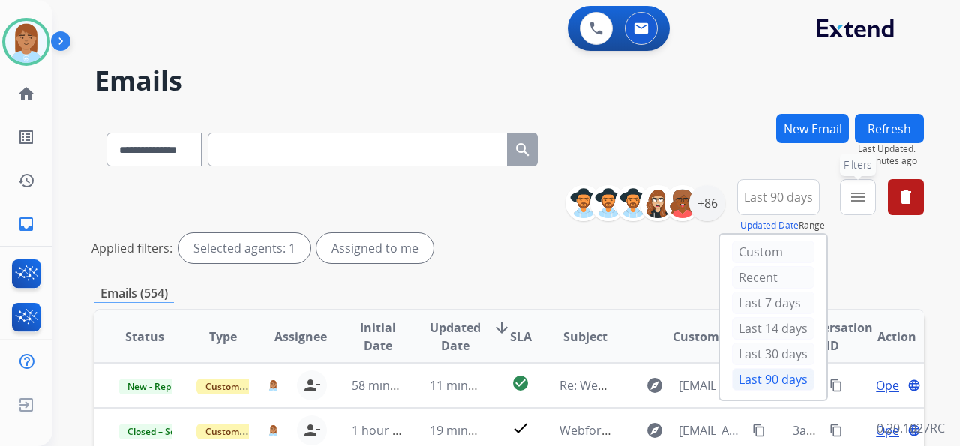
click at [854, 202] on mat-icon "menu" at bounding box center [858, 197] width 18 height 18
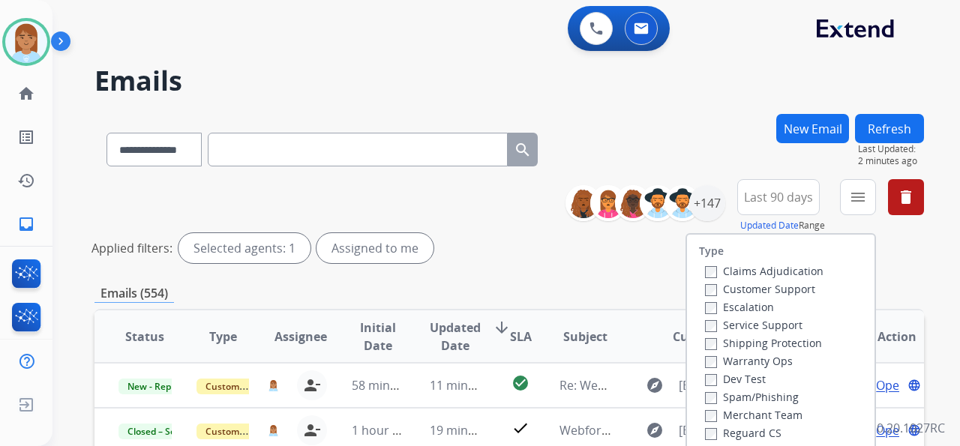
click at [786, 286] on label "Customer Support" at bounding box center [760, 289] width 110 height 14
click at [768, 341] on label "Shipping Protection" at bounding box center [763, 343] width 117 height 14
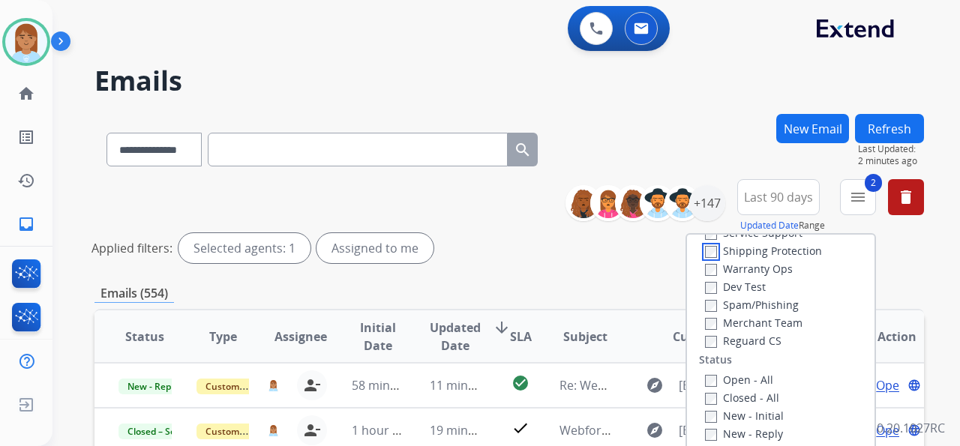
scroll to position [100, 0]
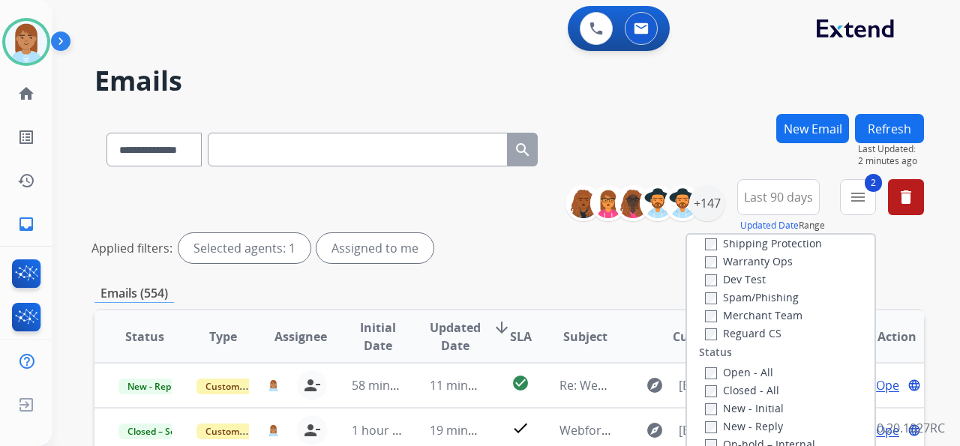
drag, startPoint x: 754, startPoint y: 325, endPoint x: 748, endPoint y: 331, distance: 8.5
click at [754, 327] on div "Reguard CS" at bounding box center [764, 333] width 118 height 18
click at [747, 334] on label "Reguard CS" at bounding box center [743, 333] width 76 height 14
click at [729, 377] on label "Open - All" at bounding box center [739, 372] width 68 height 14
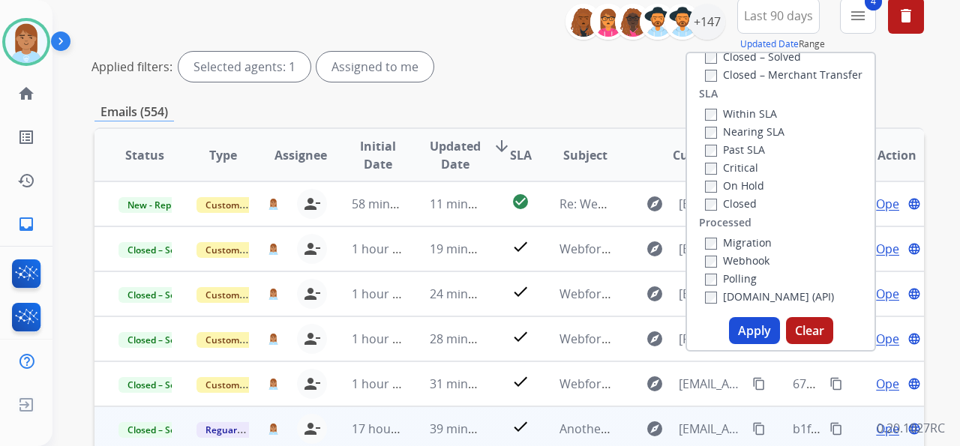
scroll to position [250, 0]
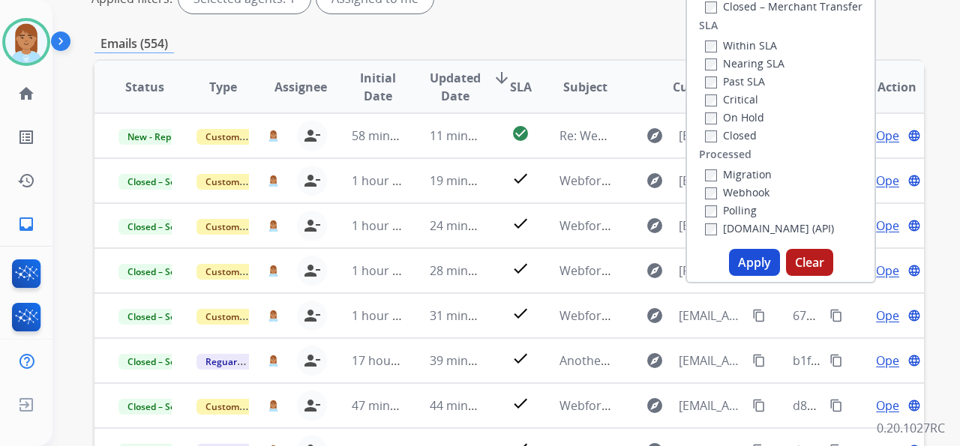
click at [748, 262] on button "Apply" at bounding box center [754, 262] width 51 height 27
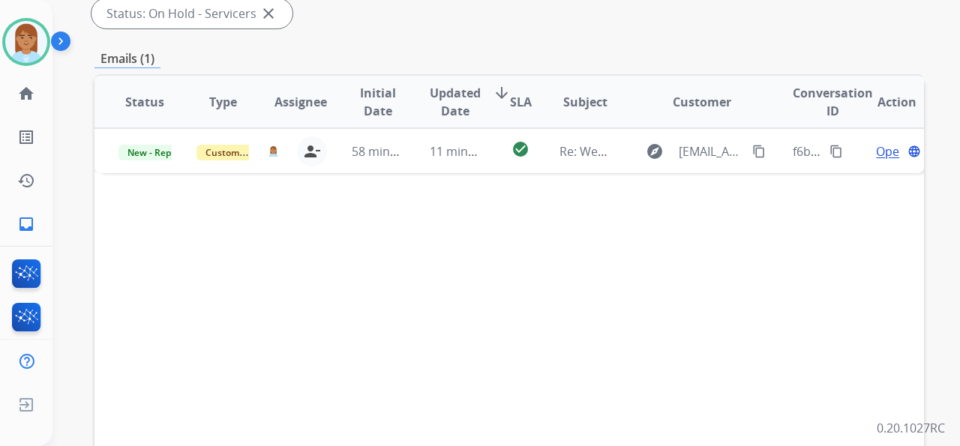
scroll to position [349, 0]
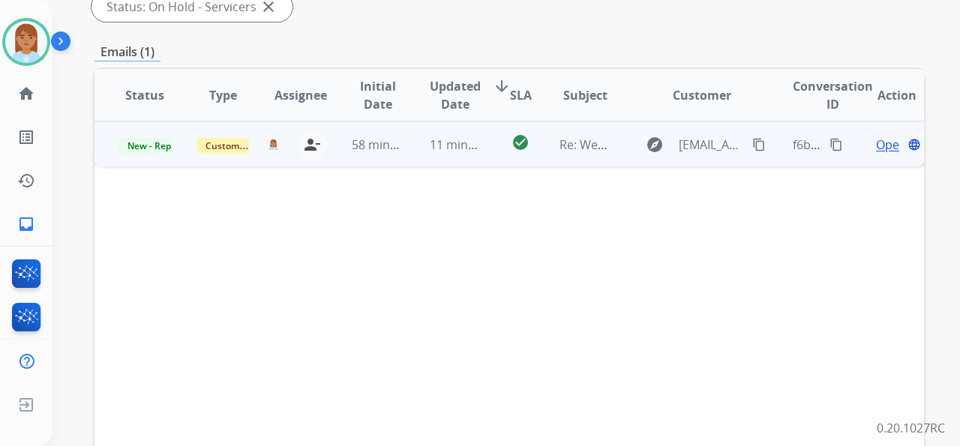
click at [880, 136] on span "Open" at bounding box center [891, 145] width 31 height 18
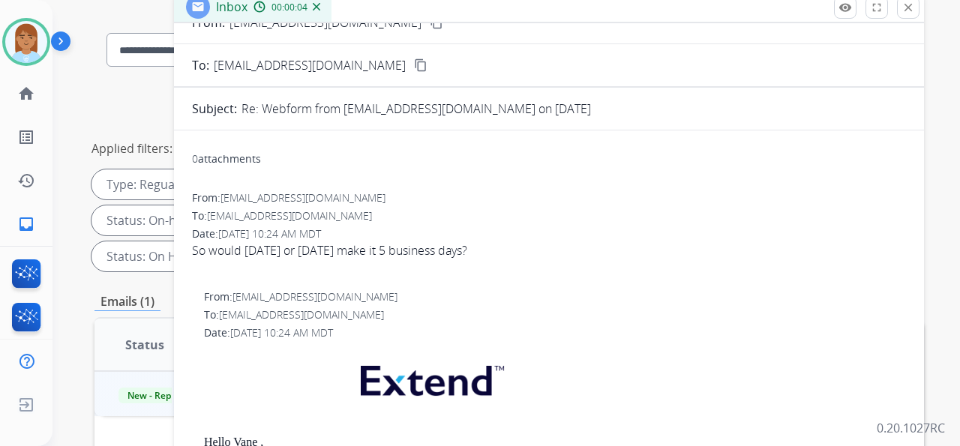
scroll to position [0, 0]
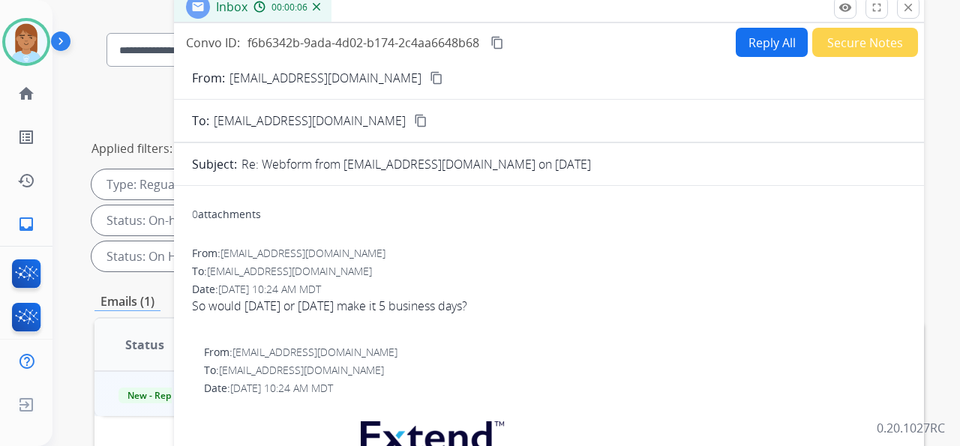
click at [430, 73] on mat-icon "content_copy" at bounding box center [436, 77] width 13 height 13
click at [751, 45] on button "Reply All" at bounding box center [771, 42] width 72 height 29
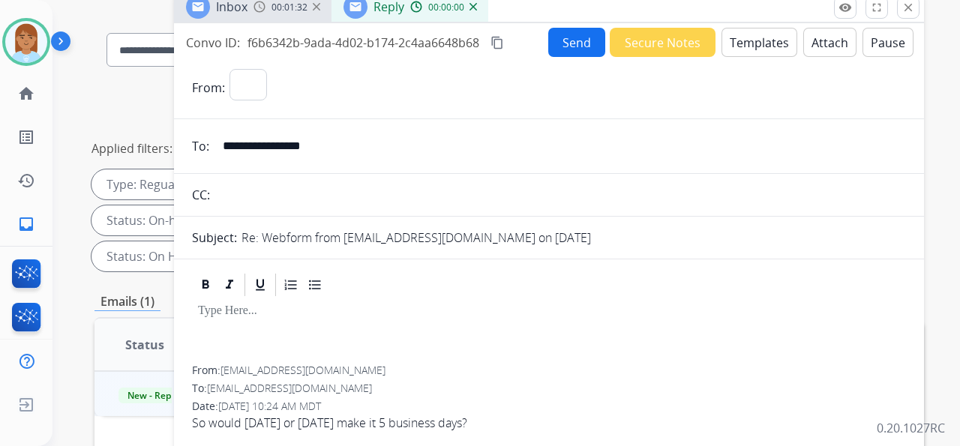
select select "**********"
click at [759, 48] on button "Templates" at bounding box center [759, 42] width 76 height 29
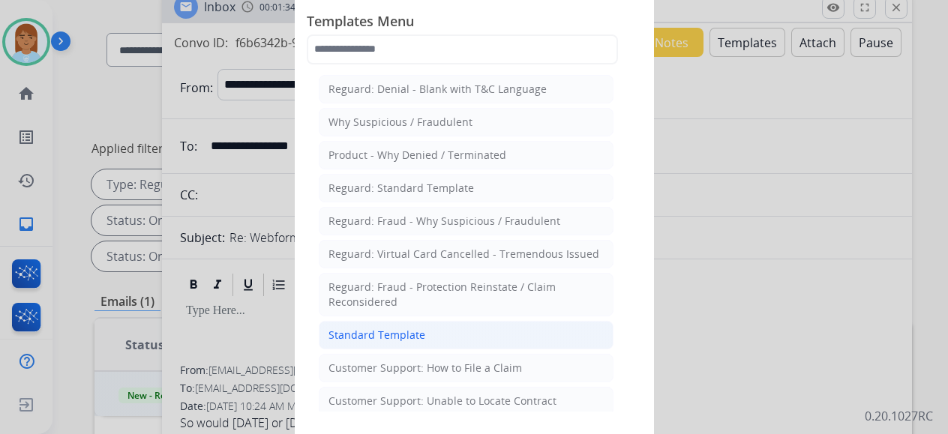
click at [499, 324] on li "Standard Template" at bounding box center [466, 335] width 295 height 28
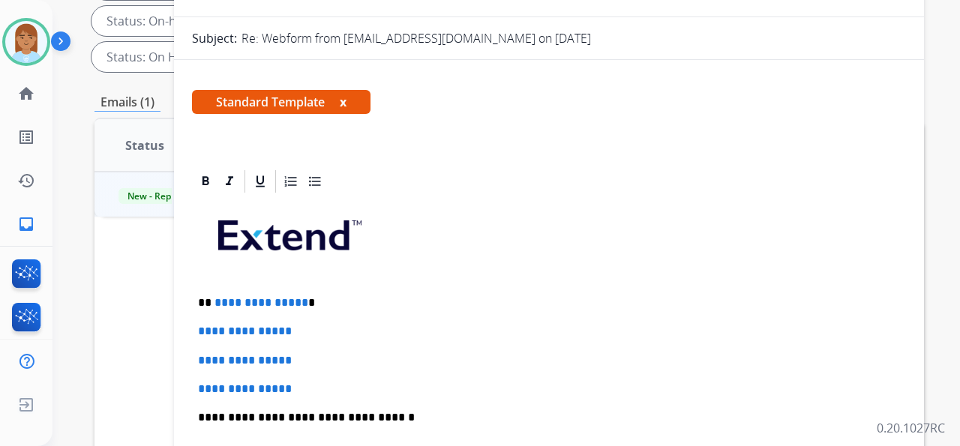
scroll to position [300, 0]
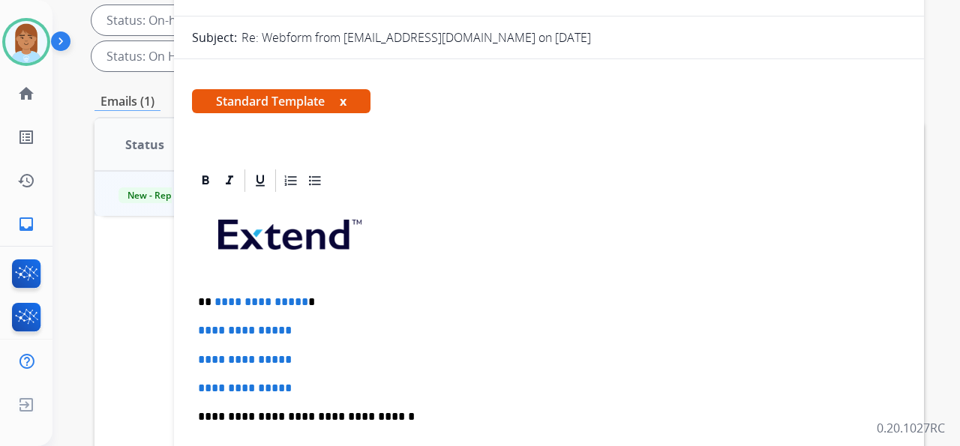
drag, startPoint x: 190, startPoint y: 293, endPoint x: 282, endPoint y: 299, distance: 91.7
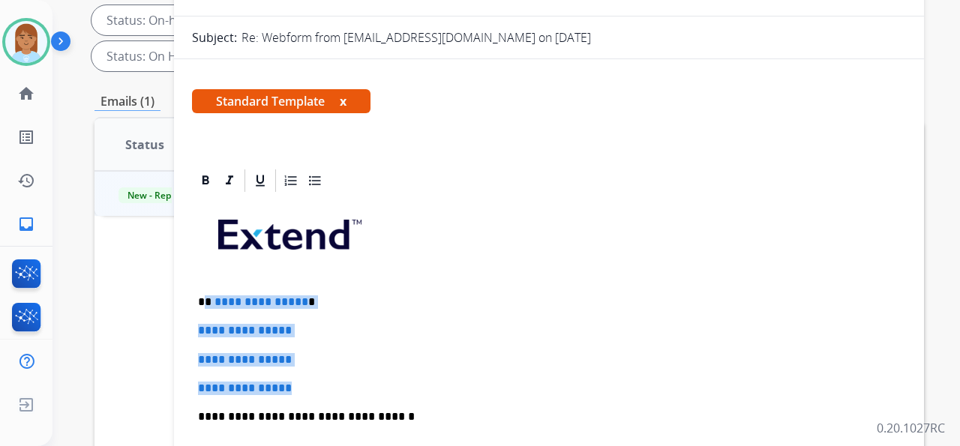
drag, startPoint x: 205, startPoint y: 297, endPoint x: 324, endPoint y: 366, distance: 137.7
click at [324, 366] on div "**********" at bounding box center [549, 452] width 714 height 516
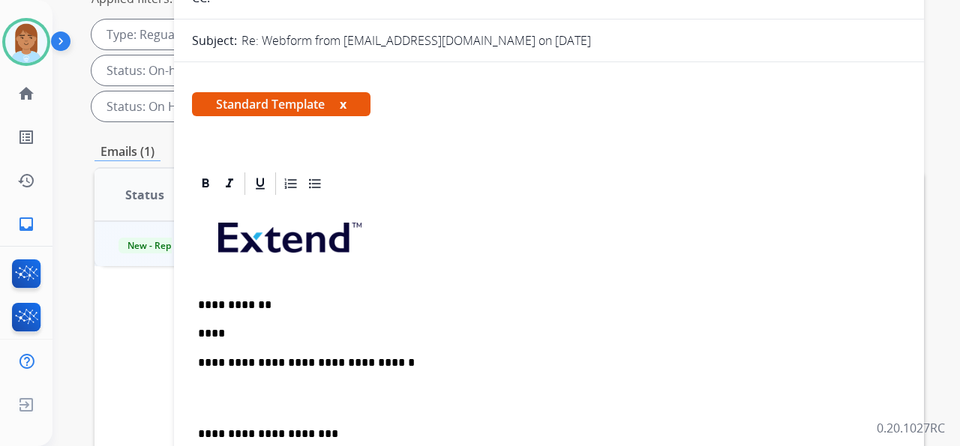
scroll to position [199, 0]
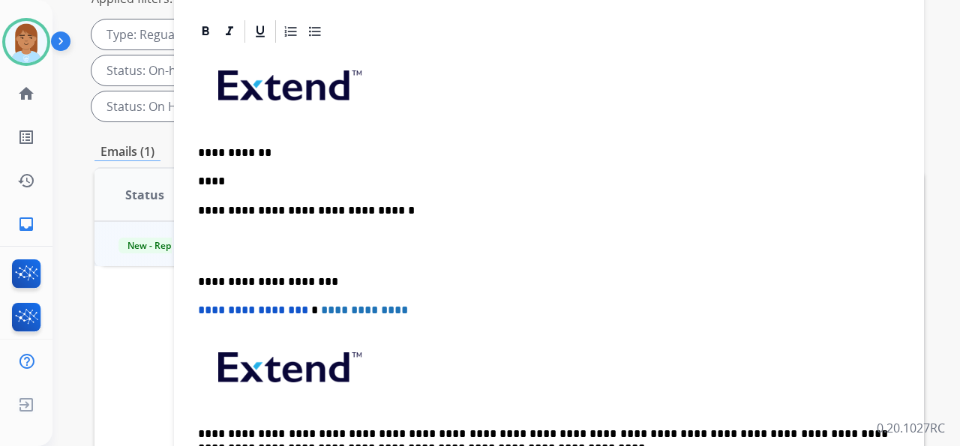
click at [310, 244] on p at bounding box center [549, 246] width 702 height 28
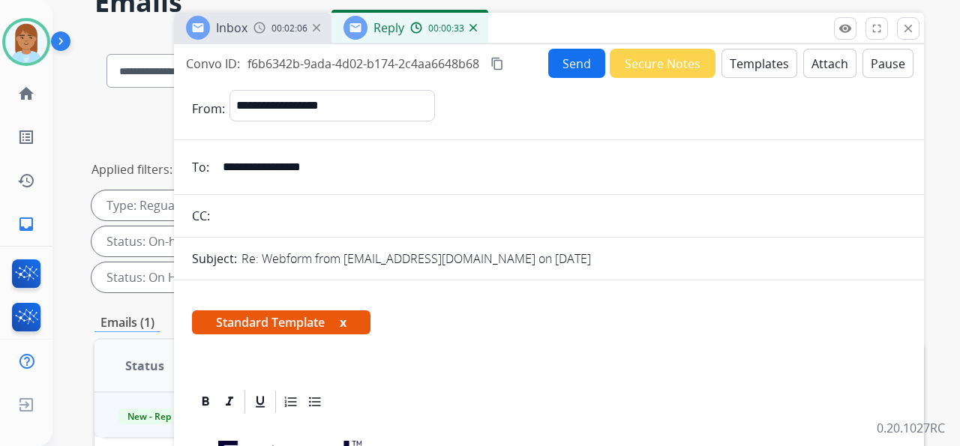
scroll to position [0, 0]
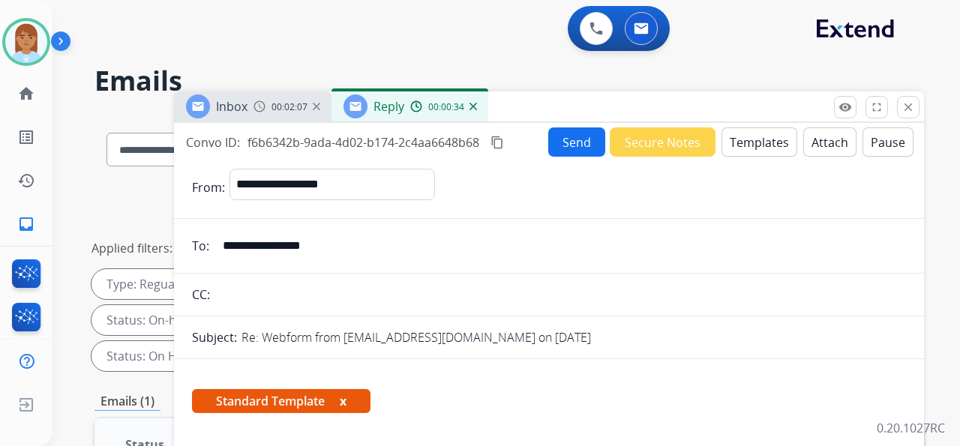
click at [571, 145] on button "Send" at bounding box center [576, 141] width 57 height 29
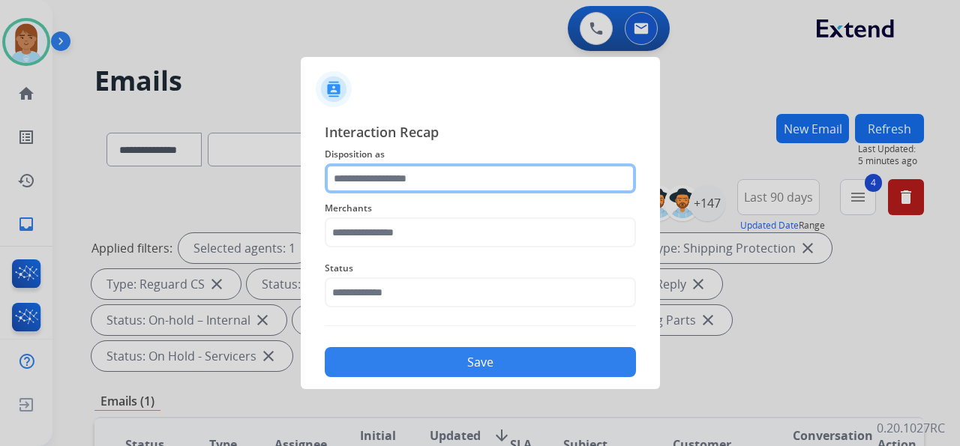
click at [461, 181] on input "text" at bounding box center [480, 178] width 311 height 30
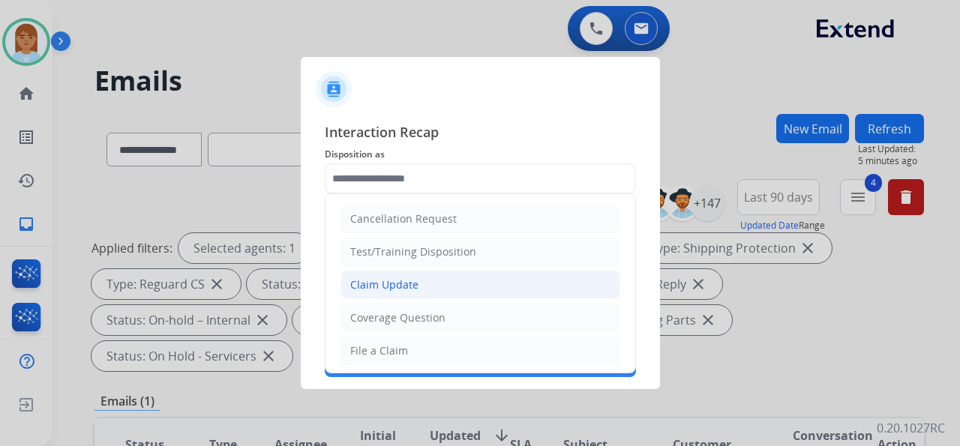
click at [460, 274] on li "Claim Update" at bounding box center [480, 285] width 280 height 28
type input "**********"
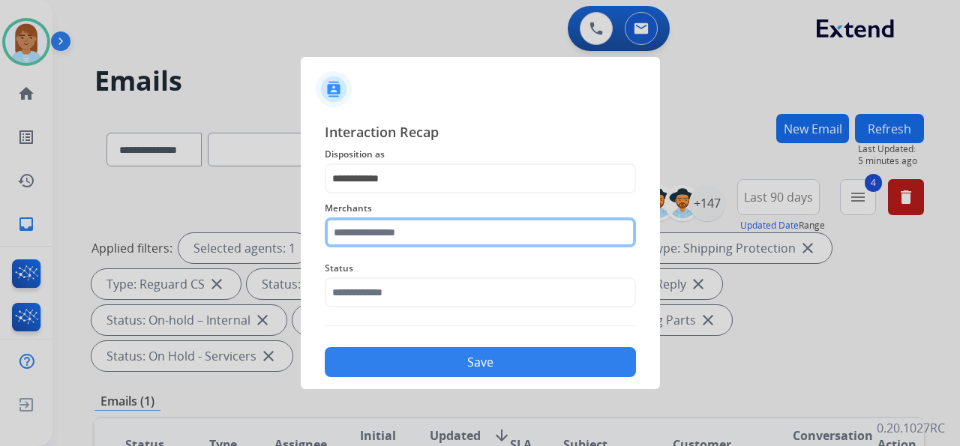
click at [473, 222] on input "text" at bounding box center [480, 232] width 311 height 30
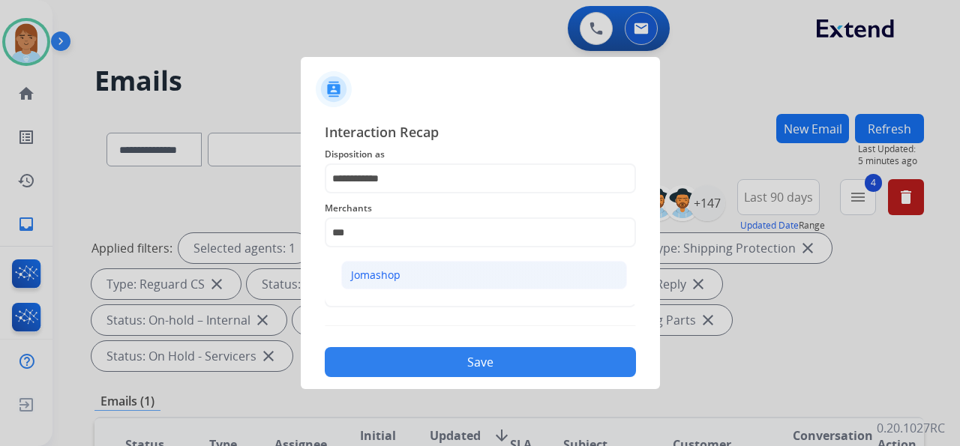
click at [474, 282] on li "Jomashop" at bounding box center [484, 275] width 286 height 28
type input "********"
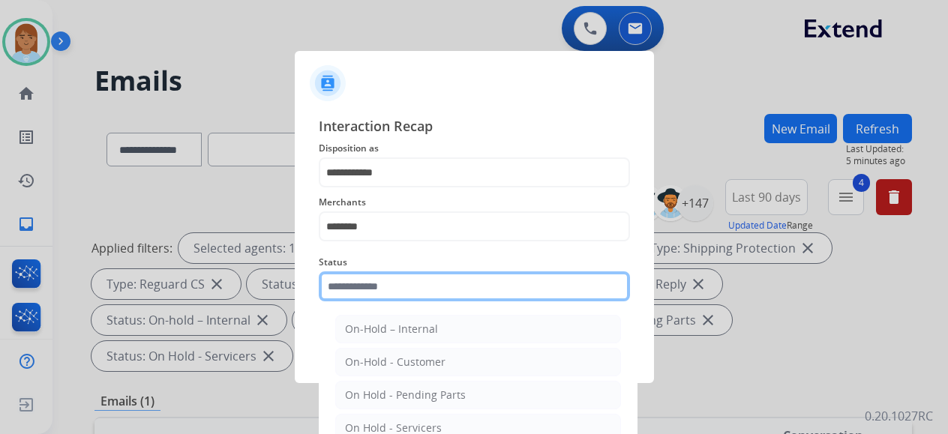
click at [448, 290] on input "text" at bounding box center [474, 286] width 311 height 30
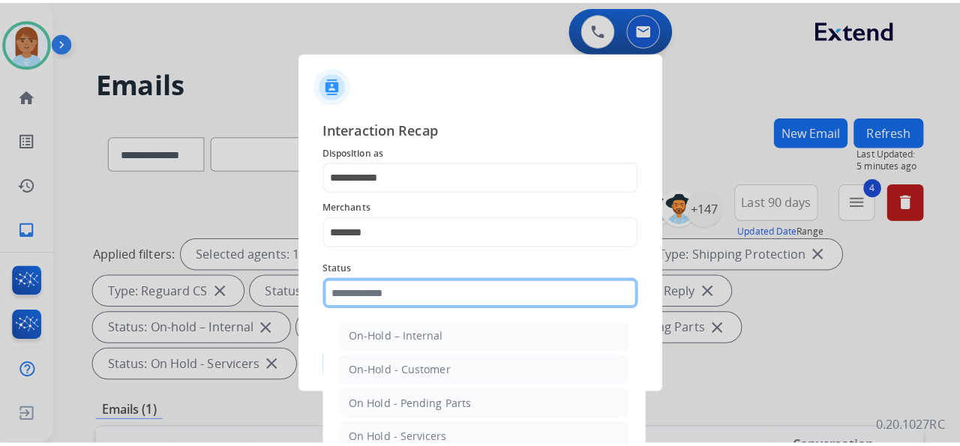
scroll to position [85, 0]
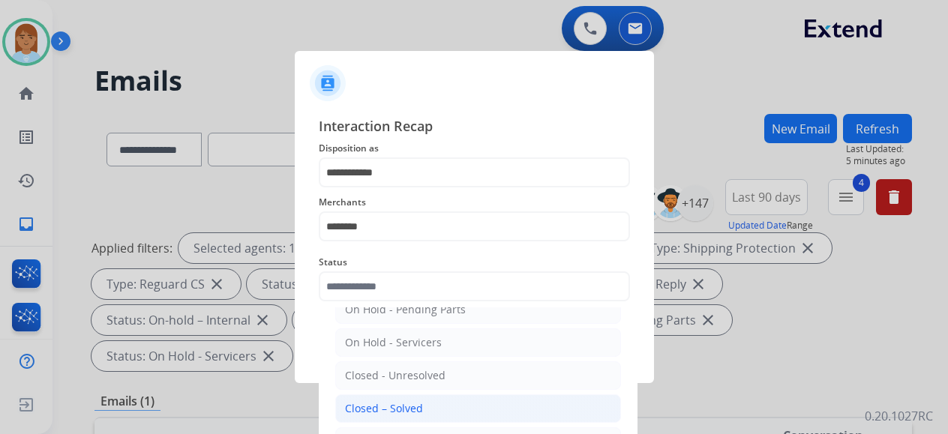
click at [430, 403] on li "Closed – Solved" at bounding box center [478, 408] width 286 height 28
type input "**********"
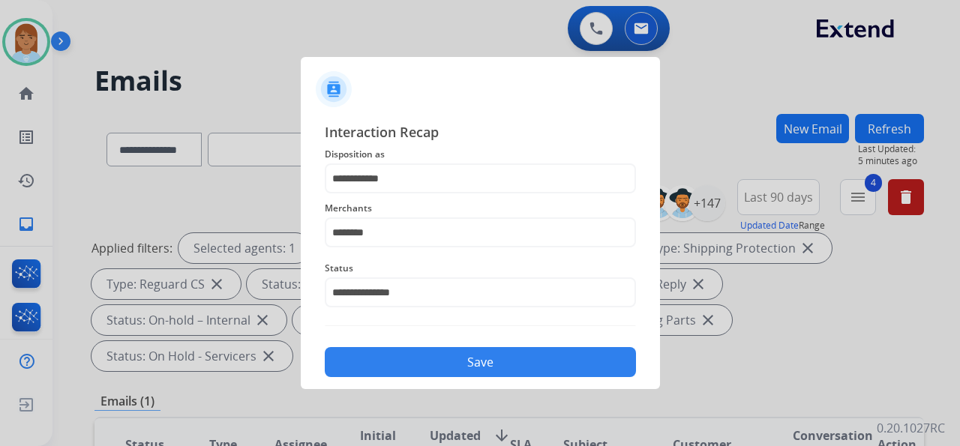
click at [482, 351] on button "Save" at bounding box center [480, 362] width 311 height 30
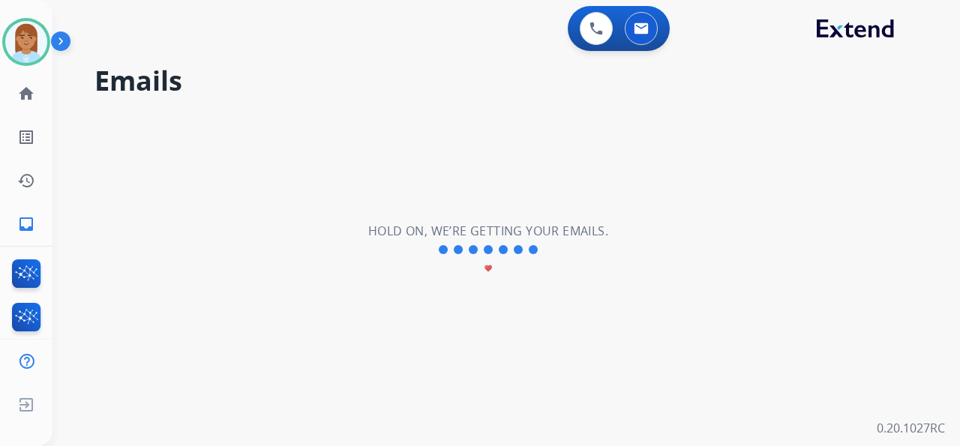
scroll to position [0, 0]
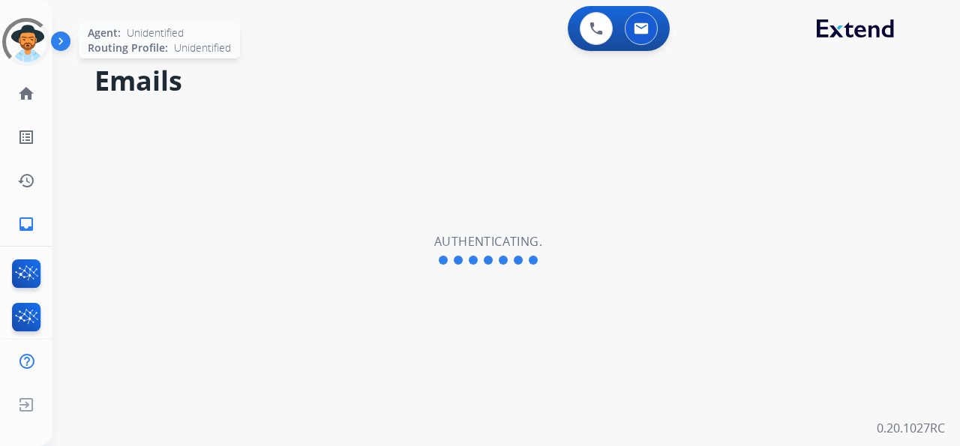
click at [23, 55] on div at bounding box center [26, 42] width 54 height 54
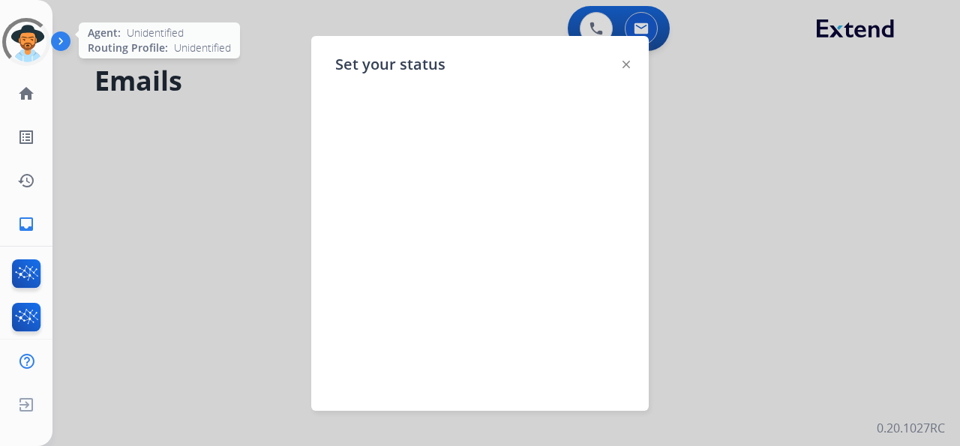
click at [25, 28] on div at bounding box center [26, 42] width 54 height 54
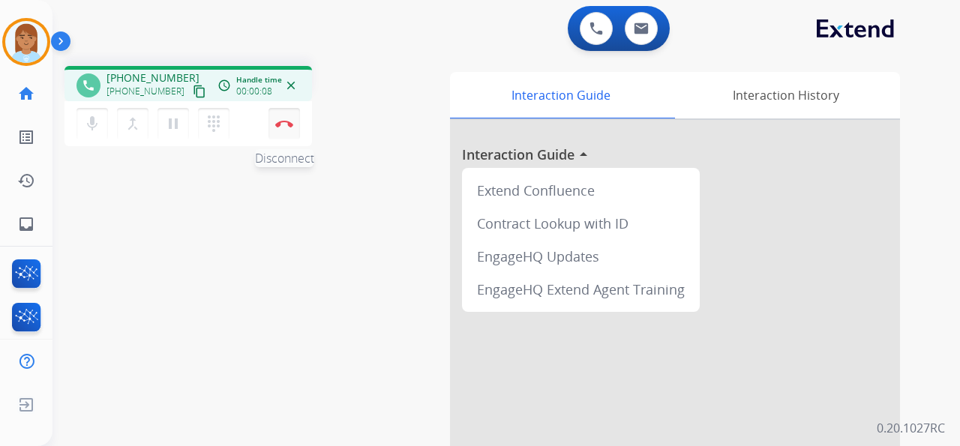
click at [289, 120] on img at bounding box center [284, 123] width 18 height 7
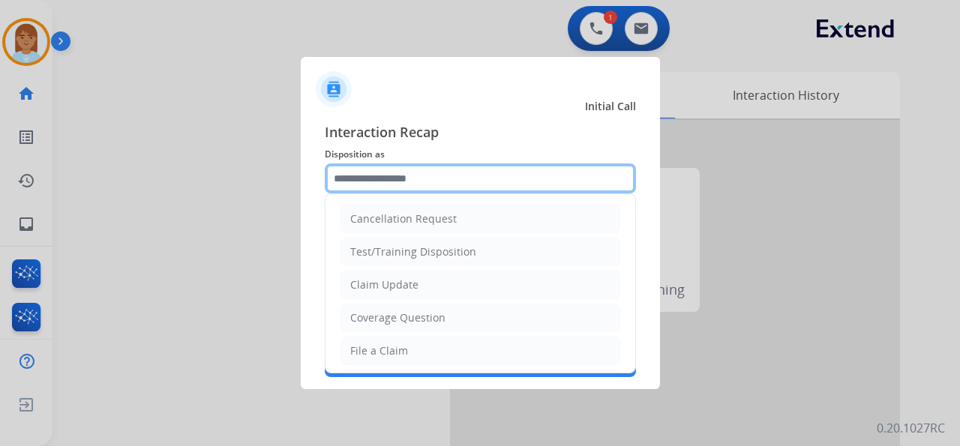
click at [412, 175] on input "text" at bounding box center [480, 178] width 311 height 30
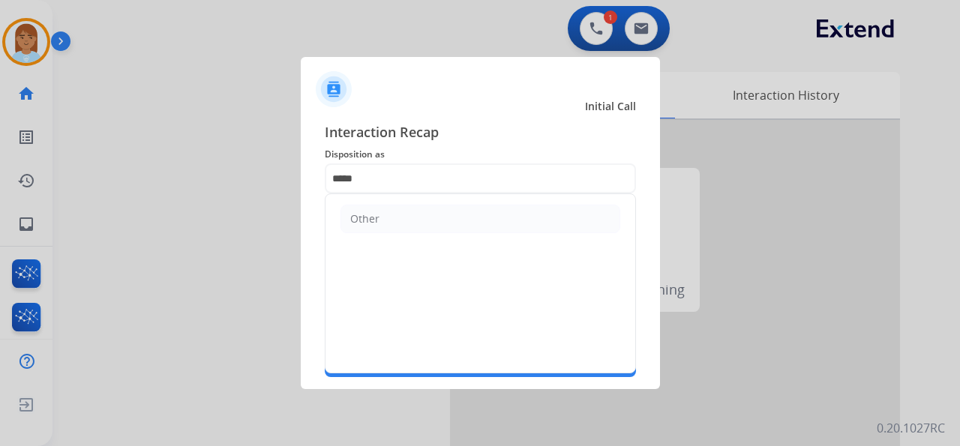
click at [416, 219] on li "Other" at bounding box center [480, 219] width 280 height 28
type input "*****"
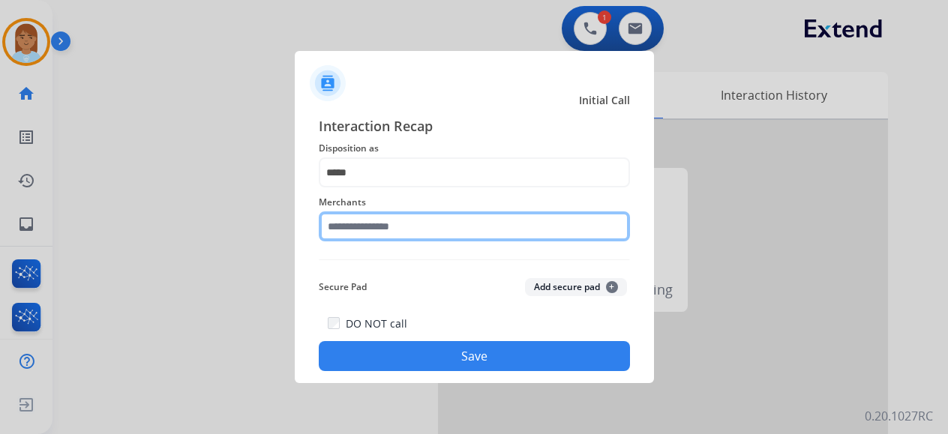
click at [420, 229] on input "text" at bounding box center [474, 226] width 311 height 30
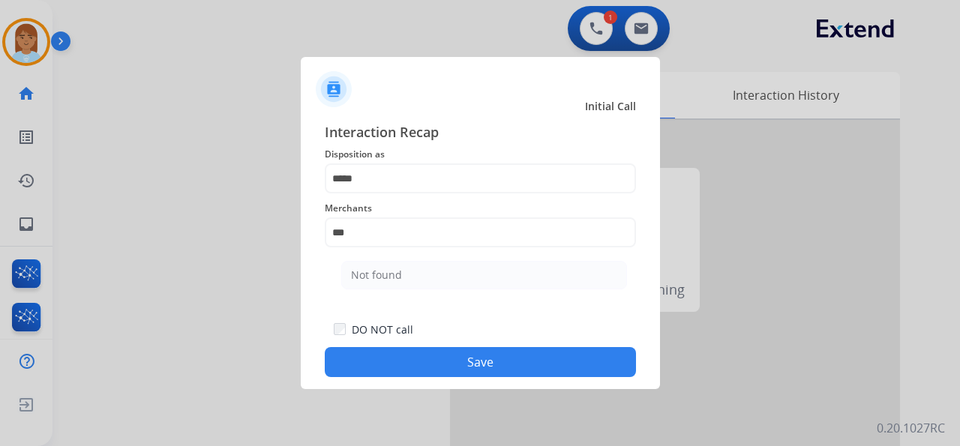
click at [415, 279] on li "Not found" at bounding box center [484, 275] width 286 height 28
type input "*********"
click at [466, 362] on button "Save" at bounding box center [480, 362] width 311 height 30
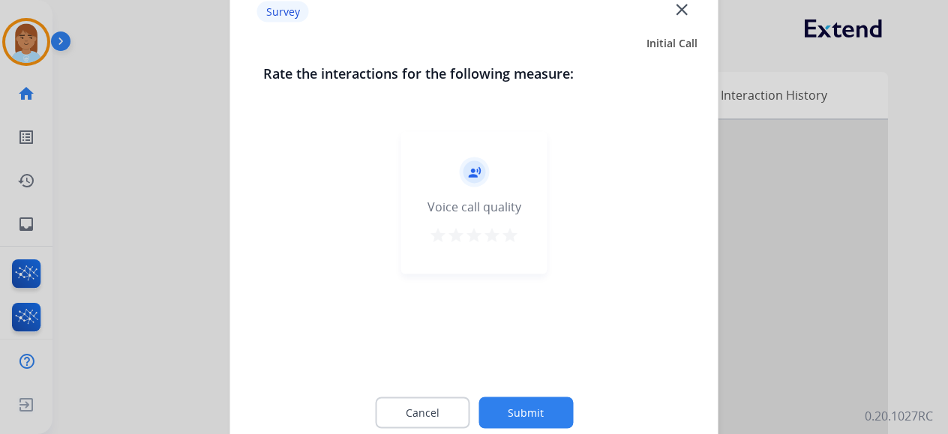
click at [513, 238] on mat-icon "star" at bounding box center [510, 235] width 18 height 18
click at [552, 399] on button "Submit" at bounding box center [525, 412] width 94 height 31
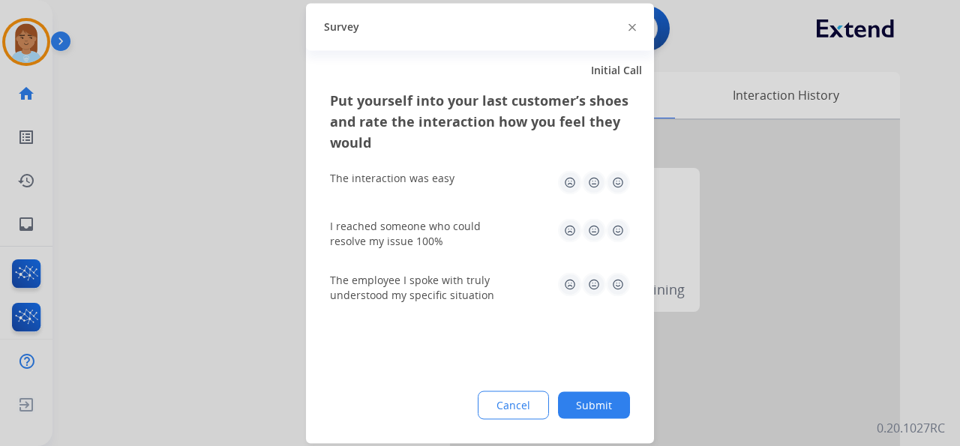
click at [610, 406] on button "Submit" at bounding box center [594, 404] width 72 height 27
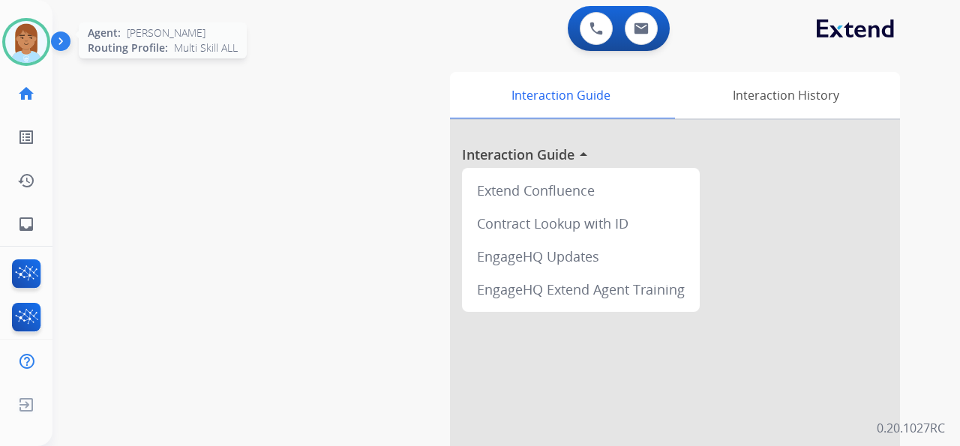
drag, startPoint x: 19, startPoint y: 51, endPoint x: 46, endPoint y: 56, distance: 28.2
click at [19, 51] on img at bounding box center [26, 42] width 42 height 42
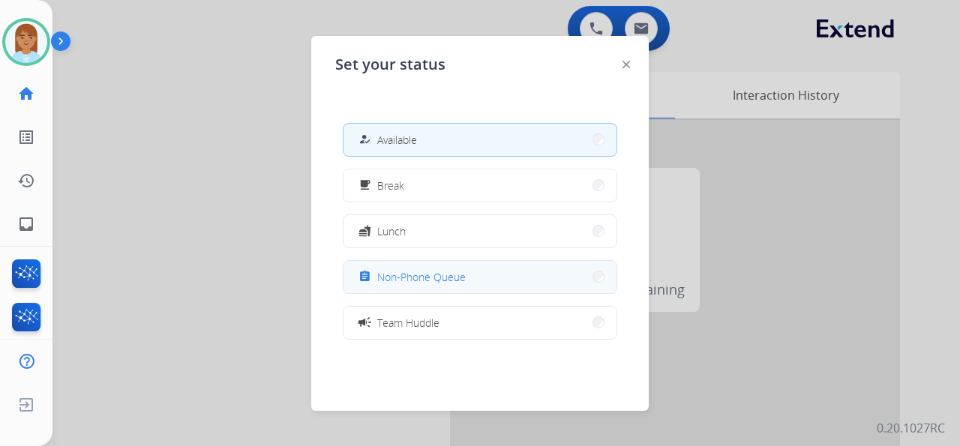
click at [408, 282] on span "Non-Phone Queue" at bounding box center [421, 277] width 88 height 16
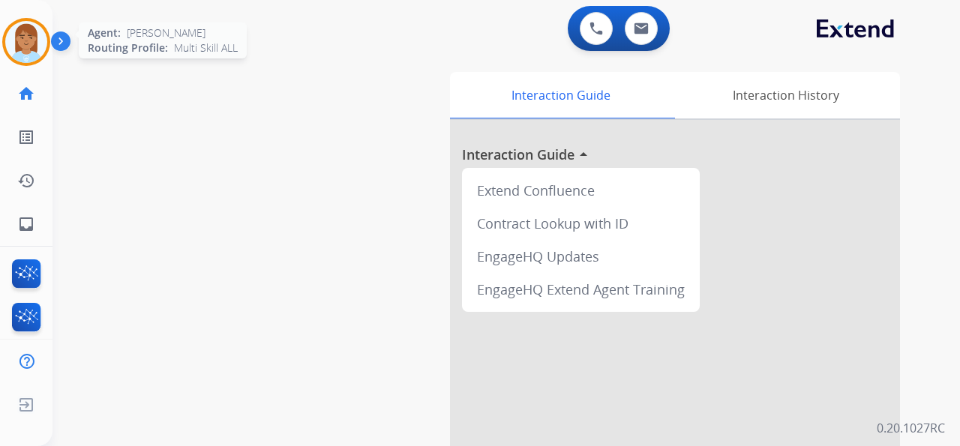
click at [7, 43] on img at bounding box center [26, 42] width 42 height 42
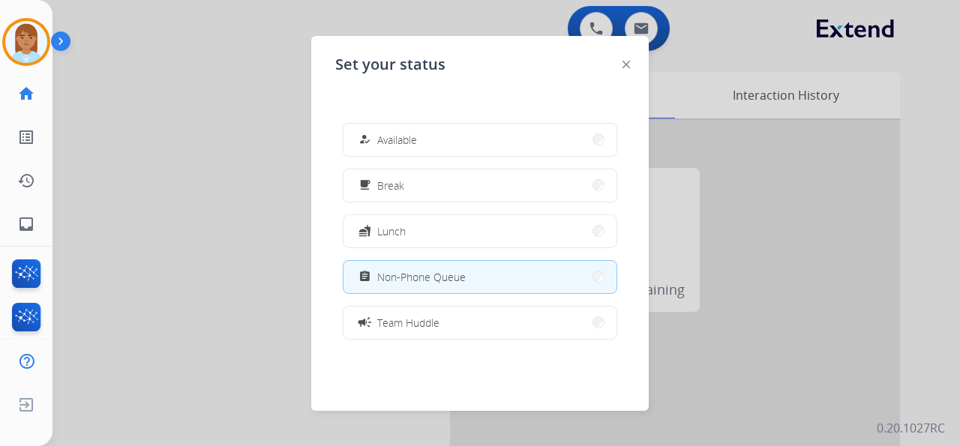
click at [183, 75] on div at bounding box center [480, 223] width 960 height 446
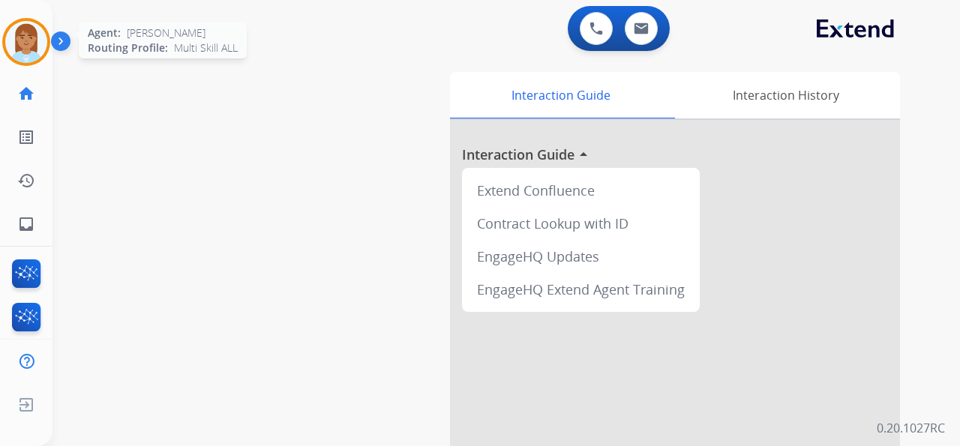
drag, startPoint x: 33, startPoint y: 42, endPoint x: 73, endPoint y: 48, distance: 40.2
click at [33, 42] on img at bounding box center [26, 42] width 42 height 42
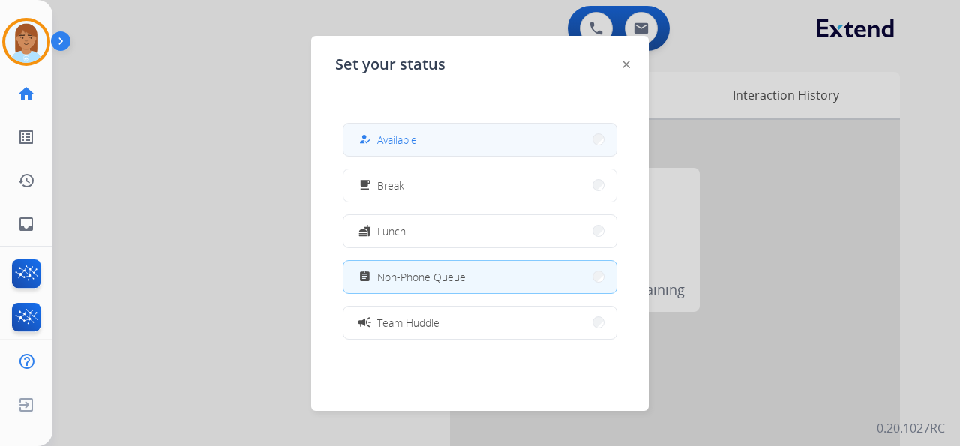
click at [400, 136] on span "Available" at bounding box center [397, 140] width 40 height 16
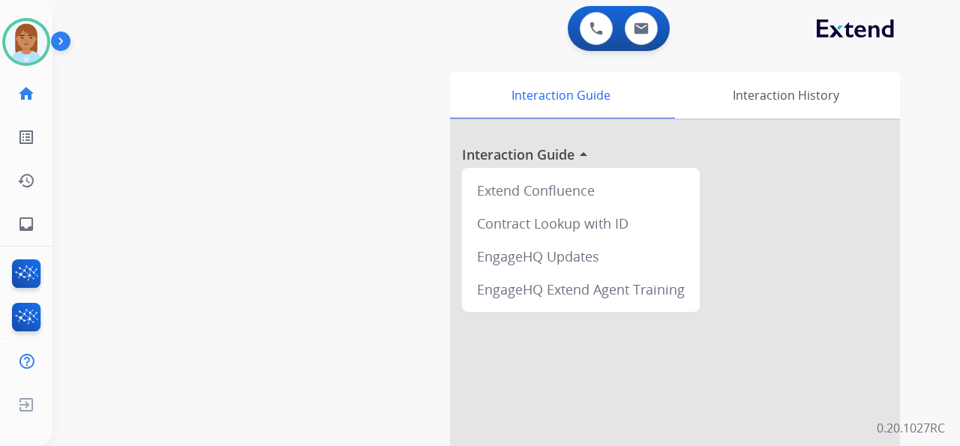
click at [666, 27] on div "0 Voice Interactions 0 Email Interactions" at bounding box center [619, 28] width 102 height 45
click at [648, 40] on button at bounding box center [641, 28] width 33 height 33
select select "**********"
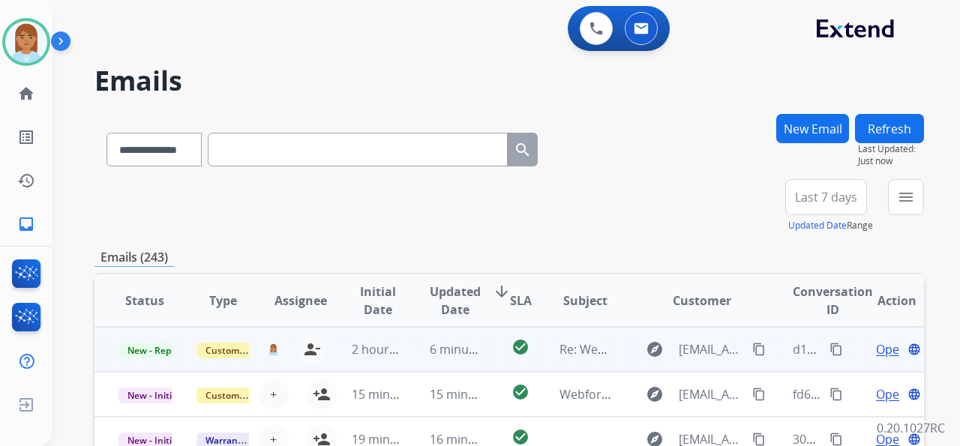
scroll to position [1, 0]
click at [878, 343] on span "Open" at bounding box center [891, 348] width 31 height 18
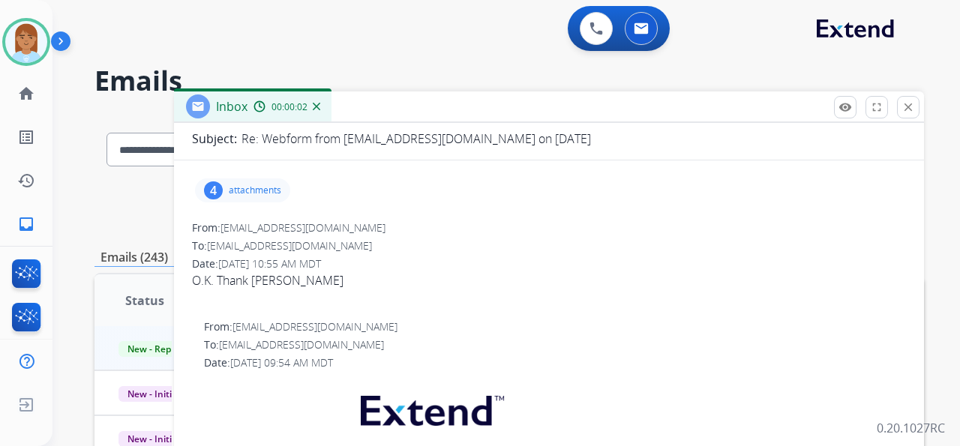
scroll to position [0, 0]
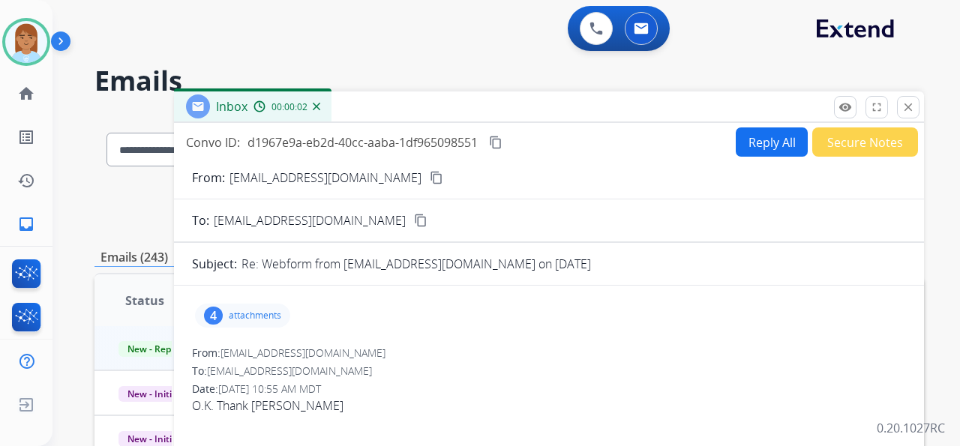
click at [828, 133] on button "Secure Notes" at bounding box center [865, 141] width 106 height 29
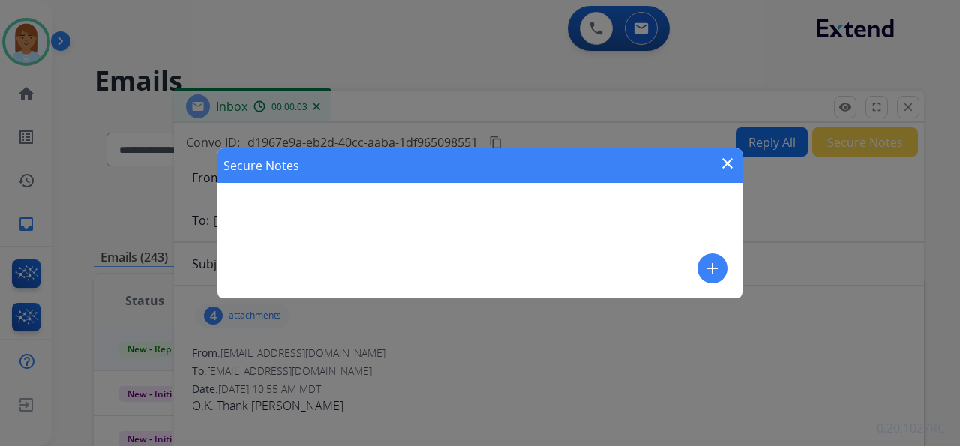
click at [388, 244] on div "Secure Notes close add" at bounding box center [479, 223] width 525 height 150
click at [715, 268] on mat-icon "add" at bounding box center [712, 268] width 18 height 18
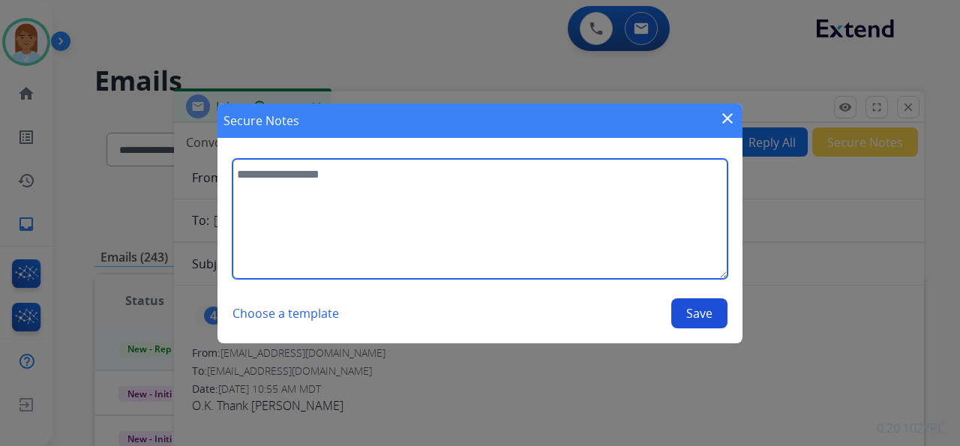
click at [493, 199] on textarea at bounding box center [479, 219] width 495 height 120
type textarea "**********"
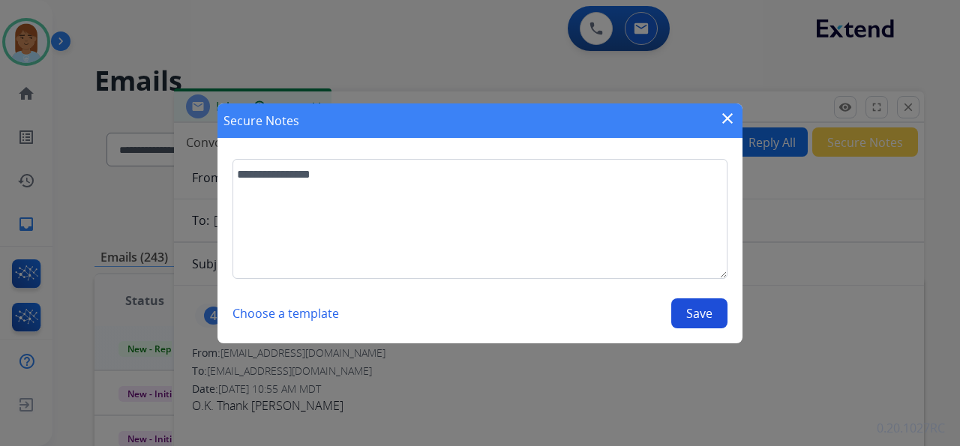
click at [698, 318] on button "Save" at bounding box center [699, 313] width 56 height 30
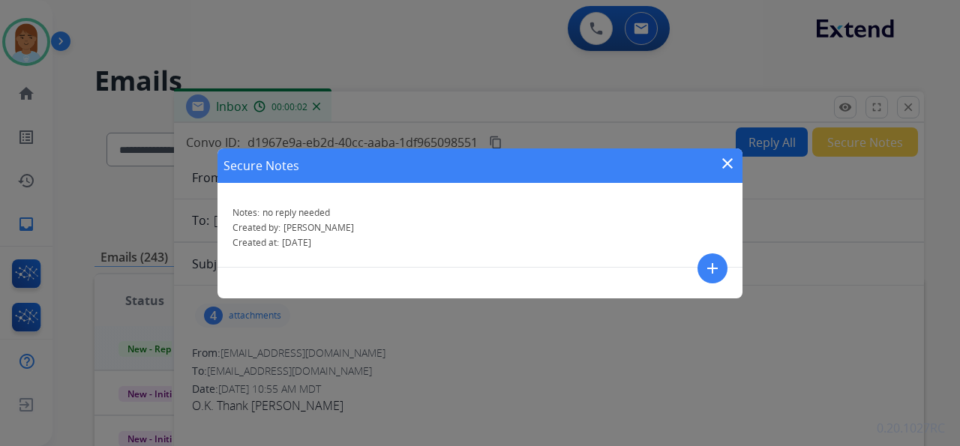
click at [732, 166] on mat-icon "close" at bounding box center [727, 163] width 18 height 18
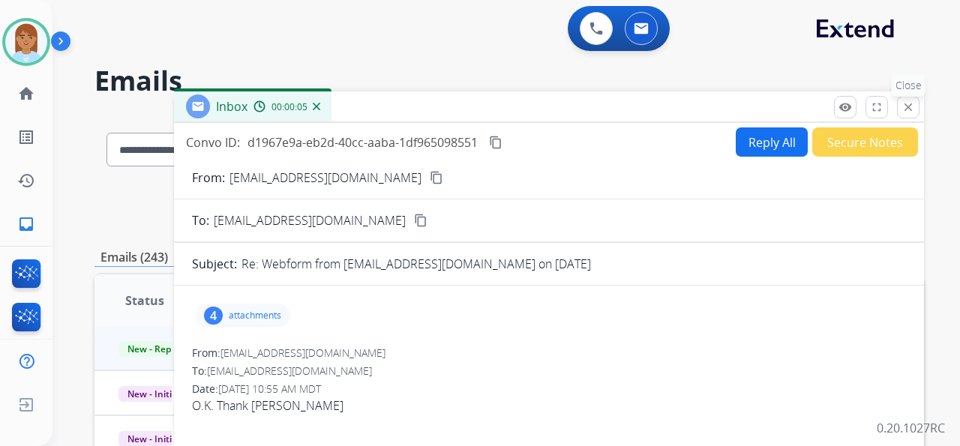
click at [901, 106] on mat-icon "close" at bounding box center [907, 106] width 13 height 13
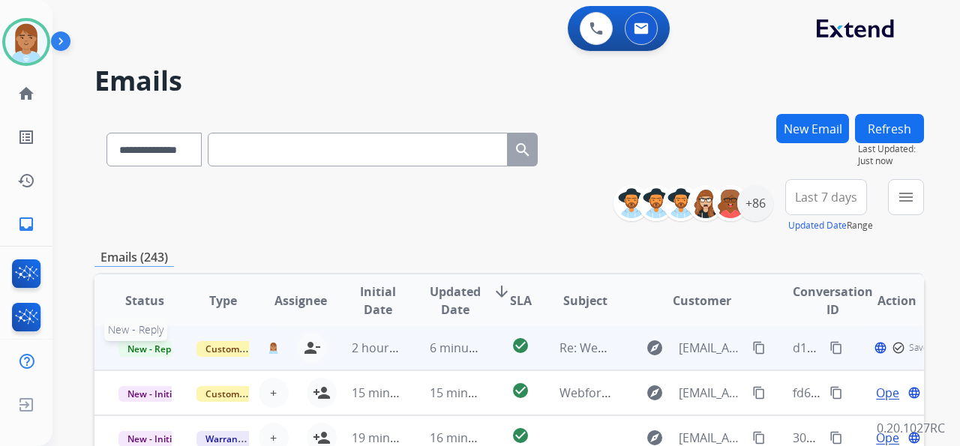
click at [153, 346] on span "New - Reply" at bounding box center [152, 349] width 68 height 16
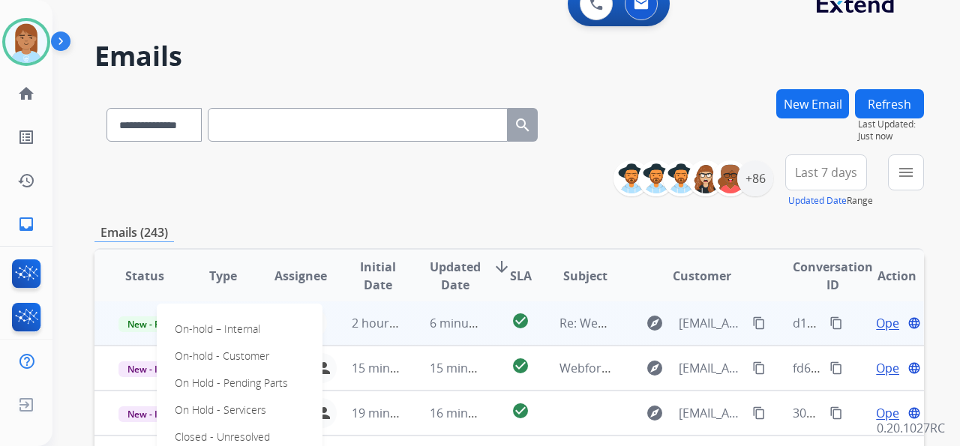
scroll to position [199, 0]
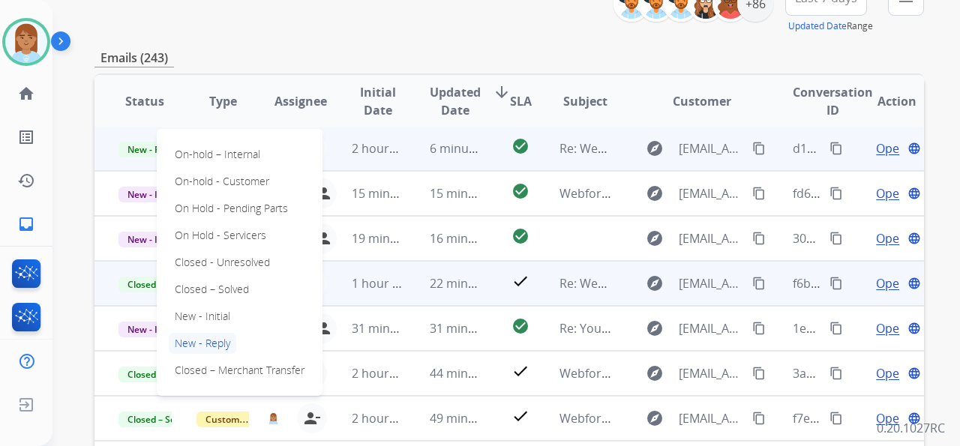
click at [226, 283] on p "Closed – Solved" at bounding box center [212, 289] width 86 height 21
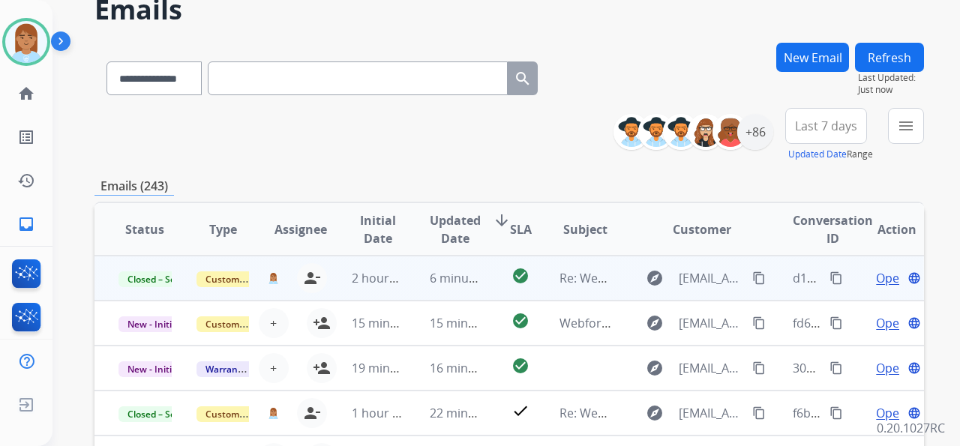
scroll to position [0, 0]
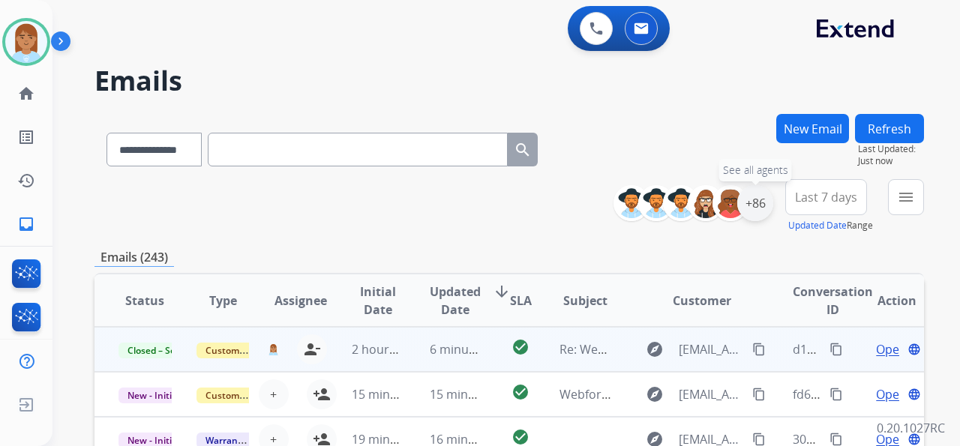
click at [761, 207] on div "+86" at bounding box center [755, 203] width 36 height 36
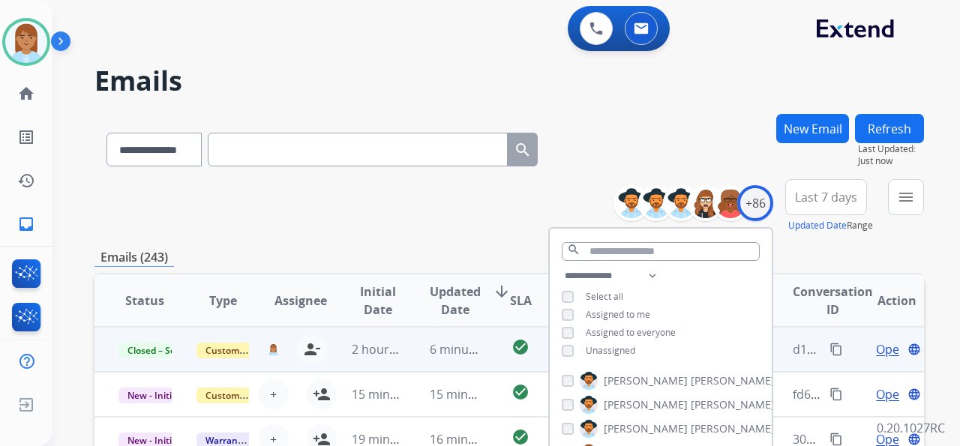
click at [618, 345] on span "Unassigned" at bounding box center [610, 350] width 49 height 13
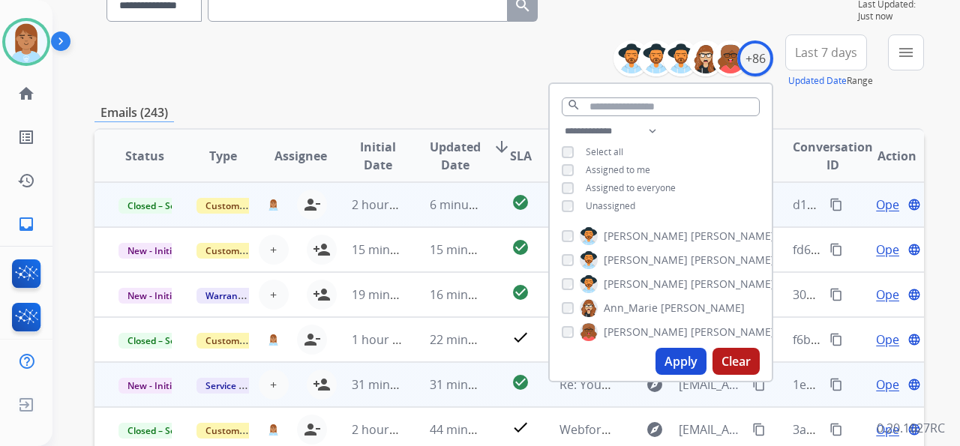
scroll to position [250, 0]
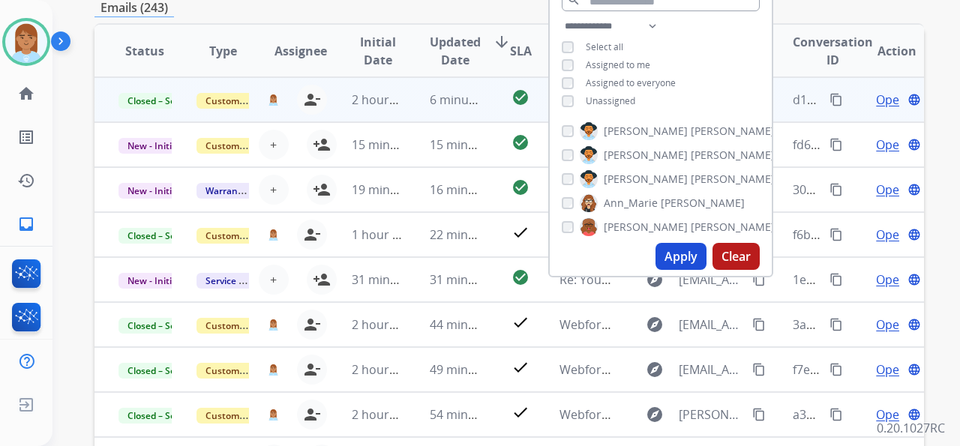
click at [685, 259] on button "Apply" at bounding box center [680, 256] width 51 height 27
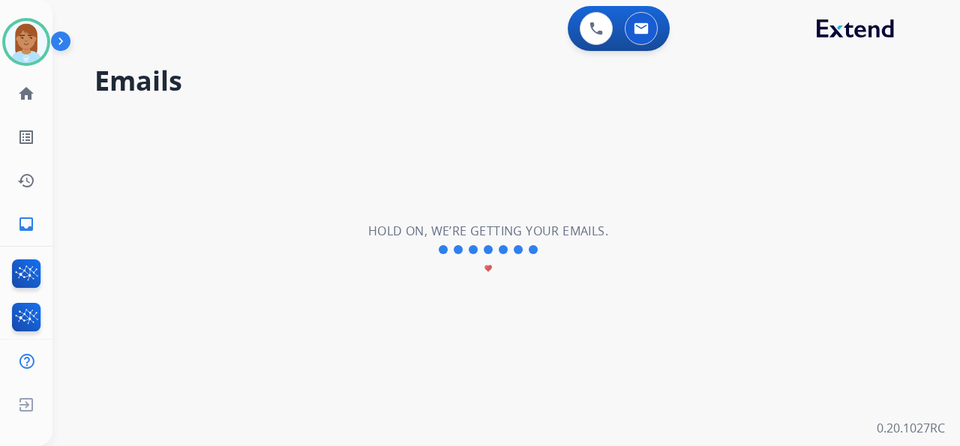
scroll to position [0, 0]
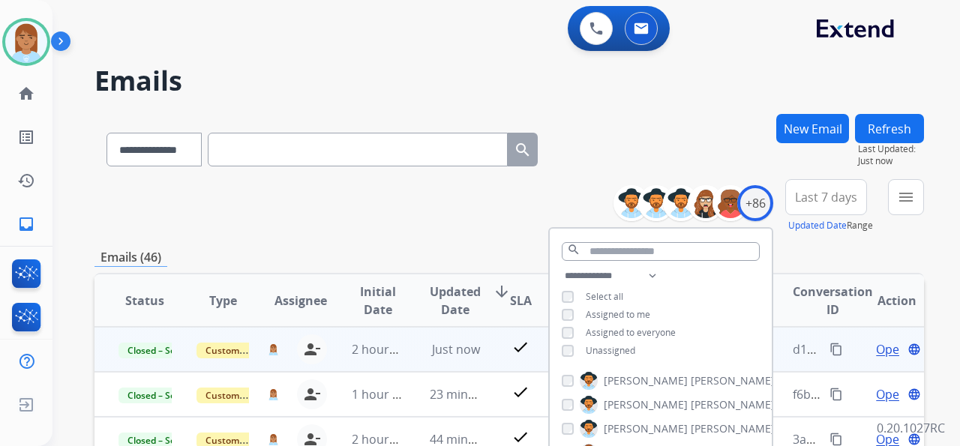
click at [817, 187] on button "Last 7 days" at bounding box center [826, 197] width 82 height 36
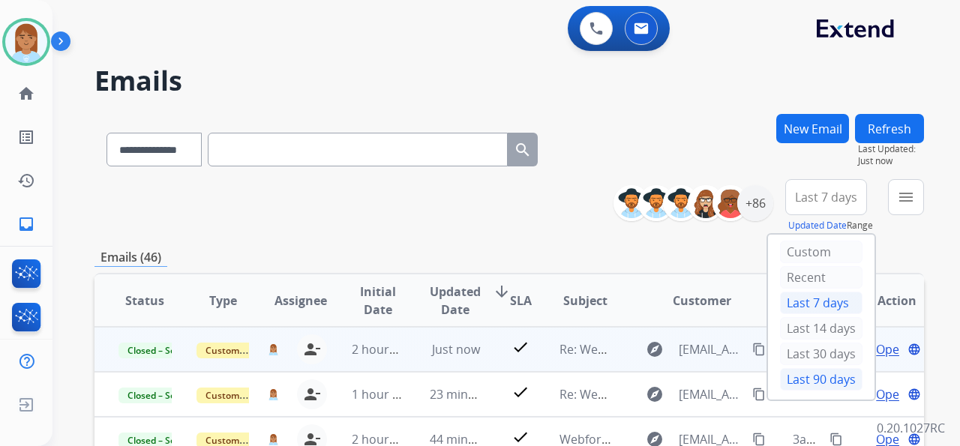
click at [828, 380] on div "Last 90 days" at bounding box center [821, 379] width 82 height 22
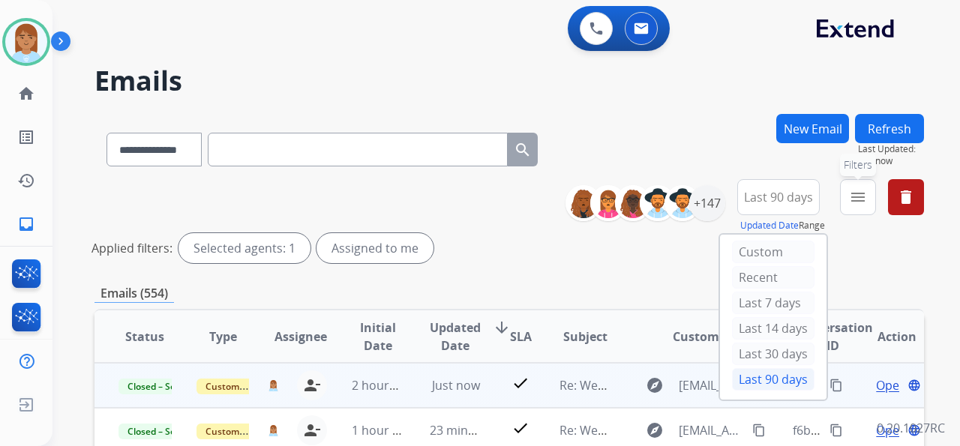
click at [858, 206] on button "menu Filters" at bounding box center [858, 197] width 36 height 36
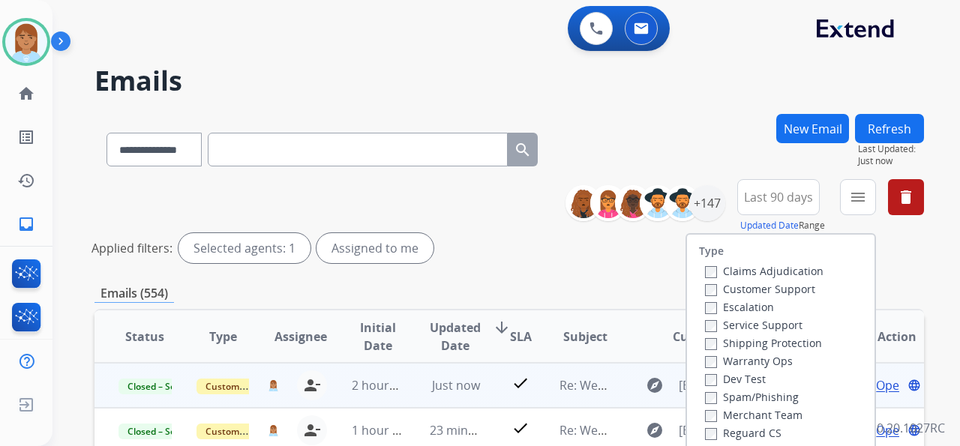
click at [789, 291] on label "Customer Support" at bounding box center [760, 289] width 110 height 14
click at [767, 340] on label "Shipping Protection" at bounding box center [763, 343] width 117 height 14
click at [747, 431] on label "Reguard CS" at bounding box center [743, 433] width 76 height 14
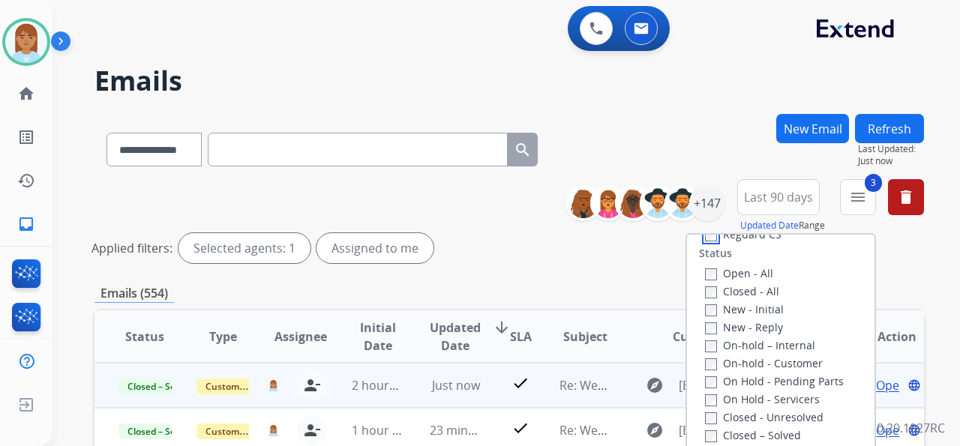
scroll to position [199, 0]
click at [744, 270] on label "Open - All" at bounding box center [739, 272] width 68 height 14
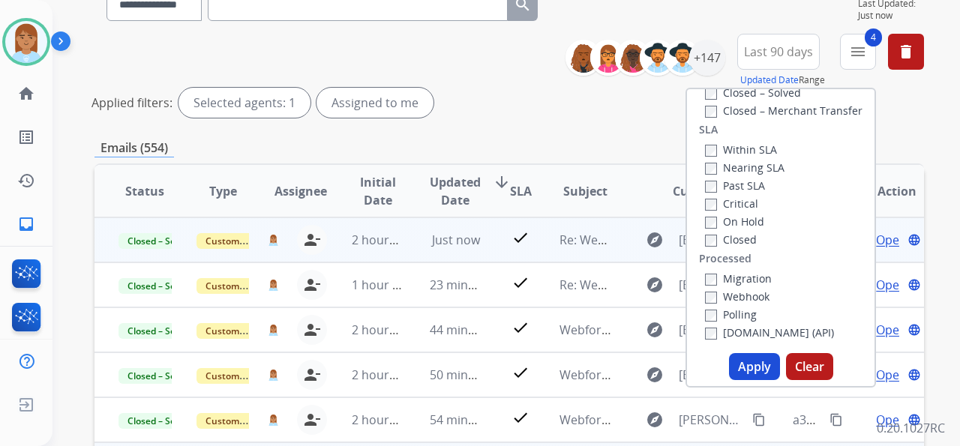
scroll to position [250, 0]
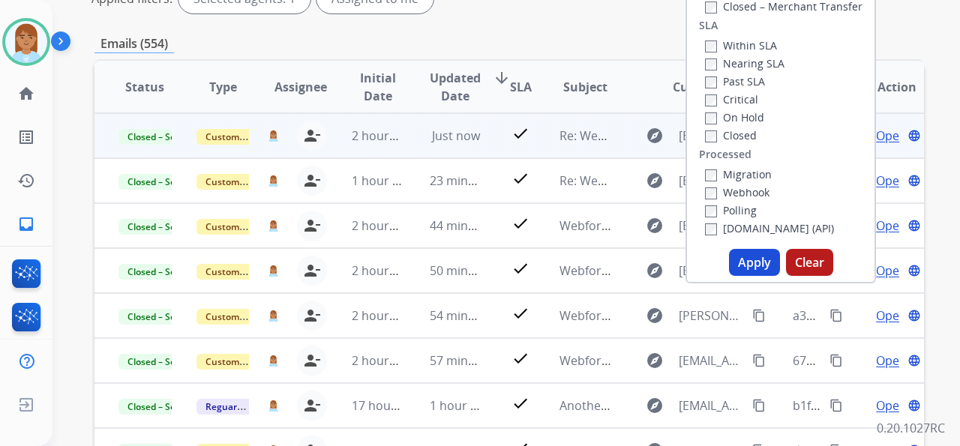
click at [739, 262] on button "Apply" at bounding box center [754, 262] width 51 height 27
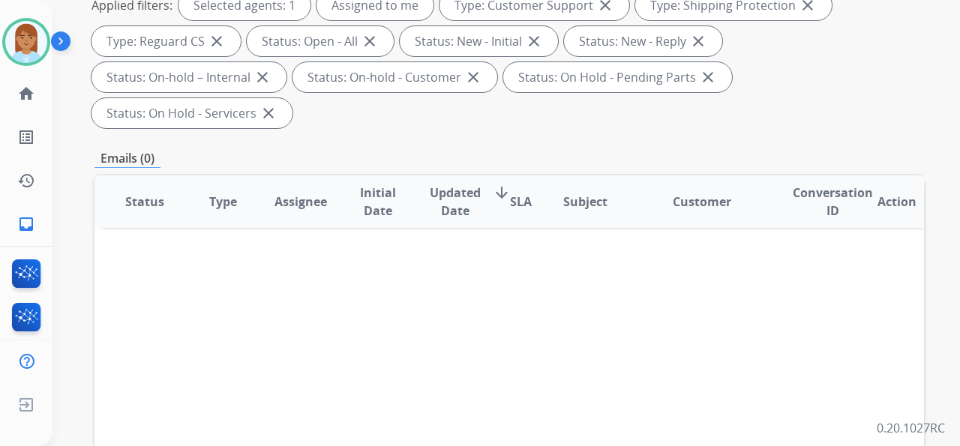
scroll to position [150, 0]
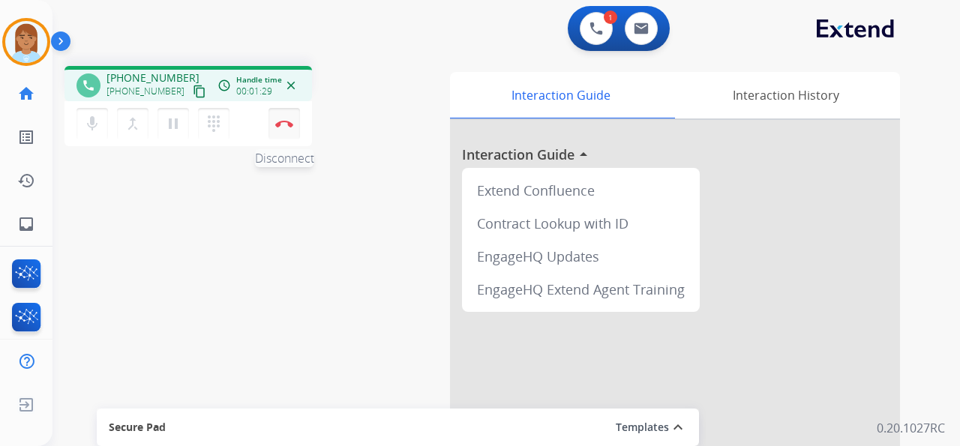
click at [284, 120] on img at bounding box center [284, 123] width 18 height 7
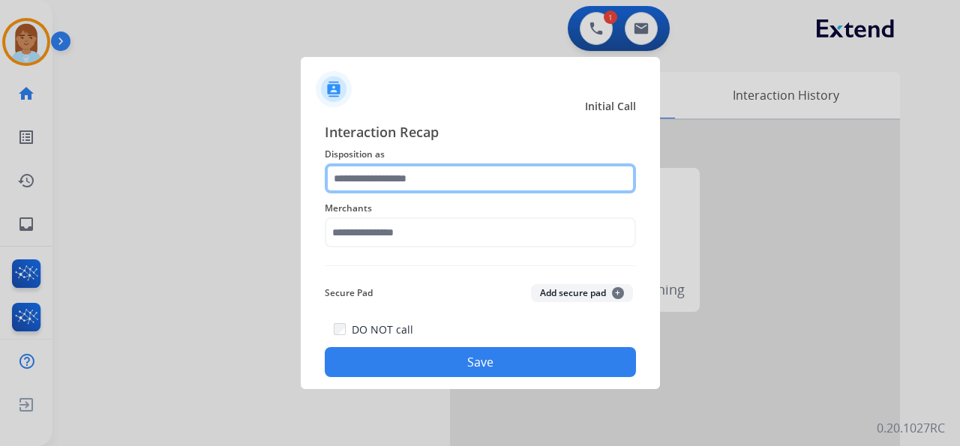
click at [535, 187] on input "text" at bounding box center [480, 178] width 311 height 30
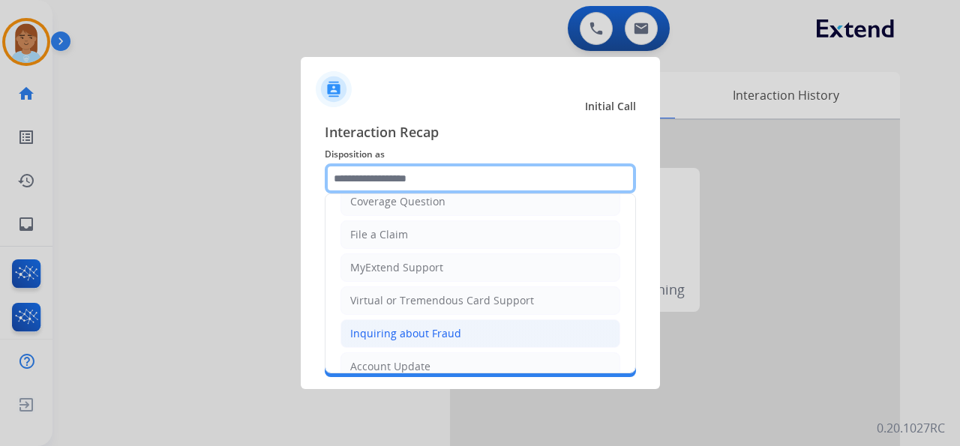
scroll to position [227, 0]
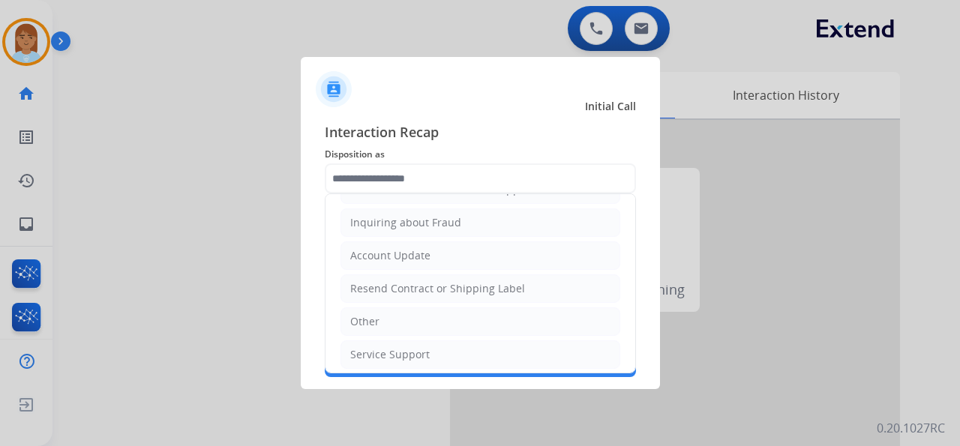
drag, startPoint x: 385, startPoint y: 312, endPoint x: 394, endPoint y: 301, distance: 14.4
click at [385, 312] on li "Other" at bounding box center [480, 321] width 280 height 28
type input "*****"
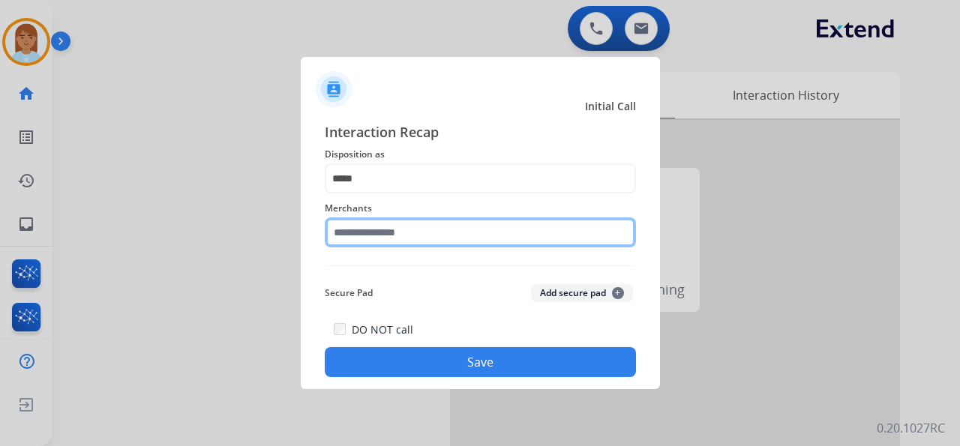
click at [409, 226] on input "text" at bounding box center [480, 232] width 311 height 30
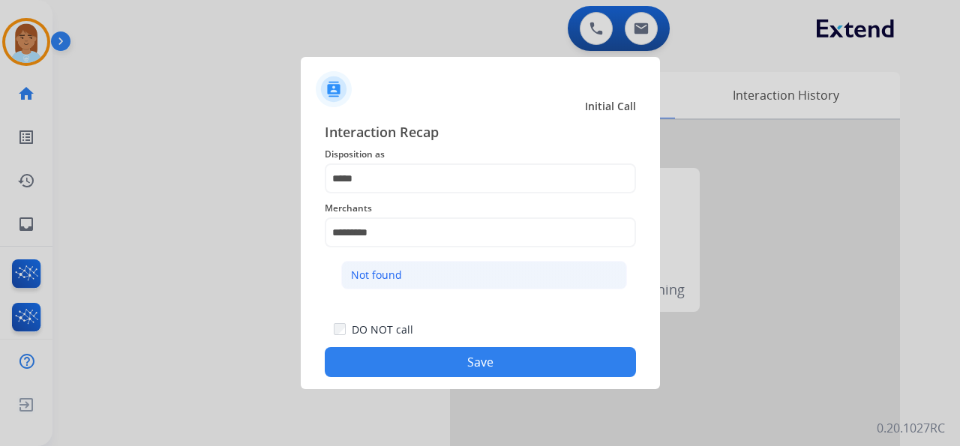
click at [456, 277] on li "Not found" at bounding box center [484, 275] width 286 height 28
type input "*********"
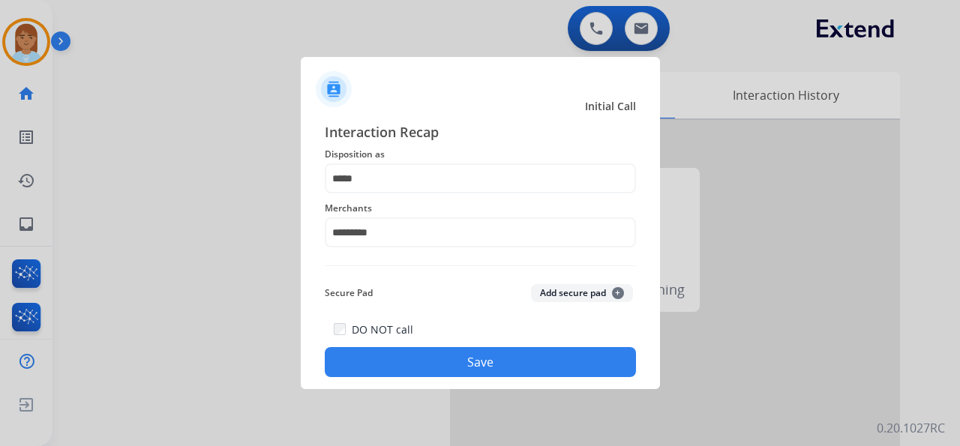
click at [458, 358] on button "Save" at bounding box center [480, 362] width 311 height 30
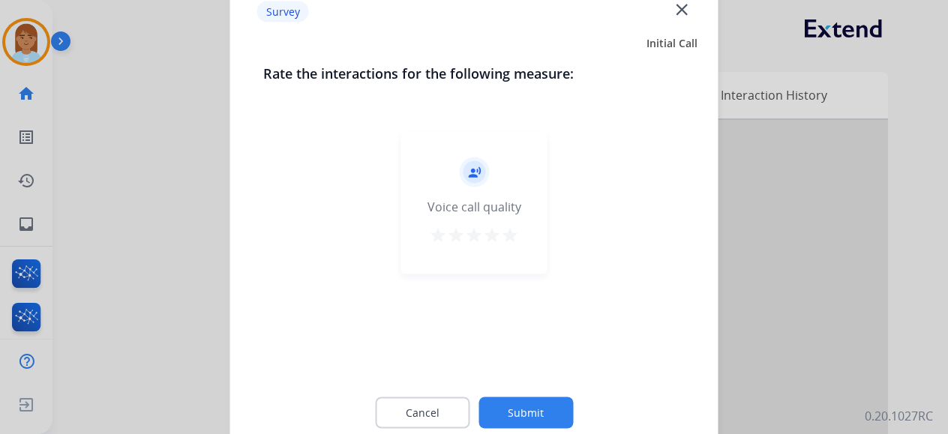
click at [517, 237] on mat-icon "star" at bounding box center [510, 235] width 18 height 18
click at [525, 417] on button "Submit" at bounding box center [525, 412] width 94 height 31
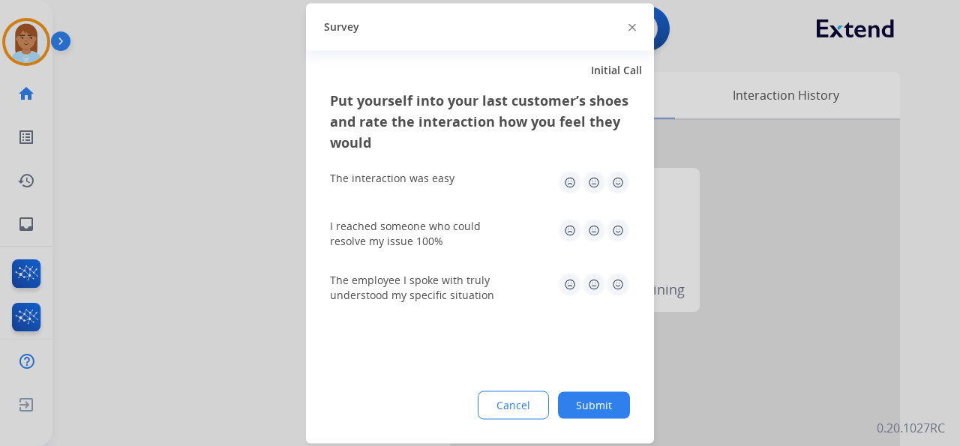
click at [622, 181] on img at bounding box center [618, 182] width 24 height 24
click at [621, 285] on img at bounding box center [618, 284] width 24 height 24
click at [615, 226] on img at bounding box center [618, 230] width 24 height 24
click at [585, 402] on button "Submit" at bounding box center [594, 404] width 72 height 27
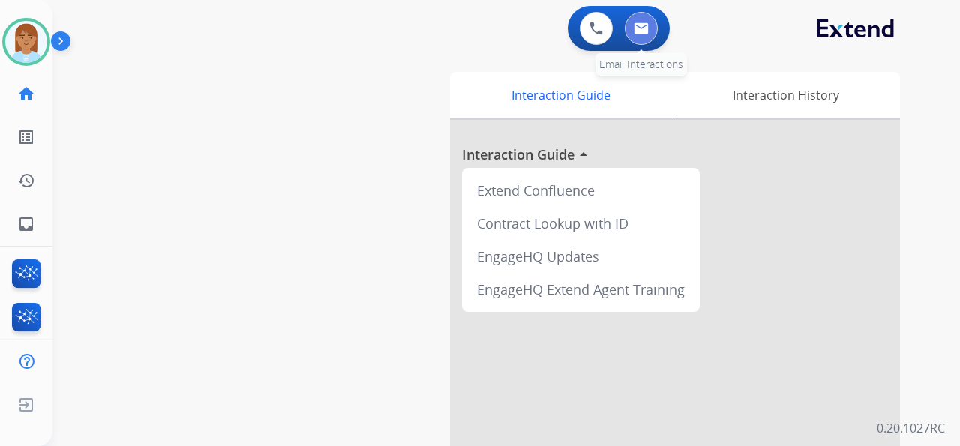
click at [639, 25] on img at bounding box center [641, 28] width 15 height 12
select select "**********"
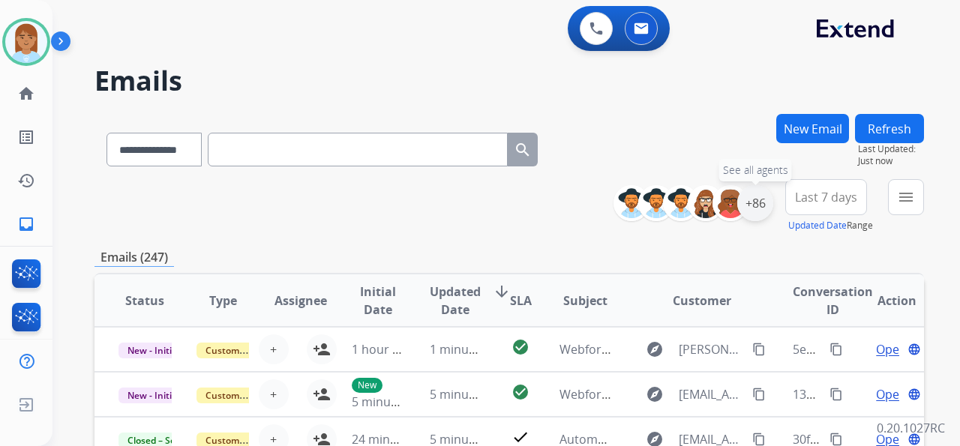
click at [766, 198] on div "+86" at bounding box center [755, 203] width 36 height 36
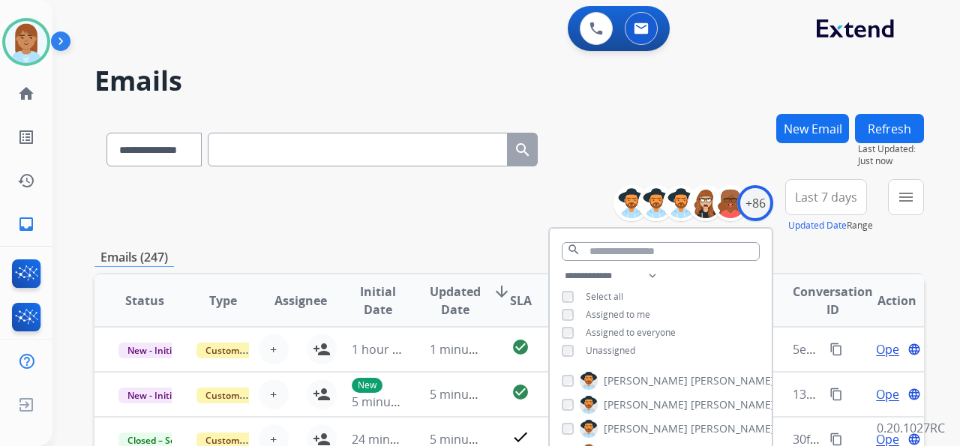
click at [620, 346] on span "Unassigned" at bounding box center [610, 350] width 49 height 13
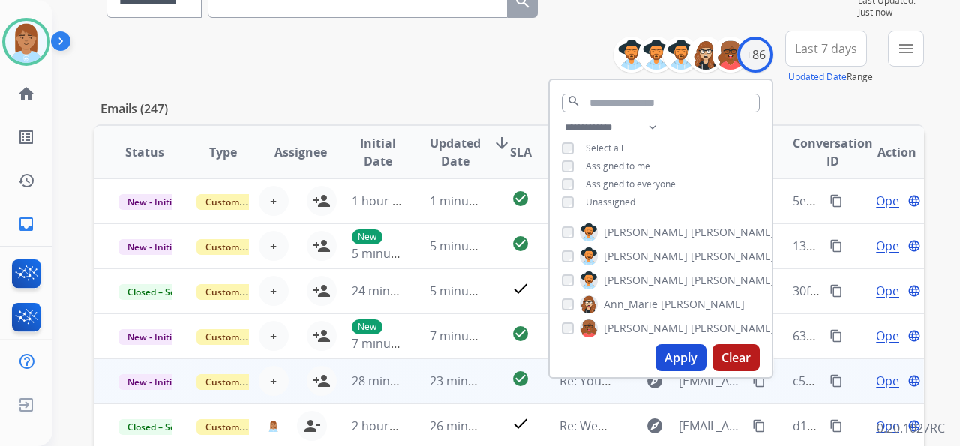
scroll to position [150, 0]
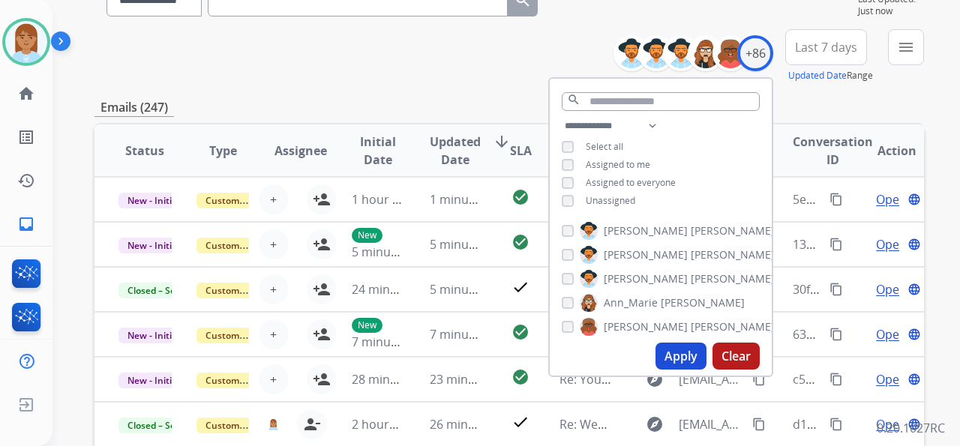
click at [680, 357] on button "Apply" at bounding box center [680, 356] width 51 height 27
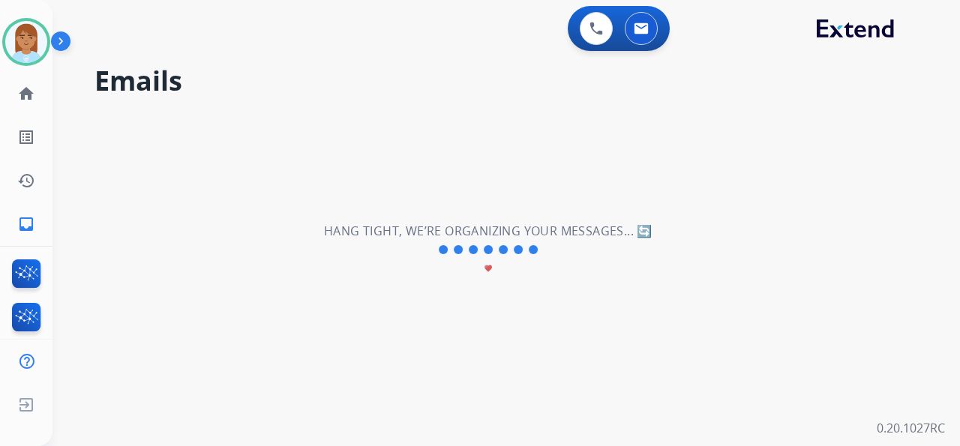
scroll to position [0, 0]
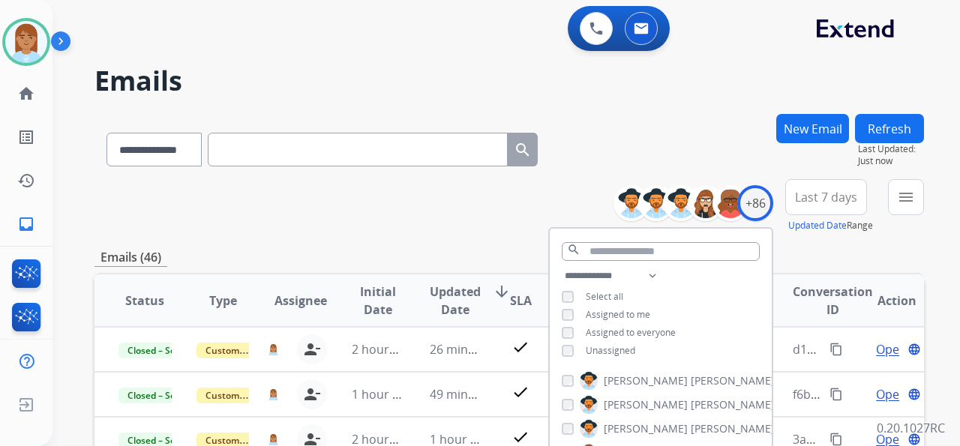
click at [807, 199] on span "Last 7 days" at bounding box center [826, 197] width 62 height 6
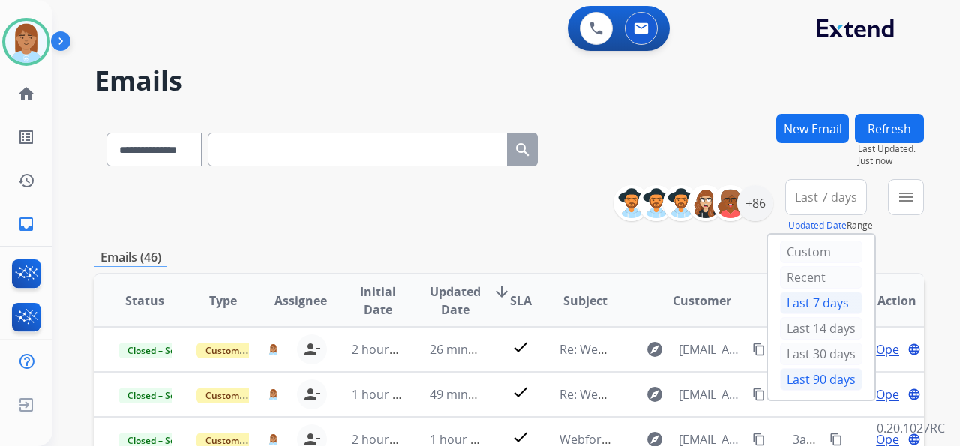
click at [796, 372] on div "Last 90 days" at bounding box center [821, 379] width 82 height 22
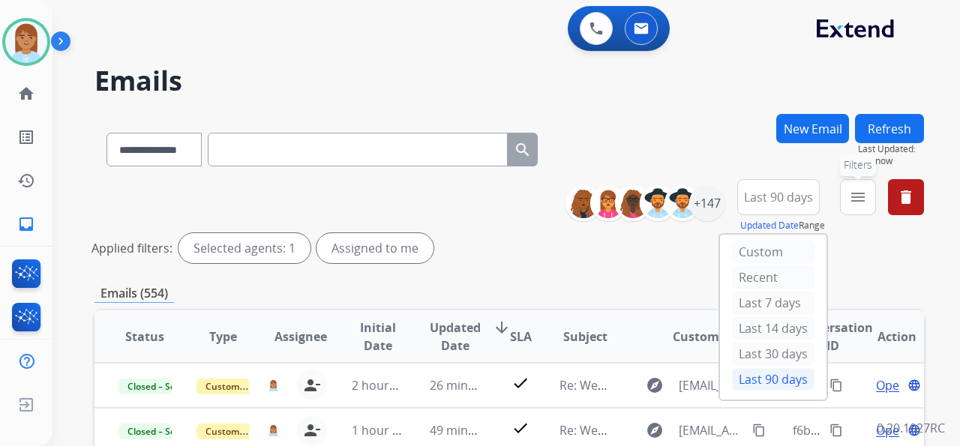
click at [857, 194] on mat-icon "menu" at bounding box center [858, 197] width 18 height 18
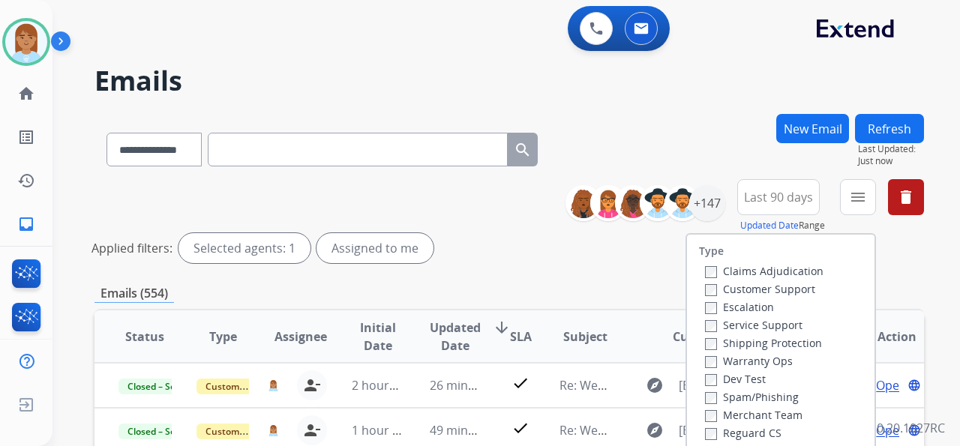
click at [762, 289] on label "Customer Support" at bounding box center [760, 289] width 110 height 14
click at [742, 343] on label "Shipping Protection" at bounding box center [763, 343] width 117 height 14
click at [721, 436] on label "Reguard CS" at bounding box center [743, 433] width 76 height 14
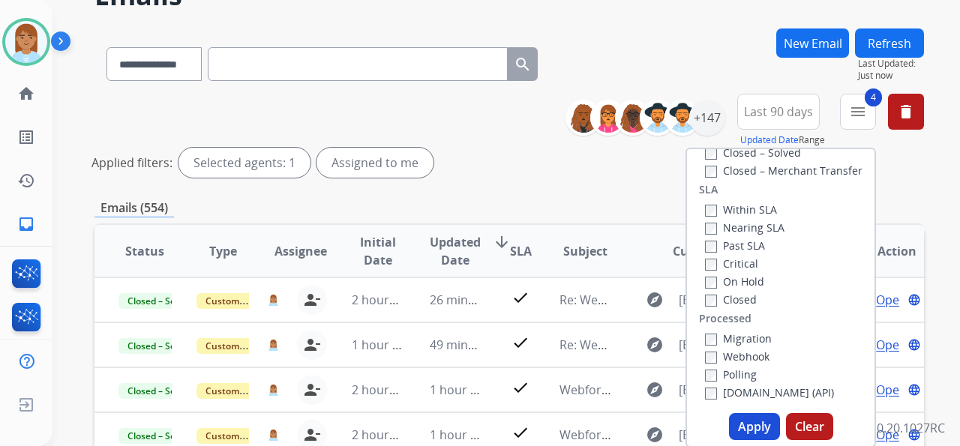
scroll to position [250, 0]
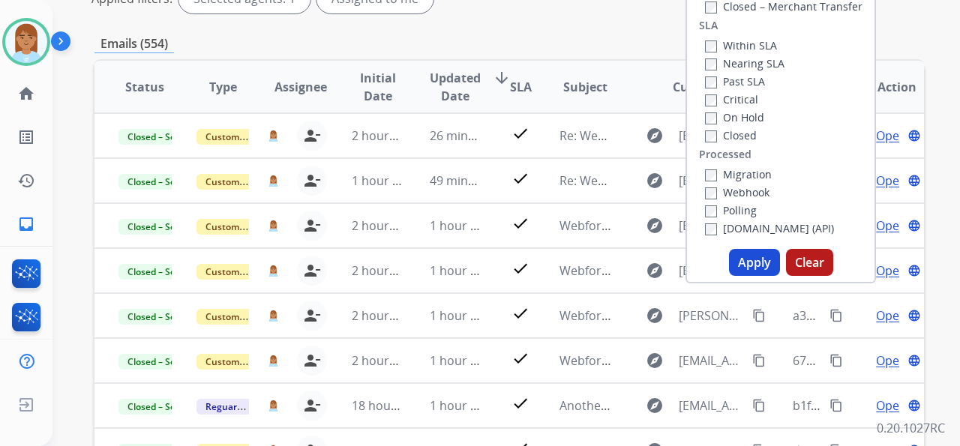
click at [756, 260] on button "Apply" at bounding box center [754, 262] width 51 height 27
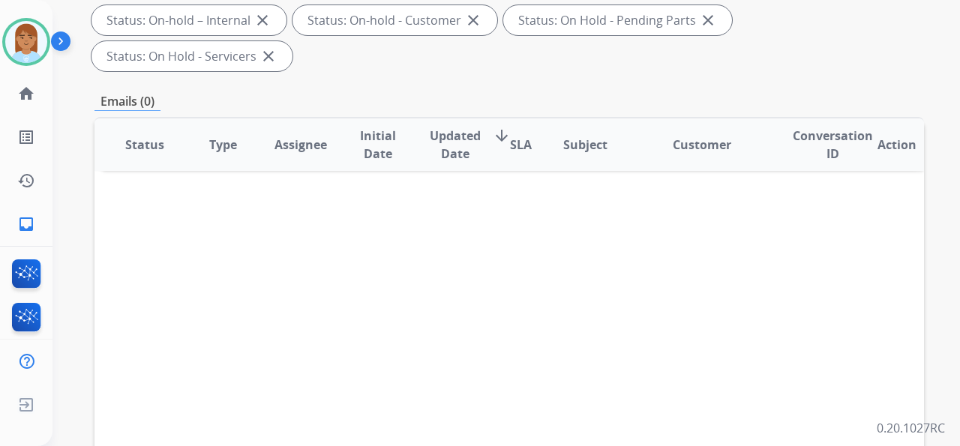
scroll to position [0, 0]
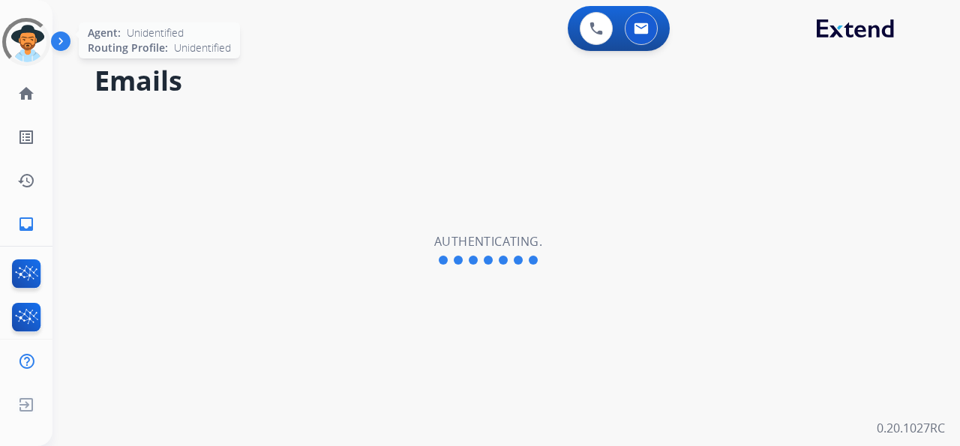
click at [37, 47] on div at bounding box center [26, 41] width 61 height 61
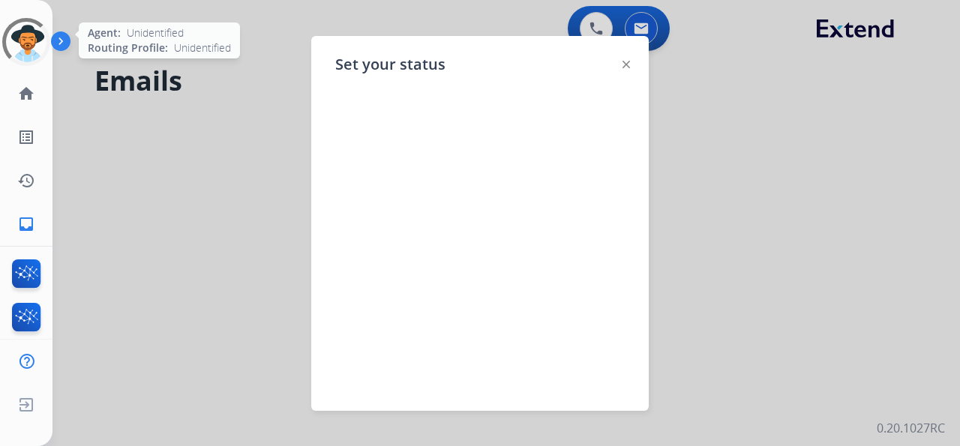
click at [18, 52] on div "Outbound call Agent: Unknown Routing Profile: Unknown Quit Outbound call Agent:…" at bounding box center [480, 223] width 960 height 446
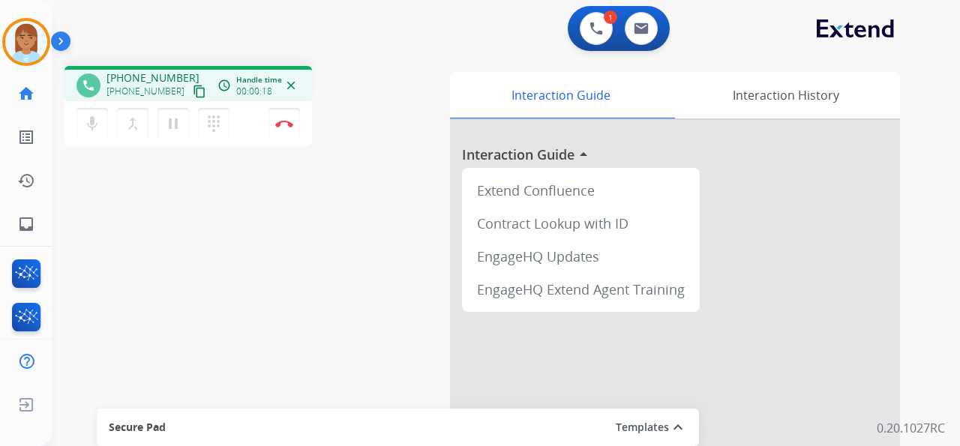
click at [237, 42] on div "1 Voice Interactions 0 Email Interactions" at bounding box center [496, 30] width 853 height 48
click at [292, 117] on button "Disconnect" at bounding box center [283, 123] width 31 height 31
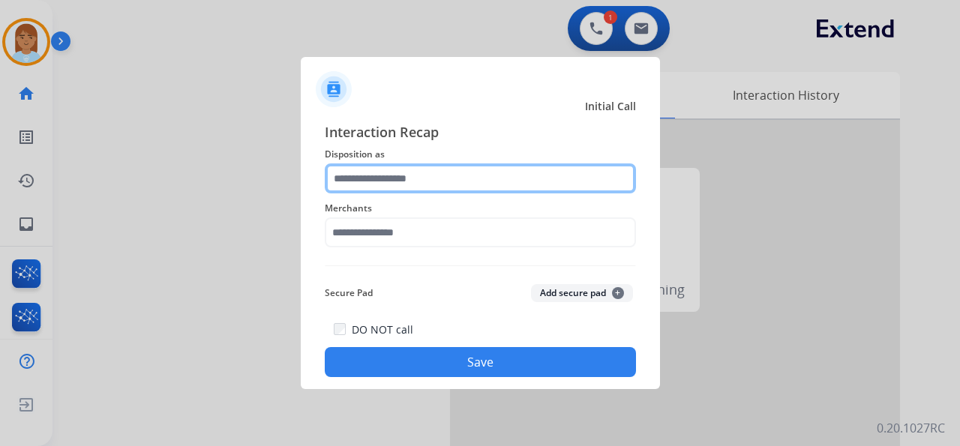
click at [429, 190] on input "text" at bounding box center [480, 178] width 311 height 30
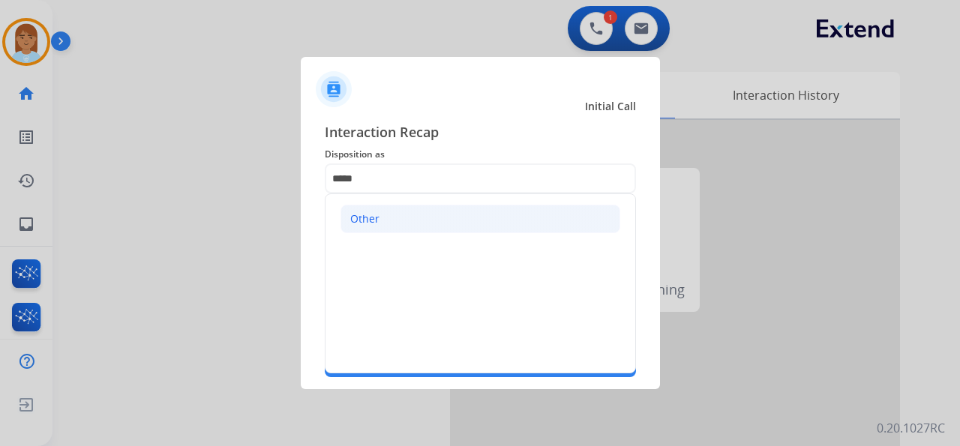
click at [473, 224] on li "Other" at bounding box center [480, 219] width 280 height 28
type input "*****"
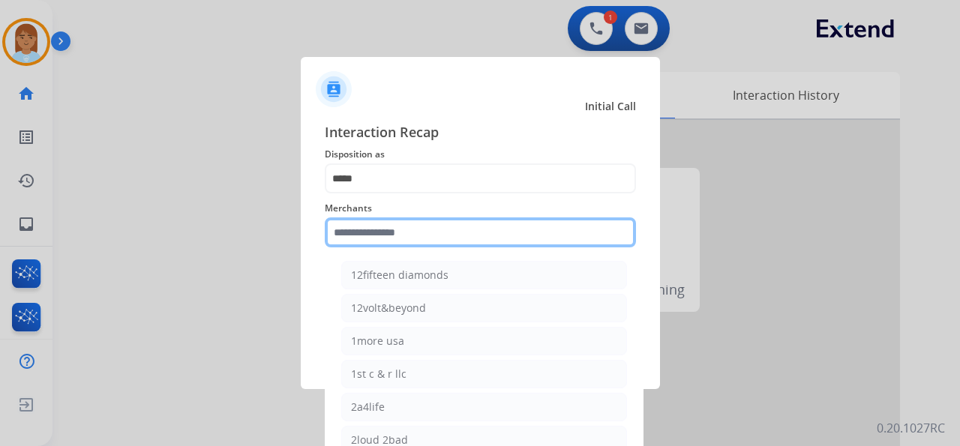
click at [448, 235] on input "text" at bounding box center [480, 232] width 311 height 30
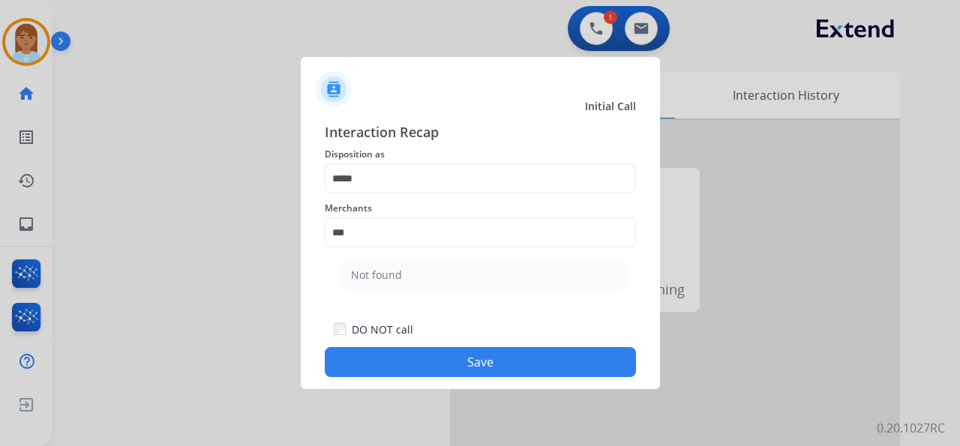
click at [442, 298] on ul "Not found" at bounding box center [484, 278] width 295 height 51
click at [456, 361] on button "Save" at bounding box center [480, 362] width 311 height 30
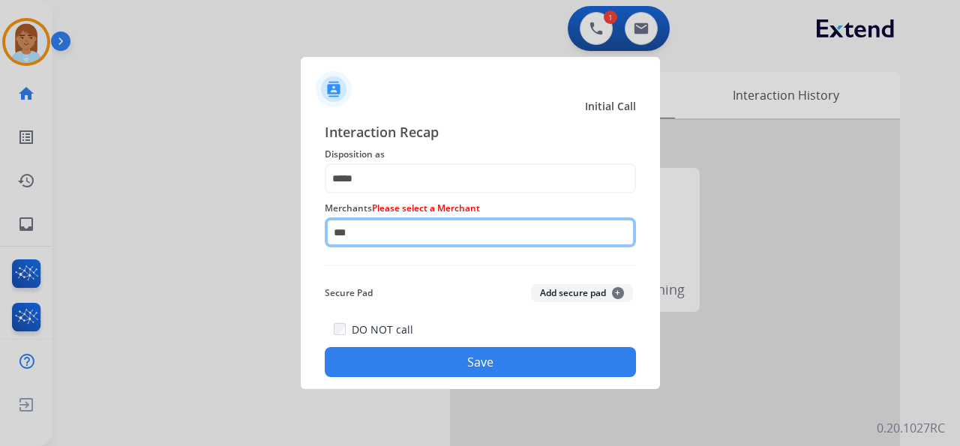
click at [409, 232] on input "***" at bounding box center [480, 232] width 311 height 30
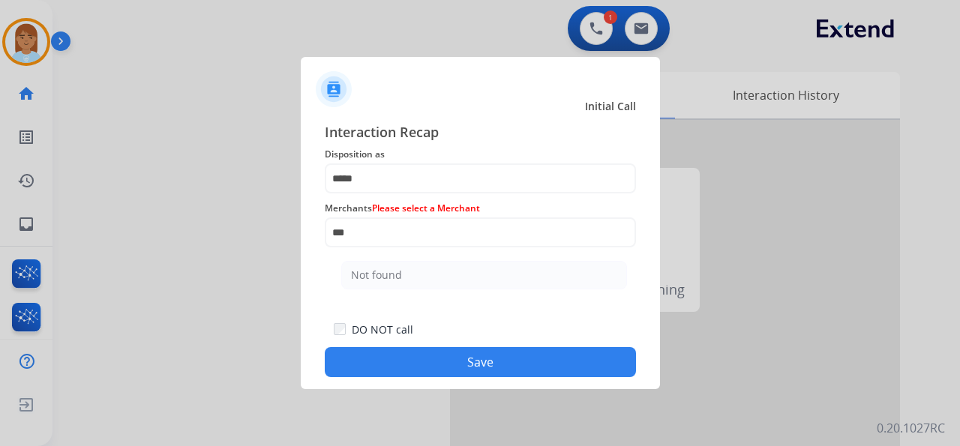
click at [413, 266] on li "Not found" at bounding box center [484, 275] width 286 height 28
type input "*********"
click at [423, 363] on button "Save" at bounding box center [480, 362] width 311 height 30
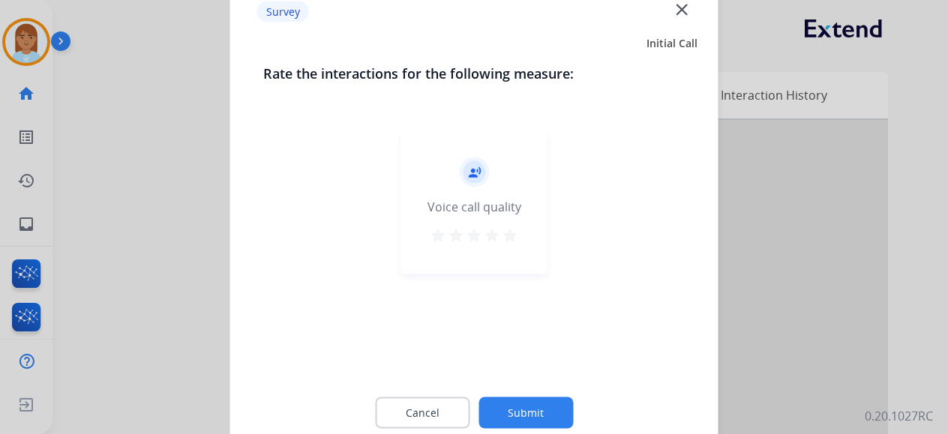
click at [511, 234] on mat-icon "star" at bounding box center [510, 235] width 18 height 18
click at [510, 421] on button "Submit" at bounding box center [525, 412] width 94 height 31
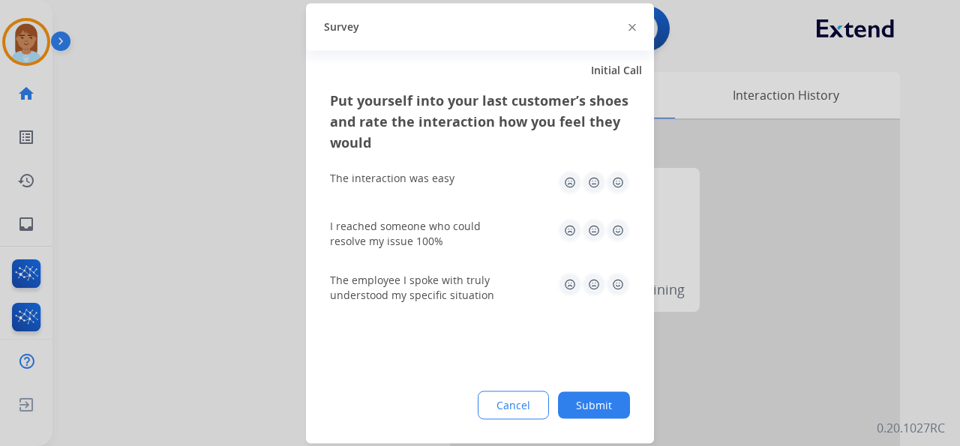
click at [627, 177] on img at bounding box center [618, 182] width 24 height 24
click at [631, 229] on div "Put yourself into your last customer’s shoes and rate the interaction how you f…" at bounding box center [480, 266] width 348 height 354
click at [623, 224] on img at bounding box center [618, 230] width 24 height 24
click at [619, 271] on div "The employee I spoke with truly understood my specific situation" at bounding box center [480, 287] width 300 height 54
click at [618, 285] on img at bounding box center [618, 284] width 24 height 24
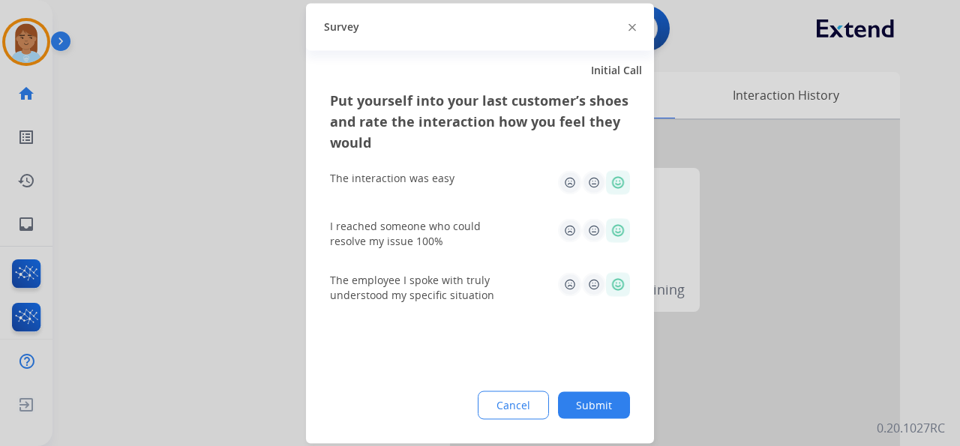
click at [610, 412] on button "Submit" at bounding box center [594, 404] width 72 height 27
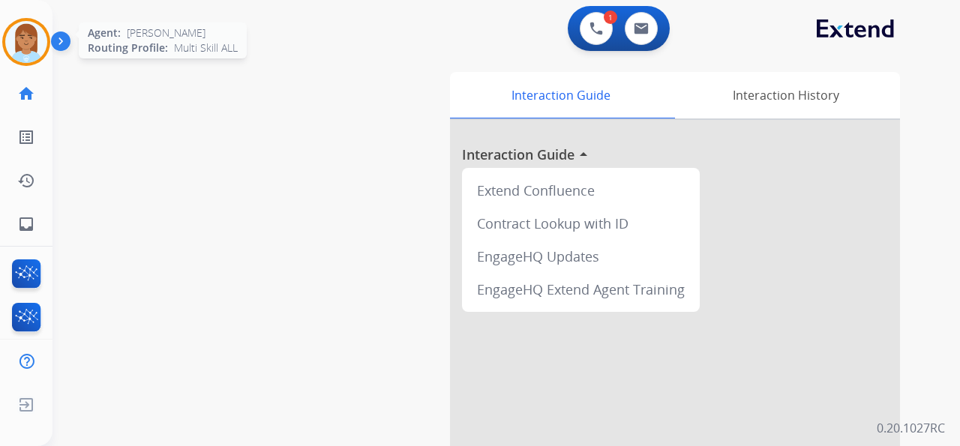
click at [36, 37] on img at bounding box center [26, 42] width 42 height 42
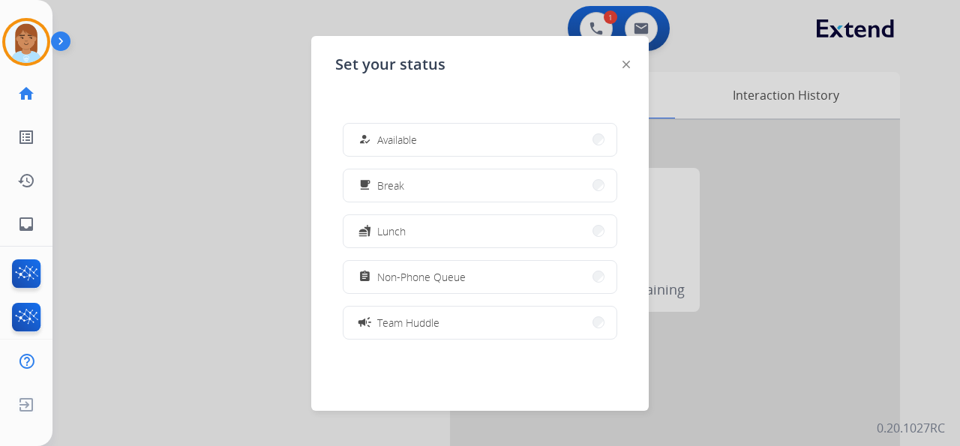
click at [432, 147] on button "how_to_reg Available" at bounding box center [479, 140] width 273 height 32
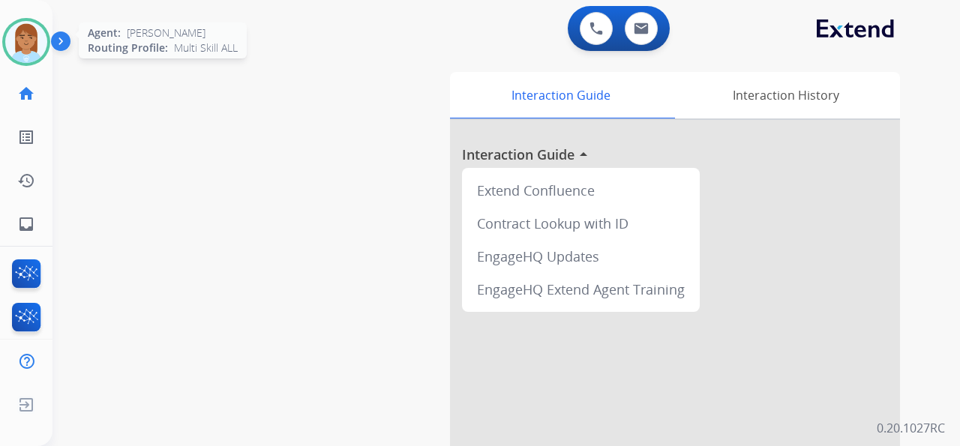
click at [44, 50] on img at bounding box center [26, 42] width 42 height 42
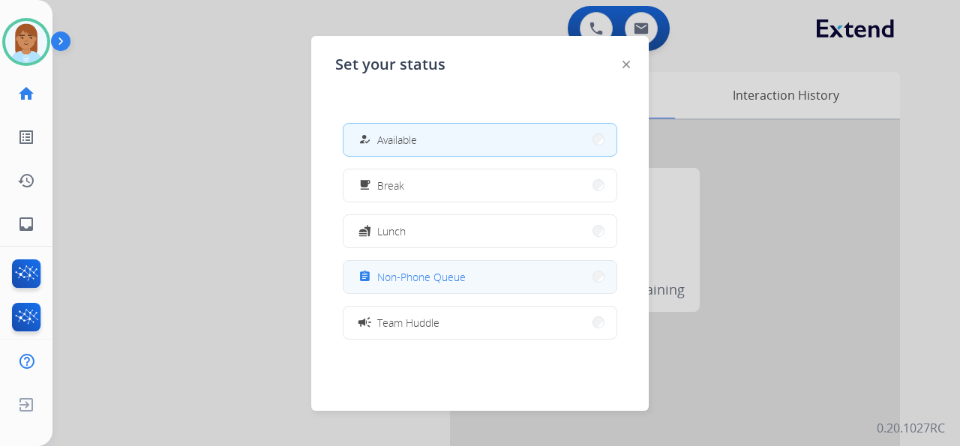
click at [454, 267] on button "assignment Non-Phone Queue" at bounding box center [479, 277] width 273 height 32
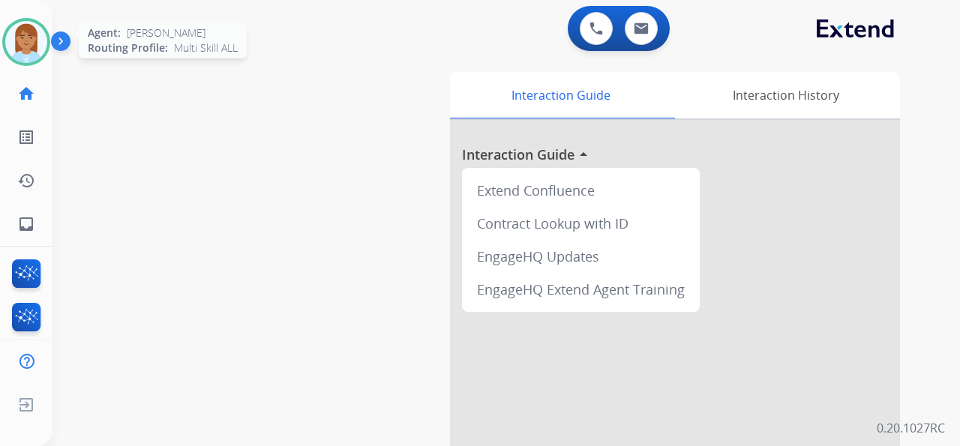
click at [22, 36] on img at bounding box center [26, 42] width 42 height 42
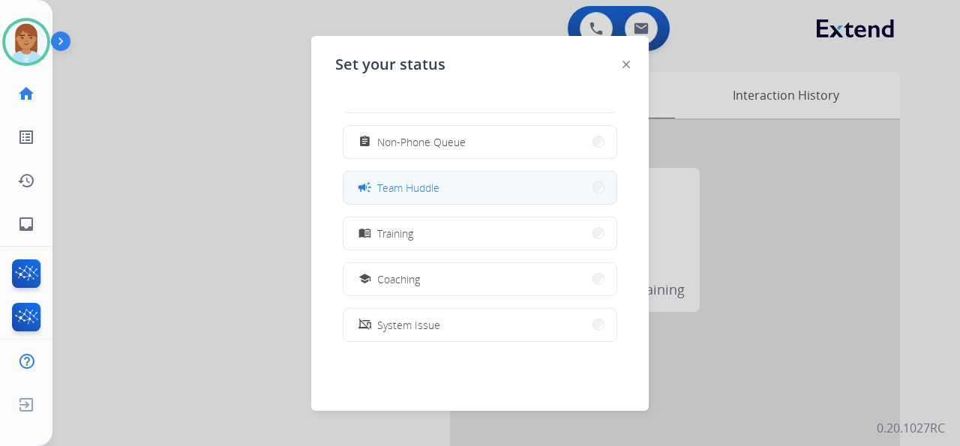
scroll to position [237, 0]
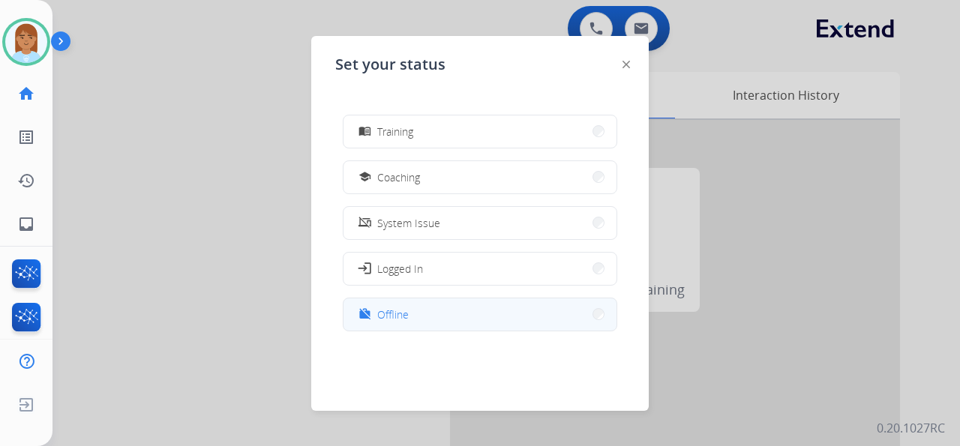
click at [428, 311] on button "work_off Offline" at bounding box center [479, 314] width 273 height 32
